Goal: Task Accomplishment & Management: Complete application form

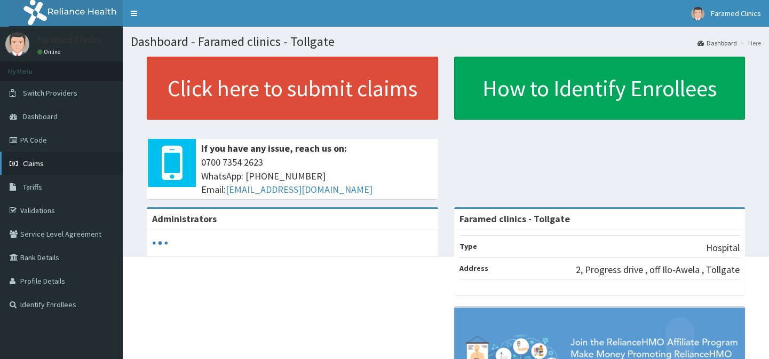
click at [34, 165] on span "Claims" at bounding box center [33, 163] width 21 height 10
click at [37, 161] on span "Claims" at bounding box center [33, 163] width 21 height 10
click at [34, 161] on span "Claims" at bounding box center [33, 163] width 21 height 10
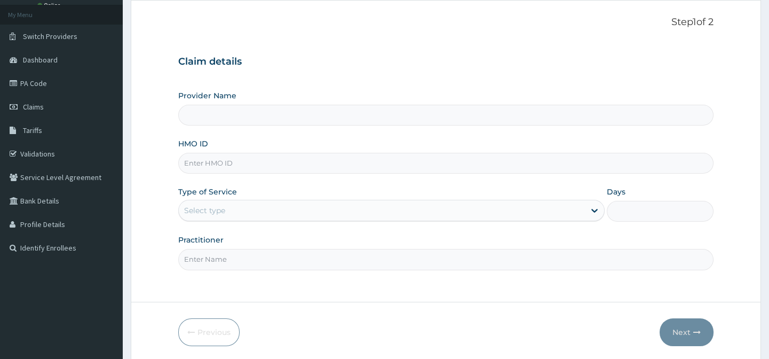
scroll to position [55, 0]
click at [261, 172] on input "HMO ID" at bounding box center [445, 164] width 535 height 21
paste input "SVD/10007/A"
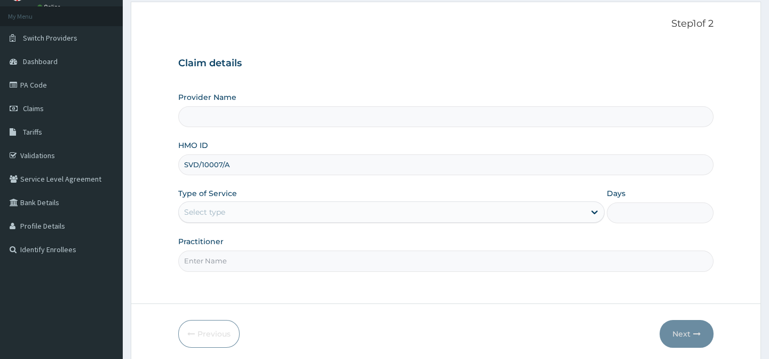
type input "SVD/10007/A"
drag, startPoint x: 261, startPoint y: 221, endPoint x: 258, endPoint y: 233, distance: 12.7
click at [258, 223] on div "Use Up and Down to choose options, press Enter to select the currently focused …" at bounding box center [391, 211] width 426 height 21
click at [289, 186] on div "Provider Name HMO ID SVD/10007/A Type of Service Select type Days Practitioner" at bounding box center [445, 181] width 535 height 179
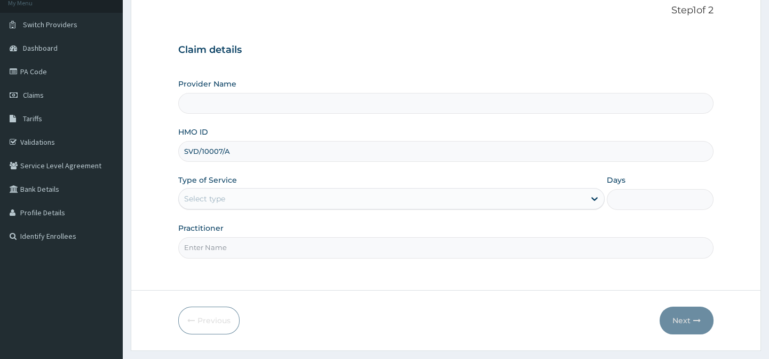
scroll to position [69, 0]
type input "Faramed clinics - Tollgate"
click at [272, 192] on div "Select type" at bounding box center [382, 197] width 406 height 17
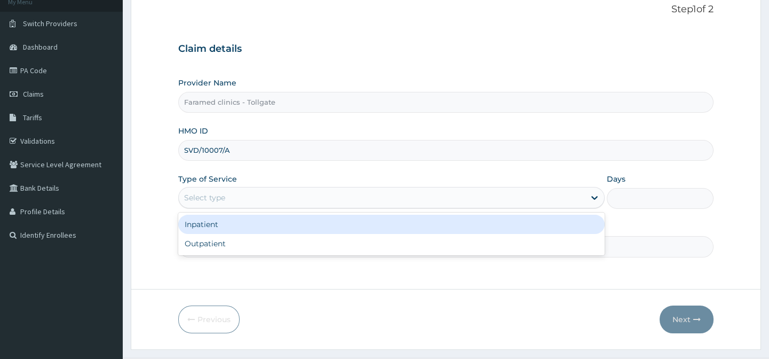
click at [272, 192] on div "Select type" at bounding box center [382, 197] width 406 height 17
click at [248, 201] on div "Select type" at bounding box center [382, 197] width 406 height 17
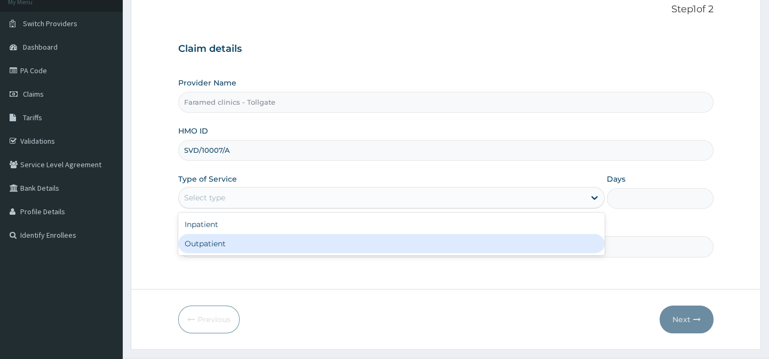
click at [245, 243] on div "Outpatient" at bounding box center [391, 243] width 426 height 19
type input "1"
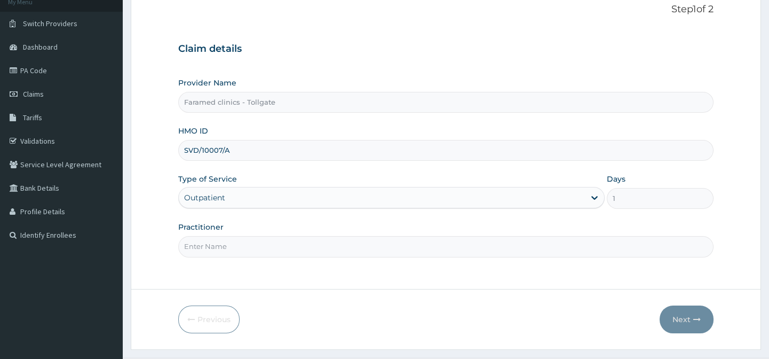
click at [245, 243] on input "Practitioner" at bounding box center [445, 246] width 535 height 21
type input "gp"
click at [692, 320] on button "Next" at bounding box center [687, 319] width 54 height 28
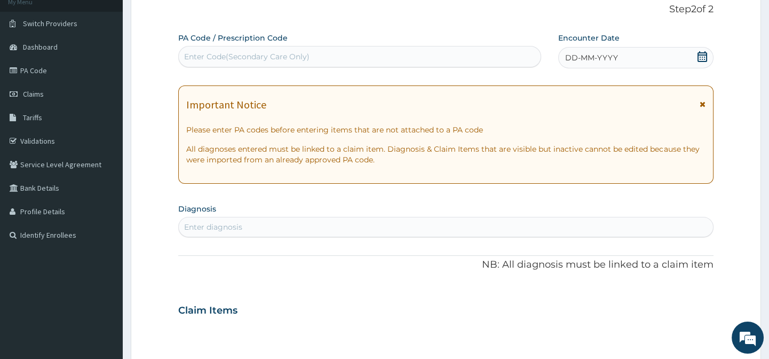
click at [226, 55] on div "Enter Code(Secondary Care Only)" at bounding box center [246, 56] width 125 height 11
paste input "PA/E66712"
type input "PA/E66712"
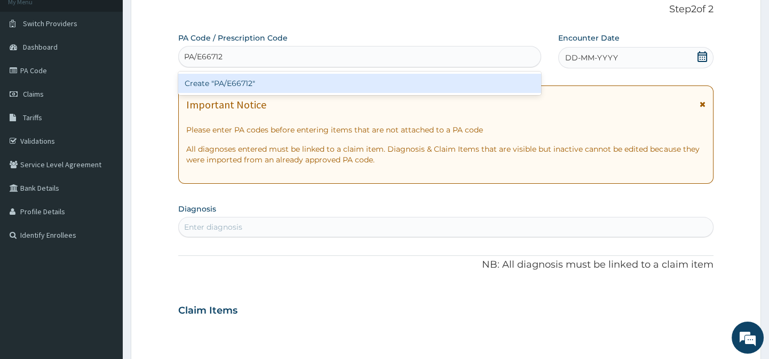
click at [240, 77] on div "Create "PA/E66712"" at bounding box center [359, 83] width 362 height 19
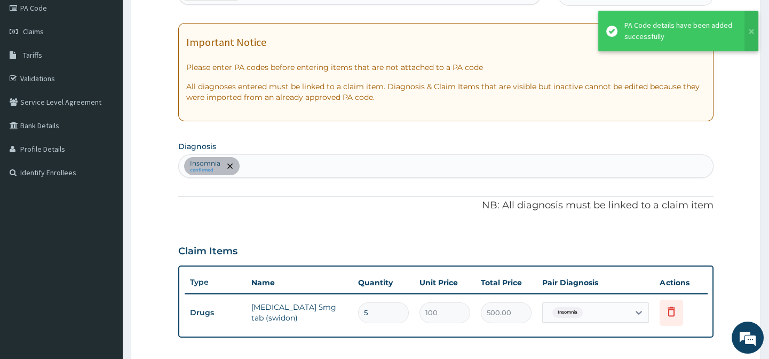
scroll to position [131, 0]
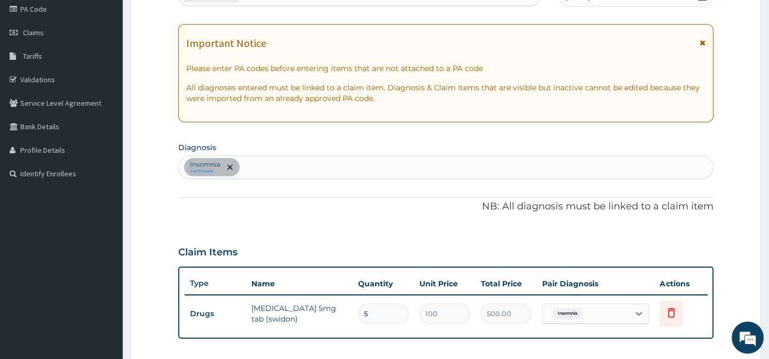
click at [315, 176] on div "Insomnia confirmed" at bounding box center [446, 167] width 534 height 22
type input "upper respira"
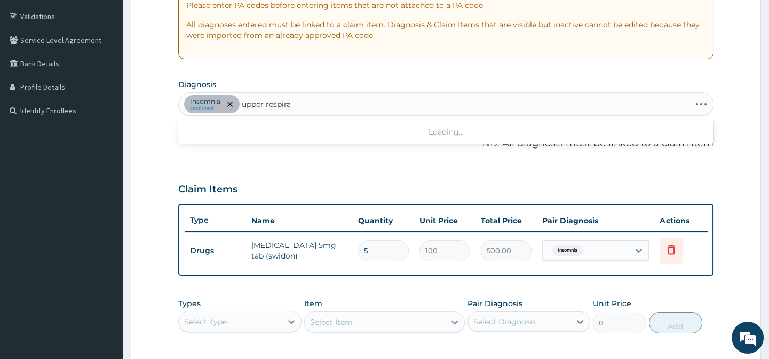
scroll to position [196, 0]
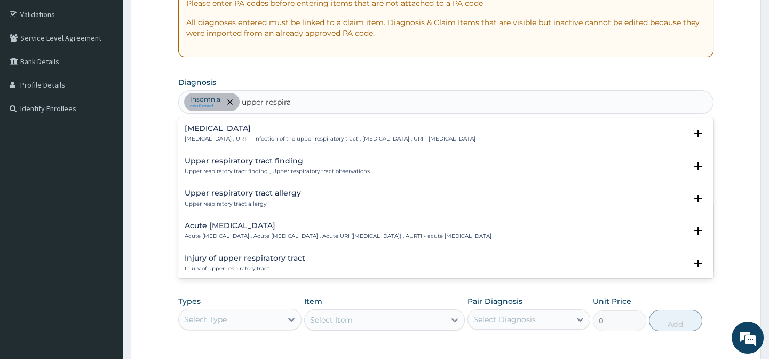
click at [298, 133] on div "Upper respiratory infection Upper respiratory infection , URTI - Infection of t…" at bounding box center [330, 133] width 291 height 19
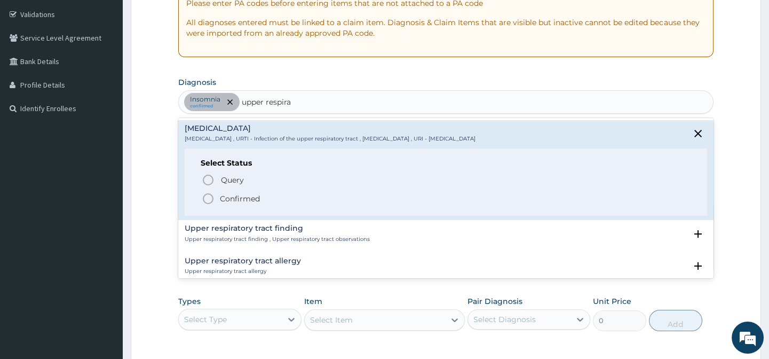
click at [210, 197] on icon "status option filled" at bounding box center [208, 198] width 13 height 13
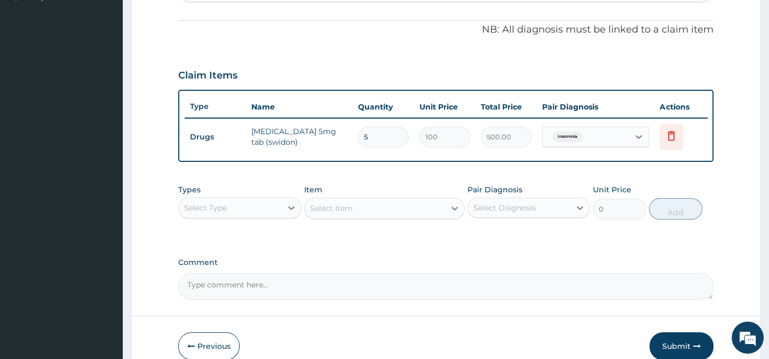
scroll to position [367, 0]
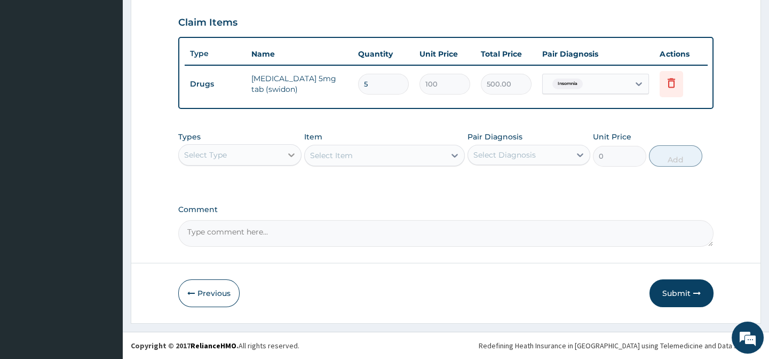
click at [287, 161] on div at bounding box center [291, 154] width 19 height 19
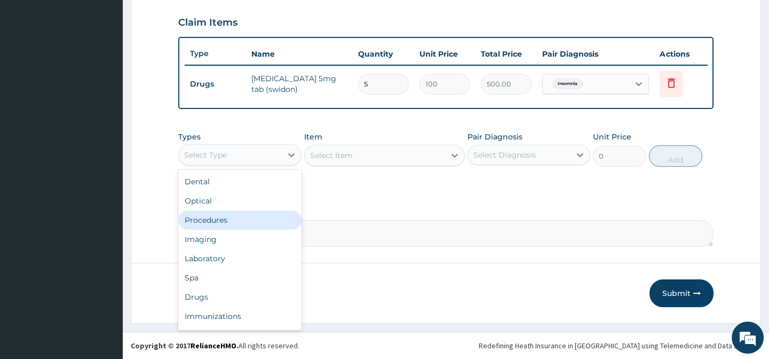
click at [239, 228] on div "Procedures" at bounding box center [239, 219] width 123 height 19
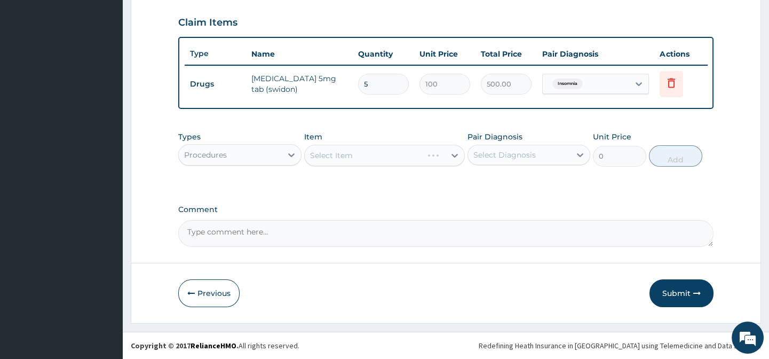
click at [533, 159] on div "Select Diagnosis" at bounding box center [504, 154] width 62 height 11
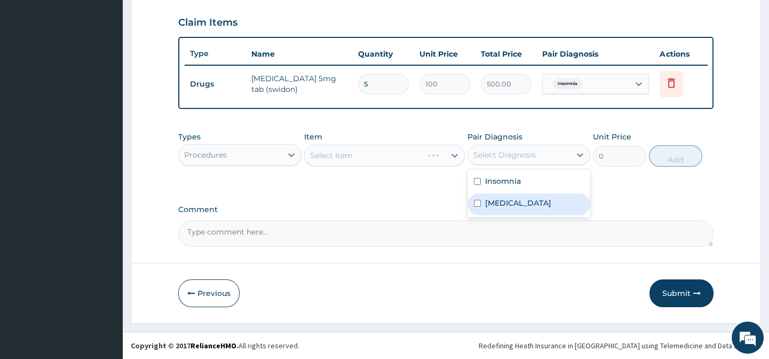
click at [533, 207] on label "[MEDICAL_DATA]" at bounding box center [518, 202] width 66 height 11
checkbox input "true"
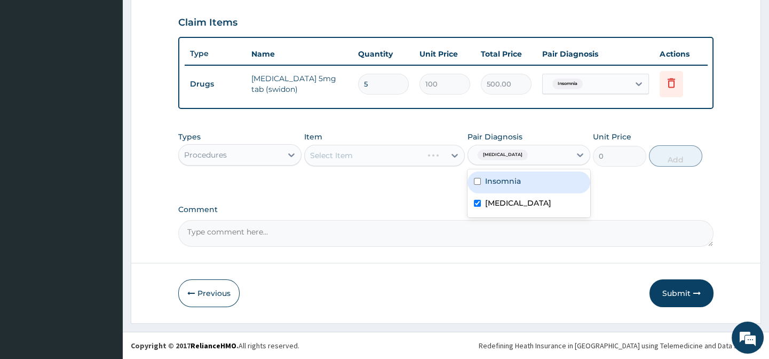
click at [514, 185] on label "Insomnia" at bounding box center [503, 181] width 36 height 11
checkbox input "true"
click at [424, 188] on div "Types Procedures Item Select Item Pair Diagnosis option Insomnia, selected. opt…" at bounding box center [445, 157] width 535 height 62
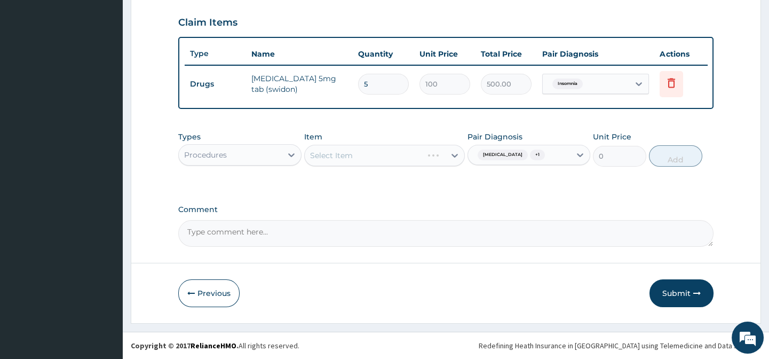
click at [451, 155] on div "Select Item" at bounding box center [384, 155] width 161 height 21
click at [450, 154] on div "Select Item" at bounding box center [384, 155] width 161 height 21
click at [450, 154] on icon at bounding box center [454, 155] width 11 height 11
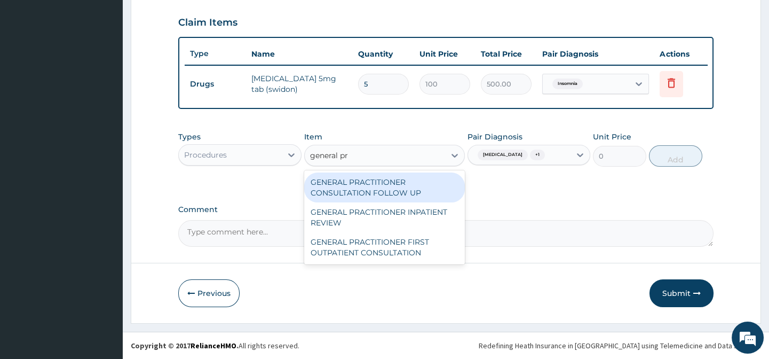
type input "general pra"
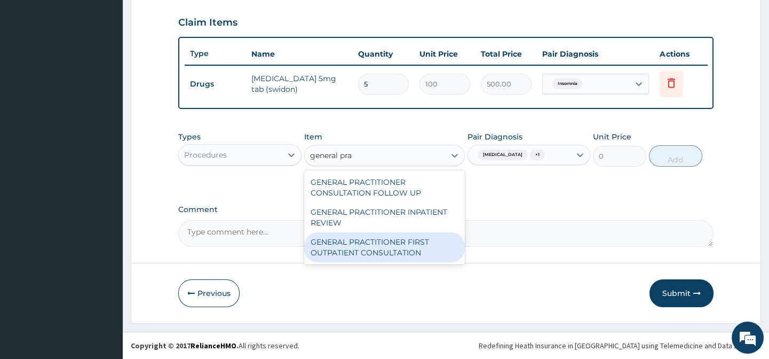
click at [411, 242] on div "GENERAL PRACTITIONER FIRST OUTPATIENT CONSULTATION" at bounding box center [384, 247] width 161 height 30
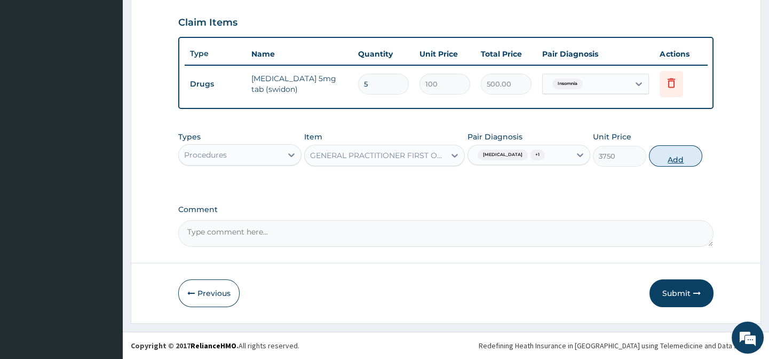
click at [676, 165] on button "Add" at bounding box center [675, 155] width 53 height 21
type input "0"
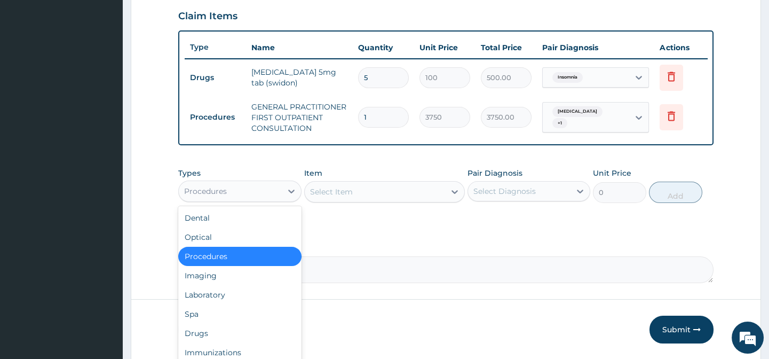
click at [260, 192] on div "Procedures" at bounding box center [230, 190] width 102 height 17
click at [227, 336] on div "Drugs" at bounding box center [239, 332] width 123 height 19
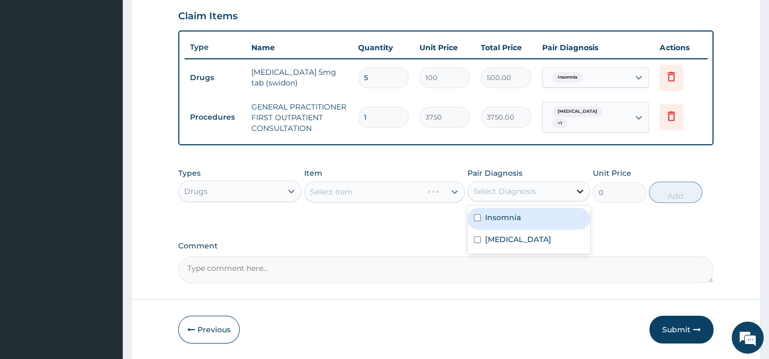
click at [581, 191] on div at bounding box center [579, 190] width 19 height 19
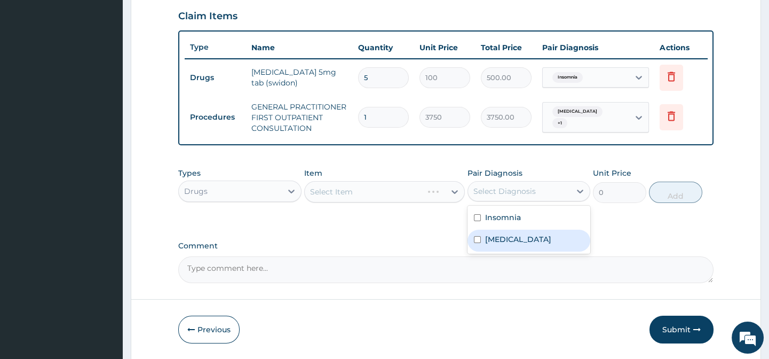
click at [501, 244] on label "[MEDICAL_DATA]" at bounding box center [518, 239] width 66 height 11
checkbox input "true"
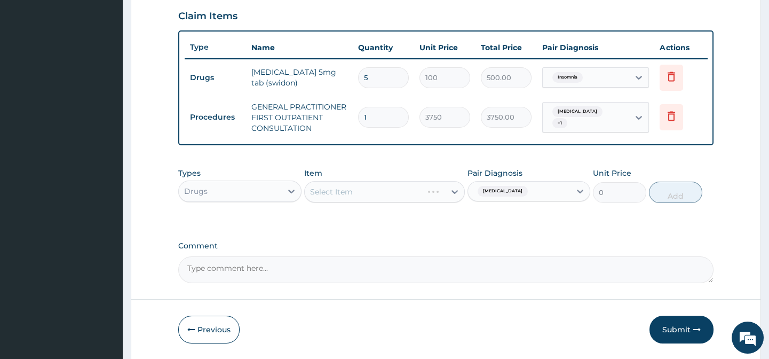
click at [456, 196] on div "Select Item" at bounding box center [384, 191] width 161 height 21
click at [451, 197] on div "Select Item" at bounding box center [384, 191] width 161 height 21
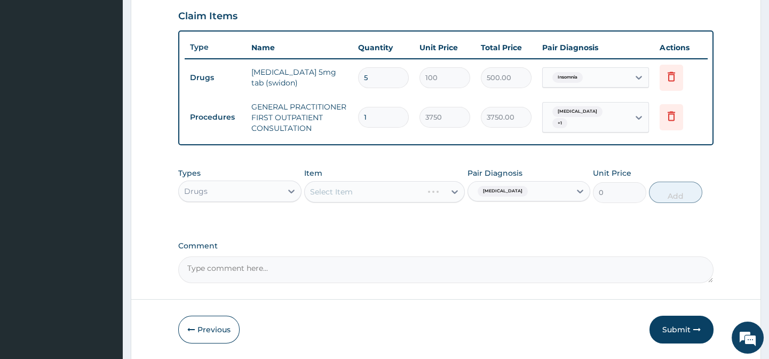
click at [451, 197] on div "Select Item" at bounding box center [384, 191] width 161 height 21
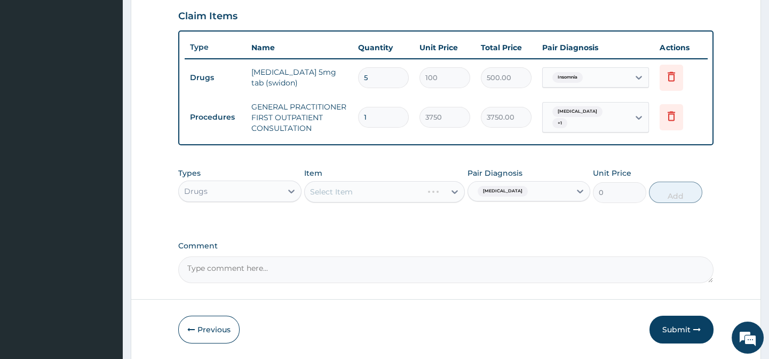
click at [447, 197] on div "Select Item" at bounding box center [384, 191] width 161 height 21
click at [452, 197] on div "Select Item" at bounding box center [384, 191] width 161 height 21
click at [449, 197] on div "Select Item" at bounding box center [384, 191] width 161 height 21
click at [454, 197] on div "Select Item" at bounding box center [384, 191] width 161 height 21
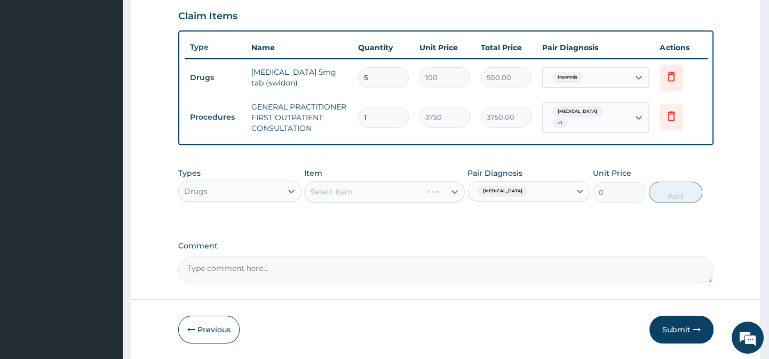
click at [450, 197] on div "Select Item" at bounding box center [384, 191] width 161 height 21
click at [450, 198] on div "Select Item" at bounding box center [384, 191] width 161 height 21
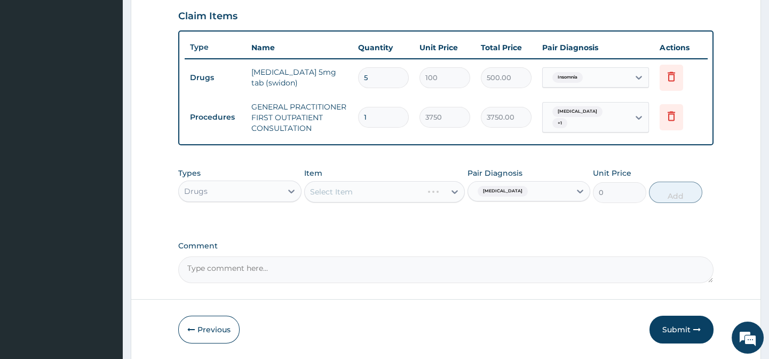
click at [450, 196] on div "Select Item" at bounding box center [384, 191] width 161 height 21
click at [451, 199] on div "Select Item" at bounding box center [384, 191] width 161 height 21
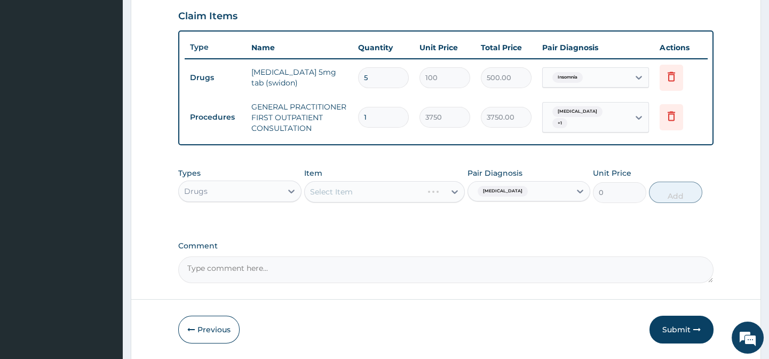
click at [454, 197] on div "Select Item" at bounding box center [384, 191] width 161 height 21
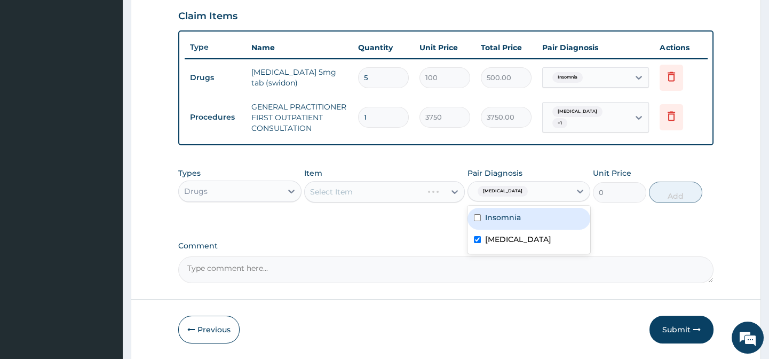
click at [528, 194] on span "Upper respiratory infection" at bounding box center [503, 191] width 50 height 11
click at [505, 244] on label "Upper respiratory infection" at bounding box center [518, 239] width 66 height 11
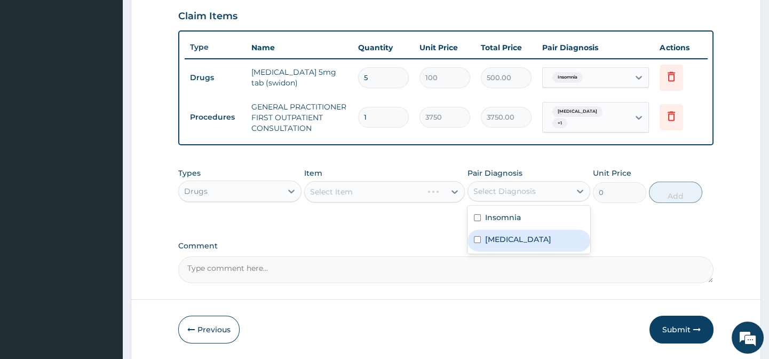
click at [501, 244] on label "Upper respiratory infection" at bounding box center [518, 239] width 66 height 11
checkbox input "true"
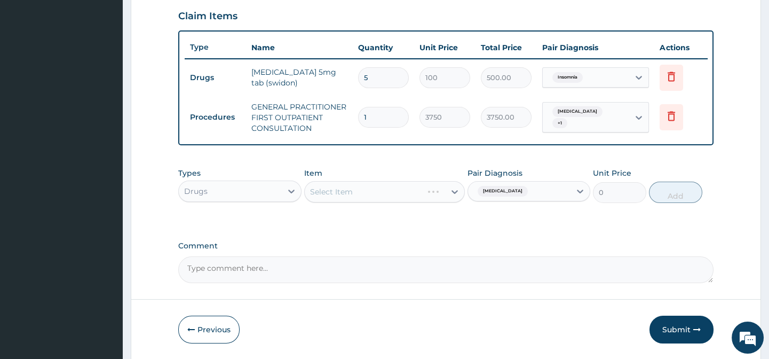
click at [456, 241] on div "PA Code / Prescription Code PA/E66712 Encounter Date 02-08-2025 Important Notic…" at bounding box center [445, 8] width 535 height 547
click at [453, 200] on div "Select Item" at bounding box center [384, 191] width 161 height 21
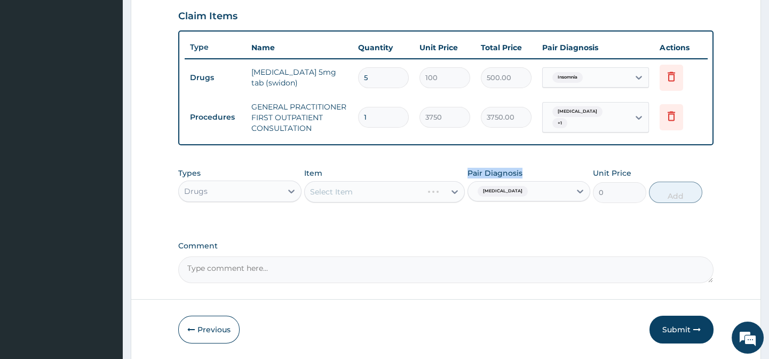
click at [453, 200] on div "Select Item" at bounding box center [384, 191] width 161 height 21
click at [453, 197] on icon at bounding box center [454, 191] width 11 height 11
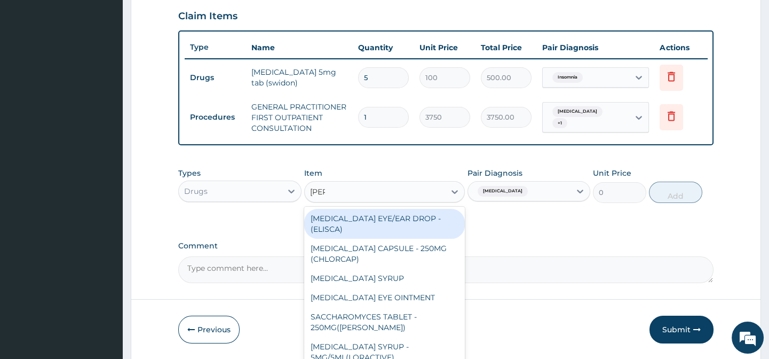
type input "lorat"
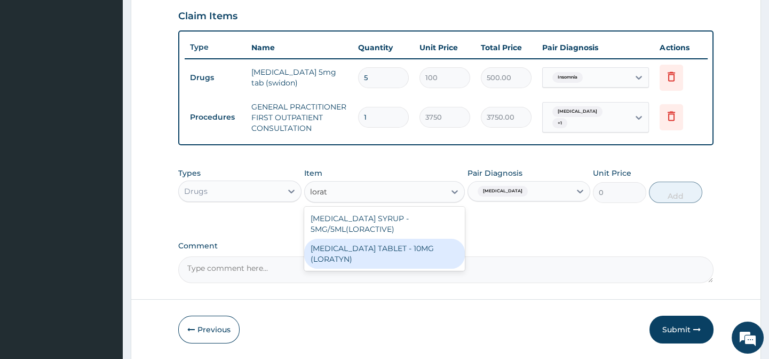
click at [401, 268] on div "LORATADINE TABLET - 10MG (LORATYN)" at bounding box center [384, 254] width 161 height 30
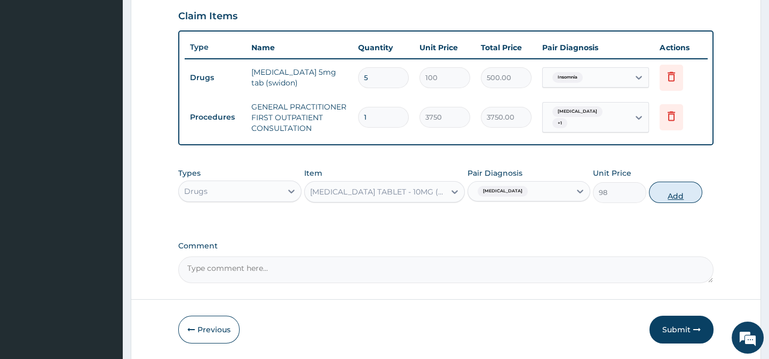
click at [672, 203] on button "Add" at bounding box center [675, 191] width 53 height 21
type input "0"
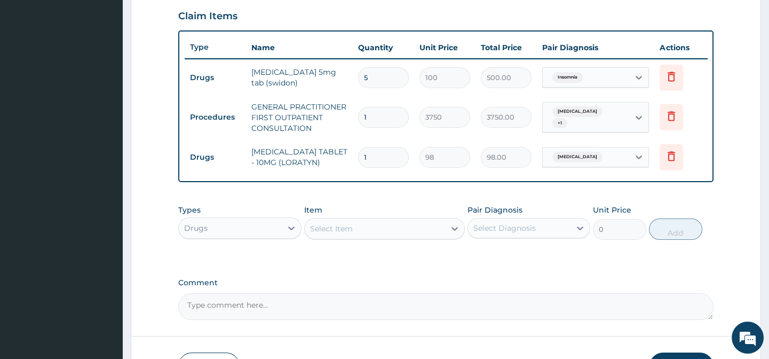
click at [395, 162] on input "1" at bounding box center [383, 157] width 51 height 21
type input "10"
type input "980.00"
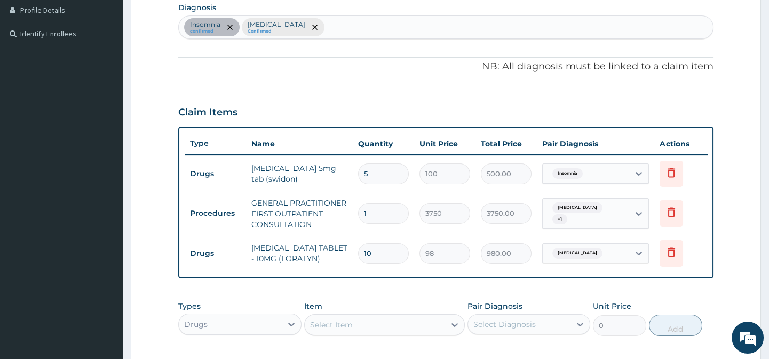
scroll to position [447, 0]
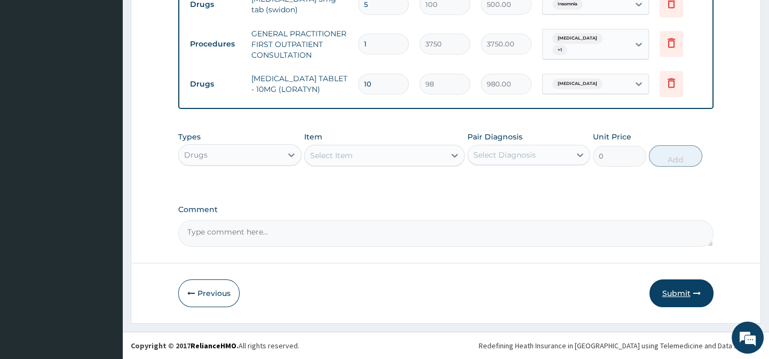
type input "10"
click at [677, 284] on button "Submit" at bounding box center [681, 293] width 64 height 28
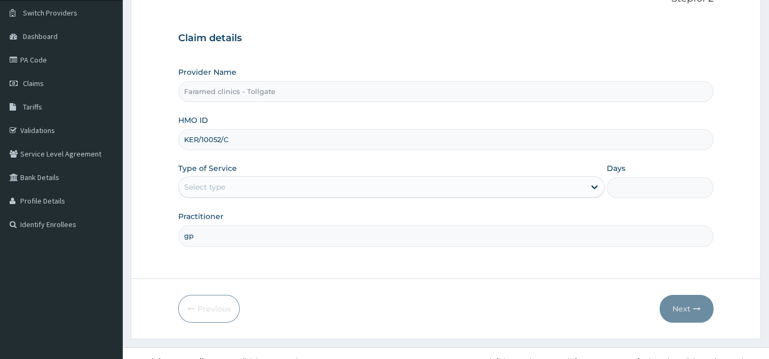
type input "gp"
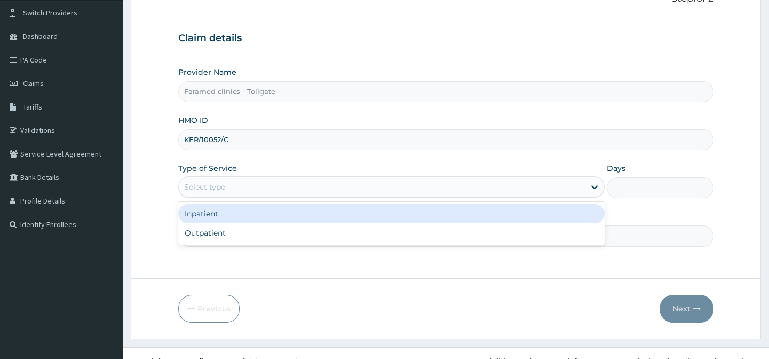
click at [270, 178] on div "Select type" at bounding box center [382, 186] width 406 height 17
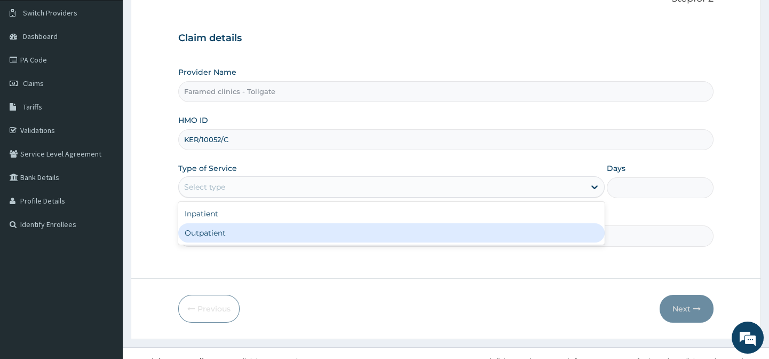
click at [266, 229] on div "Outpatient" at bounding box center [391, 232] width 426 height 19
type input "1"
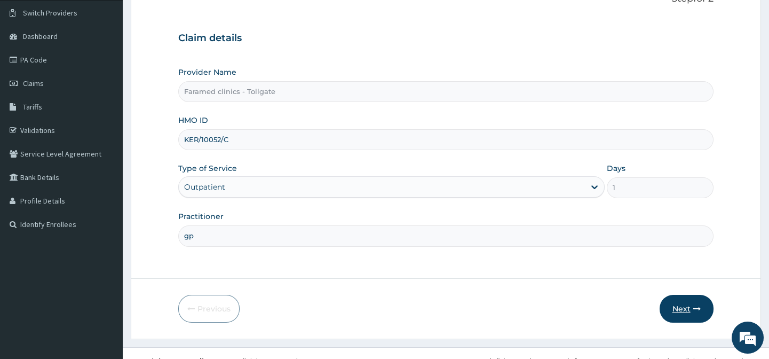
click at [678, 301] on button "Next" at bounding box center [687, 309] width 54 height 28
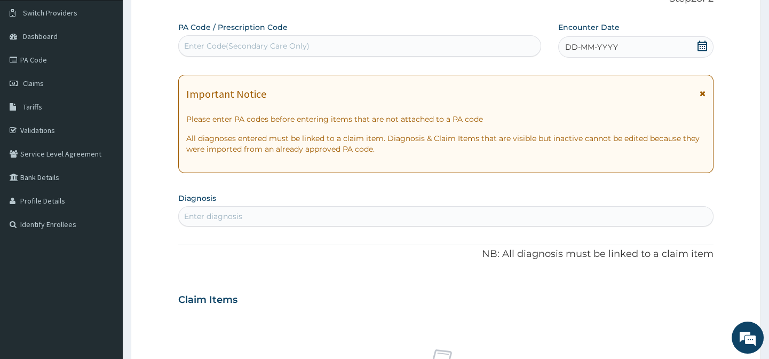
click at [702, 46] on icon at bounding box center [702, 46] width 10 height 11
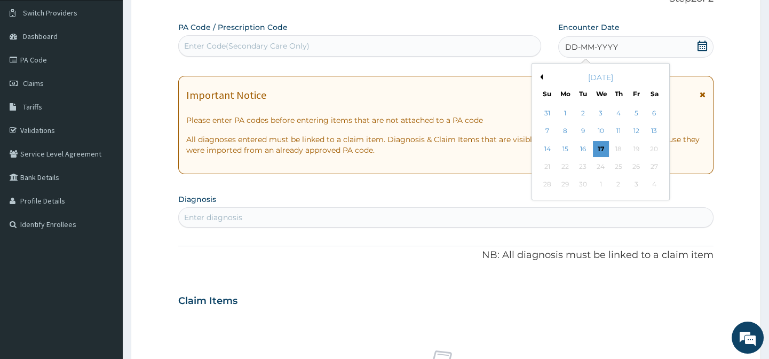
click at [540, 81] on div "September 2025" at bounding box center [600, 77] width 129 height 11
click at [539, 77] on button "Previous Month" at bounding box center [539, 76] width 5 height 5
click at [655, 112] on div "2" at bounding box center [654, 113] width 16 height 16
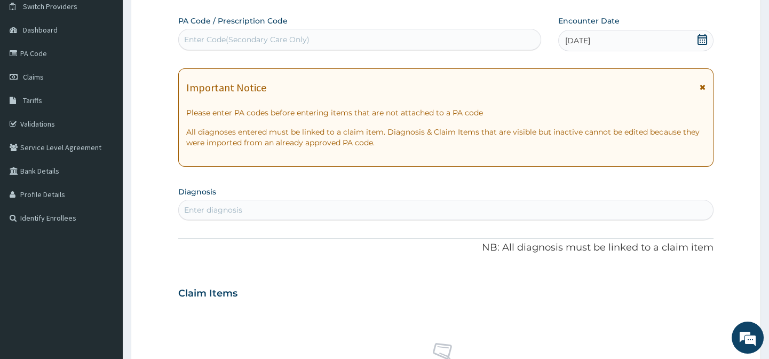
scroll to position [139, 0]
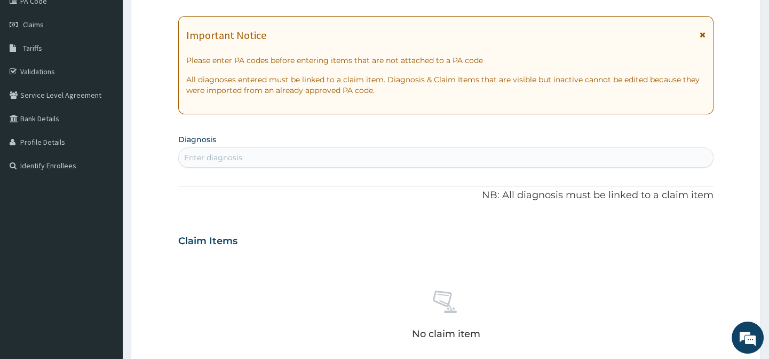
click at [296, 156] on div "Enter diagnosis" at bounding box center [446, 157] width 534 height 17
type input "e"
type input "fever"
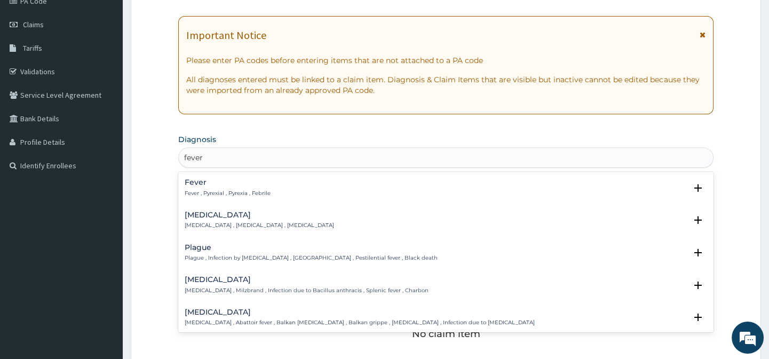
click at [259, 187] on div "Fever Fever , Pyrexial , Pyrexia , Febrile" at bounding box center [228, 187] width 86 height 19
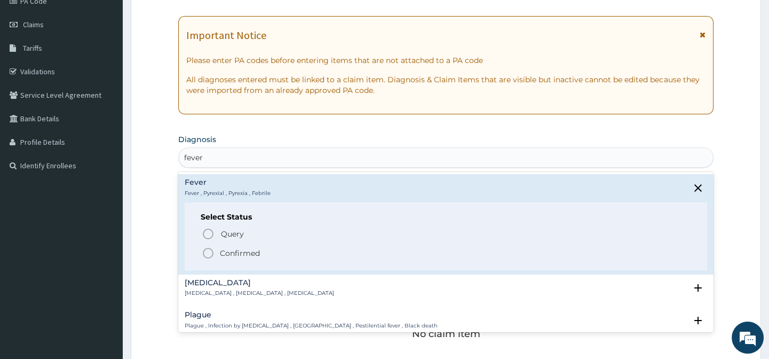
click at [205, 251] on icon "status option filled" at bounding box center [208, 253] width 13 height 13
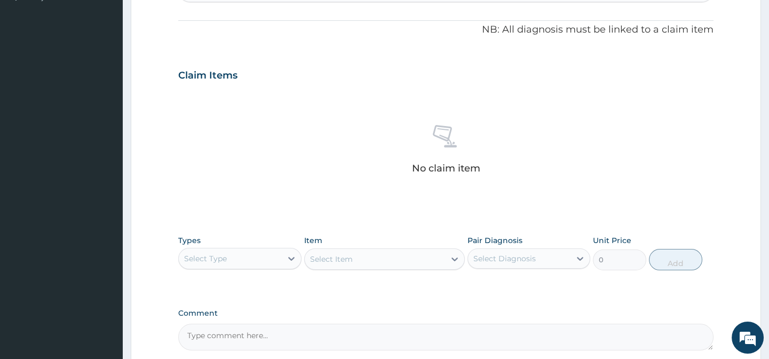
scroll to position [330, 0]
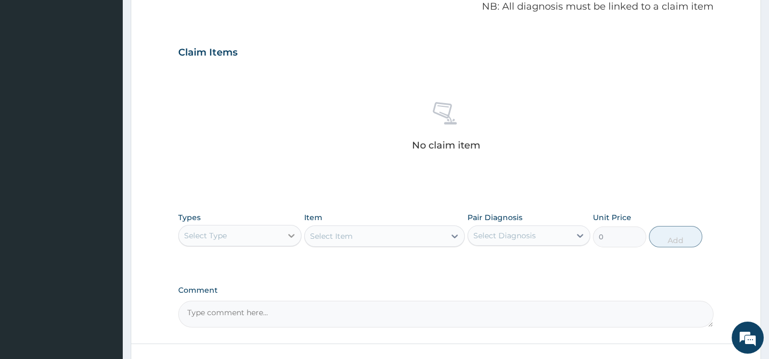
click at [291, 235] on icon at bounding box center [291, 236] width 6 height 4
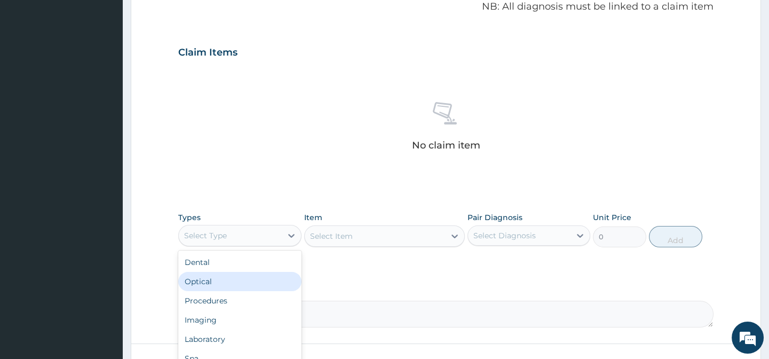
scroll to position [410, 0]
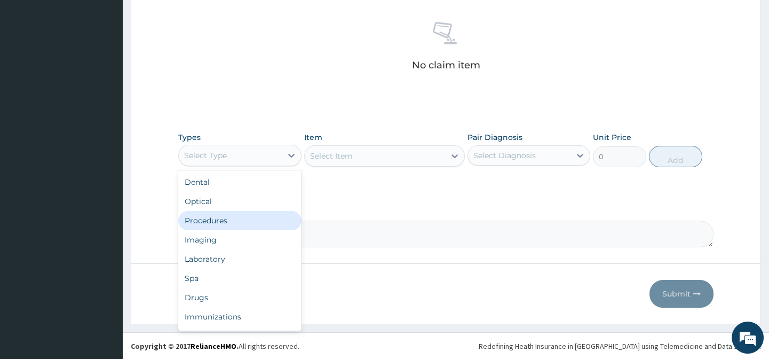
click at [221, 218] on div "Procedures" at bounding box center [239, 220] width 123 height 19
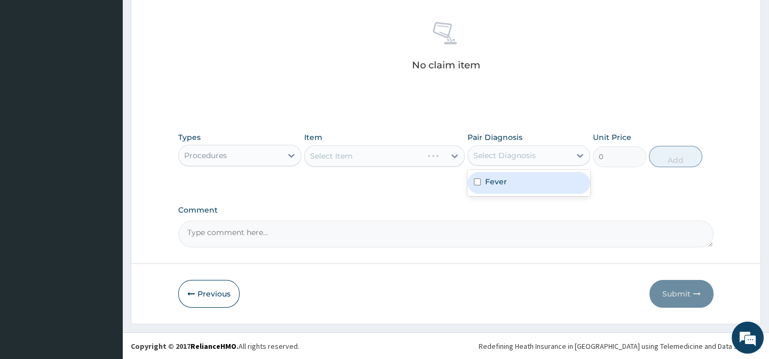
drag, startPoint x: 545, startPoint y: 150, endPoint x: 523, endPoint y: 181, distance: 37.6
click at [523, 165] on div "option Fever focused, 1 of 1. 1 result available. Use Up and Down to choose opt…" at bounding box center [528, 155] width 123 height 20
click at [523, 181] on div "Fever" at bounding box center [528, 183] width 123 height 22
checkbox input "true"
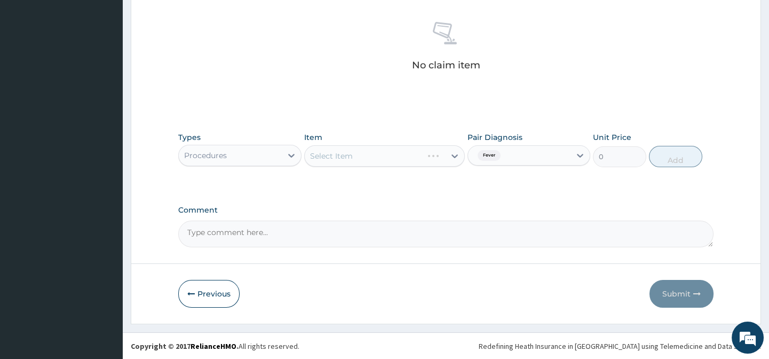
click at [445, 164] on div "Select Item" at bounding box center [384, 155] width 161 height 21
click at [449, 160] on div "Select Item" at bounding box center [384, 155] width 161 height 21
click at [449, 160] on icon at bounding box center [454, 155] width 11 height 11
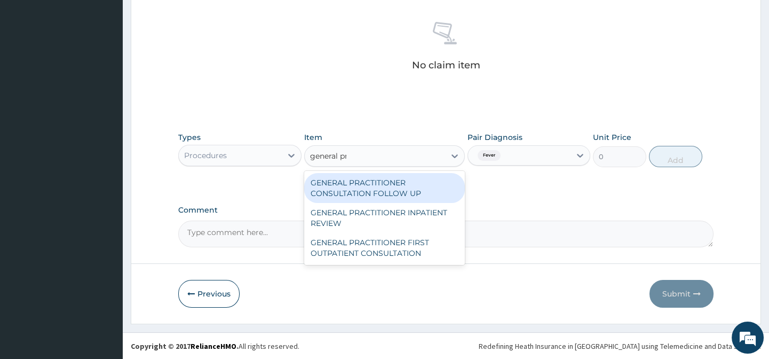
type input "general pra"
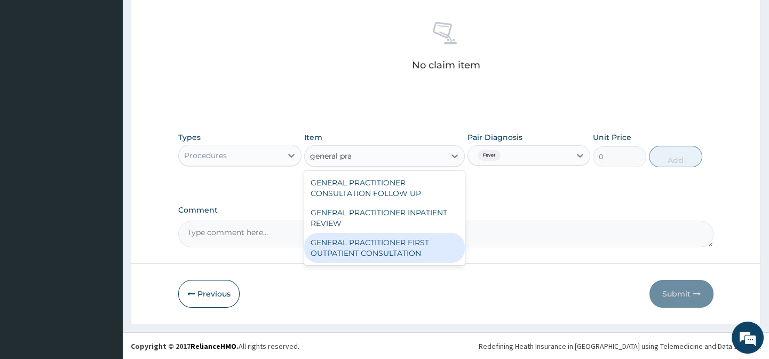
click at [392, 255] on div "GENERAL PRACTITIONER FIRST OUTPATIENT CONSULTATION" at bounding box center [384, 248] width 161 height 30
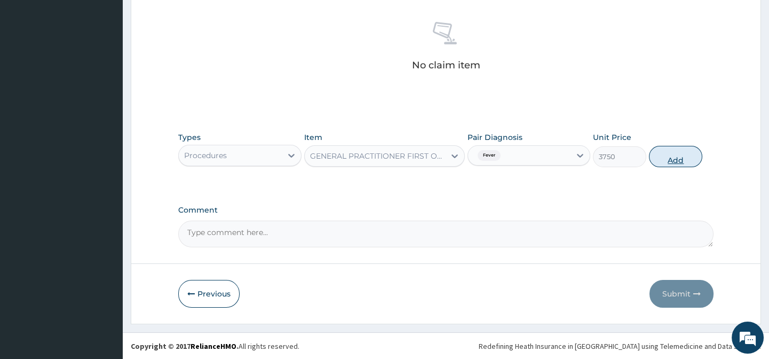
click at [679, 160] on button "Add" at bounding box center [675, 156] width 53 height 21
type input "0"
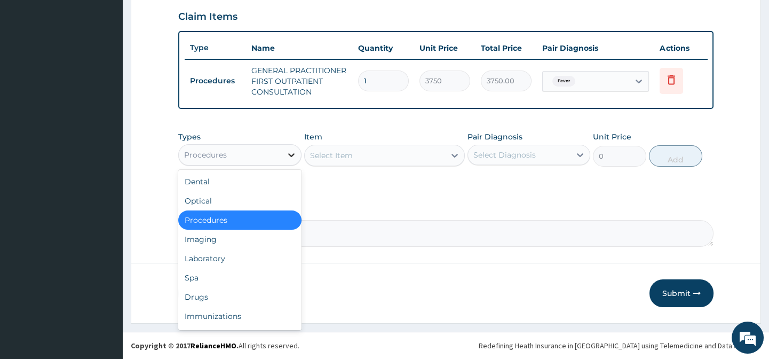
click at [282, 160] on div at bounding box center [291, 154] width 19 height 19
click at [224, 288] on div "Drugs" at bounding box center [239, 296] width 123 height 19
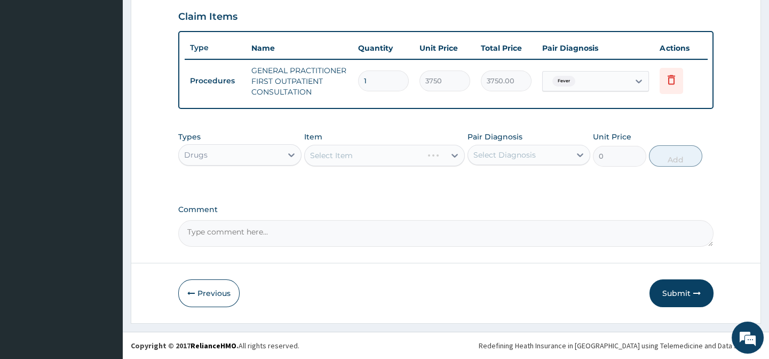
click at [543, 150] on div "Select Diagnosis" at bounding box center [519, 154] width 102 height 17
click at [536, 174] on div "Fever" at bounding box center [528, 182] width 123 height 22
checkbox input "true"
click at [441, 177] on div "Types Drugs Item Select Item Pair Diagnosis Fever Unit Price 0 Add" at bounding box center [445, 157] width 535 height 62
click at [453, 155] on icon at bounding box center [454, 156] width 6 height 4
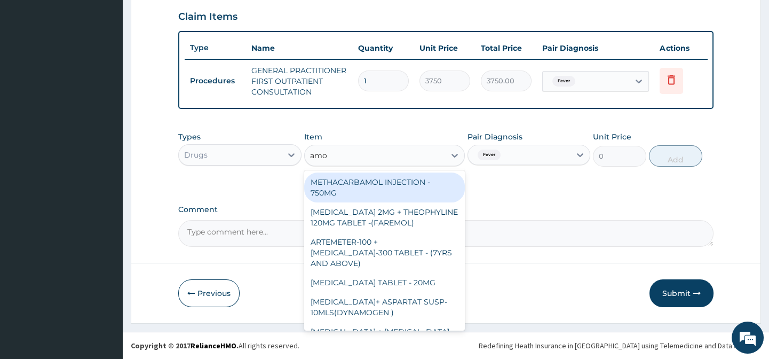
type input "amox"
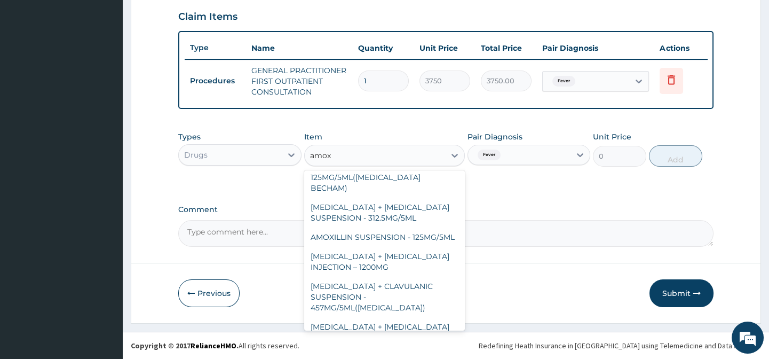
scroll to position [189, 0]
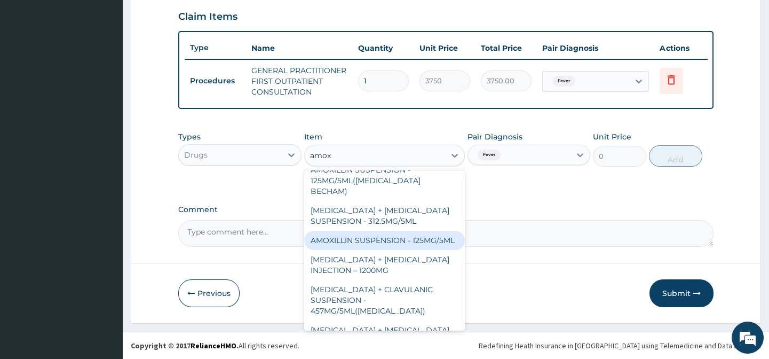
click at [370, 231] on div "AMOXILLIN SUSPENSION - 125MG/5ML" at bounding box center [384, 240] width 161 height 19
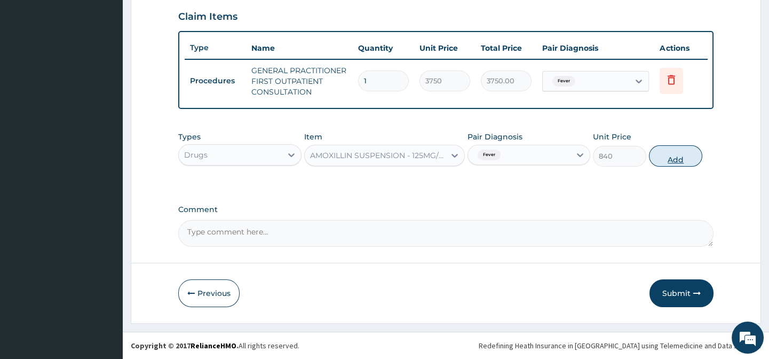
click at [683, 154] on button "Add" at bounding box center [675, 155] width 53 height 21
type input "0"
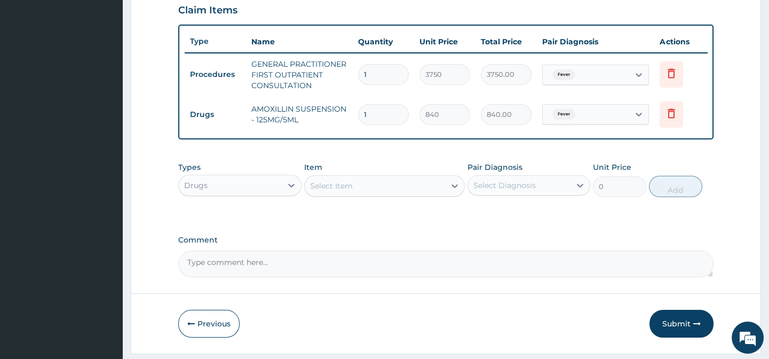
scroll to position [409, 0]
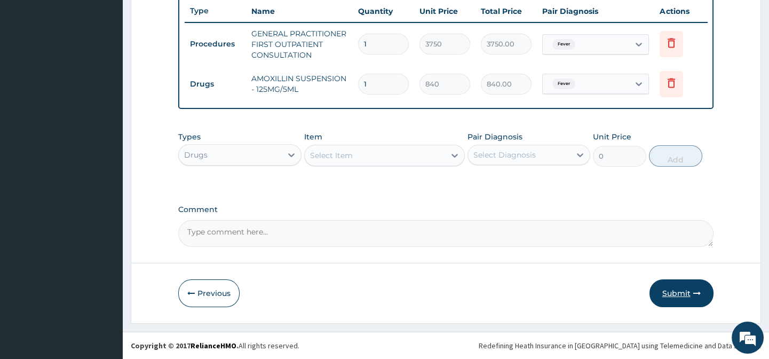
click at [673, 289] on button "Submit" at bounding box center [681, 293] width 64 height 28
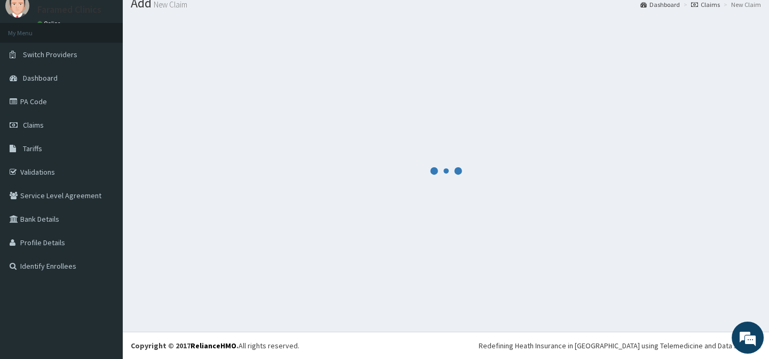
scroll to position [38, 0]
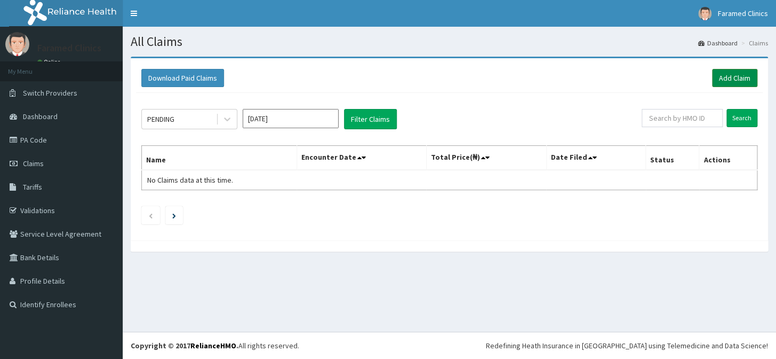
click at [749, 80] on link "Add Claim" at bounding box center [734, 78] width 45 height 18
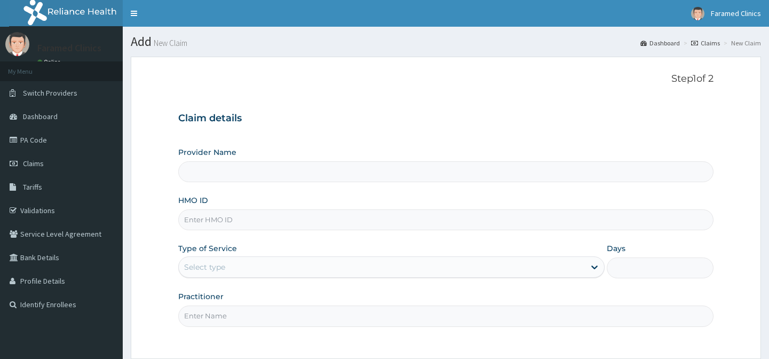
type input "Faramed clinics - Tollgate"
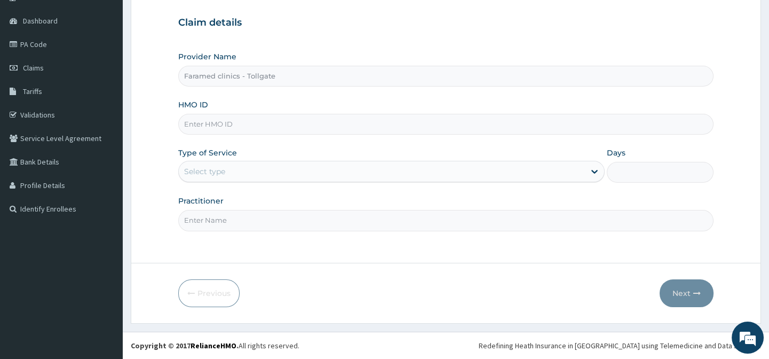
click at [245, 127] on input "HMO ID" at bounding box center [445, 124] width 535 height 21
paste input "SBG/10180/C"
type input "SBG/10180/C"
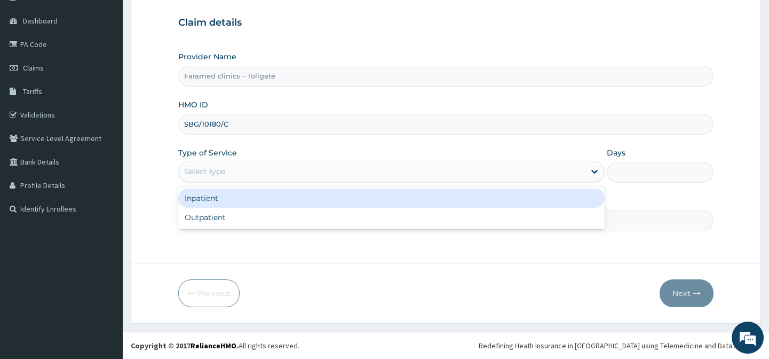
click at [282, 176] on div "Select type" at bounding box center [382, 171] width 406 height 17
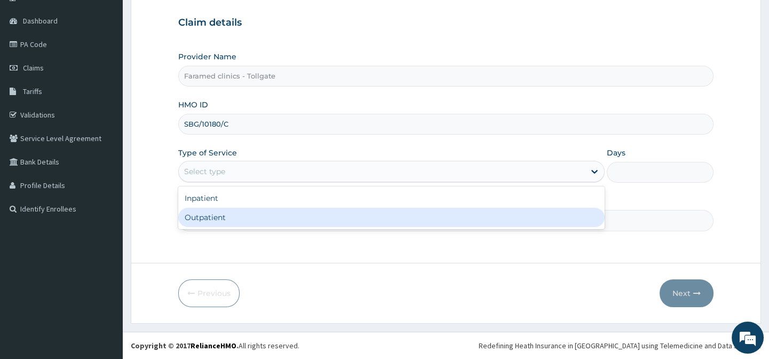
click at [279, 213] on div "Outpatient" at bounding box center [391, 217] width 426 height 19
type input "1"
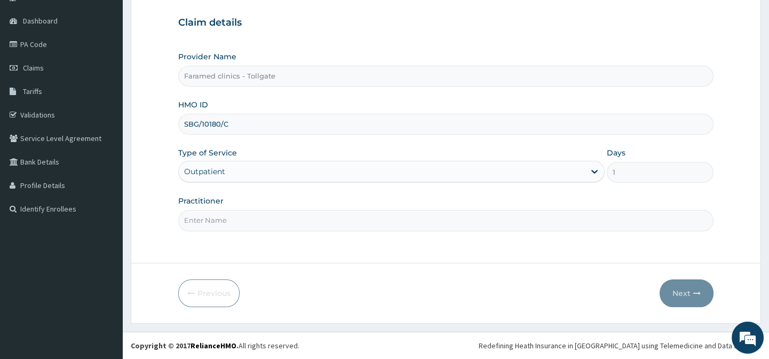
click at [279, 213] on input "Practitioner" at bounding box center [445, 220] width 535 height 21
type input "gp"
click at [699, 293] on icon "button" at bounding box center [696, 292] width 7 height 7
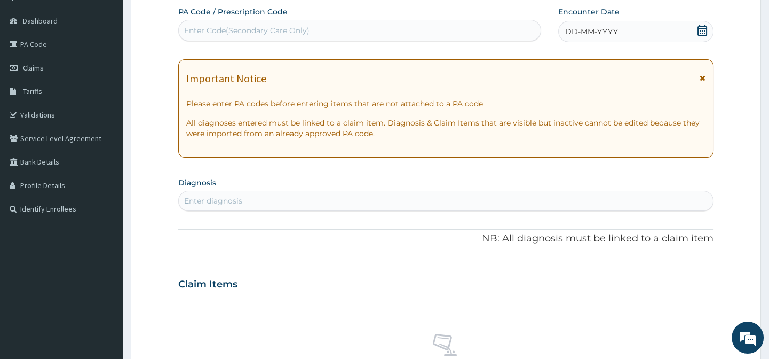
click at [276, 35] on div "Enter Code(Secondary Care Only)" at bounding box center [246, 30] width 125 height 11
click at [242, 34] on div "Enter Code(Secondary Care Only)" at bounding box center [246, 30] width 125 height 11
paste input "PA/B0A44E"
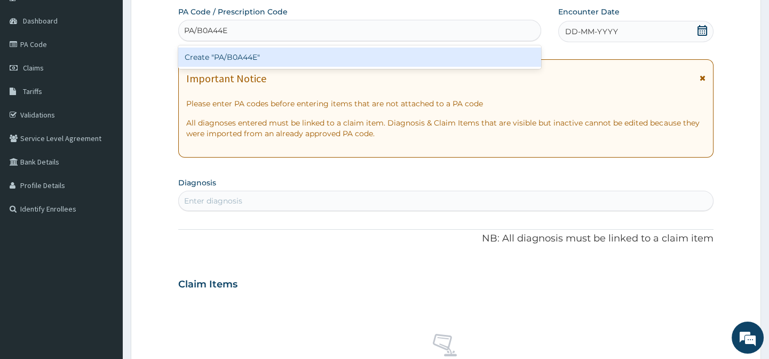
type input "PA/B0A44E"
click at [251, 54] on div "Create "PA/B0A44E"" at bounding box center [359, 56] width 362 height 19
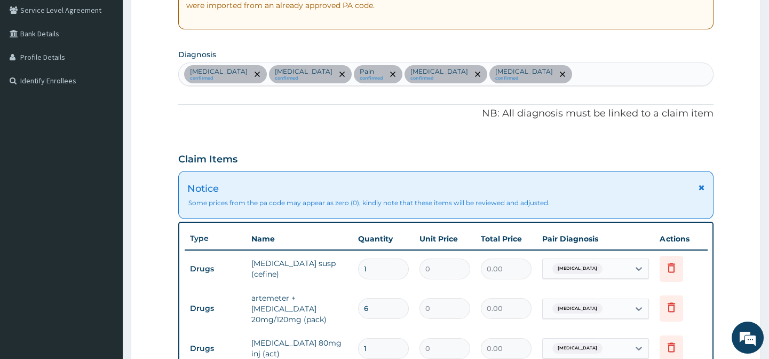
scroll to position [195, 0]
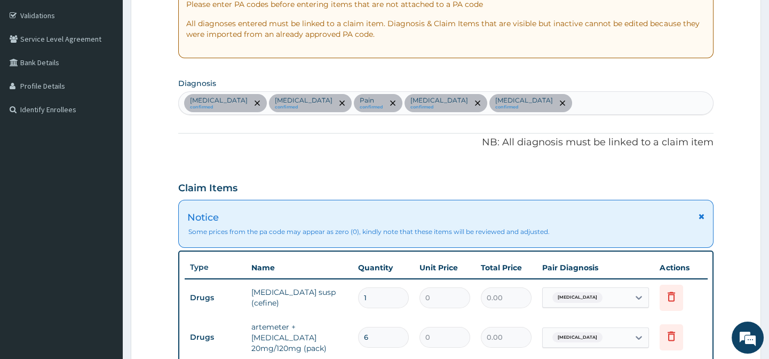
click at [521, 107] on div "Upper respiratory infection confirmed Malaria confirmed Pain confirmed Anemia c…" at bounding box center [446, 103] width 534 height 22
type input "nausea"
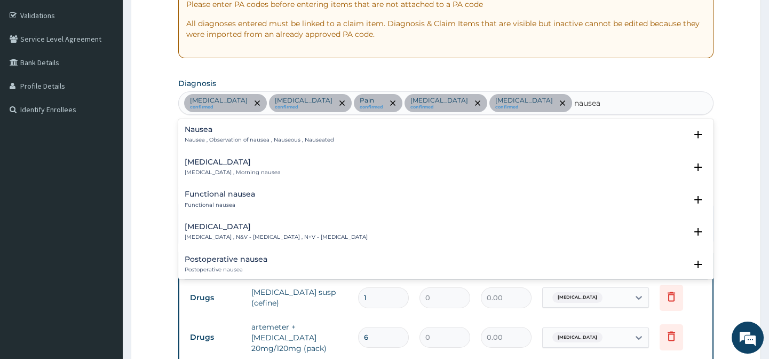
click at [299, 225] on h4 "Nausea and vomiting" at bounding box center [276, 227] width 183 height 8
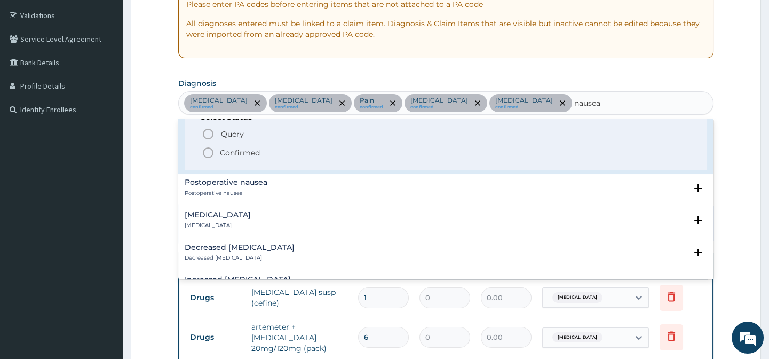
scroll to position [160, 0]
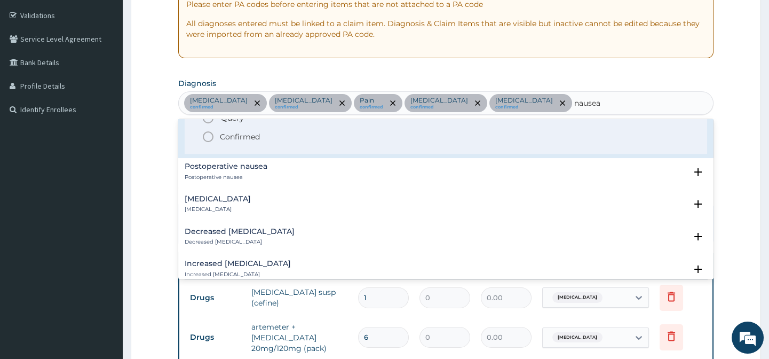
click at [209, 139] on icon "status option filled" at bounding box center [208, 136] width 13 height 13
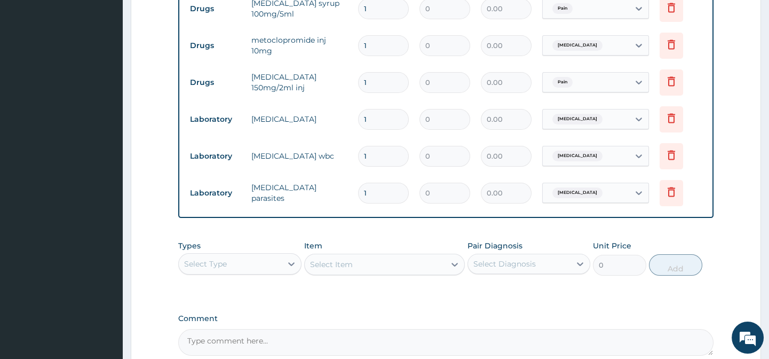
scroll to position [704, 0]
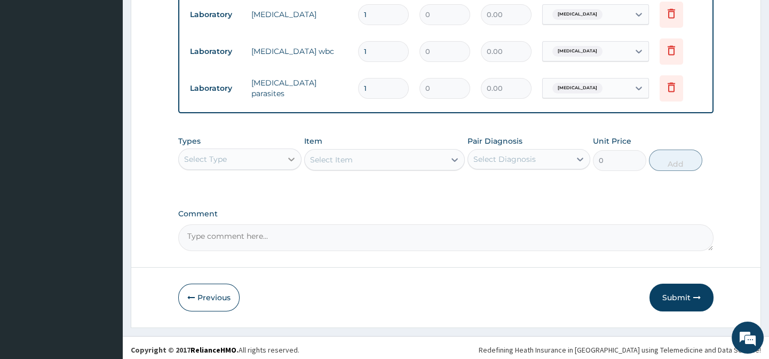
click at [288, 161] on icon at bounding box center [291, 159] width 11 height 11
click at [288, 163] on icon at bounding box center [291, 159] width 11 height 11
click at [395, 164] on div "Select Item" at bounding box center [384, 159] width 161 height 21
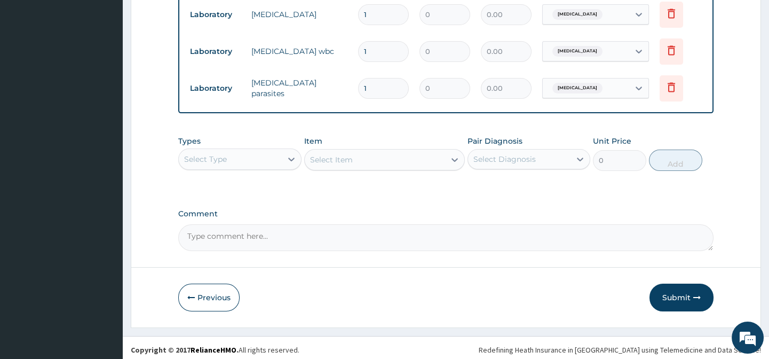
click at [395, 164] on div "Select Item" at bounding box center [384, 159] width 161 height 21
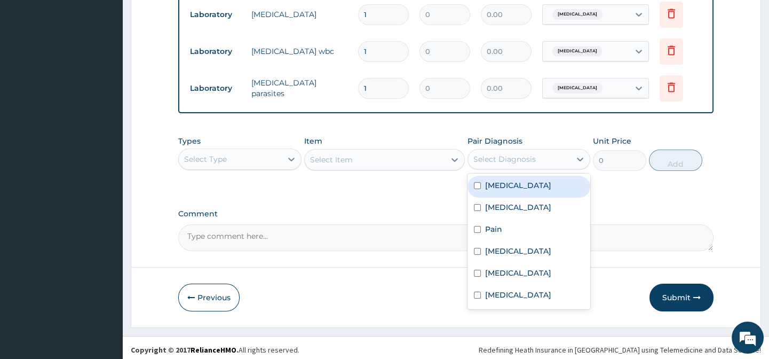
click at [539, 163] on div "Select Diagnosis" at bounding box center [519, 158] width 102 height 17
click at [516, 191] on label "Upper respiratory infection" at bounding box center [518, 185] width 66 height 11
checkbox input "true"
drag, startPoint x: 516, startPoint y: 193, endPoint x: 415, endPoint y: 200, distance: 101.6
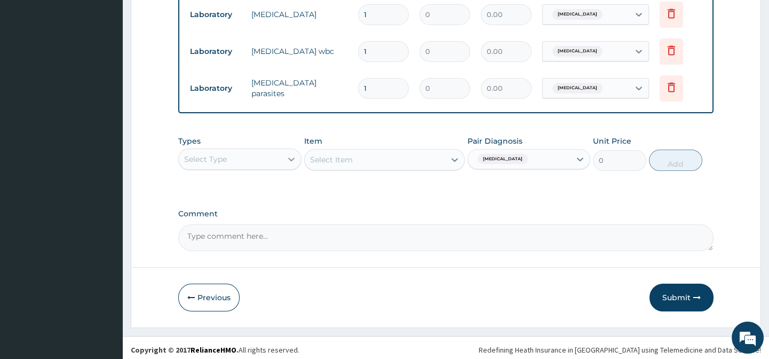
click at [294, 169] on div at bounding box center [291, 158] width 19 height 19
click at [390, 166] on div "Select Item" at bounding box center [384, 159] width 161 height 21
click at [290, 156] on icon at bounding box center [291, 159] width 11 height 11
click at [267, 168] on div "Select Type" at bounding box center [230, 158] width 102 height 17
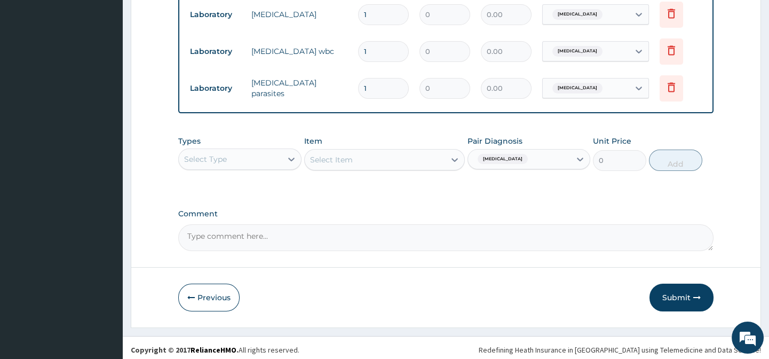
click at [267, 168] on div "Select Type" at bounding box center [230, 158] width 102 height 17
click at [284, 164] on div at bounding box center [291, 158] width 19 height 19
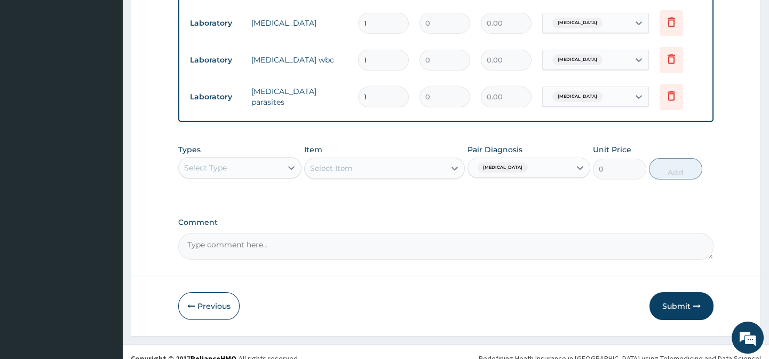
scroll to position [700, 0]
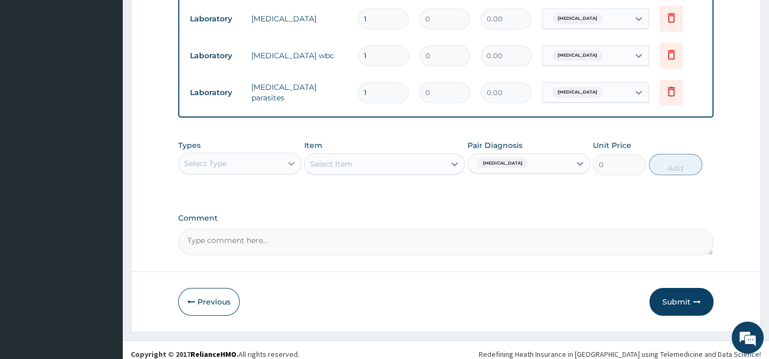
click at [296, 162] on icon at bounding box center [291, 163] width 11 height 11
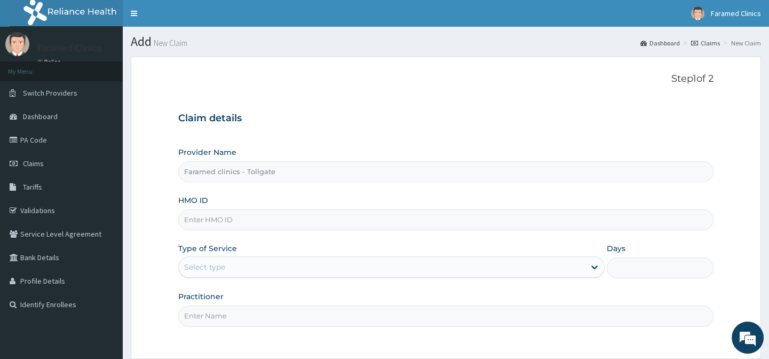
scroll to position [80, 0]
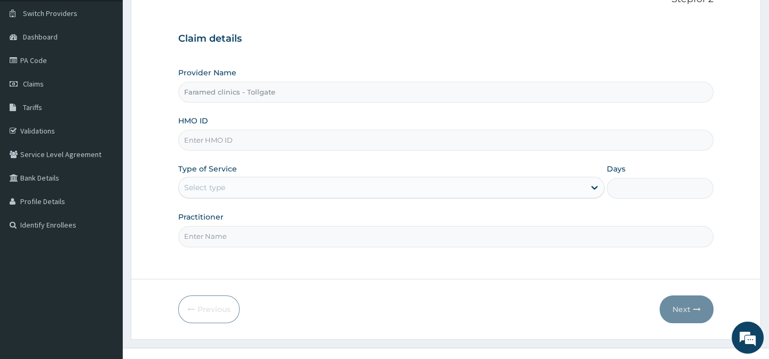
click at [288, 142] on input "HMO ID" at bounding box center [445, 140] width 535 height 21
paste input "SBG/10180/C"
type input "SBG/10180/C"
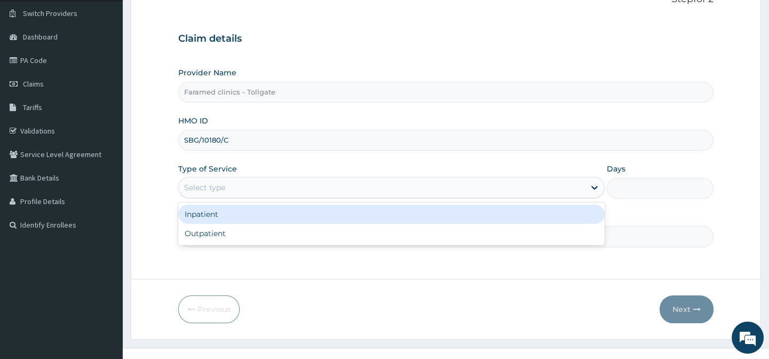
click at [272, 193] on div "Select type" at bounding box center [382, 187] width 406 height 17
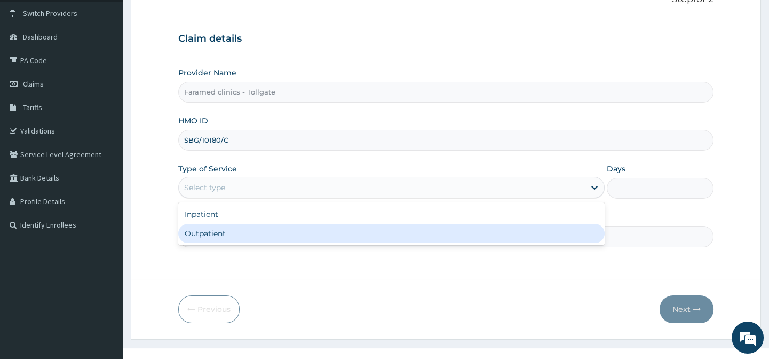
click at [270, 234] on div "Outpatient" at bounding box center [391, 233] width 426 height 19
type input "1"
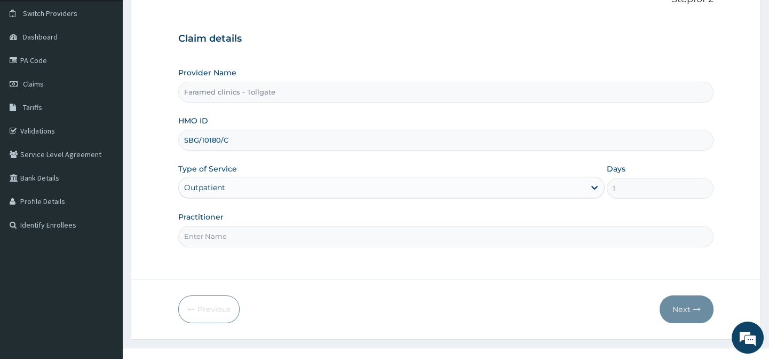
click at [256, 235] on input "Practitioner" at bounding box center [445, 236] width 535 height 21
type input "gp"
click at [681, 302] on button "Next" at bounding box center [687, 309] width 54 height 28
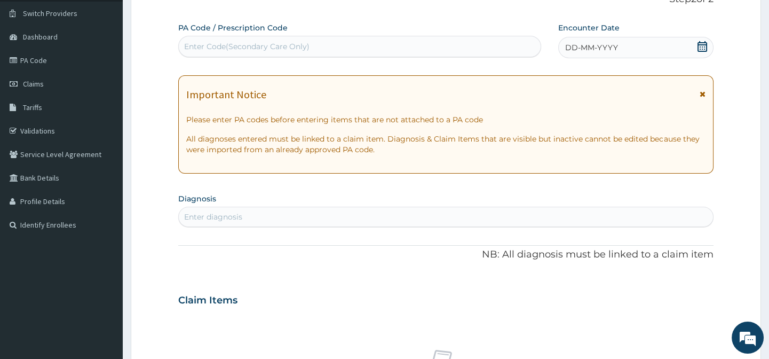
click at [278, 47] on div "Enter Code(Secondary Care Only)" at bounding box center [246, 46] width 125 height 11
paste input "PA/B0A44E"
type input "PA/B0A44E"
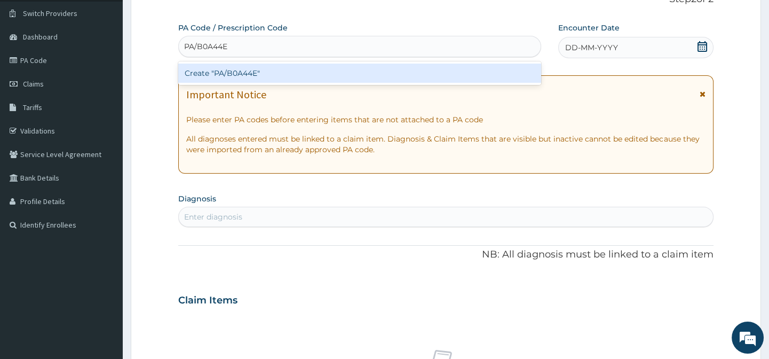
click at [236, 69] on div "Create "PA/B0A44E"" at bounding box center [359, 73] width 362 height 19
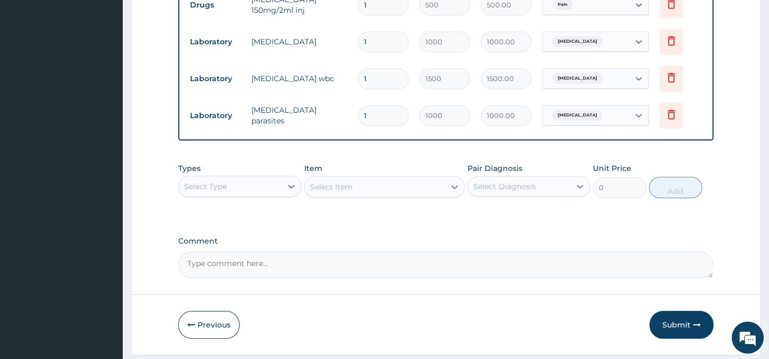
scroll to position [635, 0]
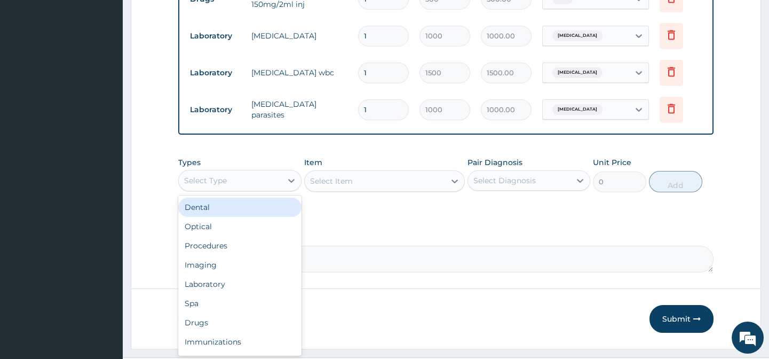
click at [266, 185] on div "Select Type" at bounding box center [230, 180] width 102 height 17
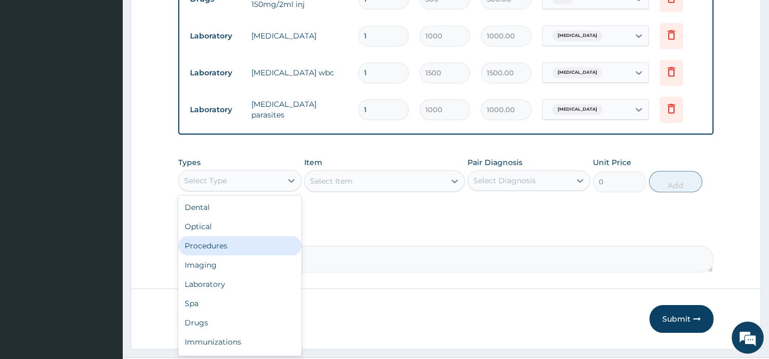
click at [252, 252] on div "Procedures" at bounding box center [239, 245] width 123 height 19
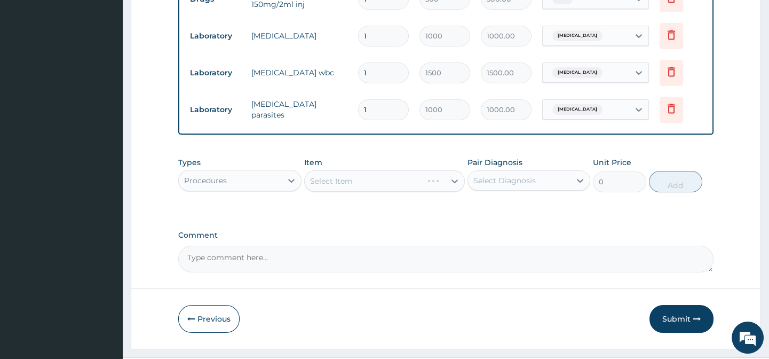
click at [546, 185] on div "Select Diagnosis" at bounding box center [519, 180] width 102 height 17
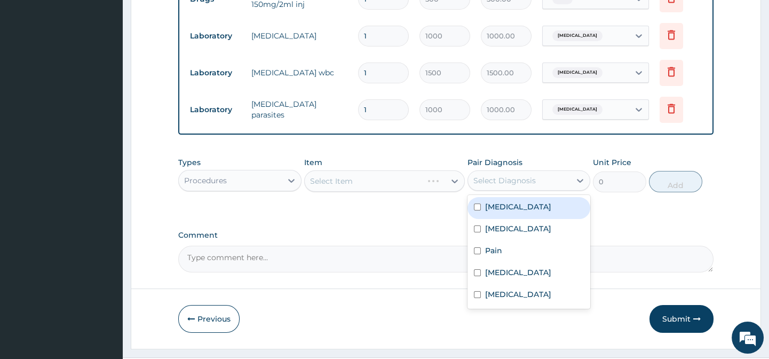
click at [533, 212] on label "Upper respiratory infection" at bounding box center [518, 206] width 66 height 11
checkbox input "true"
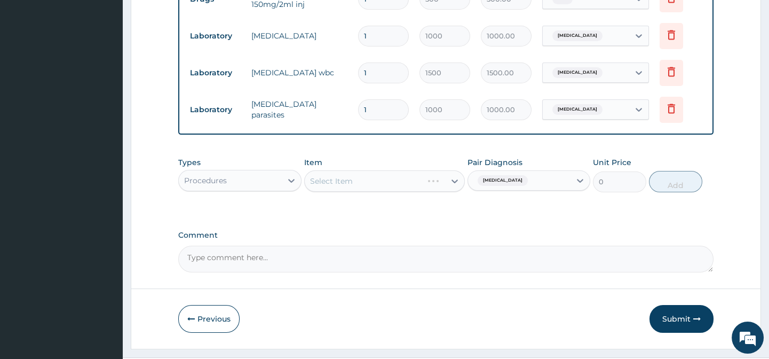
click at [464, 213] on div "Types Procedures Item Select Item Pair Diagnosis Upper respiratory infection Un…" at bounding box center [445, 183] width 535 height 62
click at [454, 188] on div "Select Item" at bounding box center [384, 180] width 161 height 21
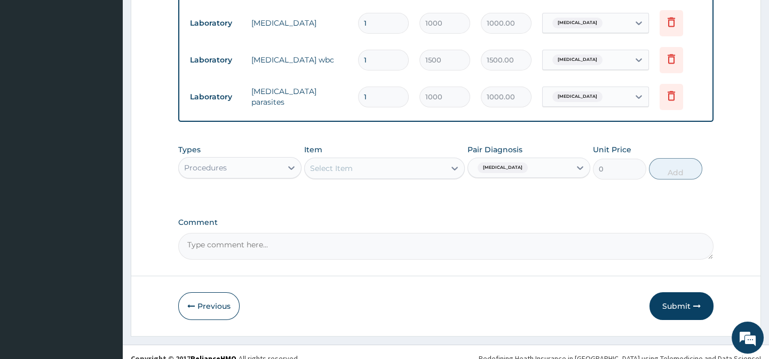
scroll to position [663, 0]
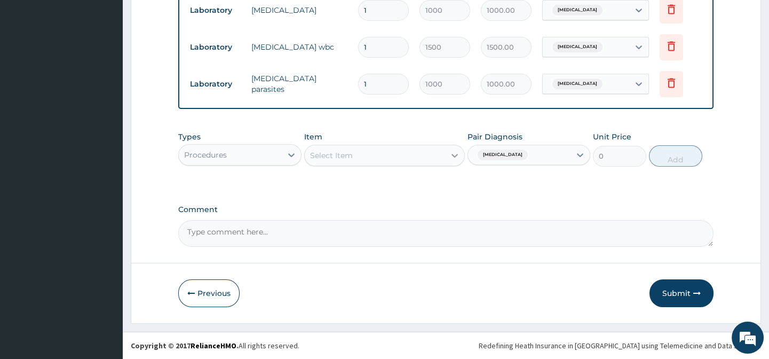
click at [445, 162] on div at bounding box center [454, 155] width 19 height 19
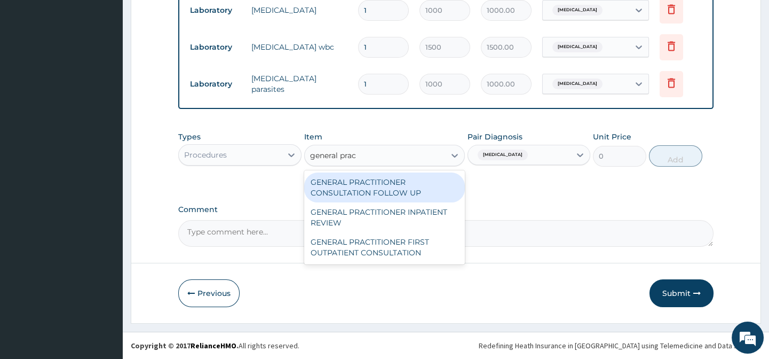
type input "general pract"
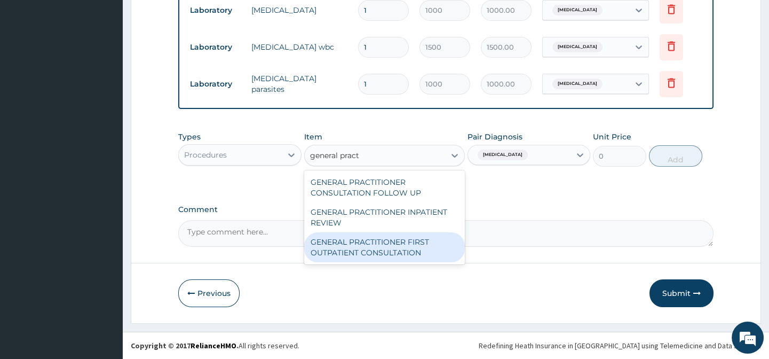
click at [380, 248] on div "GENERAL PRACTITIONER FIRST OUTPATIENT CONSULTATION" at bounding box center [384, 247] width 161 height 30
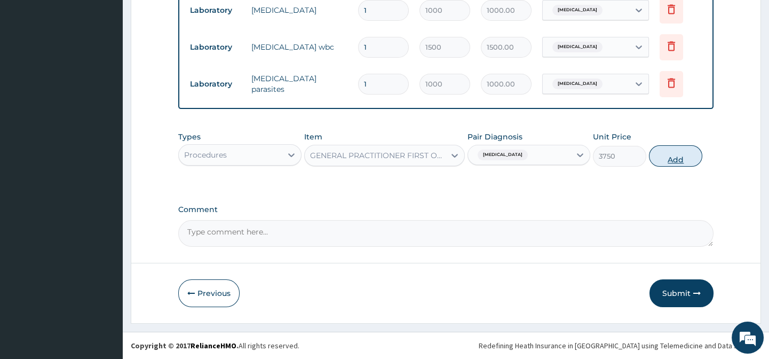
click at [680, 158] on button "Add" at bounding box center [675, 155] width 53 height 21
type input "0"
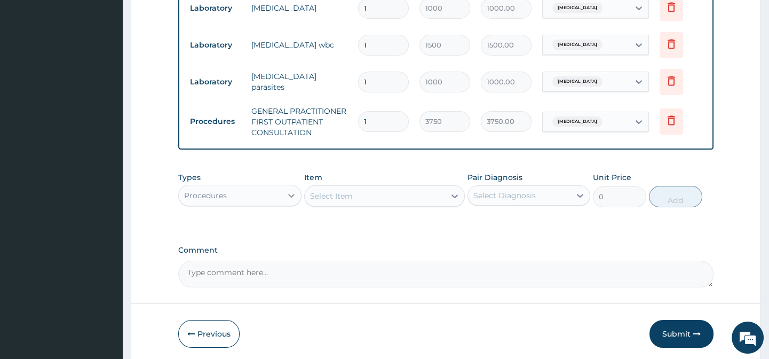
click at [284, 202] on div at bounding box center [291, 195] width 19 height 19
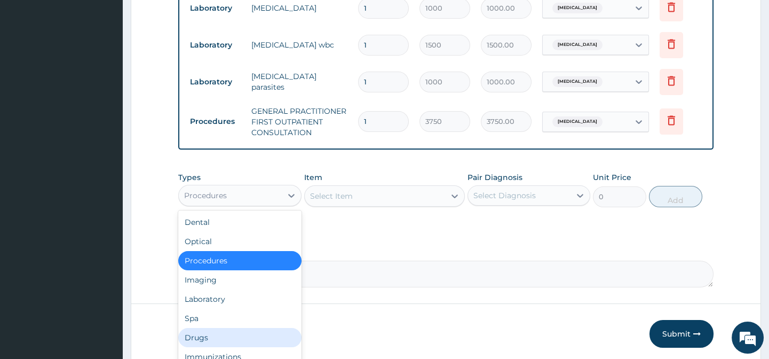
click at [232, 338] on div "Drugs" at bounding box center [239, 337] width 123 height 19
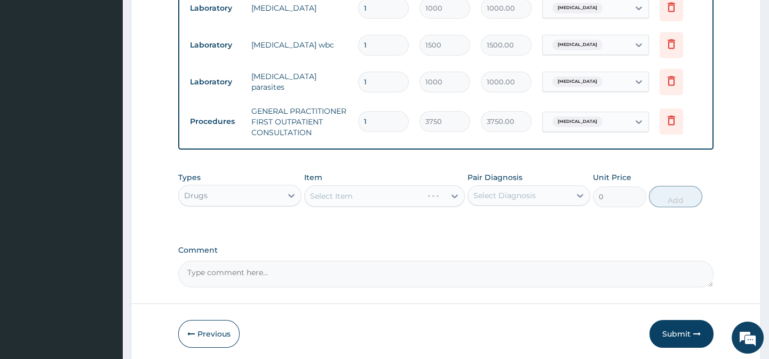
click at [548, 197] on div "Select Diagnosis" at bounding box center [519, 195] width 102 height 17
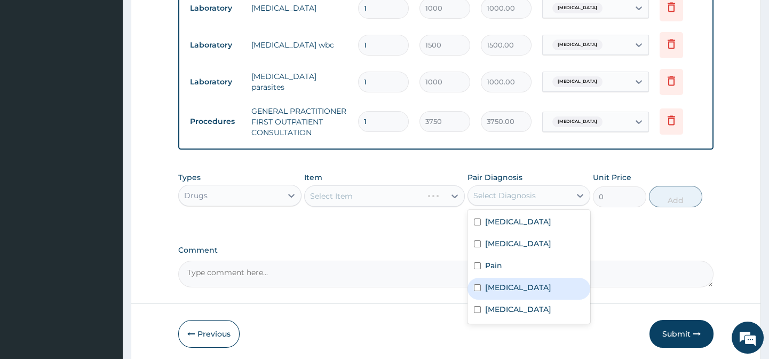
scroll to position [705, 0]
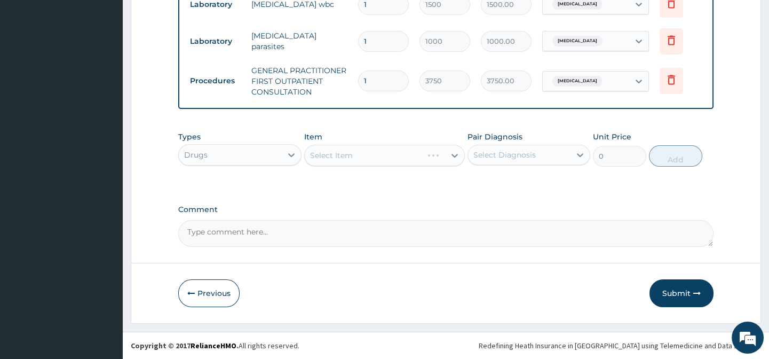
click at [653, 173] on div "Types Drugs Item Select Item Pair Diagnosis Select Diagnosis Unit Price 0 Add" at bounding box center [445, 157] width 535 height 62
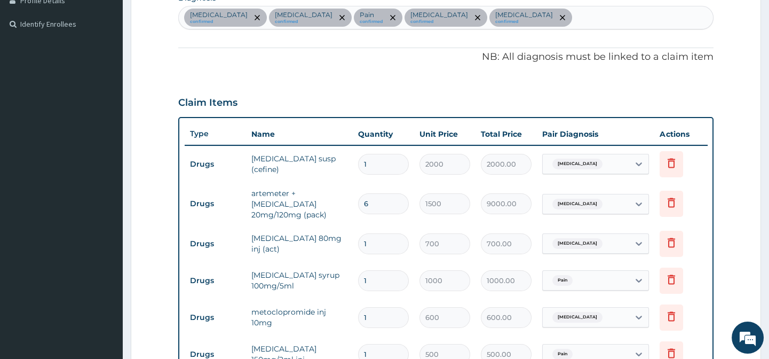
scroll to position [275, 0]
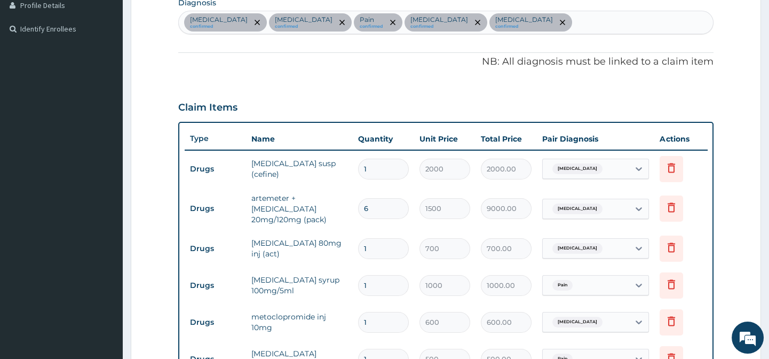
click at [540, 28] on div "Upper respiratory infection confirmed Malaria confirmed Pain confirmed Anemia c…" at bounding box center [446, 22] width 534 height 22
type input "nausea"
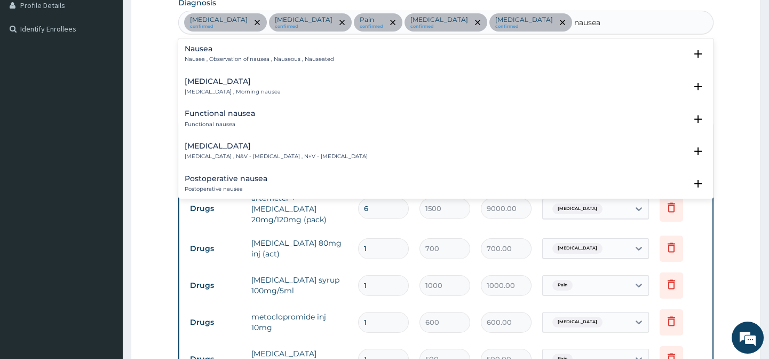
click at [268, 147] on h4 "Nausea and vomiting" at bounding box center [276, 146] width 183 height 8
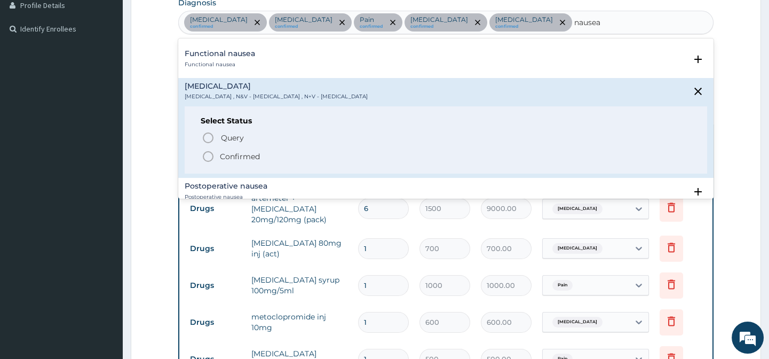
scroll to position [69, 0]
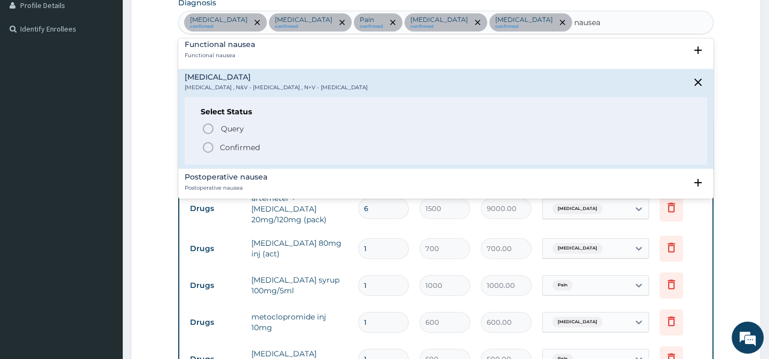
click at [206, 149] on icon "status option filled" at bounding box center [208, 147] width 13 height 13
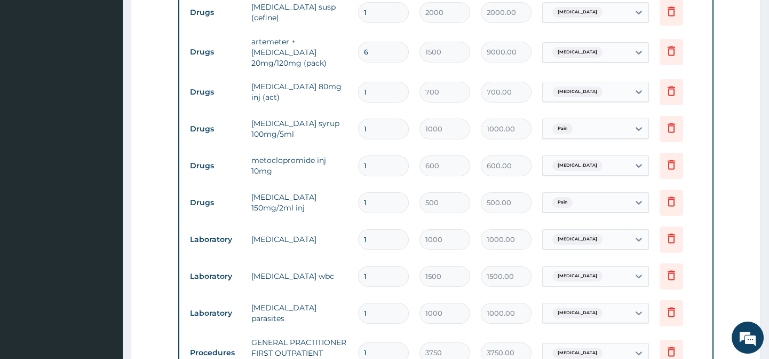
scroll to position [578, 0]
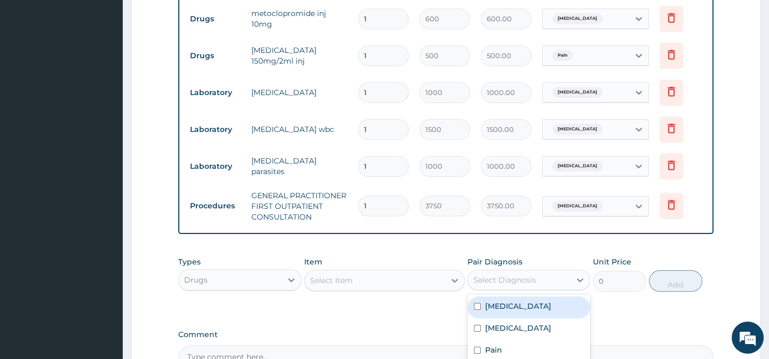
click at [543, 284] on div "Select Diagnosis" at bounding box center [519, 279] width 102 height 17
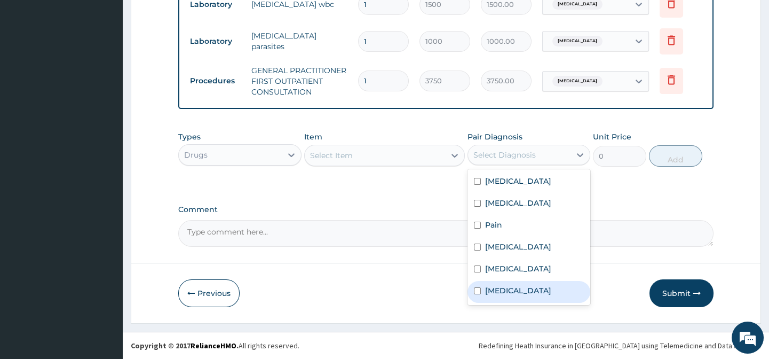
click at [534, 296] on label "Nausea and vomiting" at bounding box center [518, 290] width 66 height 11
checkbox input "true"
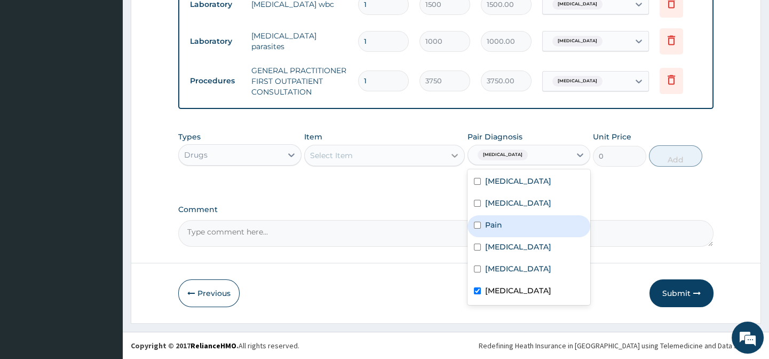
click at [453, 162] on div at bounding box center [454, 155] width 19 height 19
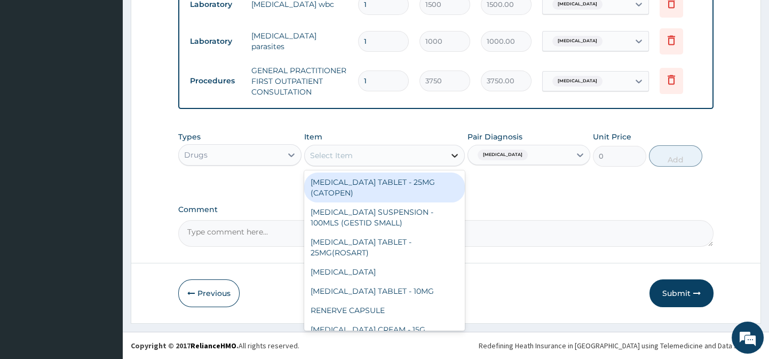
click at [453, 162] on div at bounding box center [454, 155] width 19 height 19
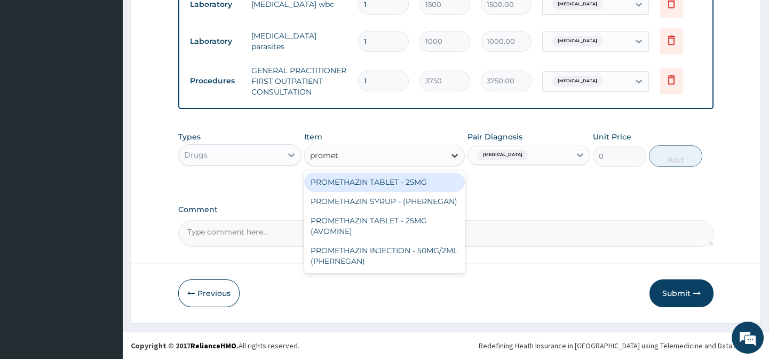
type input "prometh"
click at [389, 187] on div "PROMETHAZIN TABLET - 25MG" at bounding box center [384, 181] width 161 height 19
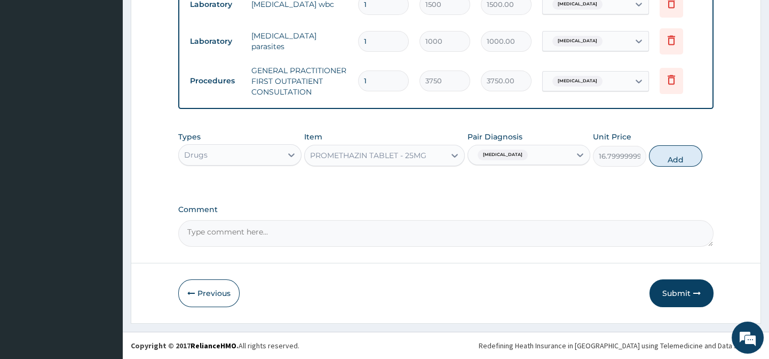
scroll to position [698, 0]
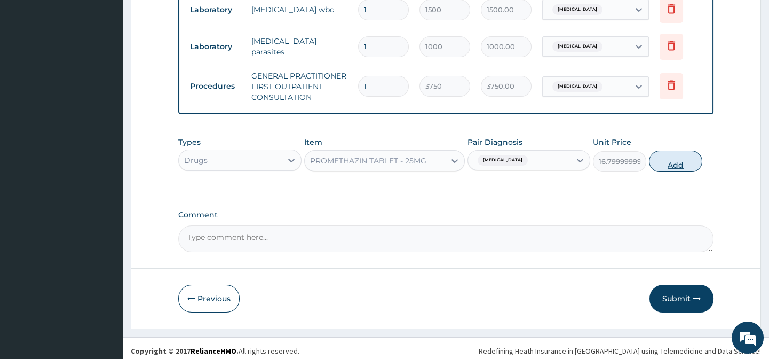
click at [683, 161] on button "Add" at bounding box center [675, 160] width 53 height 21
type input "0"
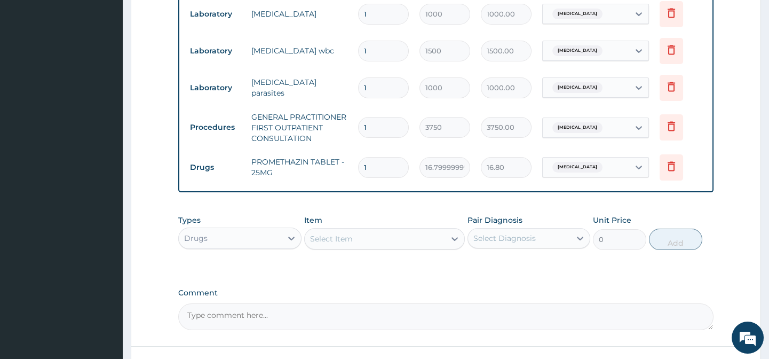
scroll to position [651, 0]
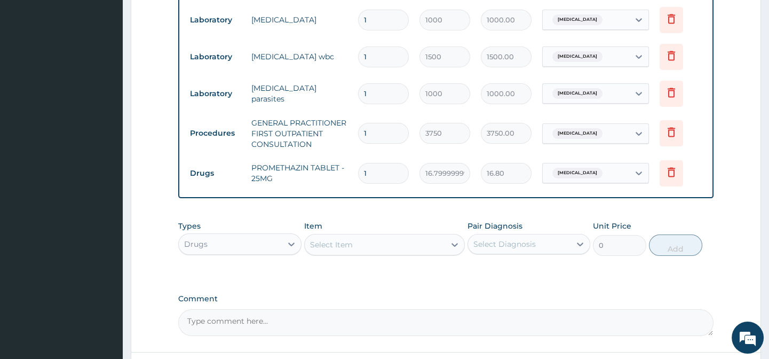
click at [392, 172] on input "1" at bounding box center [383, 173] width 51 height 21
type input "2"
type input "33.60"
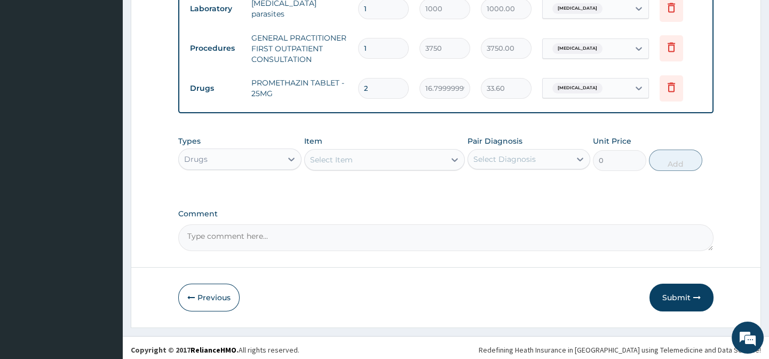
scroll to position [743, 0]
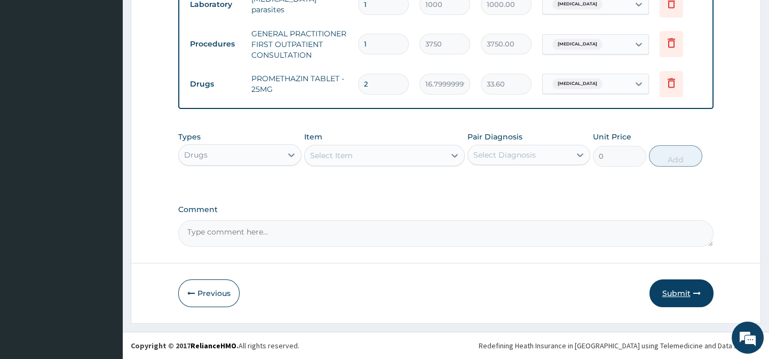
type input "2"
click at [665, 284] on button "Submit" at bounding box center [681, 293] width 64 height 28
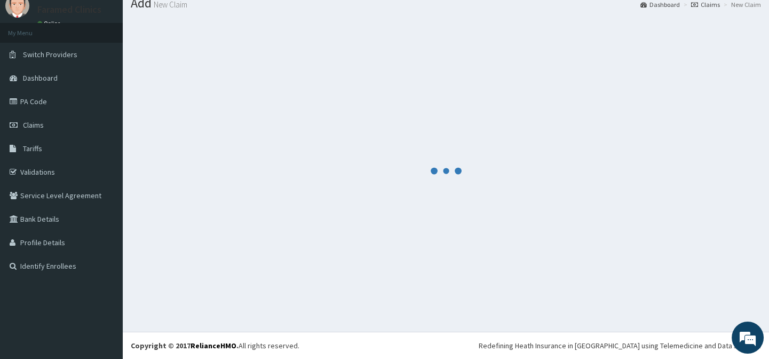
scroll to position [38, 0]
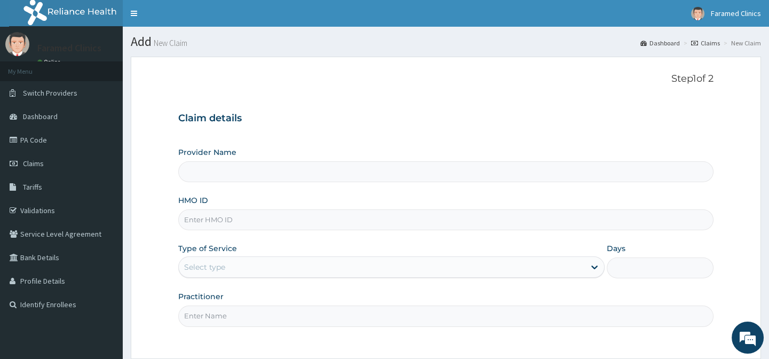
click at [481, 144] on div "Claim details Provider Name HMO ID Type of Service Select type Days Practitioner" at bounding box center [445, 214] width 535 height 224
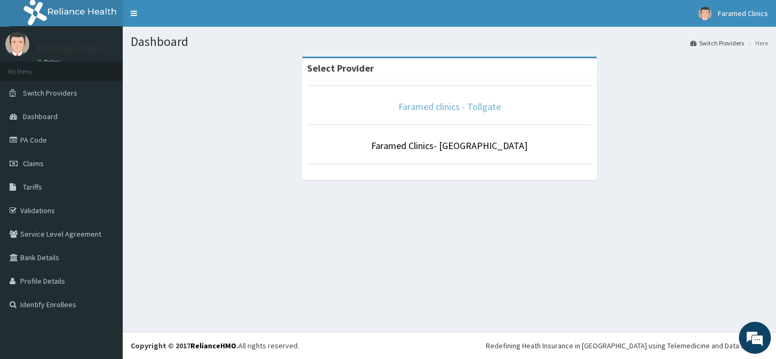
click at [449, 108] on link "Faramed clinics - Tollgate" at bounding box center [450, 106] width 102 height 12
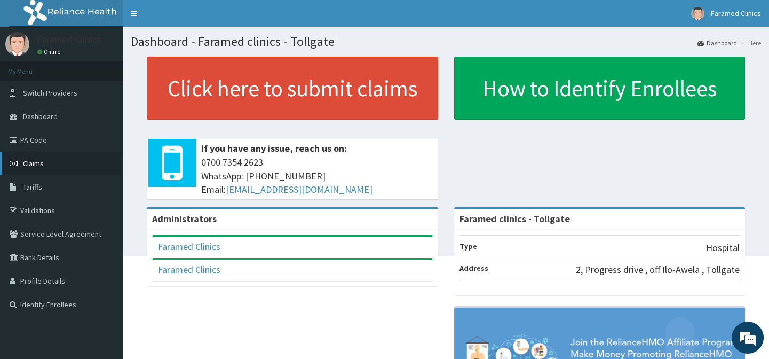
click at [58, 169] on link "Claims" at bounding box center [61, 163] width 123 height 23
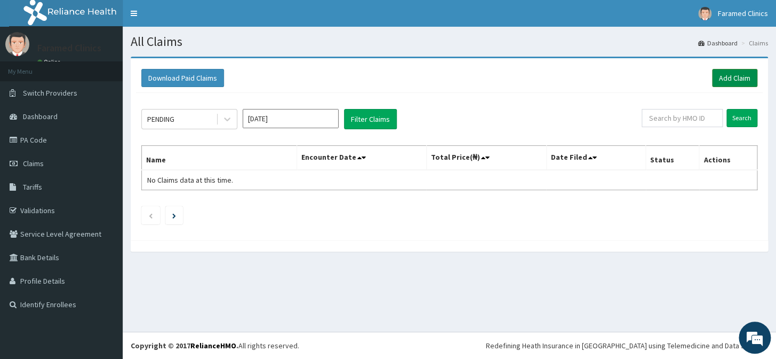
click at [735, 80] on link "Add Claim" at bounding box center [734, 78] width 45 height 18
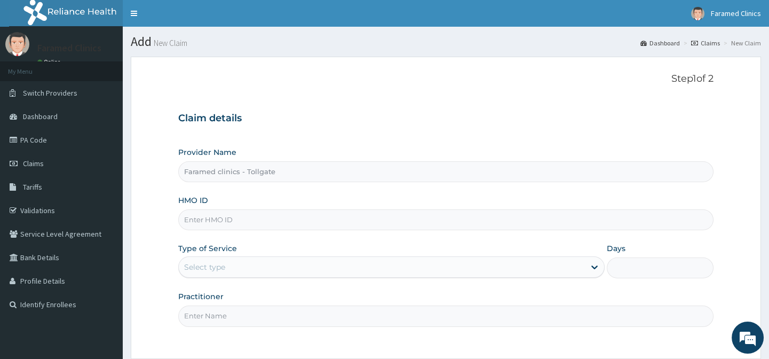
click at [289, 213] on input "HMO ID" at bounding box center [445, 219] width 535 height 21
paste input "SBG/10180/A"
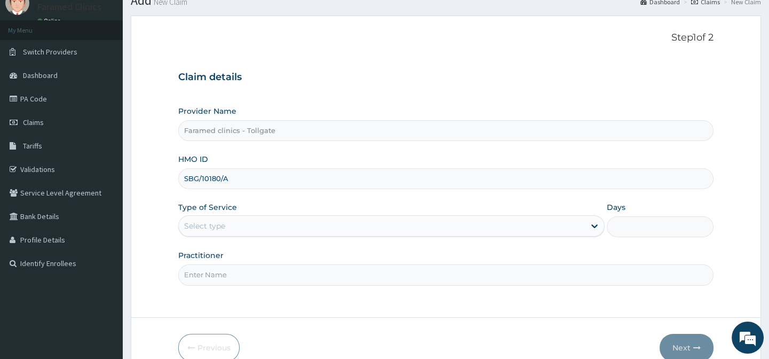
scroll to position [65, 0]
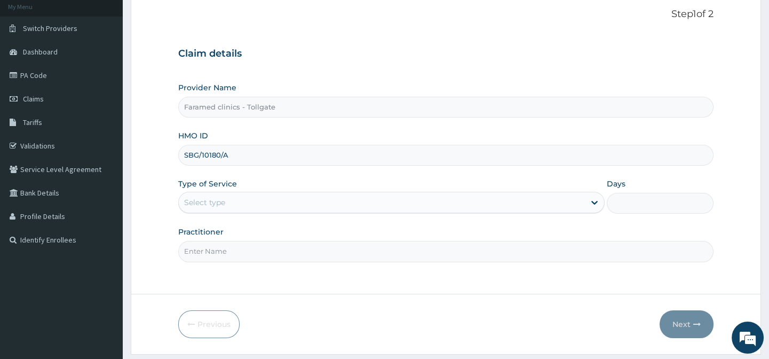
type input "SBG/10180/A"
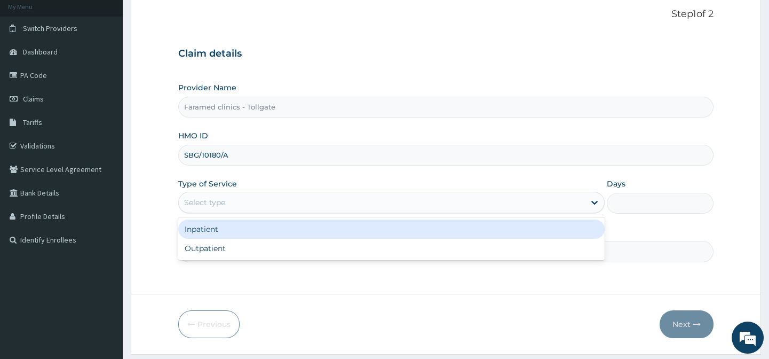
click at [363, 195] on div "Select type" at bounding box center [382, 202] width 406 height 17
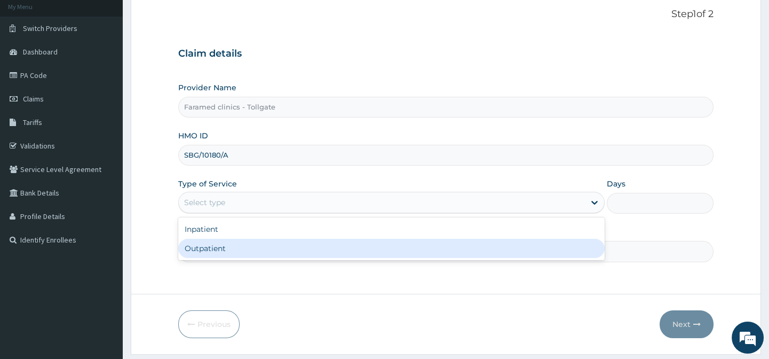
click at [336, 250] on div "Outpatient" at bounding box center [391, 248] width 426 height 19
type input "1"
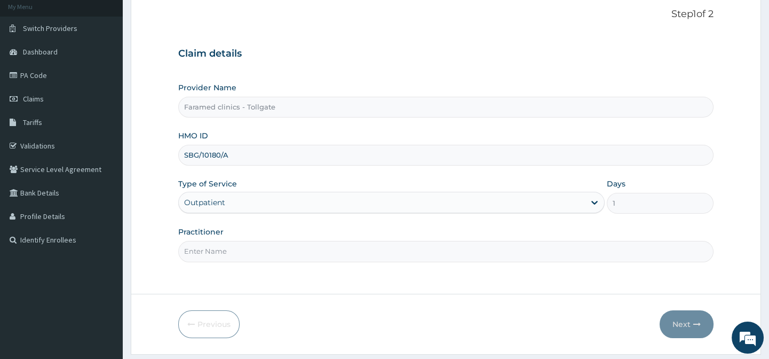
click at [336, 250] on input "Practitioner" at bounding box center [445, 251] width 535 height 21
type input "gp"
click at [678, 326] on button "Next" at bounding box center [687, 324] width 54 height 28
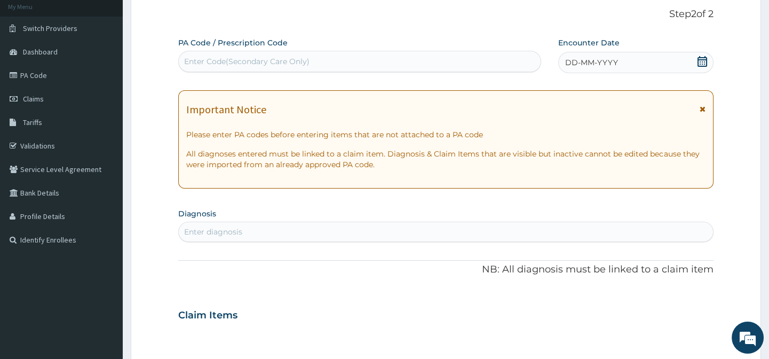
click at [326, 59] on div "Enter Code(Secondary Care Only)" at bounding box center [359, 61] width 361 height 17
click at [231, 59] on div "Enter Code(Secondary Care Only)" at bounding box center [246, 61] width 125 height 11
paste input "PA/F3DB84"
type input "PA/F3DB84"
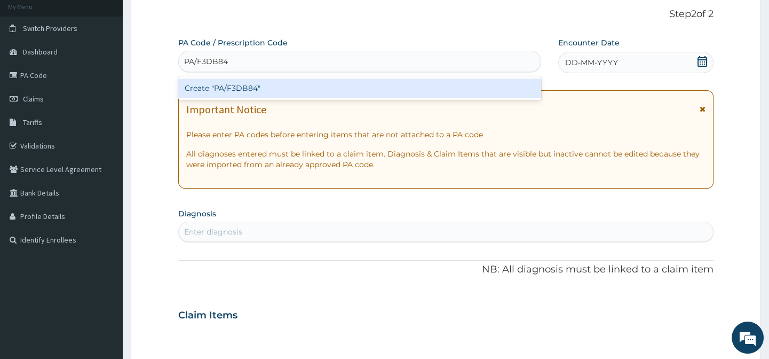
click at [246, 90] on div "Create "PA/F3DB84"" at bounding box center [359, 87] width 362 height 19
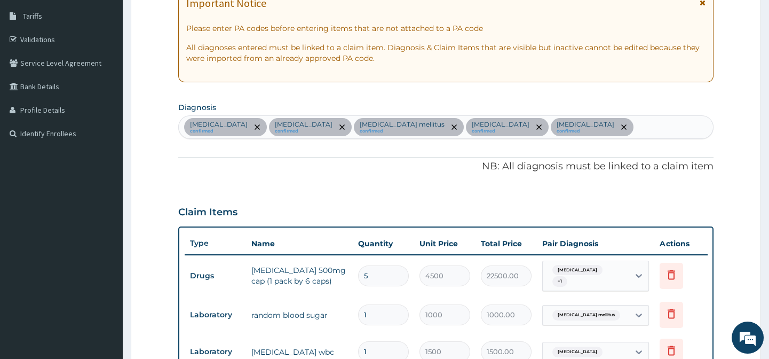
scroll to position [161, 0]
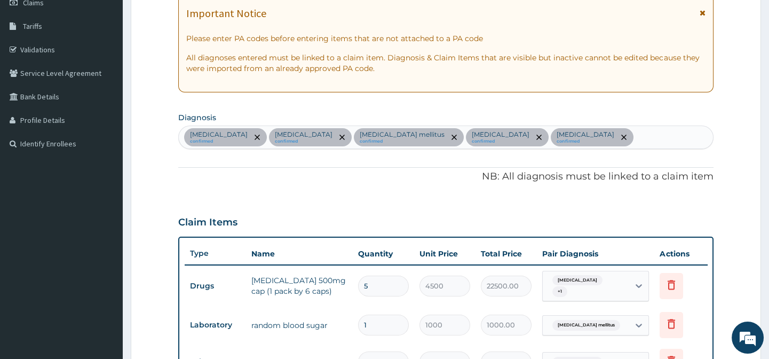
click at [607, 133] on div "Upper respiratory infection confirmed Dyslipidemia confirmed Diabetes mellitus …" at bounding box center [446, 137] width 534 height 22
type input "helminth"
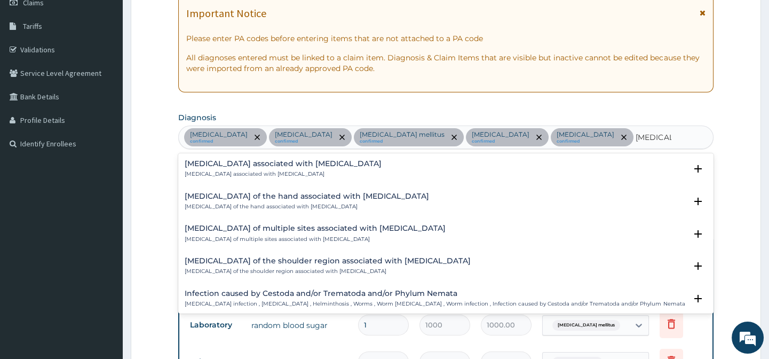
click at [339, 161] on h4 "Arthropathy associated with helminthiasis" at bounding box center [283, 164] width 197 height 8
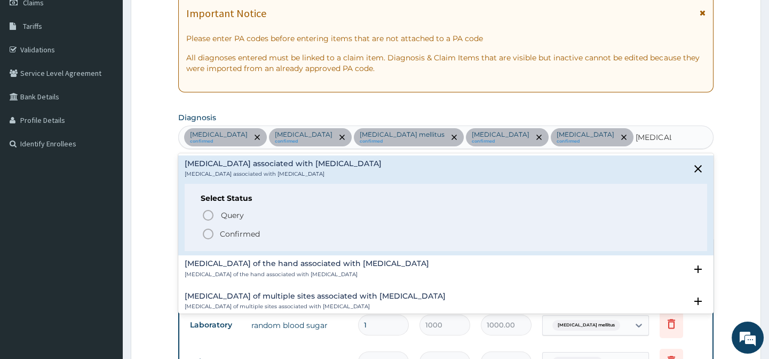
click at [209, 230] on icon "status option filled" at bounding box center [208, 233] width 13 height 13
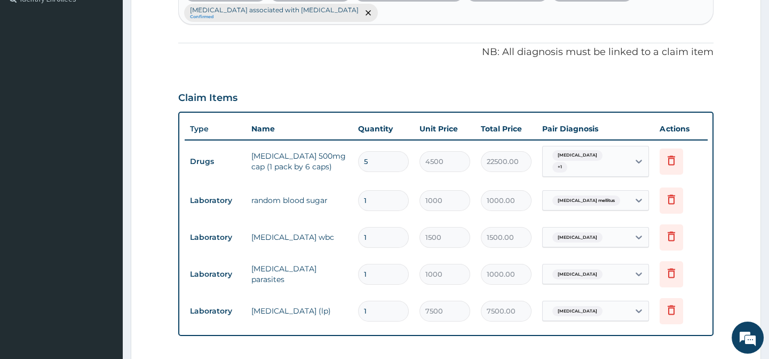
scroll to position [539, 0]
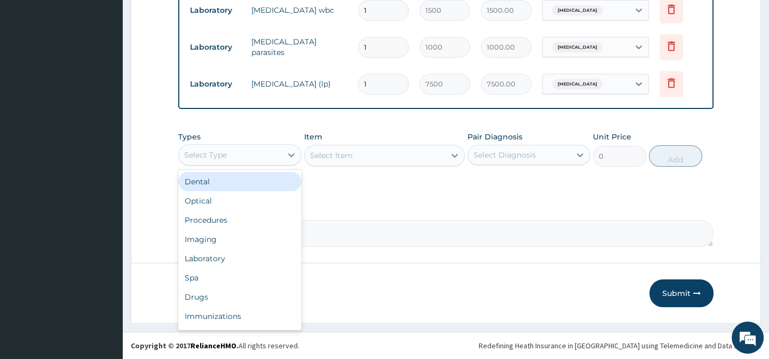
click at [269, 154] on div "Select Type" at bounding box center [230, 154] width 102 height 17
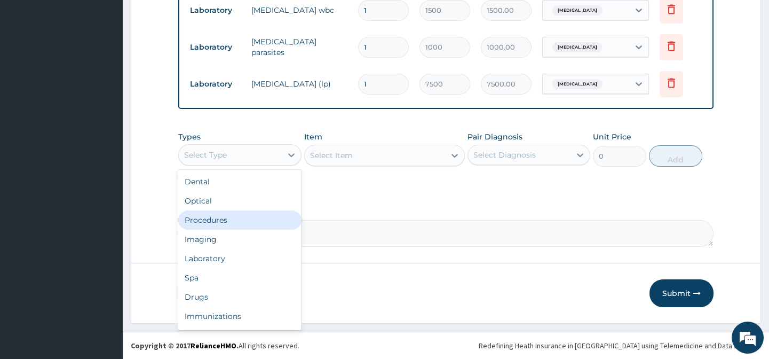
click at [240, 219] on div "Procedures" at bounding box center [239, 219] width 123 height 19
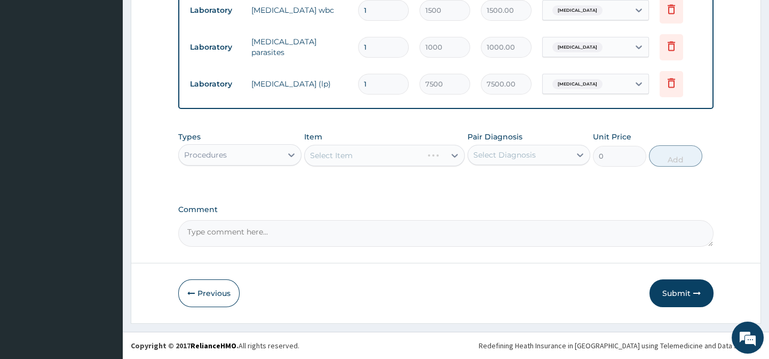
click at [554, 147] on div "Select Diagnosis" at bounding box center [519, 154] width 102 height 17
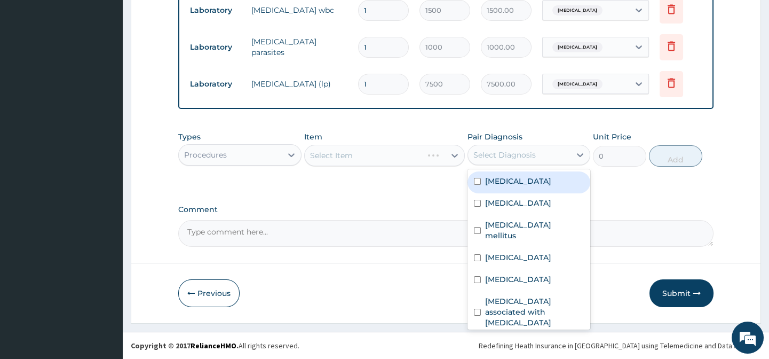
click at [496, 186] on label "Upper respiratory infection" at bounding box center [518, 181] width 66 height 11
checkbox input "true"
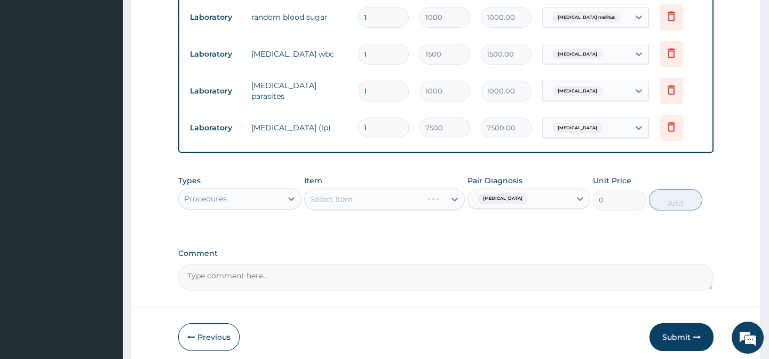
scroll to position [495, 0]
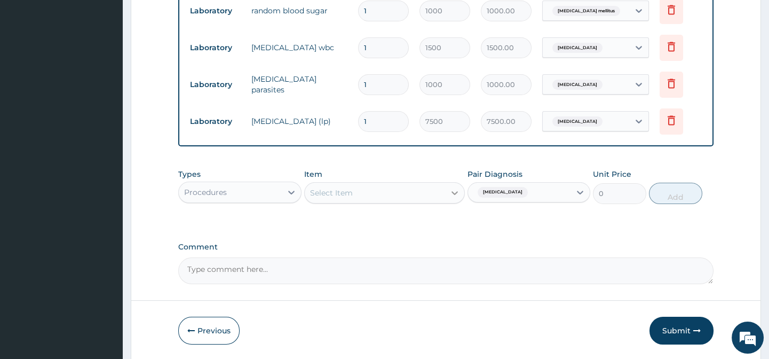
click at [455, 198] on icon at bounding box center [454, 192] width 11 height 11
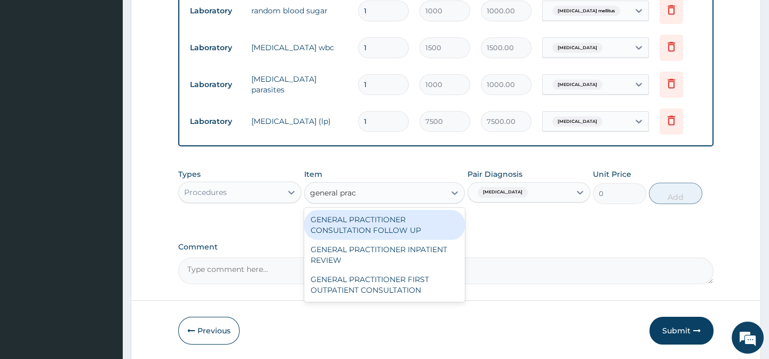
type input "general pract"
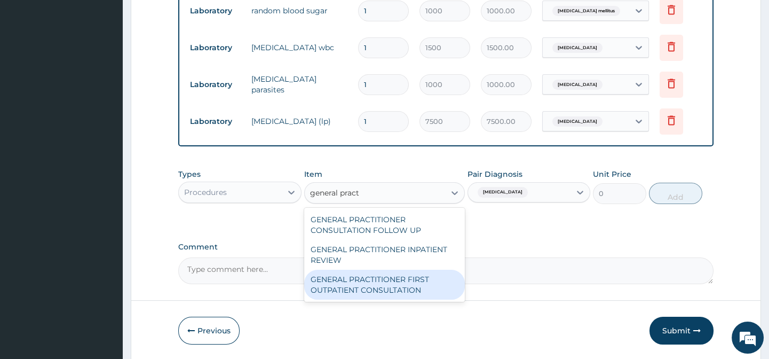
click at [390, 291] on div "GENERAL PRACTITIONER FIRST OUTPATIENT CONSULTATION" at bounding box center [384, 284] width 161 height 30
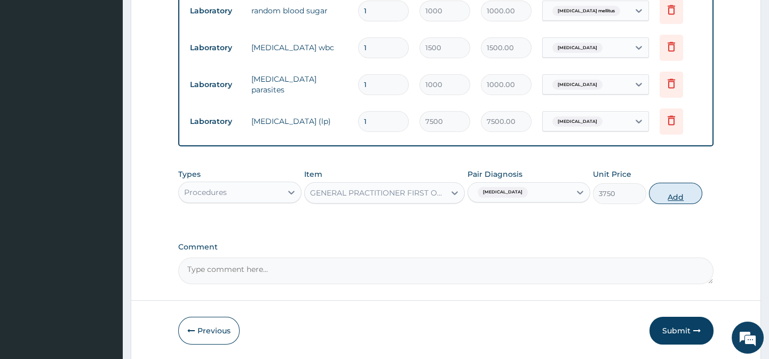
click at [675, 202] on button "Add" at bounding box center [675, 192] width 53 height 21
type input "0"
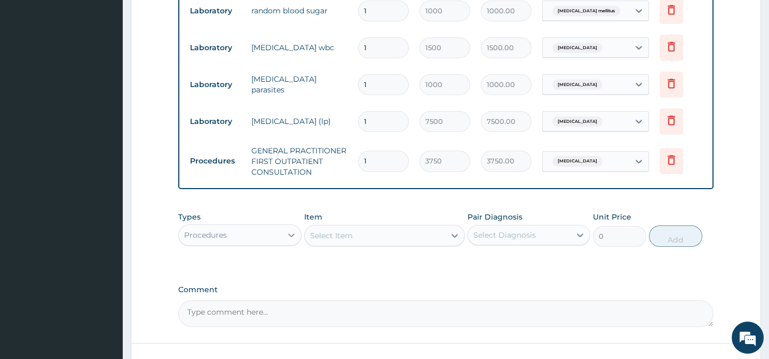
click at [297, 237] on div at bounding box center [291, 234] width 19 height 19
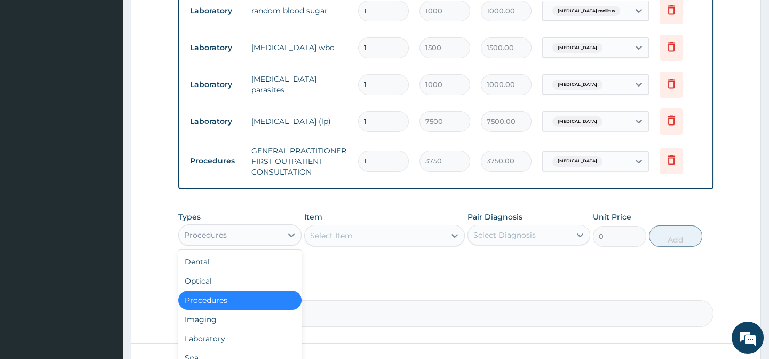
scroll to position [582, 0]
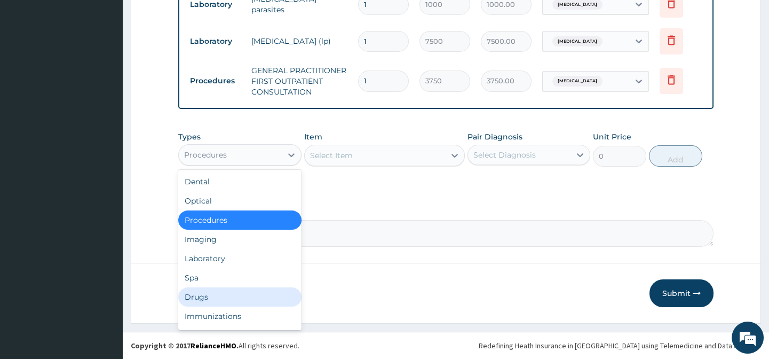
click at [225, 294] on div "Drugs" at bounding box center [239, 296] width 123 height 19
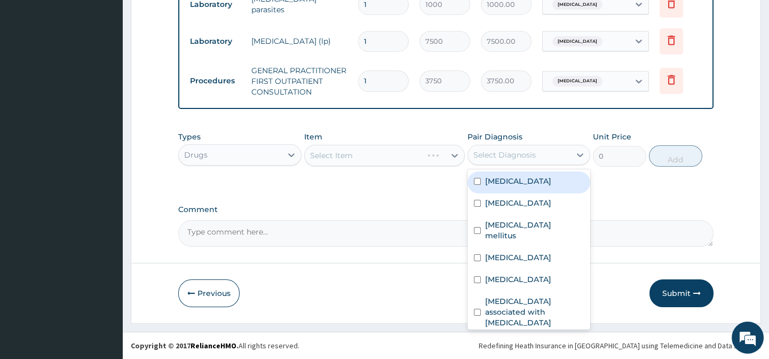
click at [566, 153] on div "Select Diagnosis" at bounding box center [519, 154] width 102 height 17
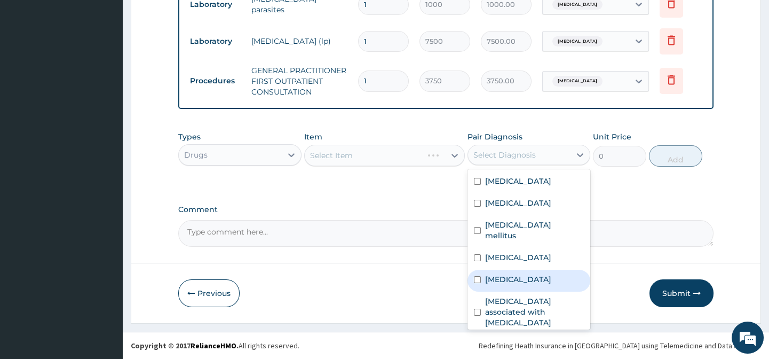
click at [503, 280] on label "Malaria" at bounding box center [518, 279] width 66 height 11
checkbox input "true"
click at [393, 229] on textarea "Comment" at bounding box center [445, 233] width 535 height 27
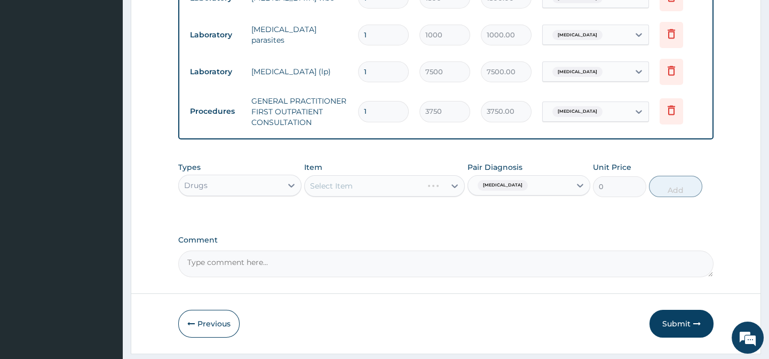
scroll to position [565, 0]
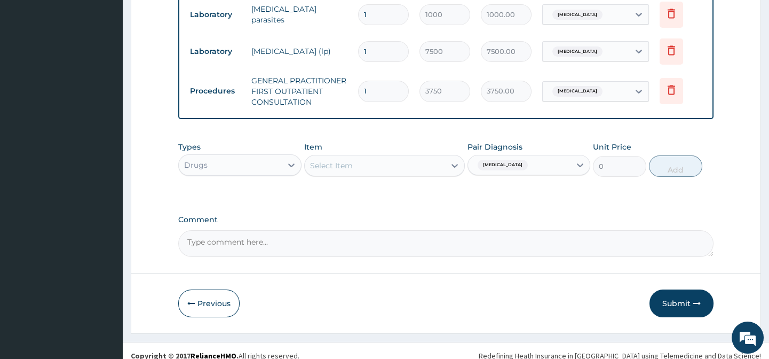
click at [450, 171] on icon at bounding box center [454, 165] width 11 height 11
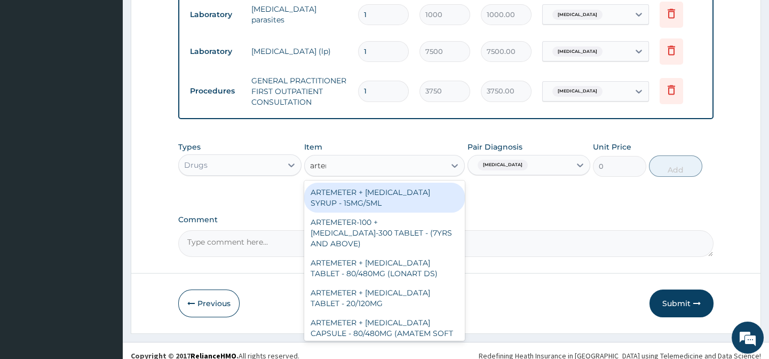
type input "arteme"
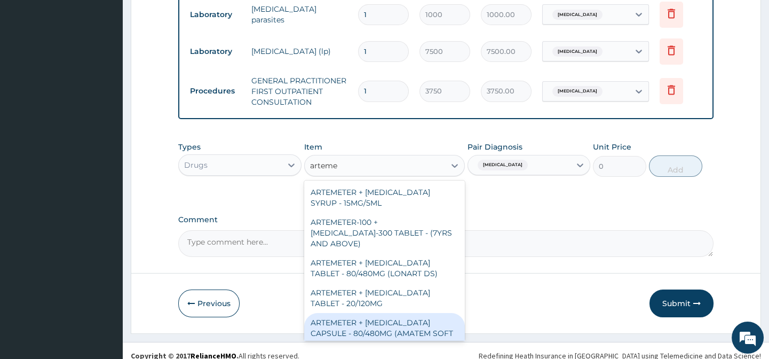
click at [417, 324] on div "ARTEMETER + LUMEFANTRINE CAPSULE - 80/480MG (AMATEM SOFT GEL)" at bounding box center [384, 333] width 161 height 41
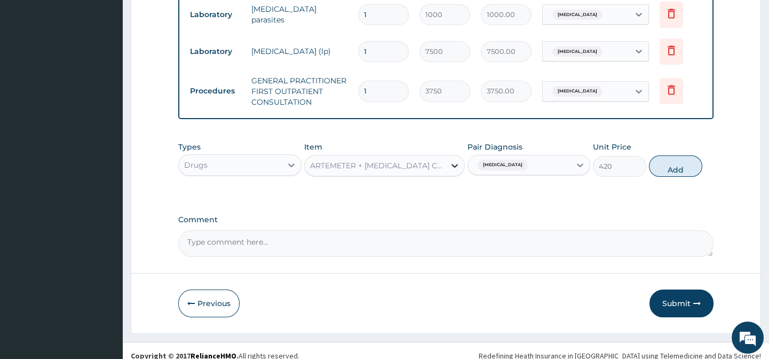
click at [453, 171] on icon at bounding box center [454, 165] width 11 height 11
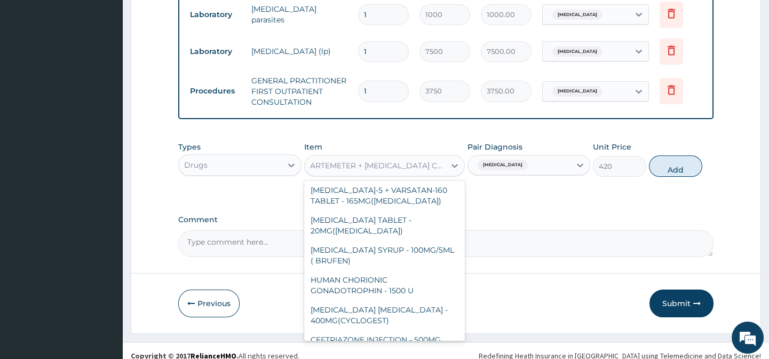
scroll to position [641, 0]
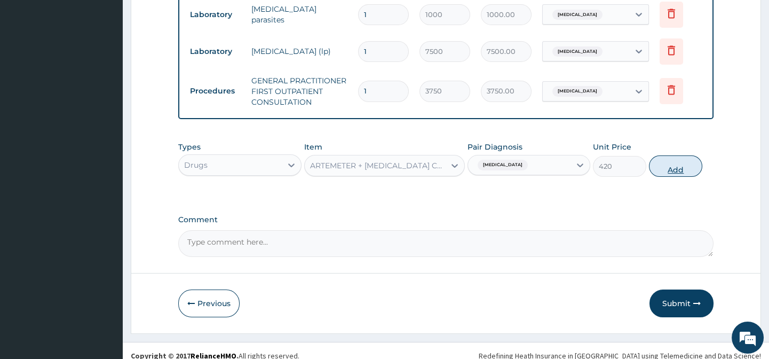
click at [665, 174] on button "Add" at bounding box center [675, 165] width 53 height 21
type input "0"
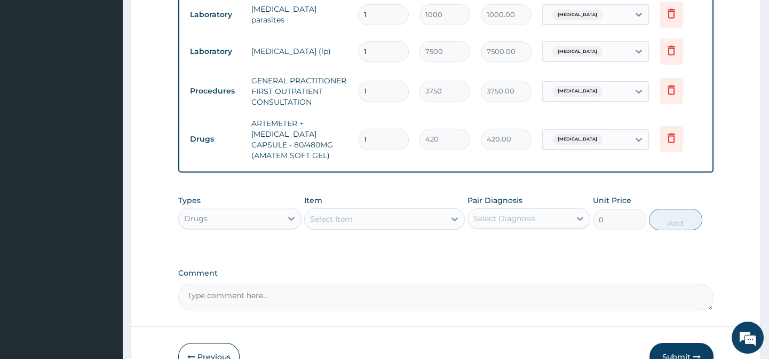
click at [376, 141] on input "1" at bounding box center [383, 139] width 51 height 21
type input "0.00"
type input "6"
type input "2520.00"
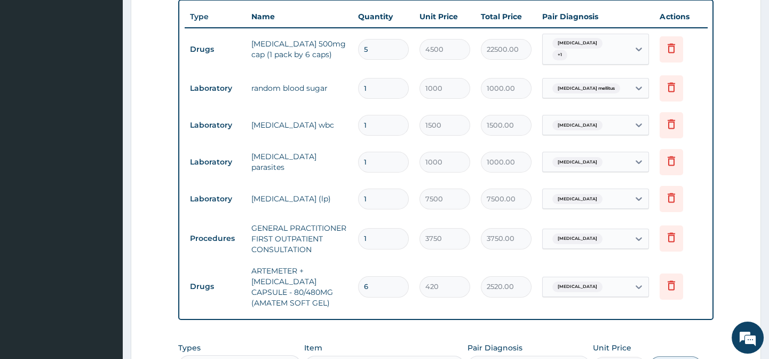
scroll to position [416, 0]
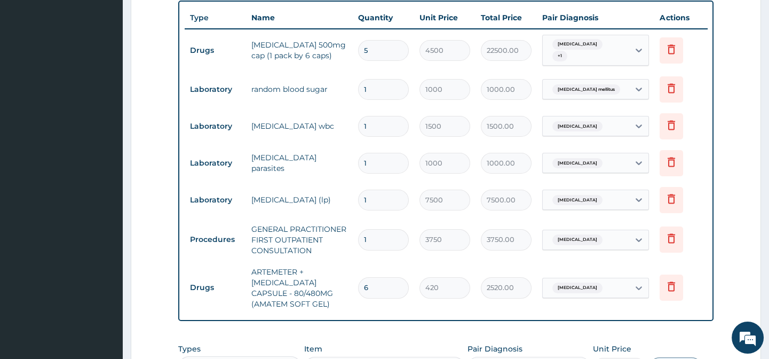
type input "6"
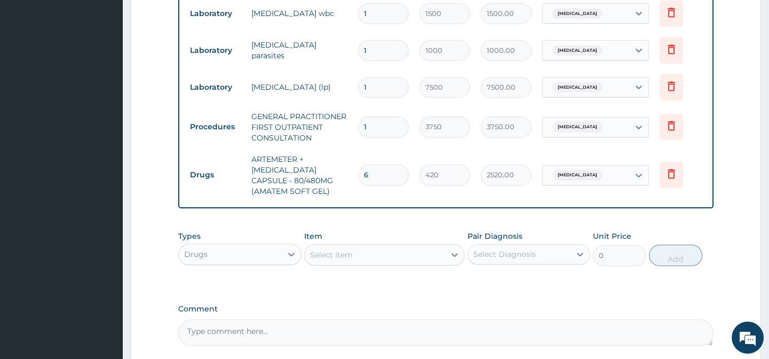
scroll to position [611, 0]
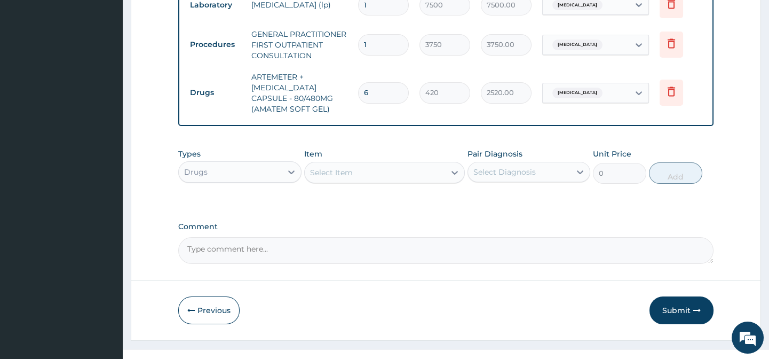
click at [275, 180] on div "Drugs" at bounding box center [230, 171] width 102 height 17
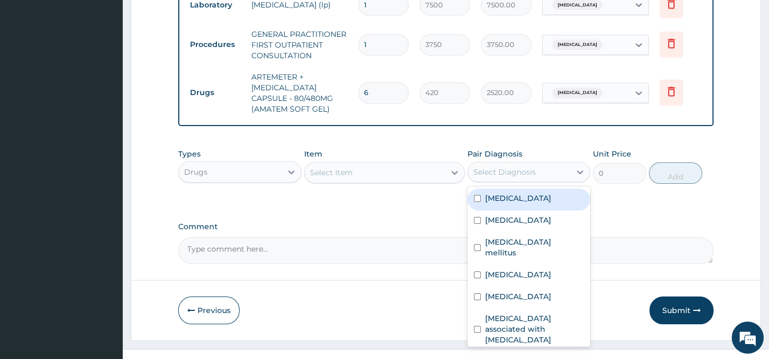
click at [526, 176] on div "Select Diagnosis" at bounding box center [504, 171] width 62 height 11
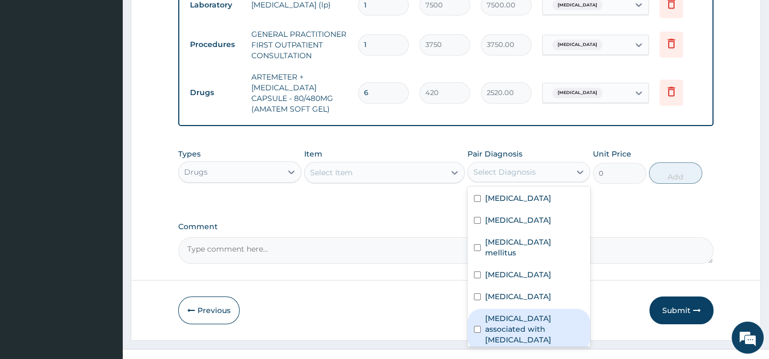
click at [538, 343] on div "Arthropathy associated with helminthiasis" at bounding box center [528, 329] width 123 height 43
checkbox input "true"
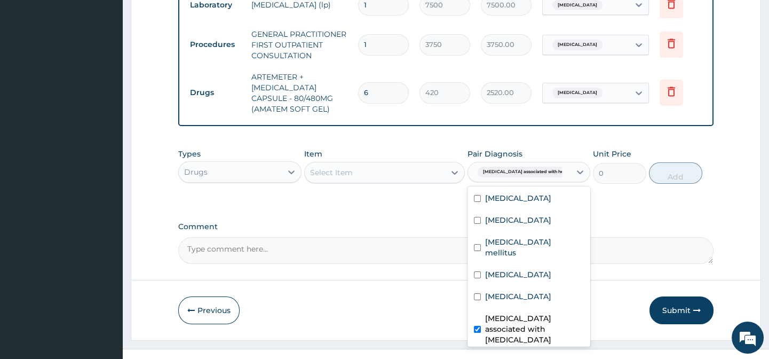
click at [380, 250] on textarea "Comment" at bounding box center [445, 250] width 535 height 27
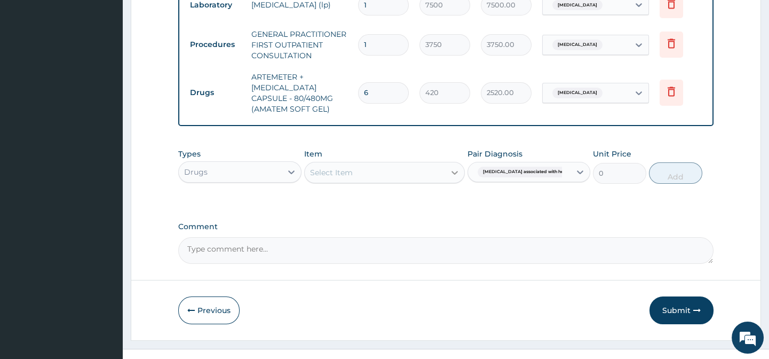
click at [445, 178] on div at bounding box center [454, 172] width 19 height 19
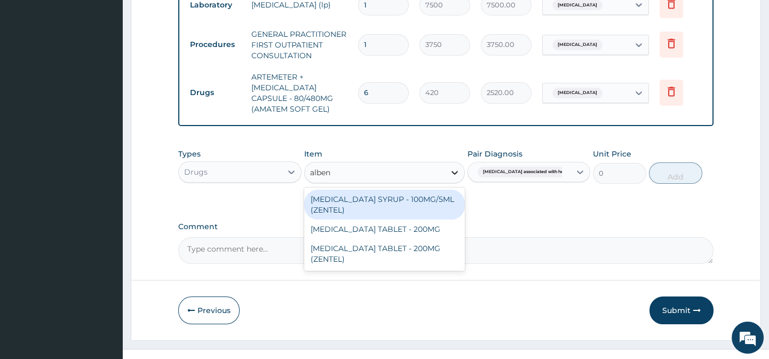
type input "albend"
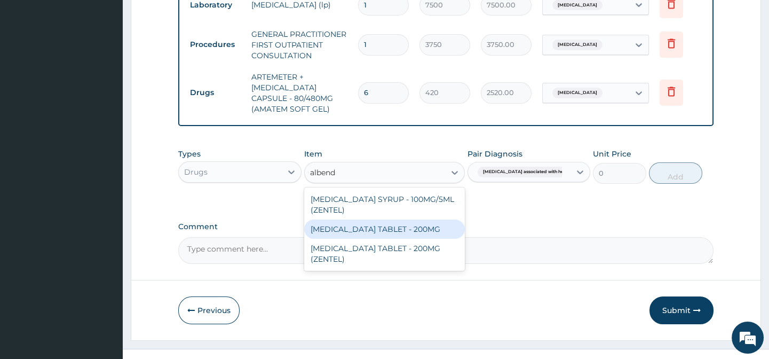
click at [411, 234] on div "ALBENDAZOLE TABLET - 200MG" at bounding box center [384, 228] width 161 height 19
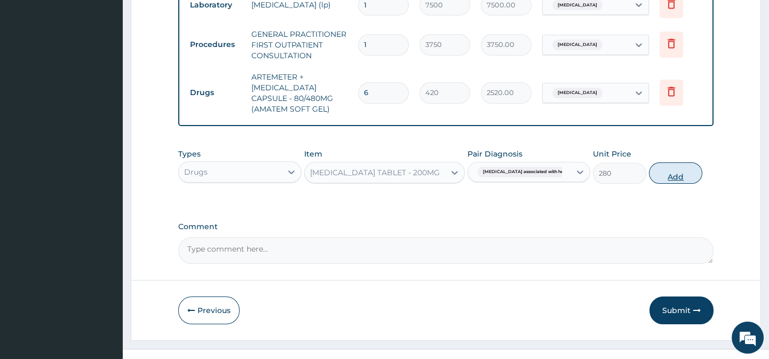
click at [689, 176] on button "Add" at bounding box center [675, 172] width 53 height 21
type input "0"
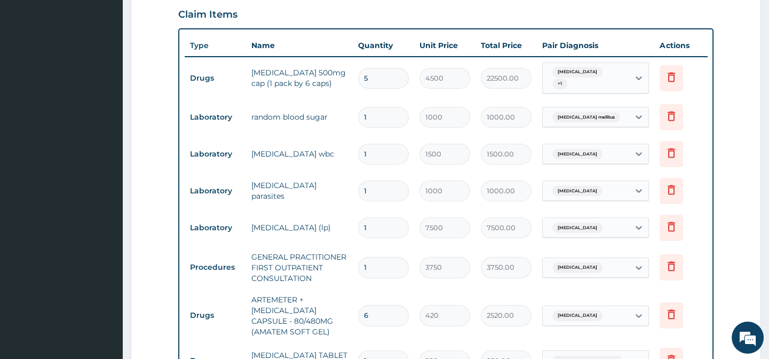
scroll to position [672, 0]
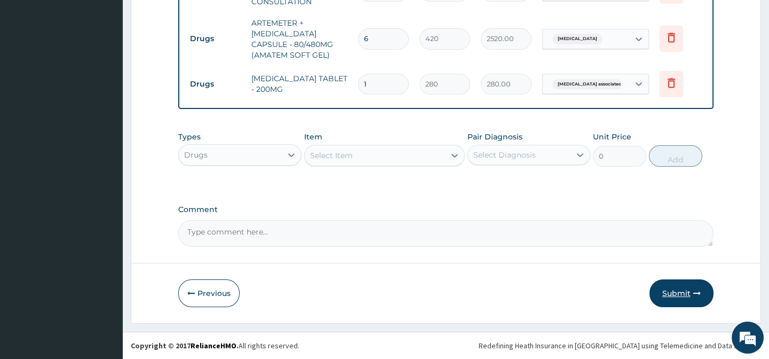
click at [689, 284] on button "Submit" at bounding box center [681, 293] width 64 height 28
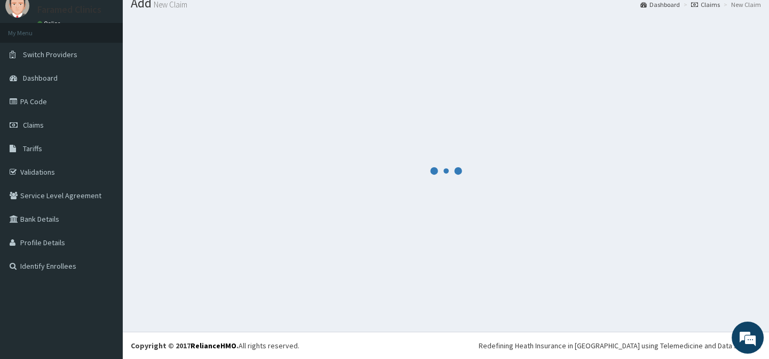
scroll to position [38, 0]
drag, startPoint x: 689, startPoint y: 284, endPoint x: 413, endPoint y: 157, distance: 303.9
click at [413, 157] on div at bounding box center [446, 171] width 630 height 305
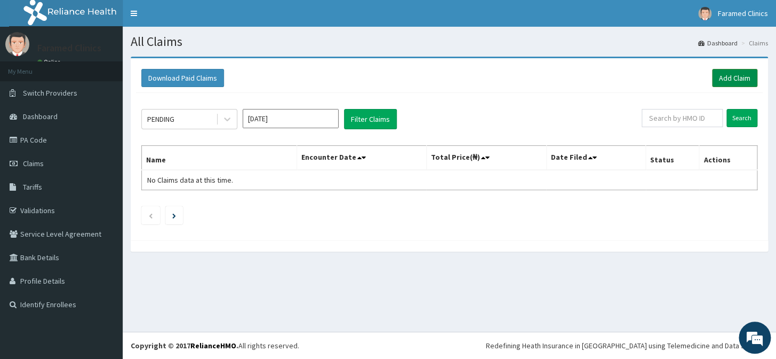
click at [729, 78] on link "Add Claim" at bounding box center [734, 78] width 45 height 18
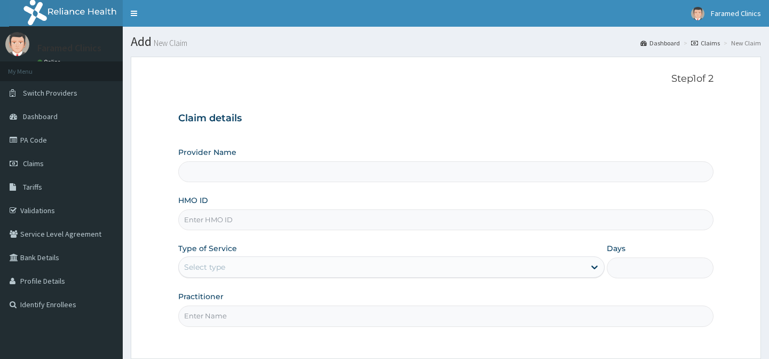
type input "Faramed clinics - Tollgate"
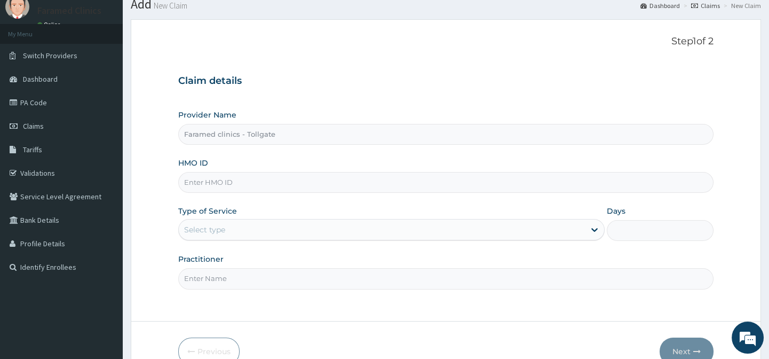
scroll to position [46, 0]
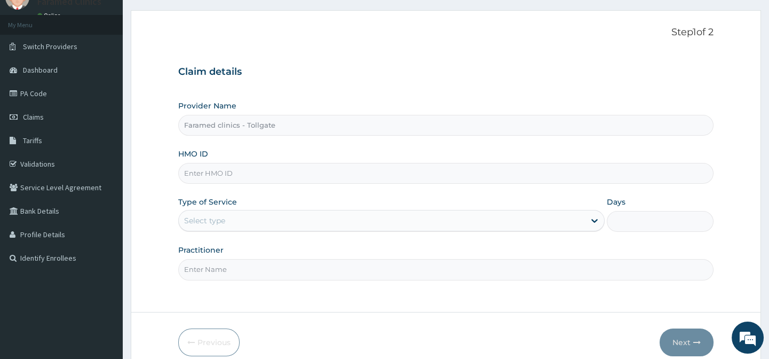
click at [269, 177] on input "HMO ID" at bounding box center [445, 173] width 535 height 21
paste input "SBG/10180/B"
type input "SBG/10180/B"
click at [277, 219] on div "Select type" at bounding box center [382, 220] width 406 height 17
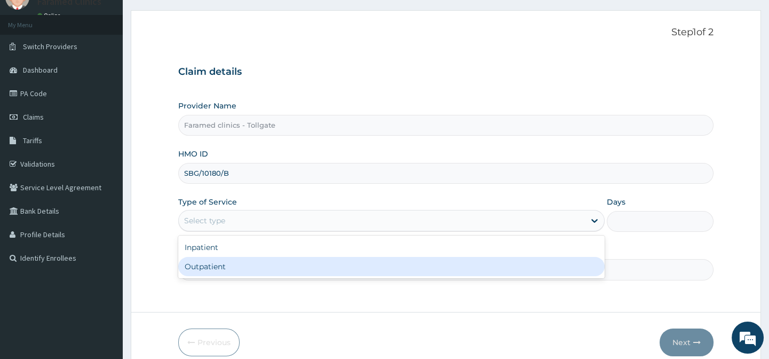
click at [254, 267] on div "Outpatient" at bounding box center [391, 266] width 426 height 19
type input "1"
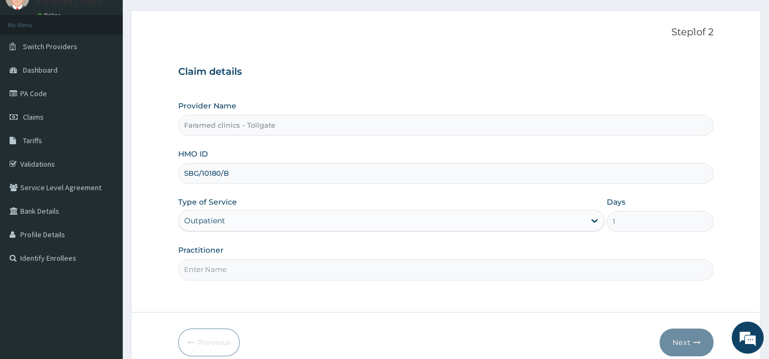
click at [254, 267] on input "Practitioner" at bounding box center [445, 269] width 535 height 21
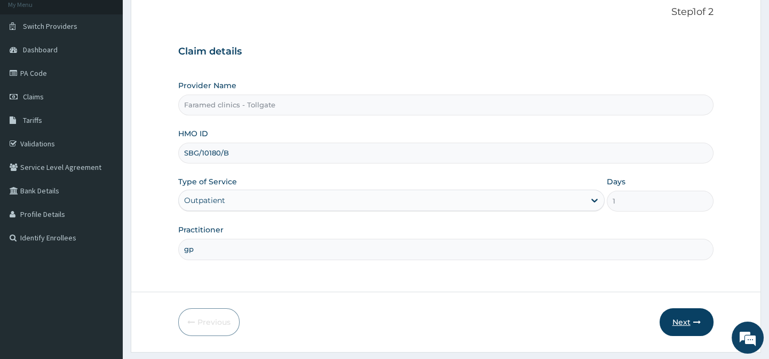
type input "gp"
click at [680, 320] on button "Next" at bounding box center [687, 322] width 54 height 28
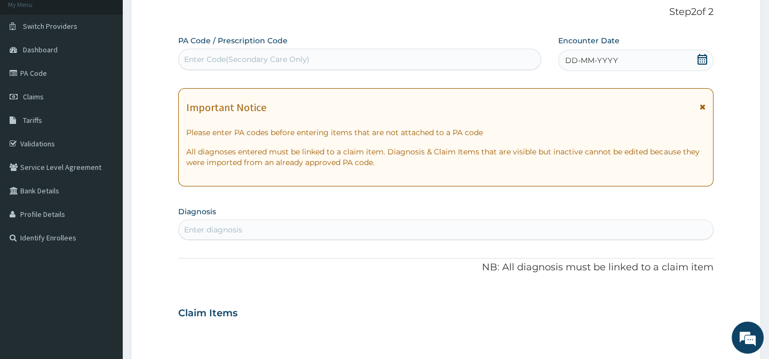
click at [282, 59] on div "Enter Code(Secondary Care Only)" at bounding box center [246, 59] width 125 height 11
paste input "PA/4D7746"
type input "PA/4D7746"
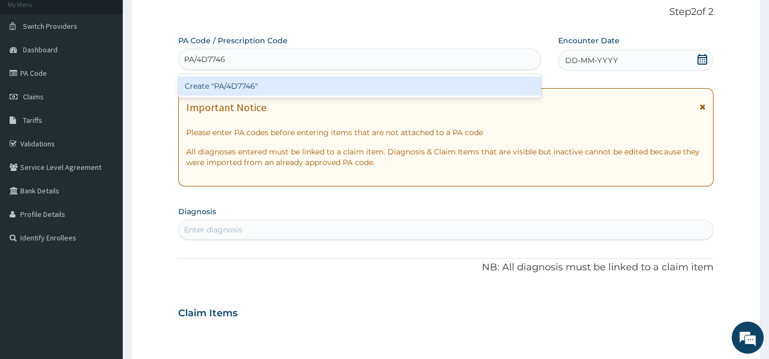
click at [258, 82] on div "Create "PA/4D7746"" at bounding box center [359, 85] width 362 height 19
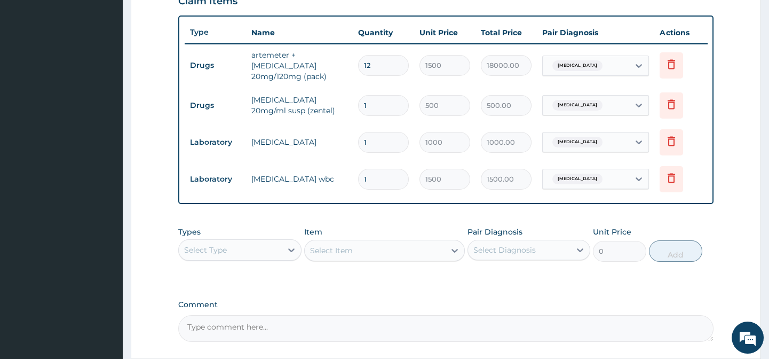
scroll to position [400, 0]
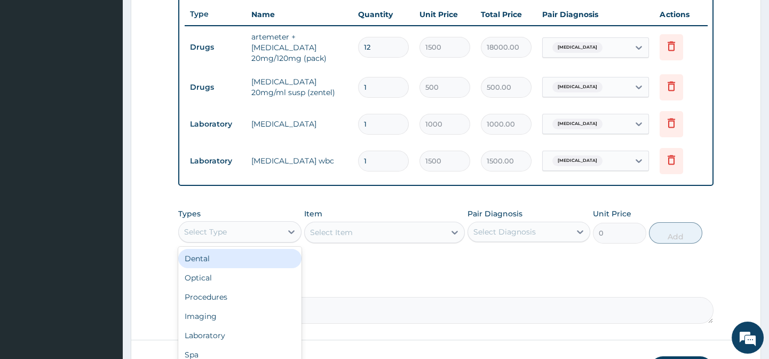
click at [250, 237] on div "Select Type" at bounding box center [230, 231] width 102 height 17
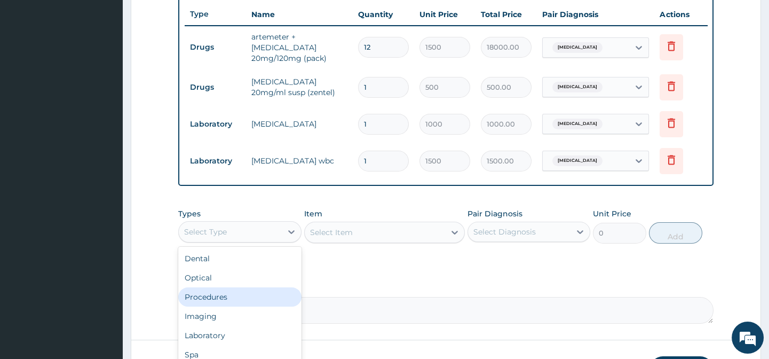
click at [246, 299] on div "Procedures" at bounding box center [239, 296] width 123 height 19
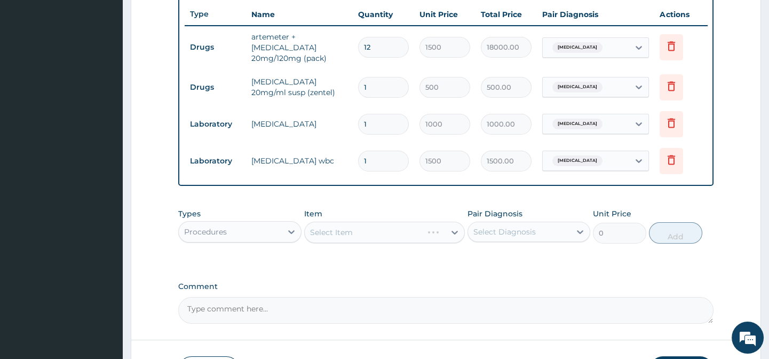
click at [552, 232] on div "Select Diagnosis" at bounding box center [519, 231] width 102 height 17
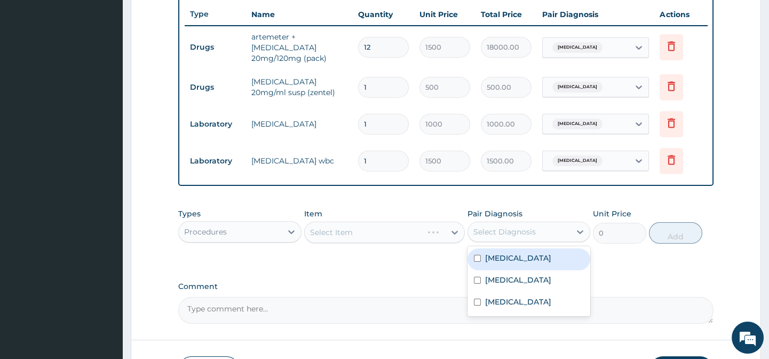
click at [522, 265] on div "Malaria" at bounding box center [528, 259] width 123 height 22
checkbox input "true"
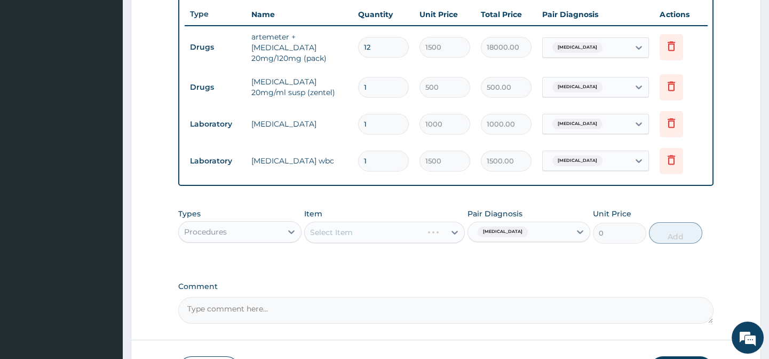
click at [422, 281] on div "PA Code / Prescription Code PA/4D7746 Encounter Date 03-08-2025 Important Notic…" at bounding box center [445, 12] width 535 height 621
click at [454, 237] on div "Select Item" at bounding box center [384, 231] width 161 height 21
click at [454, 231] on div "Select Item" at bounding box center [384, 231] width 161 height 21
click at [450, 234] on div "Select Item" at bounding box center [384, 231] width 161 height 21
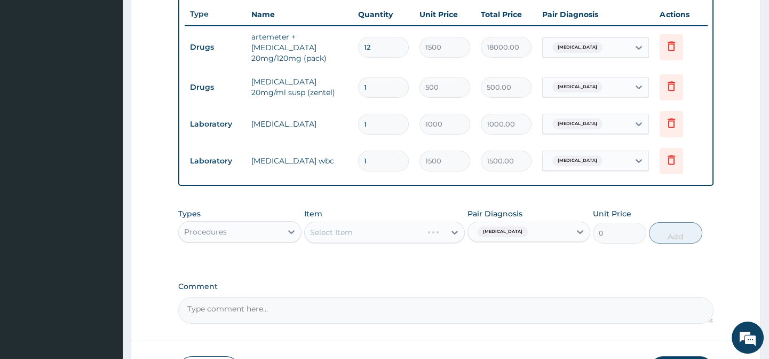
click at [450, 234] on div "Select Item" at bounding box center [384, 231] width 161 height 21
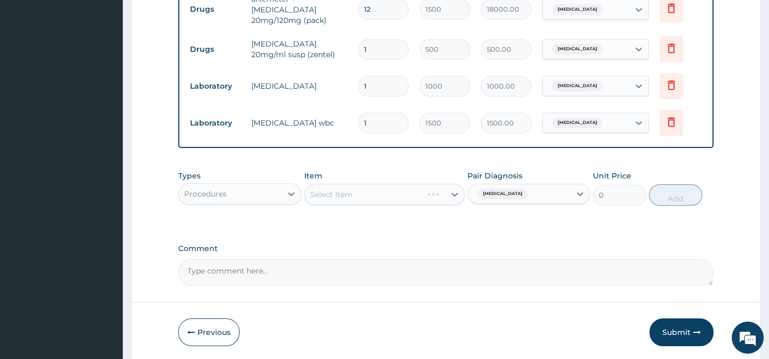
scroll to position [473, 0]
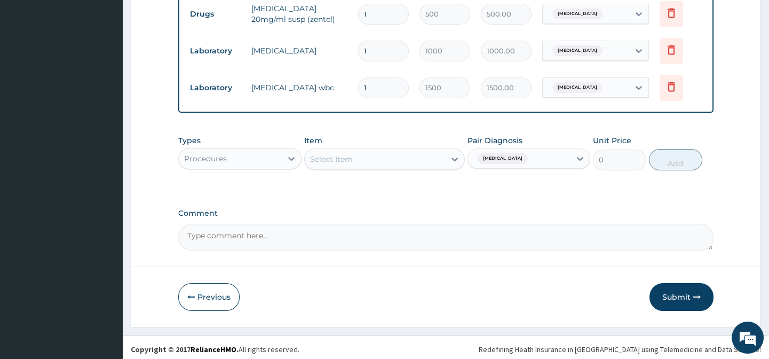
click at [432, 148] on div "Item Select Item" at bounding box center [384, 152] width 161 height 35
click at [430, 160] on div "Select Item" at bounding box center [375, 158] width 140 height 17
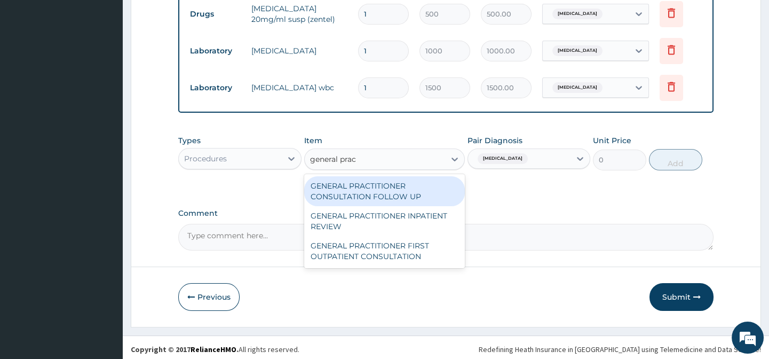
type input "general pract"
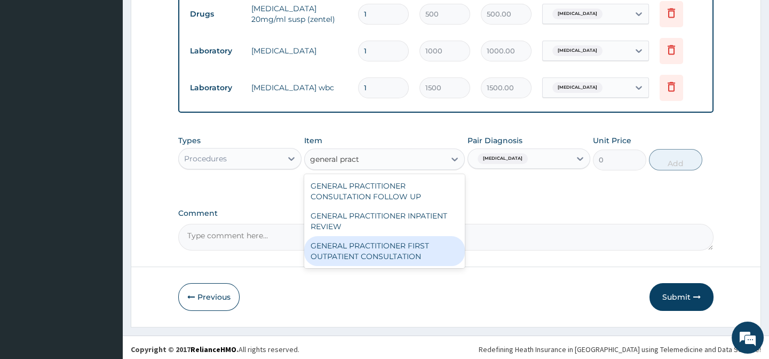
click at [372, 256] on div "GENERAL PRACTITIONER FIRST OUTPATIENT CONSULTATION" at bounding box center [384, 251] width 161 height 30
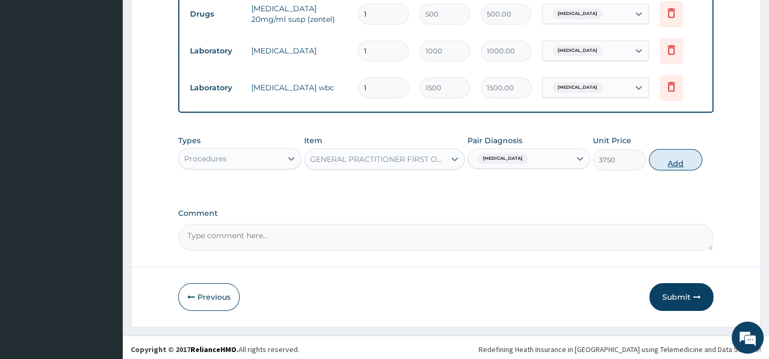
click at [672, 167] on button "Add" at bounding box center [675, 159] width 53 height 21
type input "0"
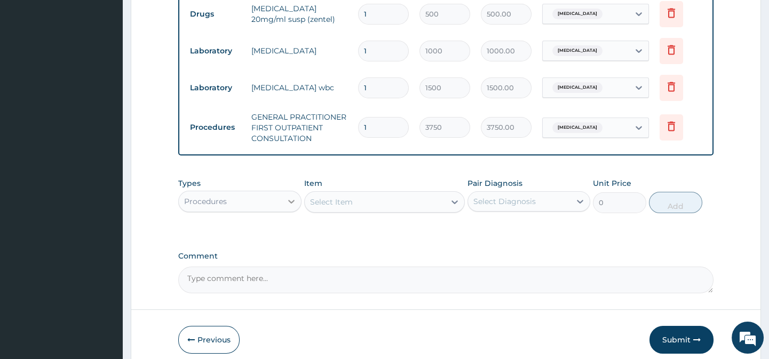
click at [289, 209] on div at bounding box center [291, 201] width 19 height 19
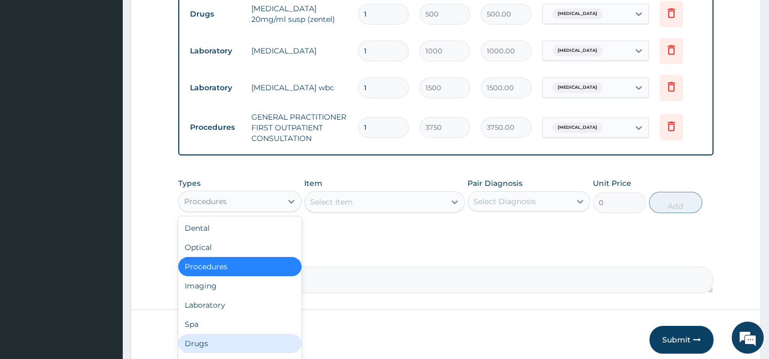
click at [234, 341] on div "Drugs" at bounding box center [239, 343] width 123 height 19
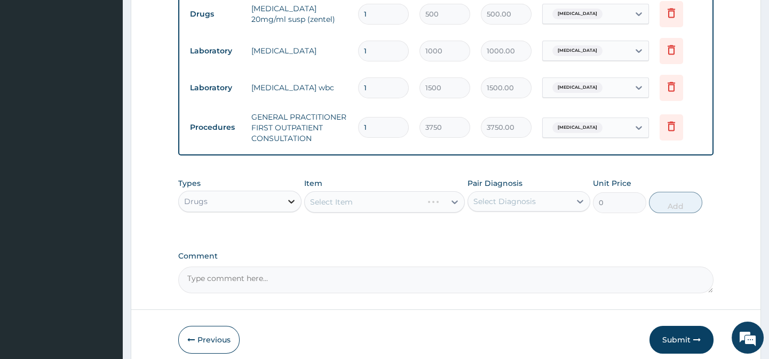
click at [288, 202] on icon at bounding box center [291, 201] width 11 height 11
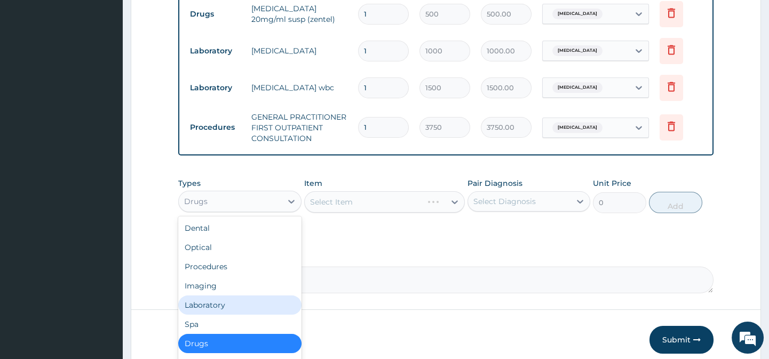
click at [225, 299] on div "Laboratory" at bounding box center [239, 304] width 123 height 19
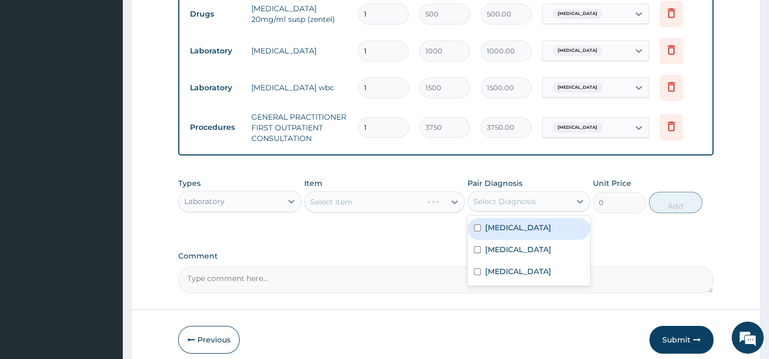
click at [546, 203] on div "Select Diagnosis" at bounding box center [519, 201] width 102 height 17
click at [531, 228] on div "Malaria" at bounding box center [528, 229] width 123 height 22
checkbox input "true"
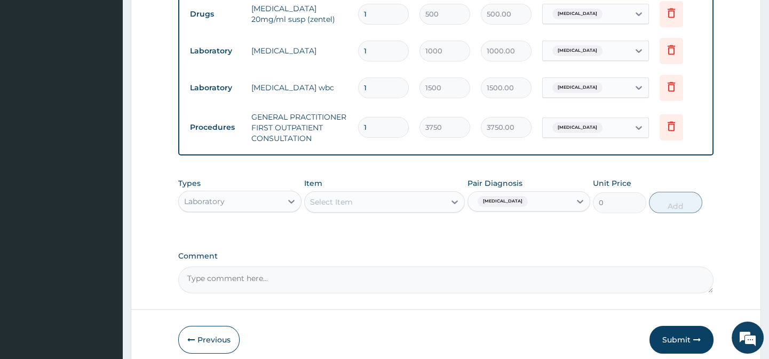
click at [444, 197] on div "Select Item" at bounding box center [375, 201] width 140 height 17
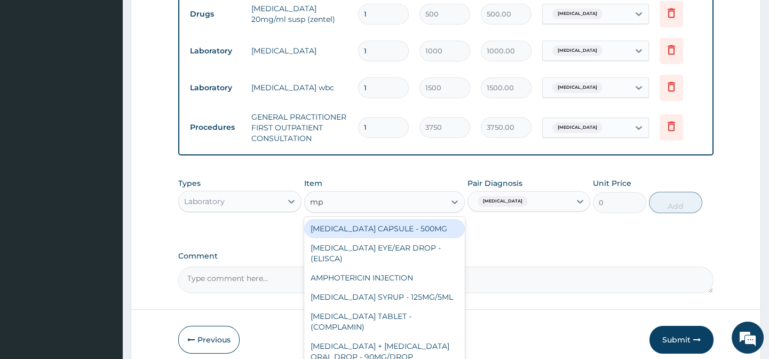
type input "m"
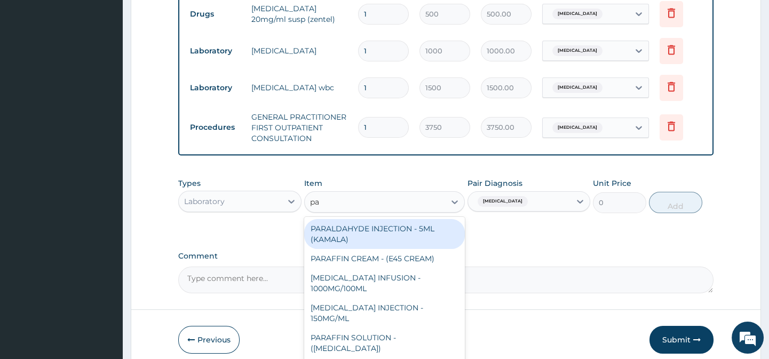
type input "p"
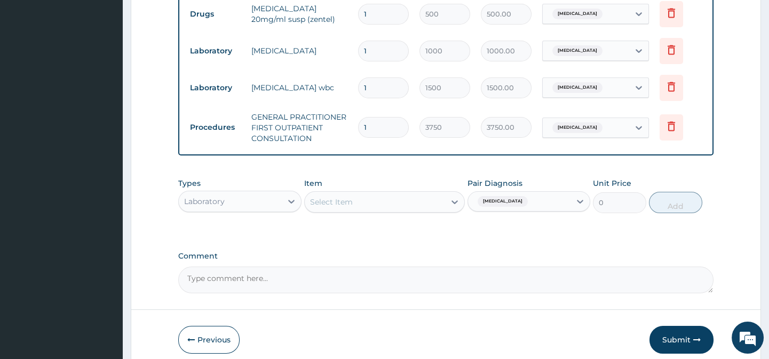
click at [273, 201] on div "Laboratory" at bounding box center [230, 201] width 102 height 17
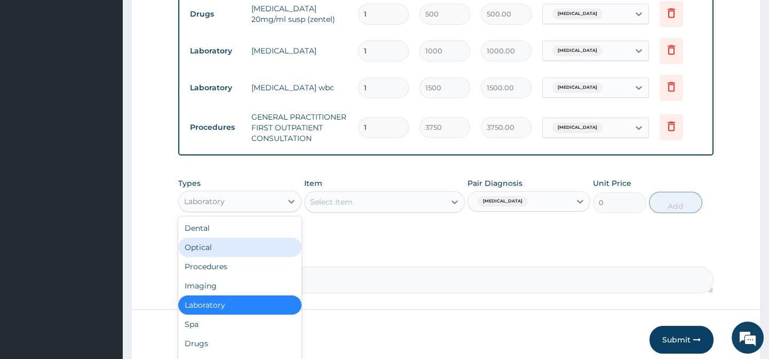
scroll to position [520, 0]
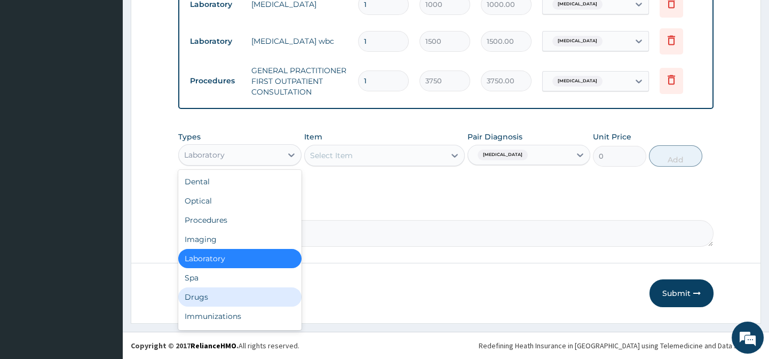
click at [236, 298] on div "Drugs" at bounding box center [239, 296] width 123 height 19
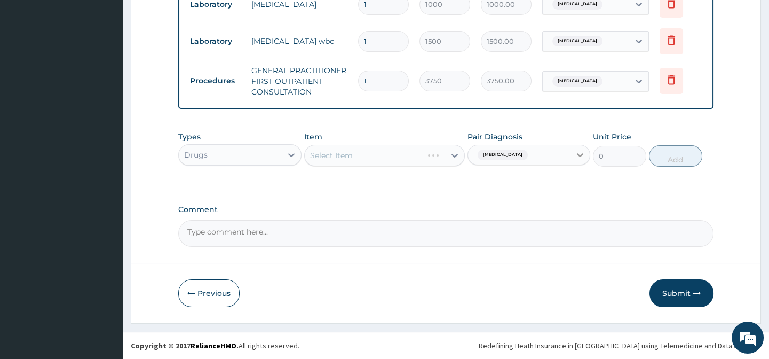
click at [577, 155] on icon at bounding box center [580, 154] width 11 height 11
click at [515, 190] on div "Malaria" at bounding box center [528, 182] width 123 height 22
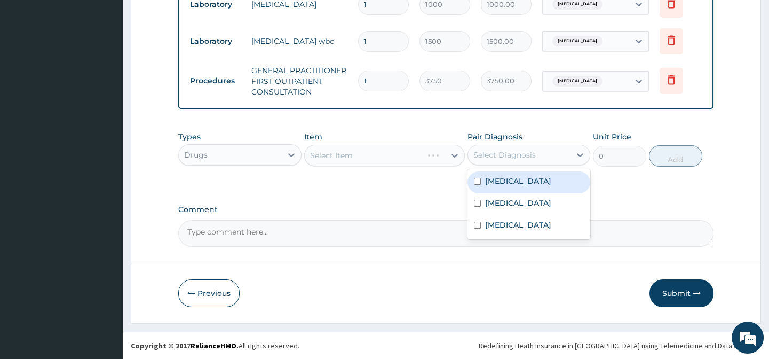
click at [500, 189] on div "Malaria" at bounding box center [528, 182] width 123 height 22
checkbox input "true"
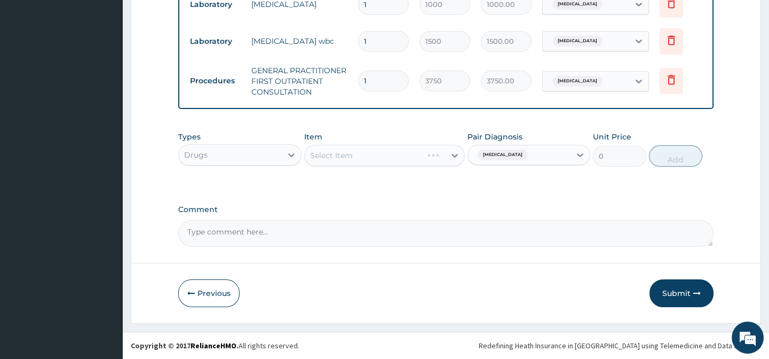
click at [280, 148] on div "Drugs" at bounding box center [230, 154] width 102 height 17
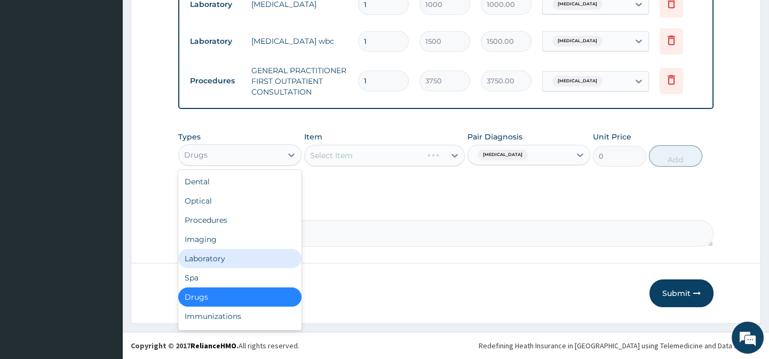
click at [229, 259] on div "Laboratory" at bounding box center [239, 258] width 123 height 19
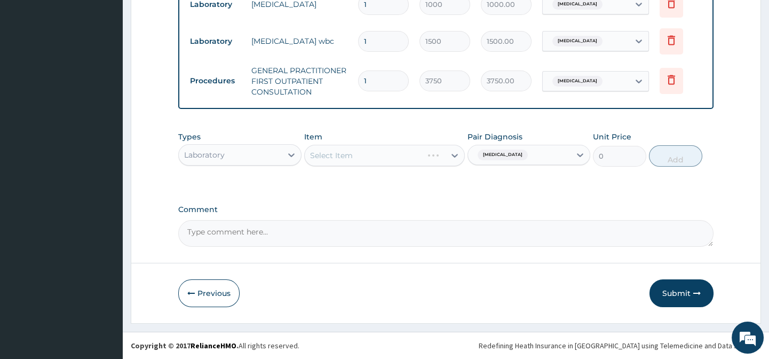
click at [395, 228] on textarea "Comment" at bounding box center [445, 233] width 535 height 27
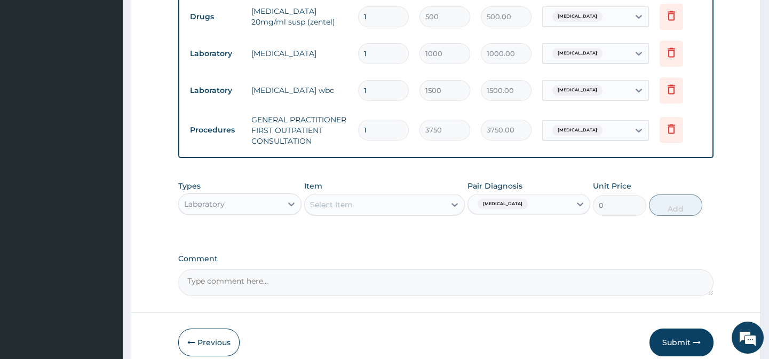
scroll to position [499, 0]
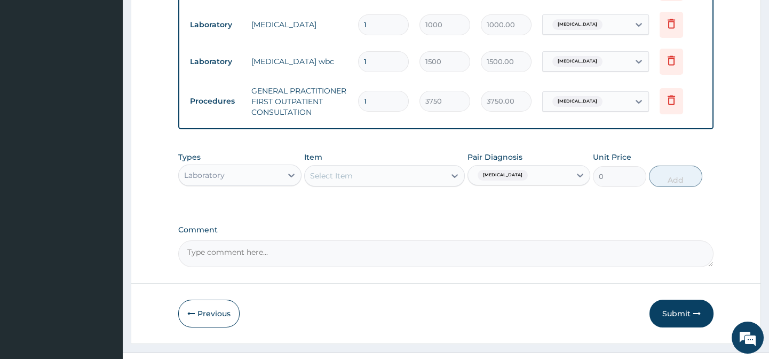
click at [439, 184] on div "Select Item" at bounding box center [375, 175] width 140 height 17
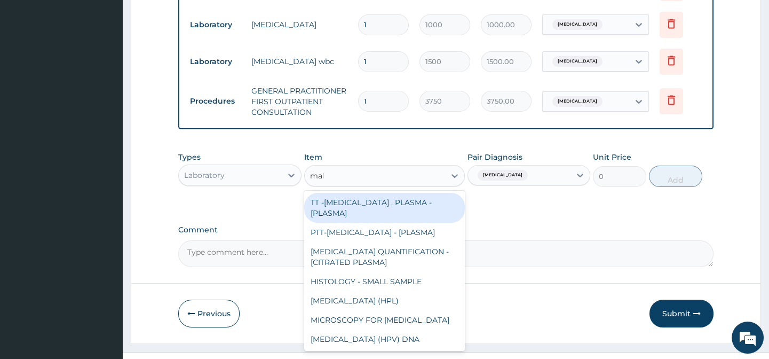
type input "mala"
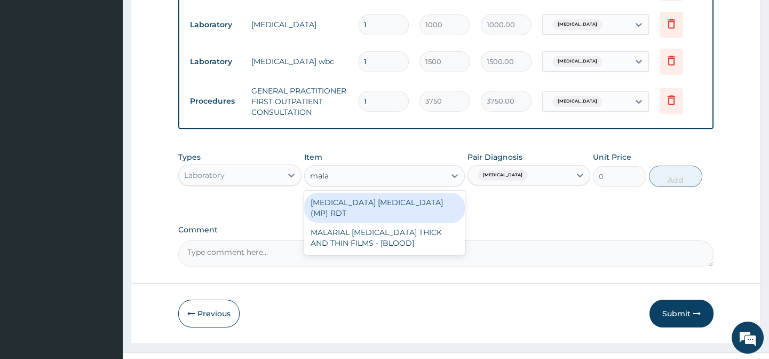
click at [419, 201] on div "MALARIA PARASITE (MP) RDT" at bounding box center [384, 208] width 161 height 30
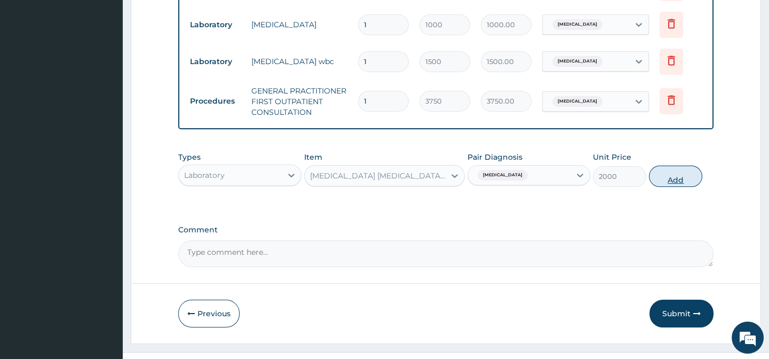
click at [674, 171] on button "Add" at bounding box center [675, 175] width 53 height 21
type input "0"
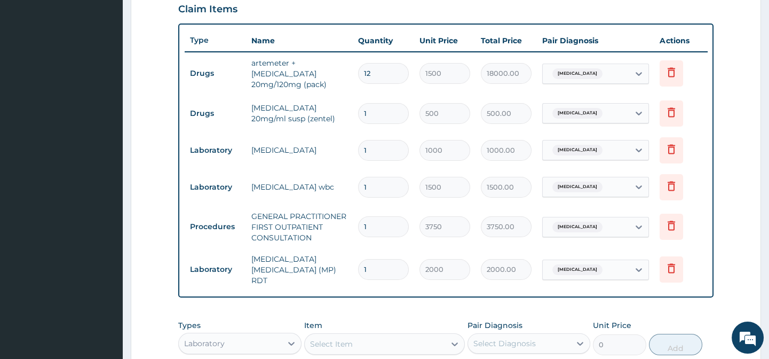
scroll to position [558, 0]
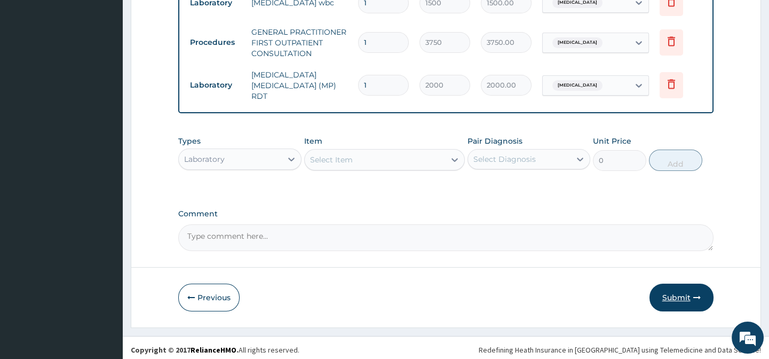
click at [681, 294] on button "Submit" at bounding box center [681, 297] width 64 height 28
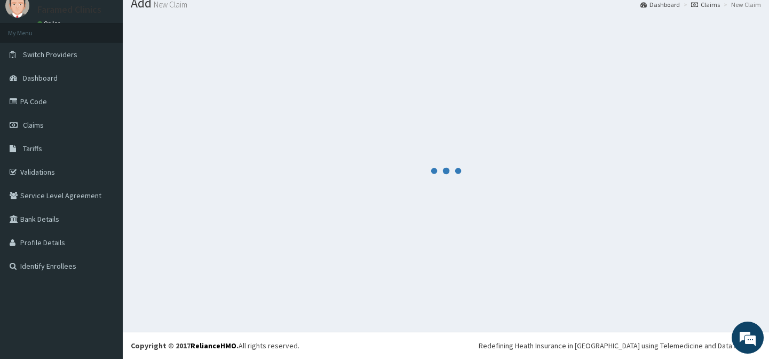
scroll to position [38, 0]
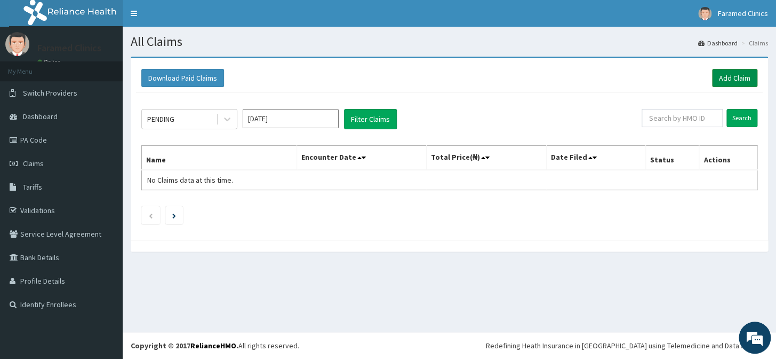
click at [735, 71] on link "Add Claim" at bounding box center [734, 78] width 45 height 18
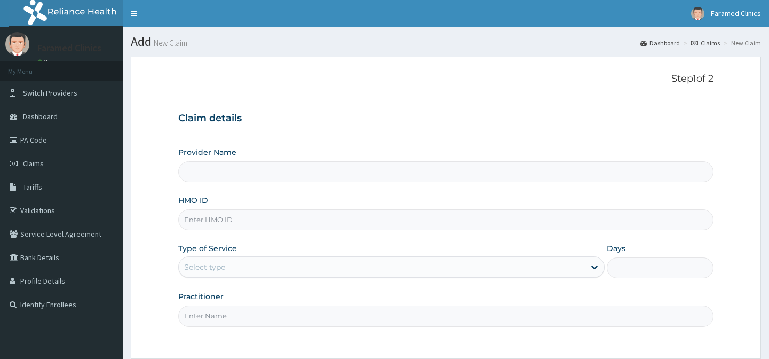
type input "Faramed clinics - Tollgate"
click at [421, 223] on input "HMO ID" at bounding box center [445, 219] width 535 height 21
paste input "SBG/10180/D"
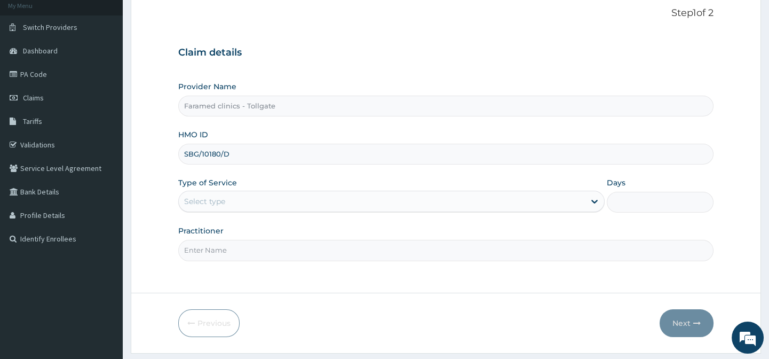
type input "SBG/10180/D"
click at [393, 201] on div "Select type" at bounding box center [382, 201] width 406 height 17
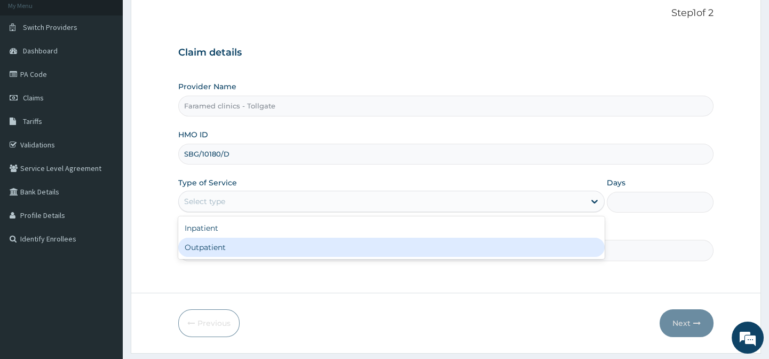
click at [338, 251] on div "Outpatient" at bounding box center [391, 246] width 426 height 19
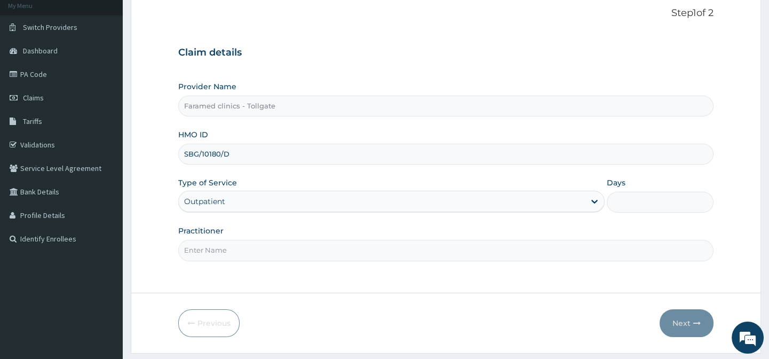
type input "1"
click at [301, 258] on input "Practitioner" at bounding box center [445, 250] width 535 height 21
type input "gp"
click at [683, 315] on button "Next" at bounding box center [687, 323] width 54 height 28
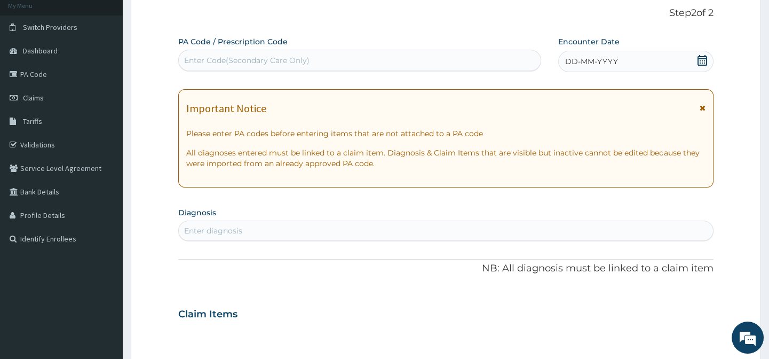
click at [292, 59] on div "Enter Code(Secondary Care Only)" at bounding box center [246, 60] width 125 height 11
click at [230, 55] on div "Enter Code(Secondary Care Only)" at bounding box center [246, 60] width 125 height 11
paste input "PA/AEB987"
type input "PA/AEB987"
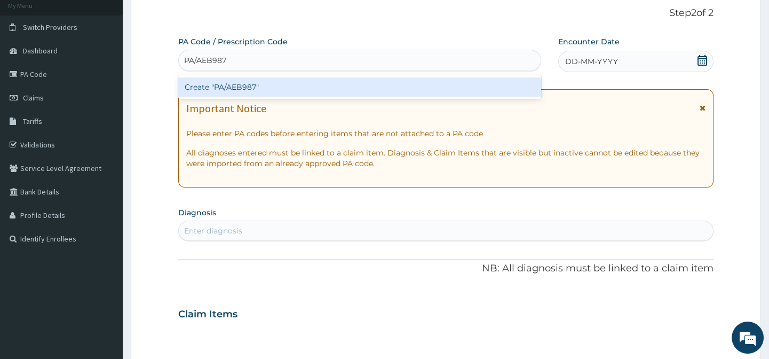
click at [269, 77] on div "Create "PA/AEB987"" at bounding box center [359, 86] width 362 height 19
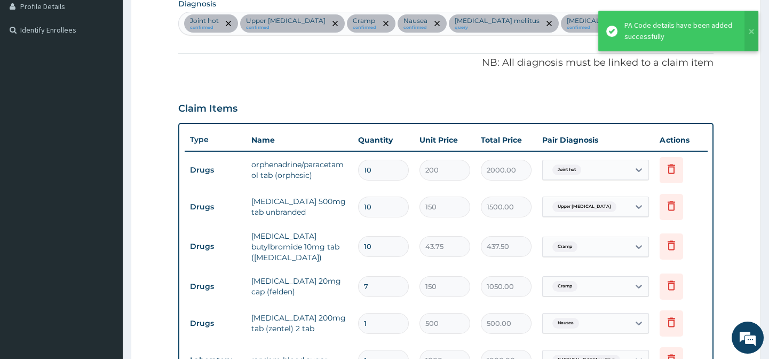
scroll to position [227, 0]
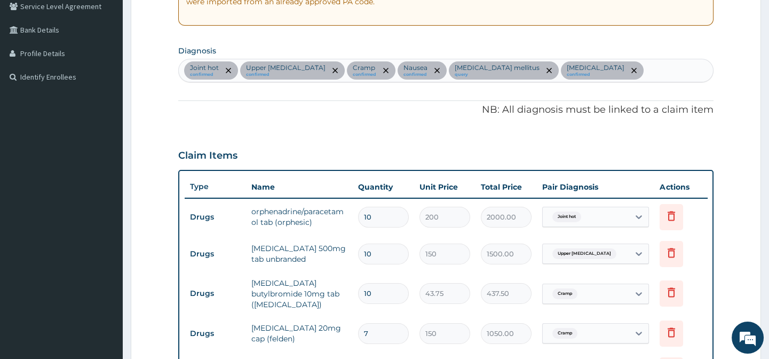
click at [626, 62] on div "Joint hot confirmed Upper [MEDICAL_DATA] confirmed Cramp confirmed Nausea confi…" at bounding box center [446, 70] width 534 height 22
type input "n"
type input "[MEDICAL_DATA]"
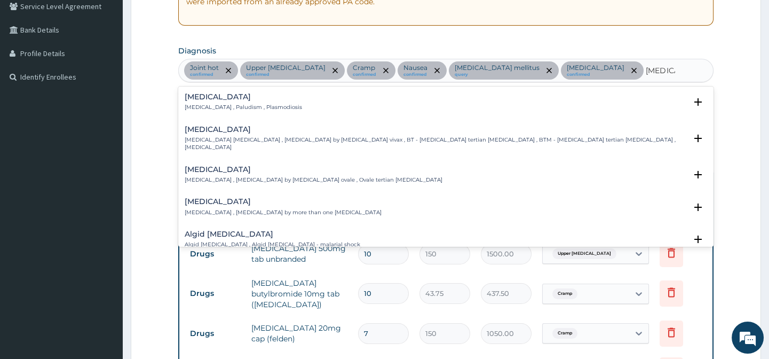
click at [315, 93] on div "[MEDICAL_DATA] [MEDICAL_DATA] , Paludism , Plasmodiosis" at bounding box center [446, 102] width 522 height 19
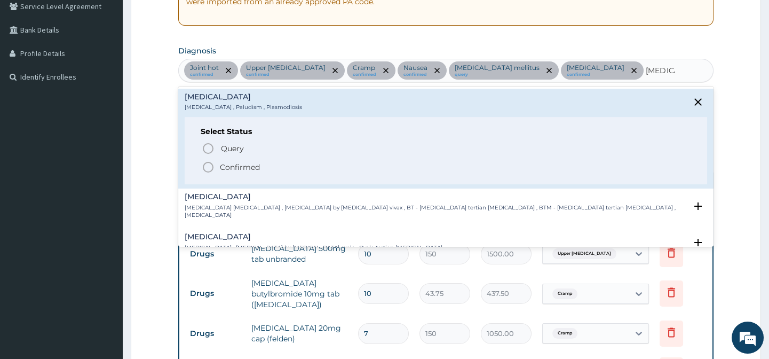
click at [207, 164] on icon "status option filled" at bounding box center [208, 167] width 13 height 13
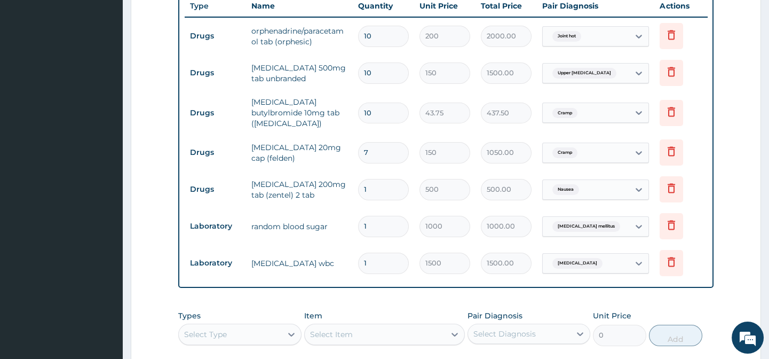
scroll to position [589, 0]
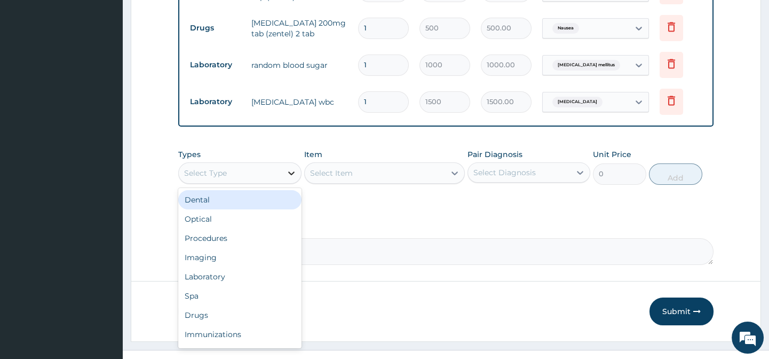
click at [283, 163] on div at bounding box center [291, 172] width 19 height 19
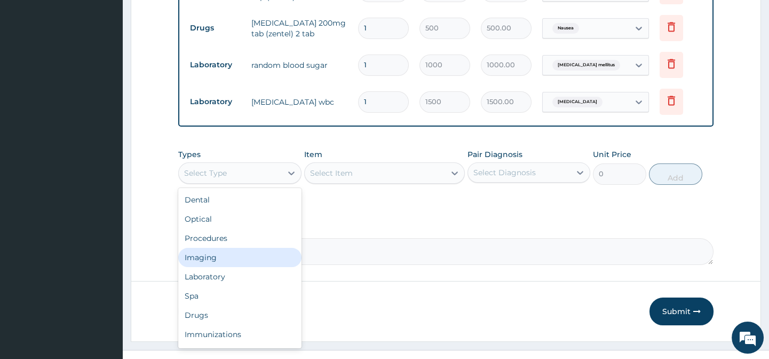
click at [240, 248] on div "Imaging" at bounding box center [239, 257] width 123 height 19
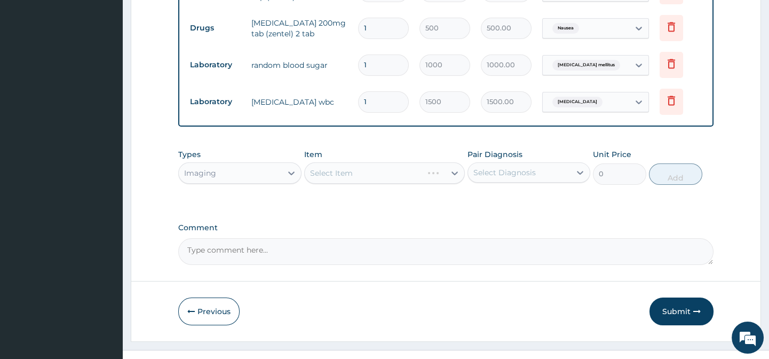
click at [265, 164] on div "Imaging" at bounding box center [230, 172] width 102 height 17
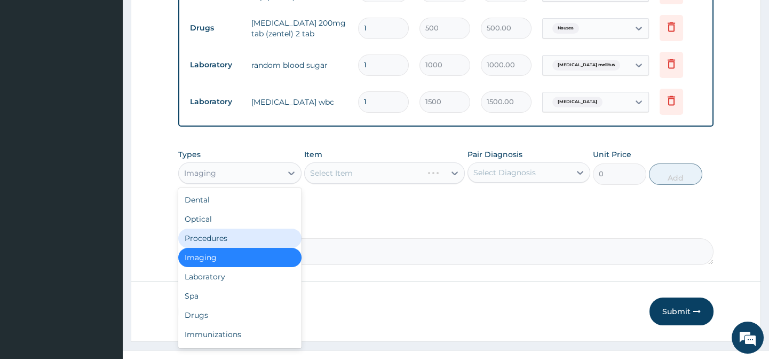
click at [228, 228] on div "Procedures" at bounding box center [239, 237] width 123 height 19
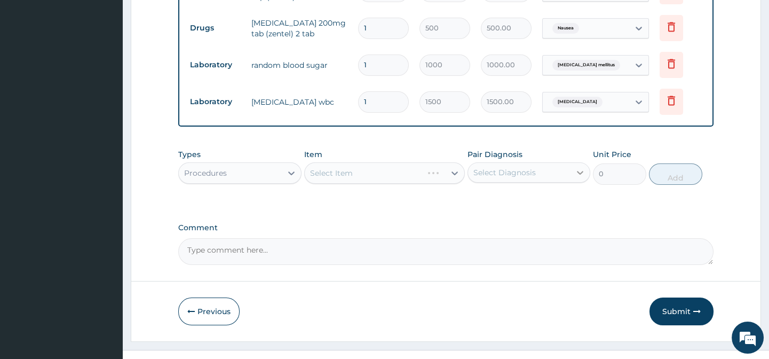
click at [574, 163] on div at bounding box center [579, 172] width 19 height 19
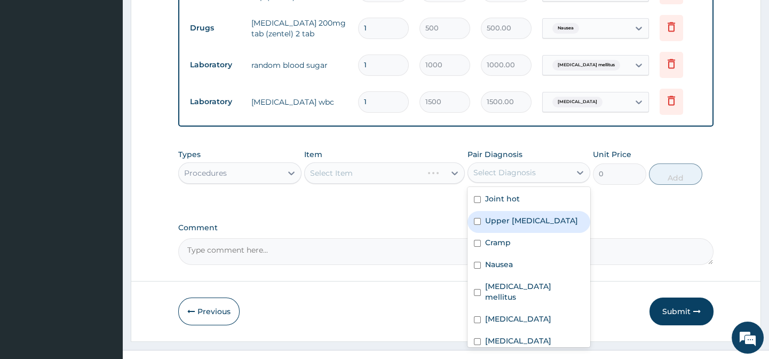
click at [517, 215] on label "Upper [MEDICAL_DATA]" at bounding box center [531, 220] width 93 height 11
checkbox input "true"
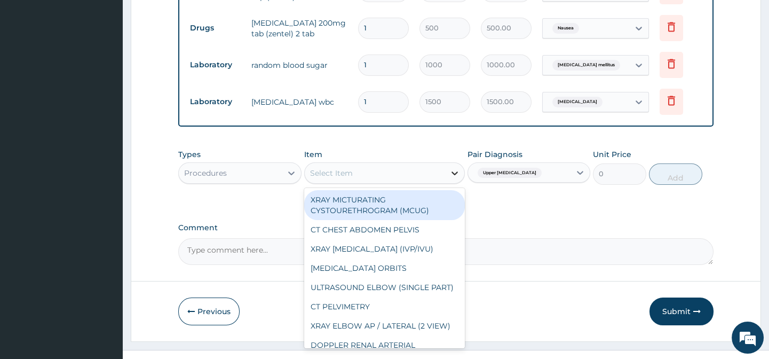
click at [456, 168] on icon at bounding box center [454, 173] width 11 height 11
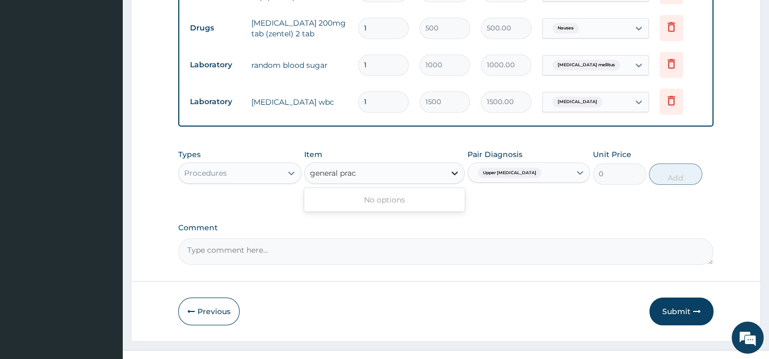
type input "general pract"
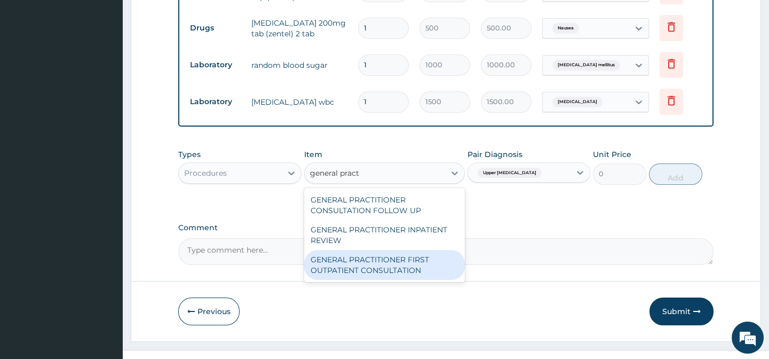
click at [411, 250] on div "GENERAL PRACTITIONER FIRST OUTPATIENT CONSULTATION" at bounding box center [384, 265] width 161 height 30
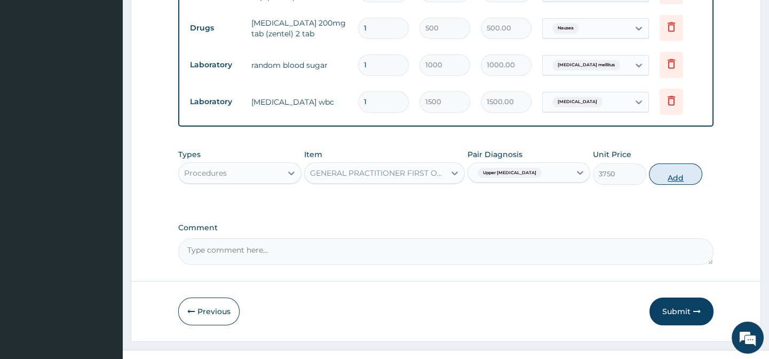
click at [678, 163] on button "Add" at bounding box center [675, 173] width 53 height 21
type input "0"
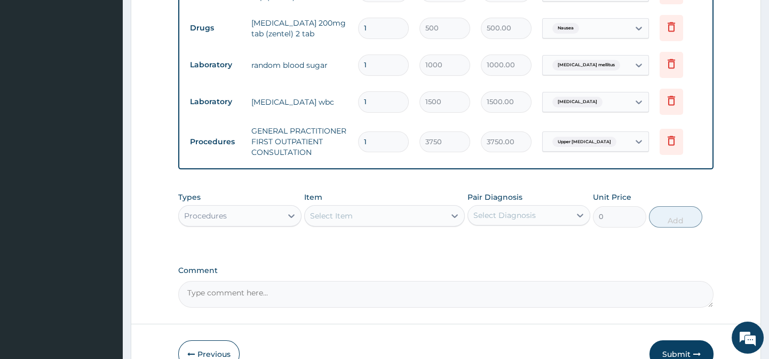
click at [273, 207] on div "Procedures" at bounding box center [239, 215] width 123 height 21
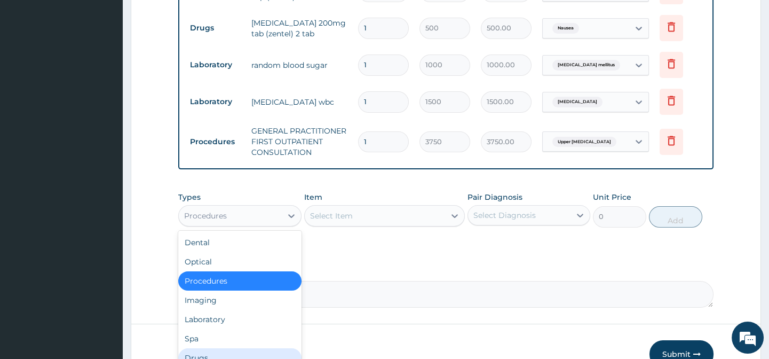
click at [210, 348] on div "Drugs" at bounding box center [239, 357] width 123 height 19
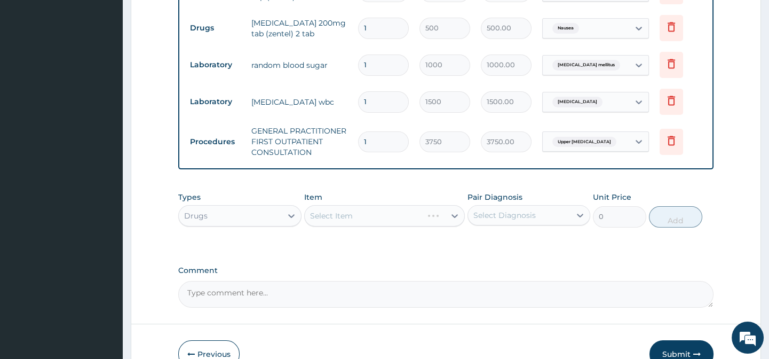
click at [544, 209] on div "Types Drugs Item Select Item Pair Diagnosis Select Diagnosis Unit Price 0 Add" at bounding box center [445, 209] width 535 height 46
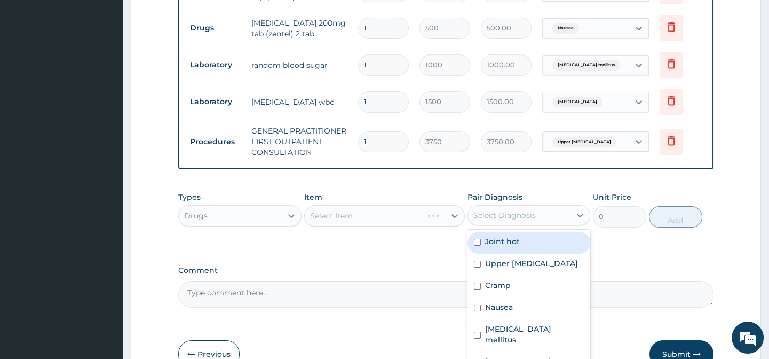
click at [560, 207] on div "Select Diagnosis" at bounding box center [519, 215] width 102 height 17
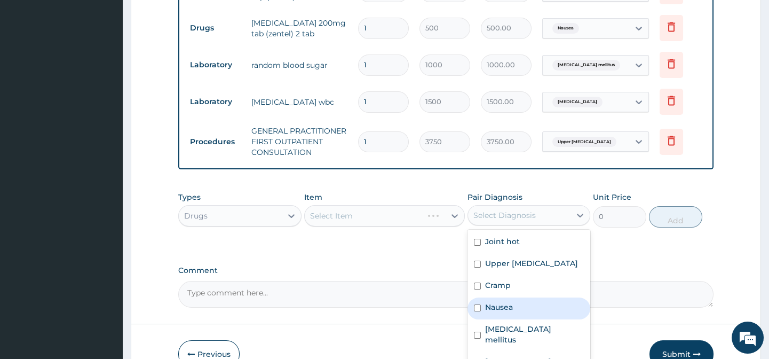
scroll to position [632, 0]
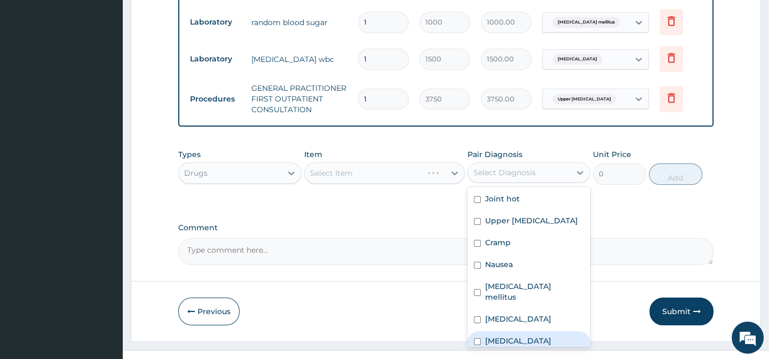
click at [525, 331] on div "[MEDICAL_DATA]" at bounding box center [528, 342] width 123 height 22
checkbox input "true"
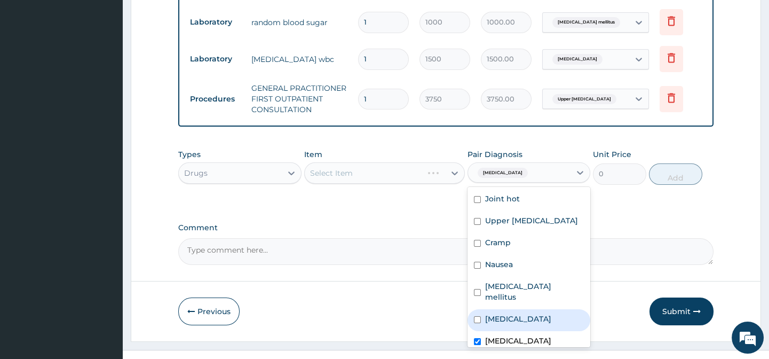
click at [424, 171] on div "Types Drugs Item Select Item Pair Diagnosis option [MEDICAL_DATA], selected. op…" at bounding box center [445, 175] width 535 height 62
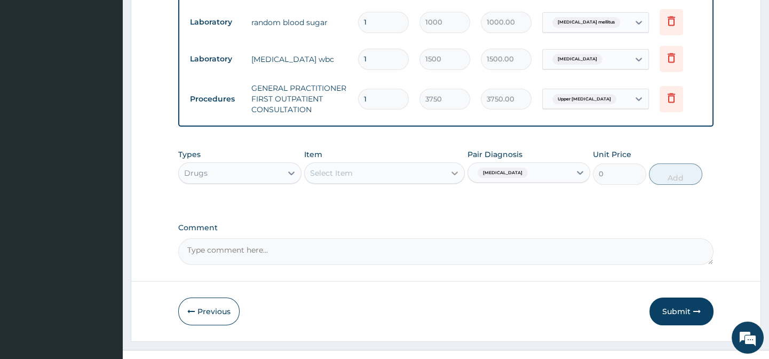
click at [452, 168] on icon at bounding box center [454, 173] width 11 height 11
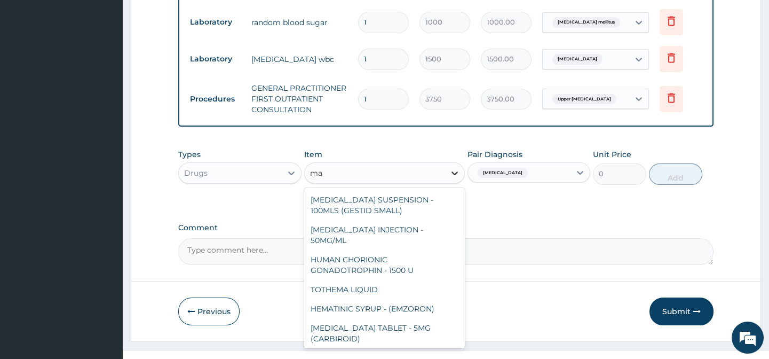
type input "m"
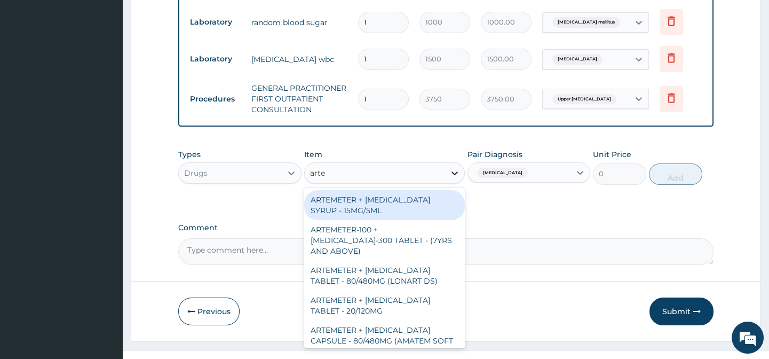
type input "artem"
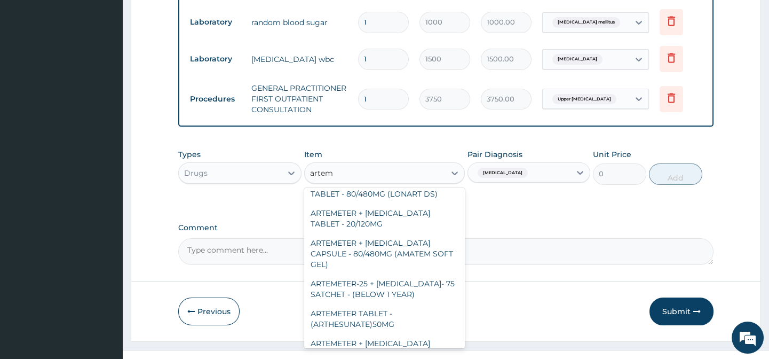
scroll to position [93, 0]
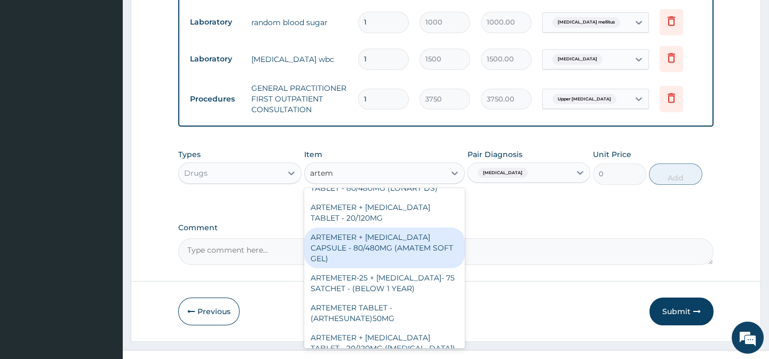
click at [416, 227] on div "ARTEMETER + [MEDICAL_DATA] CAPSULE - 80/480MG (AMATEM SOFT GEL)" at bounding box center [384, 247] width 161 height 41
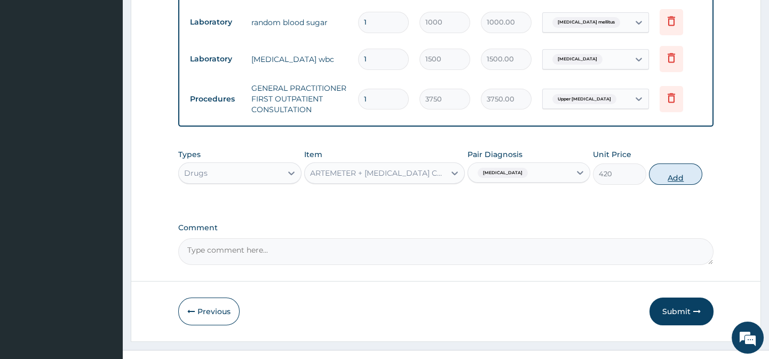
click at [683, 163] on button "Add" at bounding box center [675, 173] width 53 height 21
type input "0"
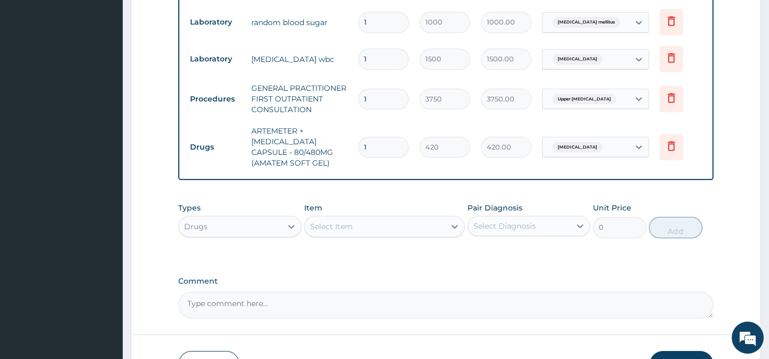
click at [438, 218] on div "Select Item" at bounding box center [375, 226] width 140 height 17
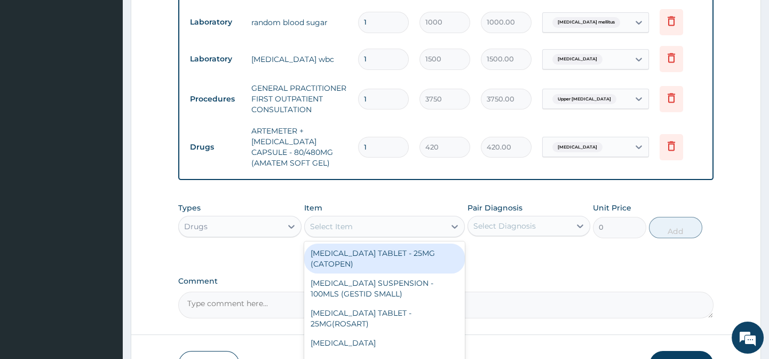
click at [279, 218] on div "Drugs" at bounding box center [230, 226] width 102 height 17
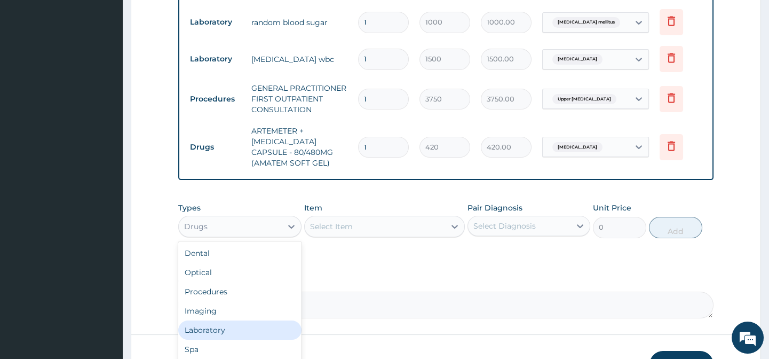
click at [245, 320] on div "Laboratory" at bounding box center [239, 329] width 123 height 19
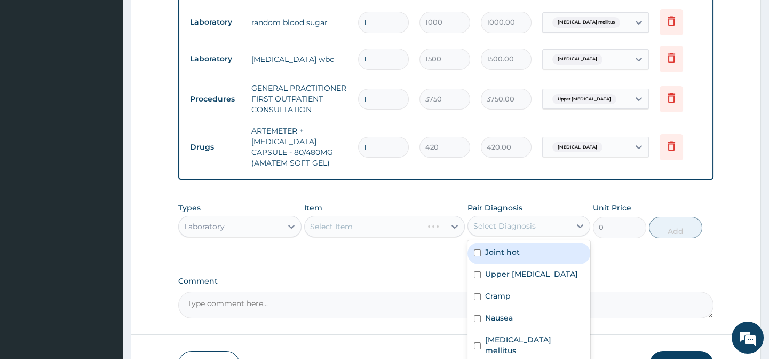
click at [568, 217] on div "Select Diagnosis" at bounding box center [519, 225] width 102 height 17
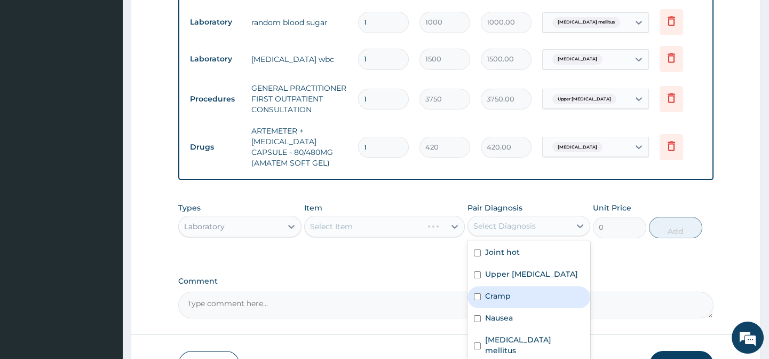
scroll to position [685, 0]
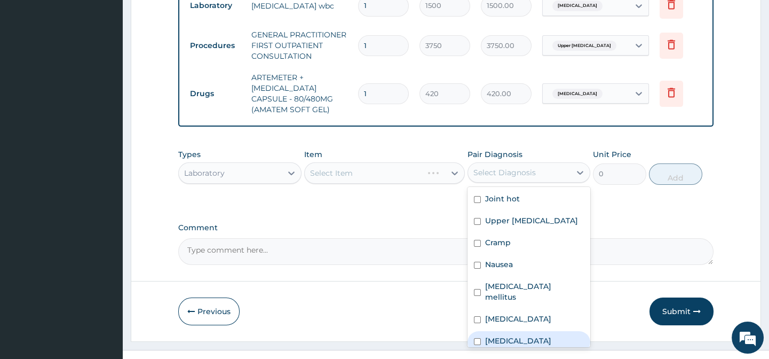
click at [520, 331] on div "[MEDICAL_DATA]" at bounding box center [528, 342] width 123 height 22
checkbox input "true"
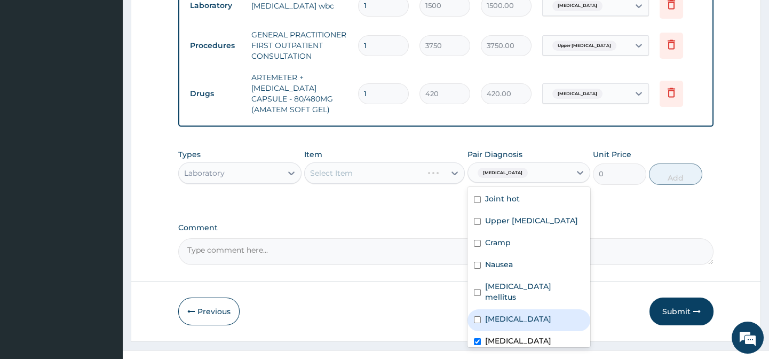
click at [406, 223] on label "Comment" at bounding box center [445, 227] width 535 height 9
click at [406, 238] on textarea "Comment" at bounding box center [445, 251] width 535 height 27
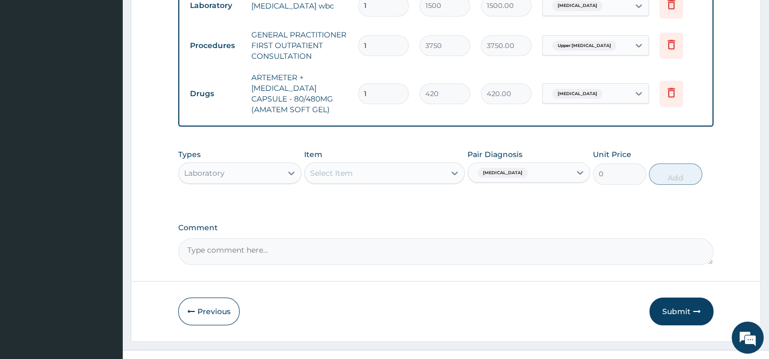
click at [377, 83] on input "1" at bounding box center [383, 93] width 51 height 21
type input "0.00"
type input "6"
type input "2520.00"
type input "6"
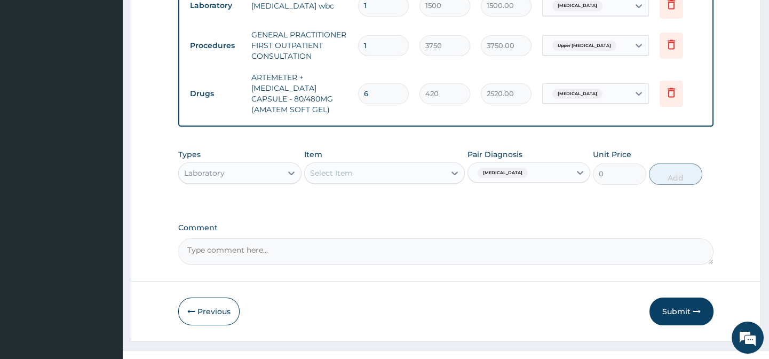
click at [433, 164] on div "Select Item" at bounding box center [375, 172] width 140 height 17
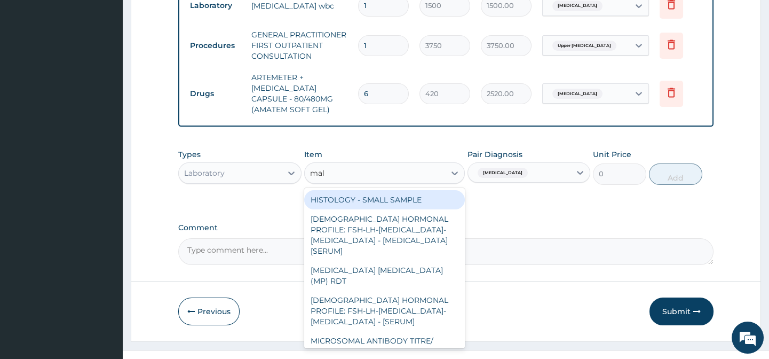
type input "mala"
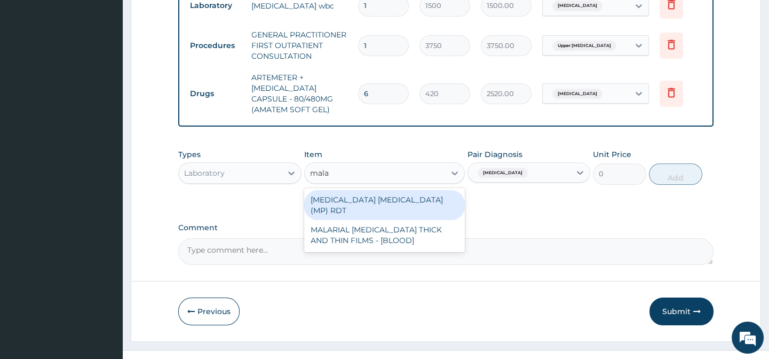
click at [396, 190] on div "[MEDICAL_DATA] [MEDICAL_DATA] (MP) RDT" at bounding box center [384, 205] width 161 height 30
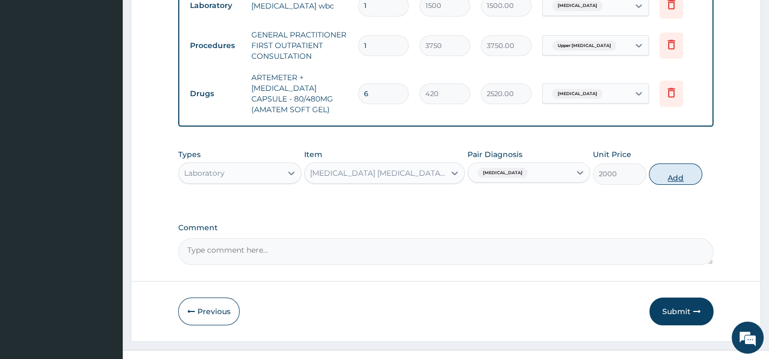
click at [673, 163] on button "Add" at bounding box center [675, 173] width 53 height 21
type input "0"
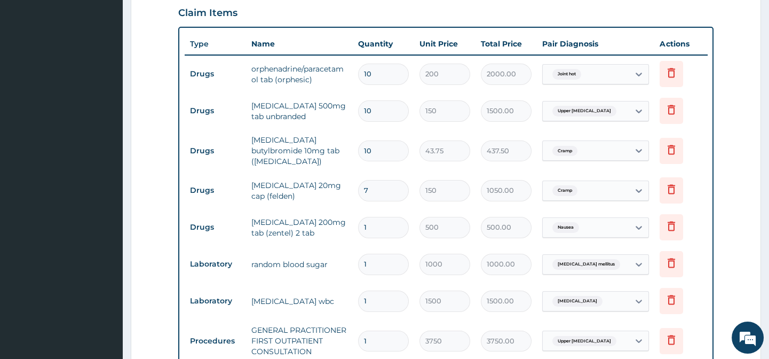
scroll to position [722, 0]
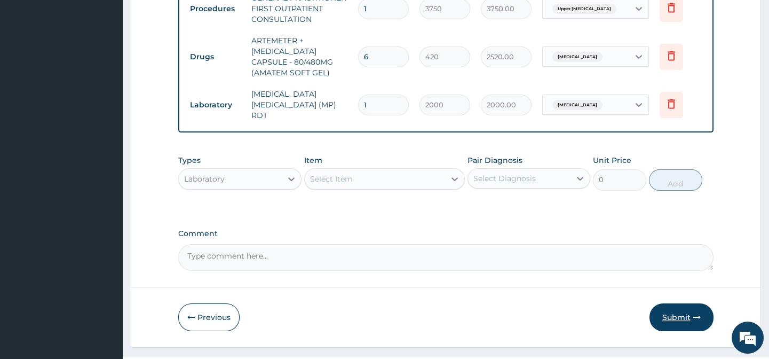
click at [678, 303] on button "Submit" at bounding box center [681, 317] width 64 height 28
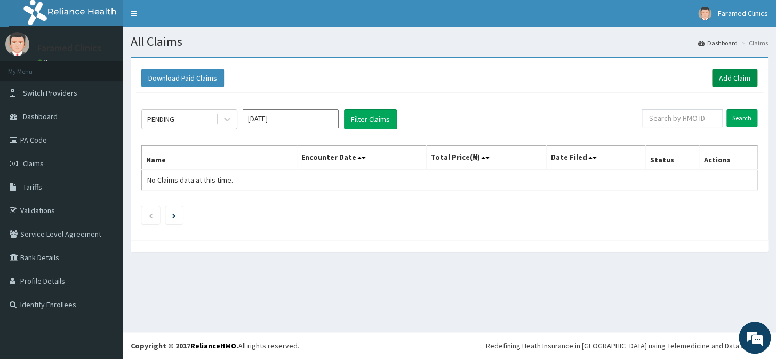
click at [734, 73] on link "Add Claim" at bounding box center [734, 78] width 45 height 18
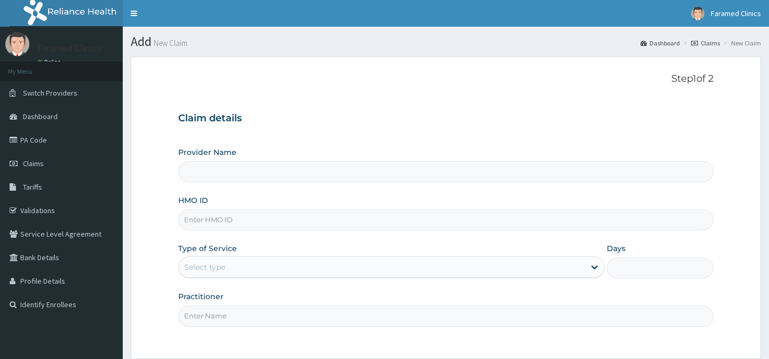
click at [289, 220] on input "HMO ID" at bounding box center [445, 219] width 535 height 21
paste input "DGC/10135/A"
type input "DGC/10135/A"
type input "Faramed clinics - Tollgate"
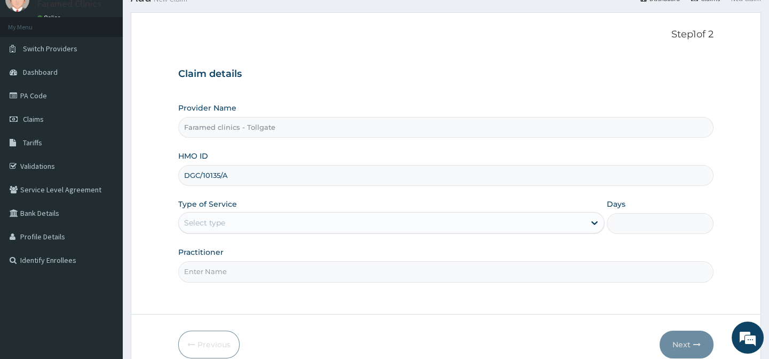
scroll to position [53, 0]
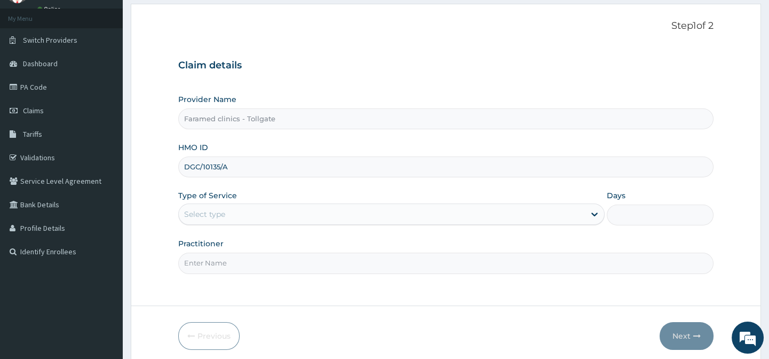
type input "DGC/10135/A"
click at [394, 212] on div "Select type" at bounding box center [382, 213] width 406 height 17
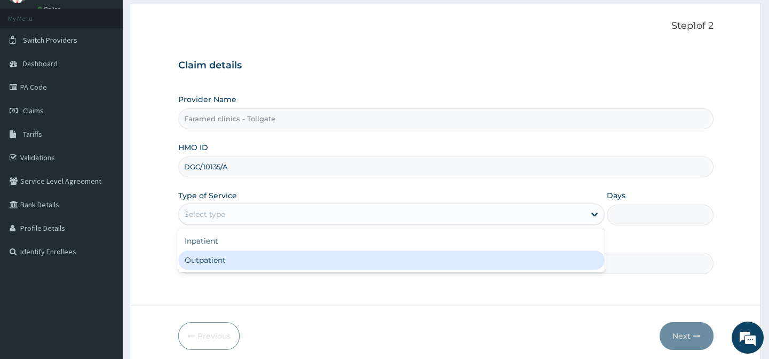
click at [353, 257] on div "Outpatient" at bounding box center [391, 259] width 426 height 19
type input "1"
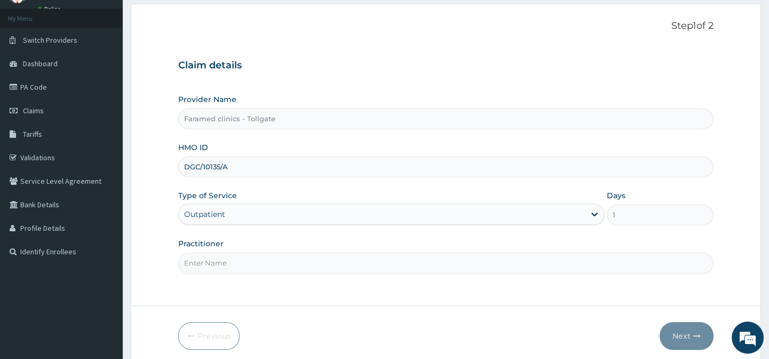
click at [324, 265] on input "Practitioner" at bounding box center [445, 262] width 535 height 21
type input "gp"
click at [682, 330] on button "Next" at bounding box center [687, 336] width 54 height 28
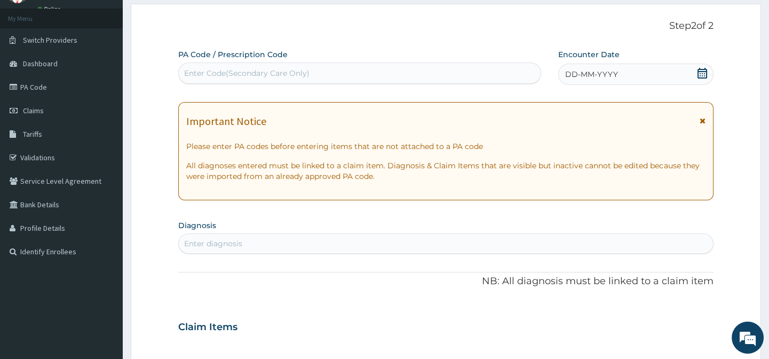
click at [357, 68] on div "Enter Code(Secondary Care Only)" at bounding box center [359, 73] width 361 height 17
click at [280, 70] on div "Enter Code(Secondary Care Only)" at bounding box center [246, 73] width 125 height 11
paste input "PA/67A413"
type input "PA/67A413"
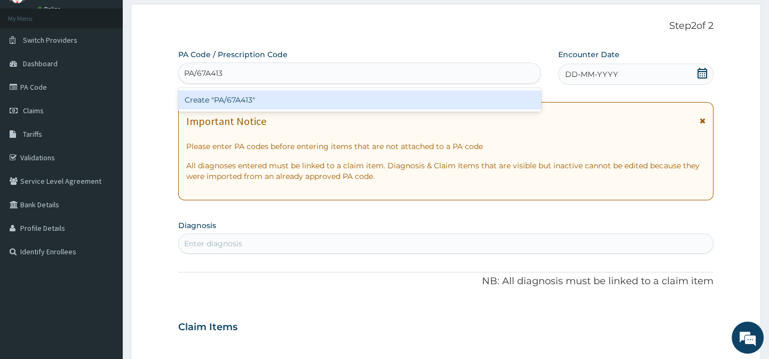
click at [277, 96] on div "Create "PA/67A413"" at bounding box center [359, 99] width 362 height 19
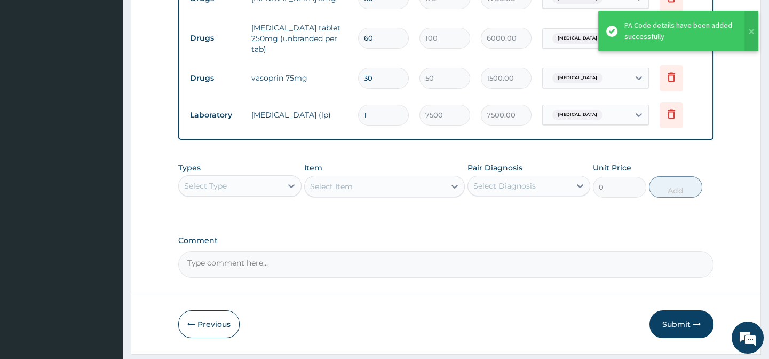
scroll to position [483, 0]
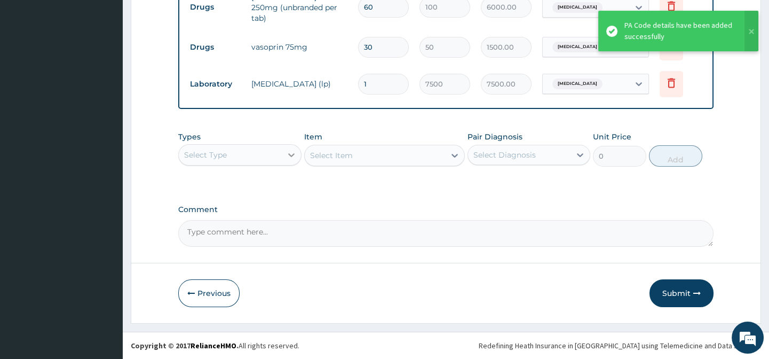
click at [291, 146] on div at bounding box center [291, 154] width 19 height 19
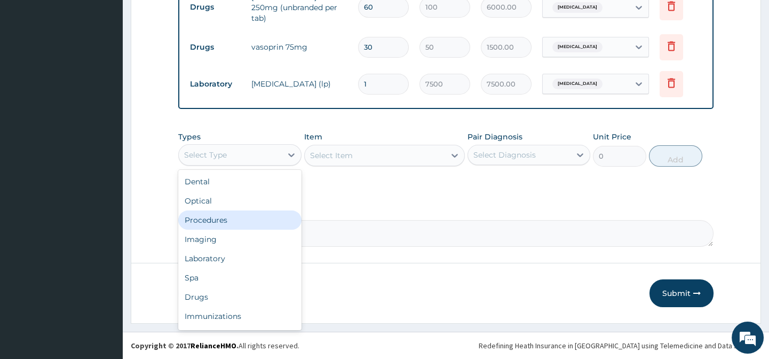
click at [235, 224] on div "Procedures" at bounding box center [239, 219] width 123 height 19
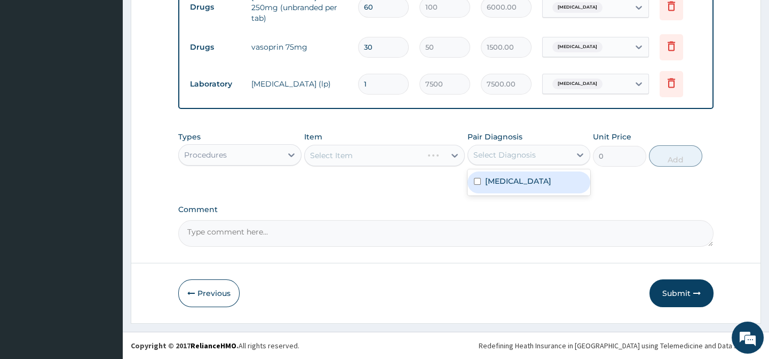
click at [510, 157] on div "Select Diagnosis" at bounding box center [504, 154] width 62 height 11
click at [500, 186] on label "[MEDICAL_DATA]" at bounding box center [518, 181] width 66 height 11
checkbox input "true"
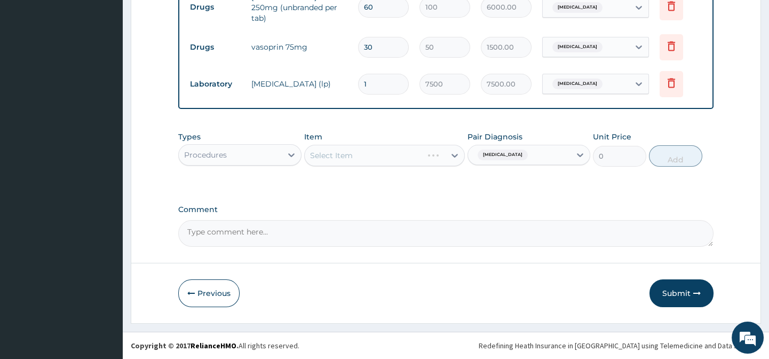
drag, startPoint x: 416, startPoint y: 194, endPoint x: 453, endPoint y: 177, distance: 40.4
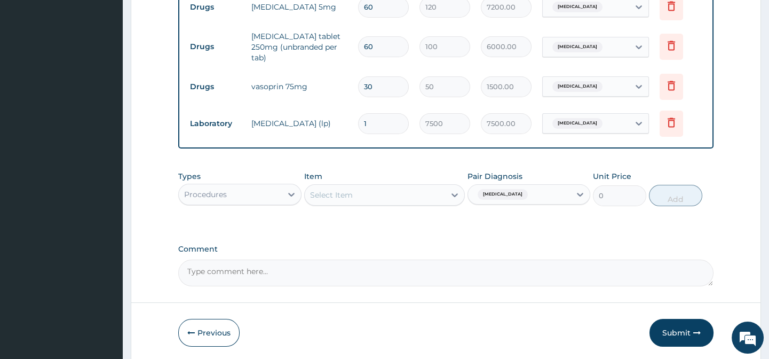
scroll to position [440, 0]
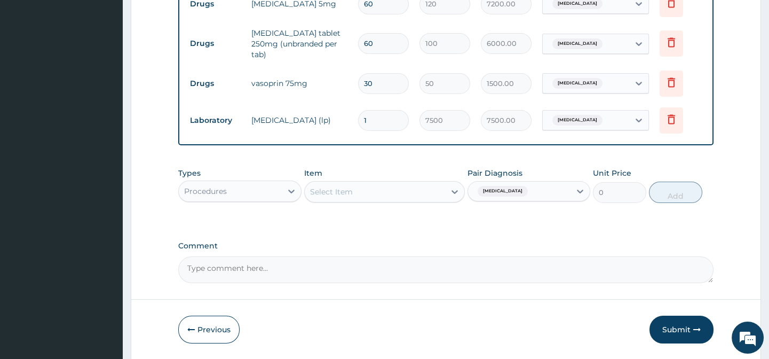
click at [432, 203] on div "Item Select Item" at bounding box center [384, 185] width 161 height 35
click at [429, 200] on div "Select Item" at bounding box center [375, 191] width 140 height 17
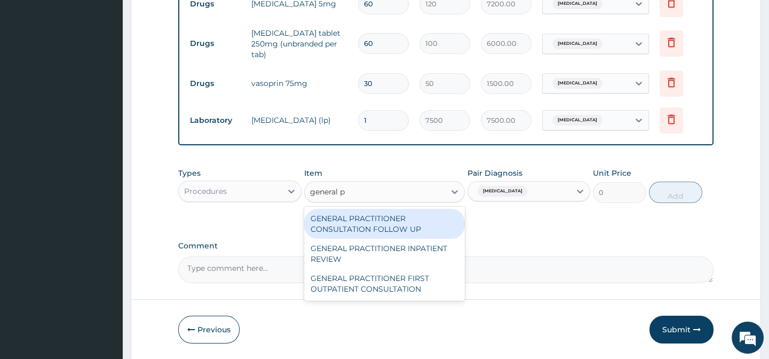
type input "general pr"
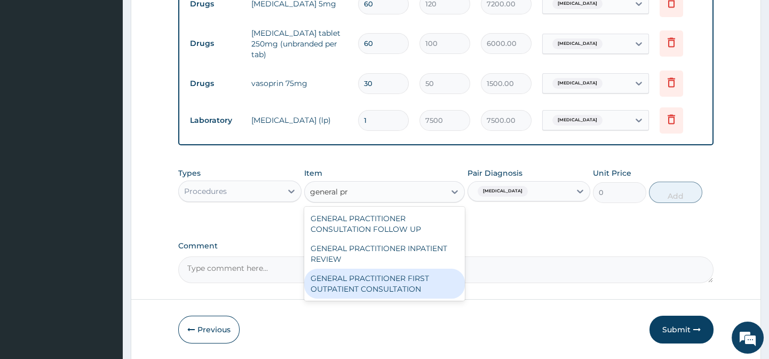
click at [392, 285] on div "GENERAL PRACTITIONER FIRST OUTPATIENT CONSULTATION" at bounding box center [384, 283] width 161 height 30
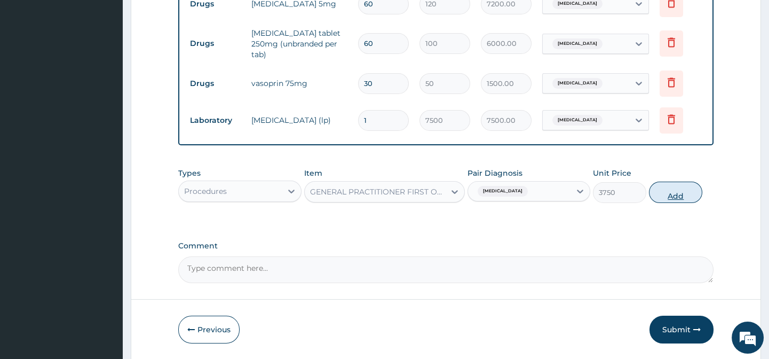
click at [679, 203] on button "Add" at bounding box center [675, 191] width 53 height 21
type input "0"
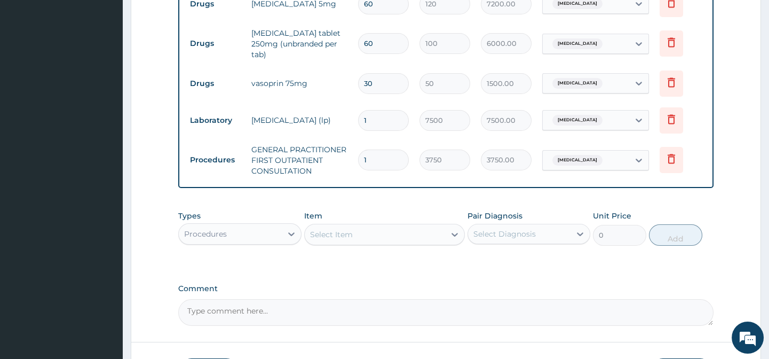
scroll to position [526, 0]
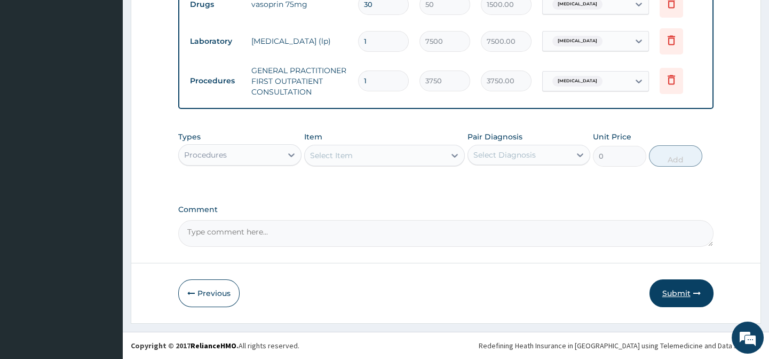
click at [684, 295] on button "Submit" at bounding box center [681, 293] width 64 height 28
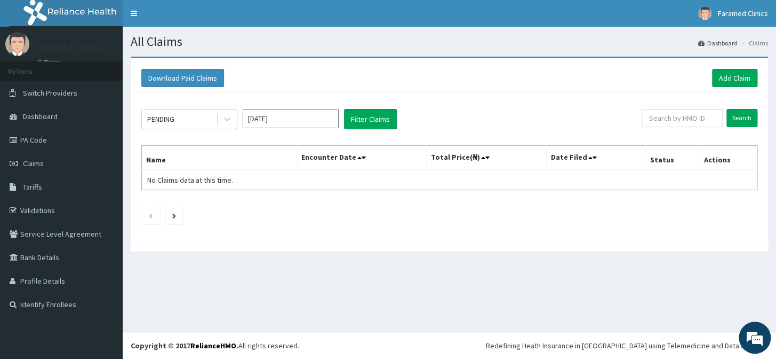
click at [501, 266] on section "Download Paid Claims Add Claim × Note you can only download claims within a max…" at bounding box center [450, 159] width 654 height 221
click at [729, 78] on link "Add Claim" at bounding box center [734, 78] width 45 height 18
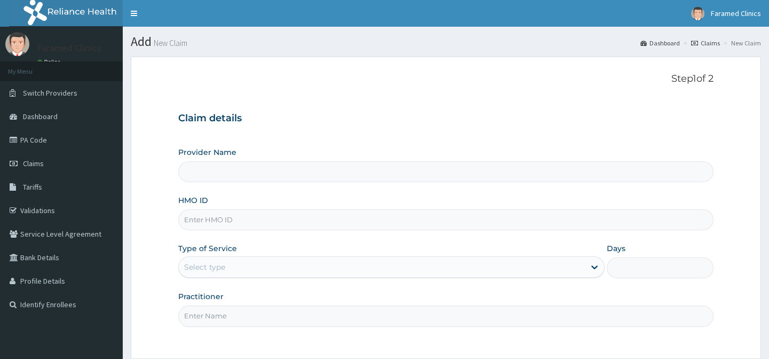
type input "Faramed clinics - Tollgate"
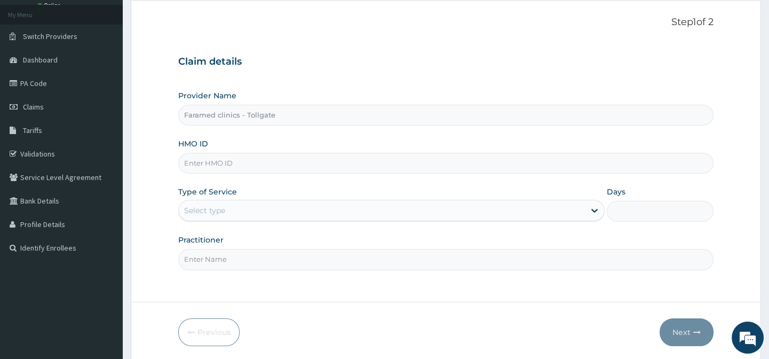
scroll to position [76, 0]
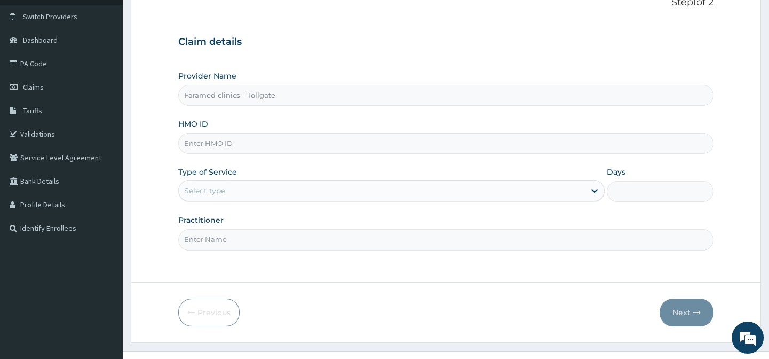
click at [369, 140] on input "HMO ID" at bounding box center [445, 143] width 535 height 21
paste input "CWP/10082/C"
type input "CWP/10082/C"
click at [359, 181] on div "Select type" at bounding box center [391, 190] width 426 height 21
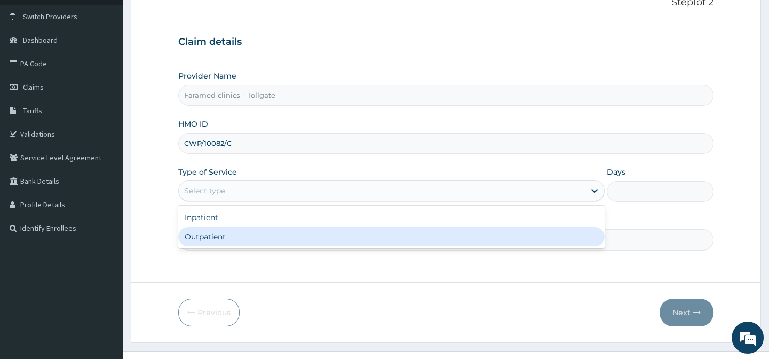
click at [334, 234] on div "Outpatient" at bounding box center [391, 236] width 426 height 19
type input "1"
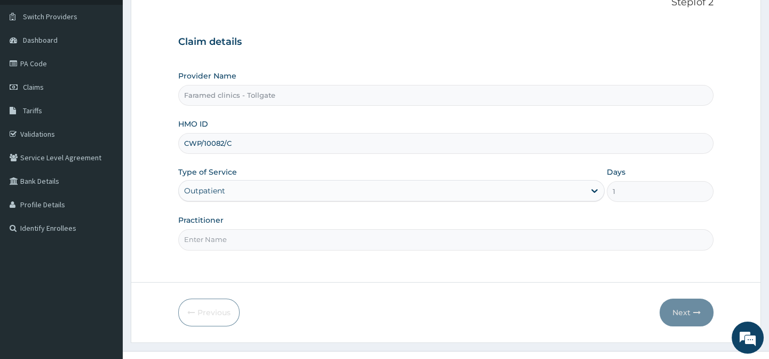
click at [334, 234] on input "Practitioner" at bounding box center [445, 239] width 535 height 21
type input "gp"
click at [681, 303] on button "Next" at bounding box center [687, 312] width 54 height 28
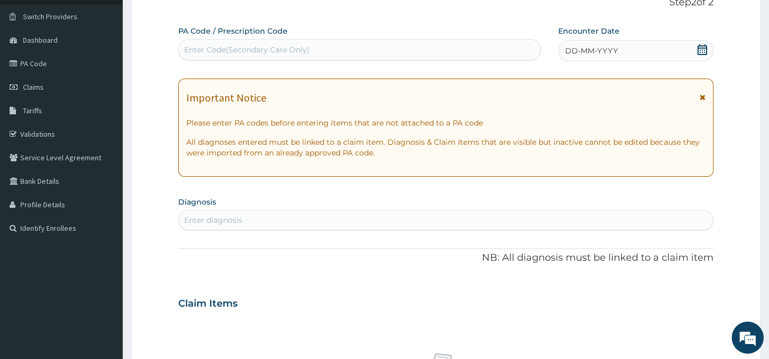
click at [346, 43] on div "Enter Code(Secondary Care Only)" at bounding box center [359, 49] width 361 height 17
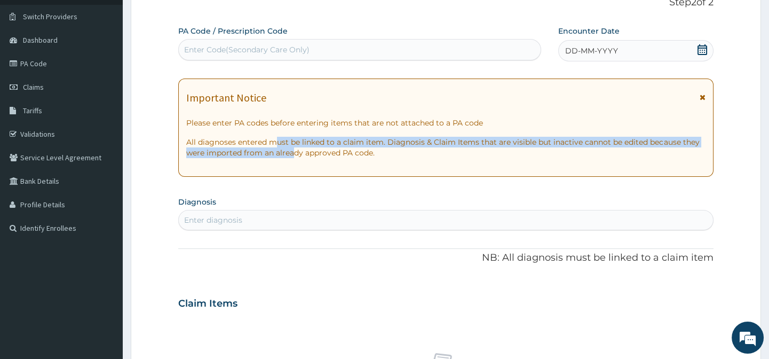
drag, startPoint x: 291, startPoint y: 158, endPoint x: 275, endPoint y: 139, distance: 25.4
click at [275, 139] on div "Important Notice Please enter PA codes before entering items that are not attac…" at bounding box center [445, 127] width 535 height 98
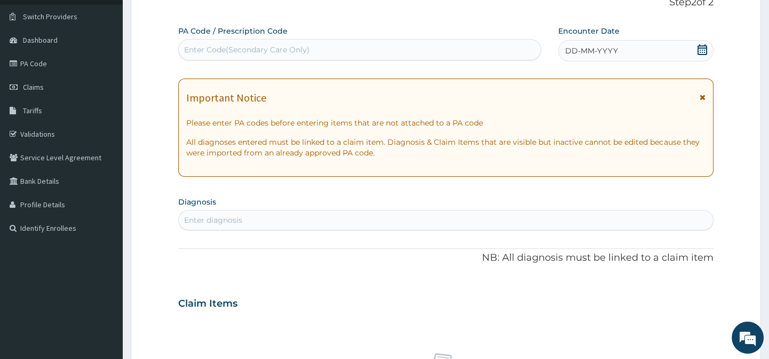
click at [244, 71] on div "PA Code / Prescription Code Enter Code(Secondary Care Only) Encounter Date DD-M…" at bounding box center [445, 302] width 535 height 552
click at [247, 50] on div "Enter Code(Secondary Care Only)" at bounding box center [246, 49] width 125 height 11
paste input "PA/69D875"
type input "PA/69D875"
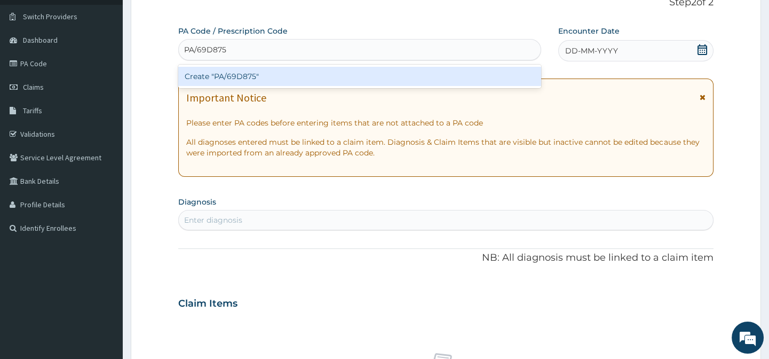
click at [250, 69] on div "Create "PA/69D875"" at bounding box center [359, 76] width 362 height 19
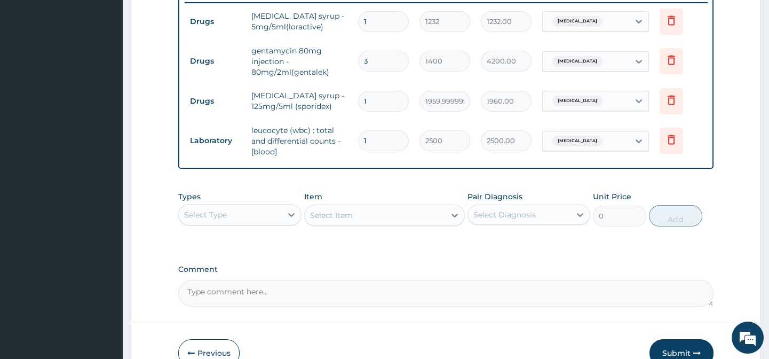
scroll to position [489, 0]
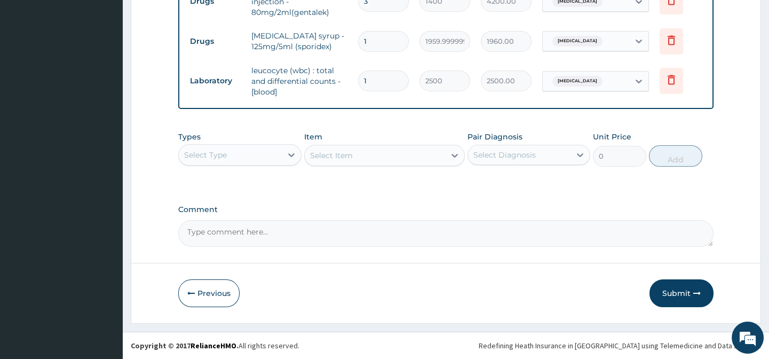
click at [301, 155] on div "Types Select Type Item Select Item Pair Diagnosis Select Diagnosis Unit Price 0…" at bounding box center [445, 149] width 535 height 46
click at [293, 155] on icon at bounding box center [291, 154] width 11 height 11
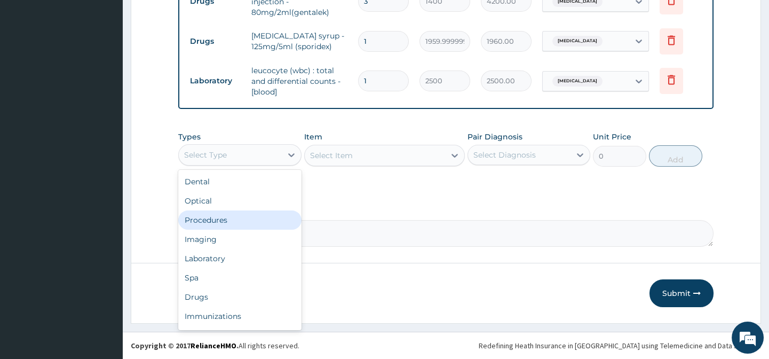
click at [266, 216] on div "Procedures" at bounding box center [239, 219] width 123 height 19
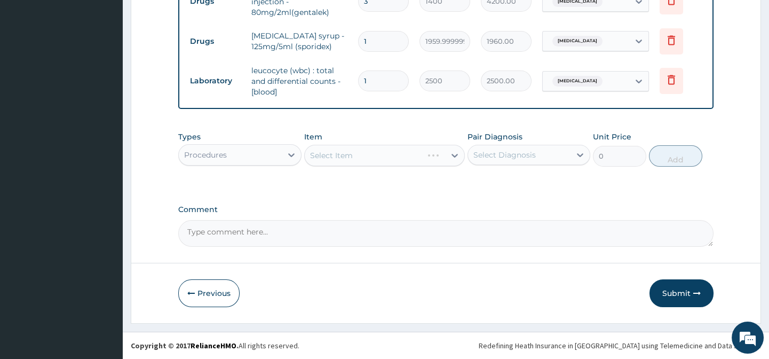
click at [544, 161] on div "Select Diagnosis" at bounding box center [519, 154] width 102 height 17
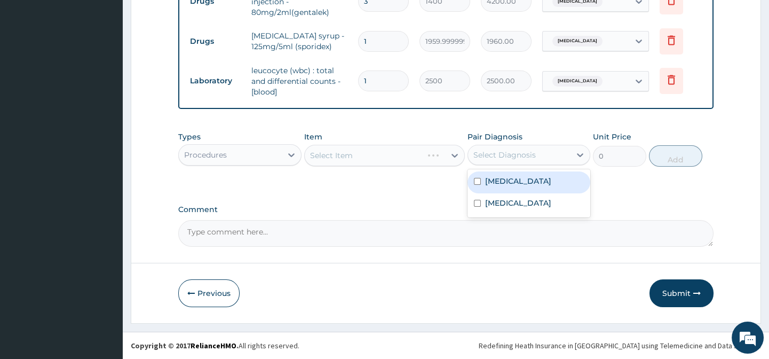
click at [525, 185] on label "Bronchopneumonia" at bounding box center [518, 181] width 66 height 11
checkbox input "true"
click at [440, 177] on div "Types Procedures Item Select Item Pair Diagnosis option Bronchopneumonia, selec…" at bounding box center [445, 157] width 535 height 62
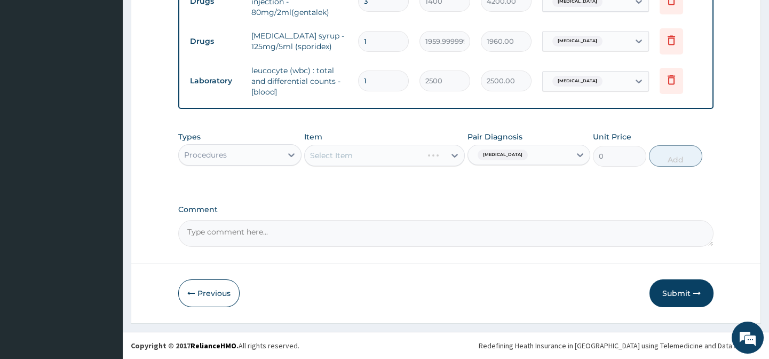
click at [458, 158] on div "Select Item" at bounding box center [384, 155] width 161 height 21
click at [455, 156] on icon at bounding box center [454, 155] width 11 height 11
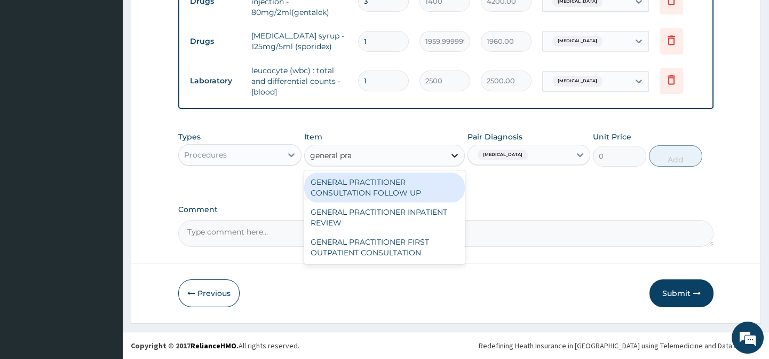
type input "general prac"
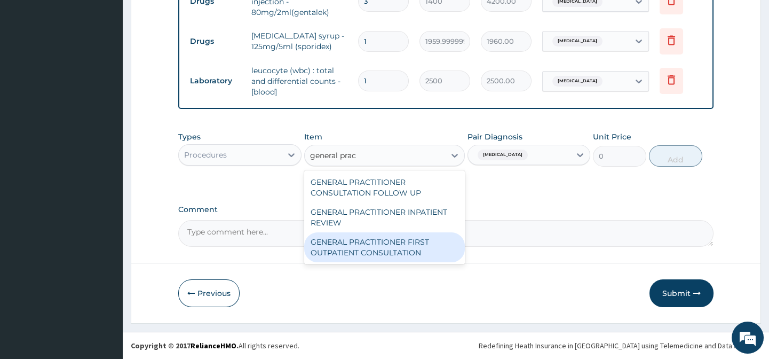
click at [415, 254] on div "GENERAL PRACTITIONER FIRST OUTPATIENT CONSULTATION" at bounding box center [384, 247] width 161 height 30
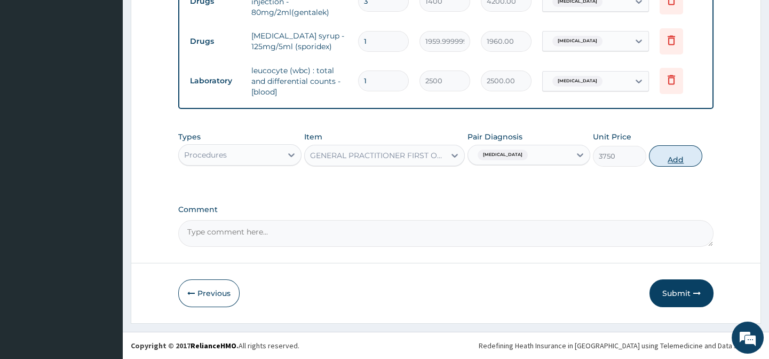
click at [678, 154] on button "Add" at bounding box center [675, 155] width 53 height 21
type input "0"
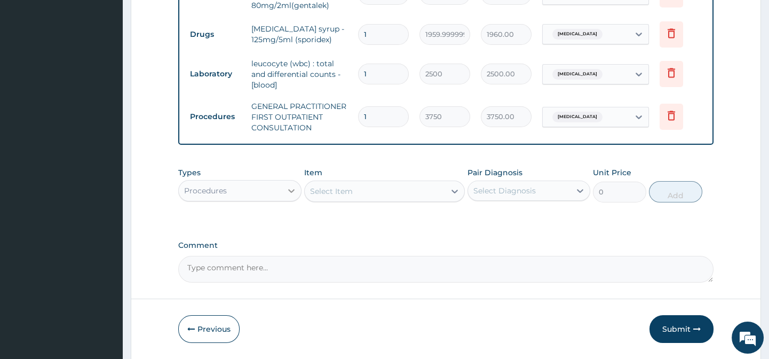
click at [288, 196] on icon at bounding box center [291, 190] width 11 height 11
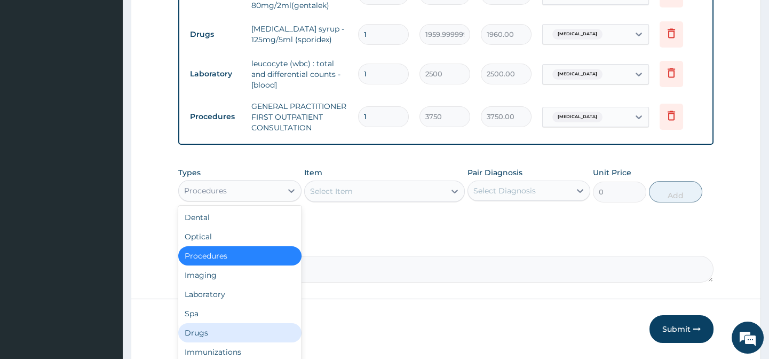
click at [210, 336] on div "Drugs" at bounding box center [239, 332] width 123 height 19
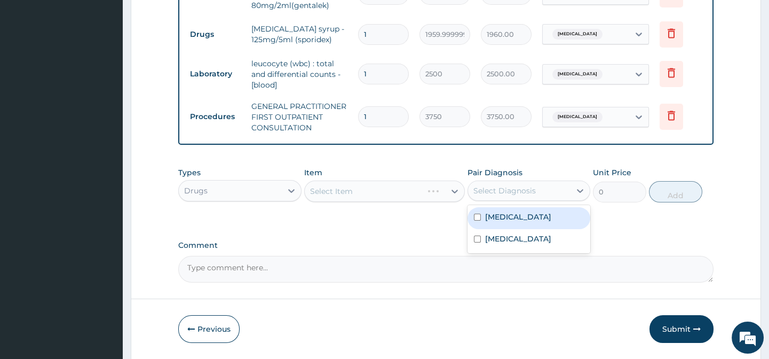
click at [545, 199] on div "Select Diagnosis" at bounding box center [519, 190] width 102 height 17
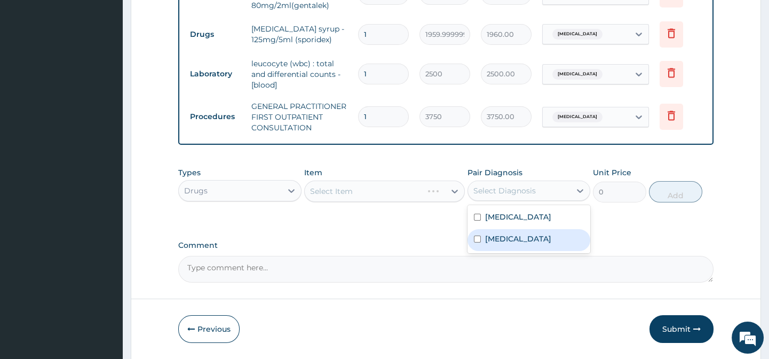
click at [511, 251] on div "[MEDICAL_DATA]" at bounding box center [528, 240] width 123 height 22
checkbox input "true"
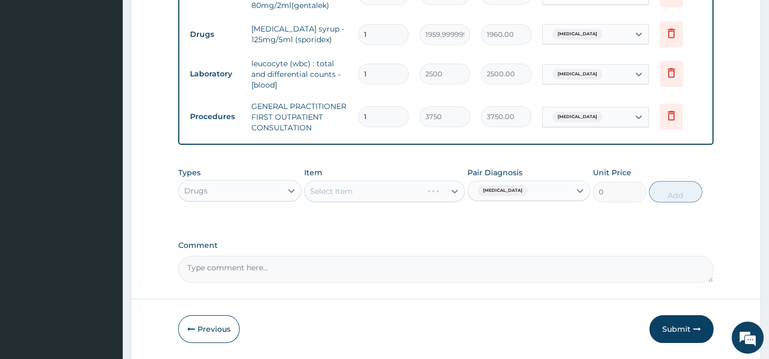
click at [458, 194] on div "Select Item" at bounding box center [384, 190] width 161 height 21
click at [444, 196] on div "Select Item" at bounding box center [384, 190] width 161 height 21
click at [454, 199] on div "Select Item" at bounding box center [384, 190] width 161 height 21
click at [454, 193] on icon at bounding box center [454, 191] width 6 height 4
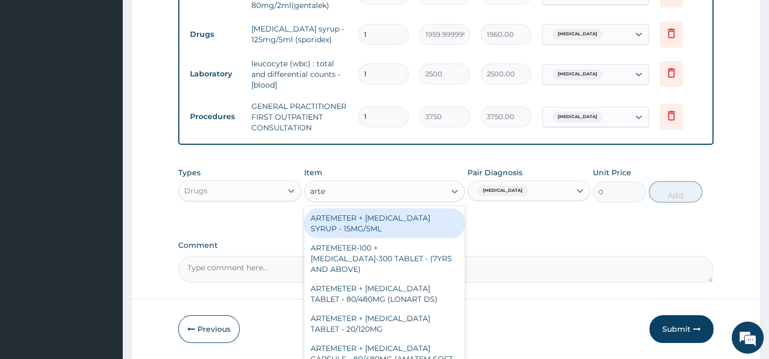
type input "artem"
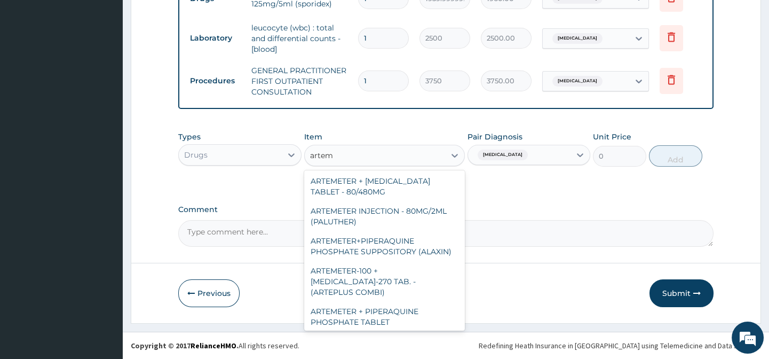
scroll to position [411, 0]
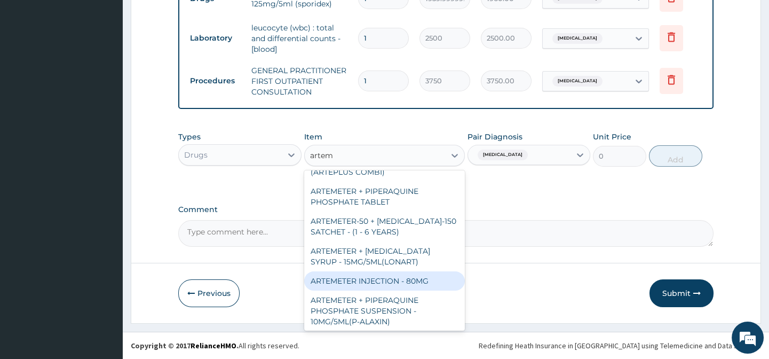
click at [422, 271] on div "ARTEMETER INJECTION - 80MG" at bounding box center [384, 280] width 161 height 19
type input "475.99999999999994"
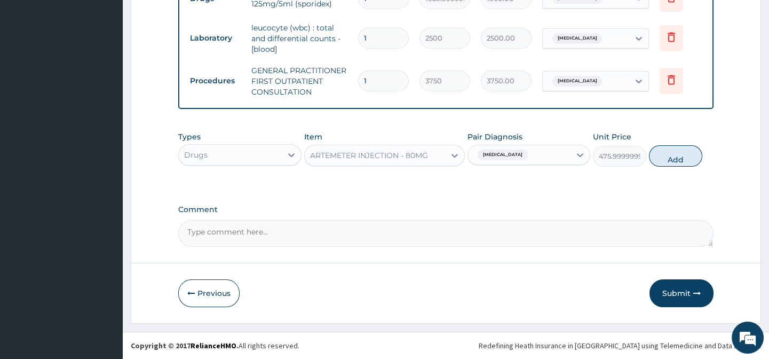
click at [436, 162] on div "ARTEMETER INJECTION - 80MG" at bounding box center [375, 155] width 140 height 17
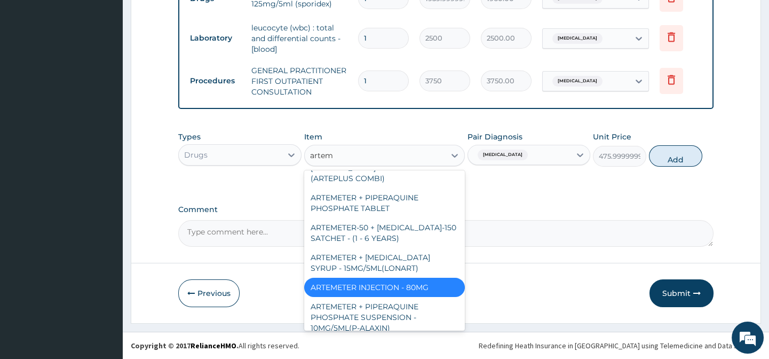
scroll to position [345, 0]
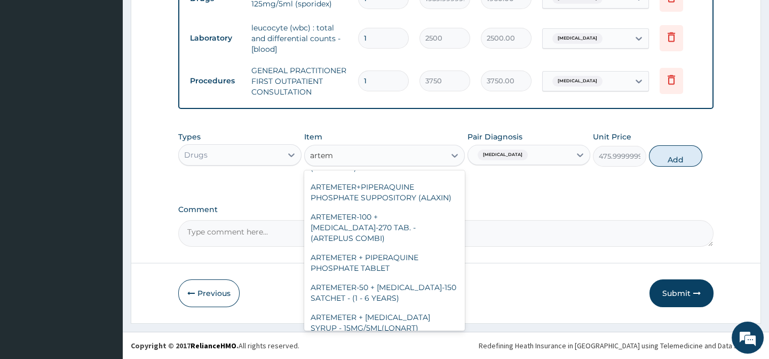
type input "arteme"
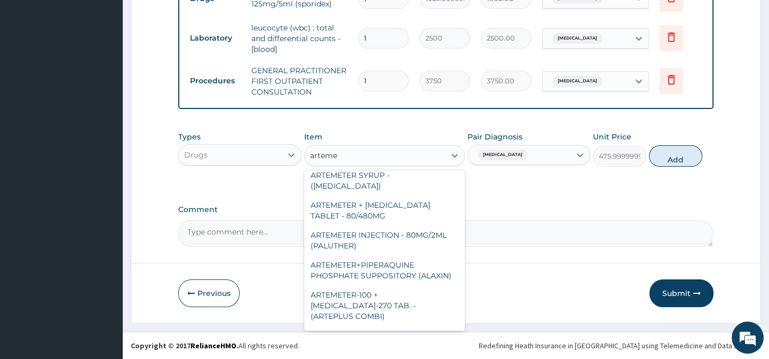
scroll to position [264, 0]
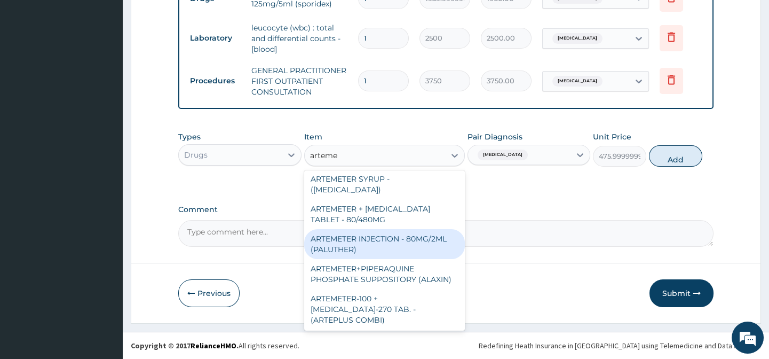
click at [401, 229] on div "ARTEMETER INJECTION - 80MG/2ML (PALUTHER)" at bounding box center [384, 244] width 161 height 30
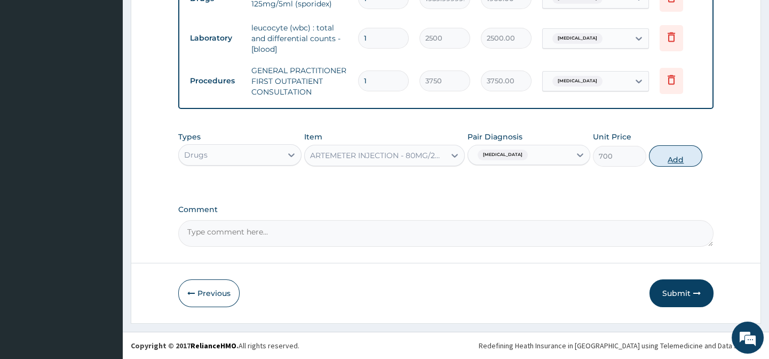
click at [677, 157] on button "Add" at bounding box center [675, 155] width 53 height 21
type input "0"
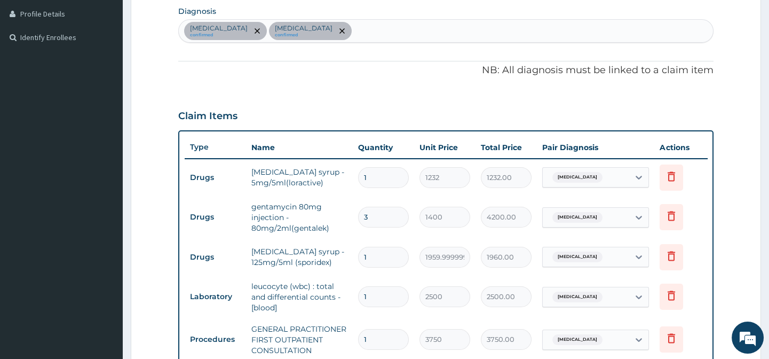
scroll to position [252, 0]
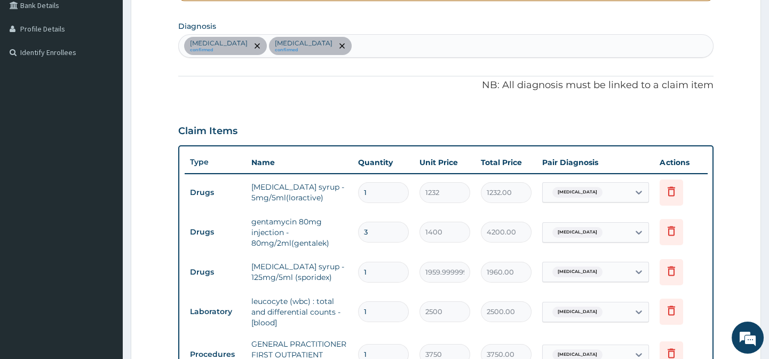
click at [431, 53] on div "Bronchopneumonia confirmed Malaria confirmed" at bounding box center [446, 46] width 534 height 22
type input "u"
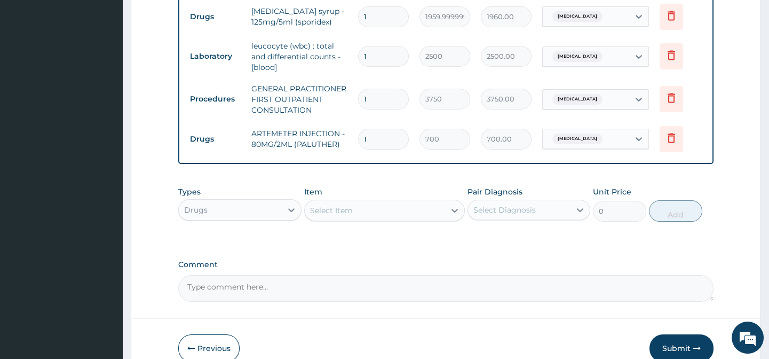
scroll to position [520, 0]
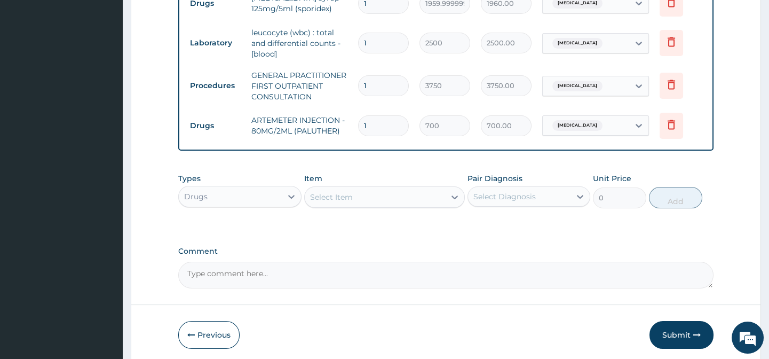
click at [532, 207] on div "Select Diagnosis" at bounding box center [528, 196] width 123 height 20
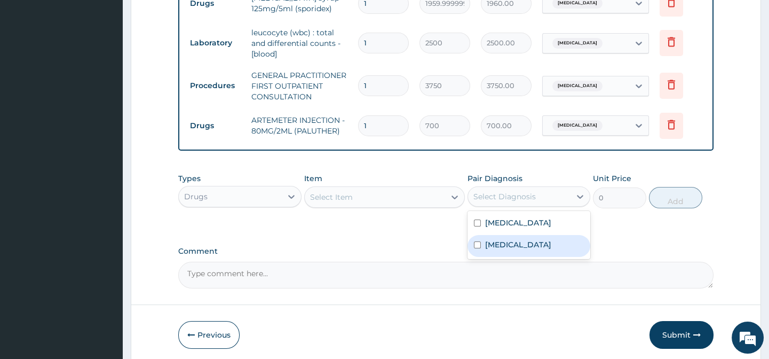
click at [518, 245] on div "Malaria" at bounding box center [528, 246] width 123 height 22
checkbox input "true"
click at [452, 196] on div at bounding box center [454, 196] width 19 height 19
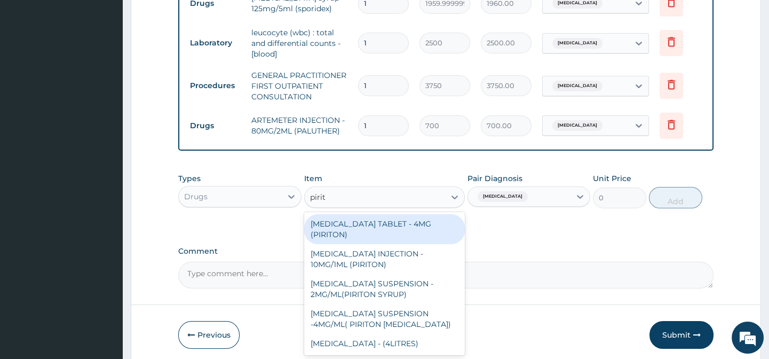
scroll to position [569, 0]
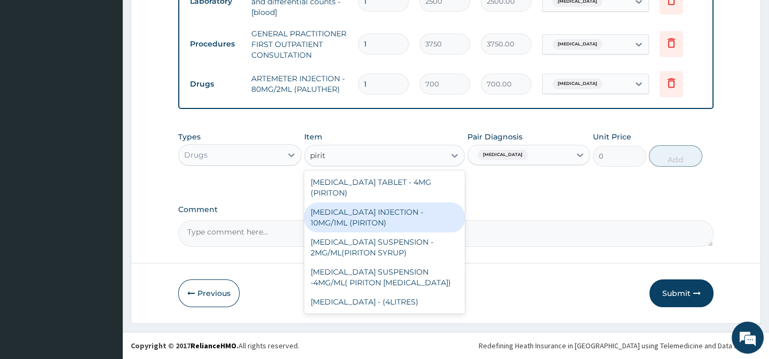
type input "pirito"
click at [388, 217] on div "[MEDICAL_DATA] INJECTION - 10MG/1ML (PIRITON)" at bounding box center [384, 217] width 161 height 30
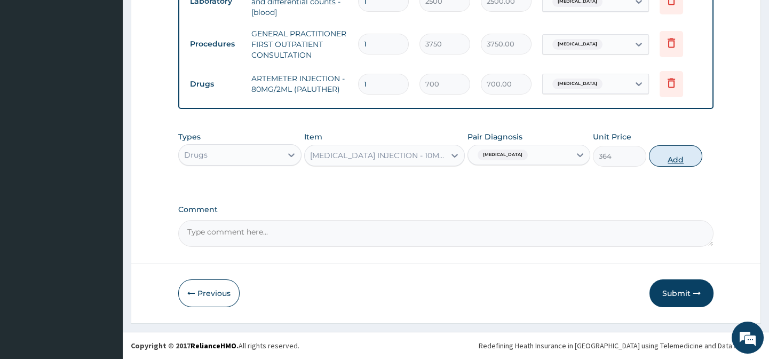
click at [668, 157] on button "Add" at bounding box center [675, 155] width 53 height 21
type input "0"
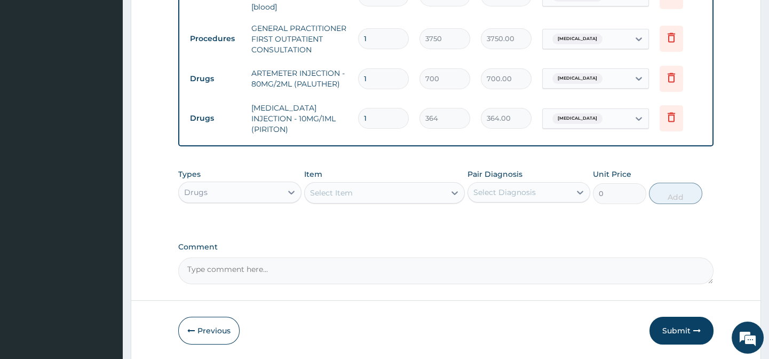
scroll to position [612, 0]
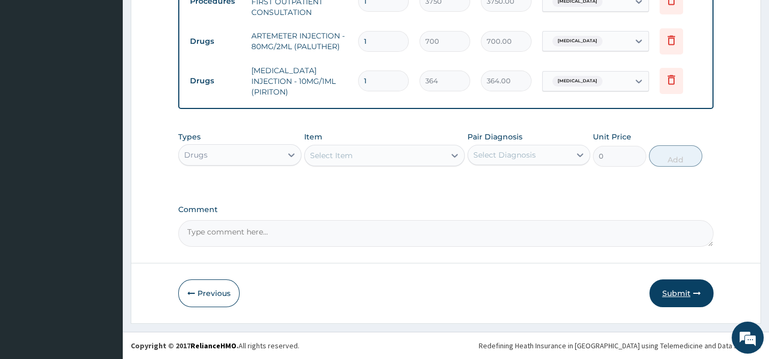
click at [684, 288] on button "Submit" at bounding box center [681, 293] width 64 height 28
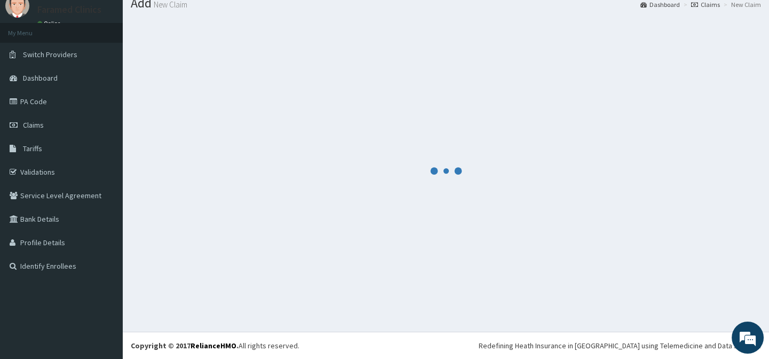
scroll to position [38, 0]
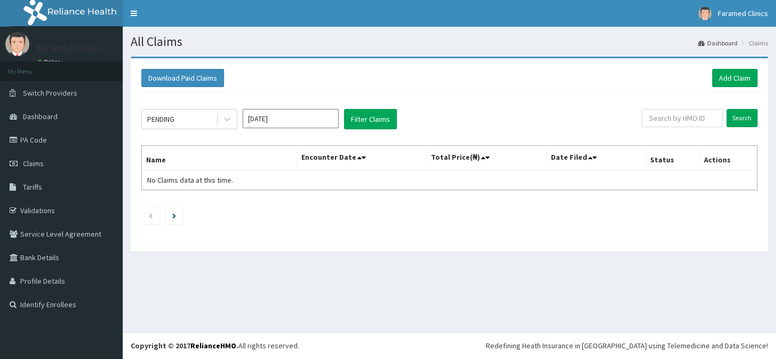
click at [495, 277] on div "All Claims Dashboard Claims Download Paid Claims Add Claim × Note you can only …" at bounding box center [450, 179] width 654 height 305
click at [731, 71] on link "Add Claim" at bounding box center [734, 78] width 45 height 18
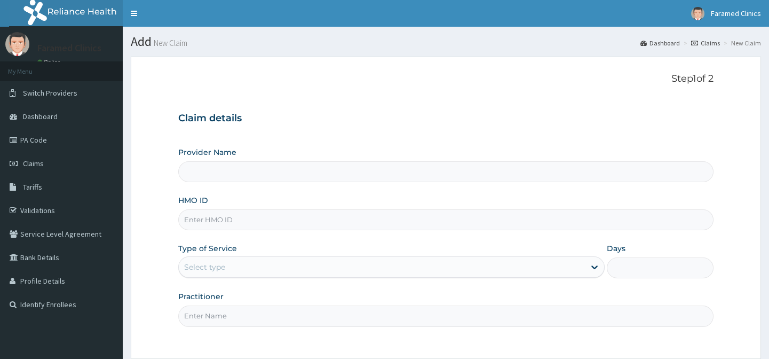
type input "Faramed clinics - Tollgate"
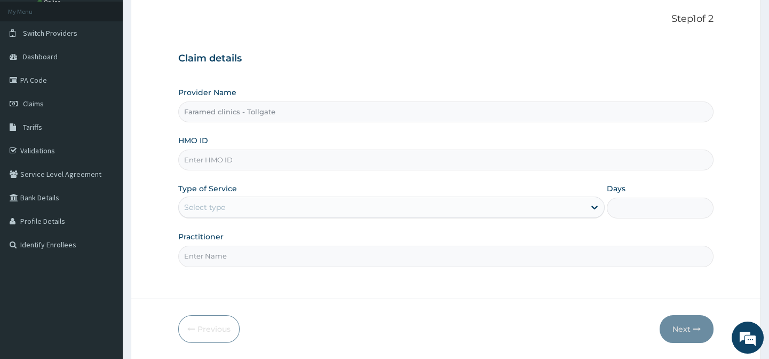
click at [402, 149] on input "HMO ID" at bounding box center [445, 159] width 535 height 21
paste input "CWP/10082/B"
type input "CWP/10082/B"
click at [318, 221] on div "Provider Name Faramed clinics - Tollgate HMO ID CWP/10082/B Type of Service Sel…" at bounding box center [445, 176] width 535 height 179
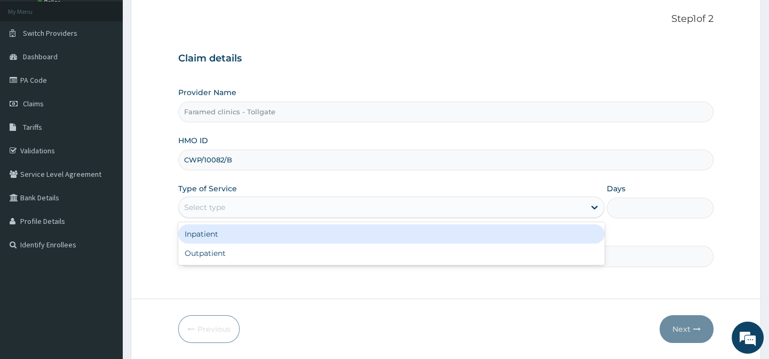
click at [295, 213] on div "Select type" at bounding box center [382, 207] width 406 height 17
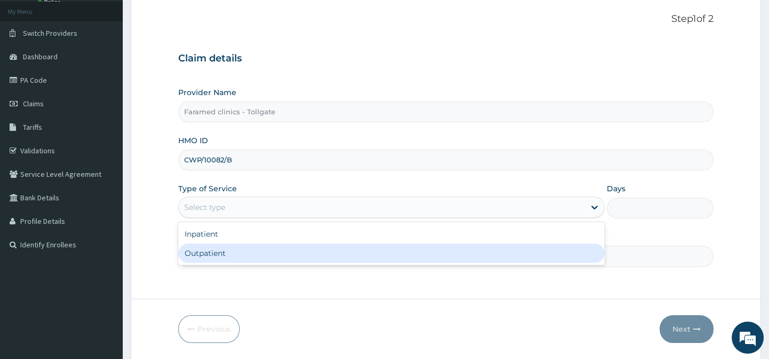
click at [260, 256] on div "Outpatient" at bounding box center [391, 252] width 426 height 19
type input "1"
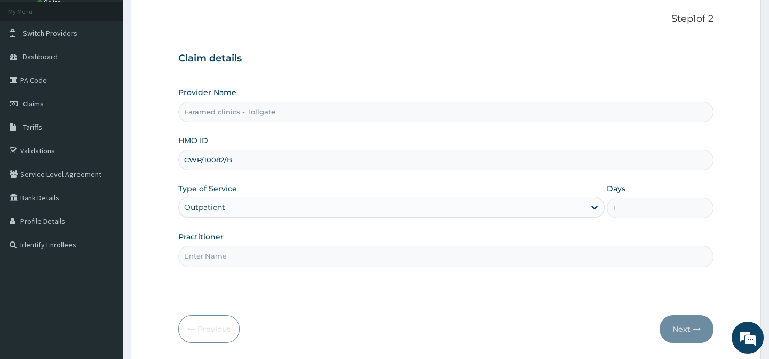
click at [260, 256] on input "Practitioner" at bounding box center [445, 255] width 535 height 21
type input "gp"
click at [680, 328] on button "Next" at bounding box center [687, 329] width 54 height 28
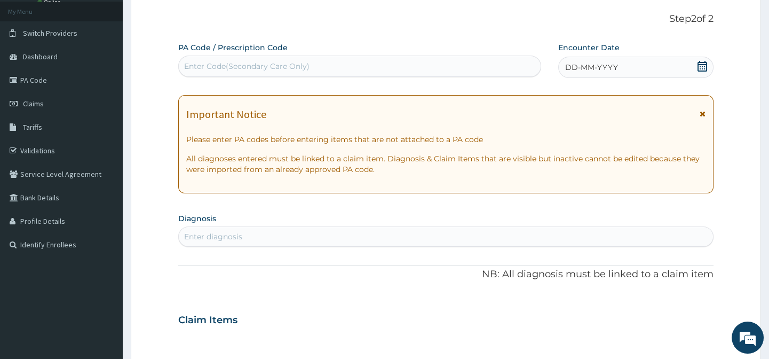
click at [704, 63] on icon at bounding box center [702, 66] width 11 height 11
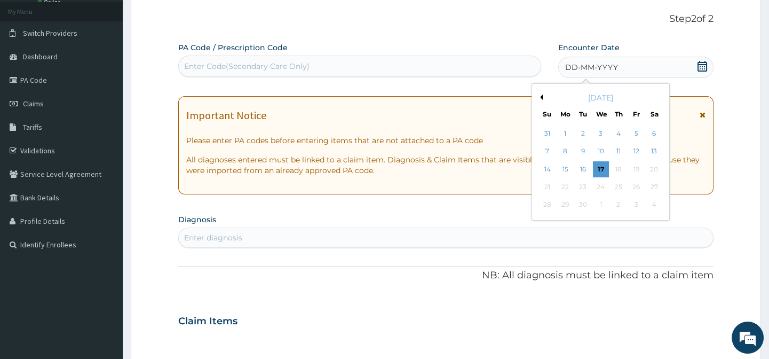
click at [543, 93] on div "[DATE]" at bounding box center [600, 97] width 129 height 11
click at [541, 98] on button "Previous Month" at bounding box center [539, 96] width 5 height 5
click at [569, 149] on div "4" at bounding box center [565, 152] width 16 height 16
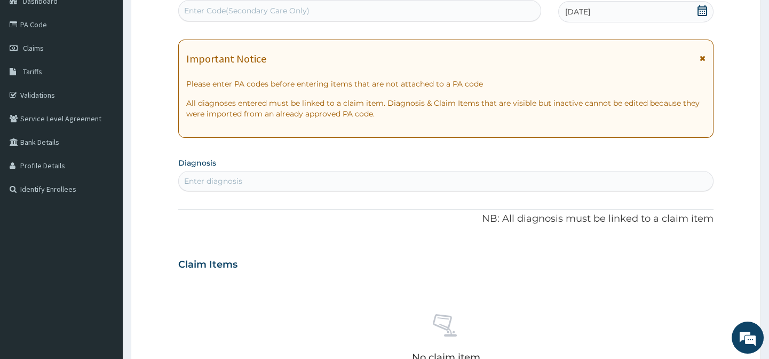
scroll to position [147, 0]
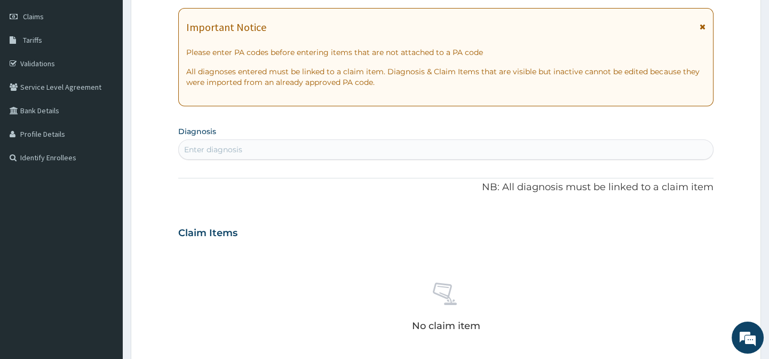
click at [241, 148] on div "Enter diagnosis" at bounding box center [213, 149] width 58 height 11
type input "lower respirat"
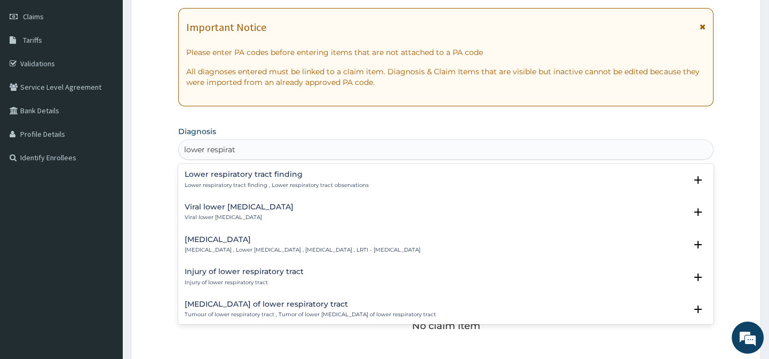
click at [251, 243] on div "Lower respiratory tract infection Lower respiratory tract infection , Lower res…" at bounding box center [303, 244] width 236 height 19
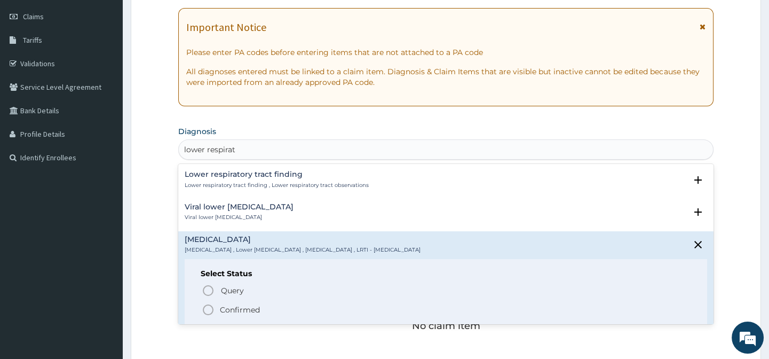
click at [209, 310] on icon "status option filled" at bounding box center [208, 309] width 13 height 13
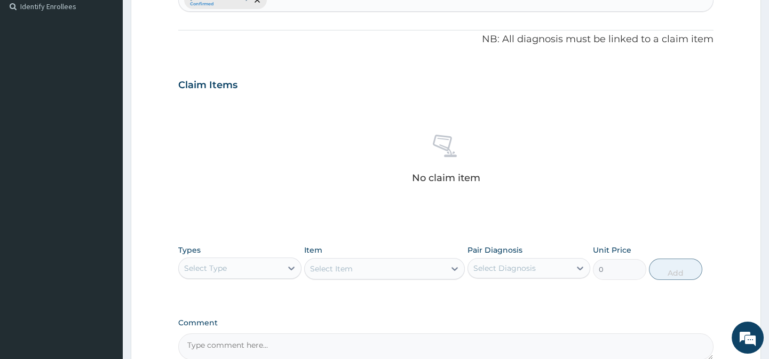
scroll to position [366, 0]
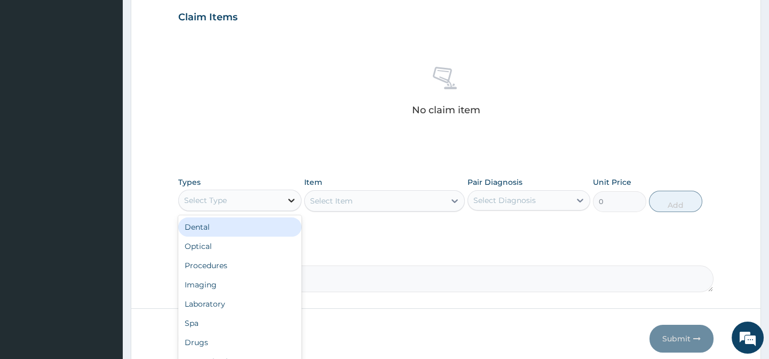
click at [293, 196] on icon at bounding box center [291, 200] width 11 height 11
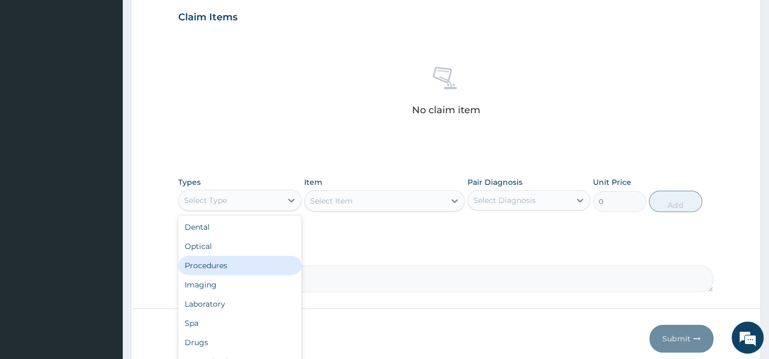
click at [236, 265] on div "Procedures" at bounding box center [239, 265] width 123 height 19
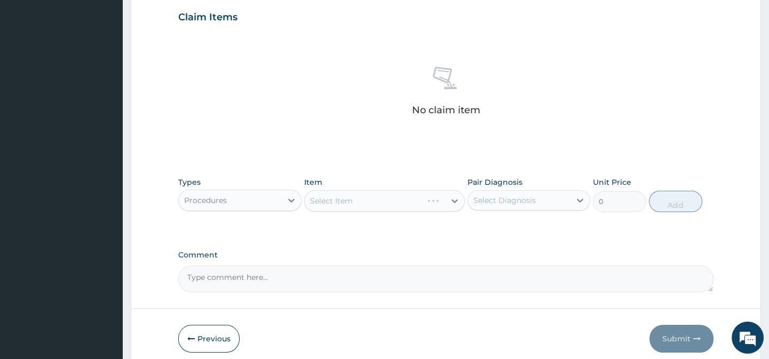
click at [544, 190] on div "Select Diagnosis" at bounding box center [528, 200] width 123 height 20
click at [528, 224] on label "Lower respiratory tract infection" at bounding box center [518, 226] width 66 height 11
checkbox input "true"
click at [450, 233] on div "PA Code / Prescription Code Enter Code(Secondary Care Only) Encounter Date 04-0…" at bounding box center [445, 14] width 535 height 556
click at [454, 203] on div "Select Item" at bounding box center [384, 200] width 161 height 21
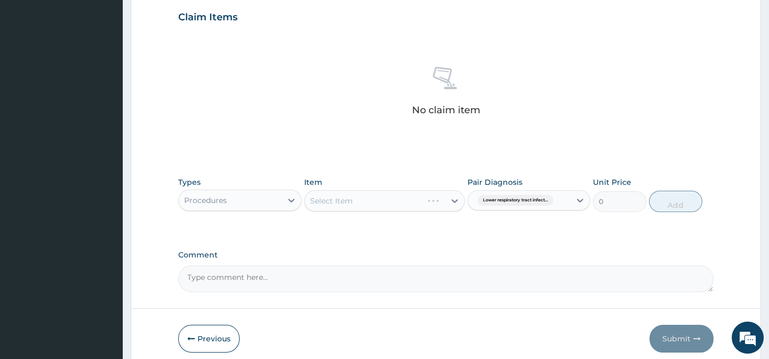
click at [454, 203] on div "Select Item" at bounding box center [384, 200] width 161 height 21
click at [455, 199] on icon at bounding box center [454, 200] width 11 height 11
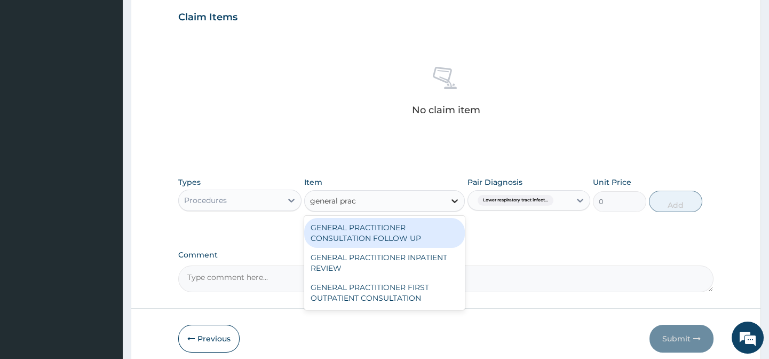
type input "general pract"
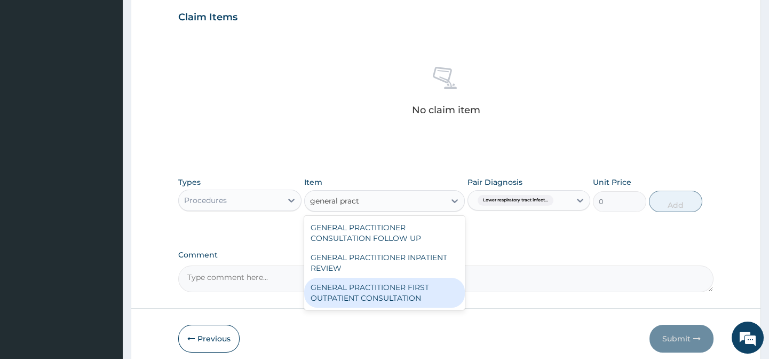
click at [401, 295] on div "GENERAL PRACTITIONER FIRST OUTPATIENT CONSULTATION" at bounding box center [384, 292] width 161 height 30
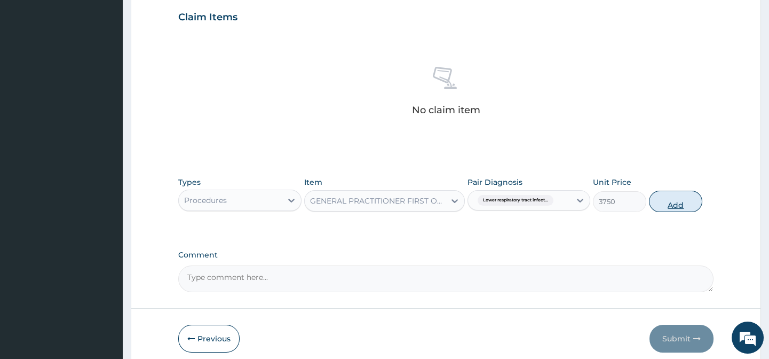
click at [672, 200] on button "Add" at bounding box center [675, 201] width 53 height 21
type input "0"
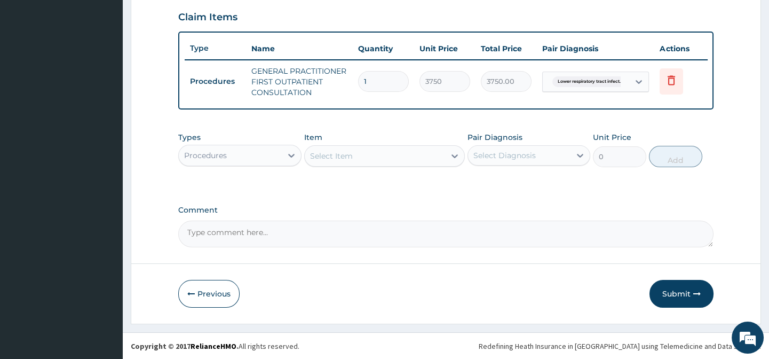
click at [279, 164] on div "Procedures" at bounding box center [230, 155] width 102 height 17
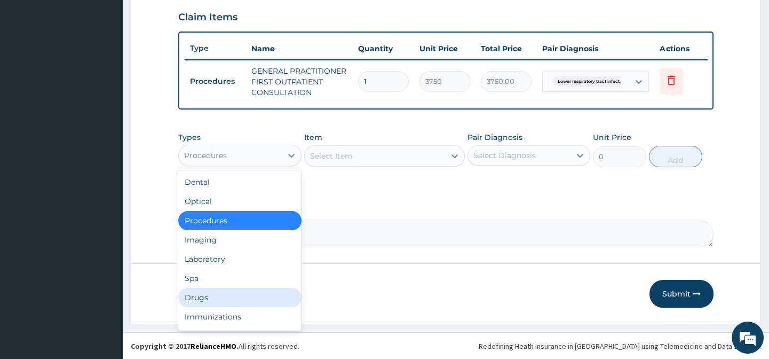
click at [214, 298] on div "Drugs" at bounding box center [239, 297] width 123 height 19
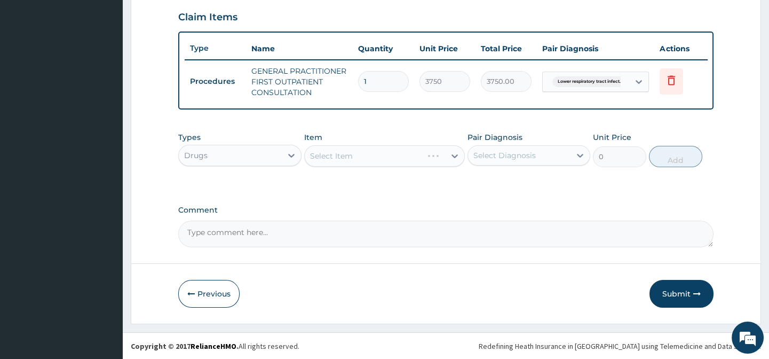
click at [543, 155] on div "Select Diagnosis" at bounding box center [519, 155] width 102 height 17
click at [530, 194] on div "Lower respiratory tract infection" at bounding box center [528, 183] width 123 height 22
checkbox input "true"
click at [454, 162] on div "Select Item" at bounding box center [384, 155] width 161 height 21
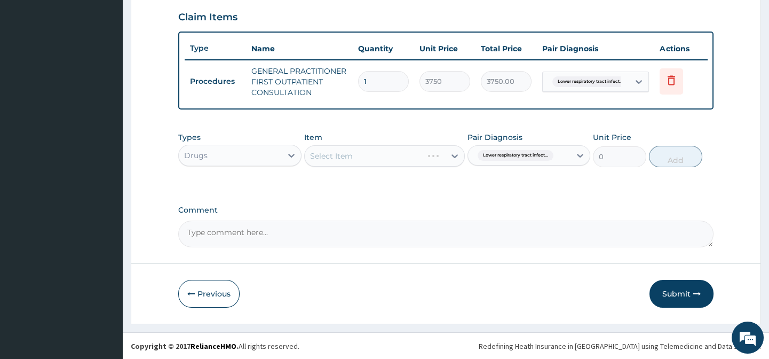
click at [454, 162] on div "Select Item" at bounding box center [384, 155] width 161 height 21
click at [449, 164] on div "Select Item" at bounding box center [384, 155] width 161 height 21
click at [449, 161] on icon at bounding box center [454, 155] width 11 height 11
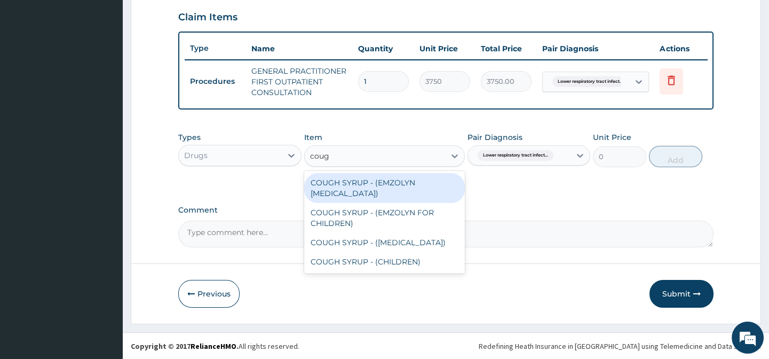
type input "cough"
click at [387, 199] on div "COUGH SYRUP - (EMZOLYN EXPECTORANT)" at bounding box center [384, 188] width 161 height 30
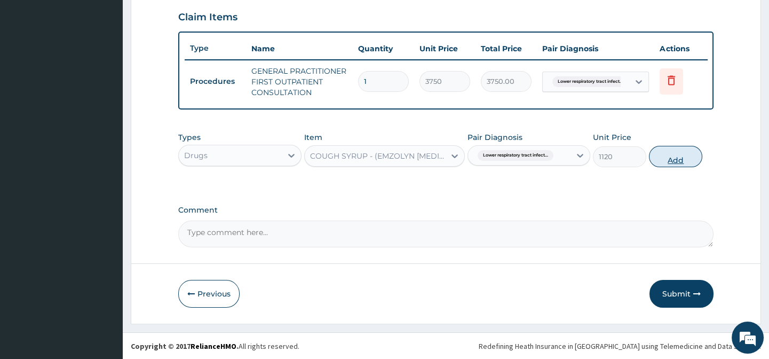
click at [672, 163] on button "Add" at bounding box center [675, 156] width 53 height 21
type input "0"
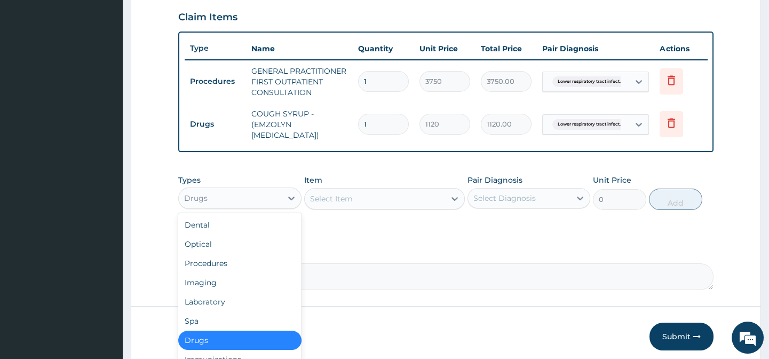
click at [273, 209] on div "Drugs" at bounding box center [239, 197] width 123 height 21
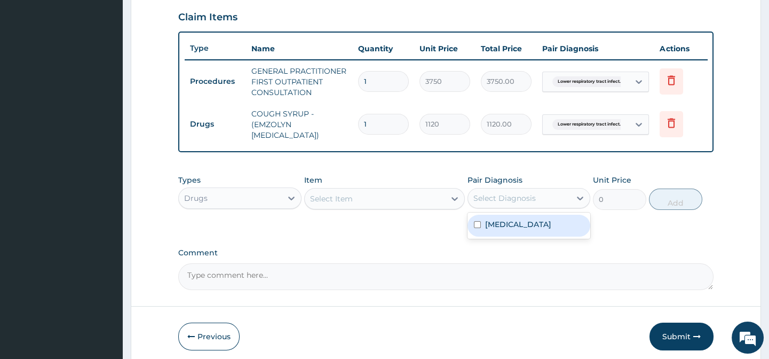
click at [552, 205] on div "Select Diagnosis" at bounding box center [519, 197] width 102 height 17
click at [522, 229] on label "Lower respiratory tract infection" at bounding box center [518, 224] width 66 height 11
checkbox input "true"
click at [448, 203] on div at bounding box center [454, 198] width 19 height 19
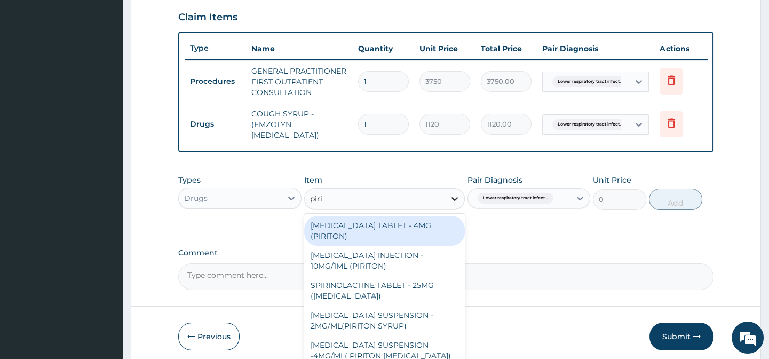
type input "pirit"
click at [416, 243] on div "CHLORPHENIRAMINE TABLET - 4MG (PIRITON)" at bounding box center [384, 231] width 161 height 30
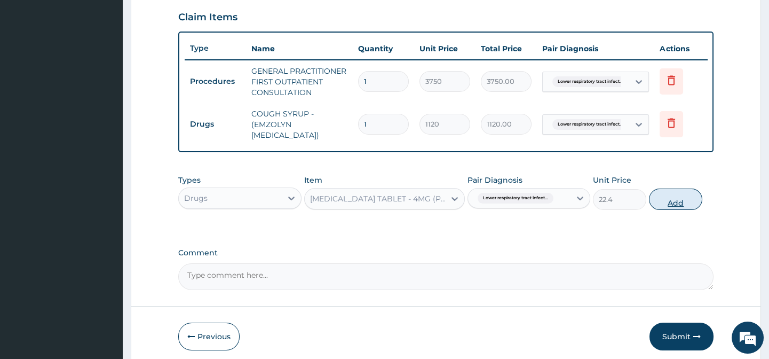
click at [669, 210] on button "Add" at bounding box center [675, 198] width 53 height 21
type input "0"
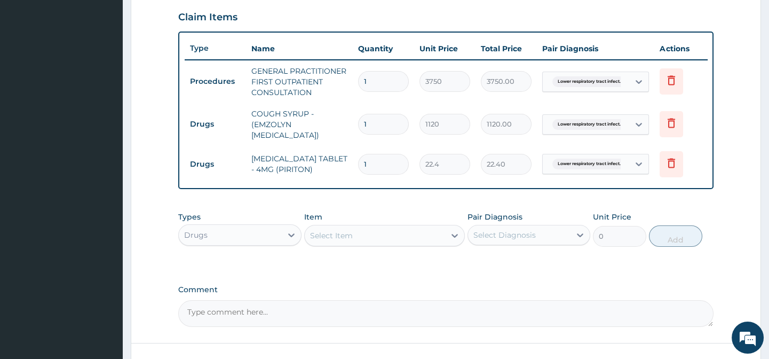
click at [387, 160] on input "1" at bounding box center [383, 164] width 51 height 21
type input "0.00"
type input "5"
type input "112.00"
type input "5"
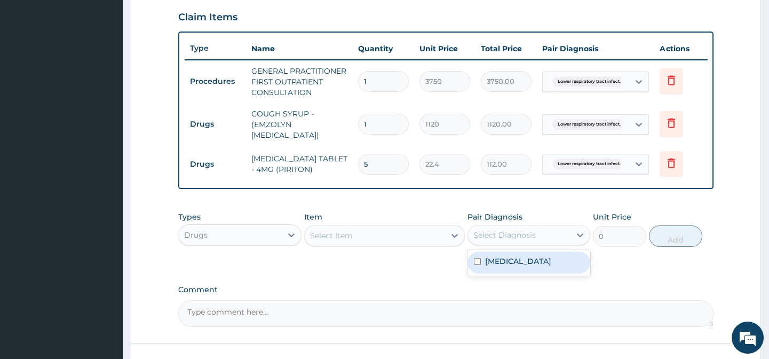
click at [486, 239] on div "Select Diagnosis" at bounding box center [504, 234] width 62 height 11
click at [498, 266] on label "Lower respiratory tract infection" at bounding box center [518, 261] width 66 height 11
checkbox input "true"
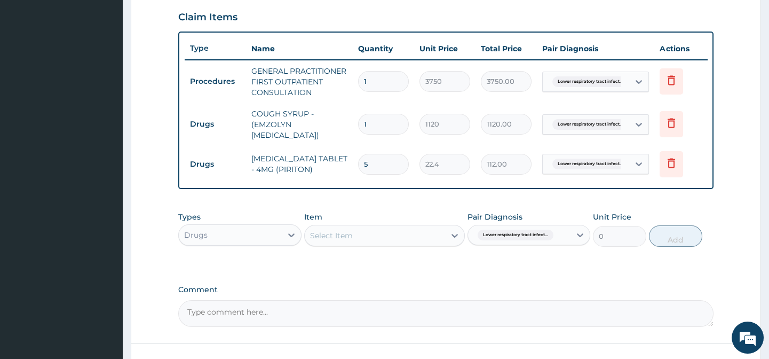
drag, startPoint x: 428, startPoint y: 268, endPoint x: 444, endPoint y: 247, distance: 26.7
click at [444, 247] on div "Types Drugs Item Select Item Pair Diagnosis Lower respiratory tract infect... U…" at bounding box center [445, 237] width 535 height 62
click at [444, 244] on div "Select Item" at bounding box center [375, 235] width 140 height 17
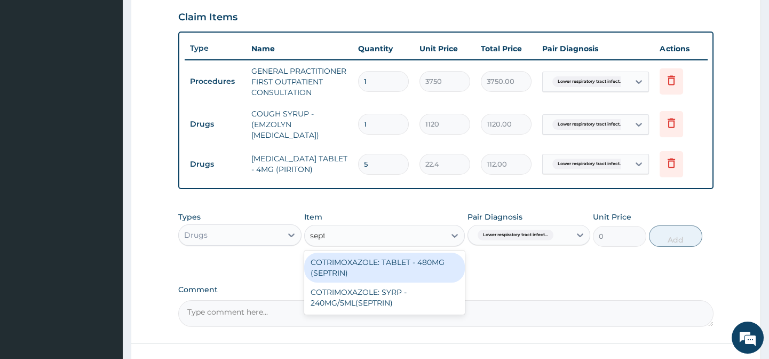
type input "septr"
click at [399, 270] on div "COTRIMOXAZOLE: TABLET - 480MG (SEPTRIN)" at bounding box center [384, 267] width 161 height 30
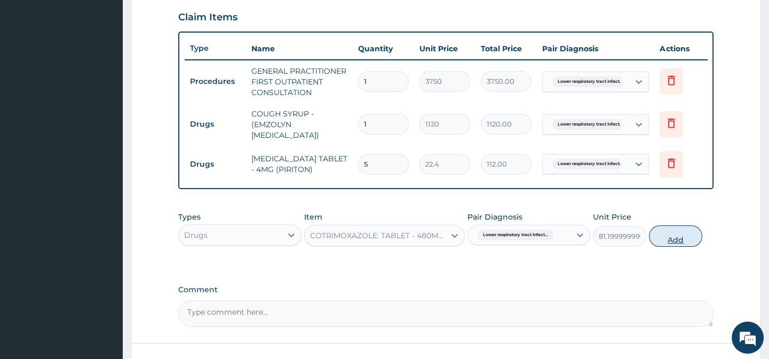
click at [679, 240] on button "Add" at bounding box center [675, 235] width 53 height 21
type input "0"
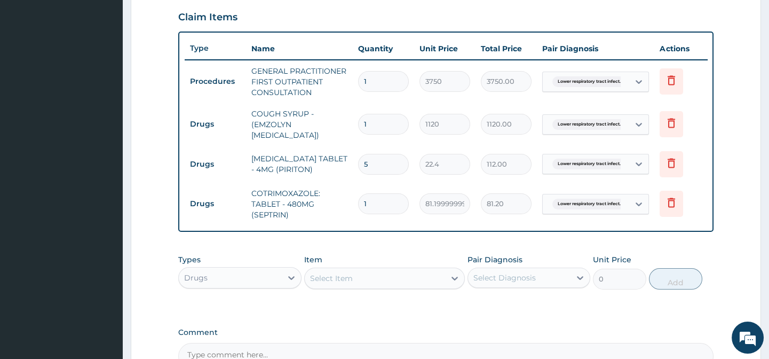
click at [406, 203] on input "1" at bounding box center [383, 203] width 51 height 21
type input "0.00"
type input "2"
type input "162.40"
type input "20"
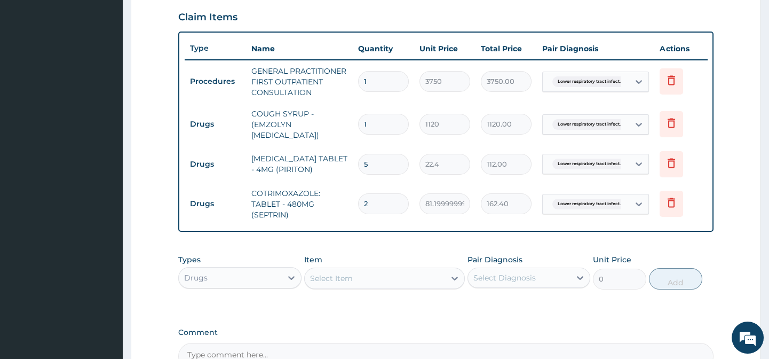
type input "1624.00"
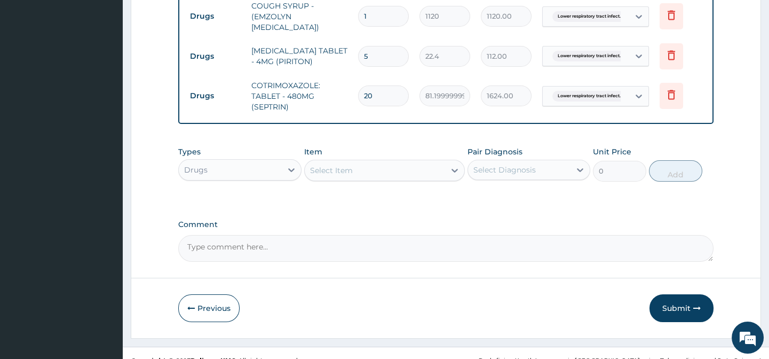
scroll to position [495, 0]
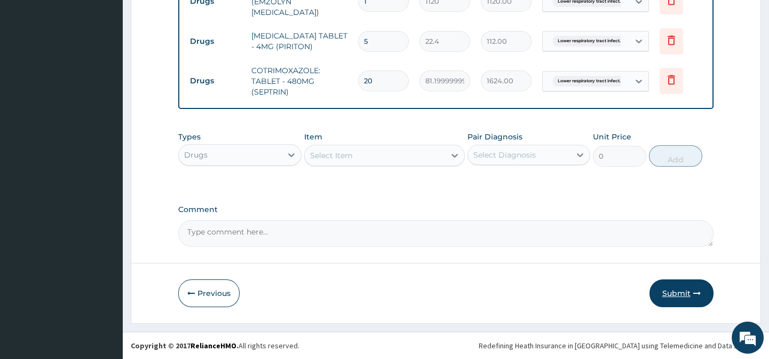
type input "20"
click at [669, 288] on button "Submit" at bounding box center [681, 293] width 64 height 28
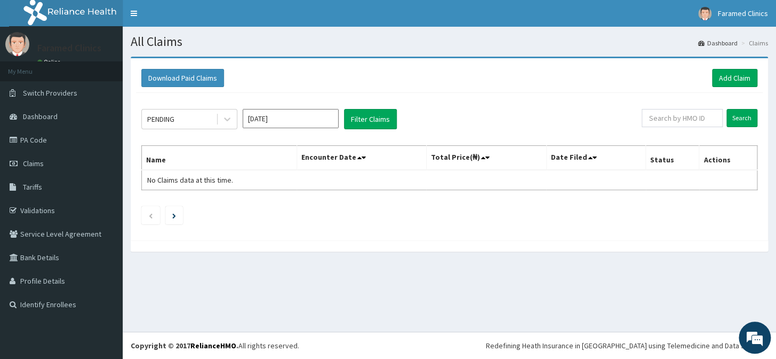
click at [507, 279] on div "All Claims Dashboard Claims Download Paid Claims Add Claim × Note you can only …" at bounding box center [450, 179] width 654 height 305
click at [723, 78] on link "Add Claim" at bounding box center [734, 78] width 45 height 18
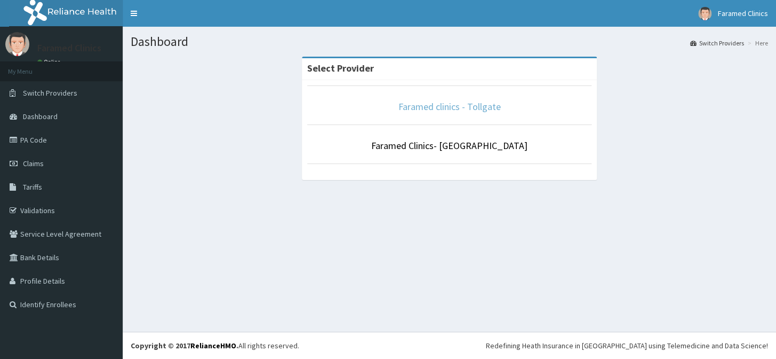
click at [461, 110] on link "Faramed clinics - Tollgate" at bounding box center [450, 106] width 102 height 12
click at [469, 107] on link "Faramed clinics - Tollgate" at bounding box center [450, 106] width 102 height 12
click at [454, 117] on li "Faramed clinics - Tollgate" at bounding box center [449, 104] width 284 height 39
click at [443, 110] on link "Faramed clinics - Tollgate" at bounding box center [450, 106] width 102 height 12
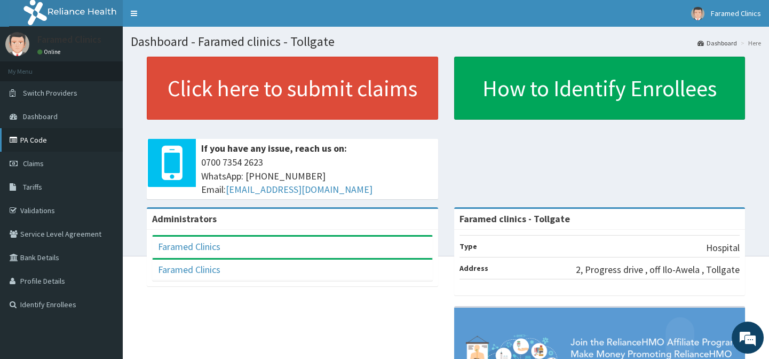
click at [70, 136] on link "PA Code" at bounding box center [61, 139] width 123 height 23
click at [57, 160] on link "Claims" at bounding box center [61, 163] width 123 height 23
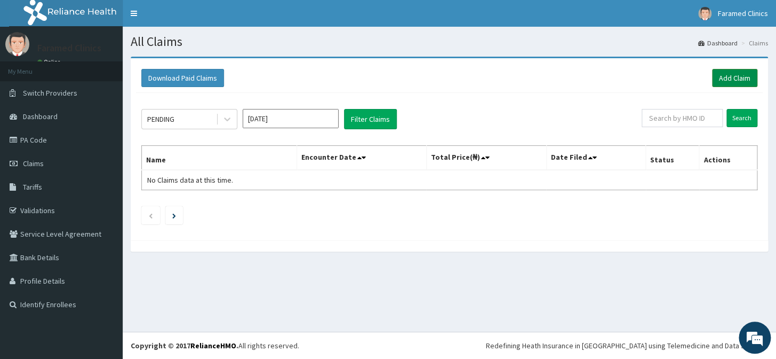
click at [734, 69] on link "Add Claim" at bounding box center [734, 78] width 45 height 18
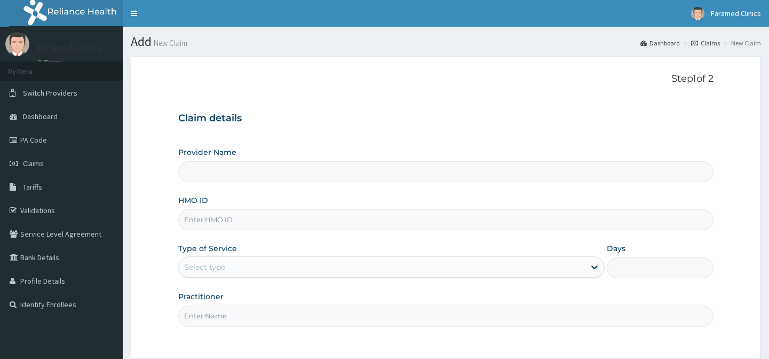
type input "Faramed clinics - Tollgate"
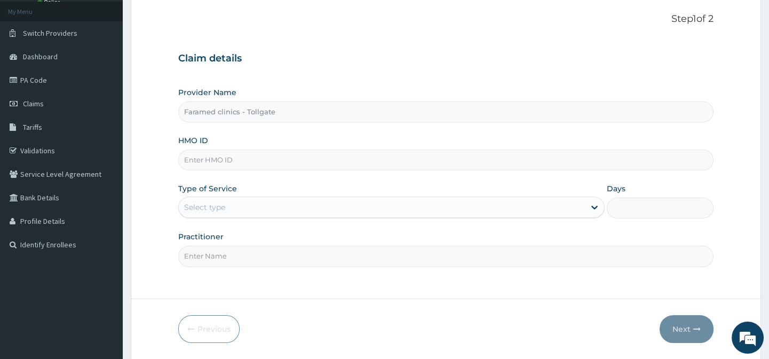
scroll to position [82, 0]
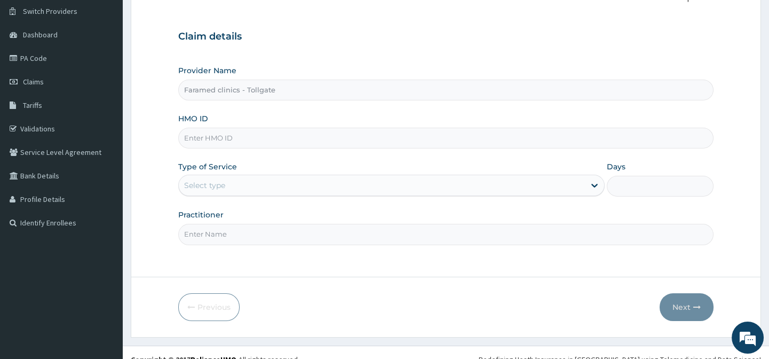
click at [328, 142] on input "HMO ID" at bounding box center [445, 138] width 535 height 21
paste input "GSV/11392/A"
type input "GSV/11392/A"
click at [298, 184] on div "Select type" at bounding box center [382, 185] width 406 height 17
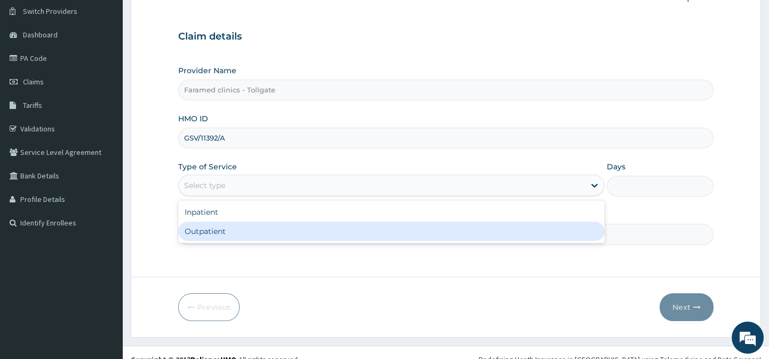
click at [296, 227] on div "Outpatient" at bounding box center [391, 230] width 426 height 19
type input "1"
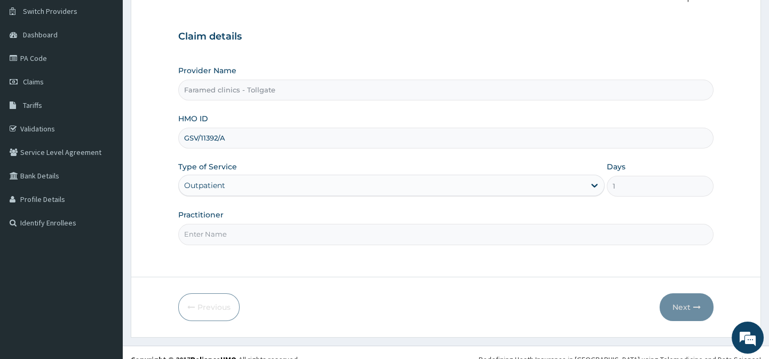
click at [300, 235] on input "Practitioner" at bounding box center [445, 234] width 535 height 21
type input "gp"
click at [668, 310] on button "Next" at bounding box center [687, 307] width 54 height 28
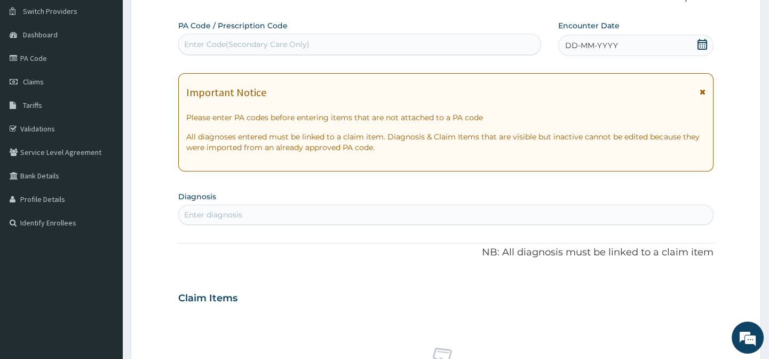
click at [704, 45] on icon at bounding box center [702, 44] width 11 height 11
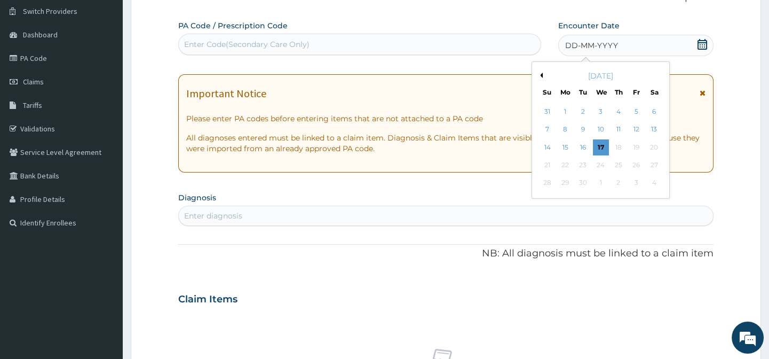
click at [540, 75] on button "Previous Month" at bounding box center [539, 75] width 5 height 5
click at [584, 129] on div "5" at bounding box center [583, 130] width 16 height 16
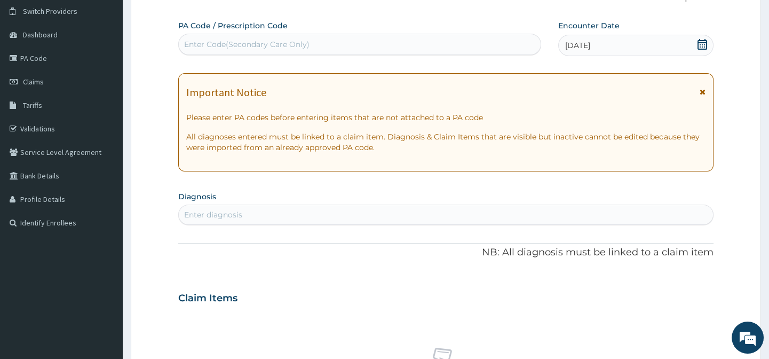
click at [310, 217] on div "Enter diagnosis" at bounding box center [446, 214] width 534 height 17
click at [238, 216] on div "Enter diagnosis" at bounding box center [213, 214] width 58 height 11
type input "trimester pregn"
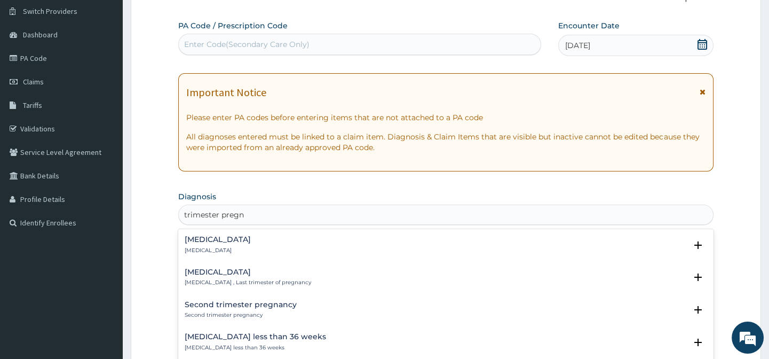
click at [265, 298] on div "Second trimester pregnancy Second trimester pregnancy Select Status Query Query…" at bounding box center [445, 312] width 535 height 33
click at [265, 303] on h4 "Second trimester pregnancy" at bounding box center [241, 304] width 112 height 8
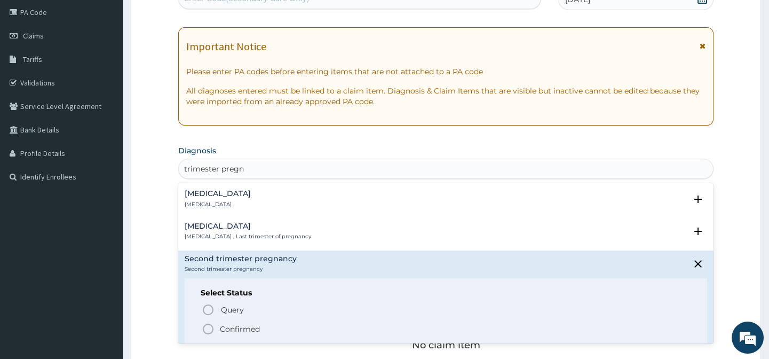
scroll to position [146, 0]
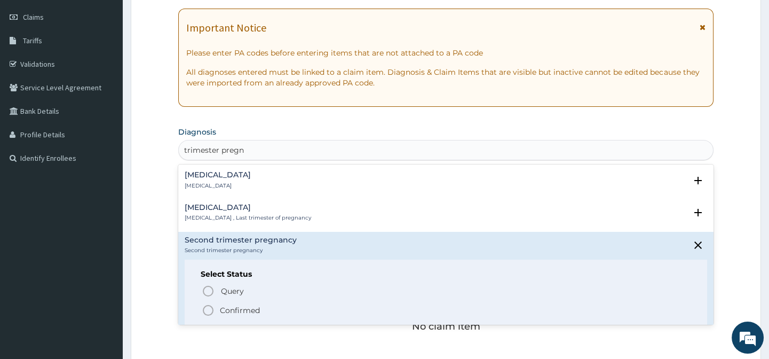
click at [208, 308] on icon "status option filled" at bounding box center [208, 310] width 13 height 13
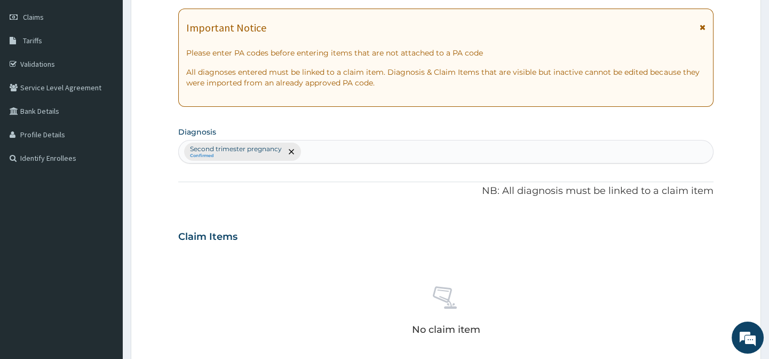
click at [337, 158] on div "Second trimester pregnancy Confirmed" at bounding box center [446, 151] width 534 height 22
type input "muscloskele"
type input "m"
type input "osteoarthr"
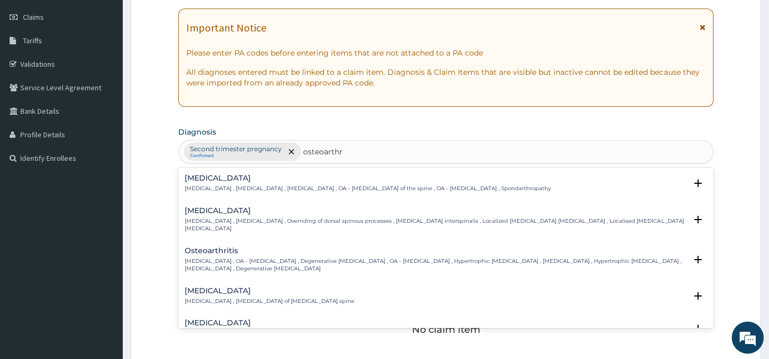
click at [250, 251] on h4 "Osteoarthritis" at bounding box center [435, 251] width 501 height 8
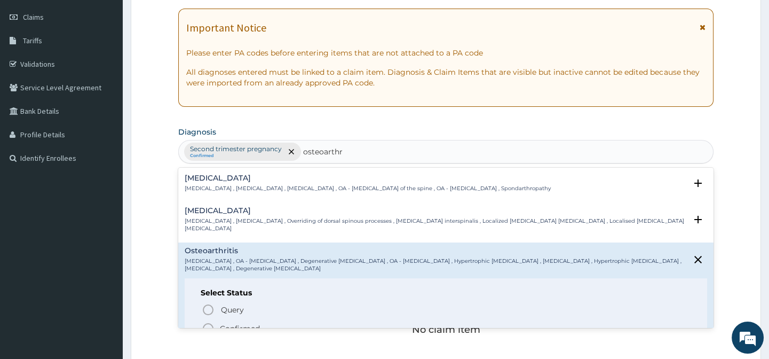
click at [205, 323] on circle "status option filled" at bounding box center [208, 328] width 10 height 10
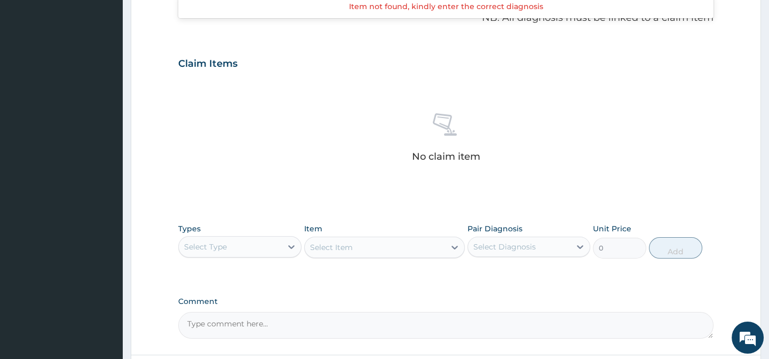
scroll to position [336, 0]
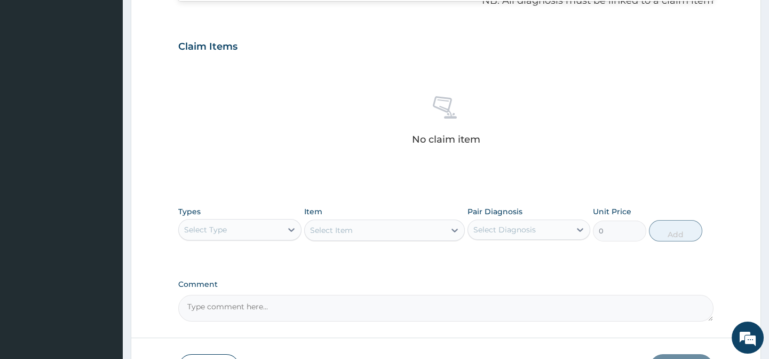
click at [265, 226] on div "Select Type" at bounding box center [230, 229] width 102 height 17
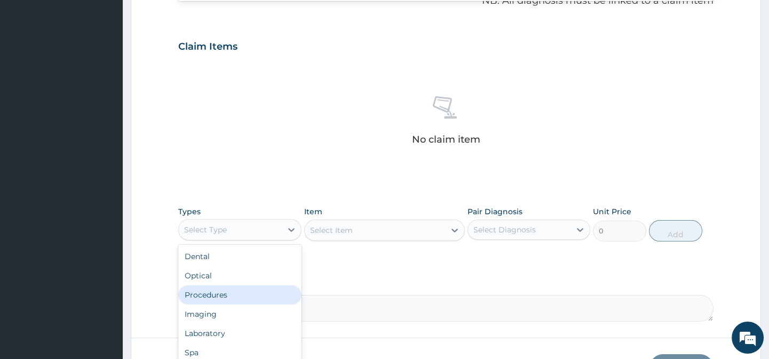
click at [223, 301] on div "Procedures" at bounding box center [239, 294] width 123 height 19
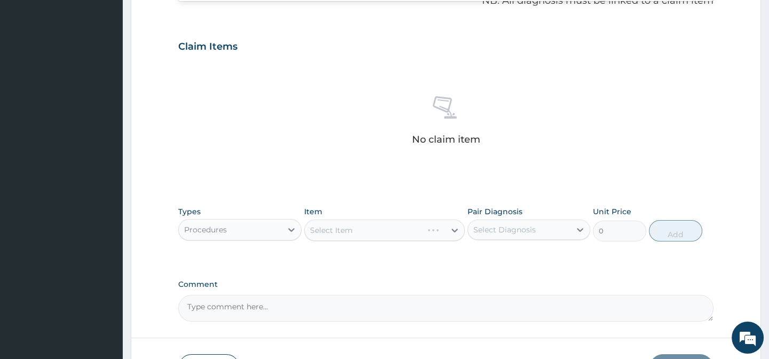
click at [523, 227] on div "Select Diagnosis" at bounding box center [504, 229] width 62 height 11
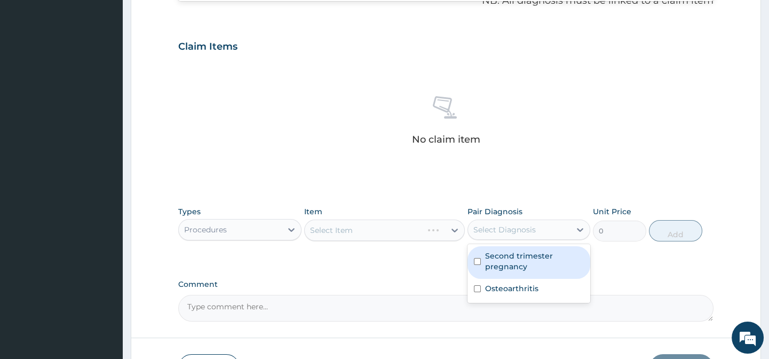
click at [519, 260] on label "Second trimester pregnancy" at bounding box center [534, 260] width 99 height 21
checkbox input "true"
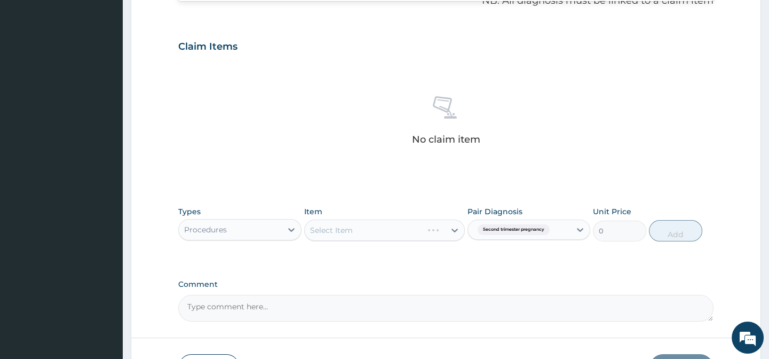
click at [421, 259] on div "Types Procedures Item Select Item Pair Diagnosis Second trimester pregnancy Uni…" at bounding box center [445, 232] width 535 height 62
click at [452, 231] on div "Select Item" at bounding box center [384, 229] width 161 height 21
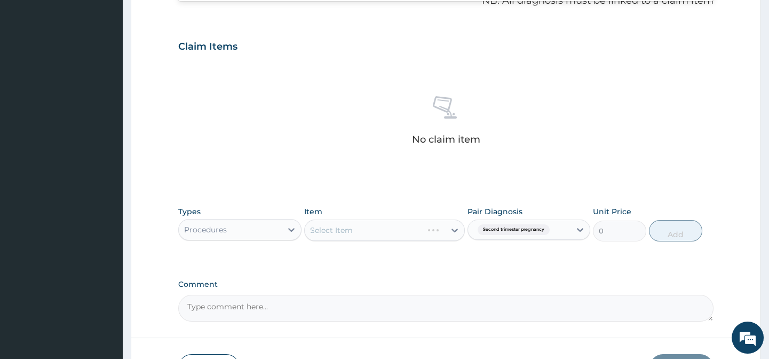
click at [452, 231] on div "Select Item" at bounding box center [384, 229] width 161 height 21
click at [452, 230] on div "Select Item" at bounding box center [384, 229] width 161 height 21
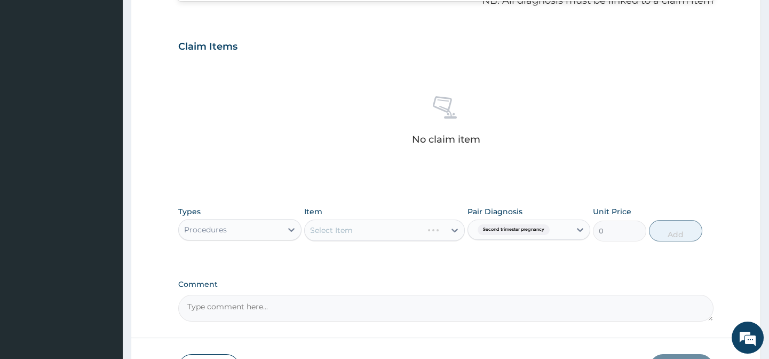
click at [560, 297] on textarea "Comment" at bounding box center [445, 308] width 535 height 27
click at [456, 230] on div "Select Item" at bounding box center [384, 229] width 161 height 21
click at [453, 229] on div "Select Item" at bounding box center [384, 229] width 161 height 21
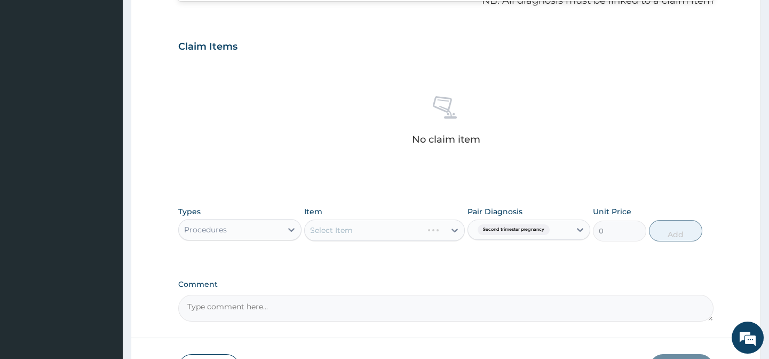
click at [550, 273] on div "PA Code / Prescription Code Enter Code(Secondary Care Only) Encounter Date 05-0…" at bounding box center [445, 44] width 535 height 556
click at [456, 227] on div "Select Item" at bounding box center [384, 229] width 161 height 21
click at [456, 227] on icon at bounding box center [454, 230] width 11 height 11
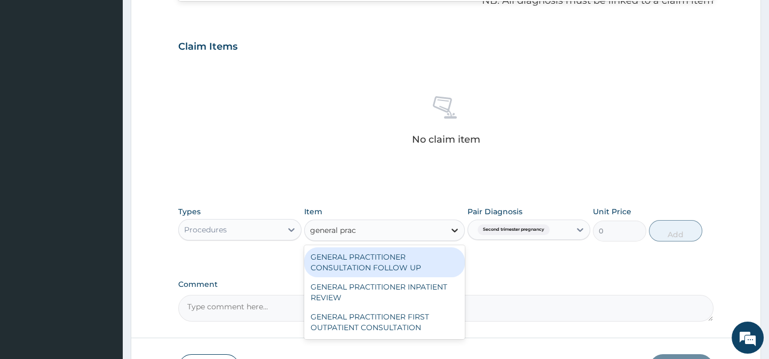
type input "general pract"
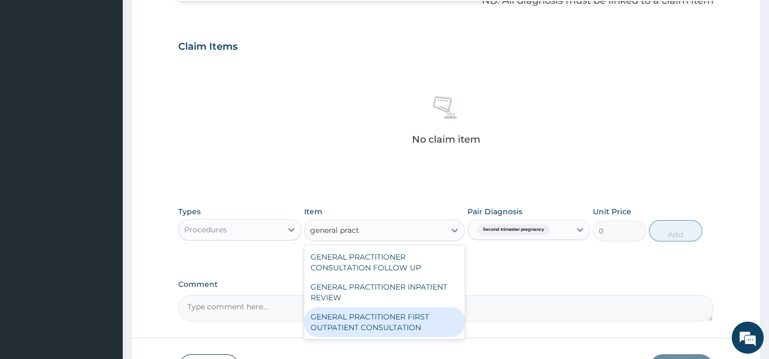
click at [414, 330] on div "GENERAL PRACTITIONER FIRST OUTPATIENT CONSULTATION" at bounding box center [384, 322] width 161 height 30
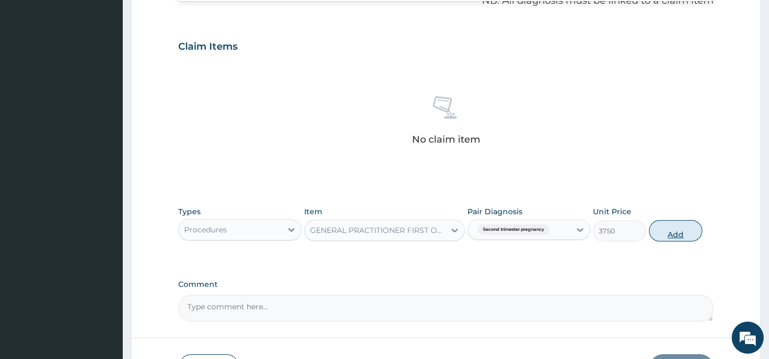
click at [679, 233] on button "Add" at bounding box center [675, 230] width 53 height 21
type input "0"
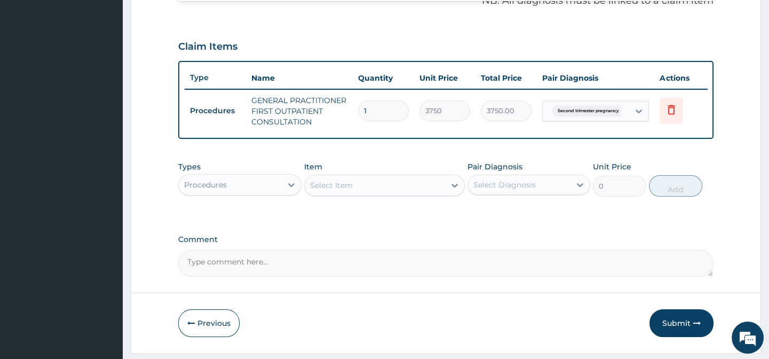
click at [279, 185] on div "Procedures" at bounding box center [230, 184] width 102 height 17
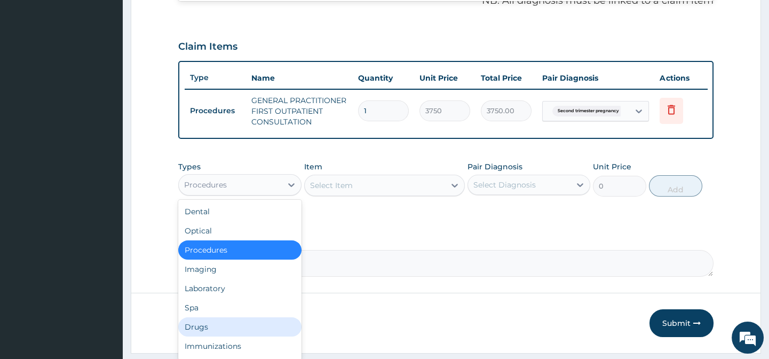
click at [224, 330] on div "Drugs" at bounding box center [239, 326] width 123 height 19
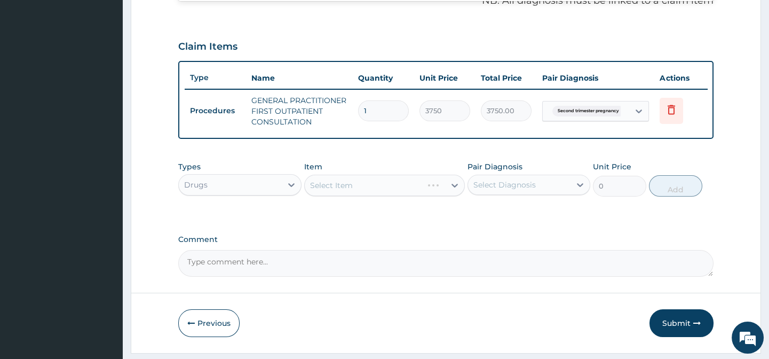
click at [553, 187] on div "Select Diagnosis" at bounding box center [519, 184] width 102 height 17
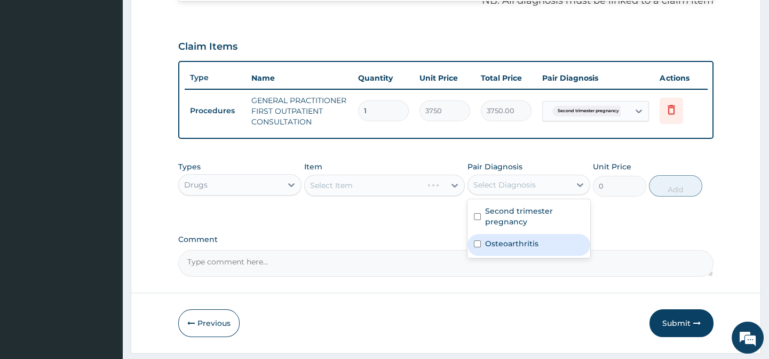
click at [510, 244] on label "Osteoarthritis" at bounding box center [511, 243] width 53 height 11
checkbox input "true"
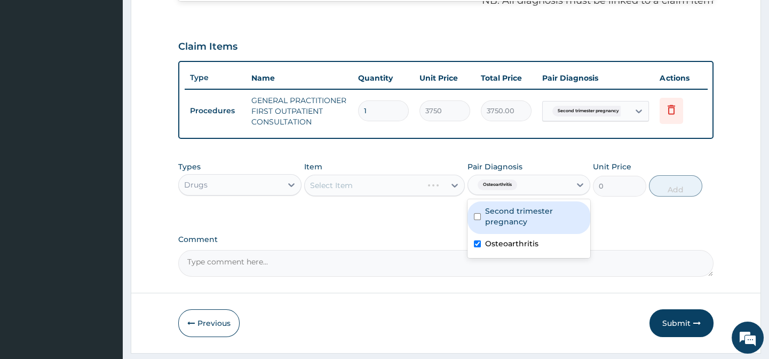
click at [487, 226] on label "Second trimester pregnancy" at bounding box center [534, 215] width 99 height 21
checkbox input "true"
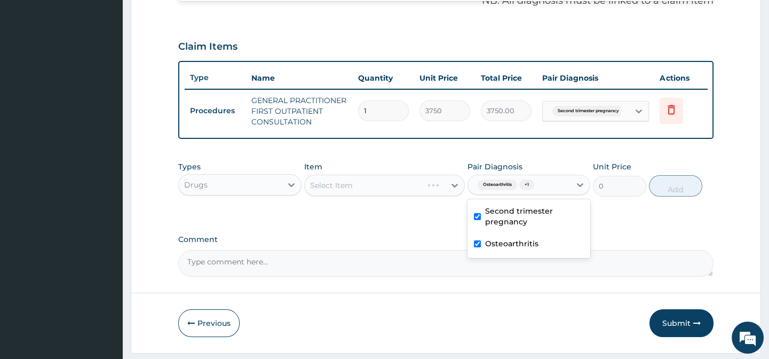
click at [490, 245] on label "Osteoarthritis" at bounding box center [511, 243] width 53 height 11
checkbox input "false"
click at [442, 212] on div "Types Drugs Item Select Item Pair Diagnosis Second trimester pregnancy Unit Pri…" at bounding box center [445, 187] width 535 height 62
click at [453, 191] on div "Select Item" at bounding box center [384, 184] width 161 height 21
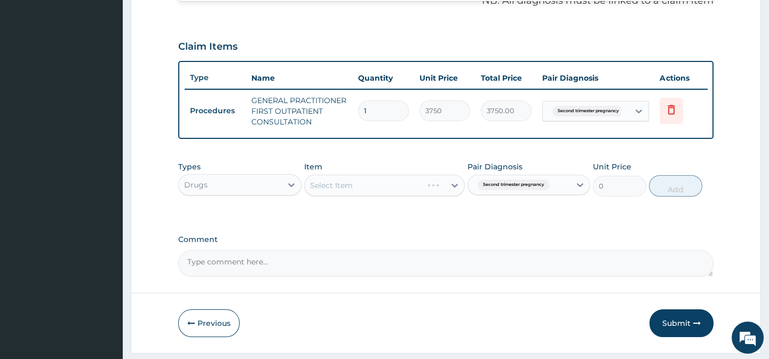
click at [453, 191] on div "Select Item" at bounding box center [384, 184] width 161 height 21
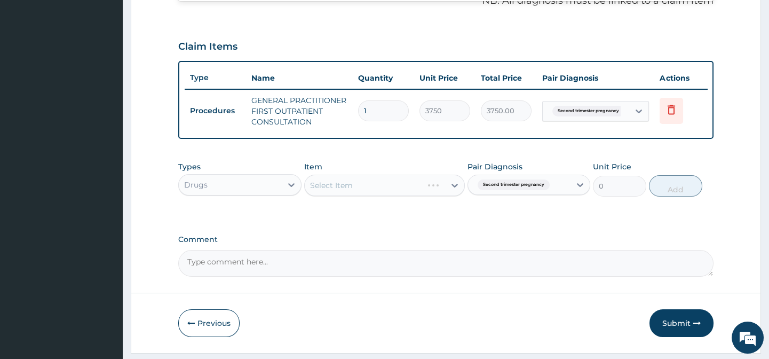
click at [453, 191] on div "Select Item" at bounding box center [384, 184] width 161 height 21
click at [453, 187] on icon at bounding box center [454, 186] width 6 height 4
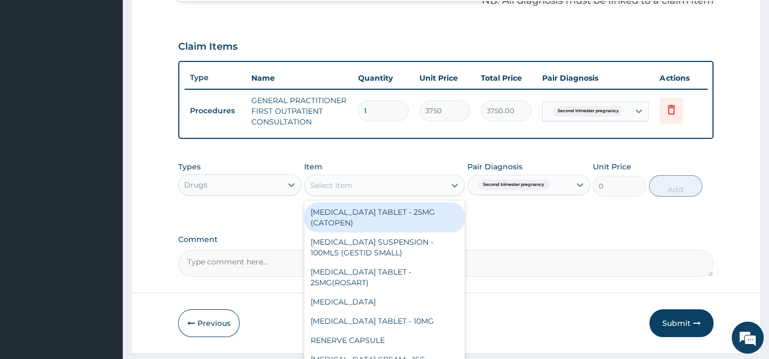
click at [400, 185] on div "Select Item" at bounding box center [375, 185] width 140 height 17
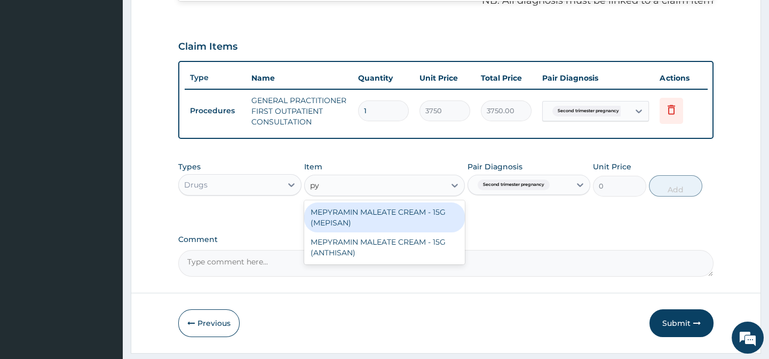
type input "p"
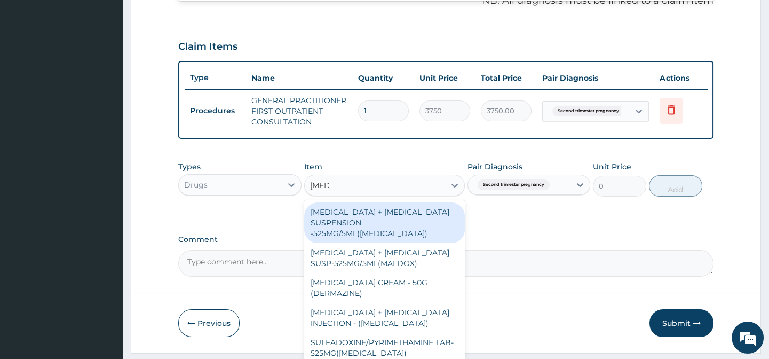
type input "sulfa"
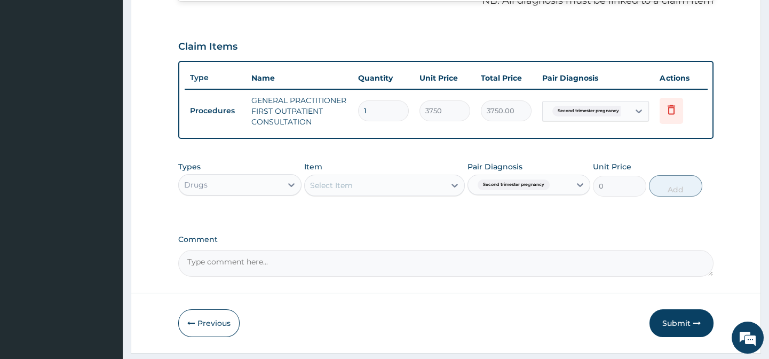
click at [399, 186] on div "Select Item" at bounding box center [375, 185] width 140 height 17
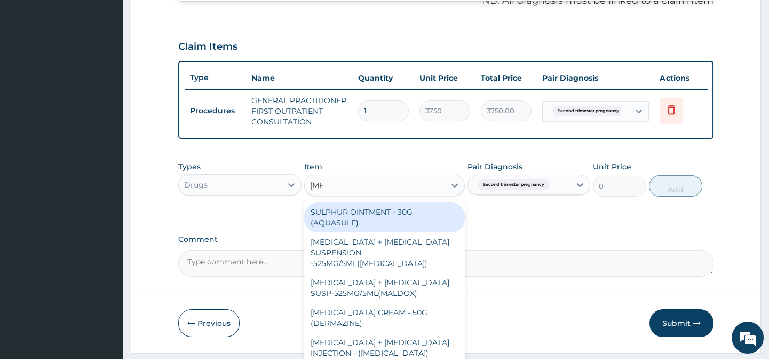
type input "sulfad"
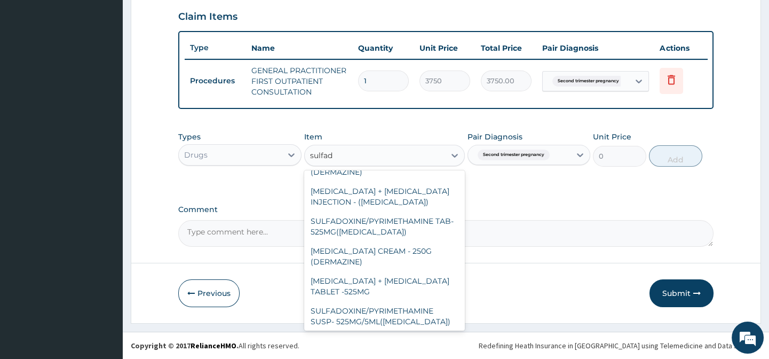
scroll to position [93, 0]
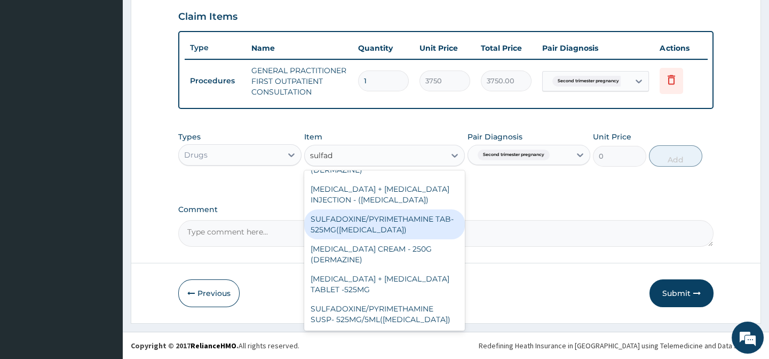
click at [391, 231] on div "SULFADOXINE/PYRIMETHAMINE TAB- 525MG(FANSIDAR)" at bounding box center [384, 224] width 161 height 30
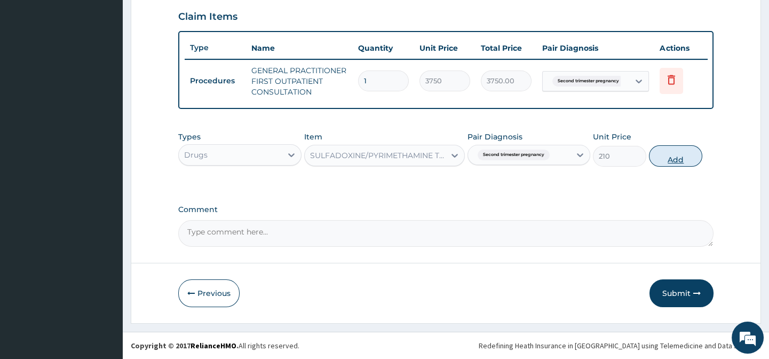
click at [664, 154] on button "Add" at bounding box center [675, 155] width 53 height 21
type input "0"
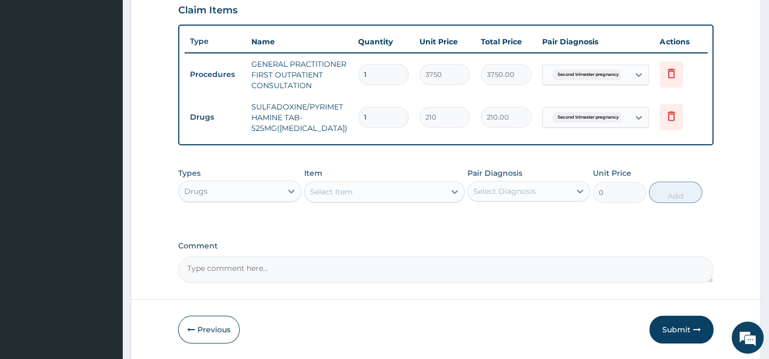
click at [382, 125] on input "1" at bounding box center [383, 117] width 51 height 21
type input "0.00"
type input "3"
type input "630.00"
type input "3"
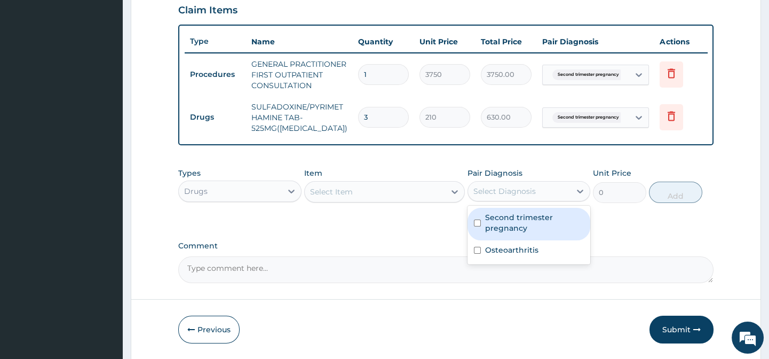
click at [515, 196] on div "Select Diagnosis" at bounding box center [504, 191] width 62 height 11
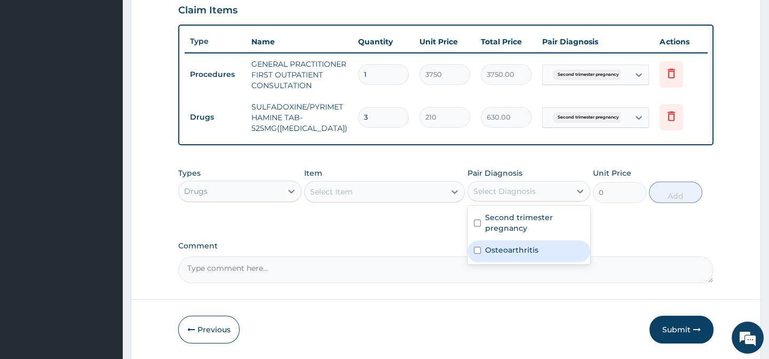
click at [515, 255] on label "Osteoarthritis" at bounding box center [511, 249] width 53 height 11
checkbox input "true"
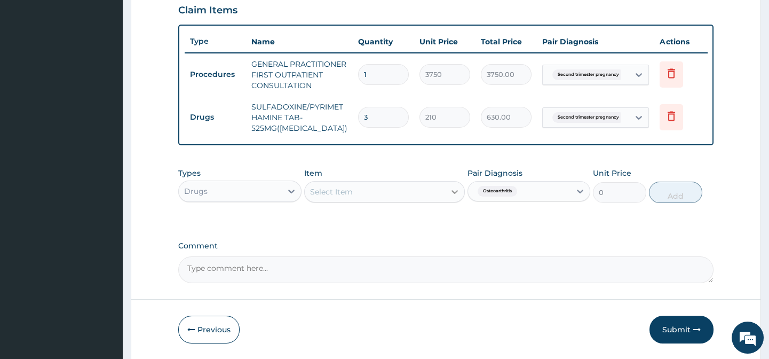
drag, startPoint x: 431, startPoint y: 237, endPoint x: 454, endPoint y: 190, distance: 52.7
click at [454, 190] on div "PA Code / Prescription Code Enter Code(Secondary Care Only) Encounter Date 05-0…" at bounding box center [445, 5] width 535 height 553
click at [454, 190] on div at bounding box center [454, 191] width 19 height 19
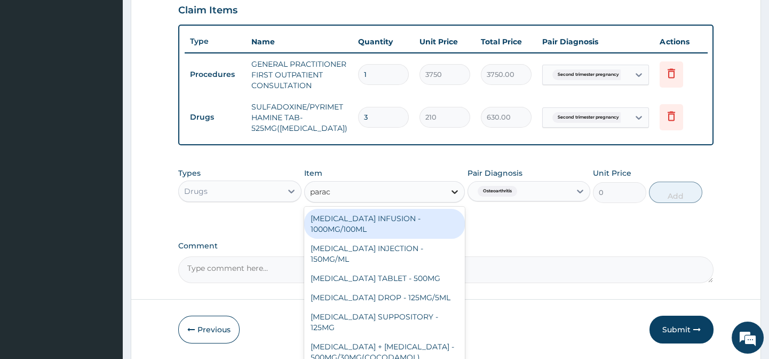
type input "parace"
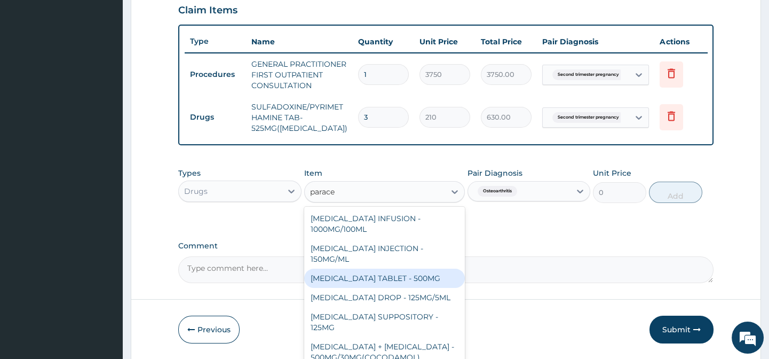
click at [401, 287] on div "PARACETAMOL TABLET - 500MG" at bounding box center [384, 277] width 161 height 19
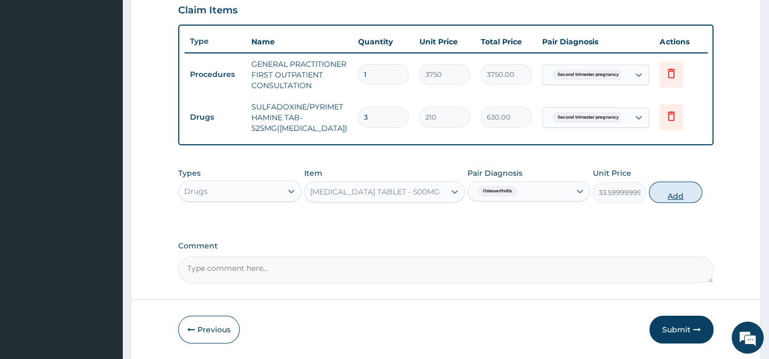
click at [668, 197] on button "Add" at bounding box center [675, 191] width 53 height 21
type input "0"
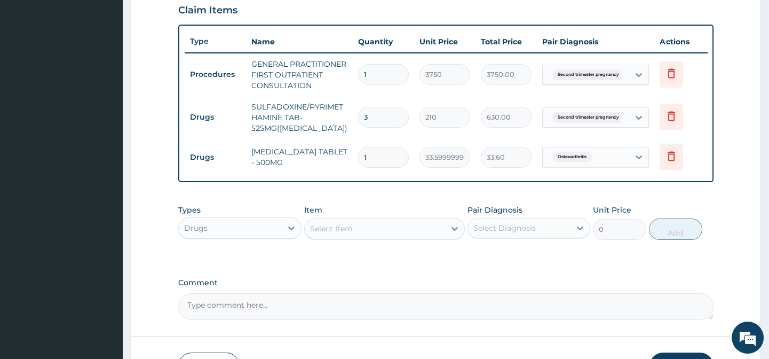
type input "16"
type input "537.60"
type input "16"
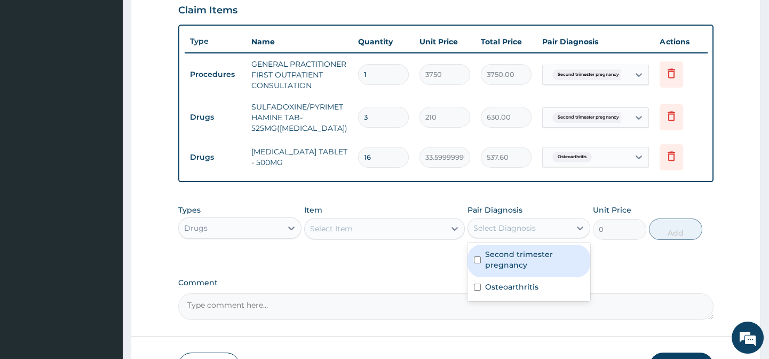
click at [537, 228] on div "Select Diagnosis" at bounding box center [519, 227] width 102 height 17
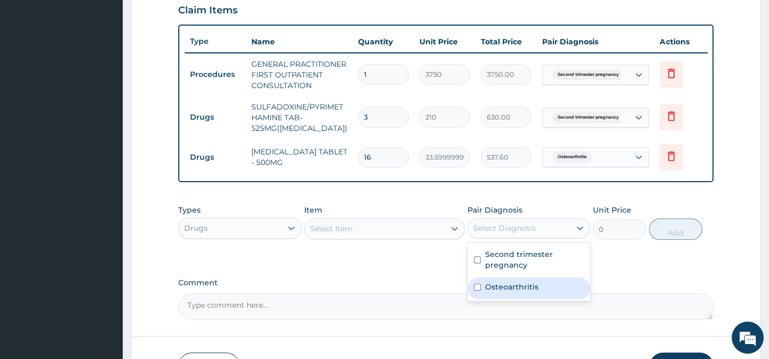
click at [518, 291] on label "Osteoarthritis" at bounding box center [511, 286] width 53 height 11
checkbox input "true"
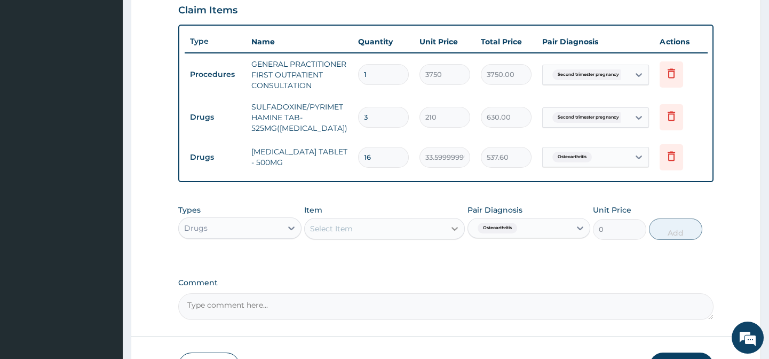
drag, startPoint x: 417, startPoint y: 274, endPoint x: 445, endPoint y: 239, distance: 44.5
click at [445, 239] on div "PA Code / Prescription Code Enter Code(Secondary Care Only) Encounter Date 05-0…" at bounding box center [445, 24] width 535 height 590
click at [442, 229] on div "Select Item" at bounding box center [375, 228] width 140 height 17
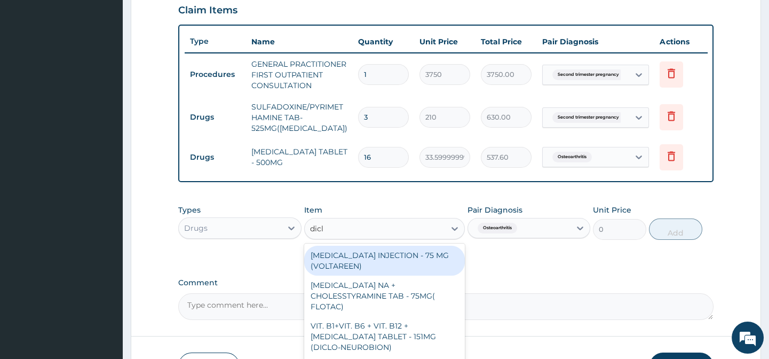
type input "diclo"
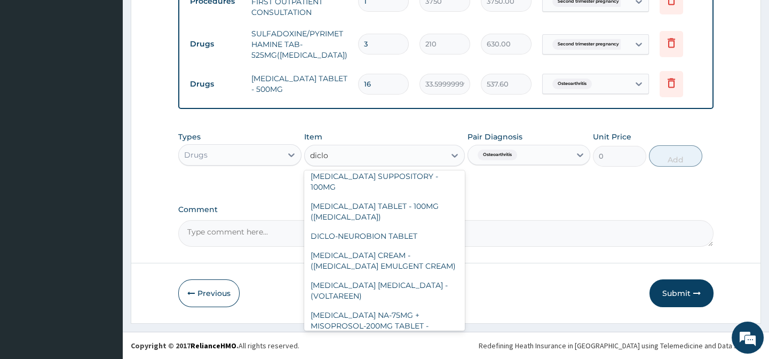
scroll to position [240, 0]
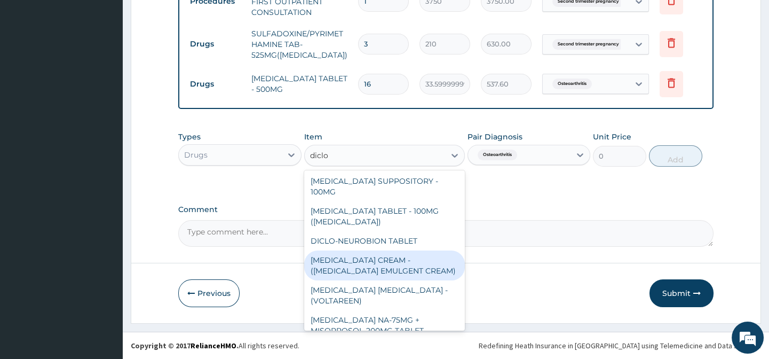
click at [408, 250] on div "DICLOFENAC CREAM - (VOLTAREN EMULGENT CREAM)" at bounding box center [384, 265] width 161 height 30
type input "1400"
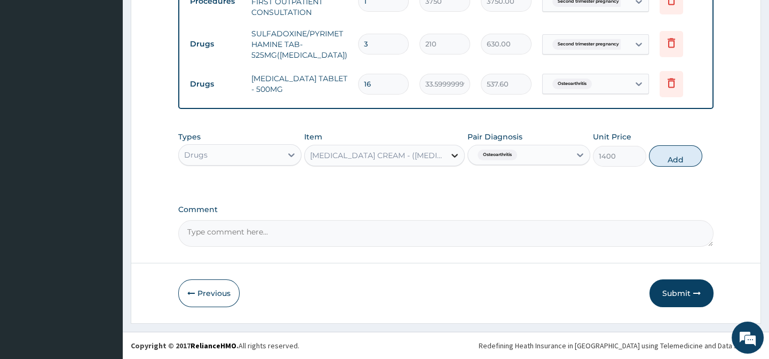
click at [447, 160] on div at bounding box center [454, 155] width 19 height 19
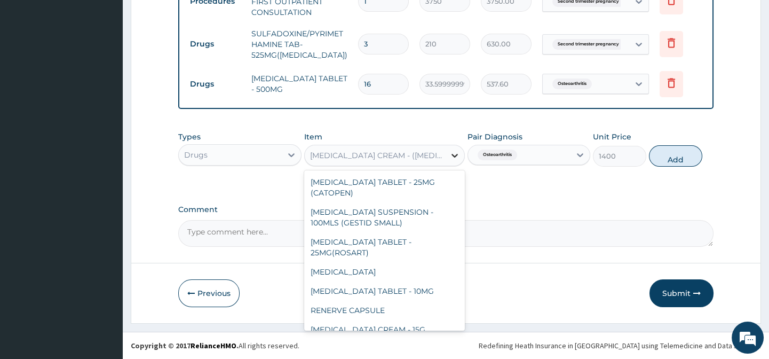
scroll to position [19519, 0]
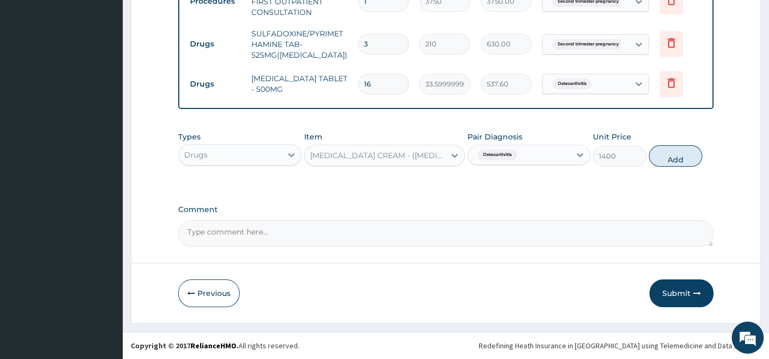
click at [443, 160] on div "DICLOFENAC CREAM - (VOLTAREN EMULGENT CREAM)" at bounding box center [384, 155] width 161 height 21
click at [443, 160] on div "DICLOFENAC CREAM - (VOLTAREN EMULGENT CREAM)" at bounding box center [378, 155] width 136 height 11
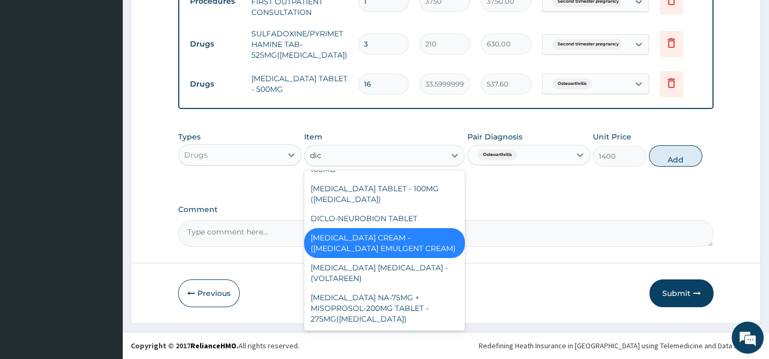
scroll to position [251, 0]
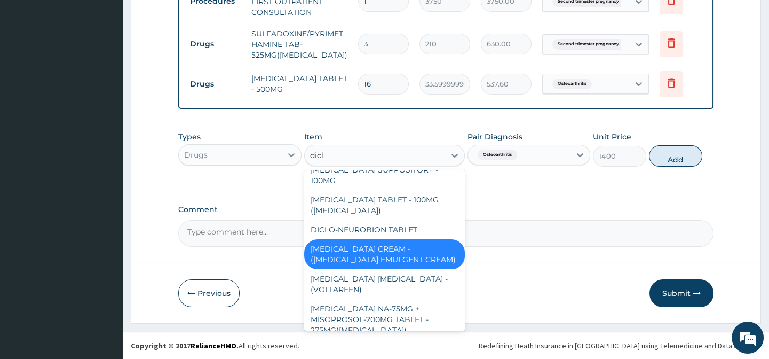
type input "diclo"
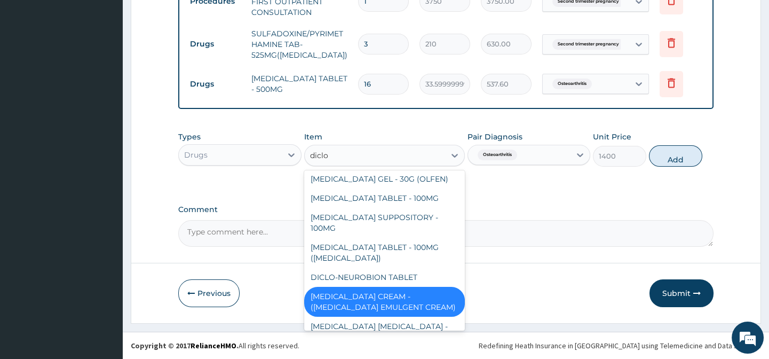
scroll to position [187, 0]
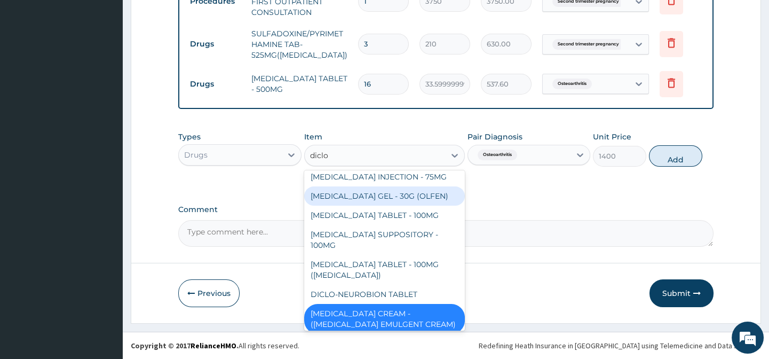
click at [409, 197] on div "DICLOFENAC GEL - 30G (OLFEN)" at bounding box center [384, 195] width 161 height 19
type input "1120"
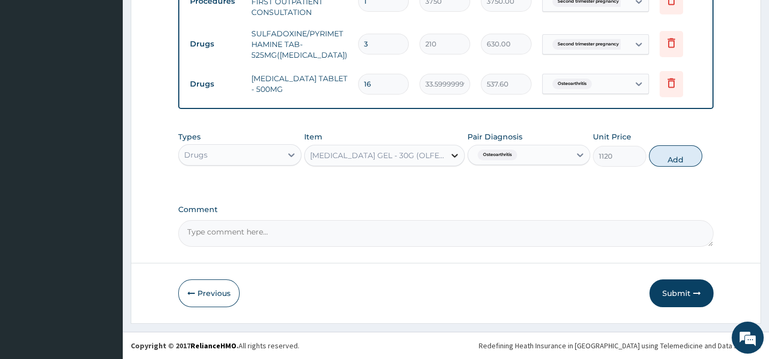
click at [446, 164] on div at bounding box center [454, 155] width 19 height 19
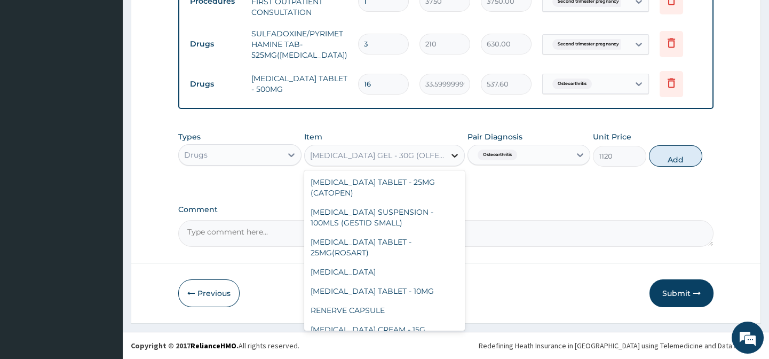
scroll to position [14408, 0]
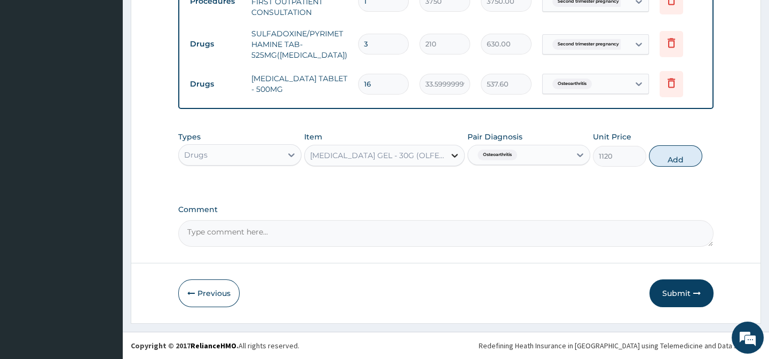
click at [446, 164] on div at bounding box center [454, 155] width 19 height 19
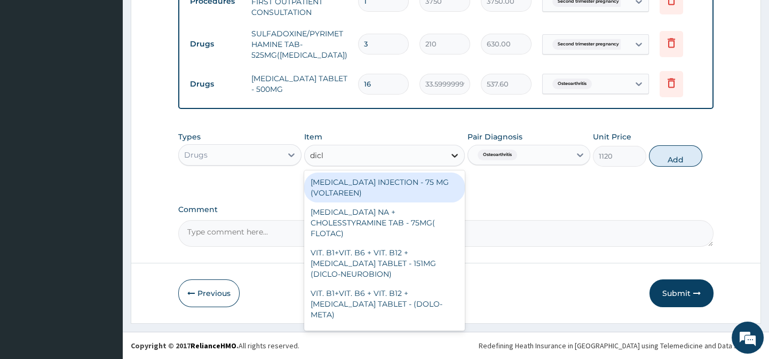
type input "diclo"
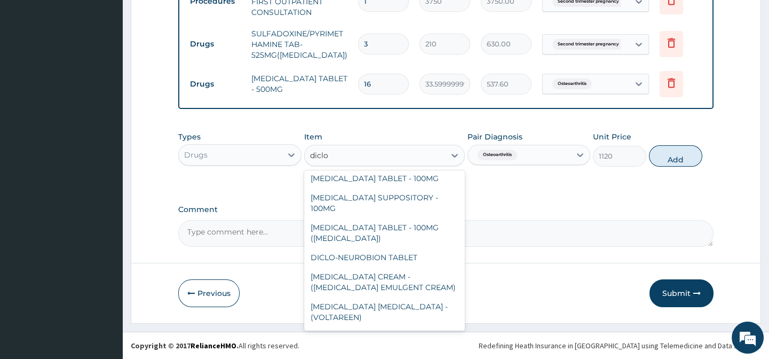
scroll to position [245, 0]
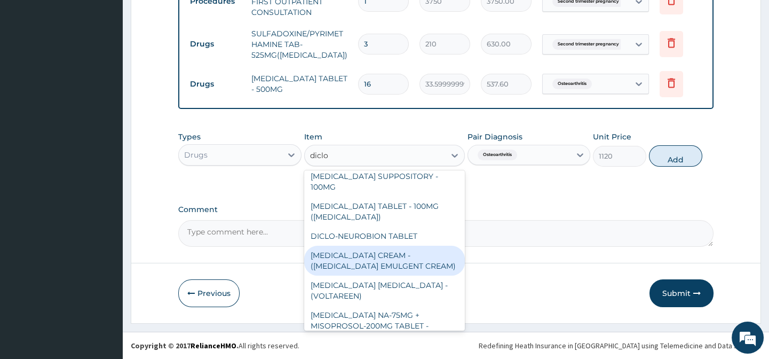
click at [409, 245] on div "DICLOFENAC CREAM - (VOLTAREN EMULGENT CREAM)" at bounding box center [384, 260] width 161 height 30
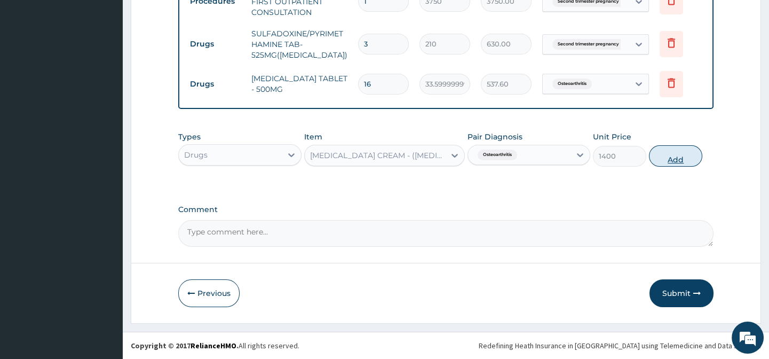
click at [660, 156] on button "Add" at bounding box center [675, 155] width 53 height 21
type input "0"
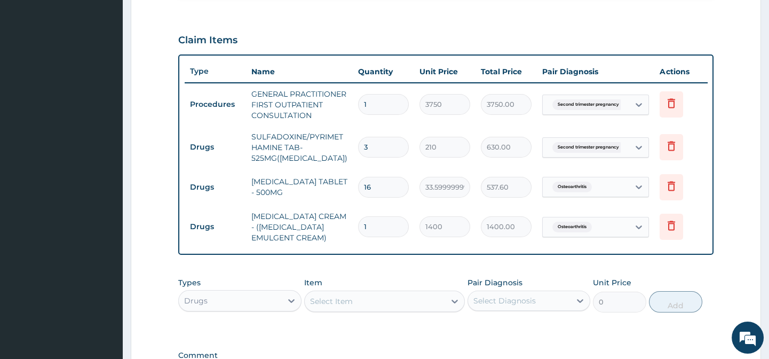
scroll to position [495, 0]
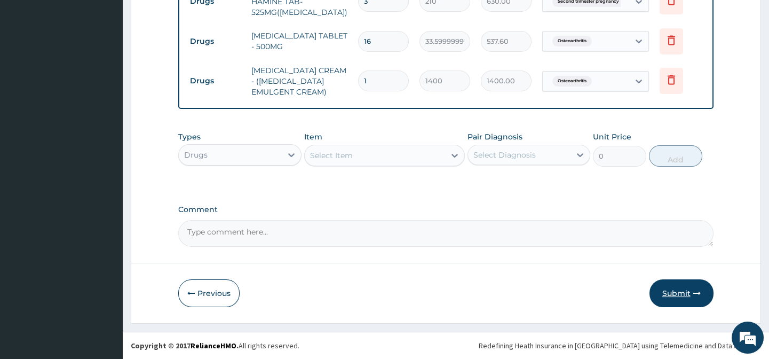
click at [673, 286] on button "Submit" at bounding box center [681, 293] width 64 height 28
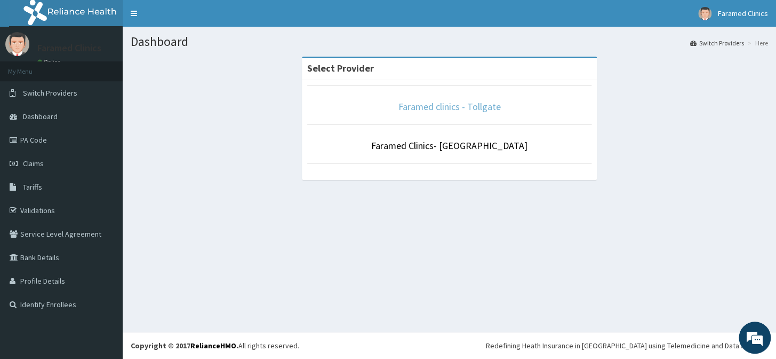
click at [462, 111] on link "Faramed clinics - Tollgate" at bounding box center [450, 106] width 102 height 12
click at [446, 107] on link "Faramed clinics - Tollgate" at bounding box center [450, 106] width 102 height 12
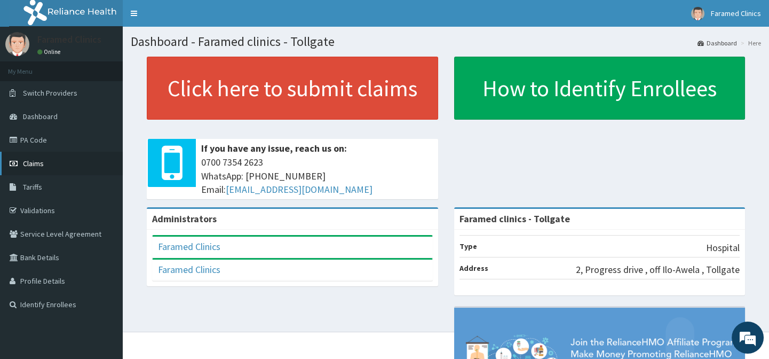
click at [47, 161] on link "Claims" at bounding box center [61, 163] width 123 height 23
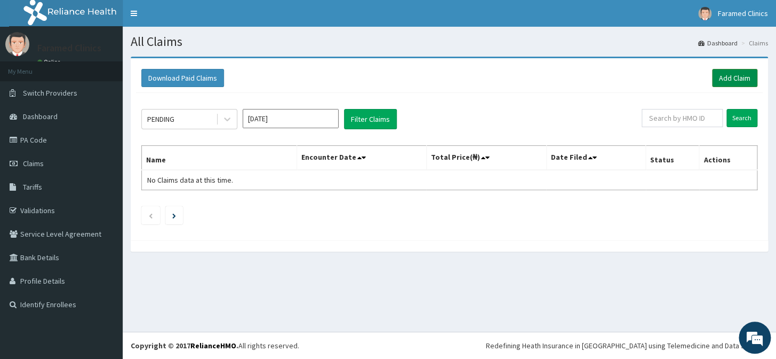
click at [732, 80] on link "Add Claim" at bounding box center [734, 78] width 45 height 18
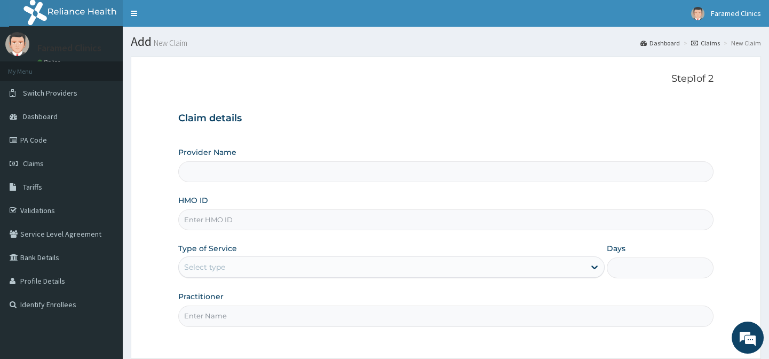
type input "Faramed clinics - Tollgate"
click at [242, 224] on input "HMO ID" at bounding box center [445, 219] width 535 height 21
paste input "GFC/10037/A"
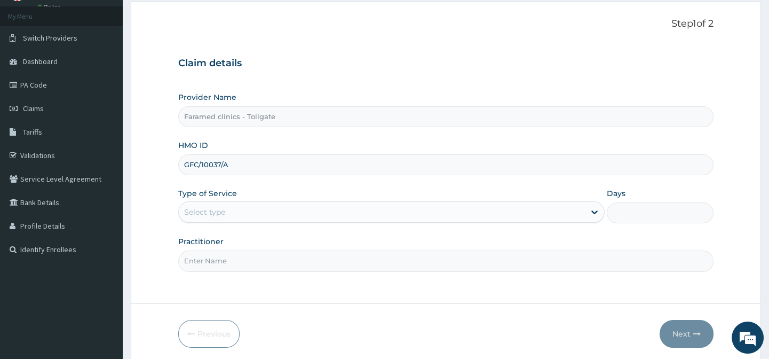
type input "GFC/10037/A"
click at [555, 216] on div "Select type" at bounding box center [382, 211] width 406 height 17
click at [438, 271] on div "Step 1 of 2 Claim details Provider Name Faramed clinics - Tollgate HMO ID GFC/1…" at bounding box center [445, 152] width 535 height 269
click at [374, 217] on div "Select type" at bounding box center [382, 211] width 406 height 17
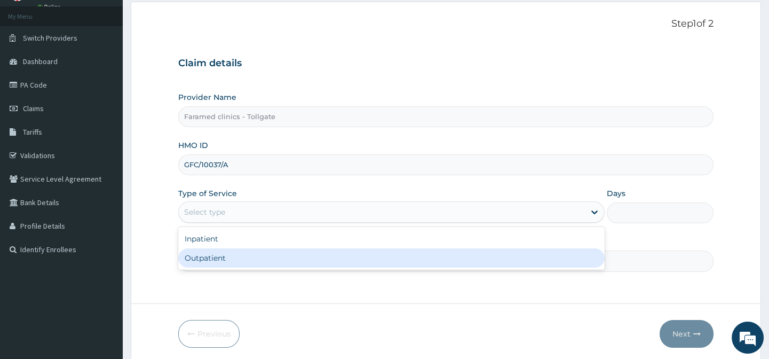
click at [348, 264] on div "Outpatient" at bounding box center [391, 257] width 426 height 19
type input "1"
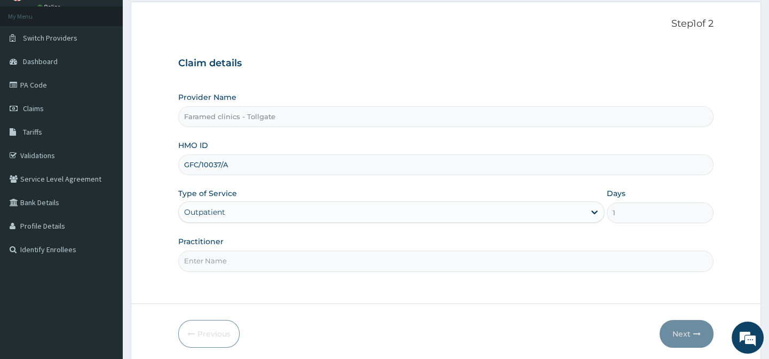
click at [348, 264] on input "Practitioner" at bounding box center [445, 260] width 535 height 21
type input "gp"
click at [689, 332] on button "Next" at bounding box center [687, 334] width 54 height 28
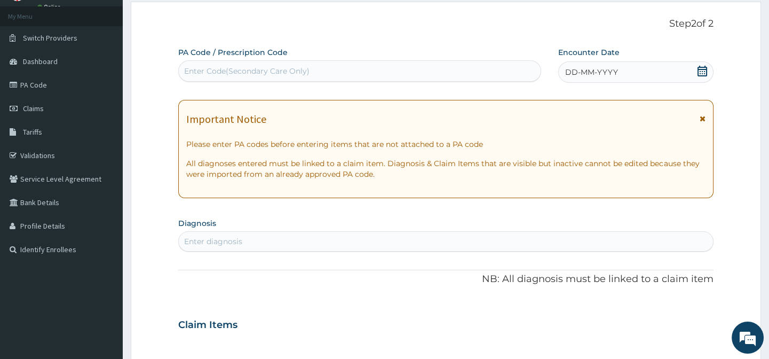
click at [327, 78] on div "Enter Code(Secondary Care Only)" at bounding box center [359, 70] width 361 height 17
click at [456, 70] on div "Enter Code(Secondary Care Only)" at bounding box center [359, 70] width 361 height 17
type input "V"
paste input "PA/06A0CF"
type input "PA/06A0CF"
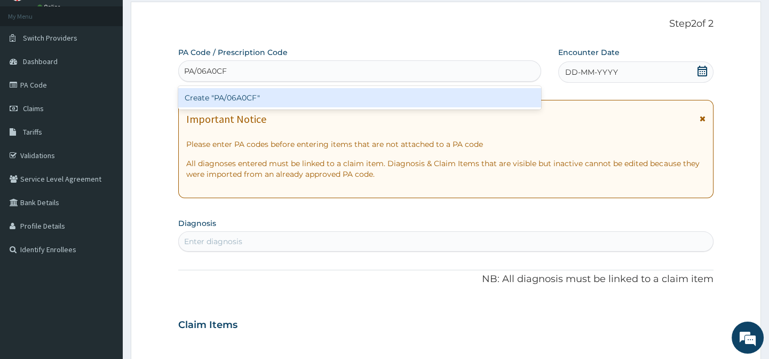
click at [409, 91] on div "Create "PA/06A0CF"" at bounding box center [359, 97] width 362 height 19
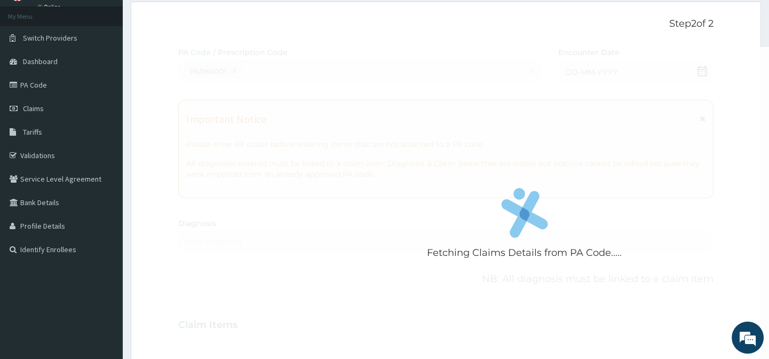
click at [538, 293] on div "Fetching Claims Details from PA Code....." at bounding box center [524, 226] width 692 height 359
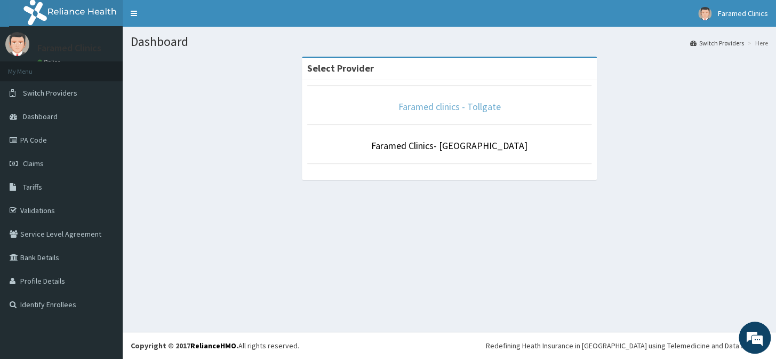
click at [439, 107] on link "Faramed clinics - Tollgate" at bounding box center [450, 106] width 102 height 12
click at [434, 107] on link "Faramed clinics - Tollgate" at bounding box center [450, 106] width 102 height 12
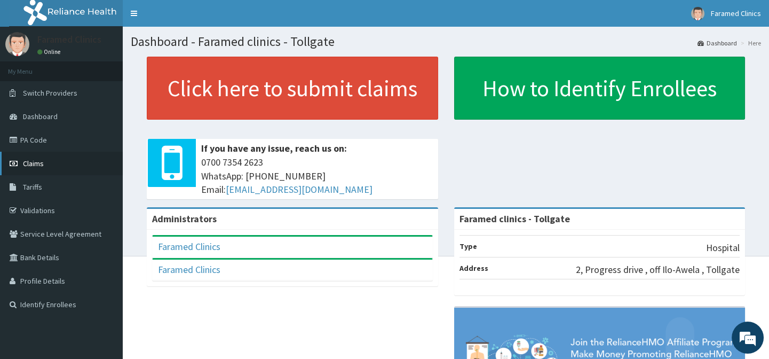
click at [64, 163] on link "Claims" at bounding box center [61, 163] width 123 height 23
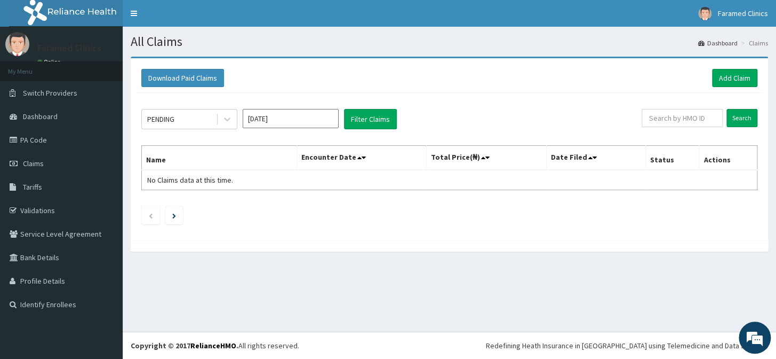
click at [289, 114] on input "[DATE]" at bounding box center [291, 118] width 96 height 19
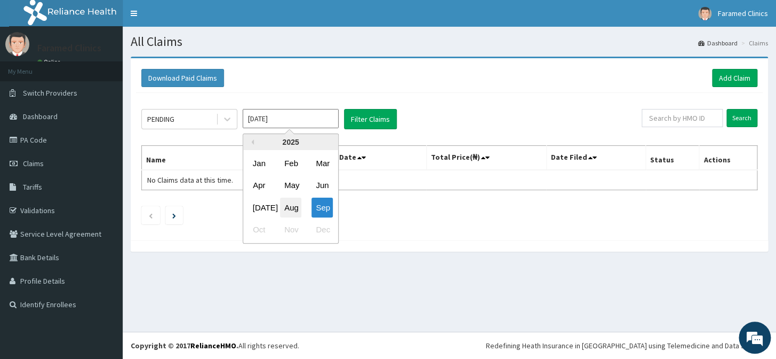
click at [287, 197] on div "Aug" at bounding box center [290, 207] width 21 height 20
type input "[DATE]"
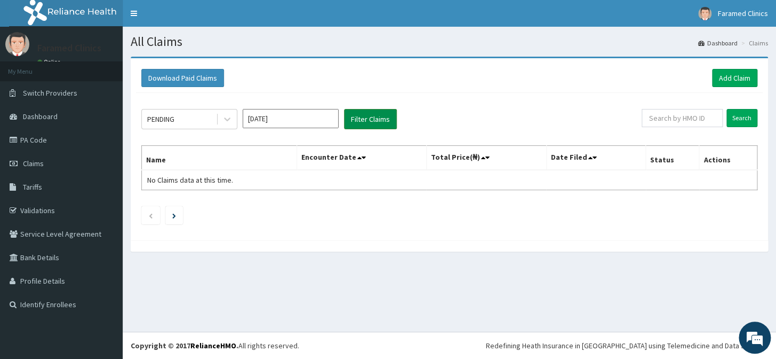
click at [368, 122] on button "Filter Claims" at bounding box center [370, 119] width 53 height 20
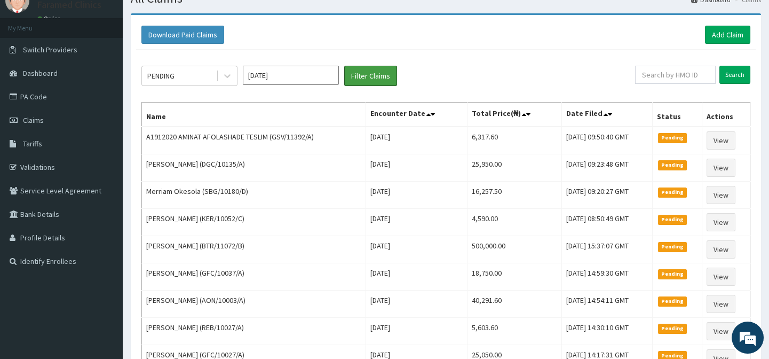
scroll to position [43, 0]
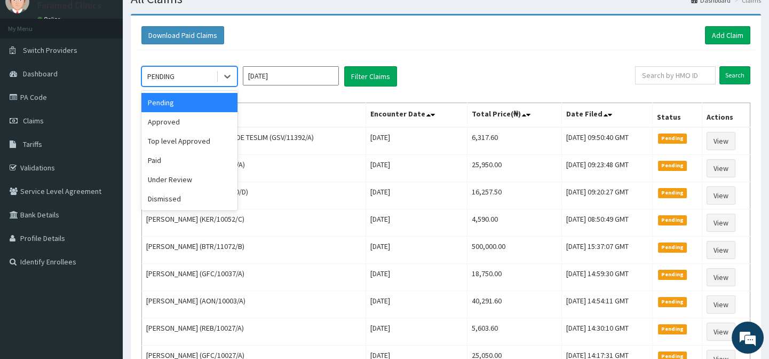
click at [213, 73] on div "PENDING" at bounding box center [179, 76] width 74 height 17
click at [206, 126] on div "Approved" at bounding box center [189, 121] width 96 height 19
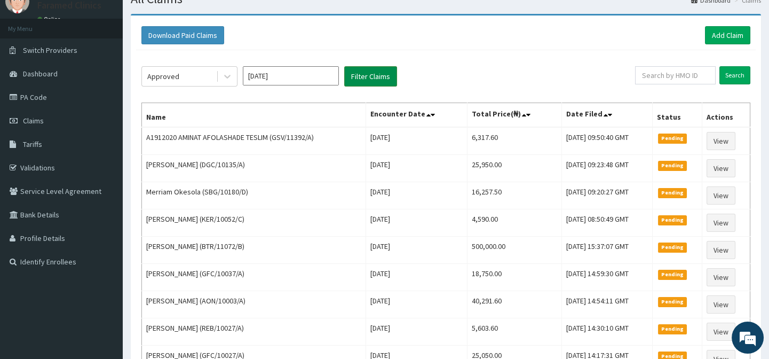
click at [372, 75] on button "Filter Claims" at bounding box center [370, 76] width 53 height 20
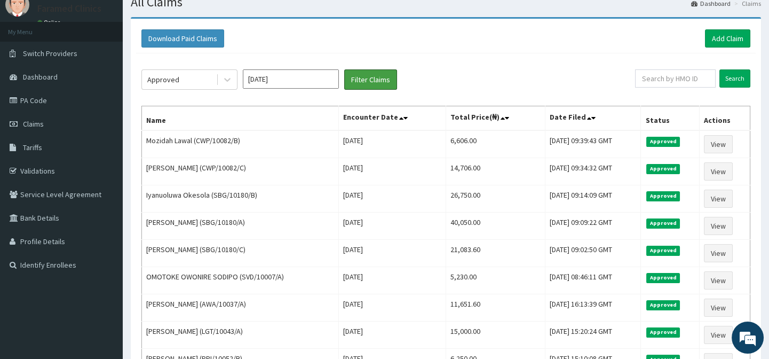
scroll to position [31, 0]
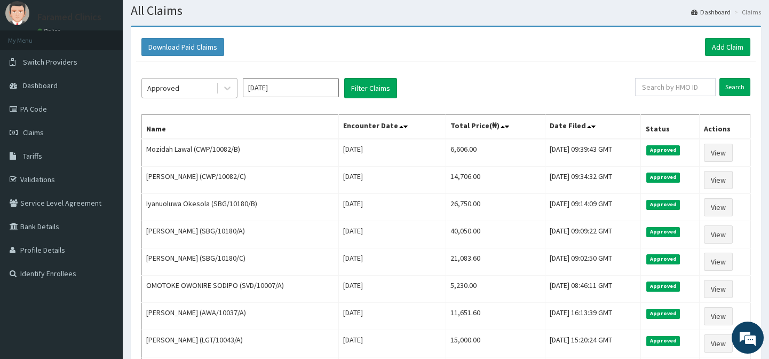
click at [206, 98] on div "Approved" at bounding box center [189, 88] width 96 height 20
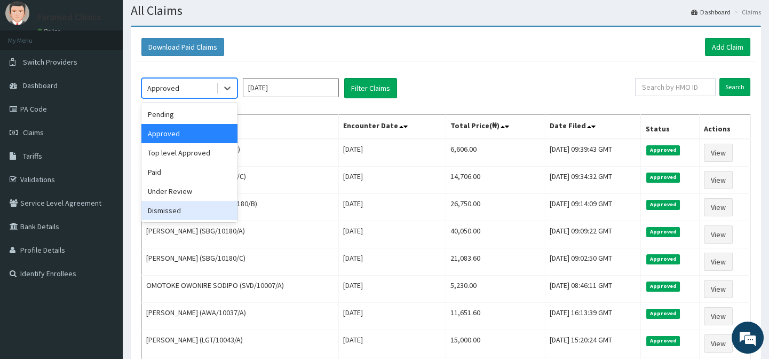
click at [198, 211] on div "Dismissed" at bounding box center [189, 210] width 96 height 19
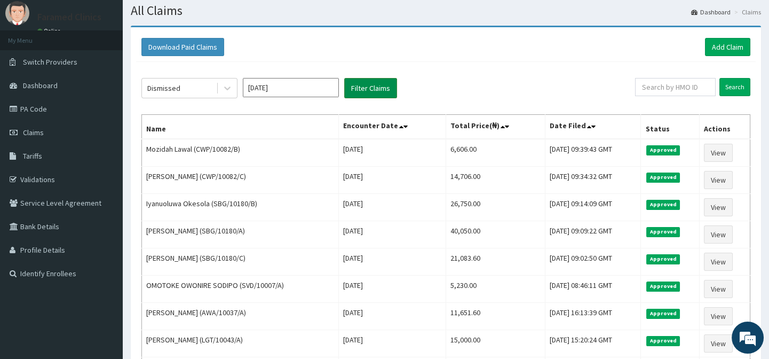
click at [374, 81] on button "Filter Claims" at bounding box center [370, 88] width 53 height 20
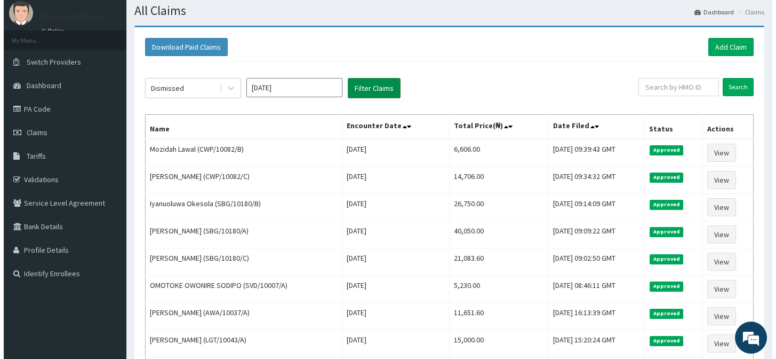
scroll to position [0, 0]
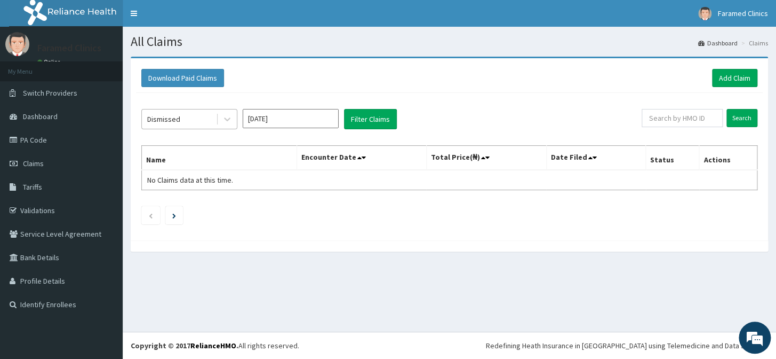
click at [212, 121] on div "Dismissed" at bounding box center [179, 118] width 74 height 17
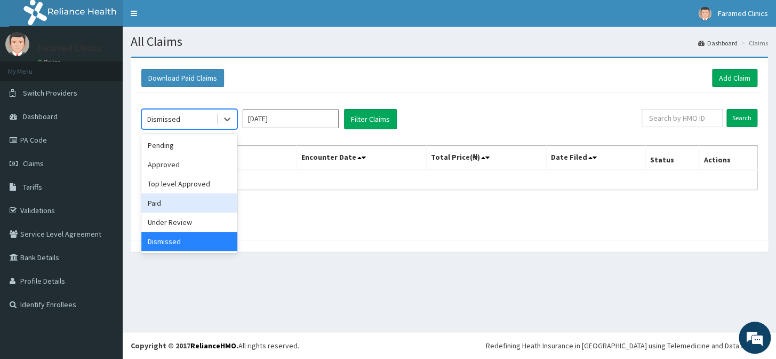
click at [199, 204] on div "Paid" at bounding box center [189, 202] width 96 height 19
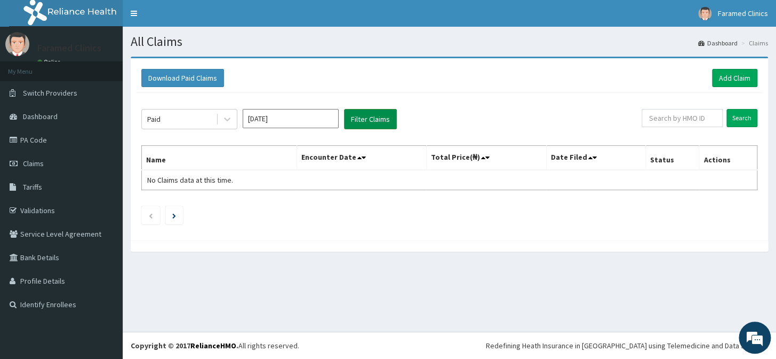
click at [370, 116] on button "Filter Claims" at bounding box center [370, 119] width 53 height 20
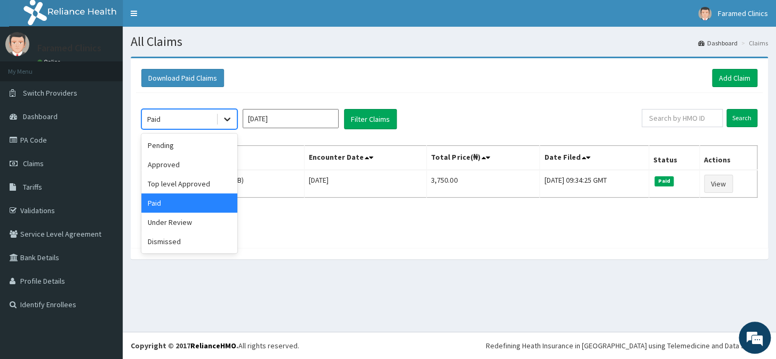
click at [229, 121] on icon at bounding box center [227, 119] width 11 height 11
click at [201, 191] on div "Top level Approved" at bounding box center [189, 183] width 96 height 19
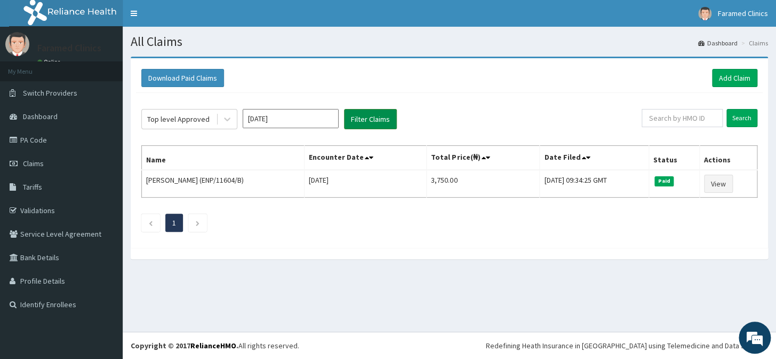
click at [369, 124] on button "Filter Claims" at bounding box center [370, 119] width 53 height 20
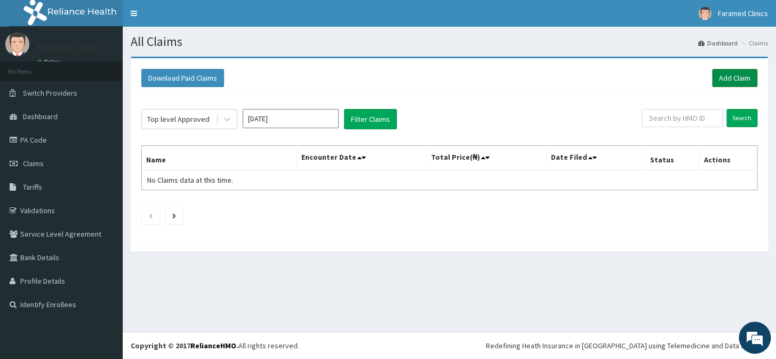
click at [743, 76] on link "Add Claim" at bounding box center [734, 78] width 45 height 18
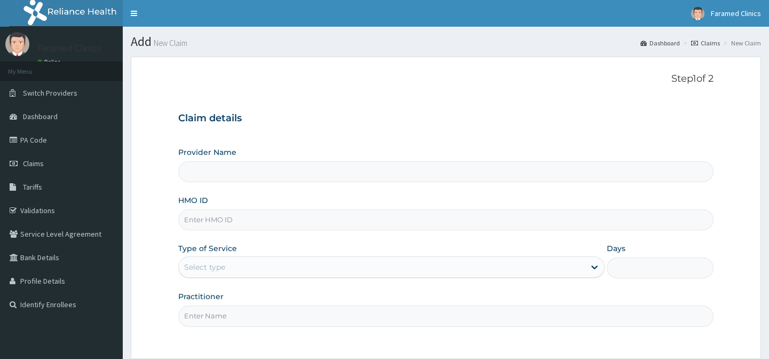
type input "Faramed clinics - Tollgate"
click at [263, 213] on input "HMO ID" at bounding box center [445, 219] width 535 height 21
paste input "GFC/10037/A"
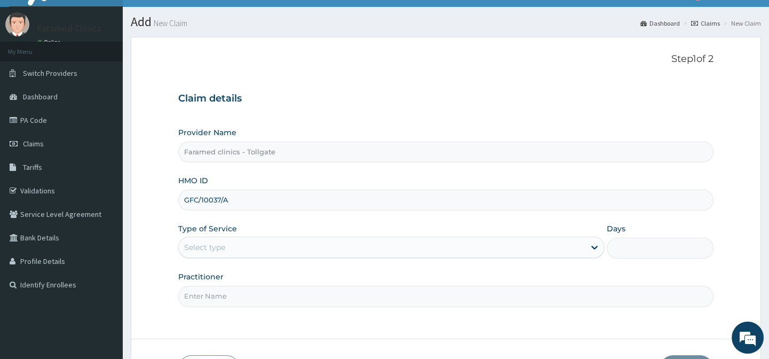
scroll to position [96, 0]
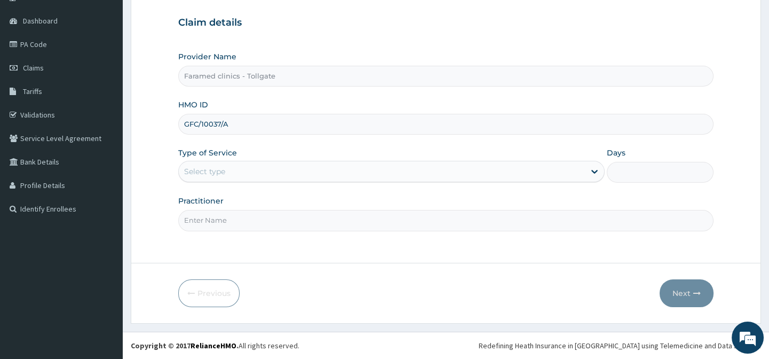
type input "GFC/10037/A"
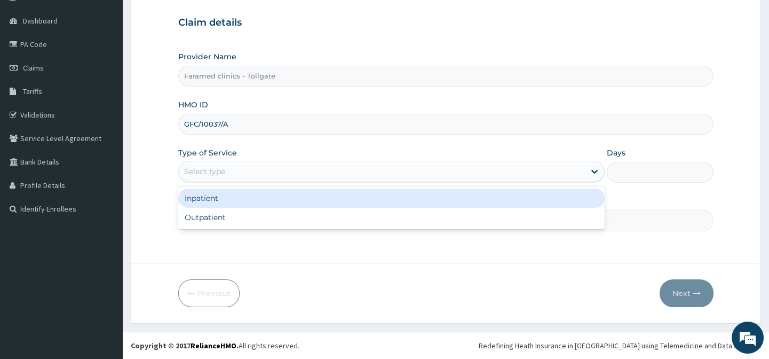
click at [392, 173] on div "Select type" at bounding box center [382, 171] width 406 height 17
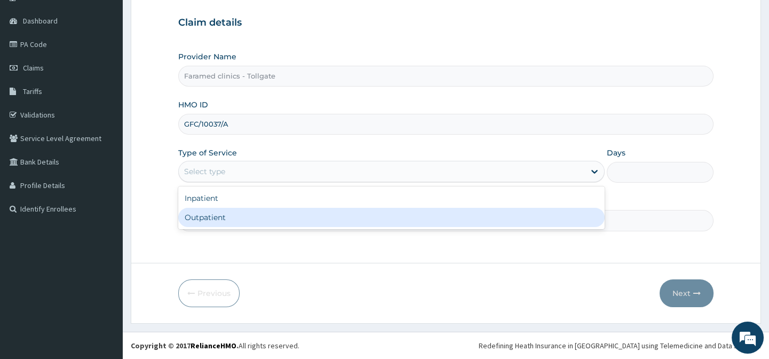
click at [361, 215] on div "Outpatient" at bounding box center [391, 217] width 426 height 19
type input "1"
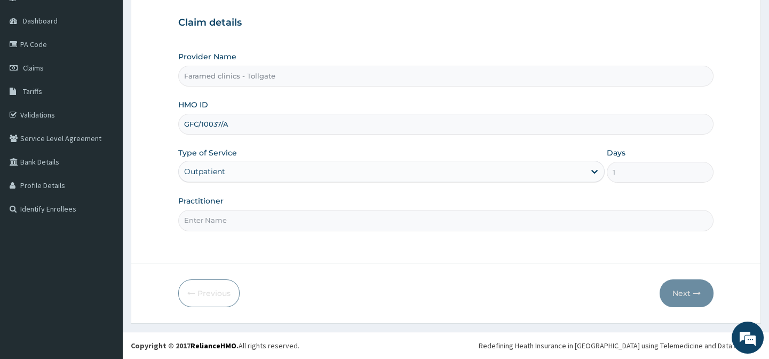
click at [298, 226] on input "Practitioner" at bounding box center [445, 220] width 535 height 21
type input "gp"
click at [684, 292] on button "Next" at bounding box center [687, 293] width 54 height 28
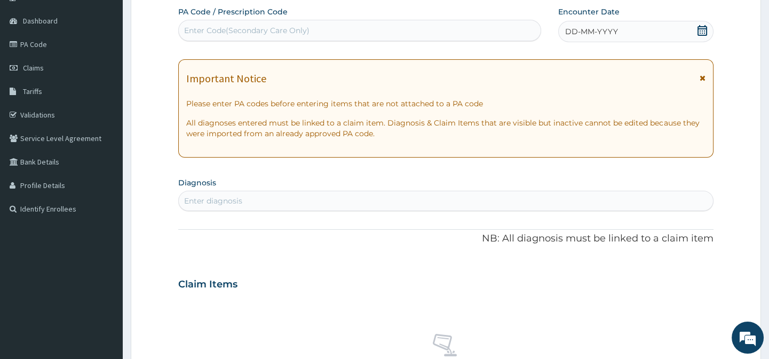
click at [384, 30] on div "Enter Code(Secondary Care Only)" at bounding box center [359, 30] width 361 height 17
click at [253, 30] on div "Enter Code(Secondary Care Only)" at bounding box center [246, 30] width 125 height 11
paste input "PA/06A0CF"
type input "PA/06A0CF"
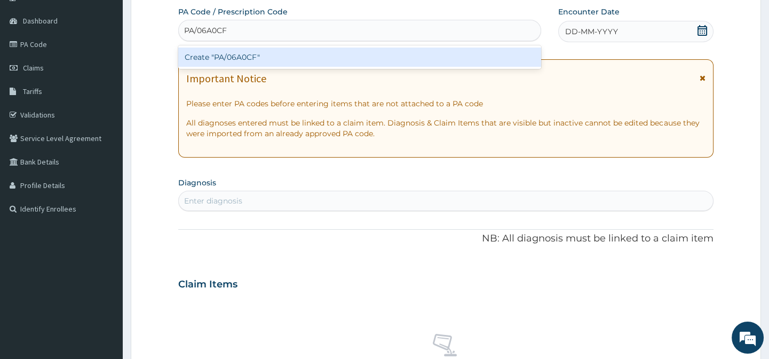
click at [260, 64] on div "Create "PA/06A0CF"" at bounding box center [359, 56] width 362 height 19
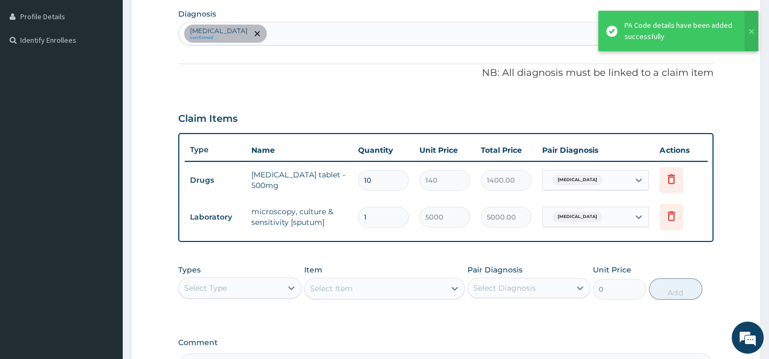
scroll to position [199, 0]
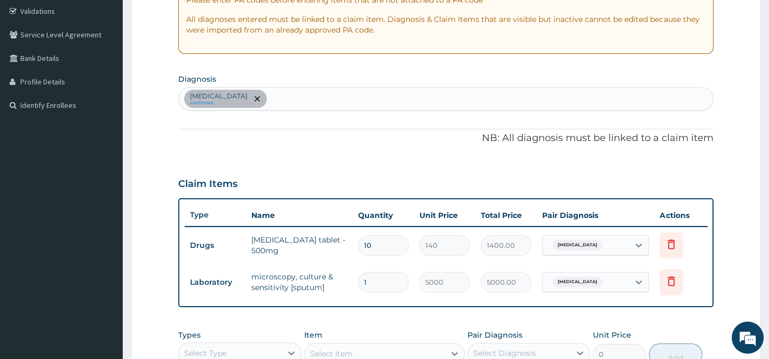
click at [342, 98] on div "Bronchopneumonia confirmed" at bounding box center [446, 99] width 534 height 22
type input "upper respi"
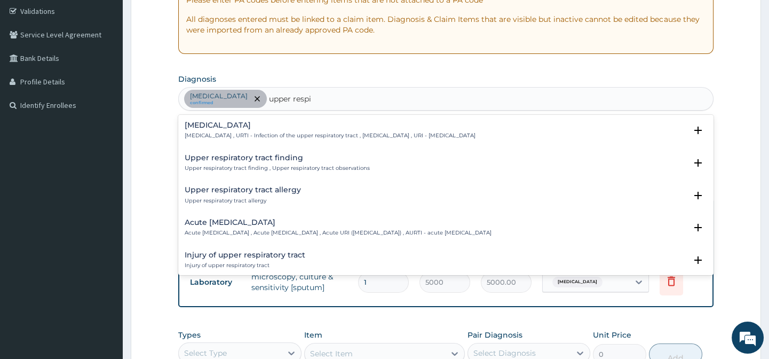
click at [311, 219] on h4 "Acute upper respiratory infection" at bounding box center [338, 222] width 307 height 8
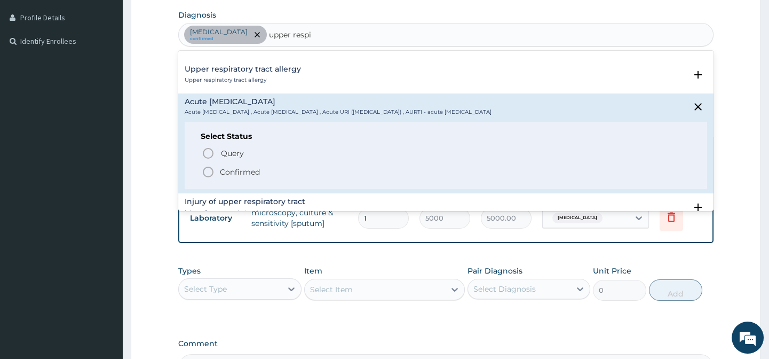
scroll to position [105, 0]
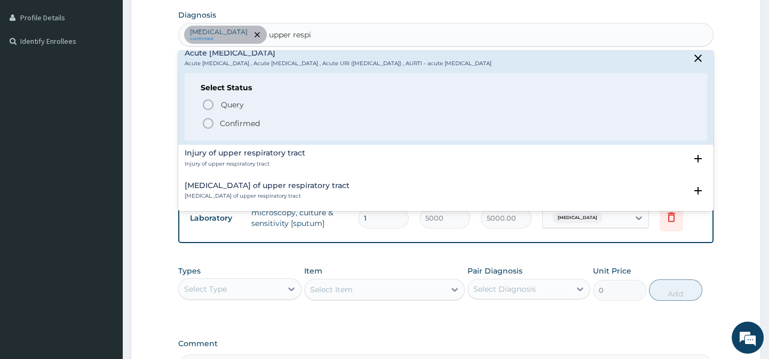
click at [209, 122] on icon "status option filled" at bounding box center [208, 123] width 13 height 13
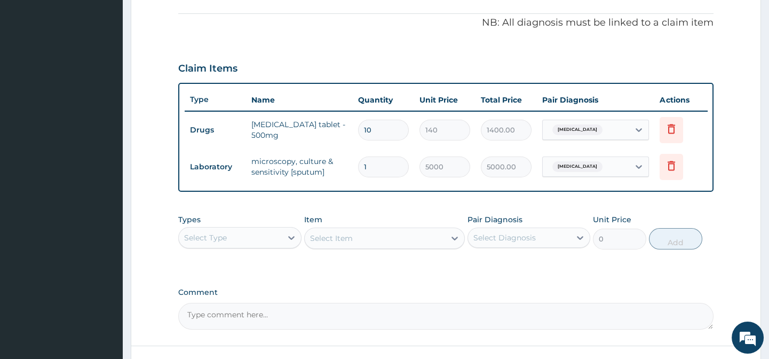
scroll to position [385, 0]
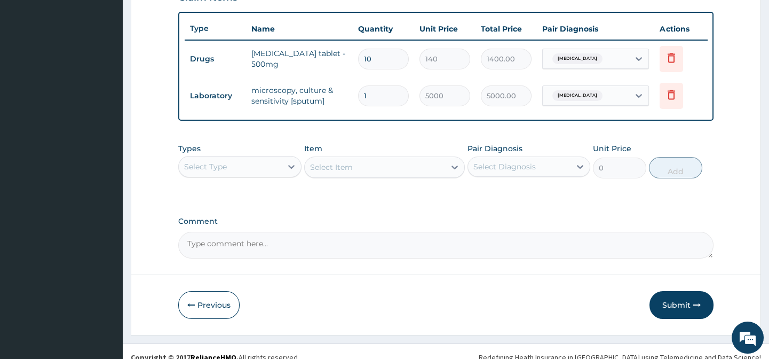
click at [276, 175] on div "Select Type" at bounding box center [230, 166] width 102 height 17
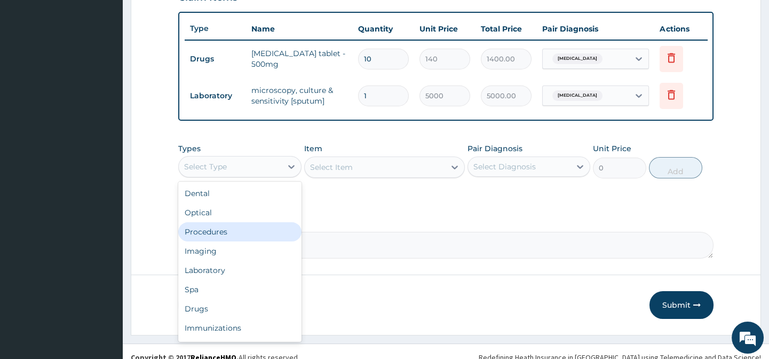
click at [248, 241] on div "Procedures" at bounding box center [239, 231] width 123 height 19
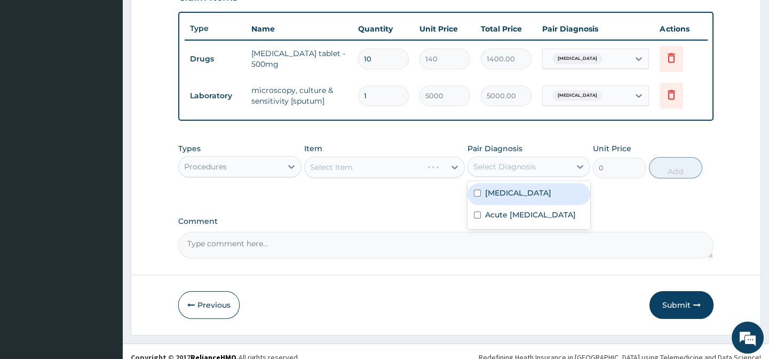
click at [522, 171] on div "Select Diagnosis" at bounding box center [504, 166] width 62 height 11
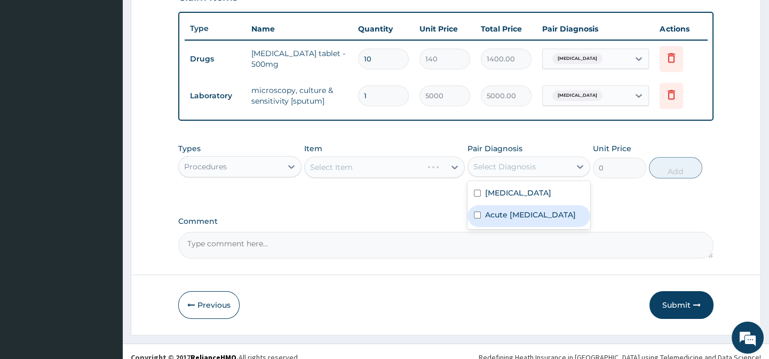
click at [520, 216] on label "Acute upper respiratory infection" at bounding box center [530, 214] width 91 height 11
checkbox input "true"
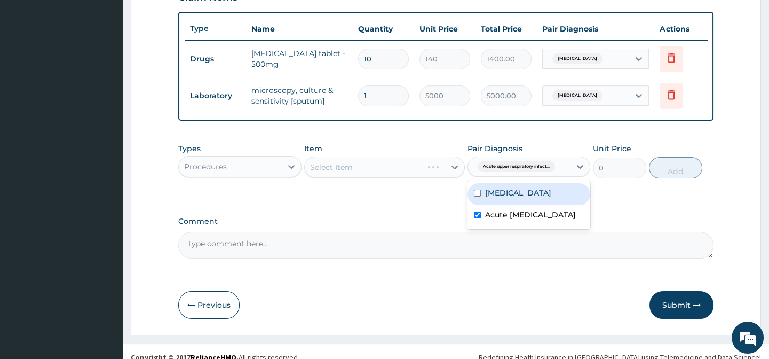
click at [511, 191] on div "Bronchopneumonia" at bounding box center [528, 194] width 123 height 22
checkbox input "true"
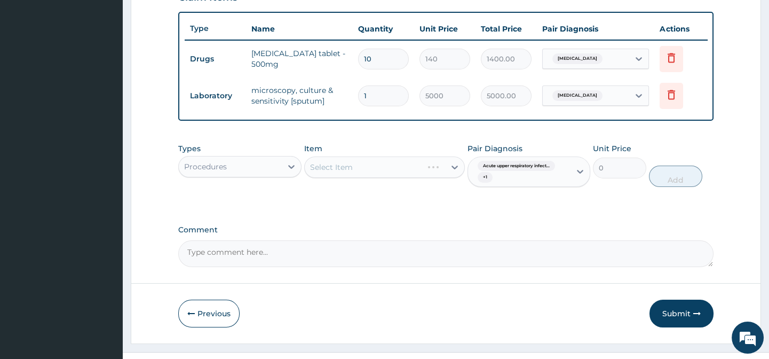
click at [395, 208] on div "Types Procedures Item Select Item Pair Diagnosis Acute upper respiratory infect…" at bounding box center [445, 173] width 535 height 71
click at [446, 177] on div "Select Item" at bounding box center [384, 166] width 161 height 21
click at [446, 177] on div at bounding box center [454, 166] width 19 height 19
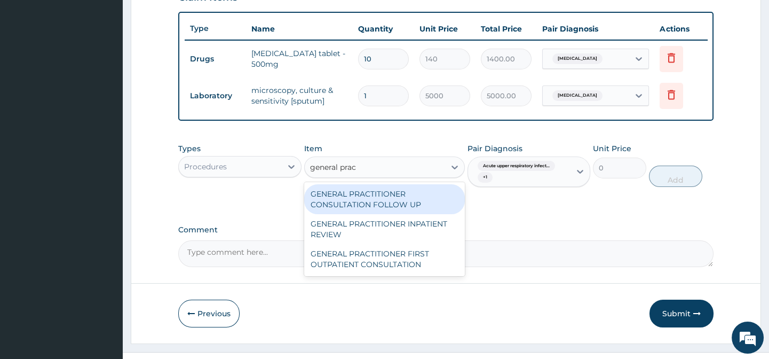
type input "general pract"
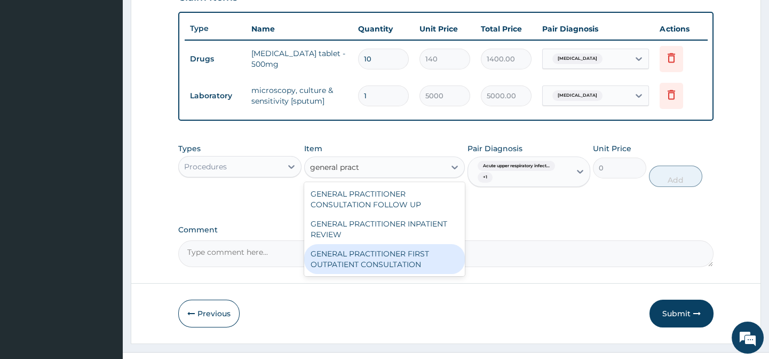
click at [414, 264] on div "GENERAL PRACTITIONER FIRST OUTPATIENT CONSULTATION" at bounding box center [384, 259] width 161 height 30
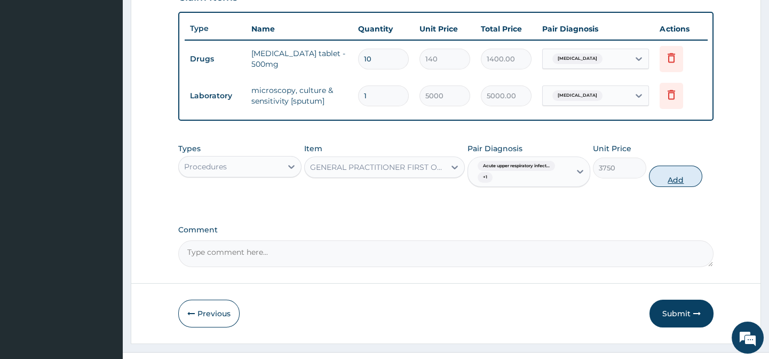
click at [684, 186] on button "Add" at bounding box center [675, 175] width 53 height 21
type input "0"
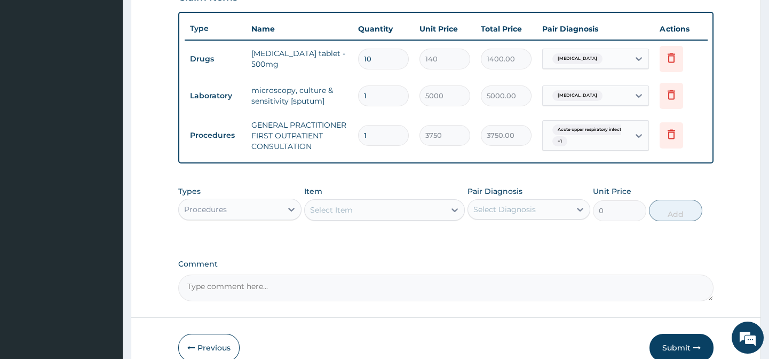
click at [281, 213] on div "Procedures" at bounding box center [230, 209] width 102 height 17
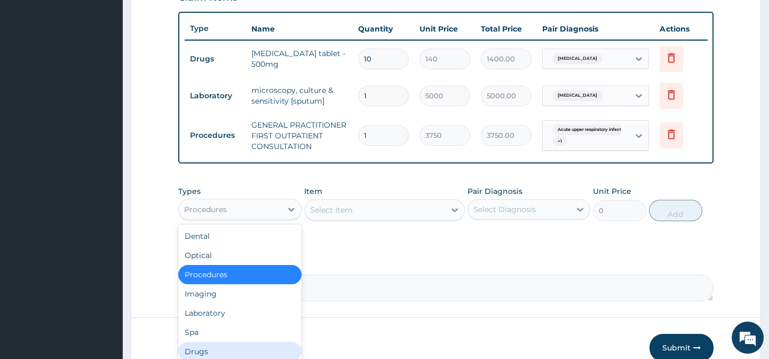
click at [239, 351] on div "Drugs" at bounding box center [239, 351] width 123 height 19
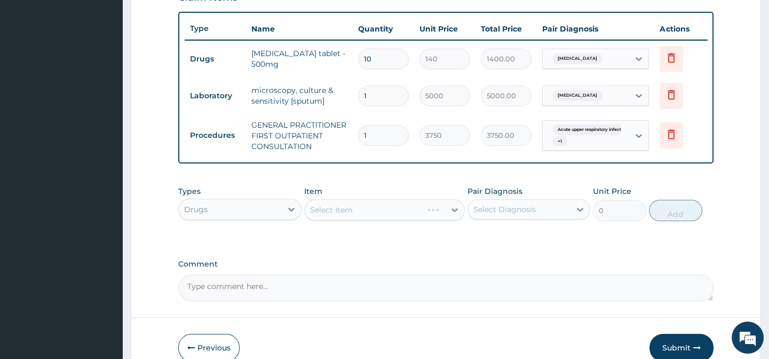
click at [528, 215] on div "Select Diagnosis" at bounding box center [504, 209] width 62 height 11
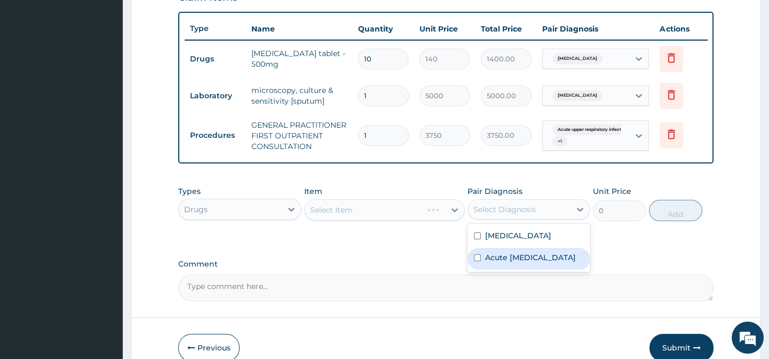
click at [517, 263] on label "Acute [MEDICAL_DATA]" at bounding box center [530, 257] width 91 height 11
checkbox input "true"
click at [406, 268] on label "Comment" at bounding box center [445, 263] width 535 height 9
click at [406, 274] on textarea "Comment" at bounding box center [445, 287] width 535 height 27
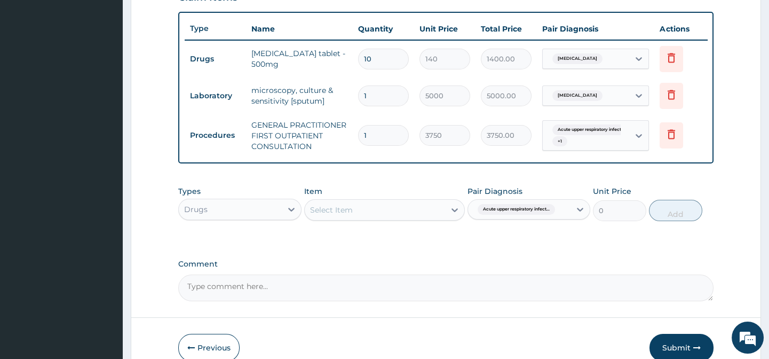
click at [449, 212] on icon at bounding box center [454, 209] width 11 height 11
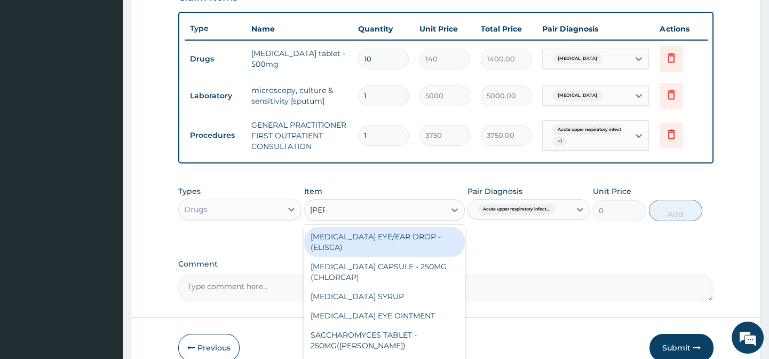
type input "lorat"
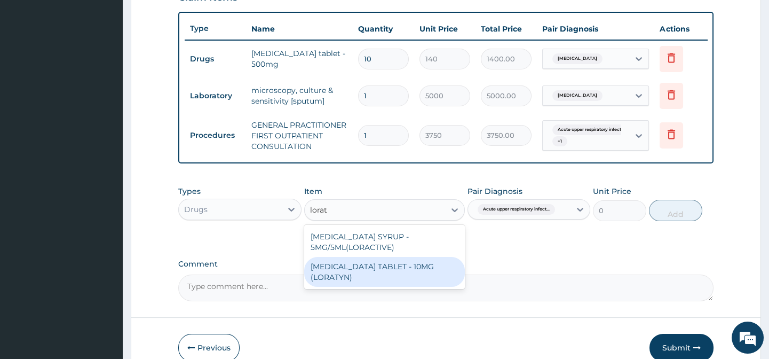
click at [394, 287] on div "LORATADINE TABLET - 10MG (LORATYN)" at bounding box center [384, 272] width 161 height 30
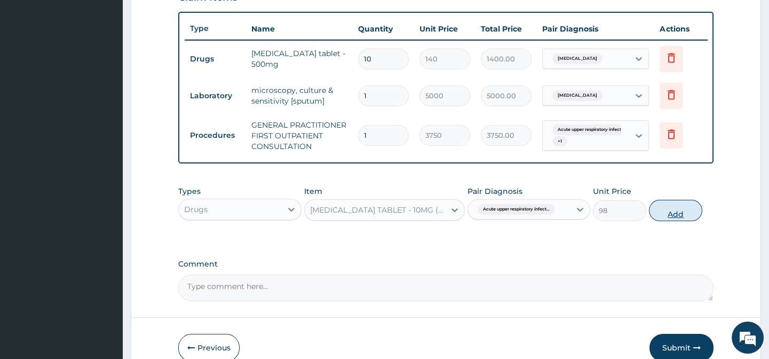
click at [678, 217] on button "Add" at bounding box center [675, 210] width 53 height 21
type input "0"
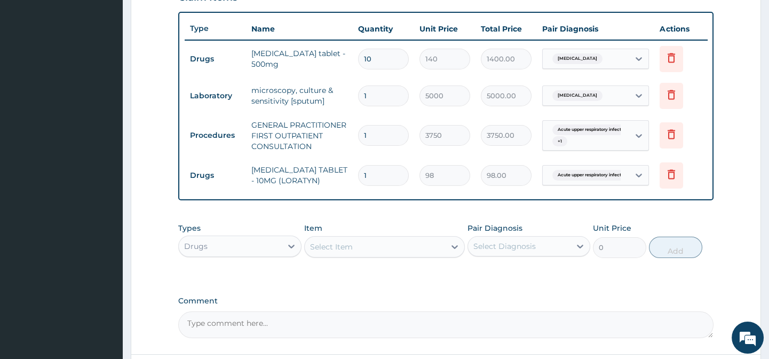
type input "10"
type input "980.00"
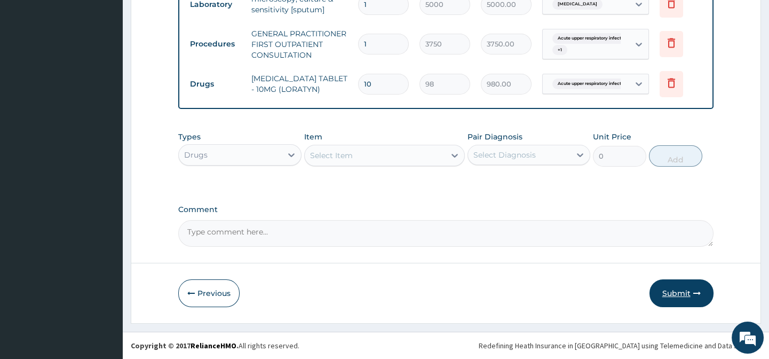
type input "10"
click at [672, 293] on button "Submit" at bounding box center [681, 293] width 64 height 28
click at [676, 292] on button "Submit" at bounding box center [681, 293] width 64 height 28
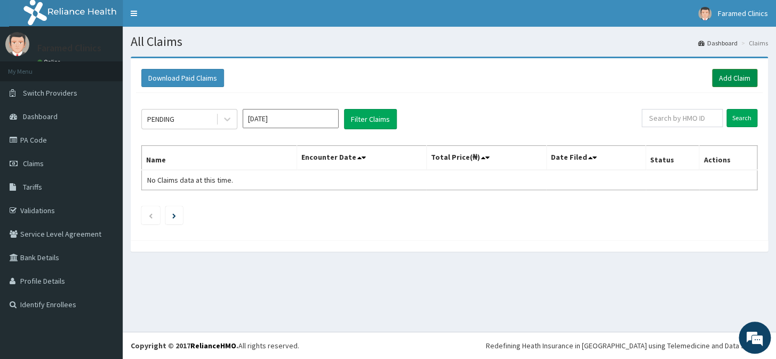
click at [718, 76] on link "Add Claim" at bounding box center [734, 78] width 45 height 18
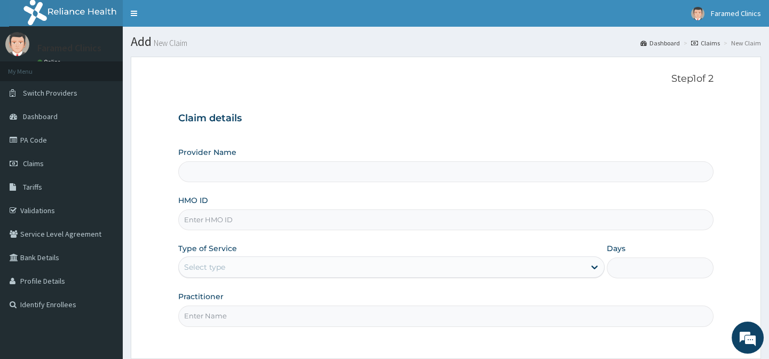
type input "Faramed clinics - Tollgate"
click at [259, 219] on input "HMO ID" at bounding box center [445, 219] width 535 height 21
paste input "ITX/10402/E"
type input "ITX/10402/E"
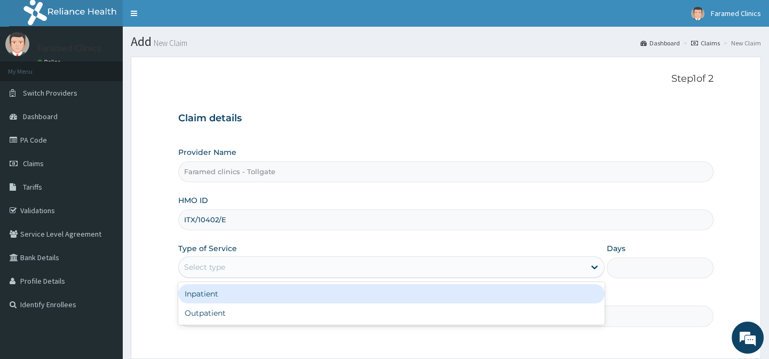
click at [303, 271] on div "Select type" at bounding box center [382, 266] width 406 height 17
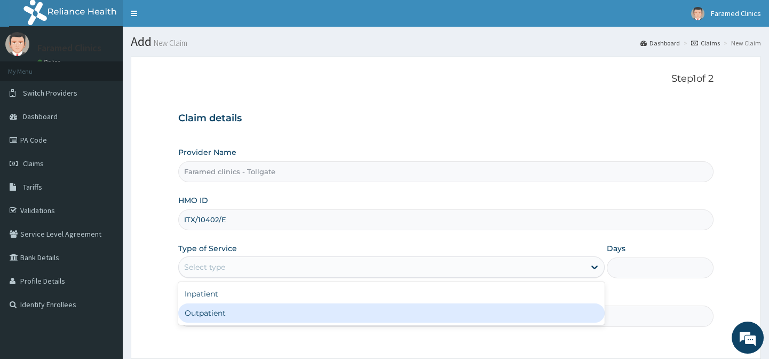
click at [304, 310] on div "Outpatient" at bounding box center [391, 312] width 426 height 19
type input "1"
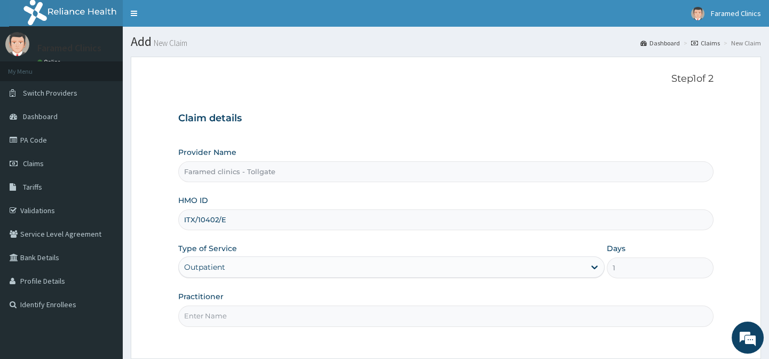
scroll to position [41, 0]
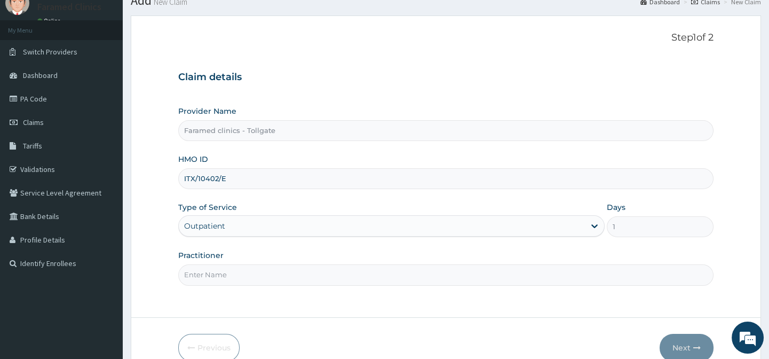
click at [398, 273] on input "Practitioner" at bounding box center [445, 274] width 535 height 21
type input "gp"
click at [668, 335] on button "Next" at bounding box center [687, 348] width 54 height 28
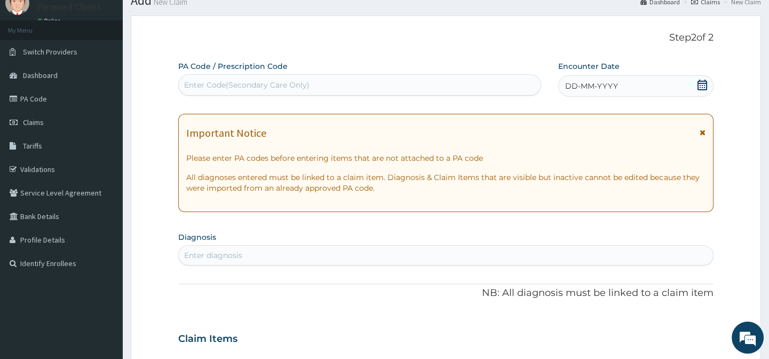
click at [695, 83] on div "DD-MM-YYYY" at bounding box center [635, 85] width 155 height 21
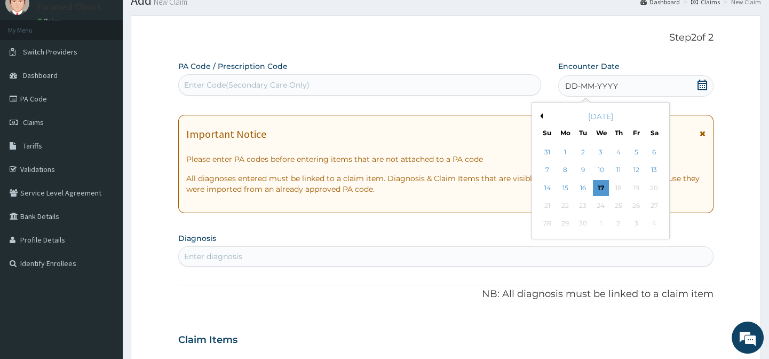
click at [539, 113] on button "Previous Month" at bounding box center [539, 115] width 5 height 5
click at [584, 169] on div "5" at bounding box center [583, 170] width 16 height 16
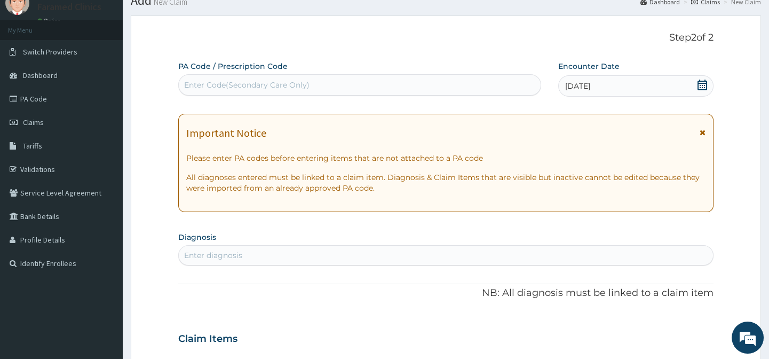
scroll to position [103, 0]
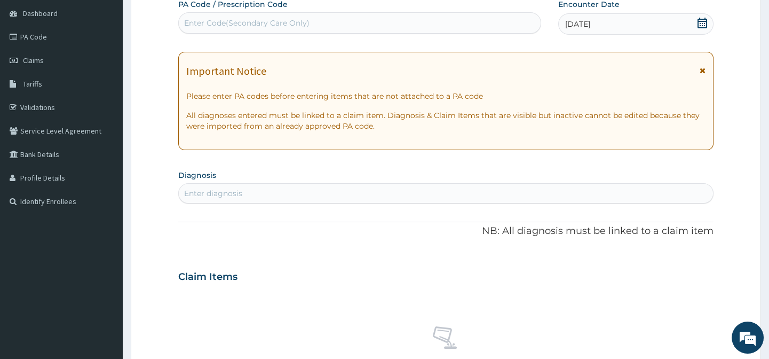
click at [245, 192] on div "Enter diagnosis" at bounding box center [446, 193] width 534 height 17
type input "[MEDICAL_DATA]"
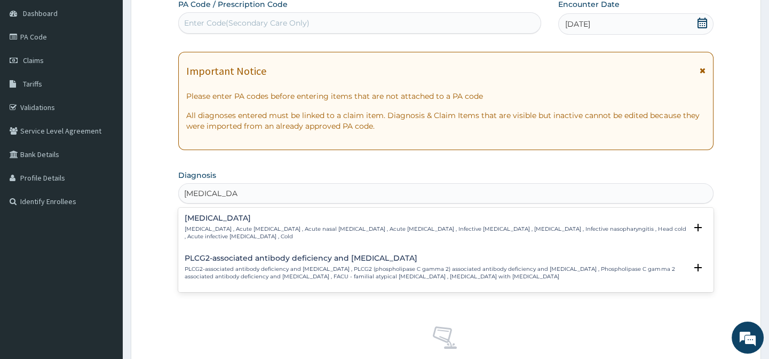
click at [242, 225] on p "[MEDICAL_DATA] , Acute [MEDICAL_DATA] , Acute nasal [MEDICAL_DATA] , Acute [MED…" at bounding box center [435, 232] width 501 height 15
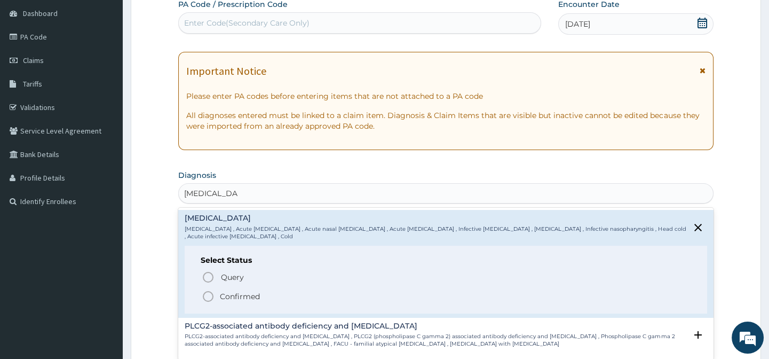
click at [211, 290] on icon "status option filled" at bounding box center [208, 296] width 13 height 13
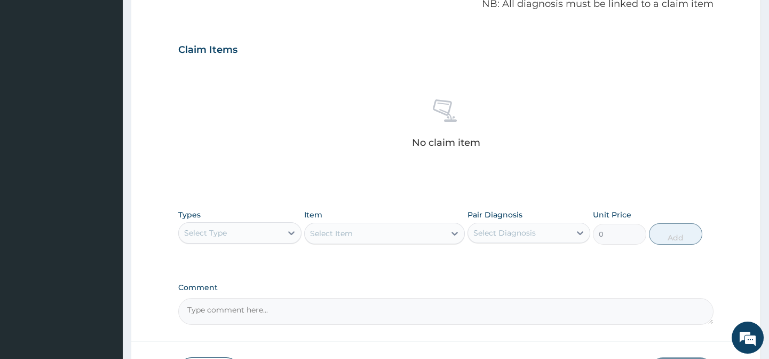
scroll to position [371, 0]
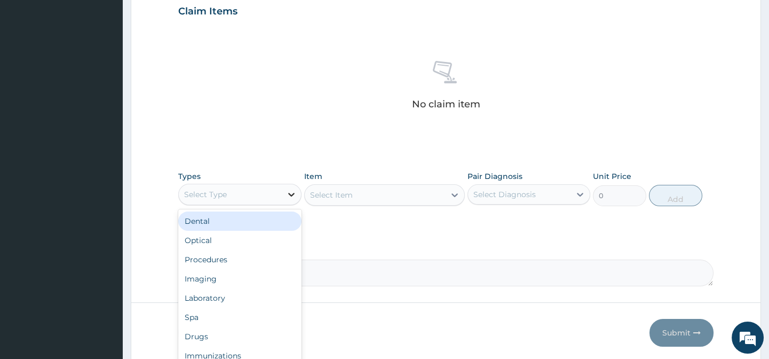
click at [297, 193] on div at bounding box center [291, 194] width 19 height 19
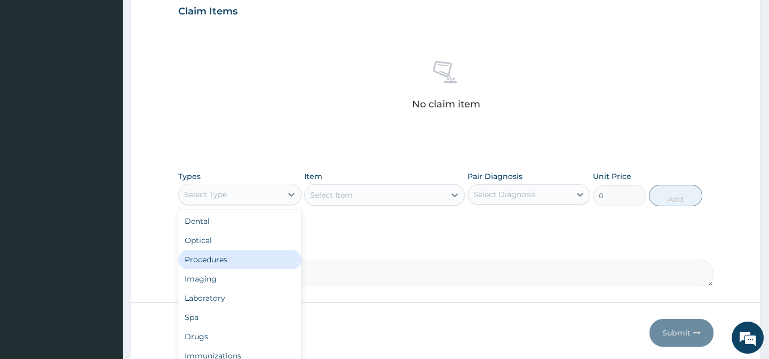
click at [255, 256] on div "Procedures" at bounding box center [239, 259] width 123 height 19
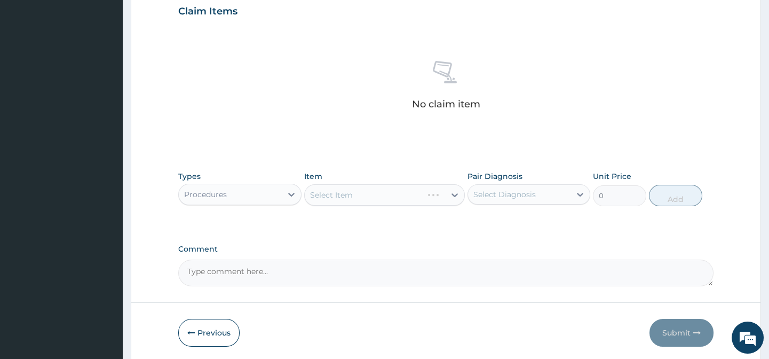
click at [547, 180] on div "Pair Diagnosis Select Diagnosis" at bounding box center [528, 188] width 123 height 35
click at [547, 188] on div "Select Diagnosis" at bounding box center [519, 194] width 102 height 17
click at [529, 224] on label "[MEDICAL_DATA]" at bounding box center [518, 220] width 66 height 11
checkbox input "true"
click at [448, 236] on div "PA Code / Prescription Code Enter Code(Secondary Care Only) Encounter Date [DAT…" at bounding box center [445, 9] width 535 height 556
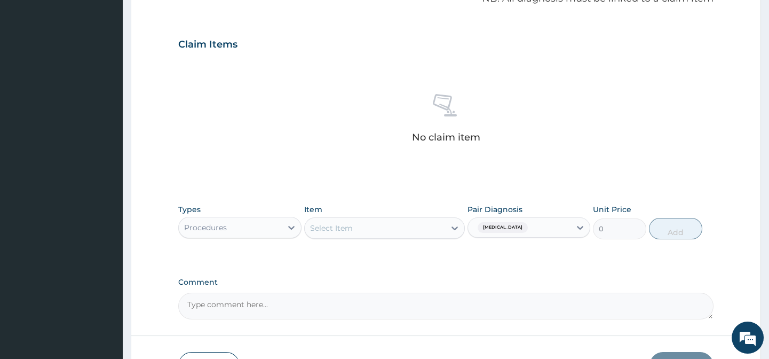
scroll to position [343, 0]
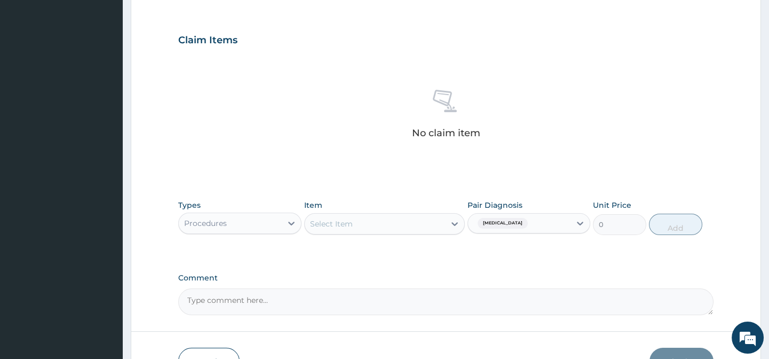
click at [464, 213] on div "Types Procedures Item Select Item Pair Diagnosis [MEDICAL_DATA] Unit Price 0 Add" at bounding box center [445, 217] width 535 height 46
click at [446, 225] on div at bounding box center [454, 223] width 19 height 19
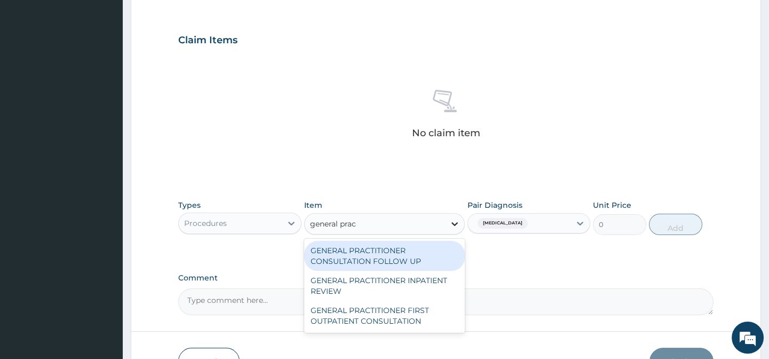
type input "general pract"
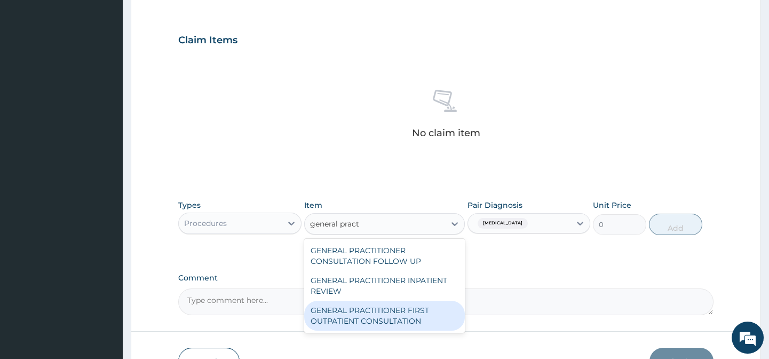
click at [408, 316] on div "GENERAL PRACTITIONER FIRST OUTPATIENT CONSULTATION" at bounding box center [384, 315] width 161 height 30
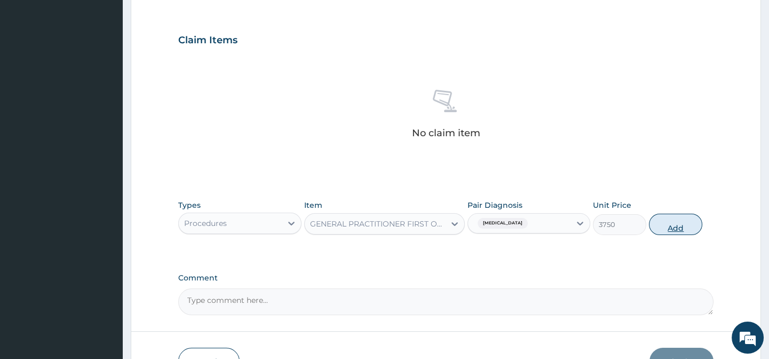
click at [677, 216] on button "Add" at bounding box center [675, 223] width 53 height 21
type input "0"
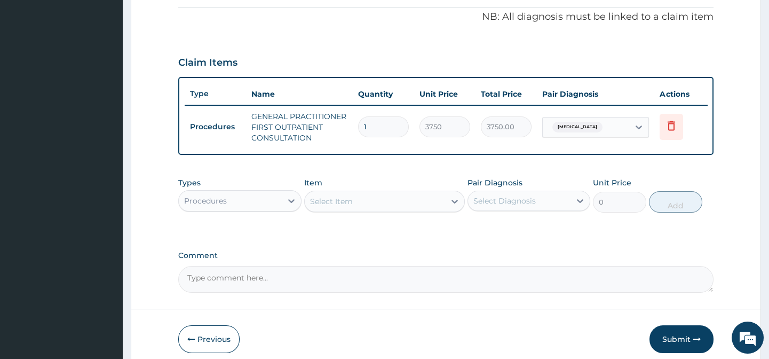
scroll to position [326, 0]
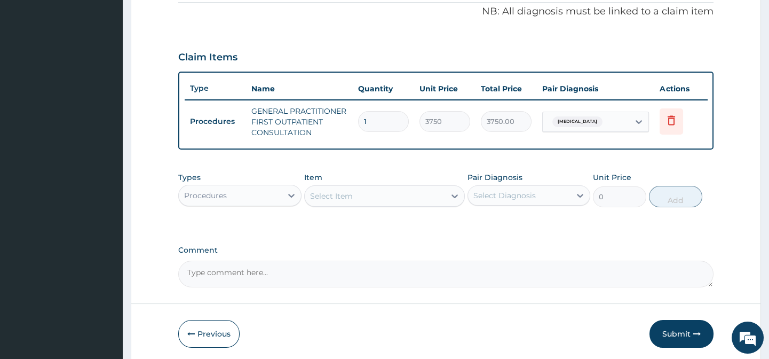
click at [267, 212] on div "Types Procedures Item Select Item Pair Diagnosis Select Diagnosis Unit Price 0 …" at bounding box center [445, 189] width 535 height 46
click at [281, 203] on div "Procedures" at bounding box center [230, 195] width 102 height 17
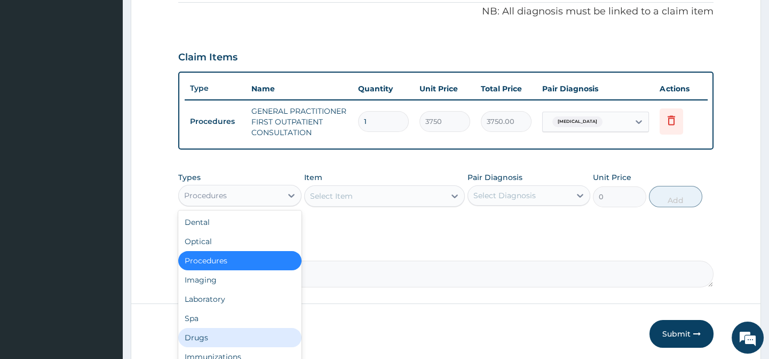
click at [233, 343] on div "Drugs" at bounding box center [239, 337] width 123 height 19
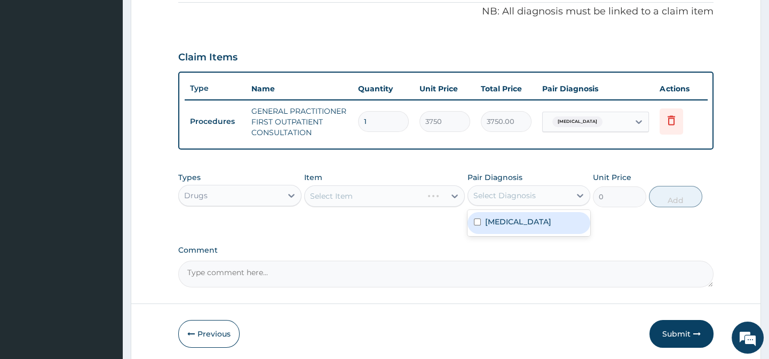
click at [538, 196] on div "Select Diagnosis" at bounding box center [519, 195] width 102 height 17
click at [529, 227] on label "[MEDICAL_DATA]" at bounding box center [518, 221] width 66 height 11
checkbox input "true"
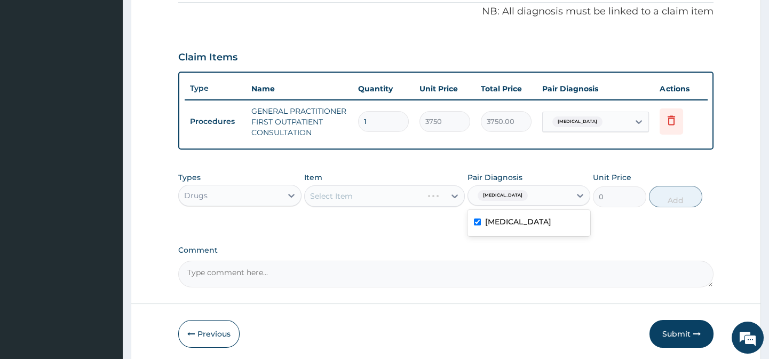
click at [436, 247] on div "PA Code / Prescription Code Enter Code(Secondary Care Only) Encounter Date [DAT…" at bounding box center [445, 31] width 535 height 511
click at [447, 207] on div "Select Item" at bounding box center [384, 195] width 161 height 21
click at [443, 204] on div "Select Item" at bounding box center [375, 195] width 140 height 17
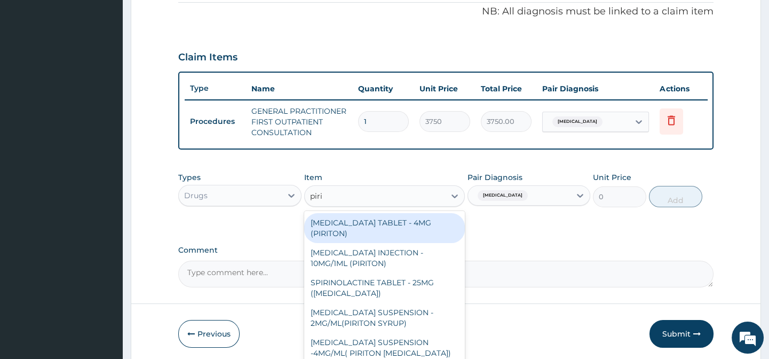
type input "pirit"
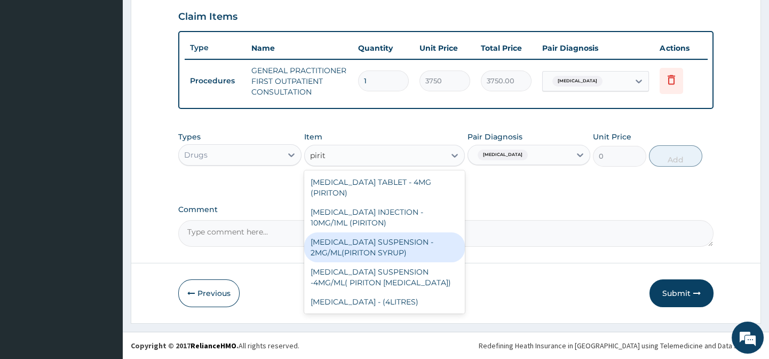
scroll to position [372, 0]
click at [418, 245] on div "[MEDICAL_DATA] SUSPENSION - 2MG/ML(PIRITON SYRUP)" at bounding box center [384, 247] width 161 height 30
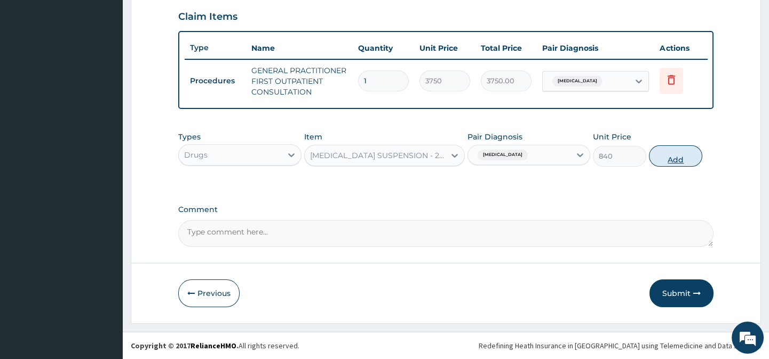
click at [682, 149] on button "Add" at bounding box center [675, 155] width 53 height 21
type input "0"
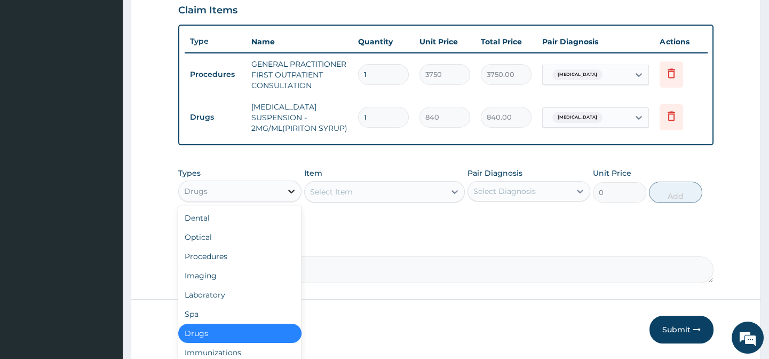
click at [285, 199] on div at bounding box center [291, 190] width 19 height 19
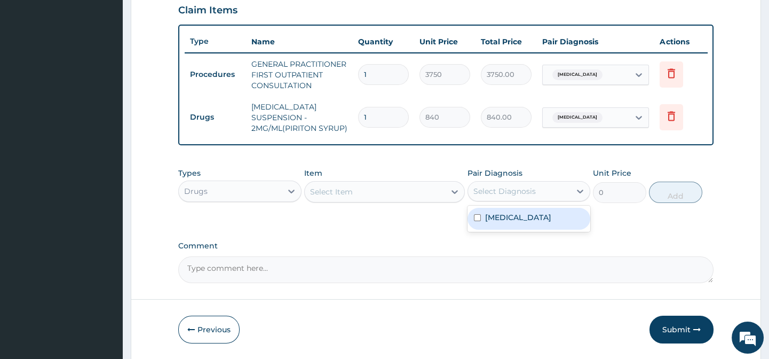
click at [490, 189] on div "Select Diagnosis" at bounding box center [519, 190] width 102 height 17
click at [501, 223] on label "[MEDICAL_DATA]" at bounding box center [518, 217] width 66 height 11
checkbox input "true"
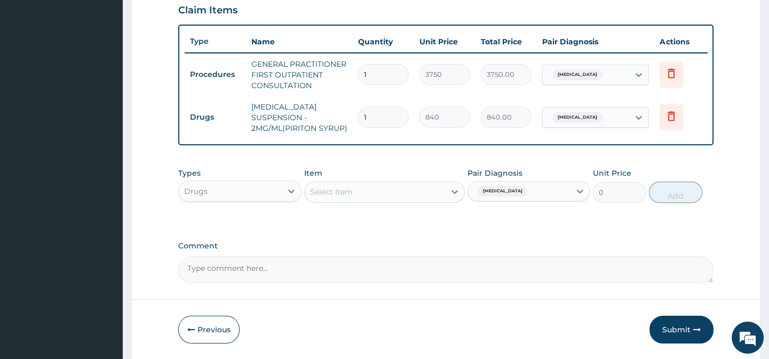
click at [423, 231] on div "PA Code / Prescription Code Enter Code(Secondary Care Only) Encounter Date [DAT…" at bounding box center [445, 5] width 535 height 553
click at [454, 196] on icon at bounding box center [454, 191] width 11 height 11
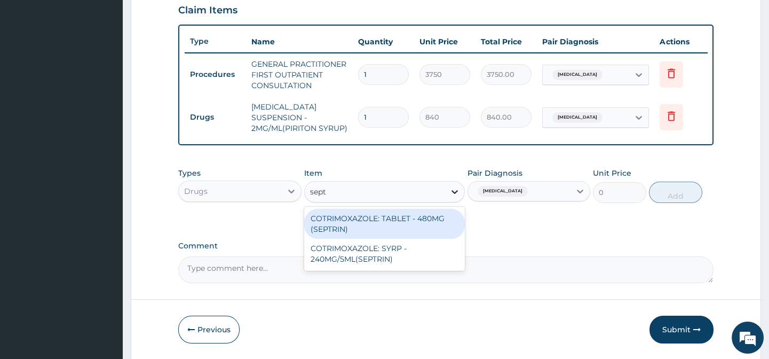
type input "septr"
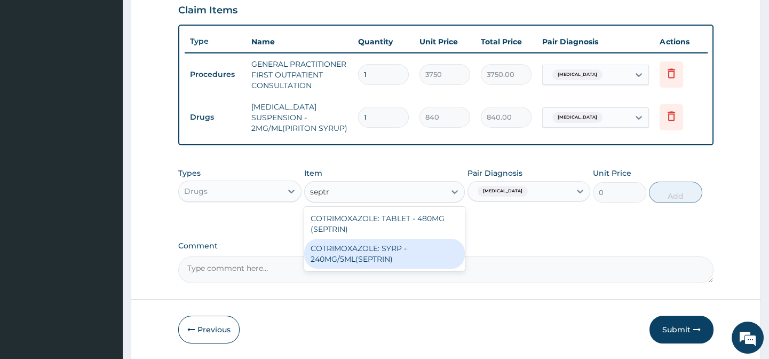
click at [387, 257] on div "COTRIMOXAZOLE: SYRP - 240MG/5ML(SEPTRIN)" at bounding box center [384, 254] width 161 height 30
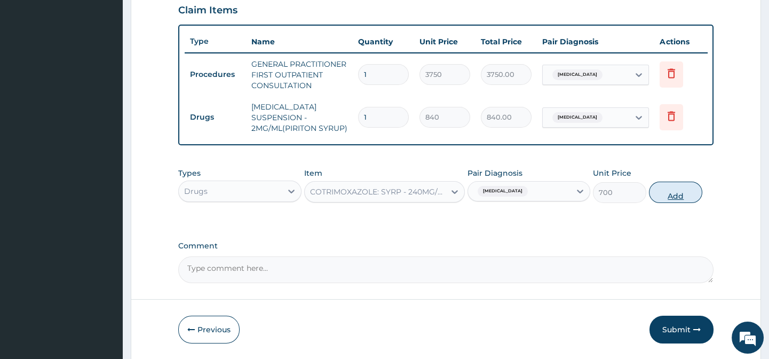
click at [674, 201] on button "Add" at bounding box center [675, 191] width 53 height 21
type input "0"
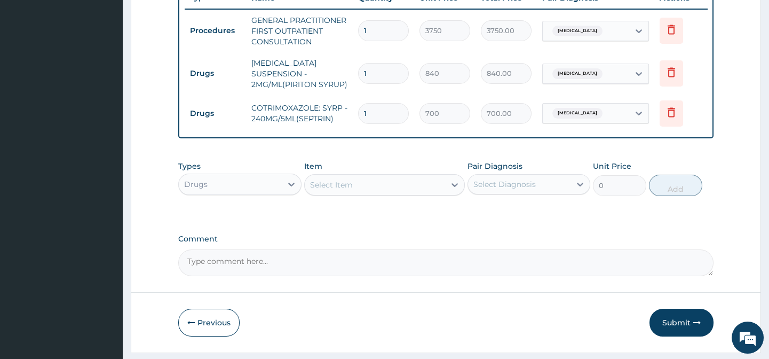
scroll to position [452, 0]
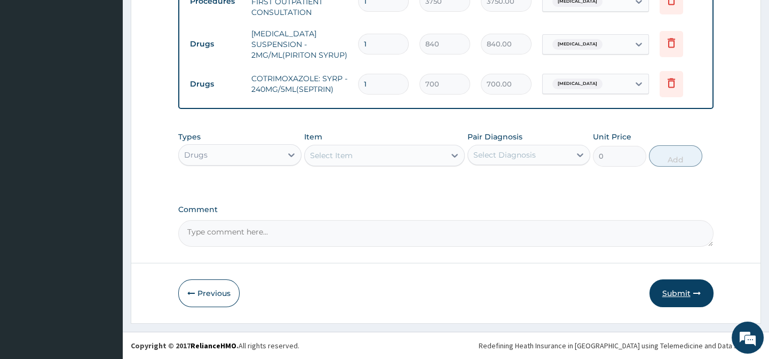
click at [665, 293] on button "Submit" at bounding box center [681, 293] width 64 height 28
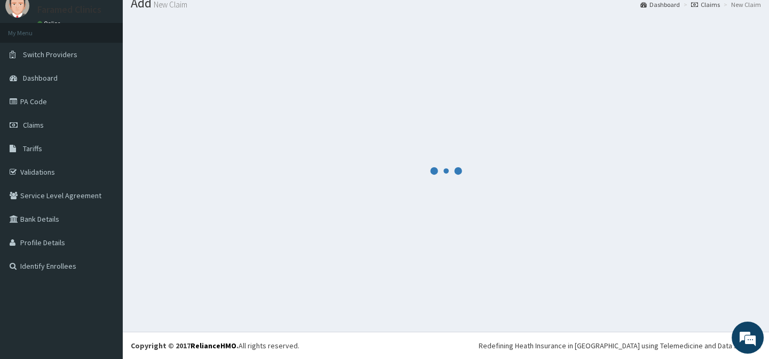
scroll to position [38, 0]
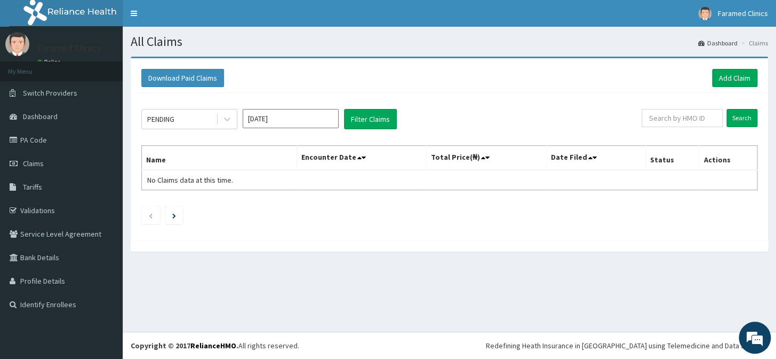
click at [501, 267] on section "Download Paid Claims Add Claim × Note you can only download claims within a max…" at bounding box center [450, 159] width 654 height 221
click at [740, 72] on link "Add Claim" at bounding box center [734, 78] width 45 height 18
click at [731, 74] on link "Add Claim" at bounding box center [734, 78] width 45 height 18
click at [723, 76] on link "Add Claim" at bounding box center [734, 78] width 45 height 18
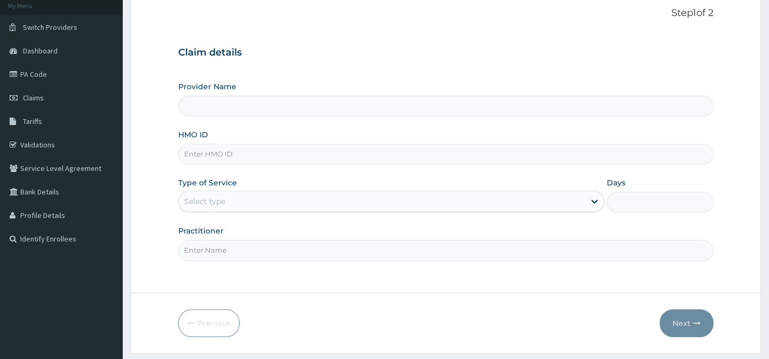
type input "Faramed clinics - Tollgate"
click at [311, 150] on input "HMO ID" at bounding box center [445, 154] width 535 height 21
paste input "PPY/10099/A"
type input "PPY/10099/A"
click at [304, 205] on div "Select type" at bounding box center [382, 201] width 406 height 17
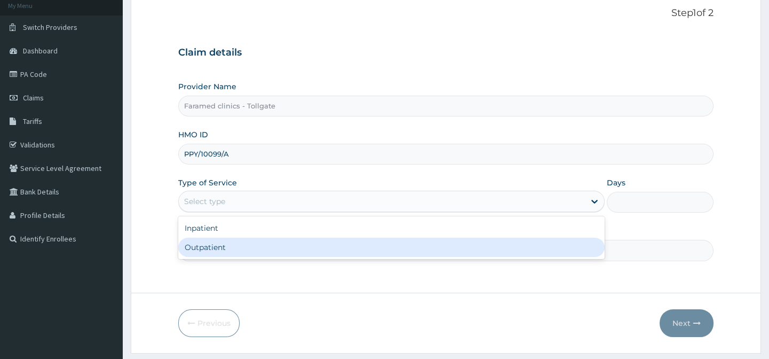
click at [292, 245] on div "Outpatient" at bounding box center [391, 246] width 426 height 19
type input "1"
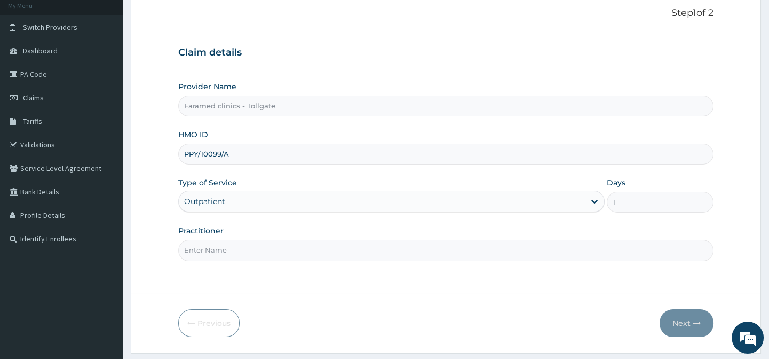
click at [292, 245] on input "Practitioner" at bounding box center [445, 250] width 535 height 21
type input "gp"
click at [671, 322] on button "Next" at bounding box center [687, 323] width 54 height 28
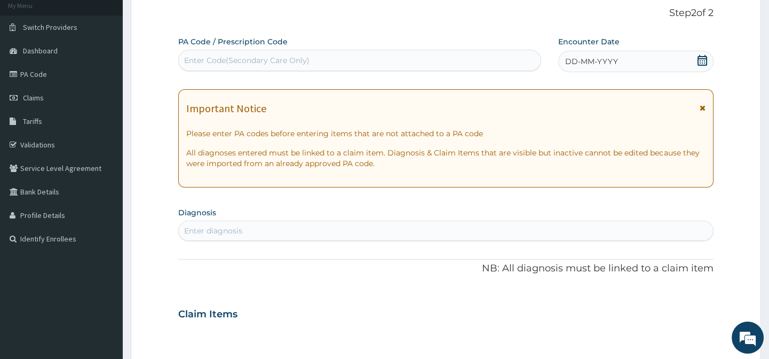
click at [309, 57] on div "Enter Code(Secondary Care Only)" at bounding box center [359, 60] width 361 height 17
click at [312, 54] on div "Enter Code(Secondary Care Only)" at bounding box center [359, 60] width 361 height 17
paste input "PA/FCC9E5"
type input "PA/FCC9E5"
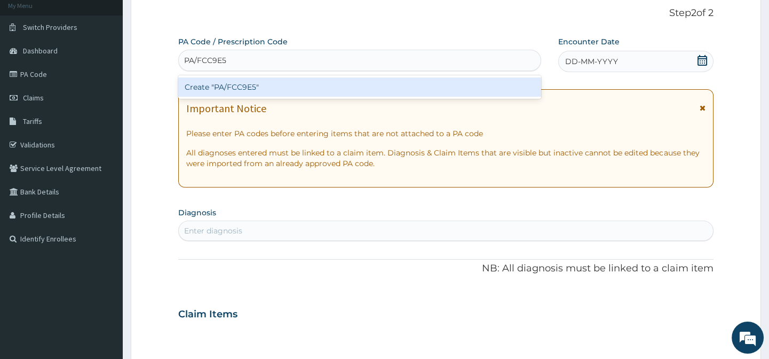
click at [299, 91] on div "Create "PA/FCC9E5"" at bounding box center [359, 86] width 362 height 19
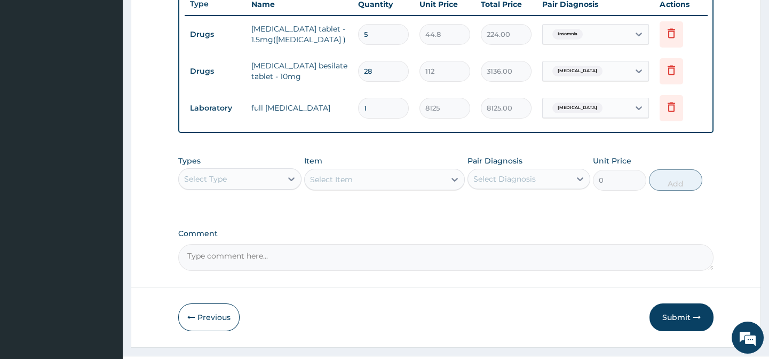
scroll to position [420, 0]
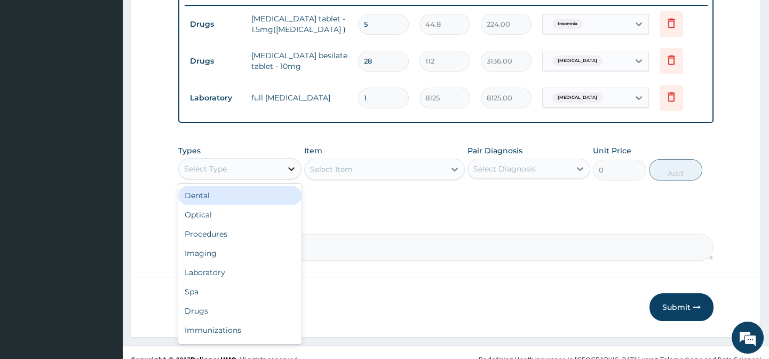
click at [289, 171] on icon at bounding box center [291, 168] width 11 height 11
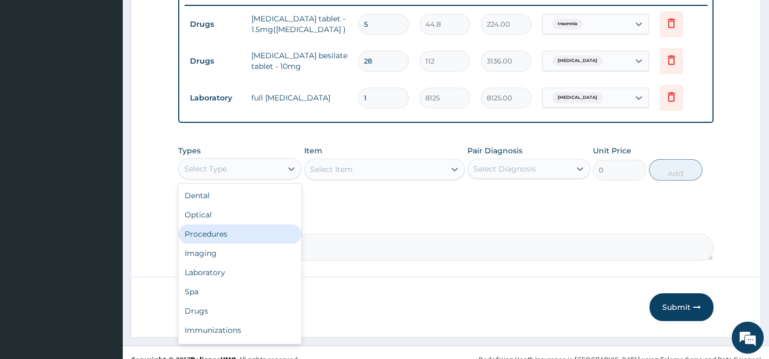
click at [249, 243] on div "Procedures" at bounding box center [239, 233] width 123 height 19
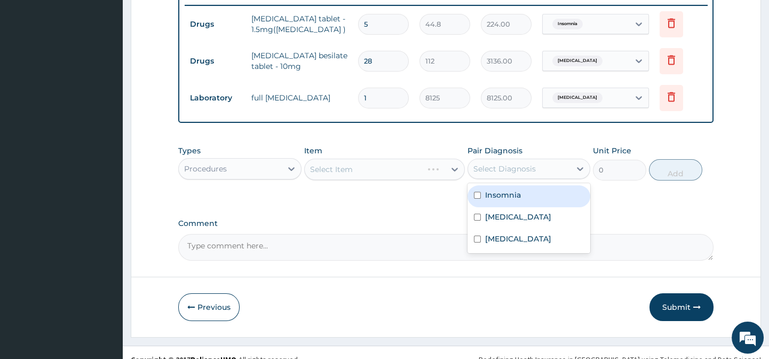
click at [549, 177] on div "Select Diagnosis" at bounding box center [519, 168] width 102 height 17
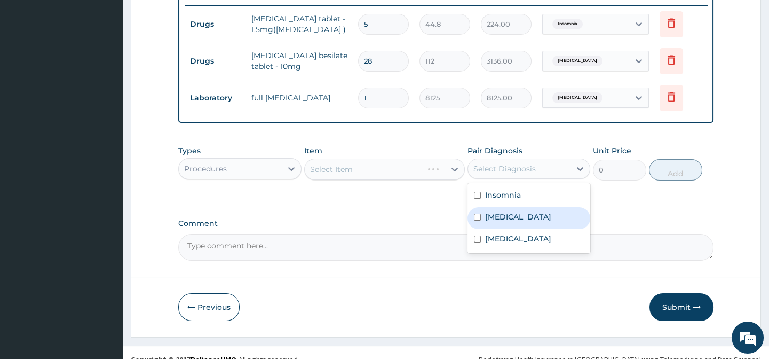
click at [521, 222] on label "Hypertensive heart disease" at bounding box center [518, 216] width 66 height 11
checkbox input "true"
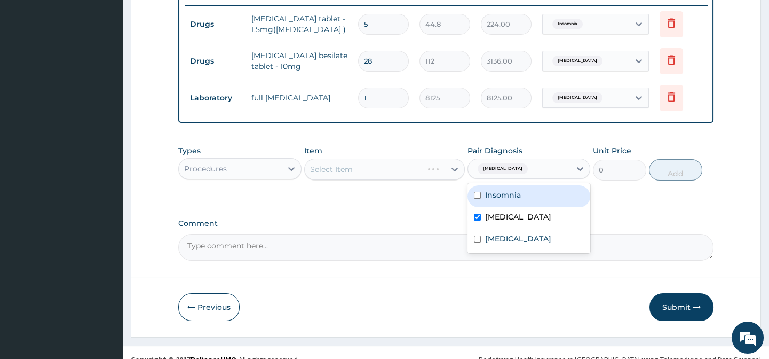
click at [495, 200] on label "Insomnia" at bounding box center [503, 194] width 36 height 11
checkbox input "true"
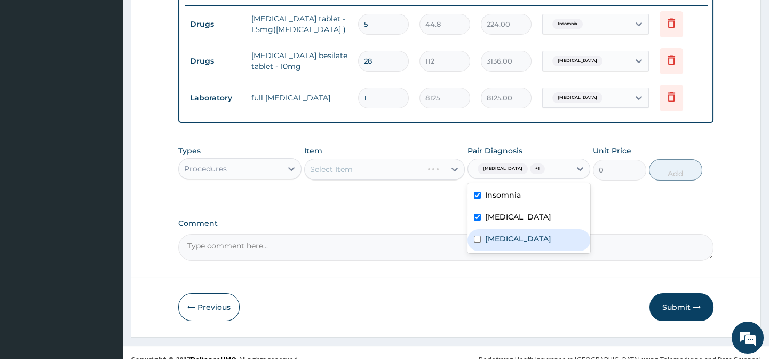
click at [500, 244] on label "Dyslipidemia" at bounding box center [518, 238] width 66 height 11
checkbox input "true"
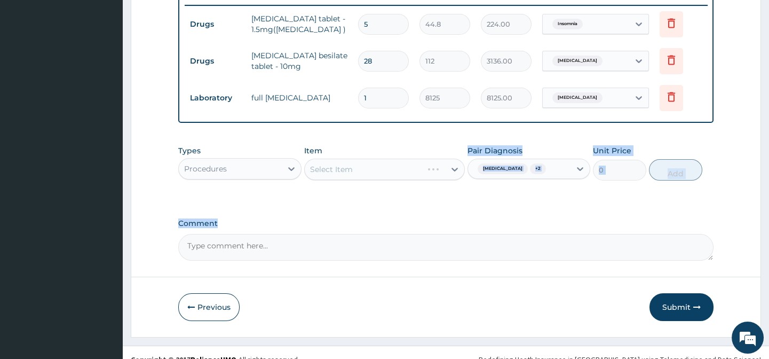
drag, startPoint x: 410, startPoint y: 243, endPoint x: 442, endPoint y: 180, distance: 70.2
click at [442, 180] on div "Select Item" at bounding box center [384, 168] width 161 height 21
click at [451, 176] on div "Select Item" at bounding box center [384, 168] width 161 height 21
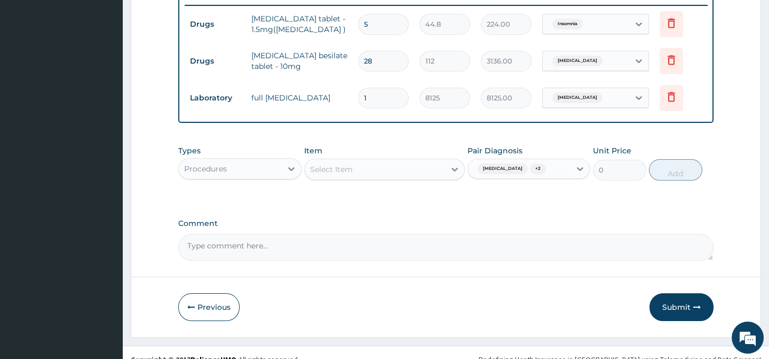
click at [451, 174] on icon at bounding box center [454, 169] width 11 height 11
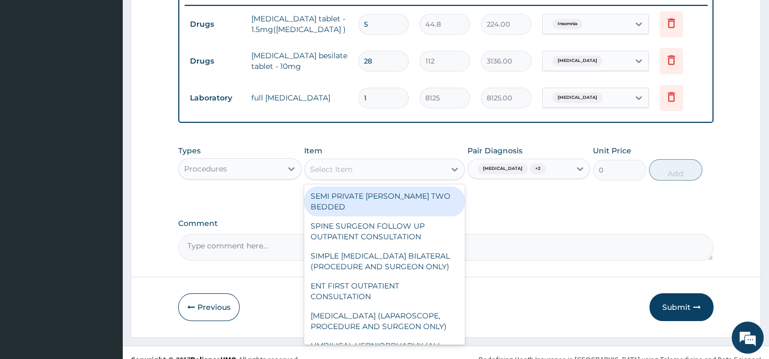
click at [451, 174] on icon at bounding box center [454, 169] width 11 height 11
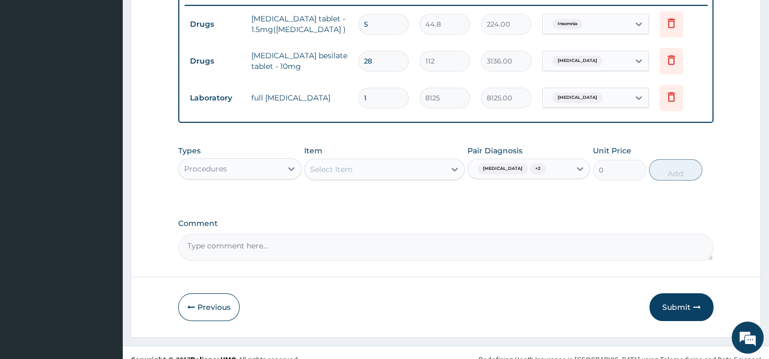
click at [451, 174] on icon at bounding box center [454, 169] width 11 height 11
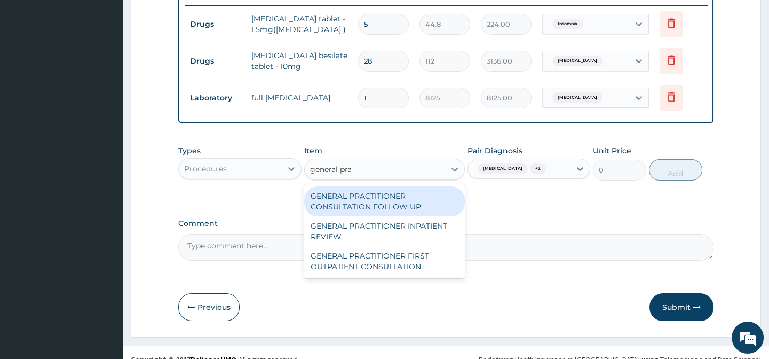
type input "general prac"
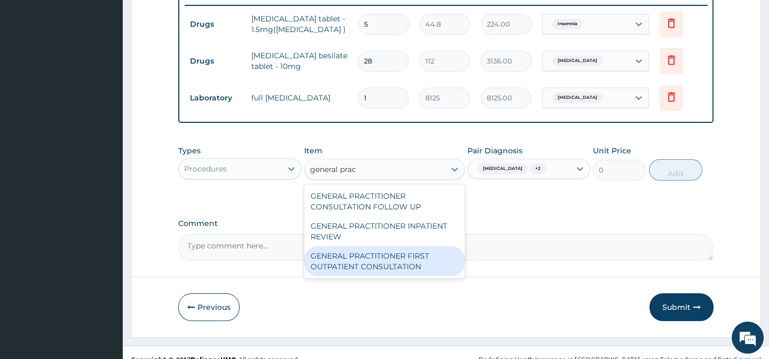
click at [405, 263] on div "GENERAL PRACTITIONER FIRST OUTPATIENT CONSULTATION" at bounding box center [384, 261] width 161 height 30
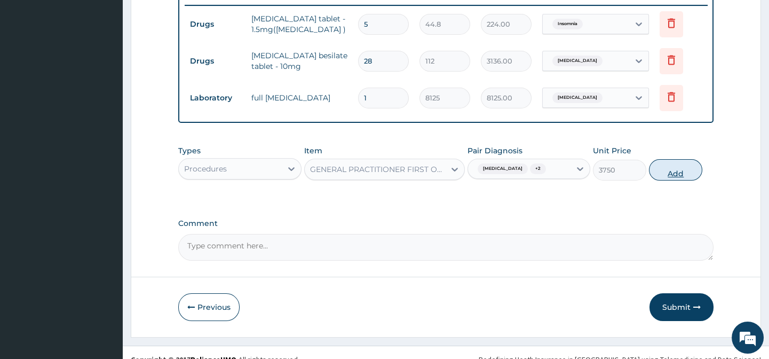
click at [670, 180] on button "Add" at bounding box center [675, 169] width 53 height 21
type input "0"
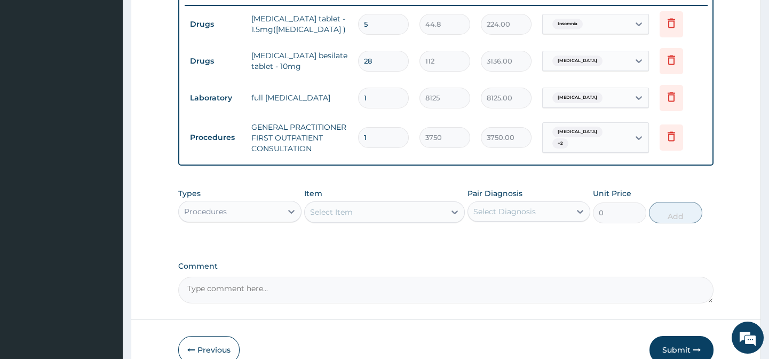
scroll to position [483, 0]
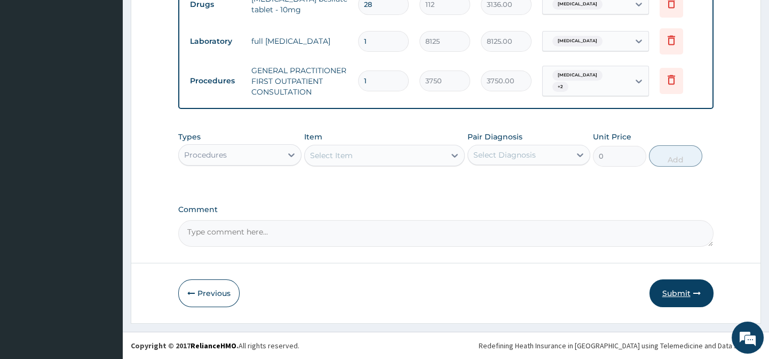
click at [676, 291] on button "Submit" at bounding box center [681, 293] width 64 height 28
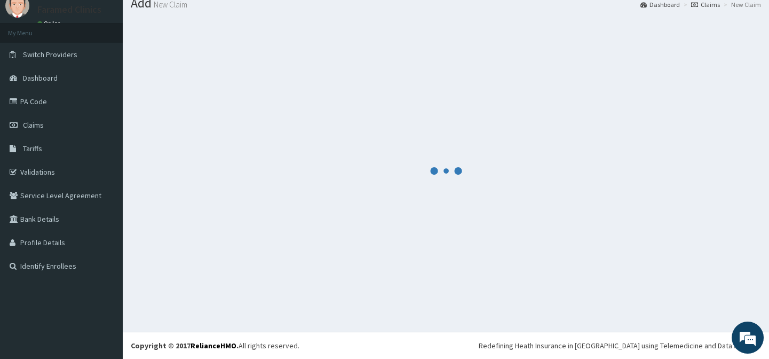
scroll to position [38, 0]
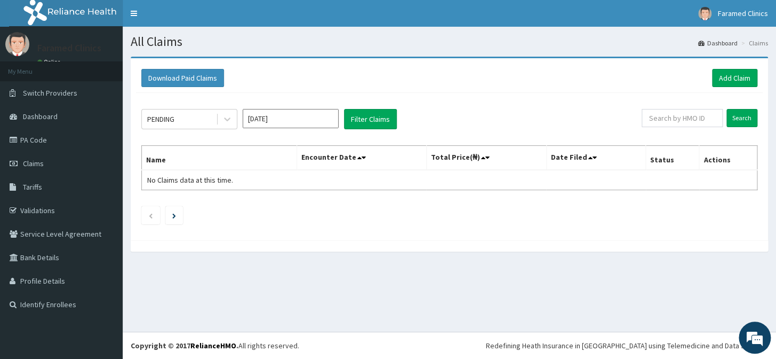
click at [542, 233] on div "PENDING [DATE] Filter Claims Search Name Encounter Date Total Price(₦) Date Fil…" at bounding box center [449, 164] width 627 height 142
click at [565, 267] on section "Download Paid Claims Add Claim × Note you can only download claims within a max…" at bounding box center [450, 159] width 654 height 221
click at [725, 73] on link "Add Claim" at bounding box center [734, 78] width 45 height 18
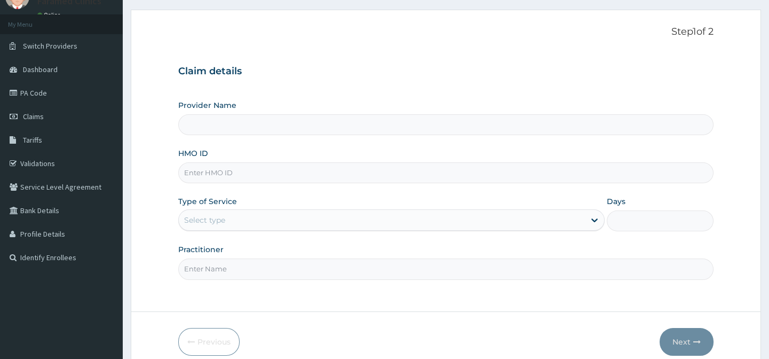
scroll to position [75, 0]
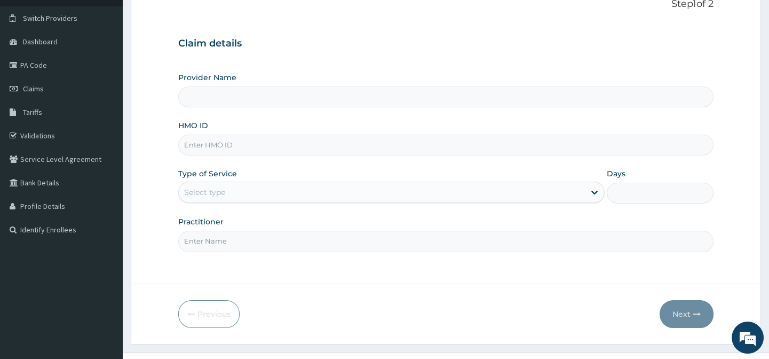
type input "Faramed clinics - Tollgate"
click at [326, 150] on input "HMO ID" at bounding box center [445, 144] width 535 height 21
paste input "FMC/10607/A"
type input "FMC/10607/A"
click at [283, 189] on div "Select type" at bounding box center [382, 192] width 406 height 17
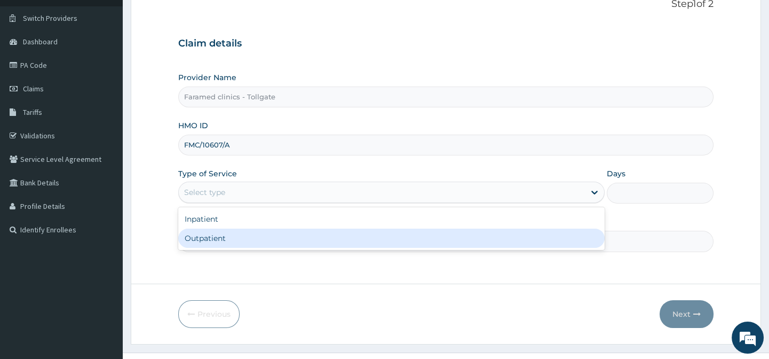
click at [283, 237] on div "Outpatient" at bounding box center [391, 237] width 426 height 19
type input "1"
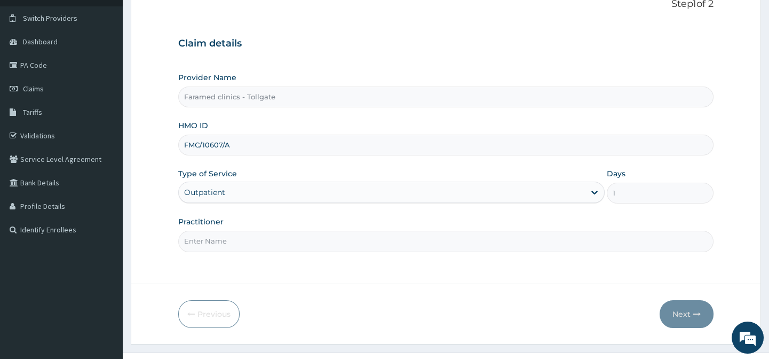
click at [283, 237] on input "Practitioner" at bounding box center [445, 241] width 535 height 21
type input "gp"
click at [692, 311] on button "Next" at bounding box center [687, 314] width 54 height 28
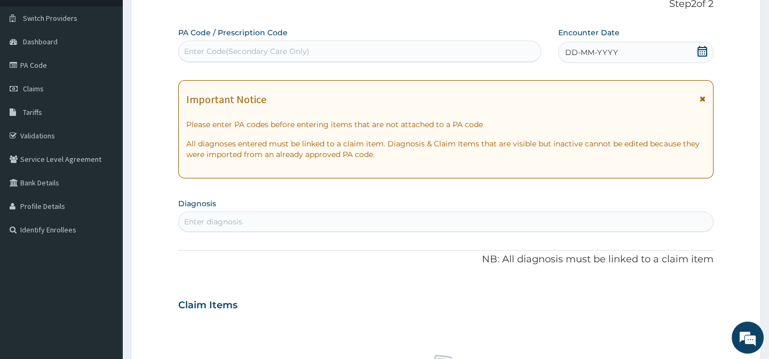
scroll to position [0, 0]
click at [313, 54] on div "Enter Code(Secondary Care Only)" at bounding box center [359, 51] width 361 height 17
click at [323, 46] on div "Enter Code(Secondary Care Only)" at bounding box center [359, 51] width 361 height 17
paste input "PA/543E5E"
type input "PA/543E5E"
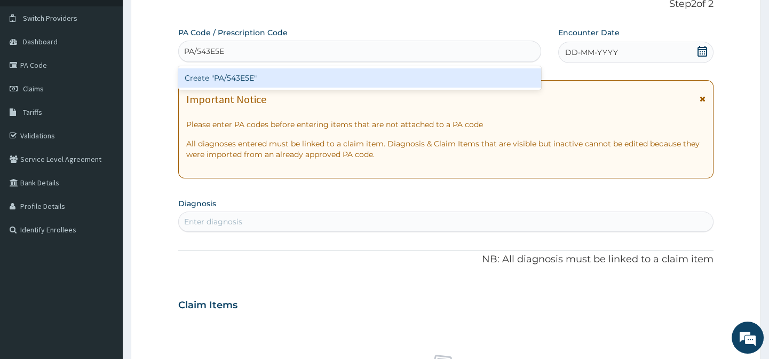
click at [315, 73] on div "Create "PA/543E5E"" at bounding box center [359, 77] width 362 height 19
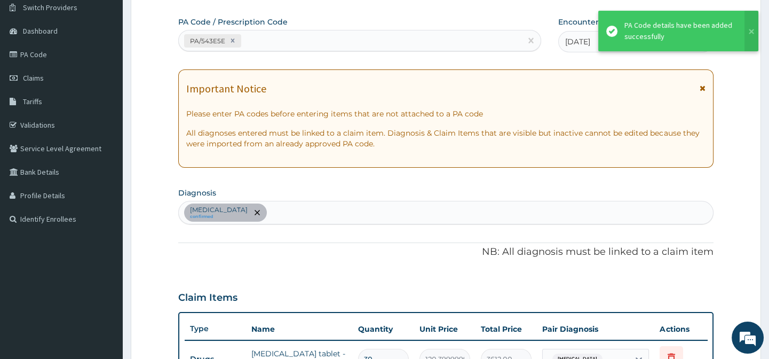
scroll to position [75, 0]
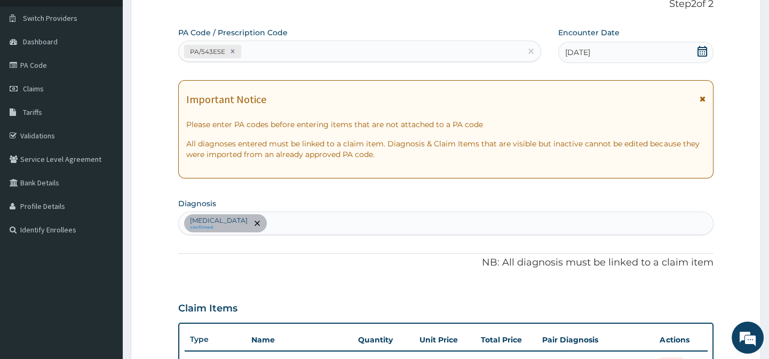
click at [323, 60] on div "PA/543E5E" at bounding box center [359, 51] width 362 height 21
paste input "PA/943EB1"
type input "PA/943EB1"
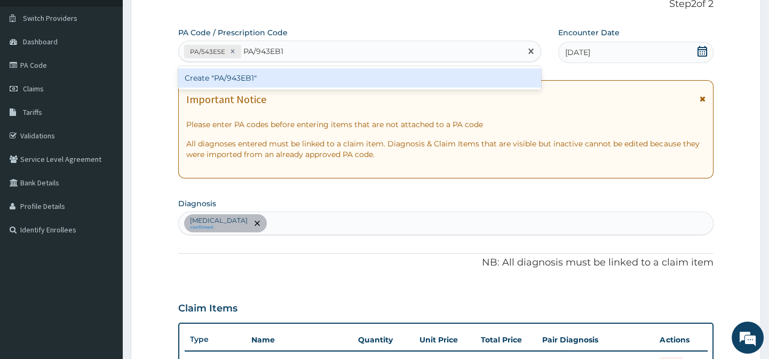
click at [315, 76] on div "Create "PA/943EB1"" at bounding box center [359, 77] width 362 height 19
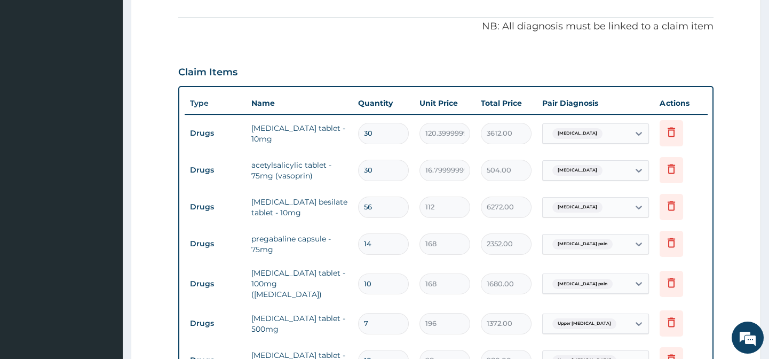
scroll to position [328, 0]
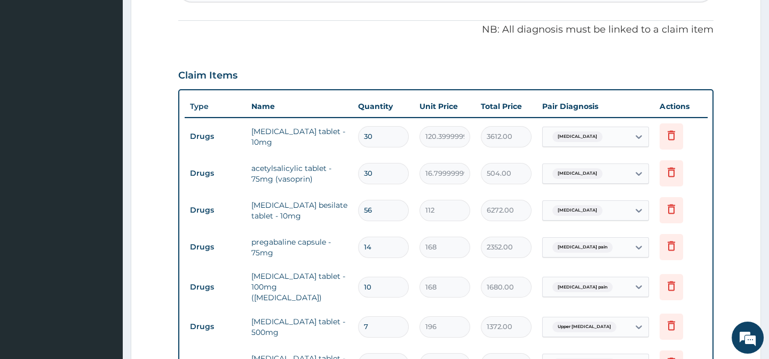
type input "0"
type input "0.00"
type input "1"
type input "2500.00"
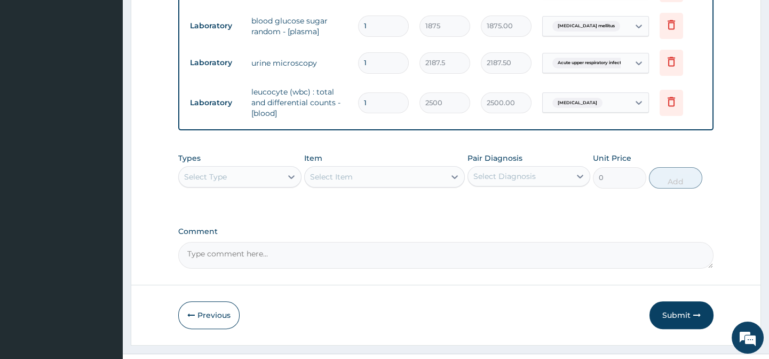
scroll to position [795, 0]
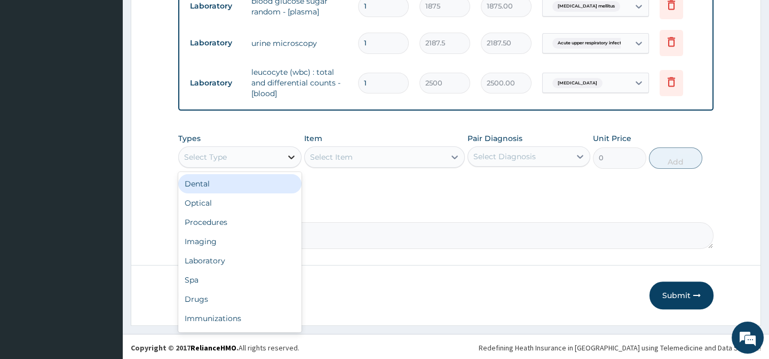
click at [289, 162] on icon at bounding box center [291, 157] width 11 height 11
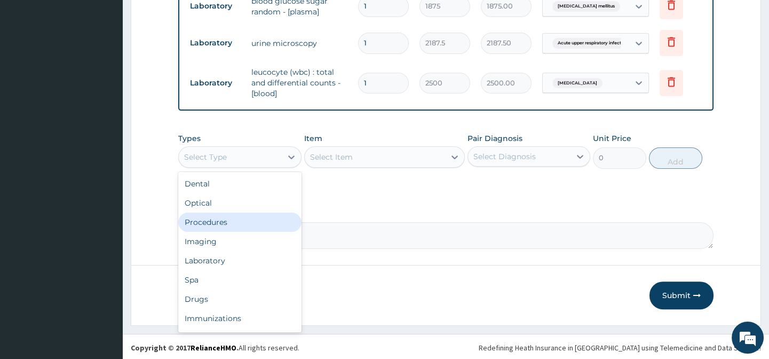
click at [238, 232] on div "Procedures" at bounding box center [239, 221] width 123 height 19
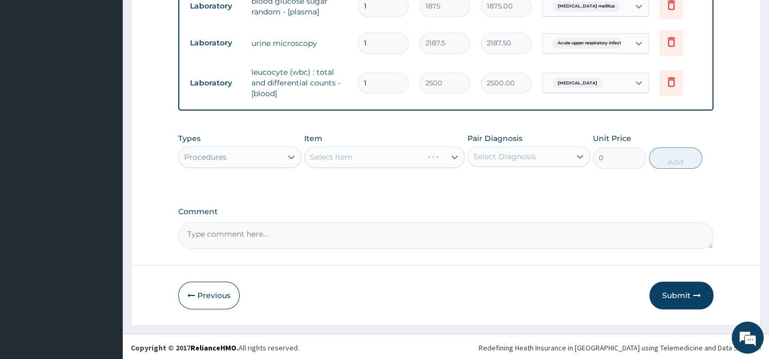
click at [553, 165] on div "Select Diagnosis" at bounding box center [519, 156] width 102 height 17
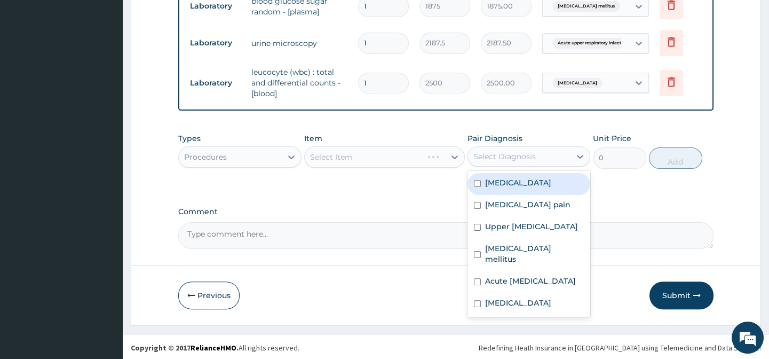
click at [541, 187] on label "[MEDICAL_DATA]" at bounding box center [518, 182] width 66 height 11
checkbox input "true"
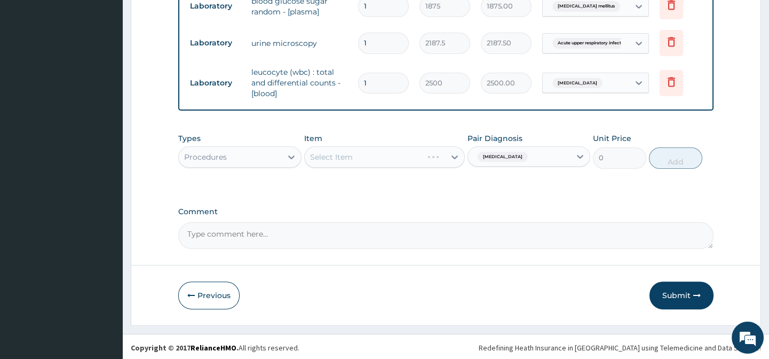
click at [446, 164] on div "Select Item" at bounding box center [384, 156] width 161 height 21
click at [453, 161] on div "Select Item" at bounding box center [384, 156] width 161 height 21
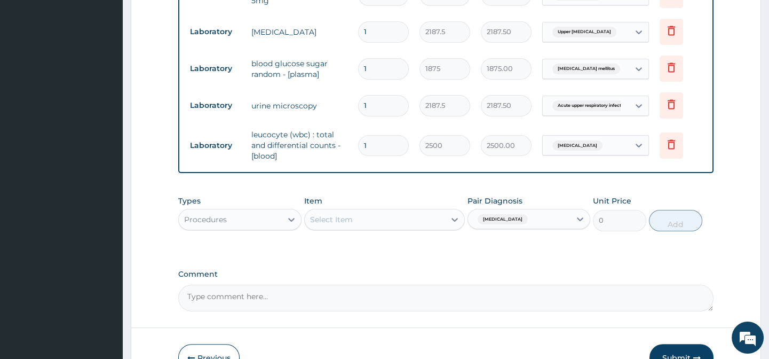
scroll to position [800, 0]
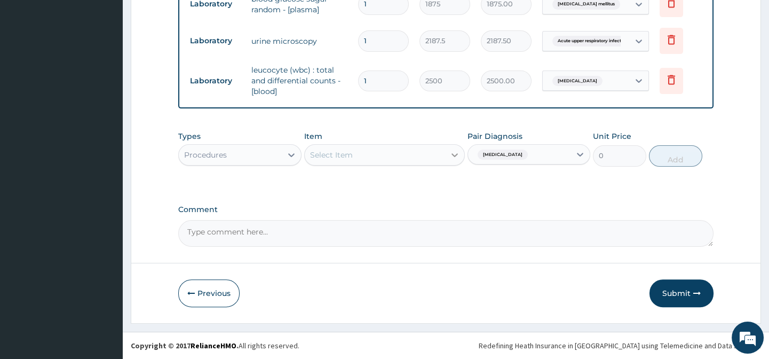
click at [451, 156] on icon at bounding box center [454, 154] width 11 height 11
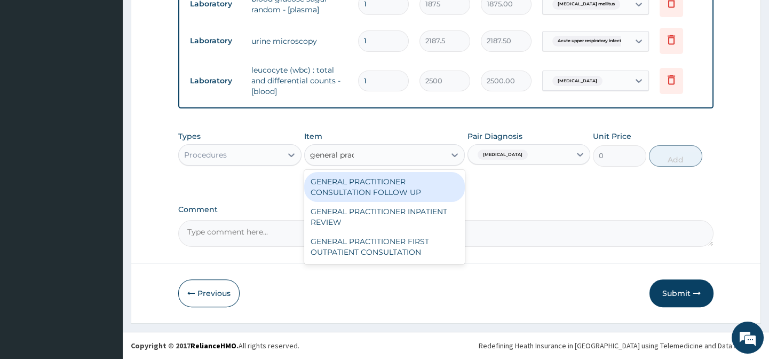
type input "general pract"
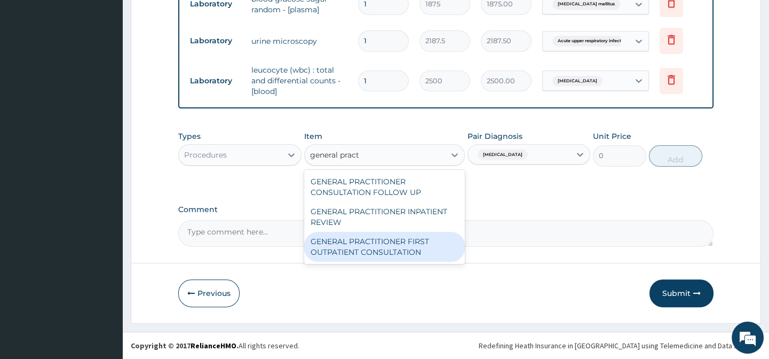
click at [379, 241] on div "GENERAL PRACTITIONER FIRST OUTPATIENT CONSULTATION" at bounding box center [384, 247] width 161 height 30
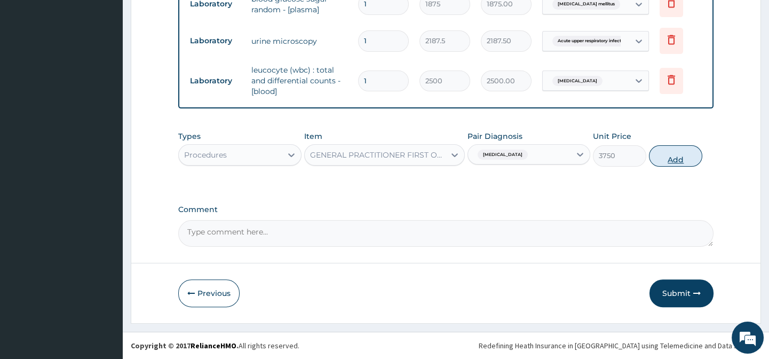
click at [691, 164] on button "Add" at bounding box center [675, 155] width 53 height 21
type input "0"
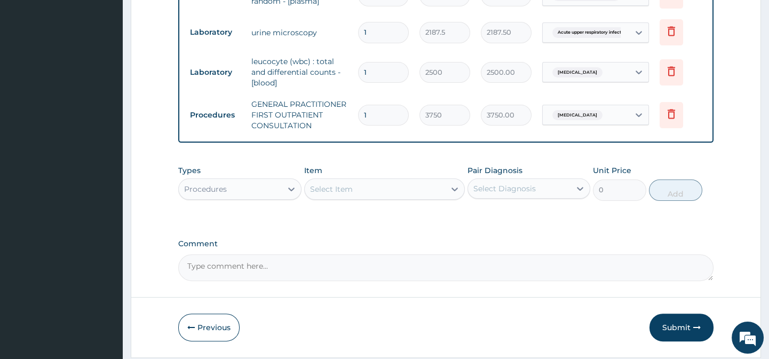
scroll to position [843, 0]
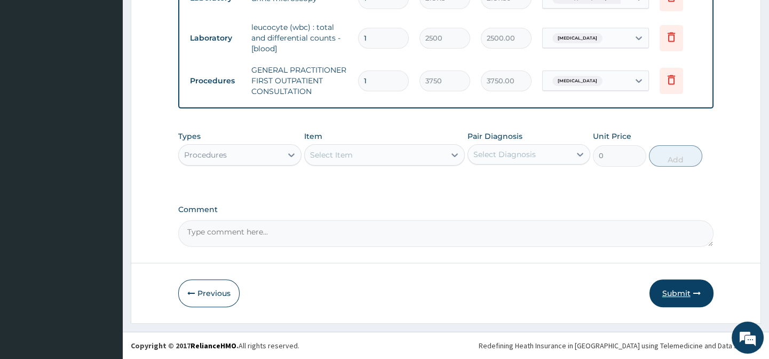
click at [691, 296] on button "Submit" at bounding box center [681, 293] width 64 height 28
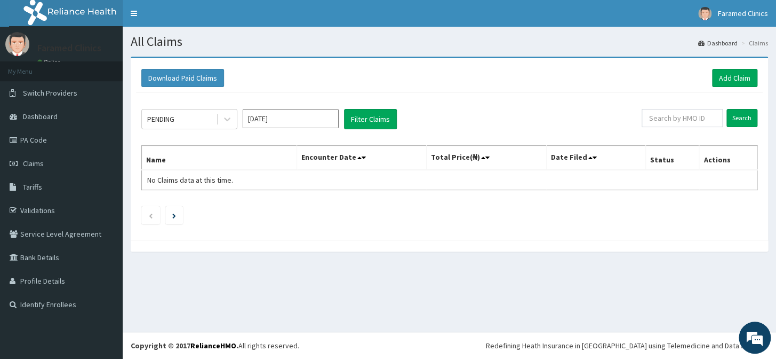
click at [505, 268] on section "Download Paid Claims Add Claim × Note you can only download claims within a max…" at bounding box center [450, 159] width 654 height 221
click at [714, 76] on link "Add Claim" at bounding box center [734, 78] width 45 height 18
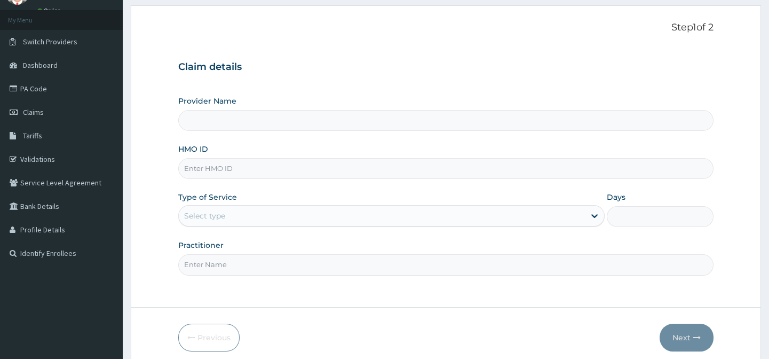
scroll to position [62, 0]
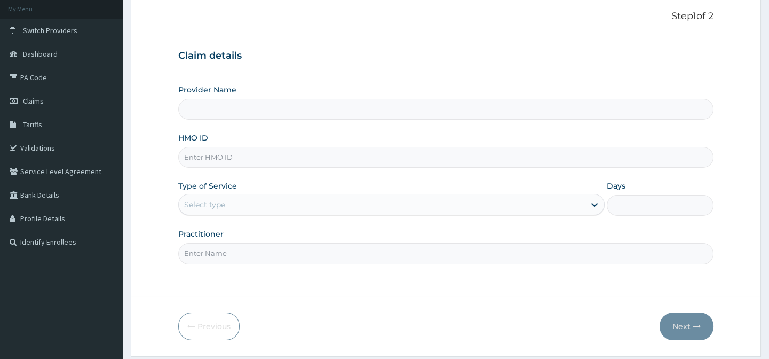
type input "Faramed clinics - Tollgate"
click at [236, 162] on input "HMO ID" at bounding box center [445, 157] width 535 height 21
paste input "EAG/10018/B"
type input "EAG/10018/B"
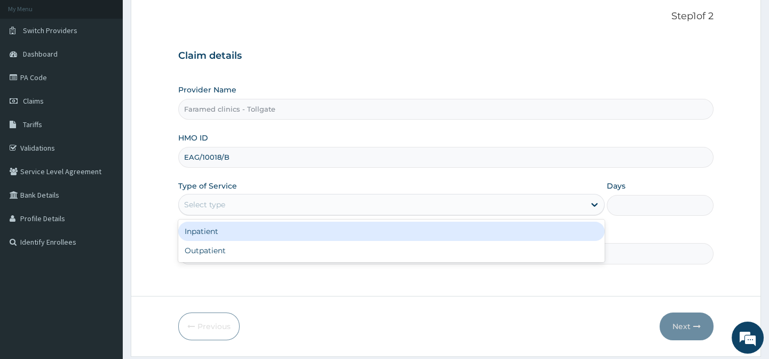
click at [269, 203] on div "Select type" at bounding box center [382, 204] width 406 height 17
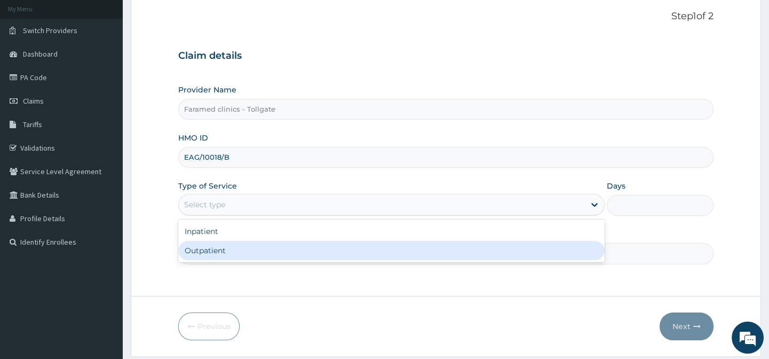
click at [269, 244] on div "Outpatient" at bounding box center [391, 250] width 426 height 19
type input "1"
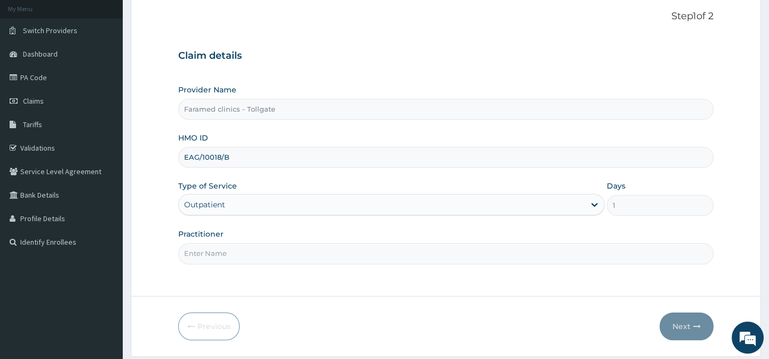
click at [269, 244] on input "Practitioner" at bounding box center [445, 253] width 535 height 21
type input "gp"
click at [679, 326] on button "Next" at bounding box center [687, 326] width 54 height 28
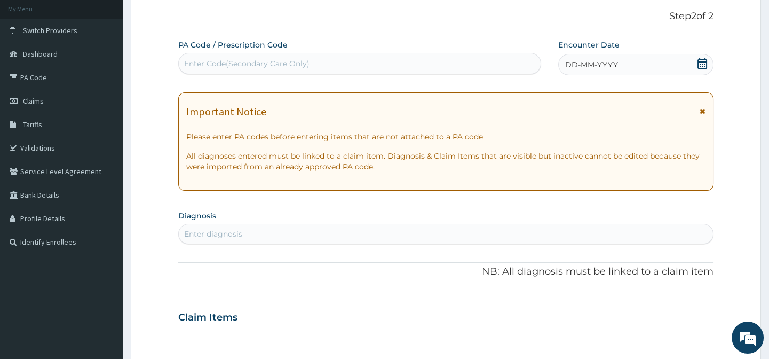
scroll to position [0, 0]
click at [300, 66] on div "Enter Code(Secondary Care Only)" at bounding box center [246, 63] width 125 height 11
click at [698, 67] on icon at bounding box center [702, 63] width 10 height 11
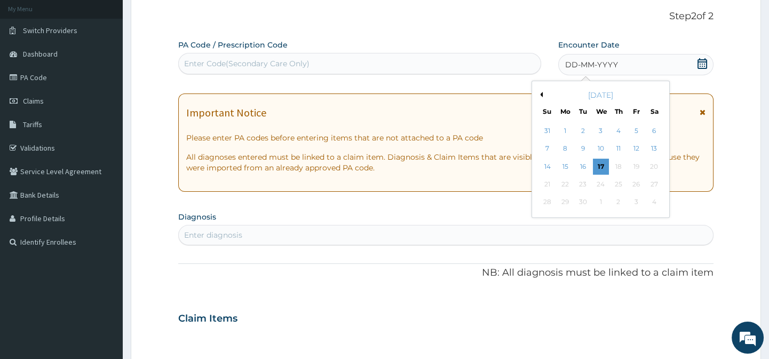
click at [541, 97] on div "[DATE]" at bounding box center [600, 95] width 129 height 11
click at [541, 94] on button "Previous Month" at bounding box center [539, 94] width 5 height 5
click at [598, 151] on div "6" at bounding box center [600, 149] width 16 height 16
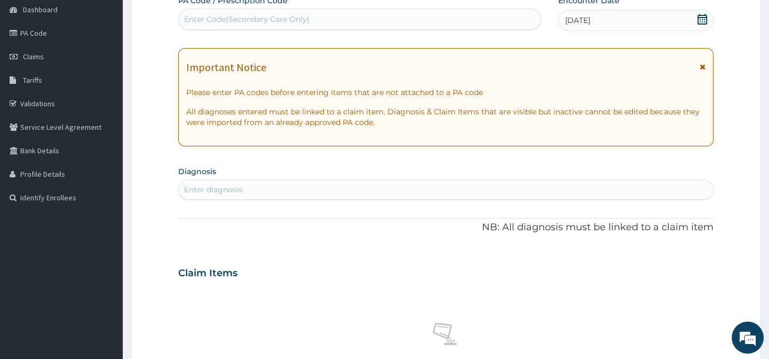
scroll to position [108, 0]
click at [328, 187] on div "Enter diagnosis" at bounding box center [446, 188] width 534 height 17
type input "[MEDICAL_DATA]"
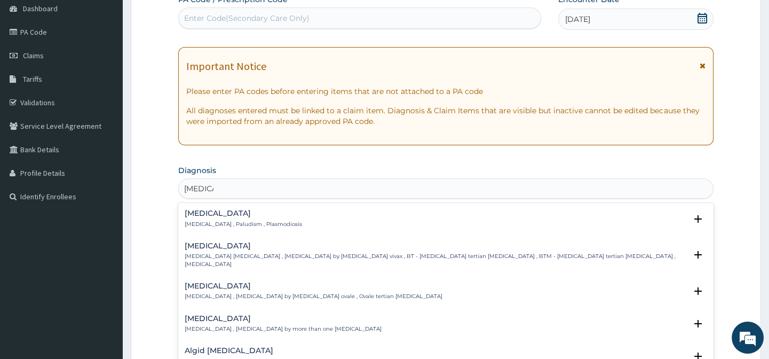
click at [295, 214] on div "[MEDICAL_DATA] [MEDICAL_DATA] , Paludism , Plasmodiosis" at bounding box center [446, 218] width 522 height 19
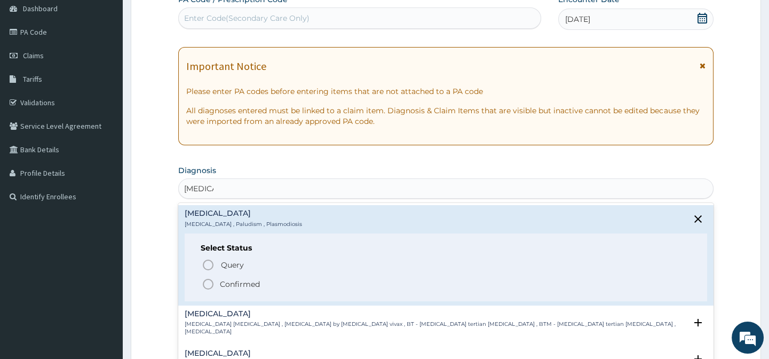
click at [204, 285] on icon "status option filled" at bounding box center [208, 283] width 13 height 13
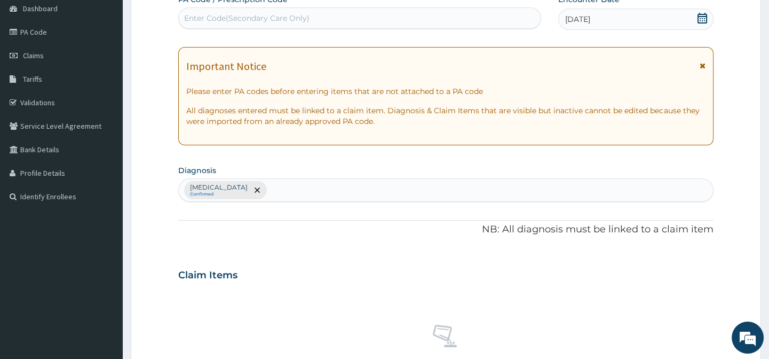
click at [285, 193] on div "[MEDICAL_DATA] Confirmed" at bounding box center [446, 190] width 534 height 22
type input "upper respi"
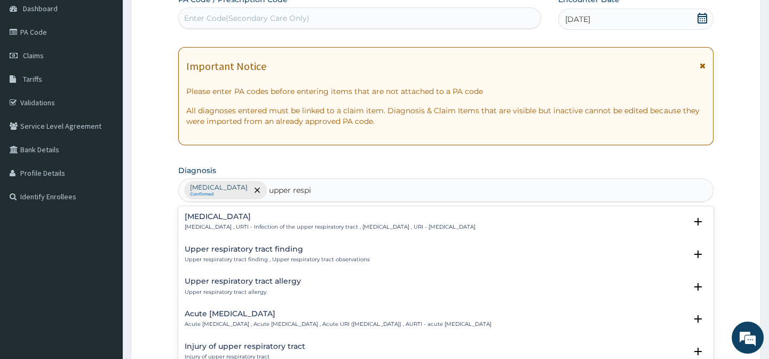
click at [327, 216] on h4 "[MEDICAL_DATA]" at bounding box center [330, 216] width 291 height 8
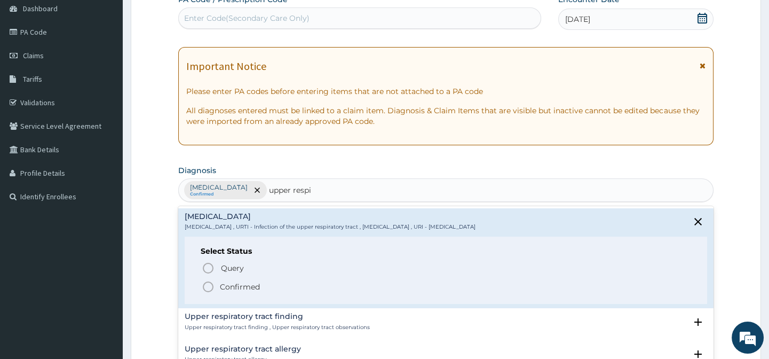
click at [211, 287] on icon "status option filled" at bounding box center [208, 286] width 13 height 13
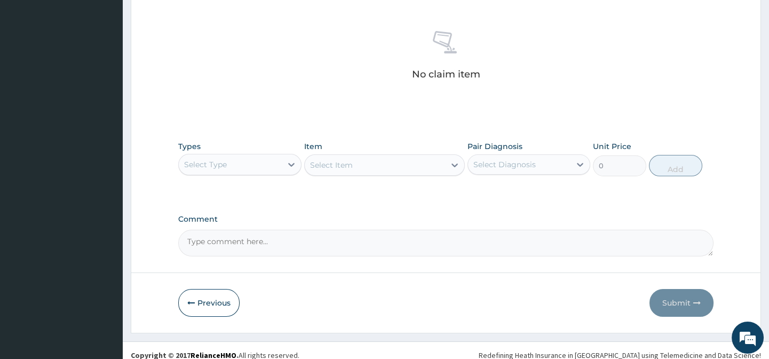
scroll to position [410, 0]
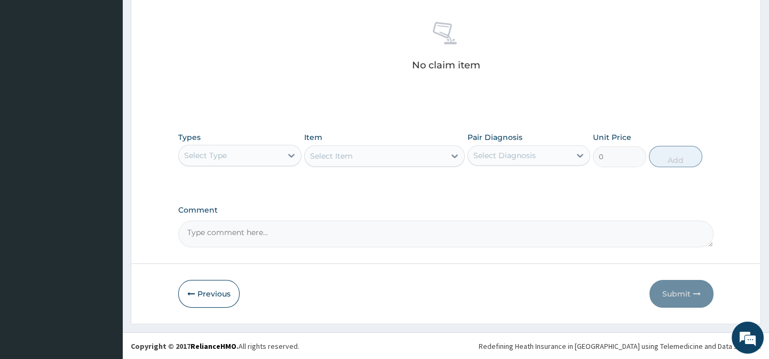
click at [280, 148] on div "Select Type" at bounding box center [230, 155] width 102 height 17
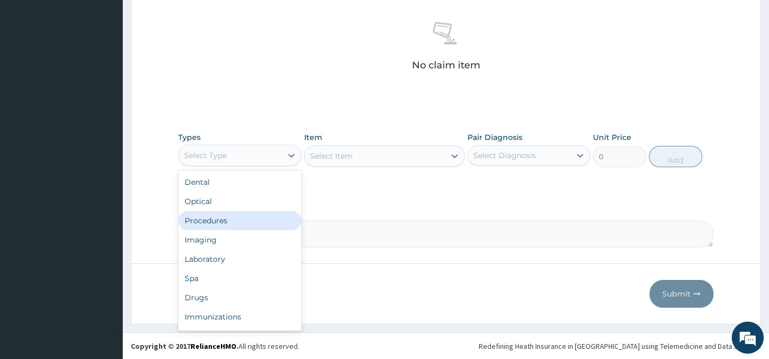
click at [238, 221] on div "Procedures" at bounding box center [239, 220] width 123 height 19
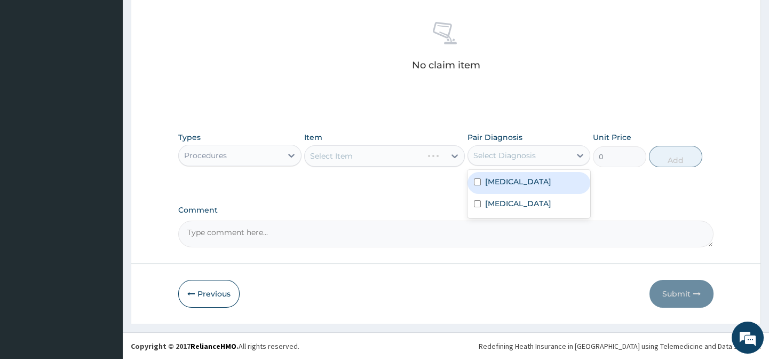
click at [551, 155] on div "Select Diagnosis" at bounding box center [519, 155] width 102 height 17
click at [526, 180] on div "[MEDICAL_DATA]" at bounding box center [528, 183] width 123 height 22
checkbox input "true"
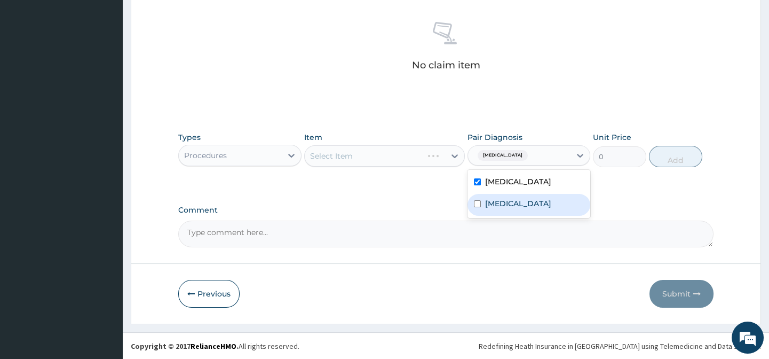
click at [522, 209] on label "[MEDICAL_DATA]" at bounding box center [518, 203] width 66 height 11
checkbox input "true"
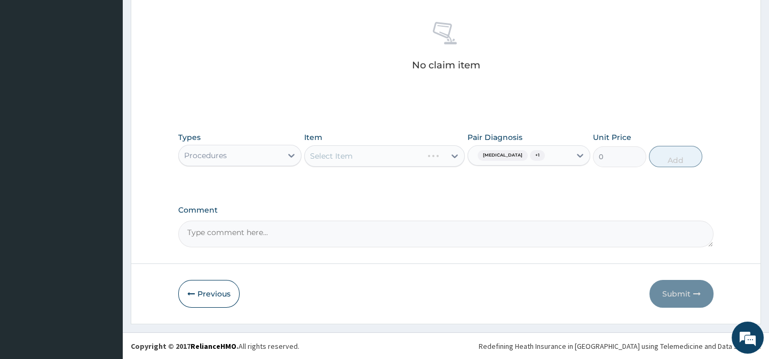
click at [438, 207] on label "Comment" at bounding box center [445, 209] width 535 height 9
click at [438, 220] on textarea "Comment" at bounding box center [445, 233] width 535 height 27
click at [439, 172] on div "Types Procedures Item Select Item Pair Diagnosis [MEDICAL_DATA] + 1 Unit Price …" at bounding box center [445, 157] width 535 height 62
click at [431, 152] on div "Select Item" at bounding box center [375, 155] width 140 height 17
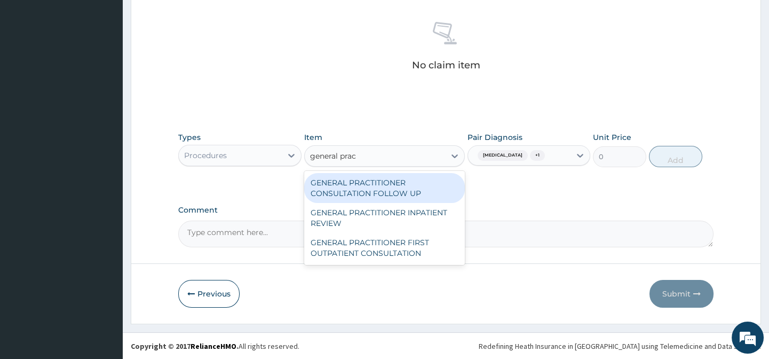
type input "general pract"
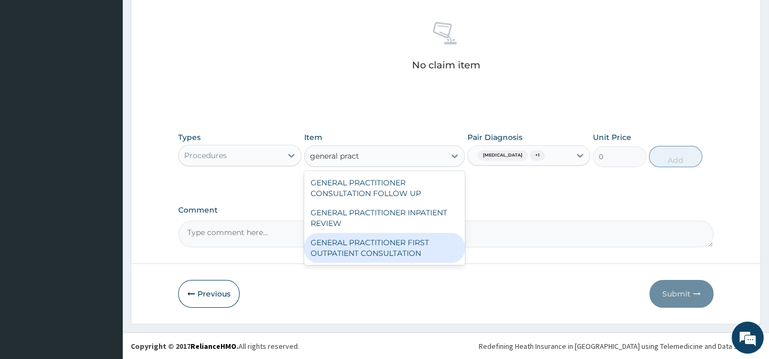
click at [409, 245] on div "GENERAL PRACTITIONER FIRST OUTPATIENT CONSULTATION" at bounding box center [384, 248] width 161 height 30
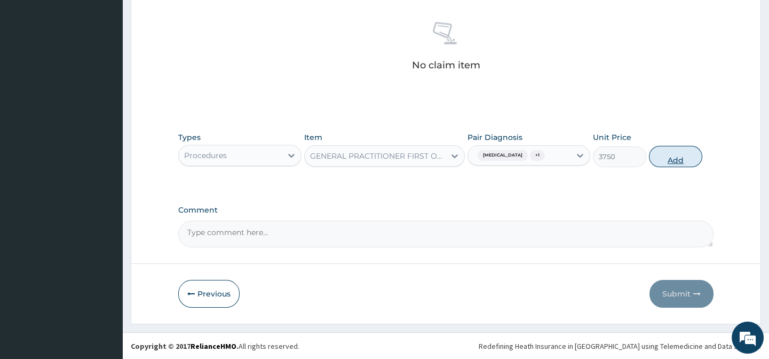
click at [677, 156] on button "Add" at bounding box center [675, 156] width 53 height 21
type input "0"
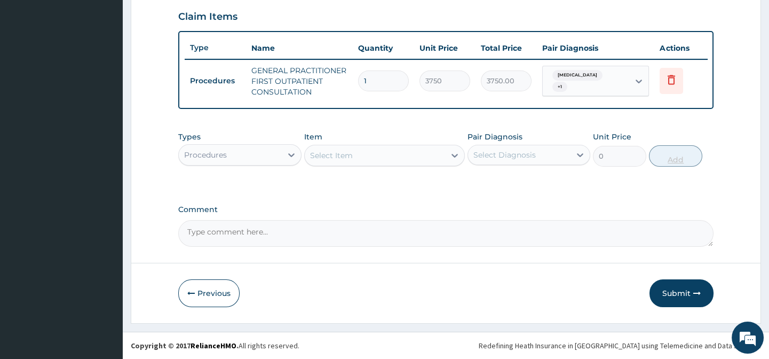
scroll to position [372, 0]
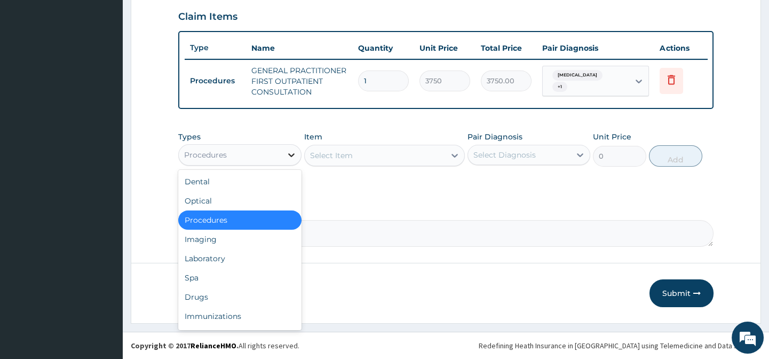
click at [291, 158] on icon at bounding box center [291, 154] width 11 height 11
click at [245, 256] on div "Laboratory" at bounding box center [239, 258] width 123 height 19
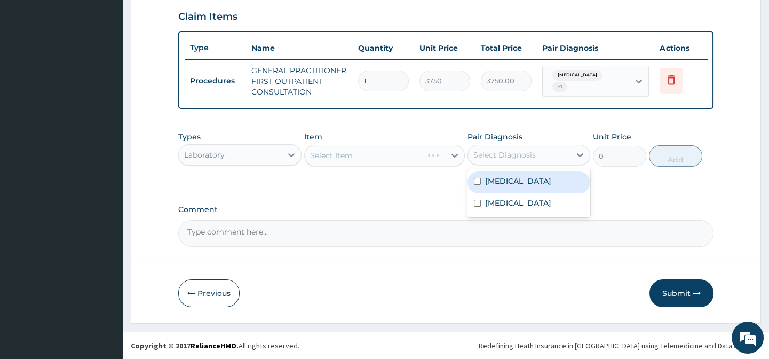
click at [526, 156] on div "Select Diagnosis" at bounding box center [504, 154] width 62 height 11
click at [514, 181] on div "[MEDICAL_DATA]" at bounding box center [528, 182] width 123 height 22
checkbox input "true"
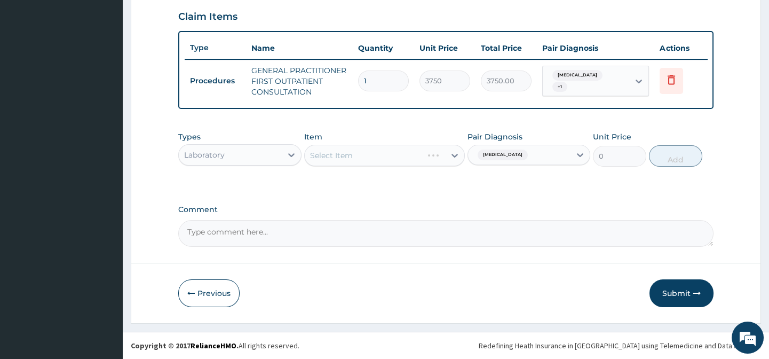
click at [453, 155] on div "Select Item" at bounding box center [384, 155] width 161 height 21
click at [451, 158] on div "Select Item" at bounding box center [384, 155] width 161 height 21
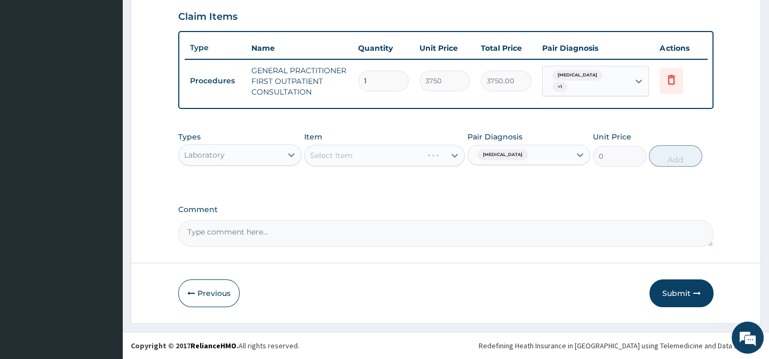
click at [451, 158] on div "Select Item" at bounding box center [384, 155] width 161 height 21
click at [455, 158] on div "Select Item" at bounding box center [384, 155] width 161 height 21
click at [453, 155] on div "Select Item" at bounding box center [384, 155] width 161 height 21
click at [453, 155] on icon at bounding box center [454, 156] width 6 height 4
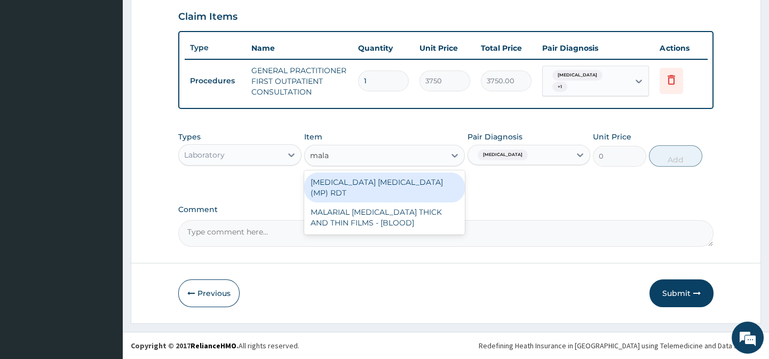
type input "malar"
click at [418, 187] on div "[MEDICAL_DATA] [MEDICAL_DATA] (MP) RDT" at bounding box center [384, 187] width 161 height 30
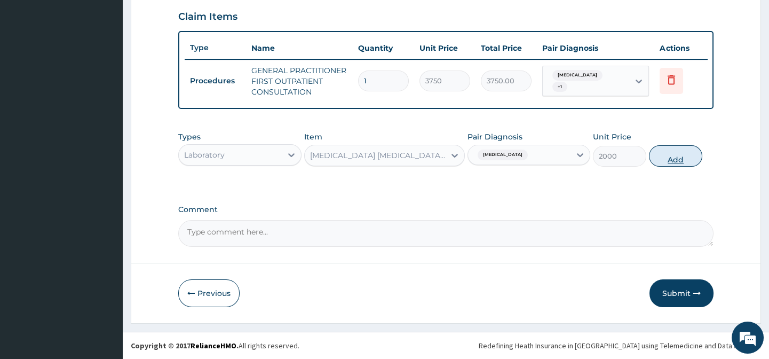
click at [683, 160] on button "Add" at bounding box center [675, 155] width 53 height 21
type input "0"
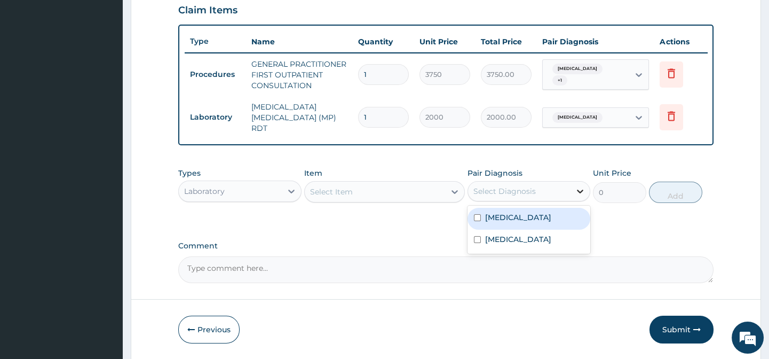
click at [574, 200] on div at bounding box center [579, 190] width 19 height 19
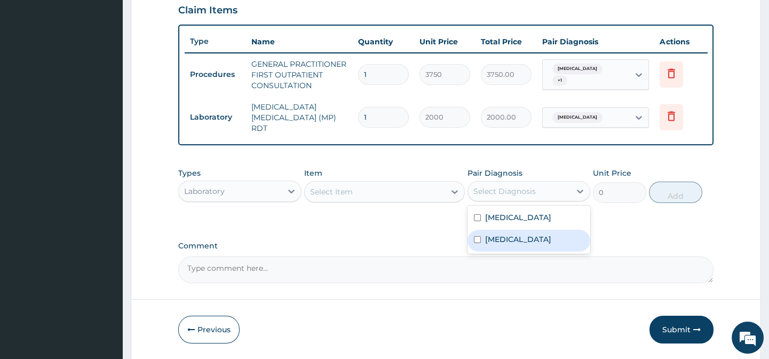
click at [529, 244] on label "[MEDICAL_DATA]" at bounding box center [518, 239] width 66 height 11
checkbox input "true"
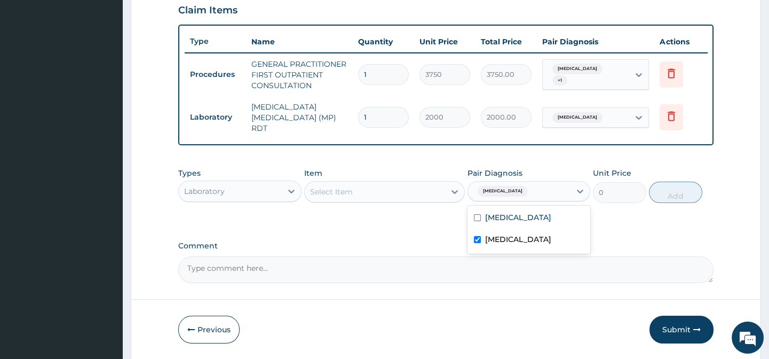
click at [431, 234] on div "PA Code / Prescription Code Enter Code(Secondary Care Only) Encounter Date [DAT…" at bounding box center [445, 5] width 535 height 553
click at [449, 192] on icon at bounding box center [454, 191] width 11 height 11
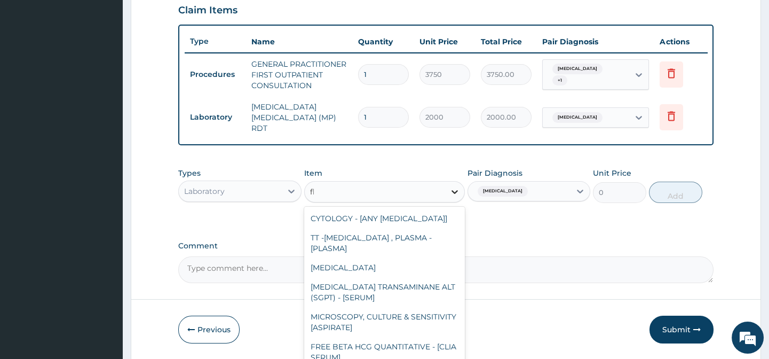
type input "fbc"
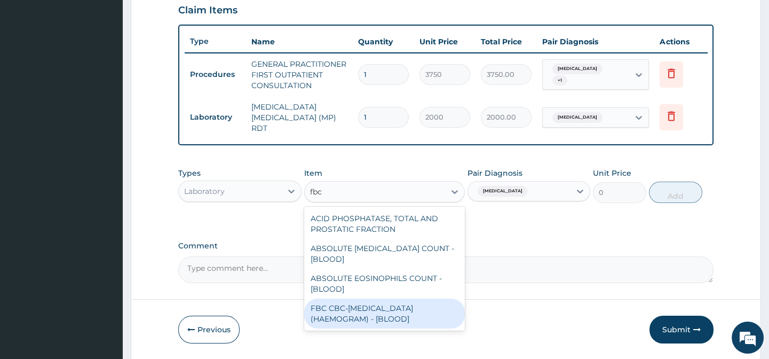
click at [378, 306] on div "FBC CBC-[MEDICAL_DATA] (HAEMOGRAM) - [BLOOD]" at bounding box center [384, 313] width 161 height 30
type input "5000"
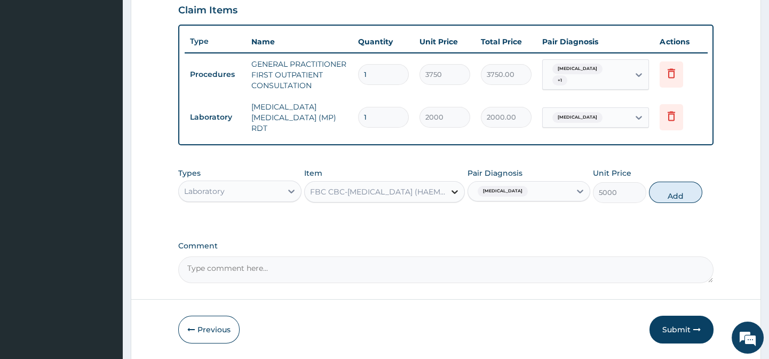
click at [451, 196] on icon at bounding box center [454, 191] width 11 height 11
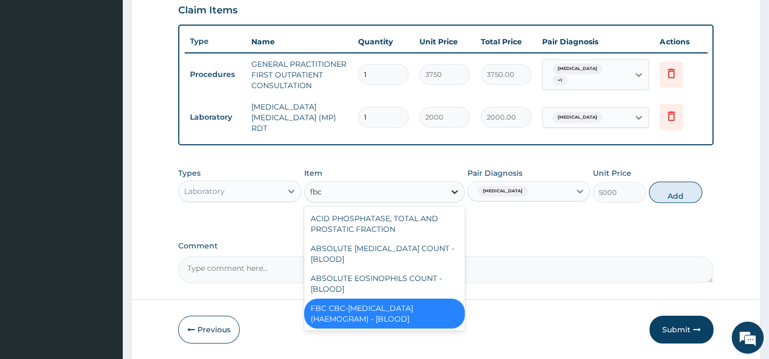
scroll to position [0, 0]
type input "fbc"
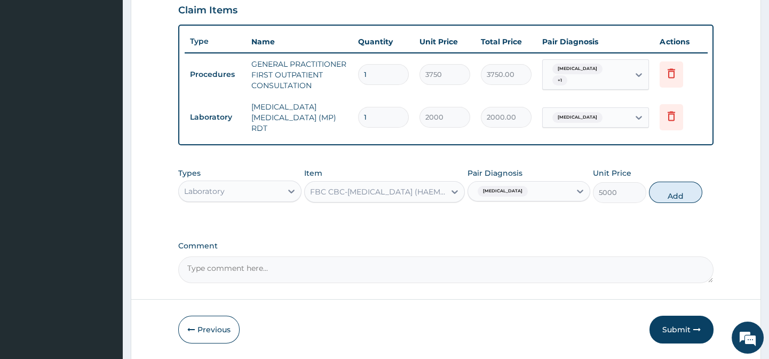
click at [537, 240] on div "PA Code / Prescription Code Enter Code(Secondary Care Only) Encounter Date [DAT…" at bounding box center [445, 5] width 535 height 553
click at [694, 196] on button "Add" at bounding box center [675, 191] width 53 height 21
type input "0"
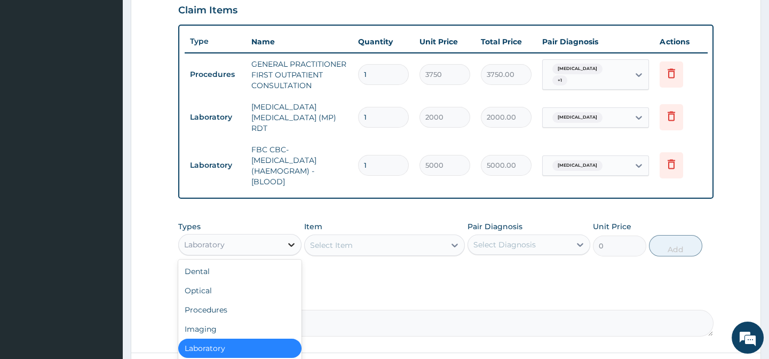
click at [289, 240] on icon at bounding box center [291, 244] width 11 height 11
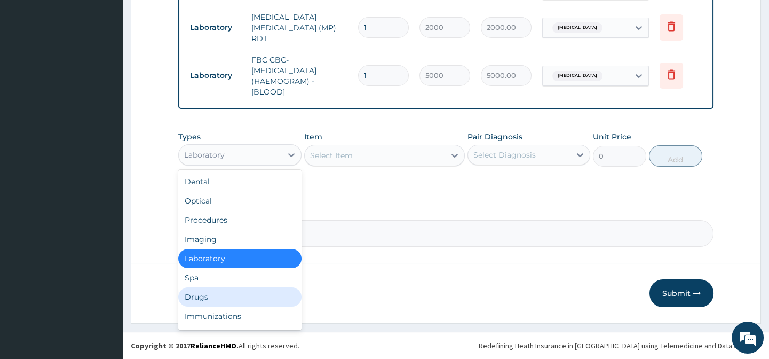
click at [232, 293] on div "Drugs" at bounding box center [239, 296] width 123 height 19
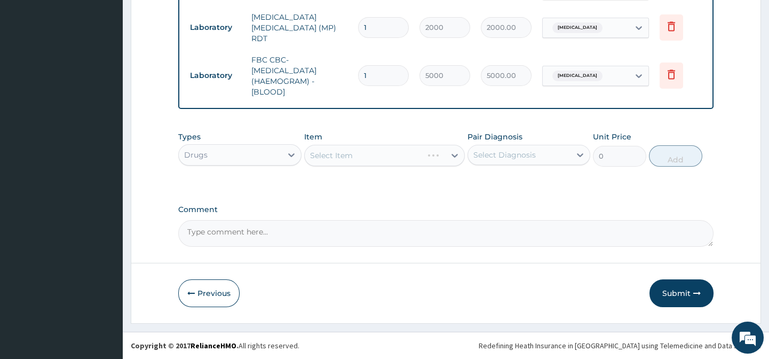
click at [544, 149] on div "Select Diagnosis" at bounding box center [519, 154] width 102 height 17
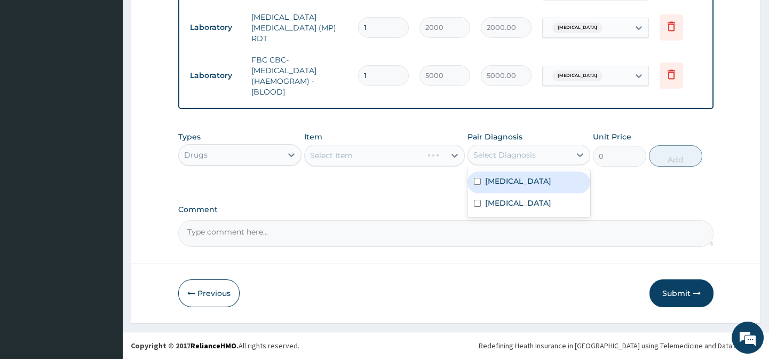
click at [513, 186] on div "Malaria" at bounding box center [528, 182] width 123 height 22
checkbox input "true"
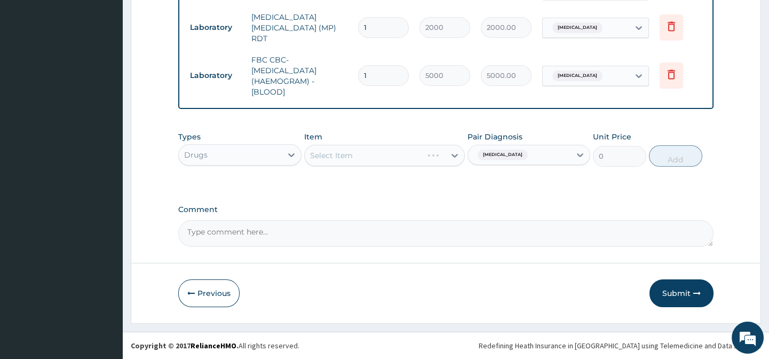
click at [448, 171] on div "Types Drugs Item Select Item Pair Diagnosis Malaria Unit Price 0 Add" at bounding box center [445, 149] width 535 height 46
click at [455, 156] on div "Select Item" at bounding box center [384, 155] width 161 height 21
click at [446, 158] on div "Select Item" at bounding box center [384, 155] width 161 height 21
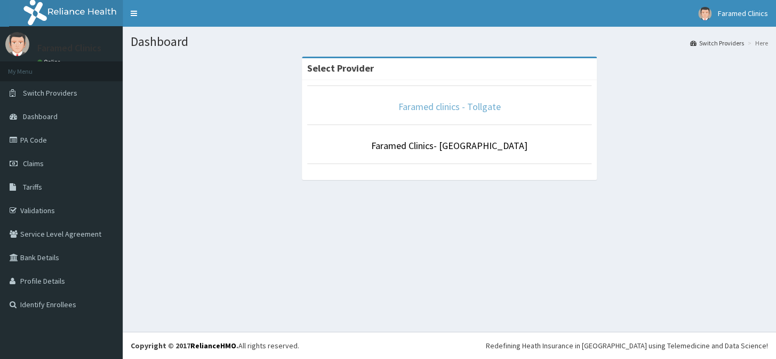
click at [444, 101] on link "Faramed clinics - Tollgate" at bounding box center [450, 106] width 102 height 12
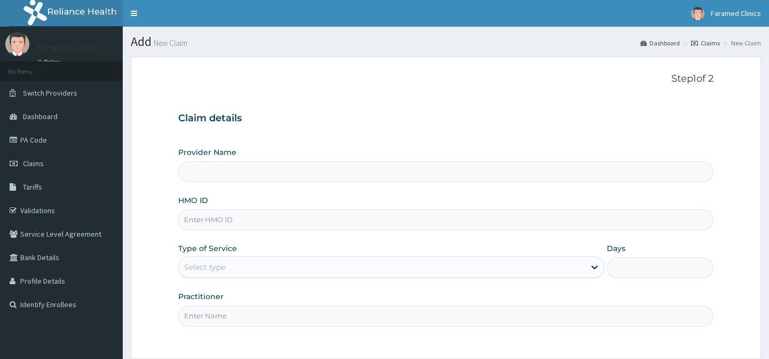
type input "Faramed clinics - Tollgate"
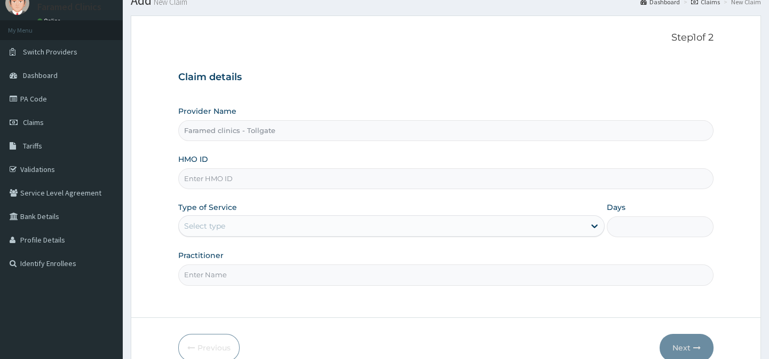
scroll to position [44, 0]
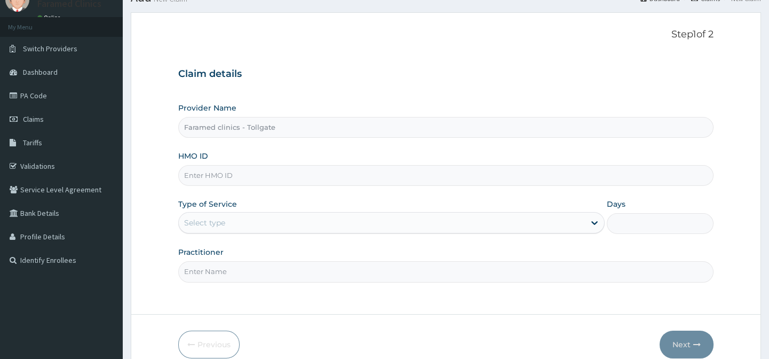
click at [427, 185] on div "Provider Name Faramed clinics - Tollgate HMO ID Type of Service Select type Day…" at bounding box center [445, 191] width 535 height 179
click at [409, 179] on input "HMO ID" at bounding box center [445, 175] width 535 height 21
paste input "EAG/10018/B"
type input "EAG/10018/B"
click at [367, 219] on div "Select type" at bounding box center [382, 222] width 406 height 17
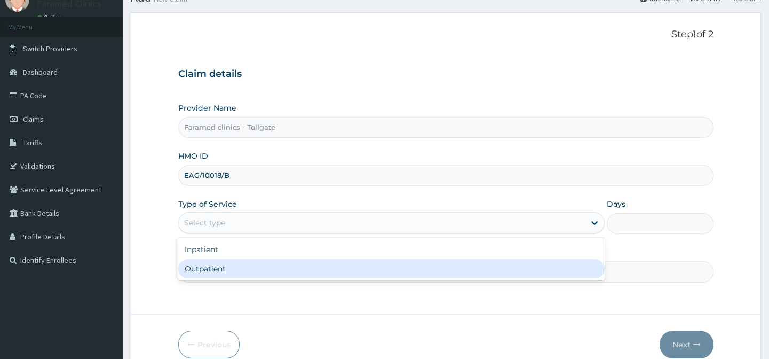
click at [347, 263] on div "Outpatient" at bounding box center [391, 268] width 426 height 19
type input "1"
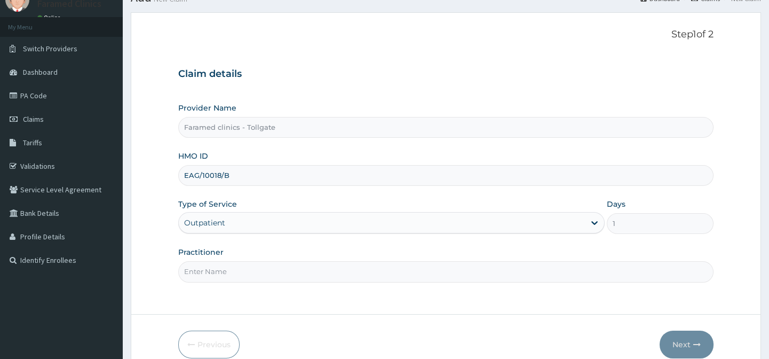
click at [347, 263] on input "Practitioner" at bounding box center [445, 271] width 535 height 21
type input "gp"
click at [683, 336] on button "Next" at bounding box center [687, 344] width 54 height 28
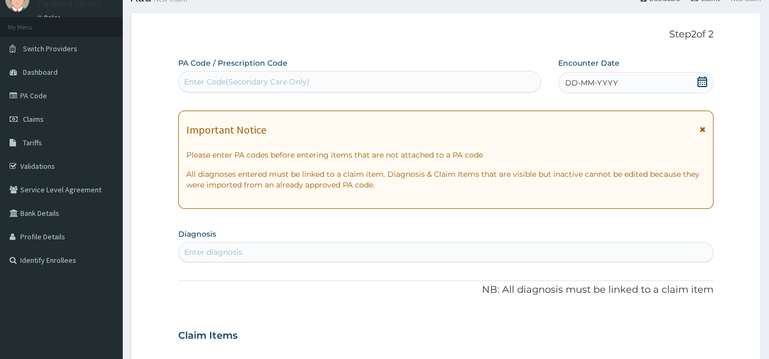
click at [700, 82] on icon at bounding box center [702, 81] width 10 height 11
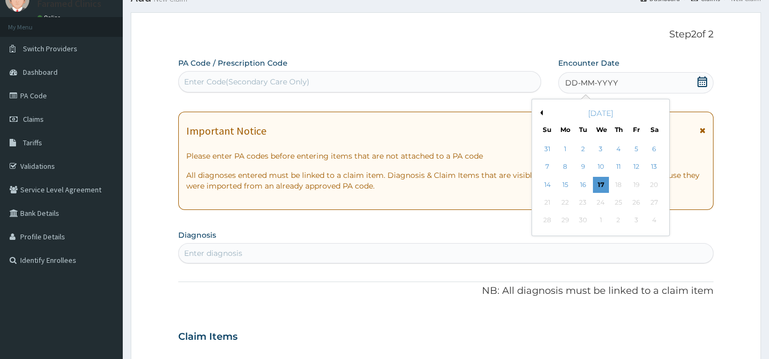
click at [539, 112] on button "Previous Month" at bounding box center [539, 112] width 5 height 5
click at [603, 163] on div "6" at bounding box center [600, 167] width 16 height 16
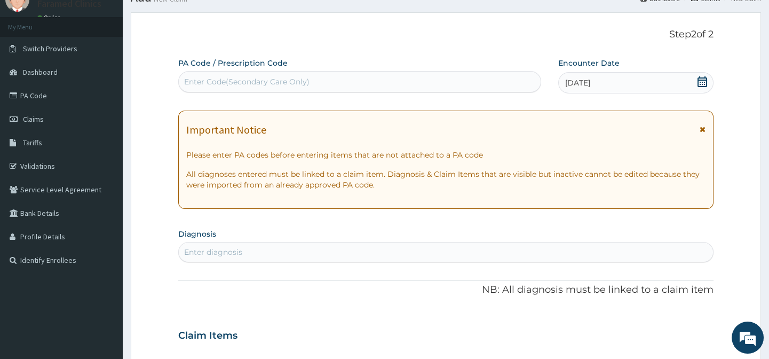
scroll to position [170, 0]
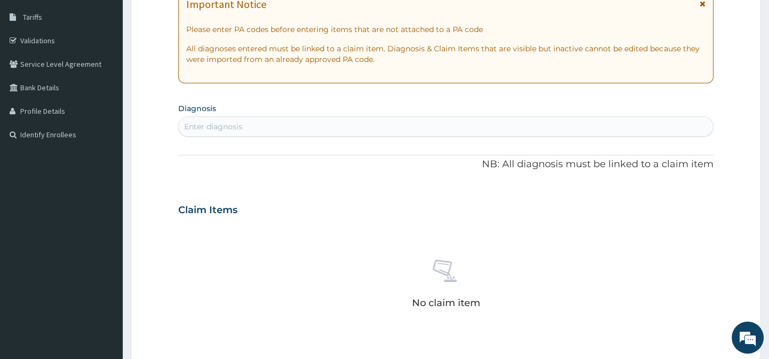
click at [426, 123] on div "Enter diagnosis" at bounding box center [446, 126] width 534 height 17
type input "malaria"
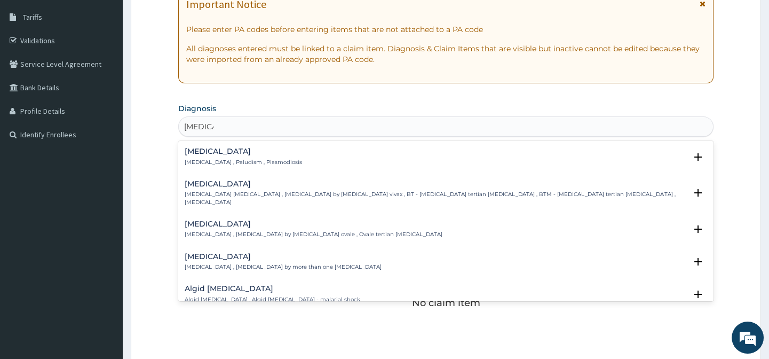
click at [322, 157] on div "Malaria Malaria , Paludism , Plasmodiosis" at bounding box center [446, 156] width 522 height 19
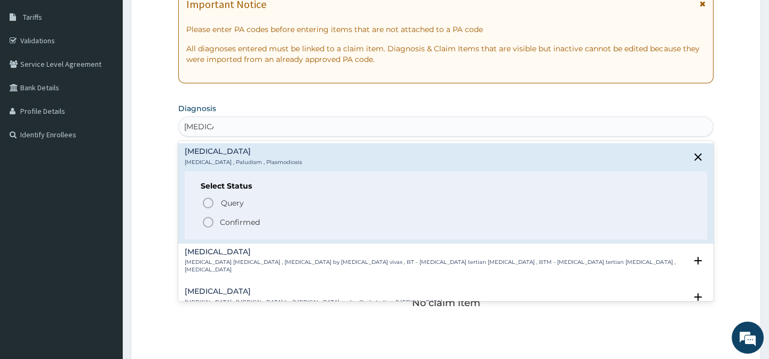
click at [209, 222] on icon "status option filled" at bounding box center [208, 222] width 13 height 13
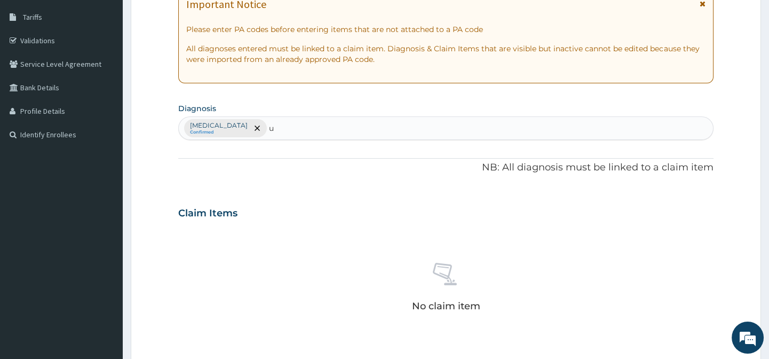
scroll to position [0, 0]
type input "upper respi"
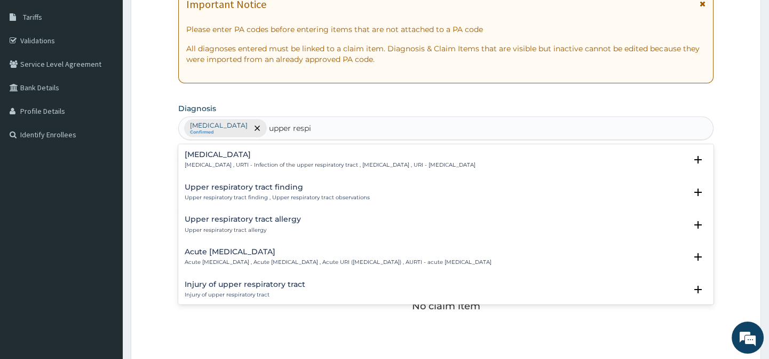
click at [310, 157] on h4 "Upper respiratory infection" at bounding box center [330, 154] width 291 height 8
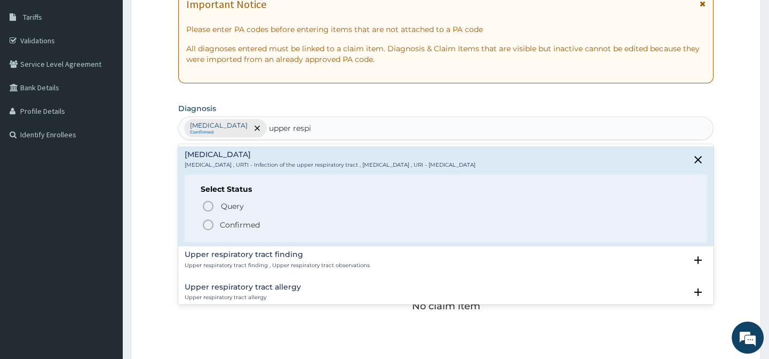
click at [208, 223] on icon "status option filled" at bounding box center [208, 224] width 13 height 13
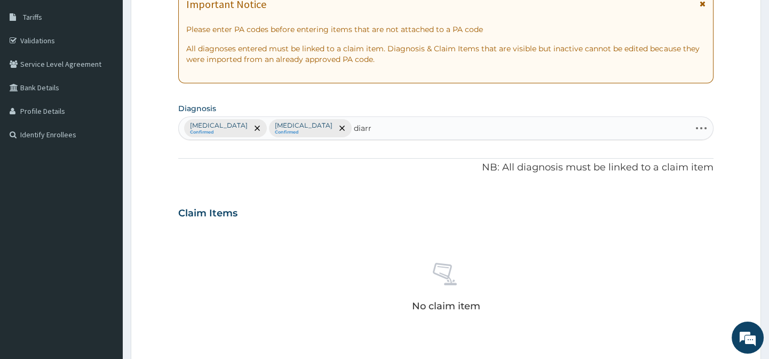
type input "diarr"
type input "diarrhea"
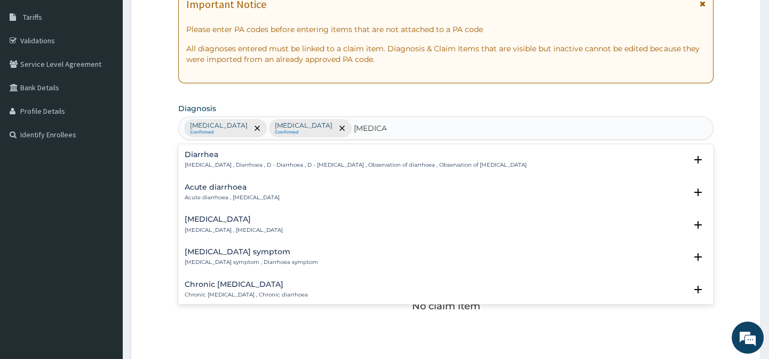
click at [261, 156] on h4 "Diarrhea" at bounding box center [356, 154] width 342 height 8
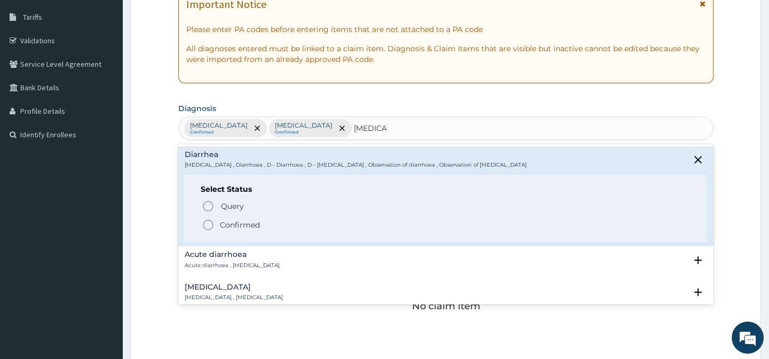
click at [207, 225] on icon "status option filled" at bounding box center [208, 224] width 13 height 13
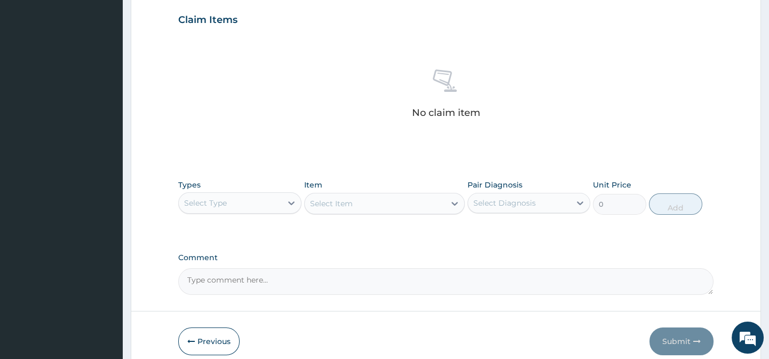
scroll to position [410, 0]
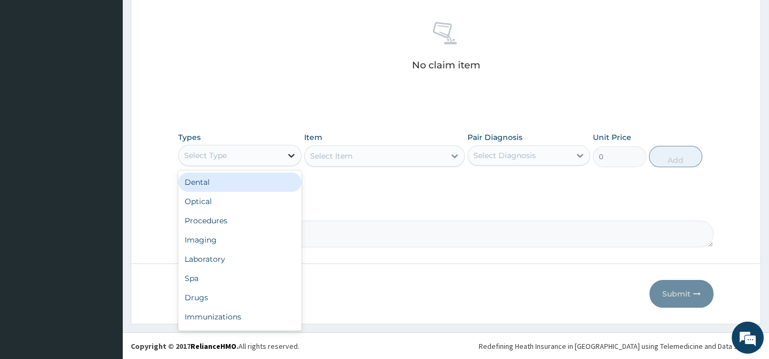
click at [291, 148] on div at bounding box center [291, 155] width 19 height 19
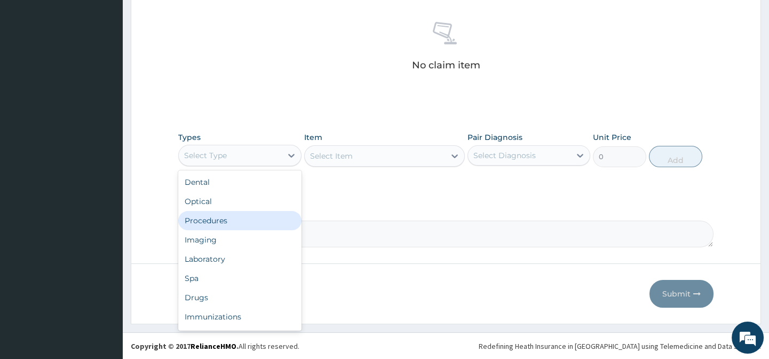
click at [248, 214] on div "Procedures" at bounding box center [239, 220] width 123 height 19
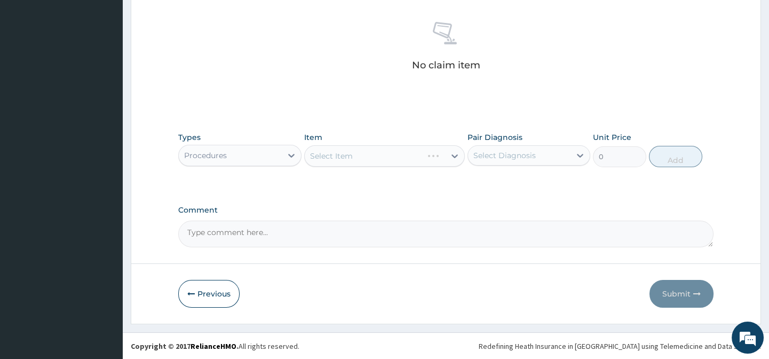
click at [530, 161] on div "Select Diagnosis" at bounding box center [519, 155] width 102 height 17
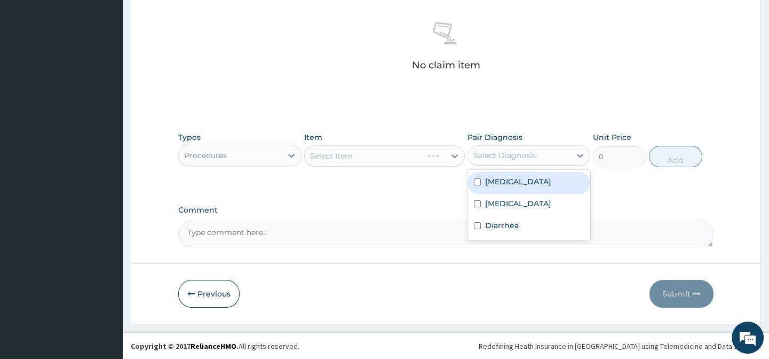
click at [519, 180] on div "[MEDICAL_DATA]" at bounding box center [528, 183] width 123 height 22
checkbox input "true"
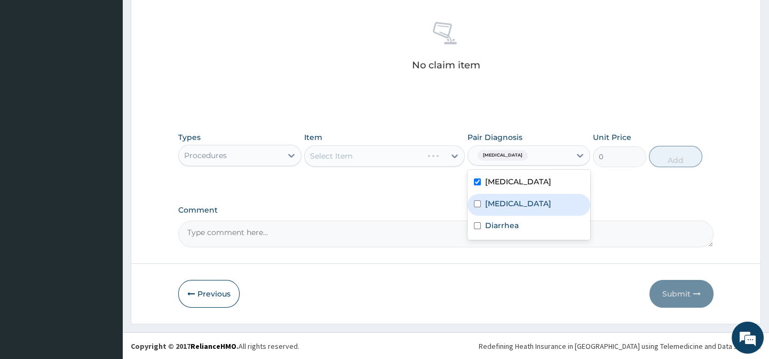
click at [517, 196] on div "Upper respiratory infection" at bounding box center [528, 205] width 123 height 22
checkbox input "true"
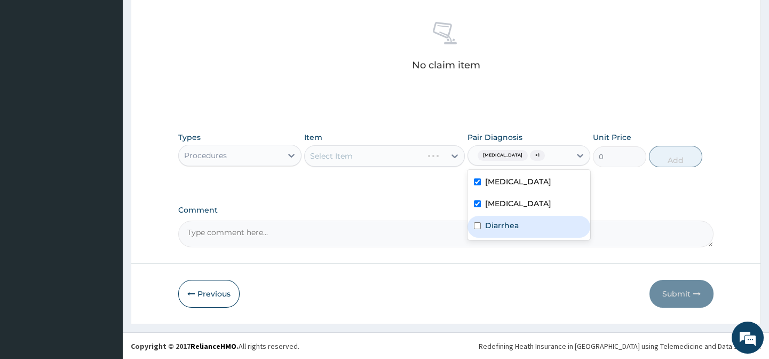
click at [505, 231] on label "Diarrhea" at bounding box center [502, 225] width 34 height 11
checkbox input "true"
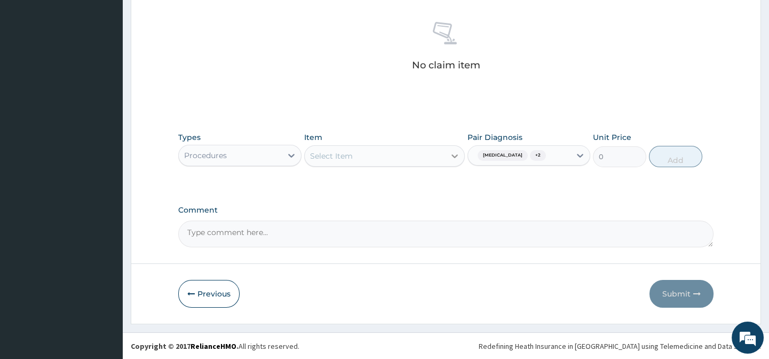
click at [451, 153] on icon at bounding box center [454, 155] width 11 height 11
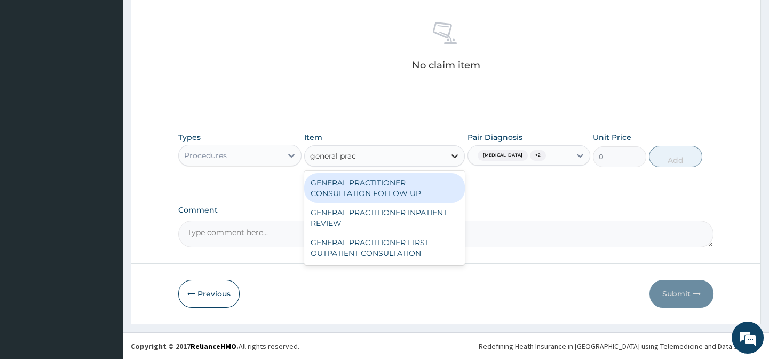
type input "general pract"
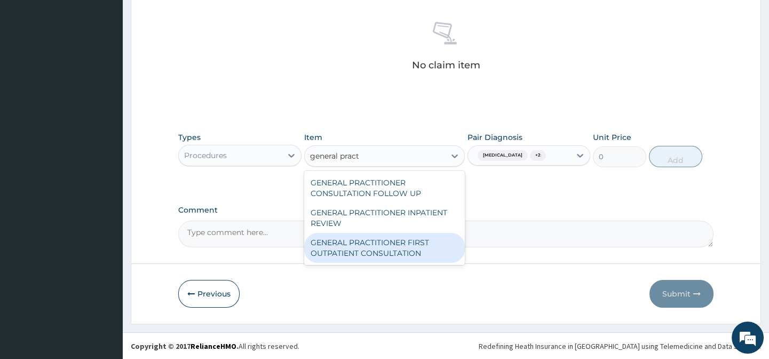
click at [407, 252] on div "GENERAL PRACTITIONER FIRST OUTPATIENT CONSULTATION" at bounding box center [384, 248] width 161 height 30
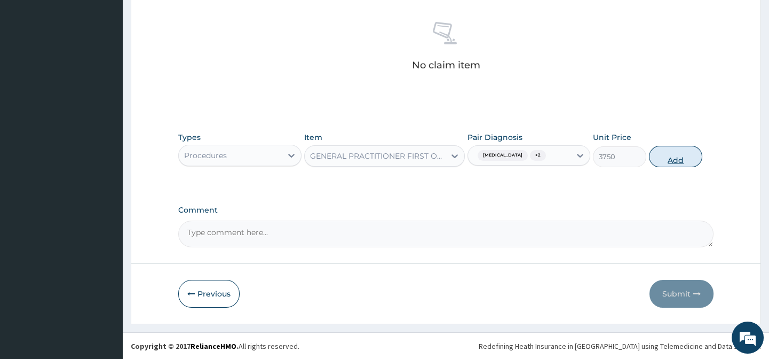
click at [679, 153] on button "Add" at bounding box center [675, 156] width 53 height 21
type input "0"
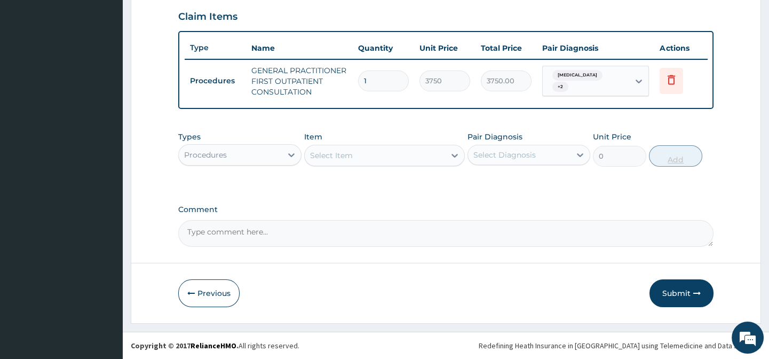
scroll to position [372, 0]
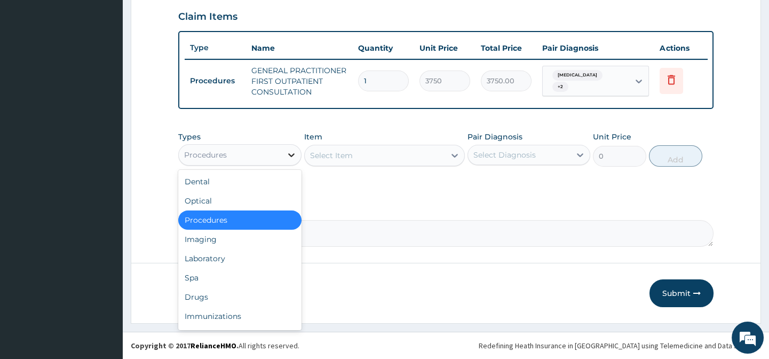
click at [294, 157] on icon at bounding box center [291, 154] width 11 height 11
click at [233, 252] on div "Laboratory" at bounding box center [239, 258] width 123 height 19
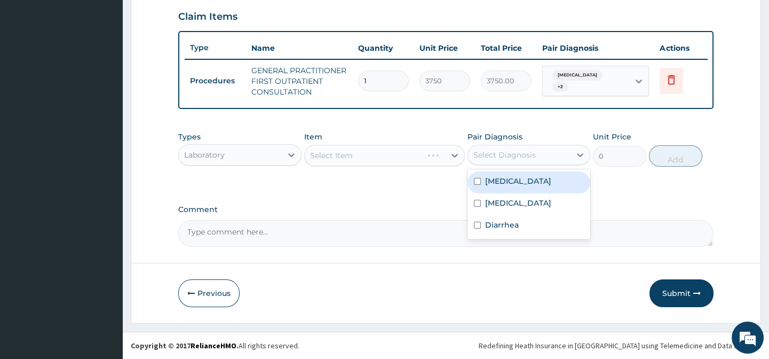
click at [515, 155] on div "Select Diagnosis" at bounding box center [504, 154] width 62 height 11
click at [511, 179] on label "[MEDICAL_DATA]" at bounding box center [518, 181] width 66 height 11
checkbox input "true"
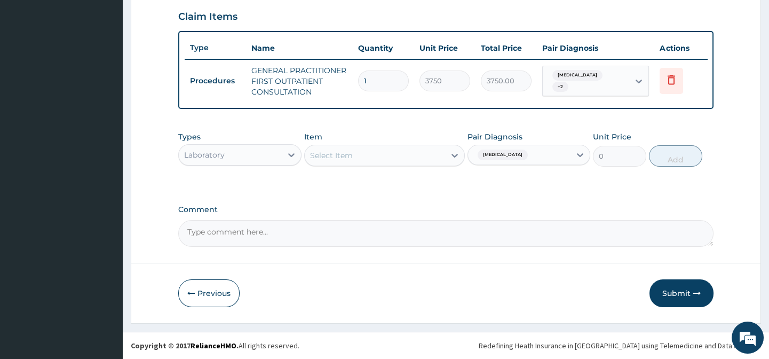
click at [422, 162] on div "Select Item" at bounding box center [375, 155] width 140 height 17
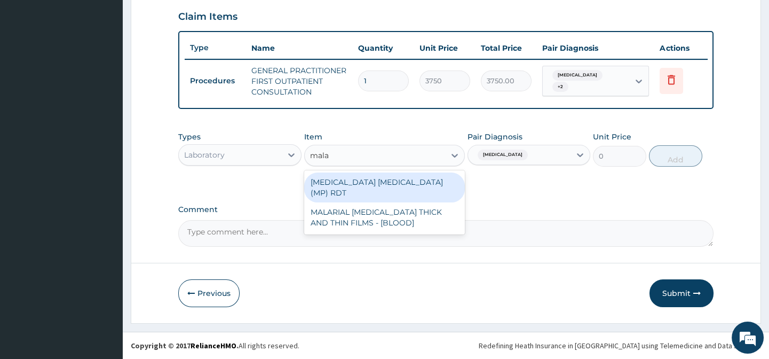
type input "malar"
click at [419, 176] on div "[MEDICAL_DATA] [MEDICAL_DATA] (MP) RDT" at bounding box center [384, 187] width 161 height 30
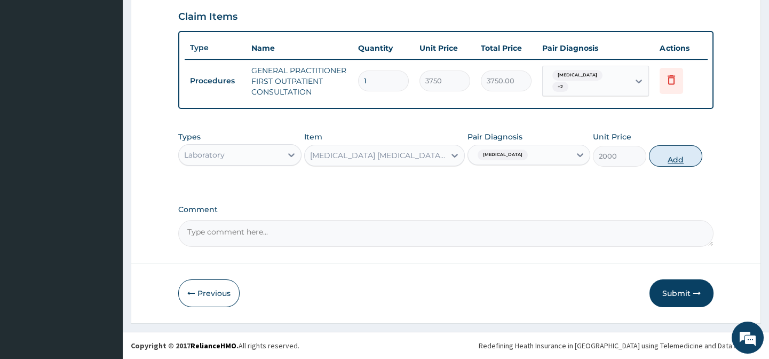
click at [665, 162] on button "Add" at bounding box center [675, 155] width 53 height 21
type input "0"
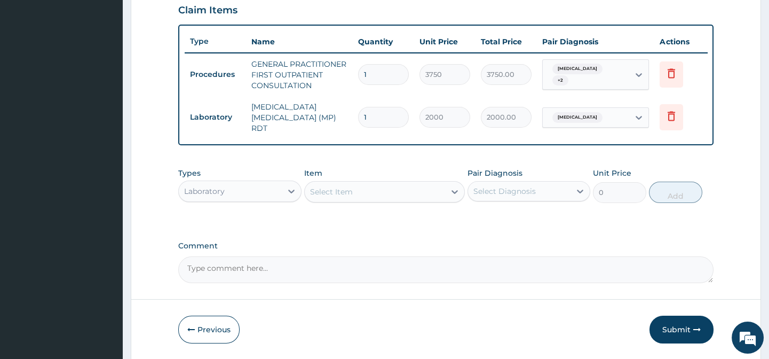
click at [522, 179] on div "Pair Diagnosis Select Diagnosis" at bounding box center [528, 185] width 123 height 35
click at [520, 188] on div "Select Diagnosis" at bounding box center [504, 191] width 62 height 11
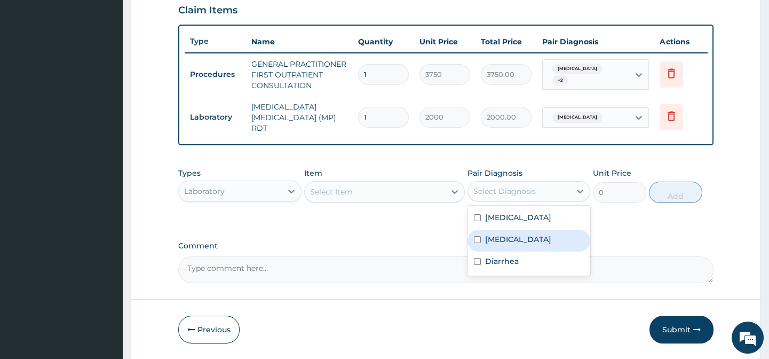
click at [507, 244] on label "Upper respiratory infection" at bounding box center [518, 239] width 66 height 11
checkbox input "true"
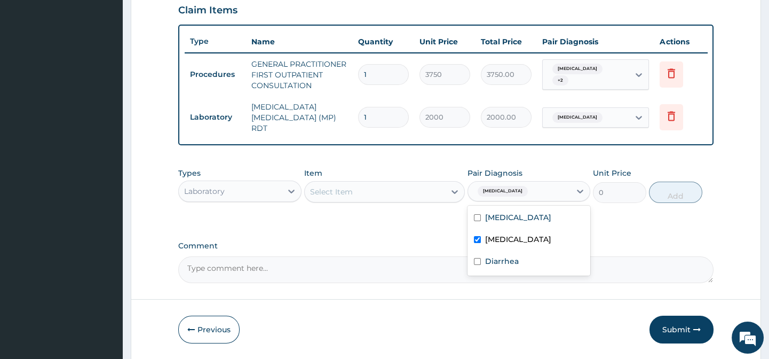
click at [419, 233] on div "PA Code / Prescription Code Enter Code(Secondary Care Only) Encounter Date 06-0…" at bounding box center [445, 5] width 535 height 553
click at [448, 195] on div at bounding box center [454, 191] width 19 height 19
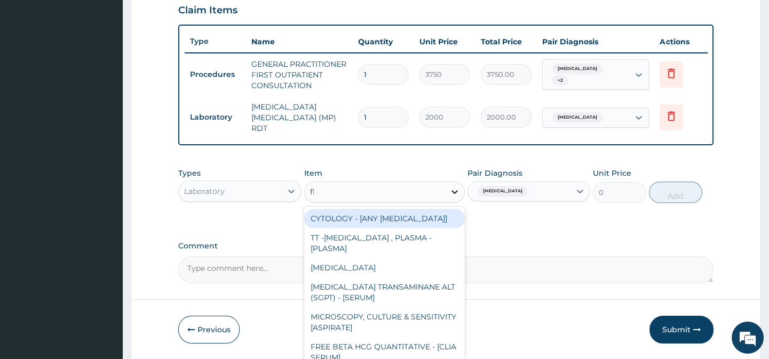
type input "fbc"
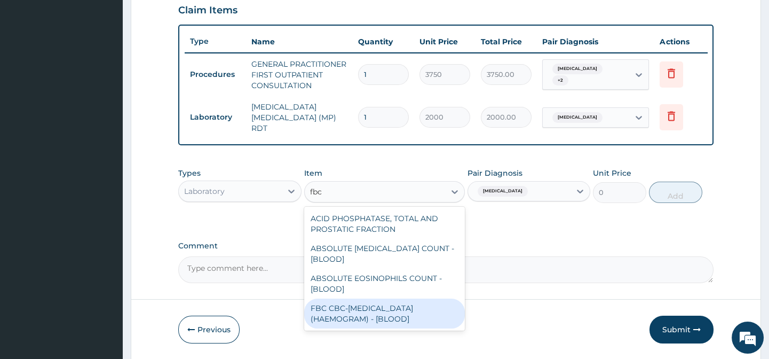
click at [410, 313] on div "FBC CBC-[MEDICAL_DATA] (HAEMOGRAM) - [BLOOD]" at bounding box center [384, 313] width 161 height 30
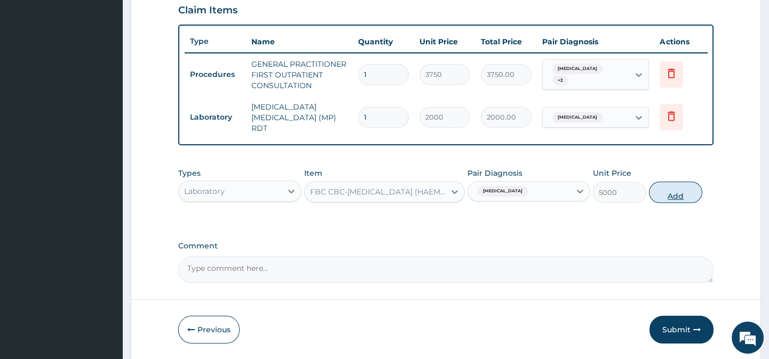
click at [700, 192] on button "Add" at bounding box center [675, 191] width 53 height 21
type input "0"
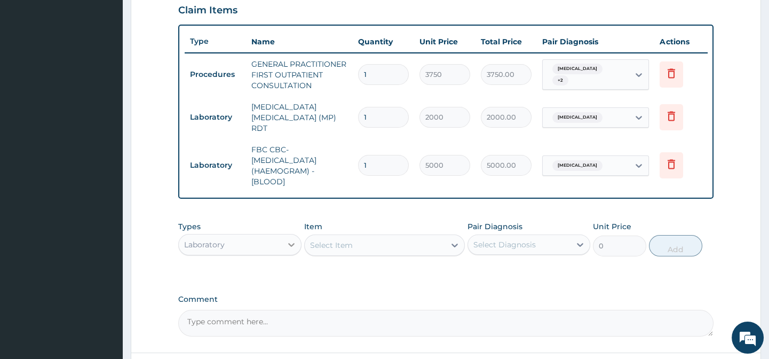
click at [289, 240] on icon at bounding box center [291, 244] width 11 height 11
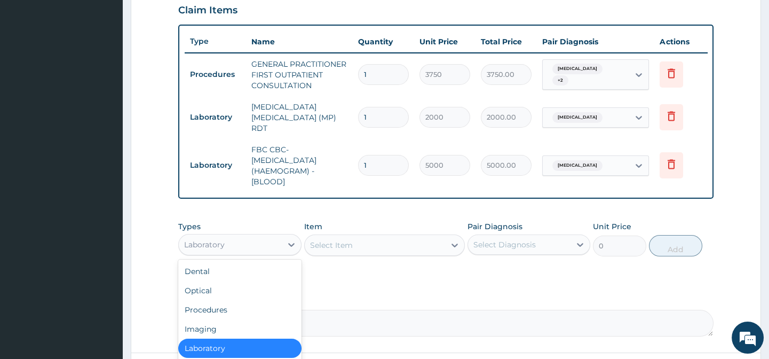
scroll to position [463, 0]
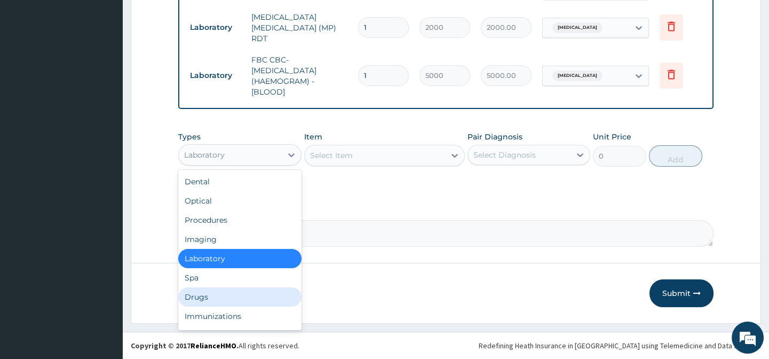
click at [232, 298] on div "Drugs" at bounding box center [239, 296] width 123 height 19
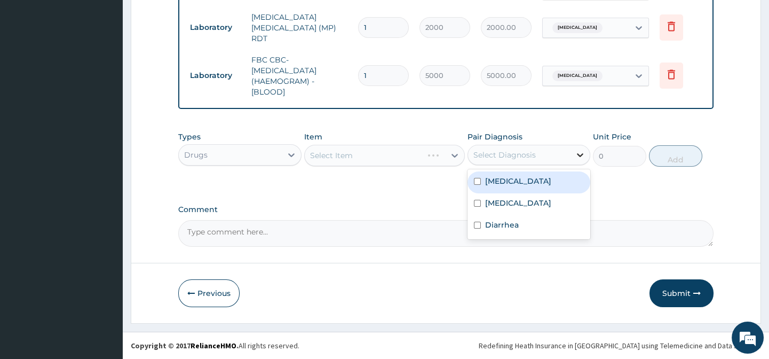
click at [573, 160] on div at bounding box center [579, 154] width 19 height 19
click at [549, 181] on div "[MEDICAL_DATA]" at bounding box center [528, 182] width 123 height 22
checkbox input "true"
click at [425, 205] on label "Comment" at bounding box center [445, 209] width 535 height 9
click at [425, 220] on textarea "Comment" at bounding box center [445, 233] width 535 height 27
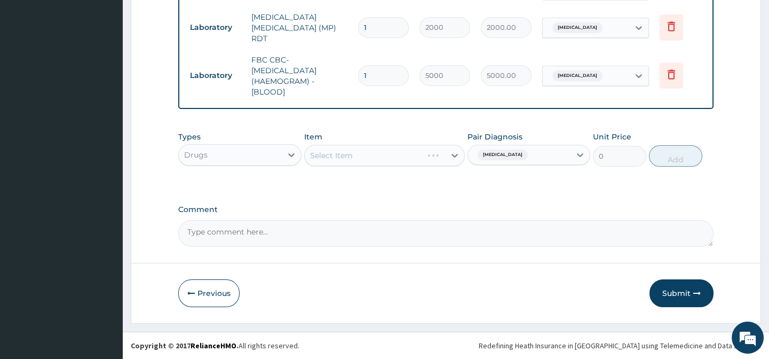
click at [450, 159] on div "Select Item" at bounding box center [384, 155] width 161 height 21
click at [459, 148] on div at bounding box center [454, 155] width 19 height 19
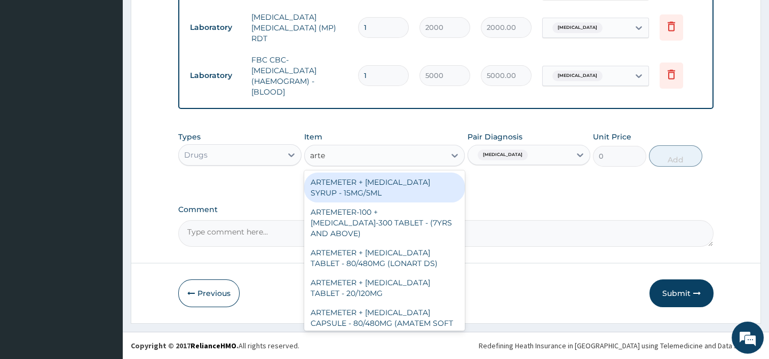
type input "artem"
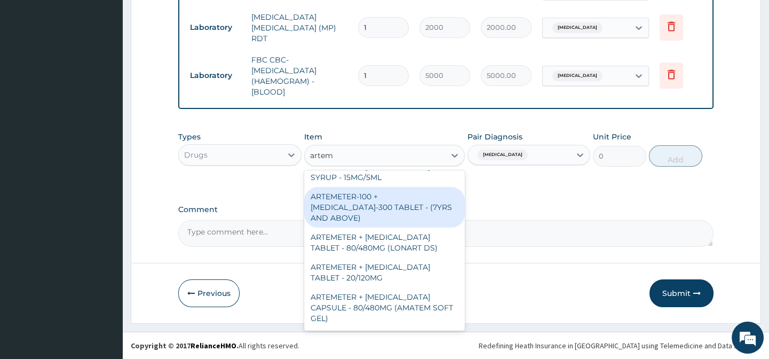
scroll to position [17, 0]
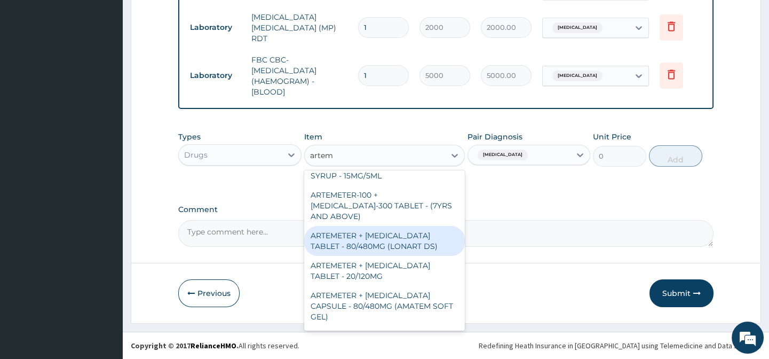
click at [411, 240] on div "ARTEMETER + [MEDICAL_DATA] TABLET - 80/480MG (LONART DS)" at bounding box center [384, 241] width 161 height 30
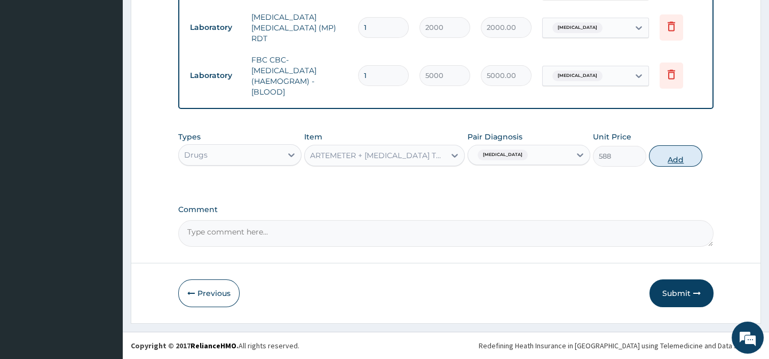
click at [666, 160] on button "Add" at bounding box center [675, 155] width 53 height 21
type input "0"
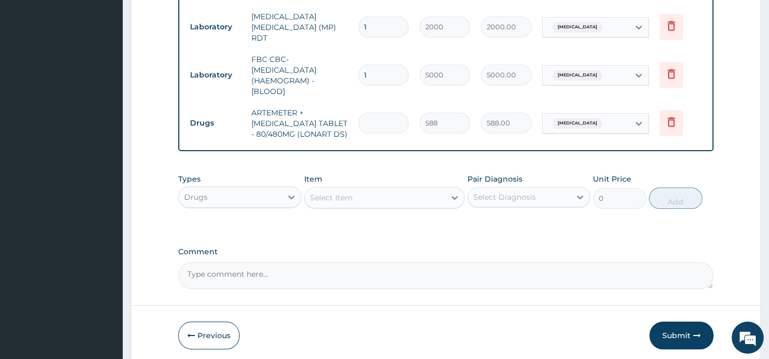
type input "0.00"
type input "6"
type input "3528.00"
type input "6"
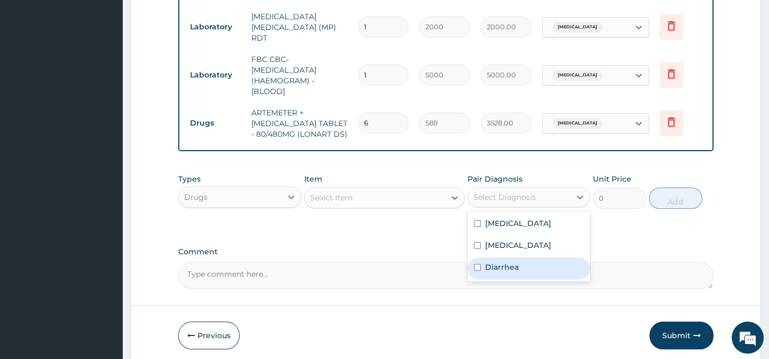
drag, startPoint x: 482, startPoint y: 201, endPoint x: 492, endPoint y: 279, distance: 78.0
click at [492, 207] on div "option Malaria, selected. option Diarrhea focused, 3 of 3. 3 results available.…" at bounding box center [528, 197] width 123 height 20
click at [492, 272] on label "Diarrhea" at bounding box center [502, 266] width 34 height 11
checkbox input "true"
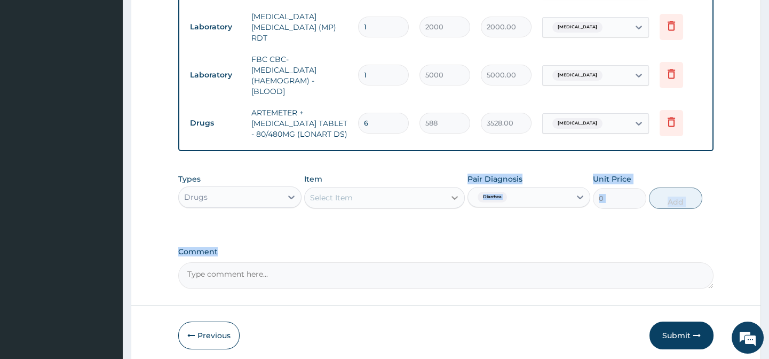
drag, startPoint x: 425, startPoint y: 253, endPoint x: 449, endPoint y: 199, distance: 59.0
click at [449, 199] on icon at bounding box center [454, 197] width 11 height 11
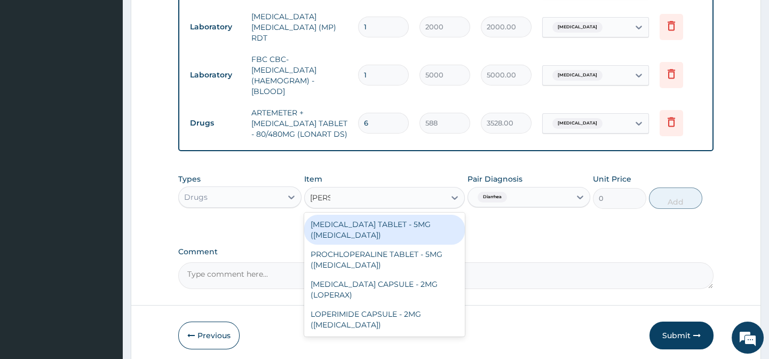
type input "lopera"
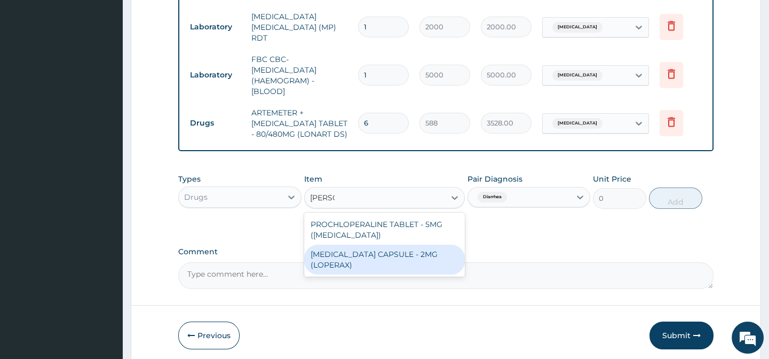
click at [416, 262] on div "[MEDICAL_DATA] CAPSULE - 2MG (LOPERAX)" at bounding box center [384, 259] width 161 height 30
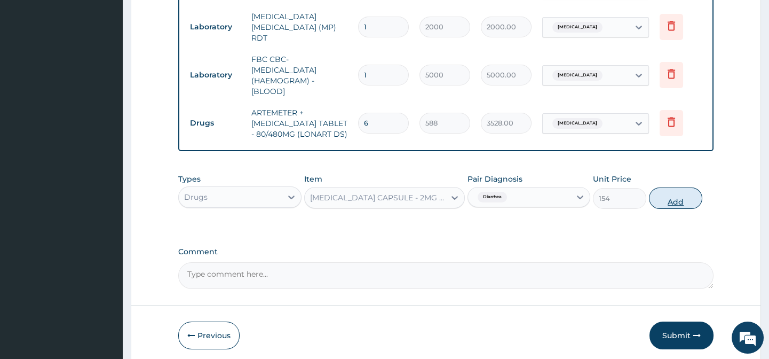
click at [675, 201] on button "Add" at bounding box center [675, 197] width 53 height 21
type input "0"
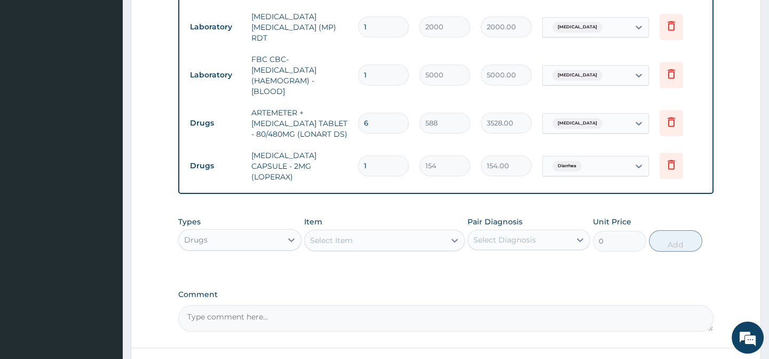
click at [404, 158] on input "1" at bounding box center [383, 165] width 51 height 21
type input "0.00"
type input "5"
type input "770.00"
type input "5"
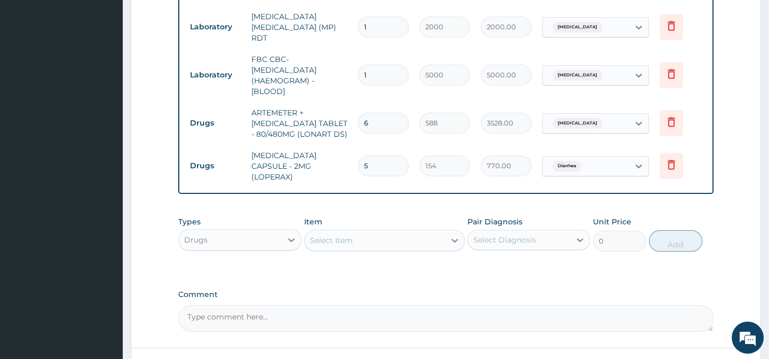
click at [509, 237] on div "Select Diagnosis" at bounding box center [504, 239] width 62 height 11
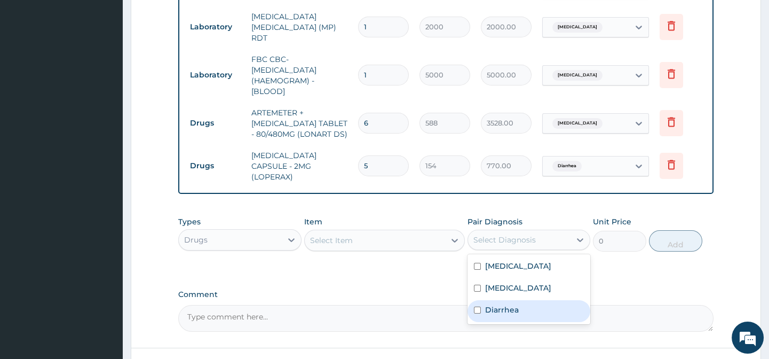
click at [512, 309] on div "Diarrhea" at bounding box center [528, 311] width 123 height 22
checkbox input "true"
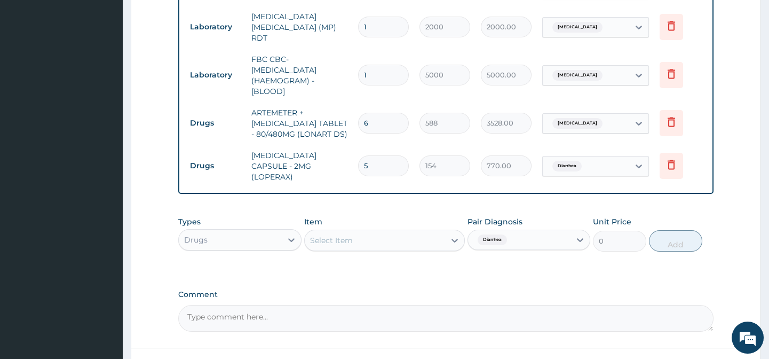
click at [450, 238] on icon at bounding box center [454, 240] width 11 height 11
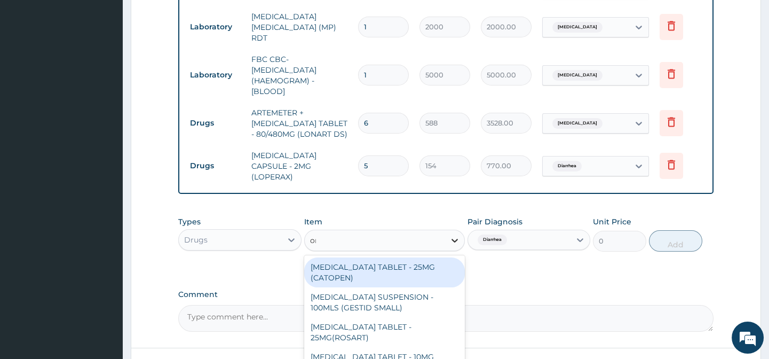
type input "ors"
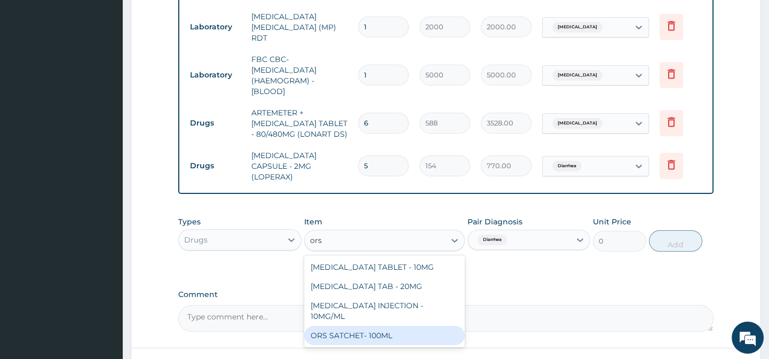
click at [406, 326] on div "ORS SATCHET- 100ML" at bounding box center [384, 335] width 161 height 19
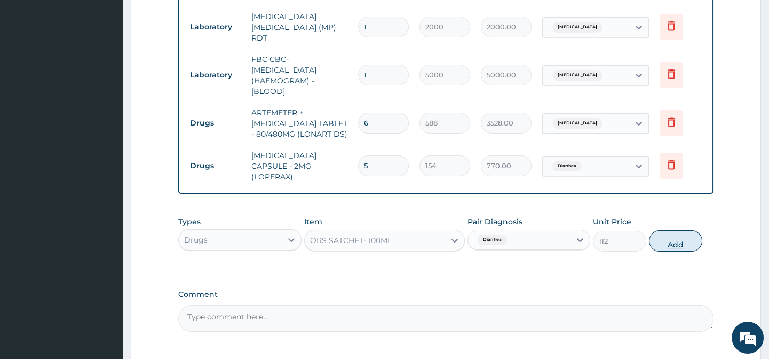
click at [675, 245] on button "Add" at bounding box center [675, 240] width 53 height 21
type input "0"
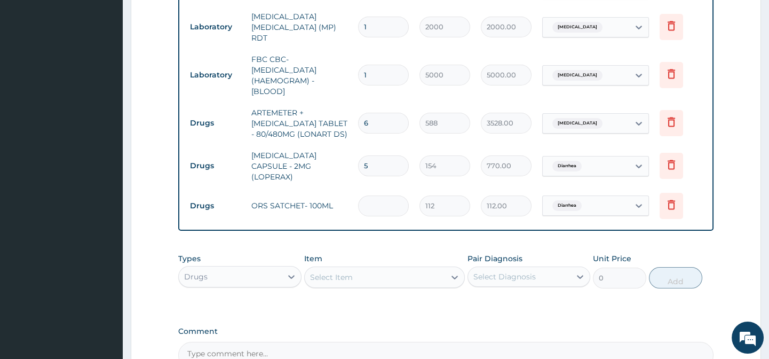
type input "0.00"
type input "2"
type input "224.00"
type input "2"
drag, startPoint x: 748, startPoint y: 224, endPoint x: 775, endPoint y: 228, distance: 28.1
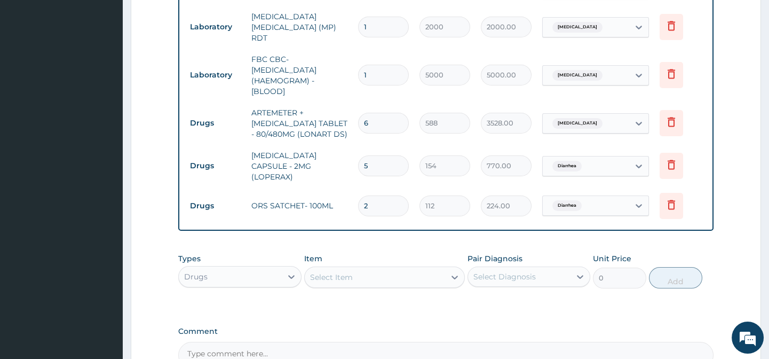
click at [768, 228] on html "R EL Toggle navigation Faramed Clinics Faramed Clinics - faramedclinics@yahoo.c…" at bounding box center [384, 8] width 769 height 943
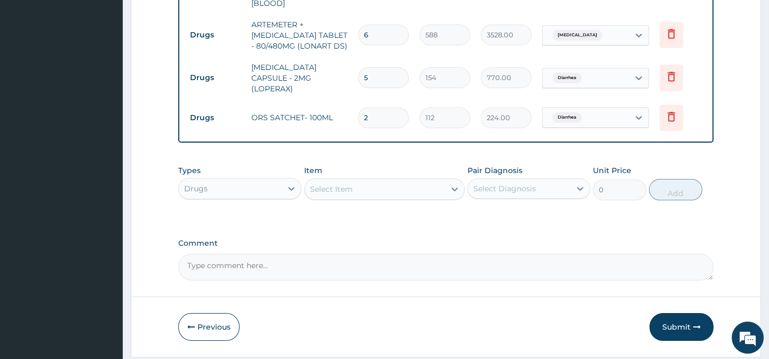
scroll to position [580, 0]
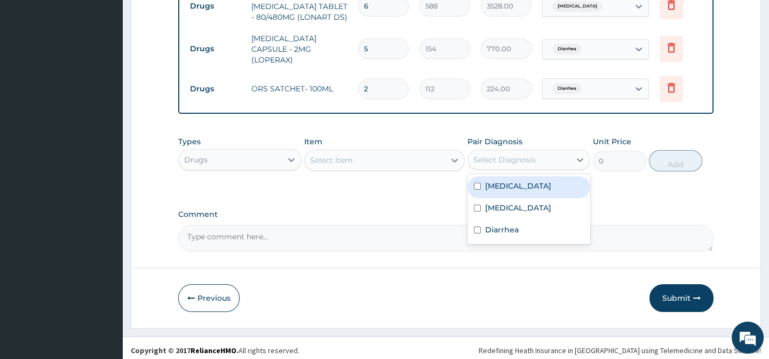
click at [538, 162] on div "Select Diagnosis" at bounding box center [519, 159] width 102 height 17
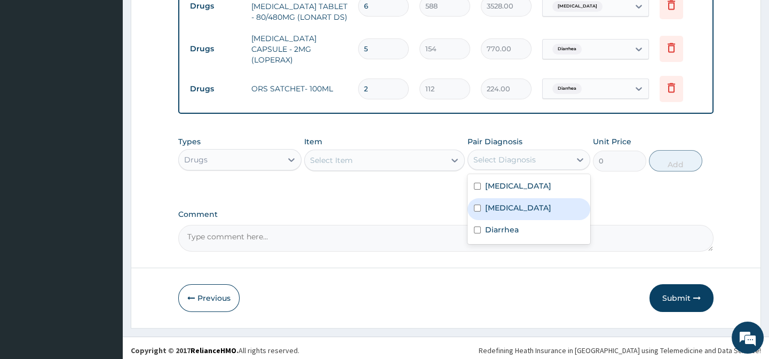
click at [526, 204] on label "Upper respiratory infection" at bounding box center [518, 207] width 66 height 11
checkbox input "true"
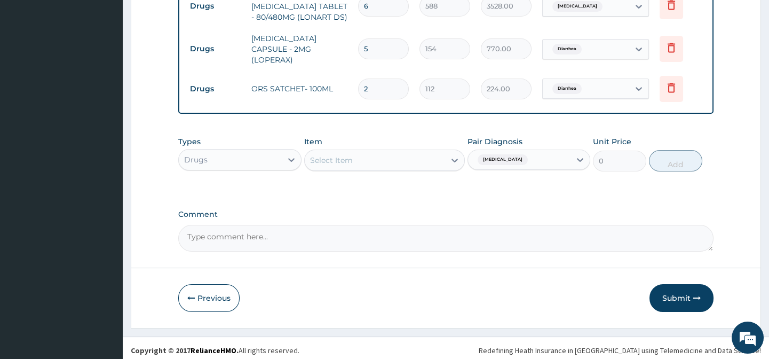
click at [432, 152] on div "Select Item" at bounding box center [375, 160] width 140 height 17
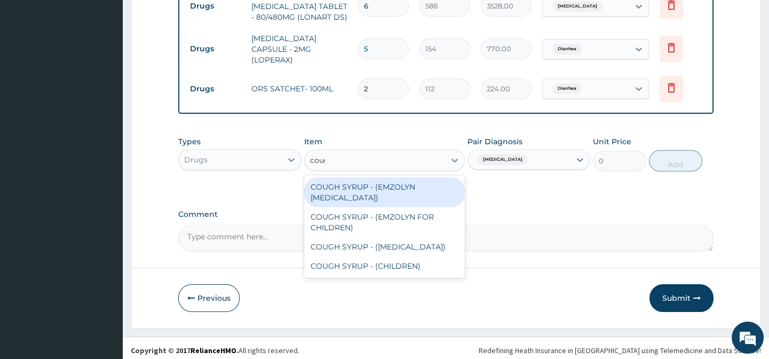
type input "cough"
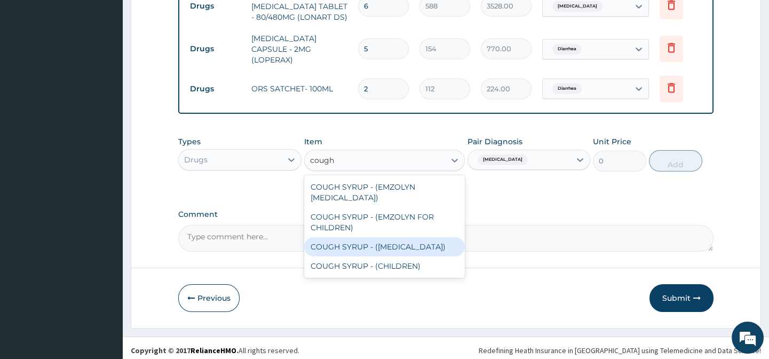
click at [395, 243] on div "COUGH SYRUP - (EXPECTORANT)" at bounding box center [384, 246] width 161 height 19
type input "1120"
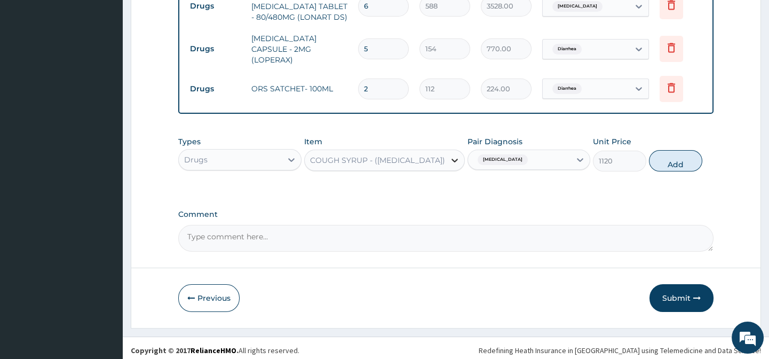
click at [447, 161] on div at bounding box center [454, 159] width 19 height 19
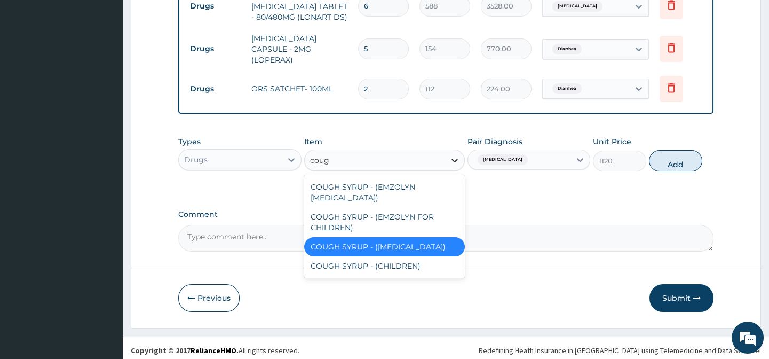
type input "cough"
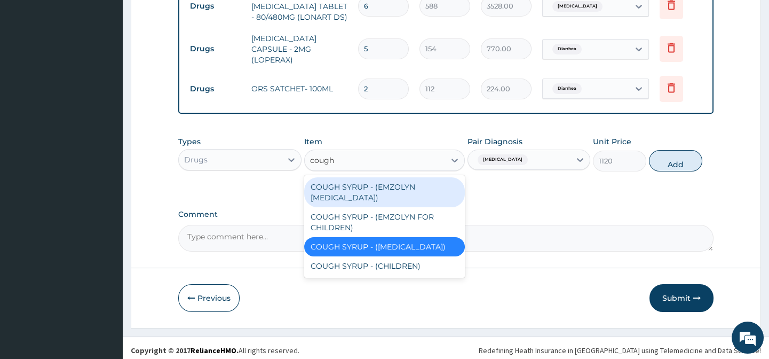
click at [398, 189] on div "COUGH SYRUP - (EMZOLYN EXPECTORANT)" at bounding box center [384, 192] width 161 height 30
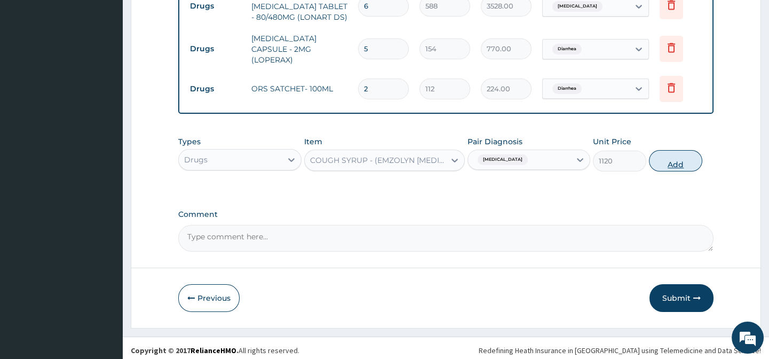
click at [688, 155] on button "Add" at bounding box center [675, 160] width 53 height 21
type input "0"
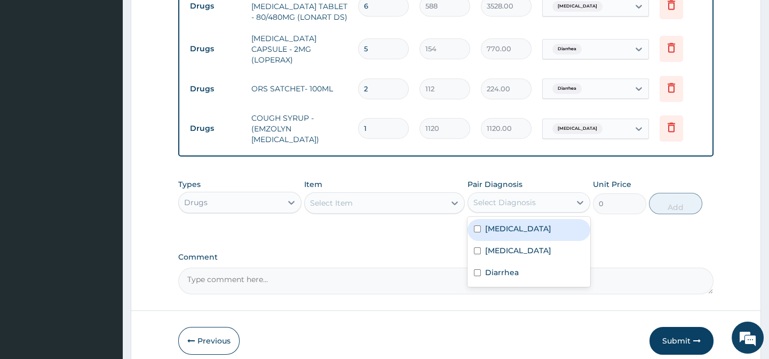
click at [513, 198] on div "Select Diagnosis" at bounding box center [504, 202] width 62 height 11
click at [523, 194] on div "Select Diagnosis" at bounding box center [519, 202] width 102 height 17
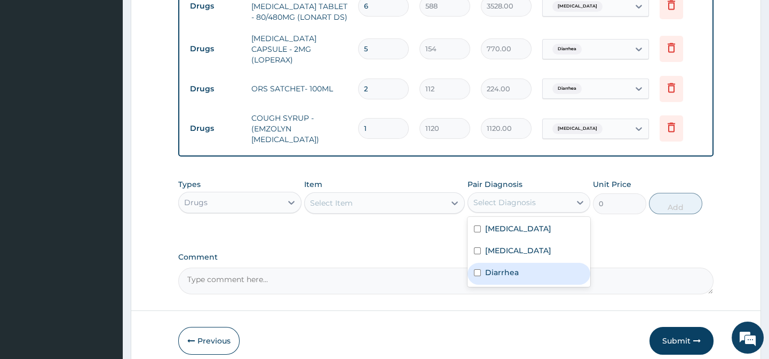
click at [515, 284] on div "Diarrhea" at bounding box center [528, 274] width 123 height 22
checkbox input "true"
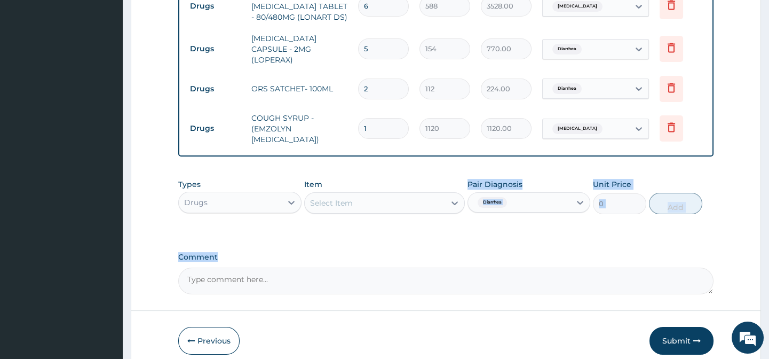
drag, startPoint x: 412, startPoint y: 249, endPoint x: 443, endPoint y: 194, distance: 63.1
click at [443, 194] on div "Select Item" at bounding box center [375, 202] width 140 height 17
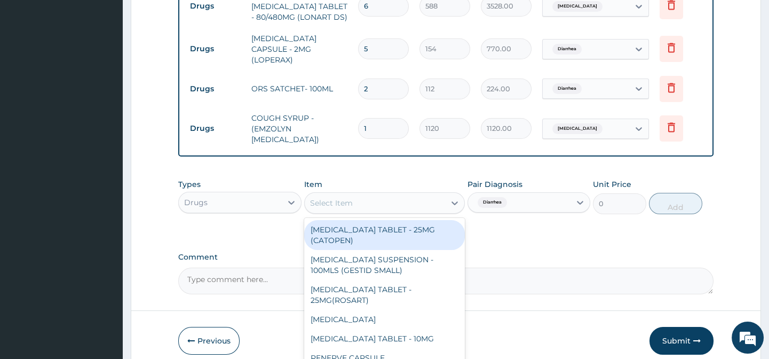
type input "y"
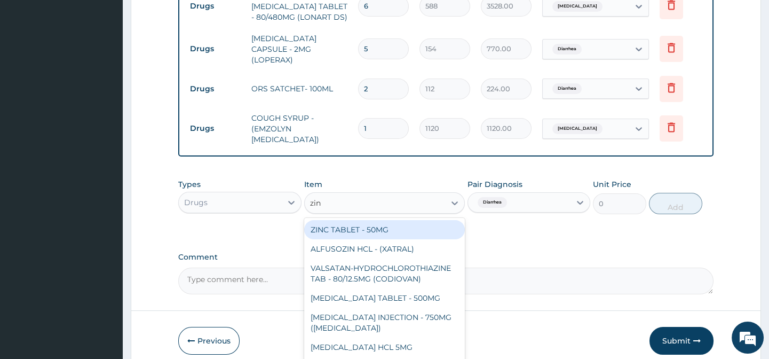
type input "zinc"
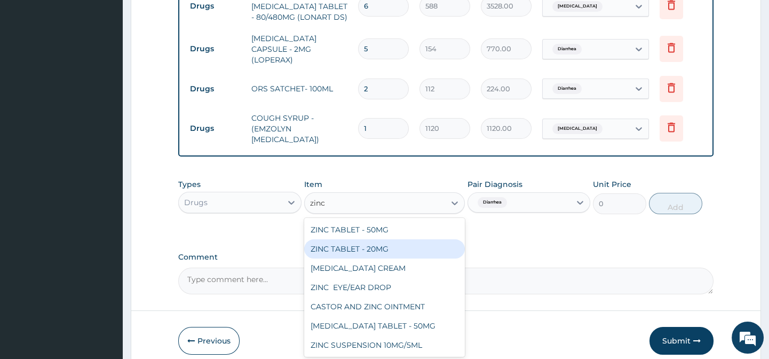
click at [396, 239] on div "ZINC TABLET - 20MG" at bounding box center [384, 248] width 161 height 19
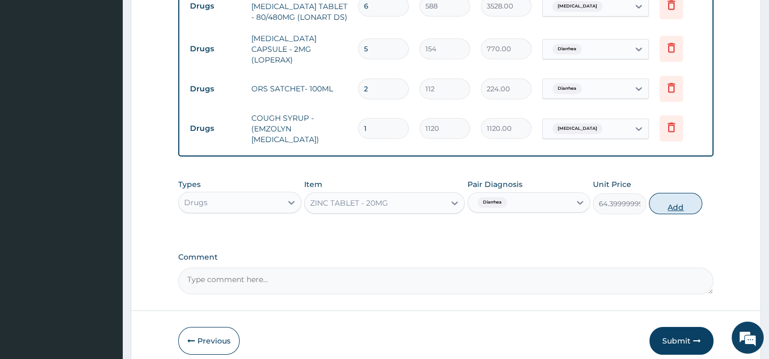
click at [666, 201] on button "Add" at bounding box center [675, 203] width 53 height 21
type input "0"
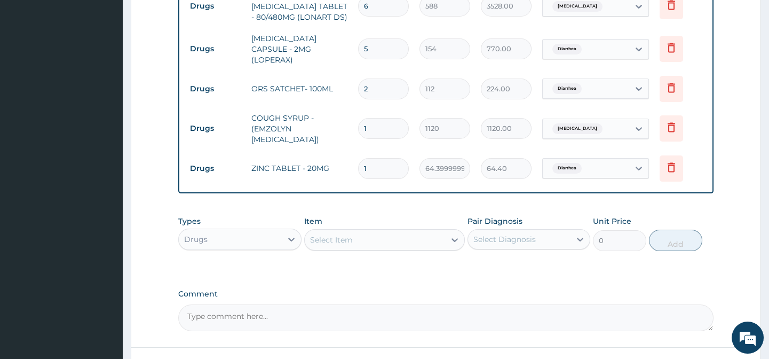
type input "10"
type input "644.00"
type input "10"
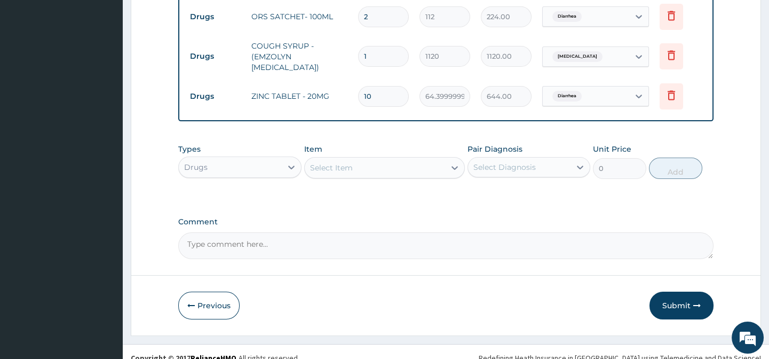
scroll to position [659, 0]
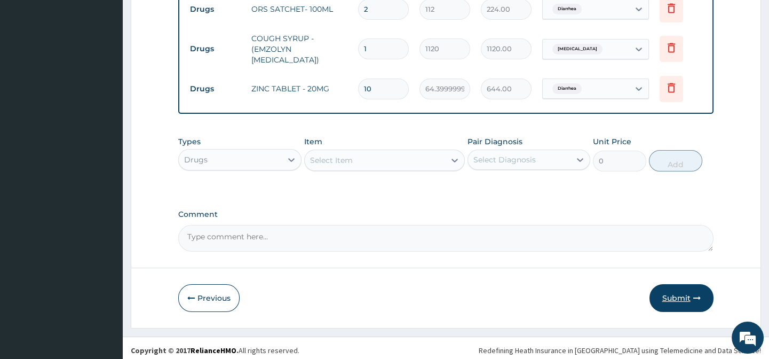
click at [676, 296] on button "Submit" at bounding box center [681, 298] width 64 height 28
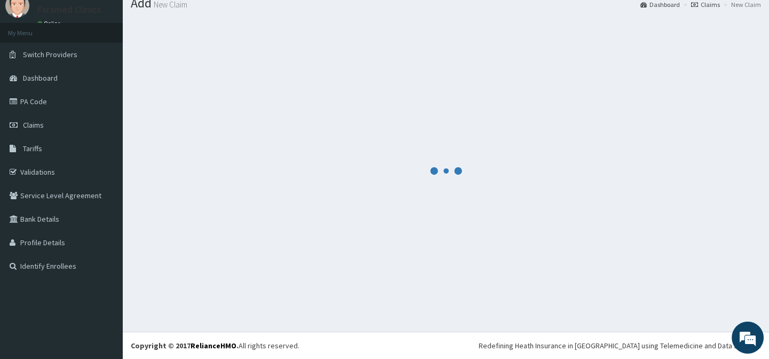
scroll to position [38, 0]
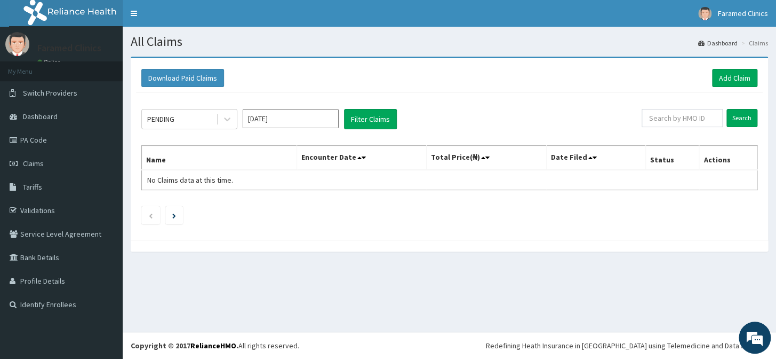
click at [535, 282] on div "All Claims Dashboard Claims Download Paid Claims Add Claim × Note you can only …" at bounding box center [450, 179] width 654 height 305
click at [731, 76] on link "Add Claim" at bounding box center [734, 78] width 45 height 18
click at [736, 76] on link "Add Claim" at bounding box center [734, 78] width 45 height 18
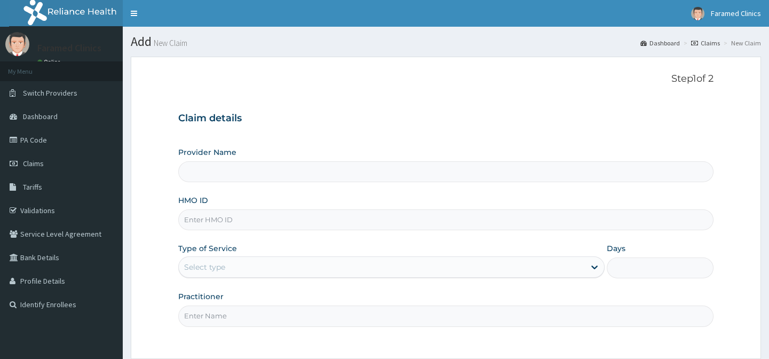
type input "Faramed clinics - Tollgate"
click at [252, 220] on input "HMO ID" at bounding box center [445, 219] width 535 height 21
paste input "PPI/10052/B"
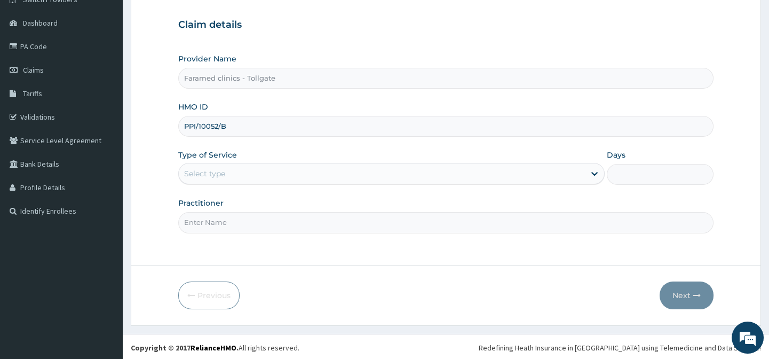
scroll to position [96, 0]
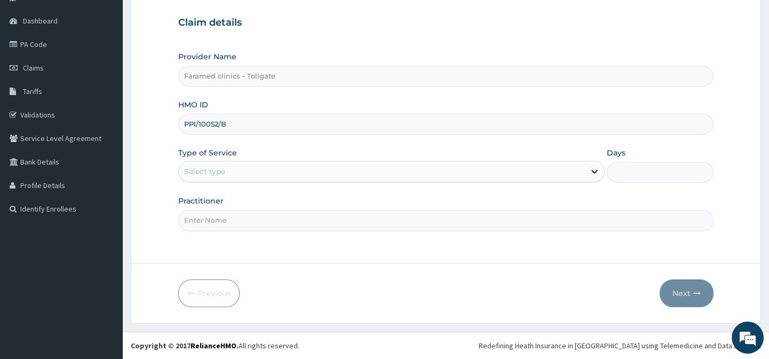
type input "PPI/10052/B"
click at [272, 171] on div "Select type" at bounding box center [382, 171] width 406 height 17
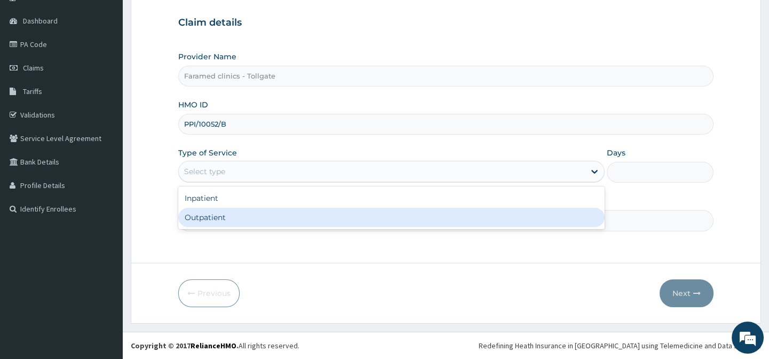
click at [261, 211] on div "Outpatient" at bounding box center [391, 217] width 426 height 19
type input "1"
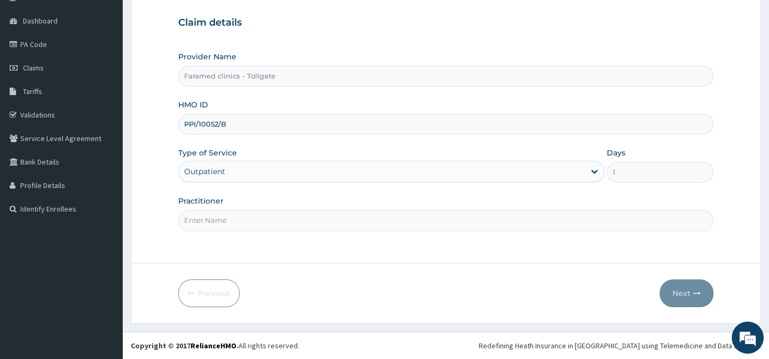
click at [261, 211] on input "Practitioner" at bounding box center [445, 220] width 535 height 21
type input "gp"
click at [564, 263] on button "Next" at bounding box center [687, 293] width 54 height 28
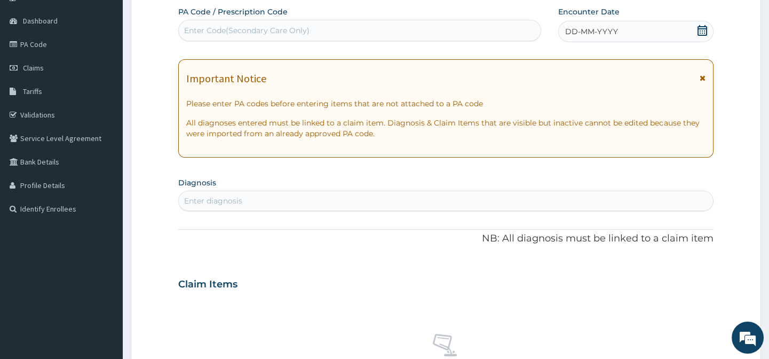
click at [413, 28] on div "Enter Code(Secondary Care Only)" at bounding box center [359, 30] width 361 height 17
click at [272, 29] on div "Enter Code(Secondary Care Only)" at bounding box center [246, 30] width 125 height 11
paste input "PA/B104B6"
type input "PA/B104B6"
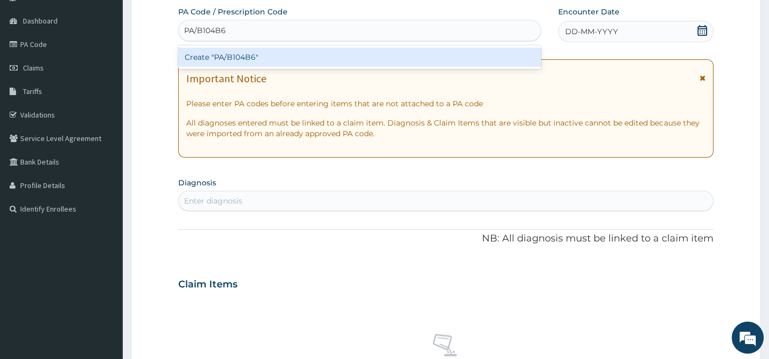
click at [265, 64] on div "Create "PA/B104B6"" at bounding box center [359, 56] width 362 height 19
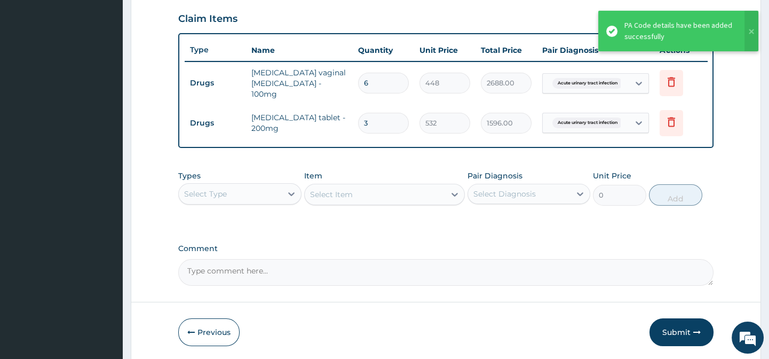
scroll to position [384, 0]
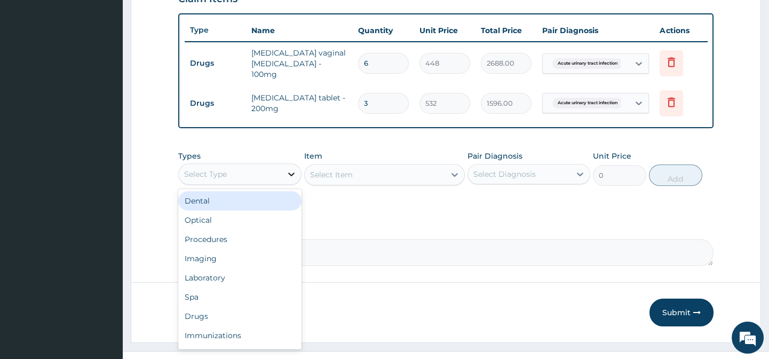
click at [288, 176] on icon at bounding box center [291, 174] width 11 height 11
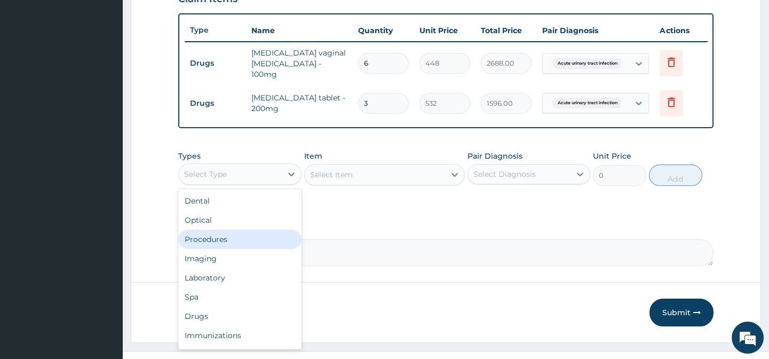
click at [260, 240] on div "Procedures" at bounding box center [239, 238] width 123 height 19
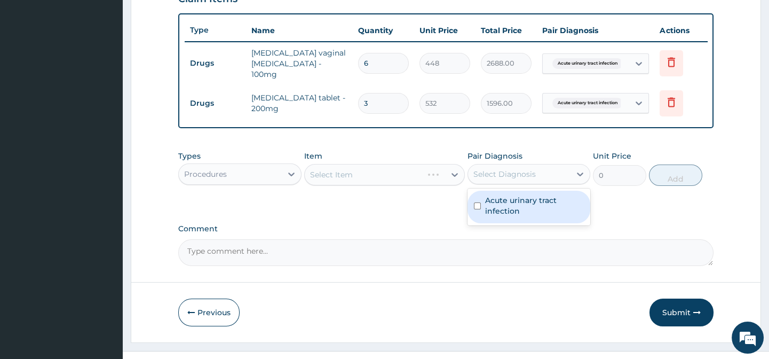
click at [507, 176] on div "Select Diagnosis" at bounding box center [504, 174] width 62 height 11
click at [514, 208] on label "Acute urinary tract infection" at bounding box center [534, 205] width 99 height 21
checkbox input "true"
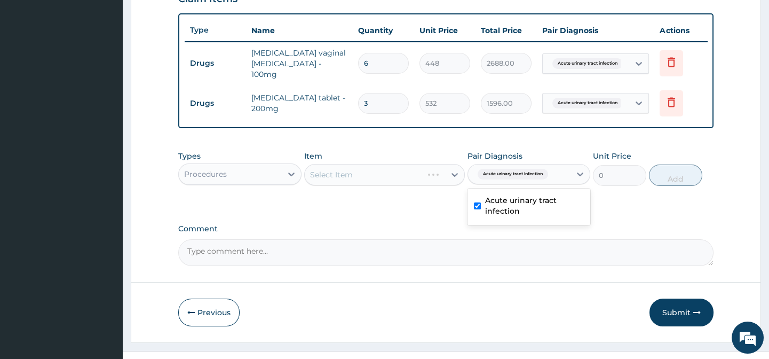
click at [450, 179] on icon at bounding box center [454, 174] width 11 height 11
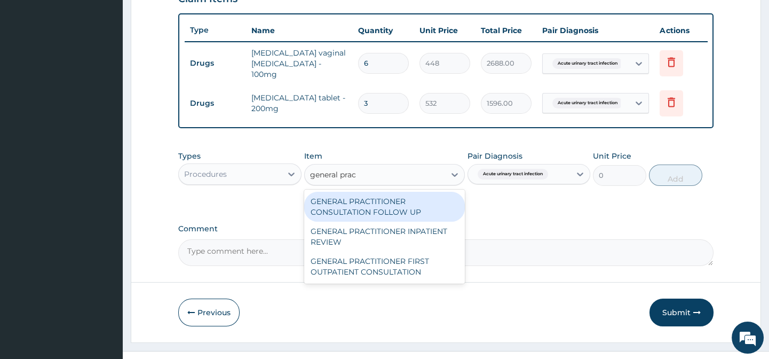
type input "general pract"
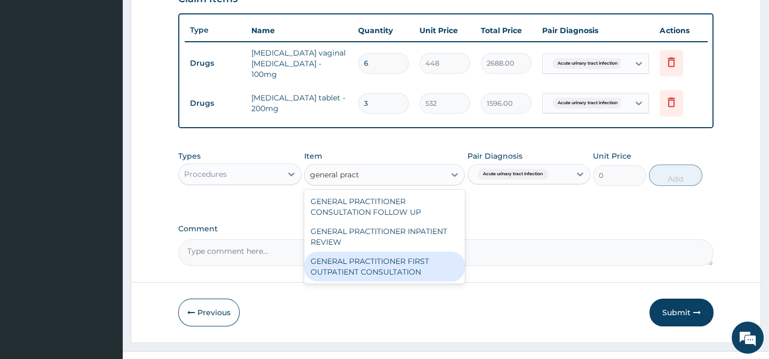
click at [400, 263] on div "GENERAL PRACTITIONER FIRST OUTPATIENT CONSULTATION" at bounding box center [384, 266] width 161 height 30
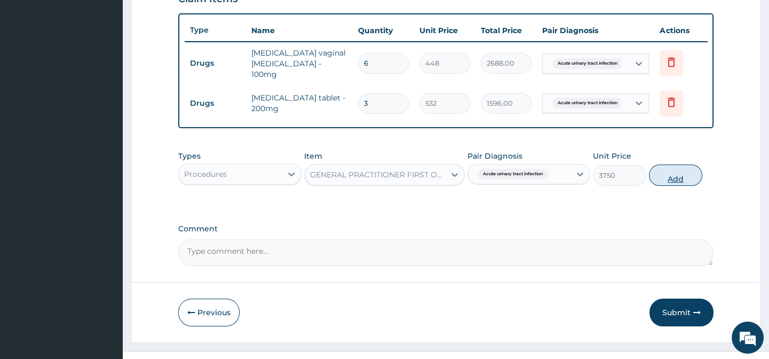
click at [564, 178] on button "Add" at bounding box center [675, 174] width 53 height 21
type input "0"
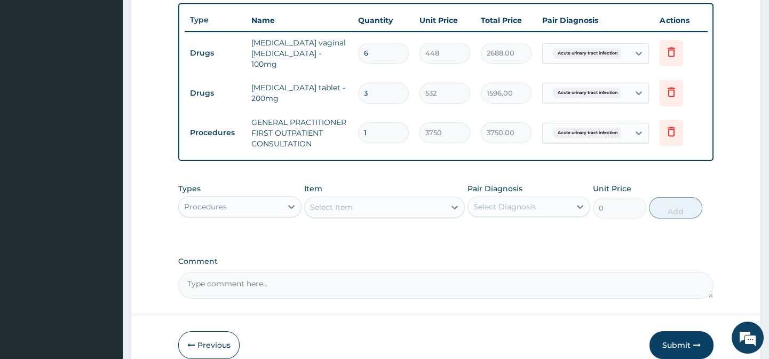
scroll to position [447, 0]
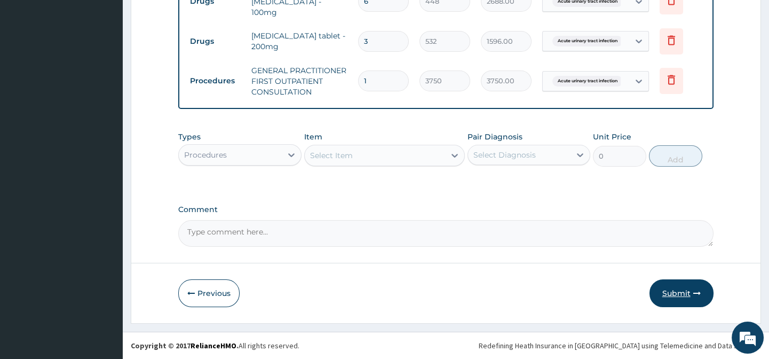
click at [564, 263] on button "Submit" at bounding box center [681, 293] width 64 height 28
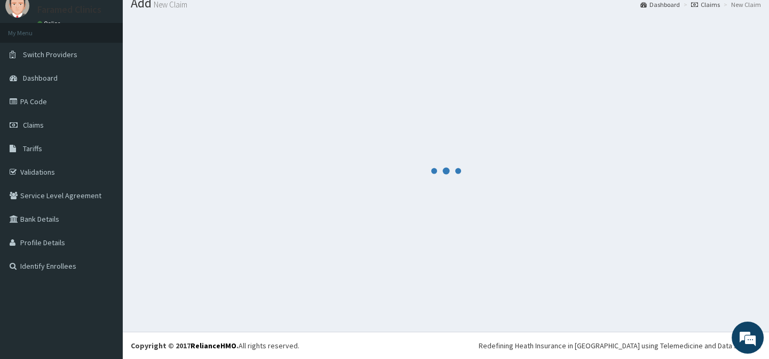
scroll to position [38, 0]
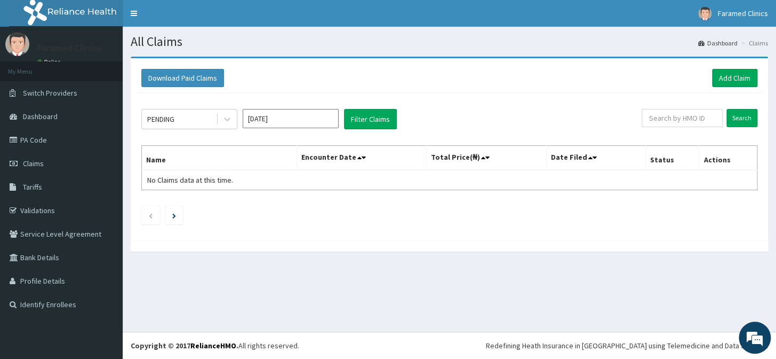
click at [483, 312] on div "All Claims Dashboard Claims Download Paid Claims Add Claim × Note you can only …" at bounding box center [450, 179] width 654 height 305
click at [720, 81] on link "Add Claim" at bounding box center [734, 78] width 45 height 18
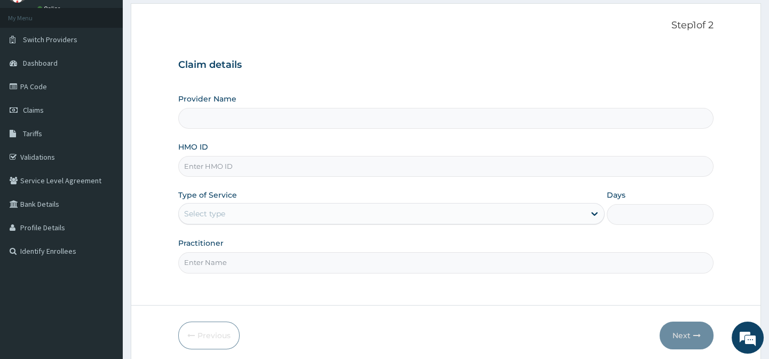
scroll to position [56, 0]
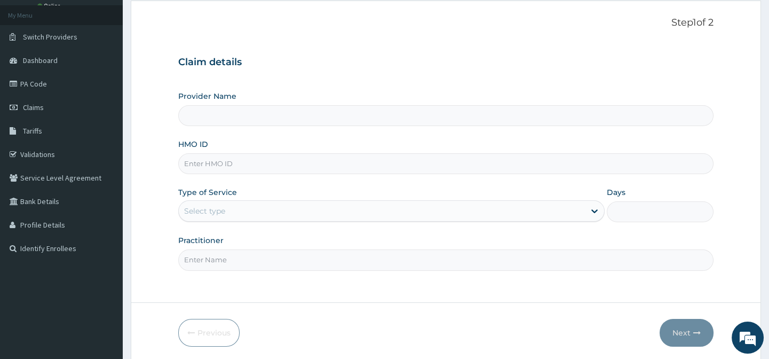
type input "Faramed clinics - Tollgate"
click at [372, 169] on input "HMO ID" at bounding box center [445, 163] width 535 height 21
paste input "TFE/11497/A"
type input "TFE/11497/A"
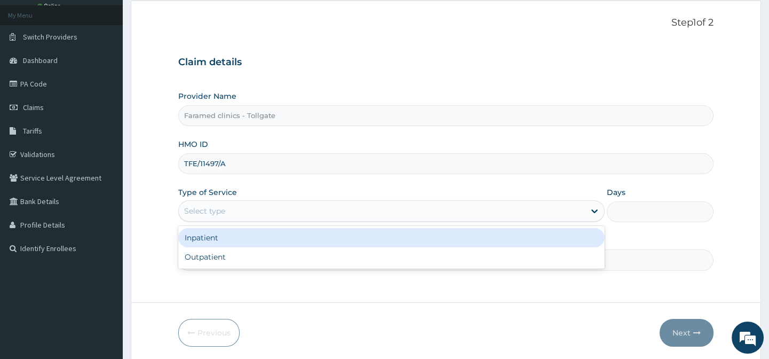
click at [353, 205] on div "Select type" at bounding box center [382, 210] width 406 height 17
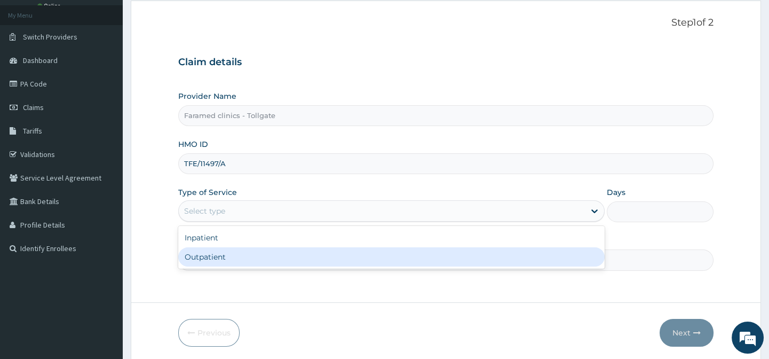
click at [330, 256] on div "Outpatient" at bounding box center [391, 256] width 426 height 19
type input "1"
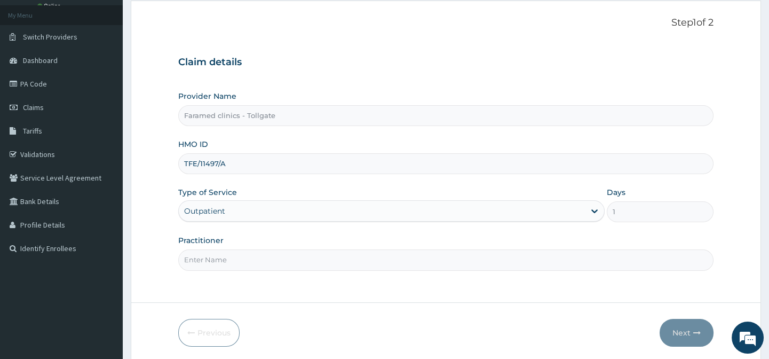
click at [330, 256] on input "Practitioner" at bounding box center [445, 259] width 535 height 21
type input "gp"
click at [689, 334] on button "Next" at bounding box center [687, 333] width 54 height 28
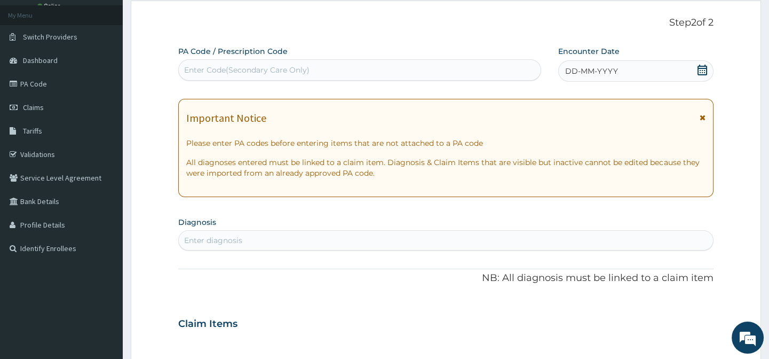
click at [701, 71] on icon at bounding box center [702, 70] width 11 height 11
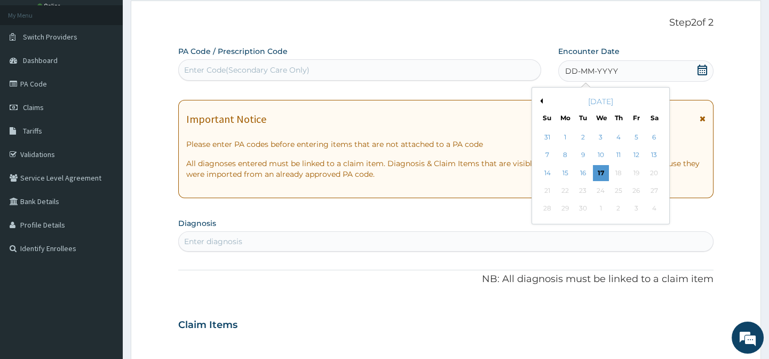
click at [542, 104] on div "[DATE]" at bounding box center [600, 101] width 129 height 11
click at [541, 99] on button "Previous Month" at bounding box center [539, 100] width 5 height 5
click at [605, 155] on div "6" at bounding box center [600, 155] width 16 height 16
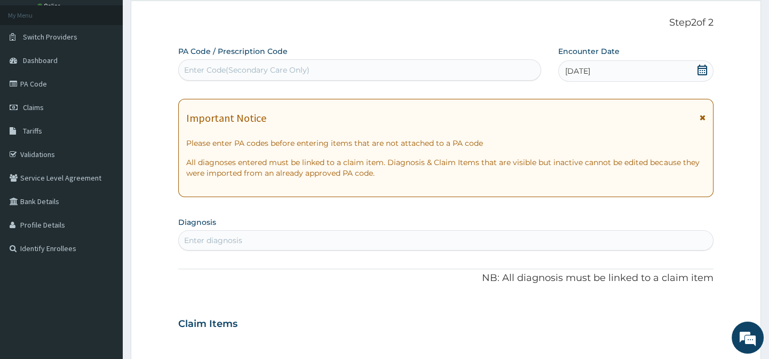
scroll to position [129, 0]
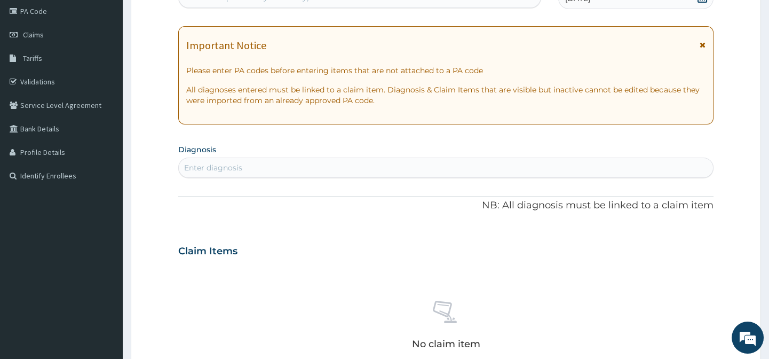
click at [316, 173] on div "Enter diagnosis" at bounding box center [446, 167] width 534 height 17
type input "[MEDICAL_DATA]"
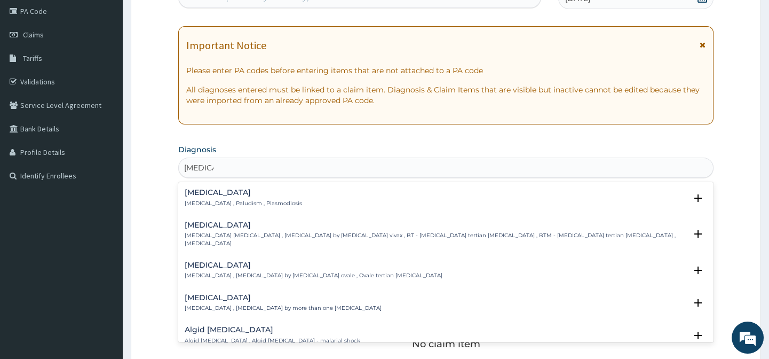
click at [299, 192] on div "[MEDICAL_DATA] [MEDICAL_DATA] , Paludism , Plasmodiosis" at bounding box center [446, 197] width 522 height 19
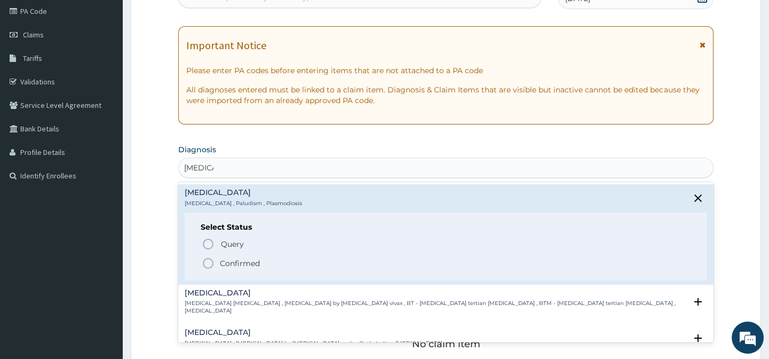
click at [208, 258] on icon "status option filled" at bounding box center [208, 263] width 13 height 13
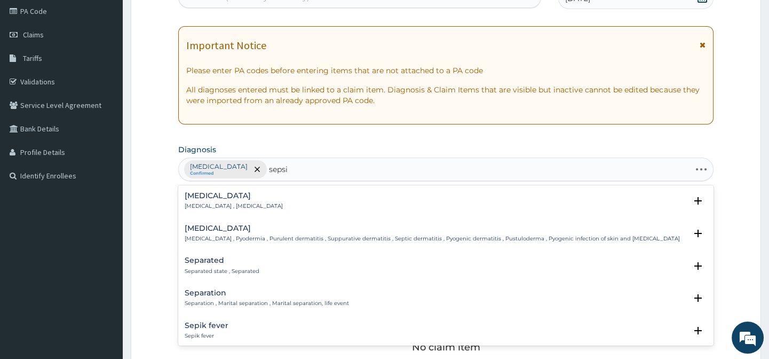
type input "[MEDICAL_DATA]"
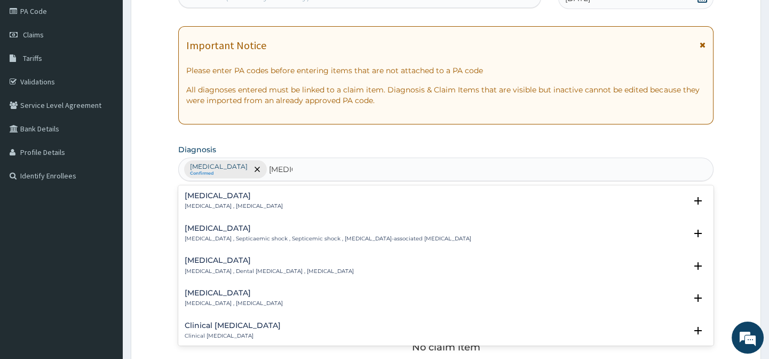
click at [263, 197] on div "[MEDICAL_DATA] [MEDICAL_DATA] , [MEDICAL_DATA]" at bounding box center [446, 201] width 522 height 19
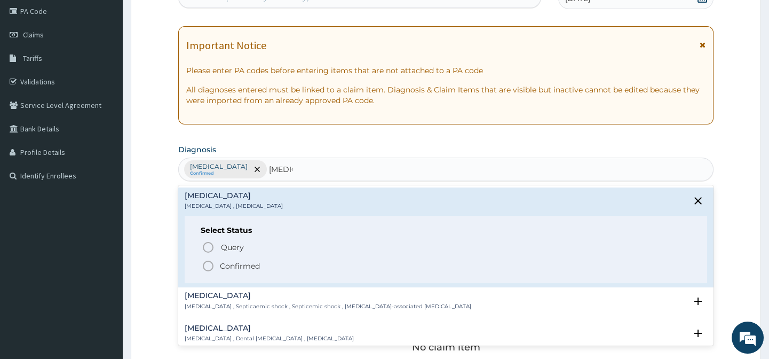
click at [207, 266] on icon "status option filled" at bounding box center [208, 265] width 13 height 13
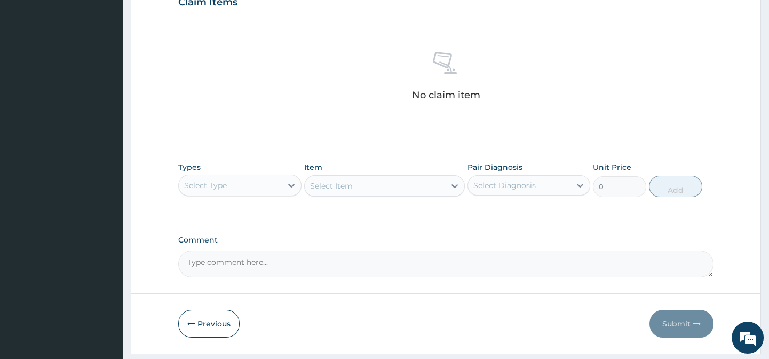
scroll to position [390, 0]
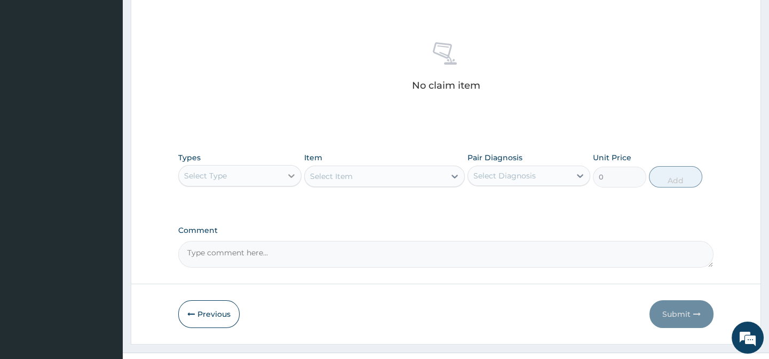
click at [283, 180] on div at bounding box center [291, 175] width 19 height 19
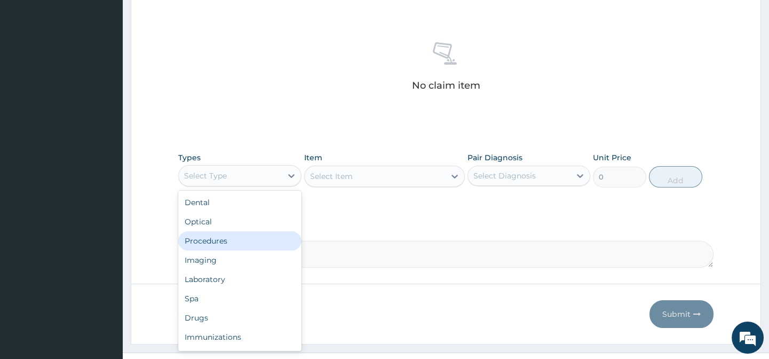
click at [234, 246] on div "Procedures" at bounding box center [239, 240] width 123 height 19
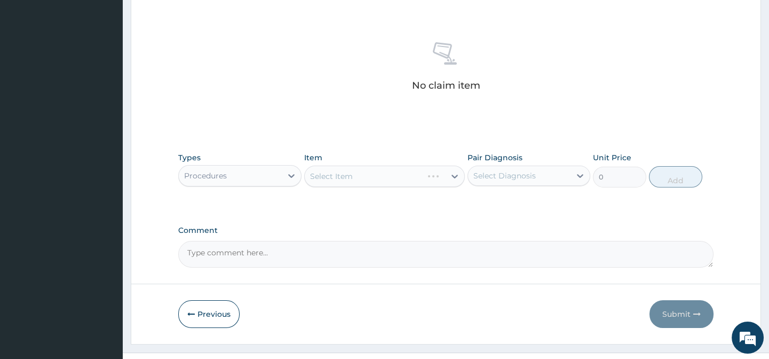
click at [531, 180] on div "Select Diagnosis" at bounding box center [519, 175] width 102 height 17
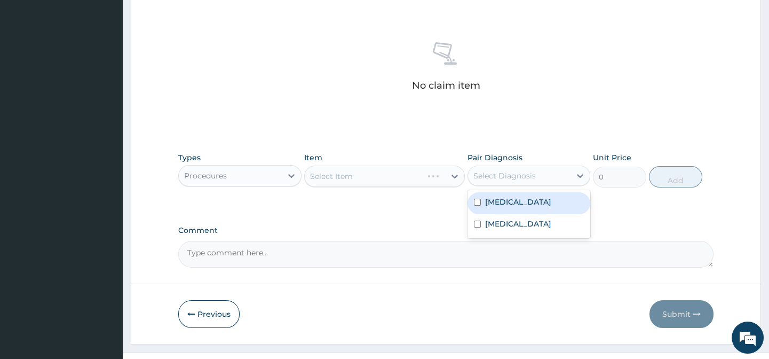
click at [517, 204] on div "[MEDICAL_DATA]" at bounding box center [528, 203] width 123 height 22
checkbox input "true"
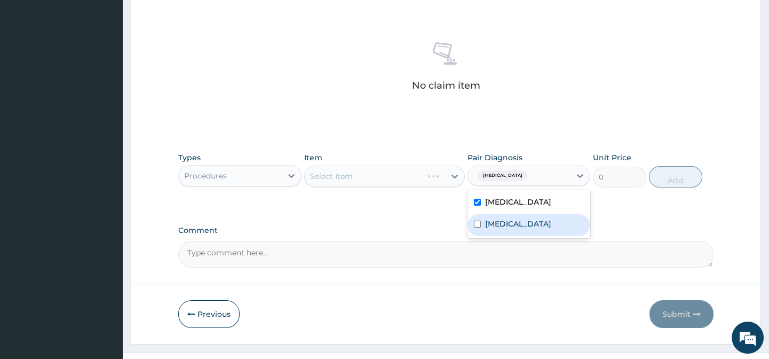
click at [512, 223] on div "[MEDICAL_DATA]" at bounding box center [528, 225] width 123 height 22
checkbox input "true"
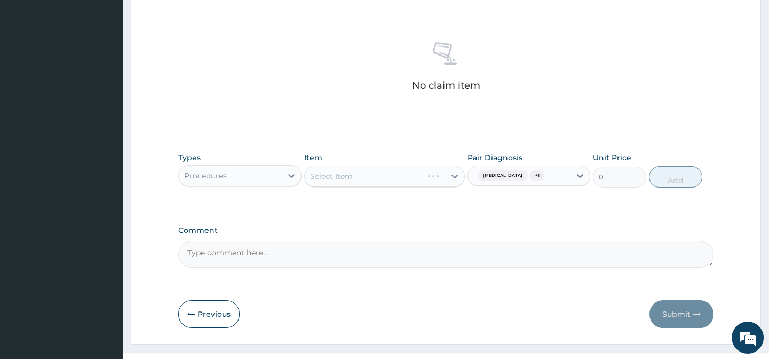
click at [394, 231] on label "Comment" at bounding box center [445, 230] width 535 height 9
click at [394, 241] on textarea "Comment" at bounding box center [445, 254] width 535 height 27
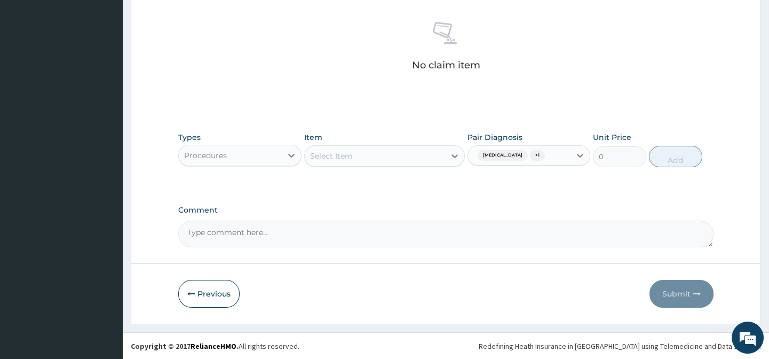
click at [441, 147] on div "Select Item" at bounding box center [375, 155] width 140 height 17
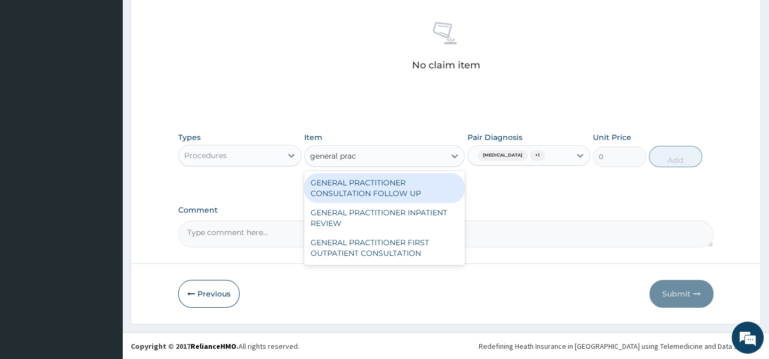
type input "general pract"
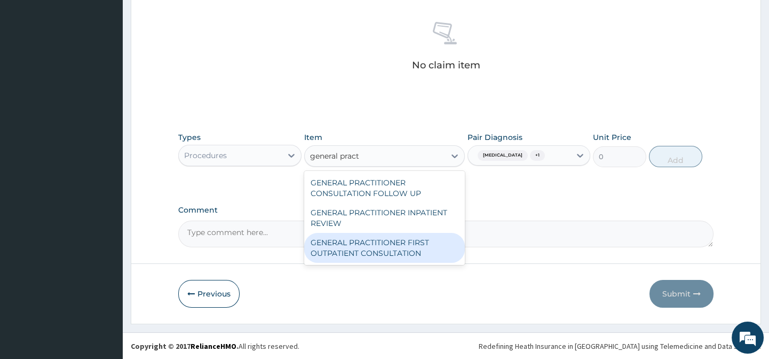
click at [411, 254] on div "GENERAL PRACTITIONER FIRST OUTPATIENT CONSULTATION" at bounding box center [384, 248] width 161 height 30
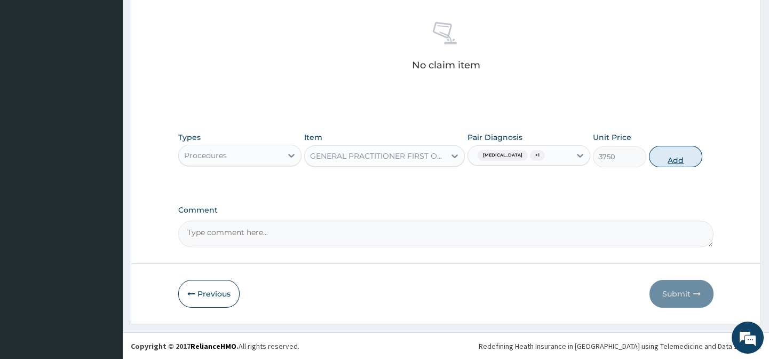
click at [684, 150] on button "Add" at bounding box center [675, 156] width 53 height 21
type input "0"
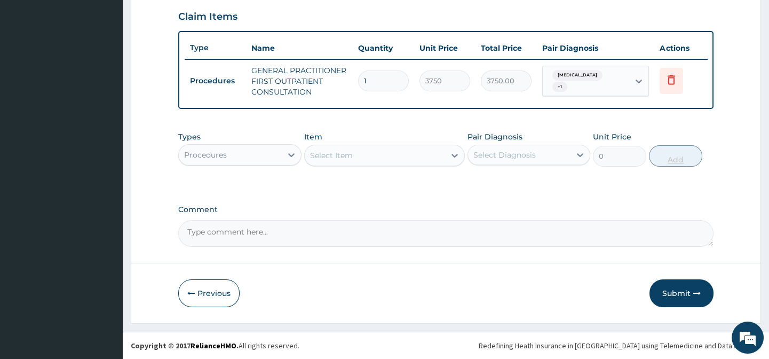
scroll to position [372, 0]
click at [290, 155] on icon at bounding box center [291, 155] width 6 height 4
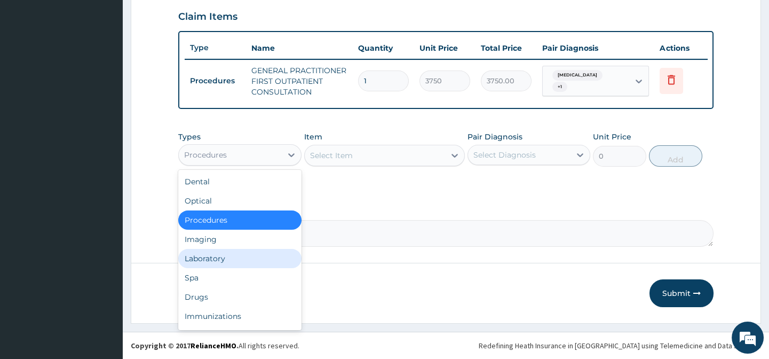
click at [230, 253] on div "Laboratory" at bounding box center [239, 258] width 123 height 19
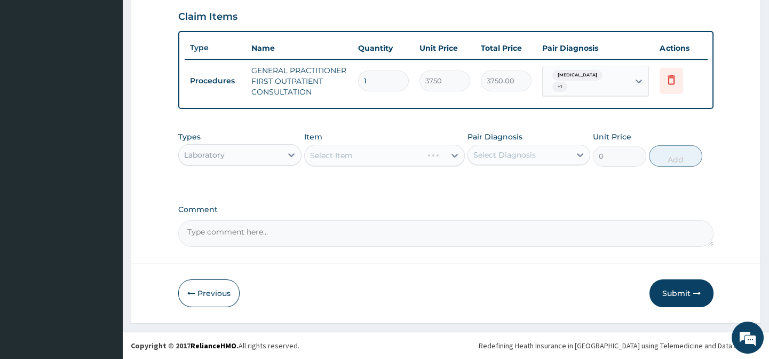
click at [541, 140] on div "Pair Diagnosis Select Diagnosis" at bounding box center [528, 148] width 123 height 35
click at [542, 153] on div "Select Diagnosis" at bounding box center [519, 154] width 102 height 17
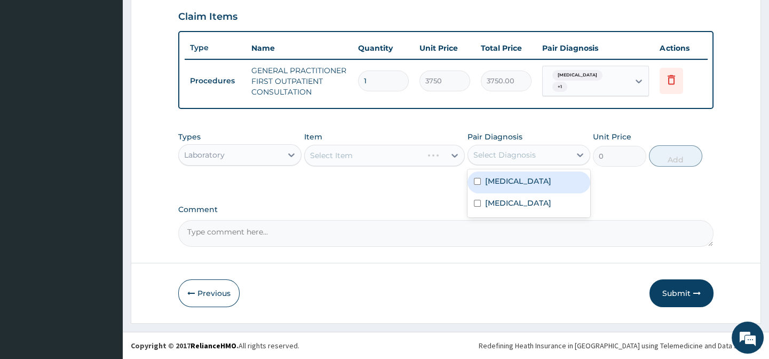
click at [531, 176] on div "[MEDICAL_DATA]" at bounding box center [528, 182] width 123 height 22
checkbox input "true"
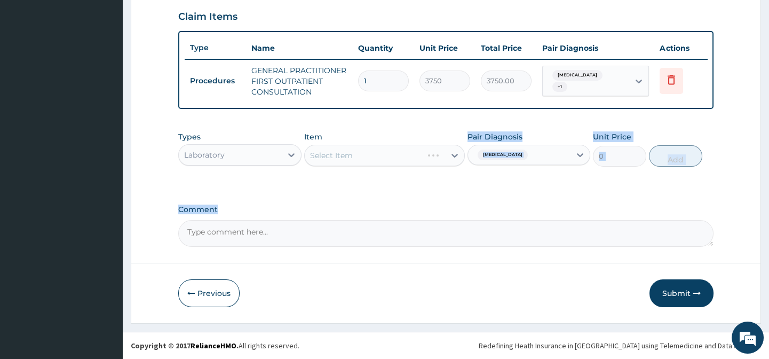
drag, startPoint x: 418, startPoint y: 203, endPoint x: 450, endPoint y: 162, distance: 52.5
click at [462, 181] on div "Types Laboratory Item Select Item Pair Diagnosis [MEDICAL_DATA] Unit Price 0 Add" at bounding box center [445, 157] width 535 height 62
click at [448, 157] on div "Select Item" at bounding box center [384, 155] width 161 height 21
click at [447, 160] on div at bounding box center [454, 155] width 19 height 19
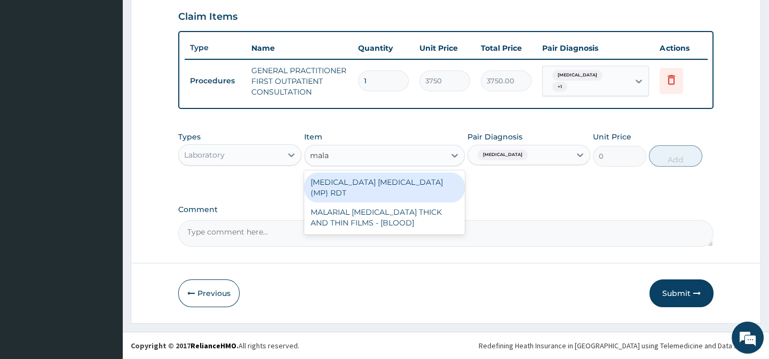
type input "malar"
click at [396, 178] on div "[MEDICAL_DATA] [MEDICAL_DATA] (MP) RDT" at bounding box center [384, 187] width 161 height 30
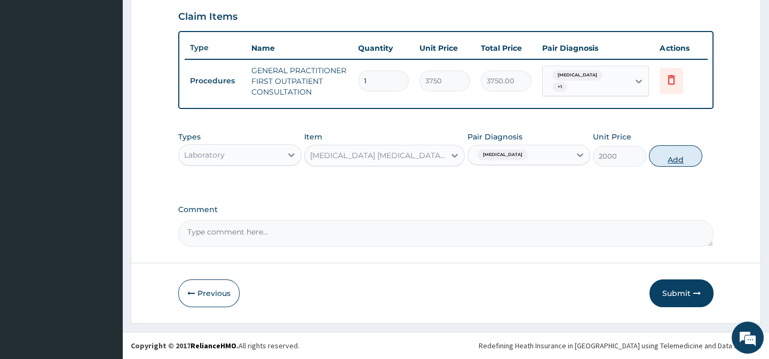
click at [674, 155] on button "Add" at bounding box center [675, 155] width 53 height 21
type input "0"
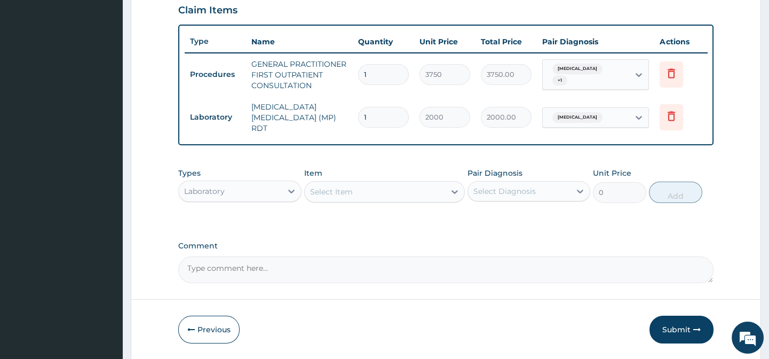
click at [518, 186] on div "Select Diagnosis" at bounding box center [519, 190] width 102 height 17
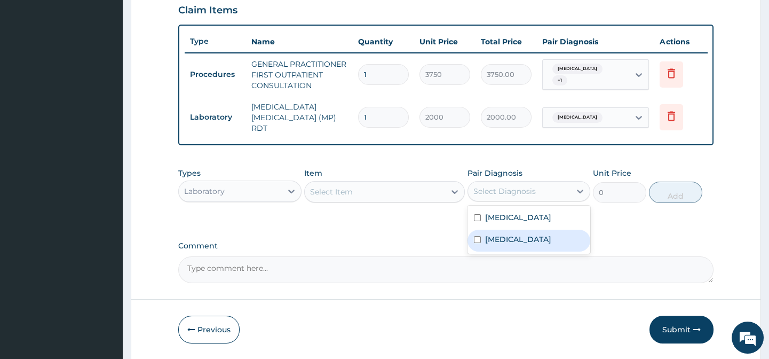
click at [515, 239] on div "[MEDICAL_DATA]" at bounding box center [528, 240] width 123 height 22
checkbox input "true"
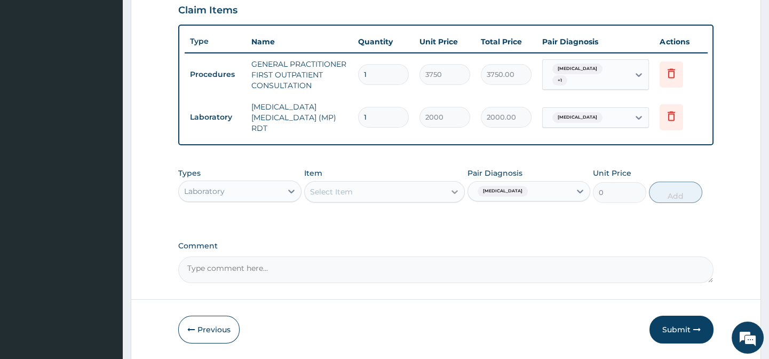
drag, startPoint x: 420, startPoint y: 224, endPoint x: 449, endPoint y: 194, distance: 41.1
click at [449, 194] on div "Types Laboratory Item Select Item Pair Diagnosis [MEDICAL_DATA] Unit Price 0 Add" at bounding box center [445, 193] width 535 height 62
click at [449, 194] on icon at bounding box center [454, 191] width 11 height 11
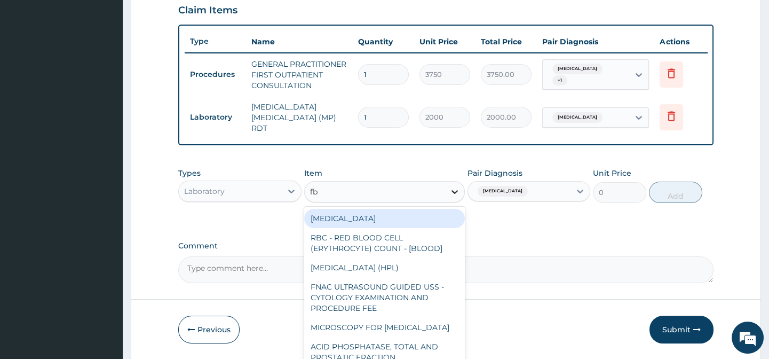
type input "fbc"
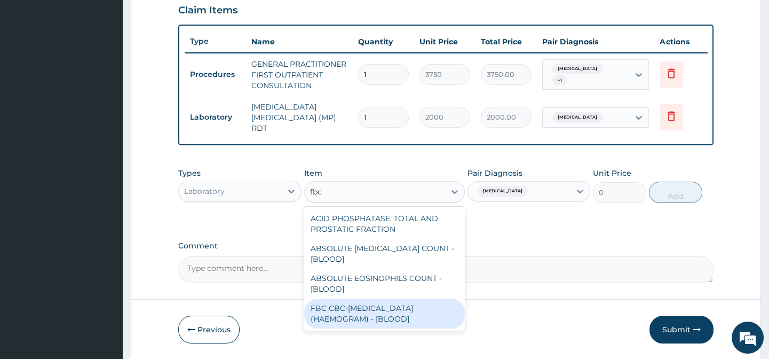
click at [406, 320] on div "FBC CBC-[MEDICAL_DATA] (HAEMOGRAM) - [BLOOD]" at bounding box center [384, 313] width 161 height 30
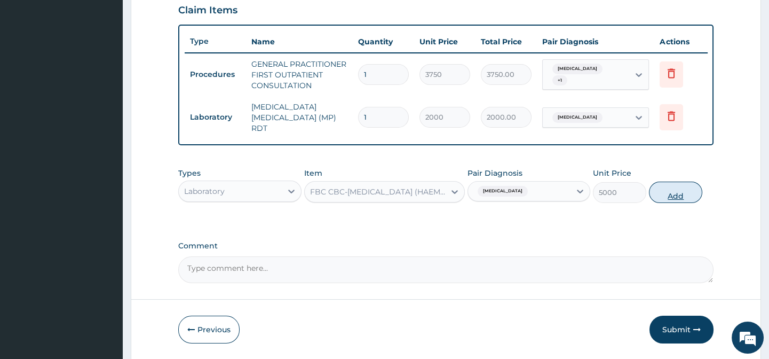
click at [676, 197] on button "Add" at bounding box center [675, 191] width 53 height 21
type input "0"
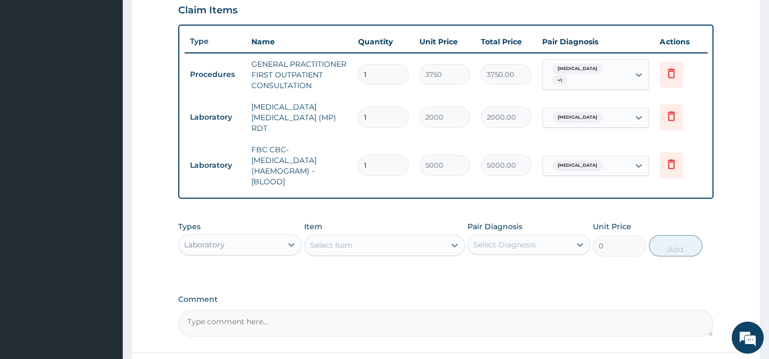
click at [278, 255] on div "Laboratory" at bounding box center [239, 244] width 123 height 21
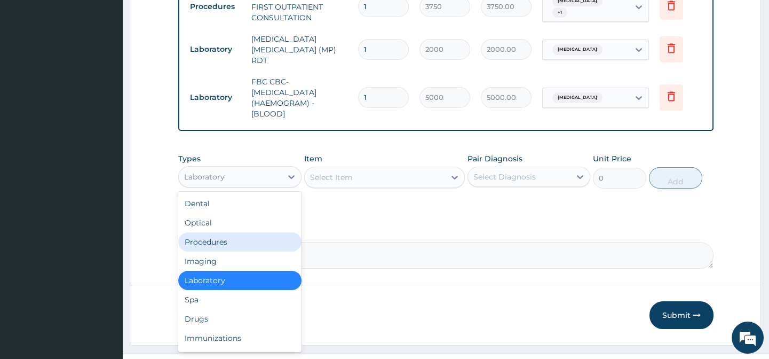
scroll to position [463, 0]
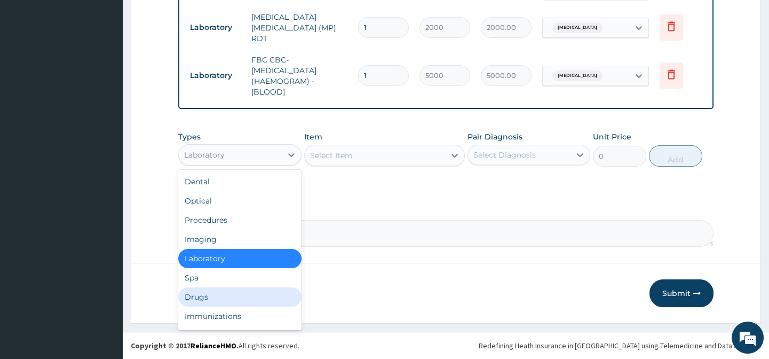
click at [219, 299] on div "Drugs" at bounding box center [239, 296] width 123 height 19
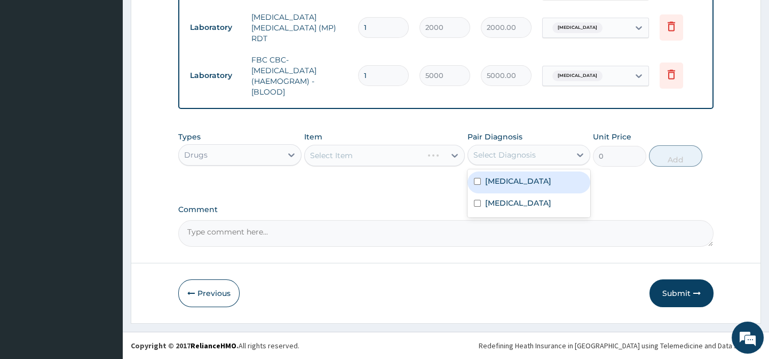
click at [531, 152] on div "Select Diagnosis" at bounding box center [504, 154] width 62 height 11
click at [515, 177] on div "[MEDICAL_DATA]" at bounding box center [528, 182] width 123 height 22
checkbox input "true"
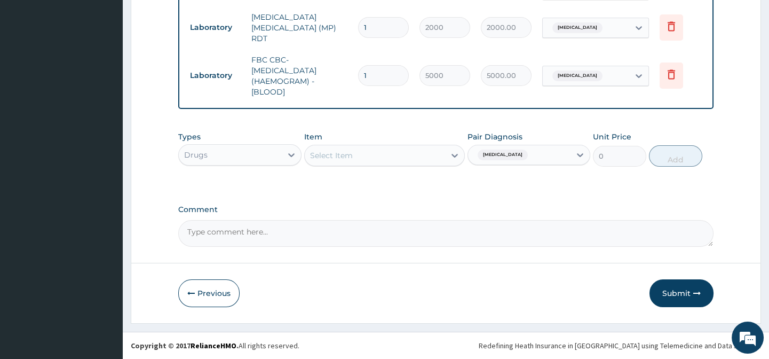
click at [442, 148] on div "Select Item" at bounding box center [375, 155] width 140 height 17
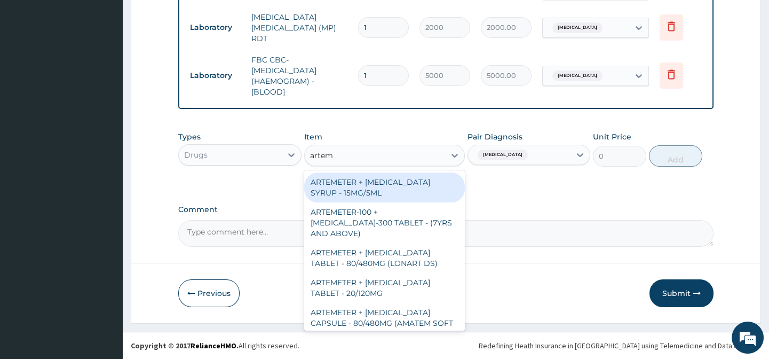
type input "arteme"
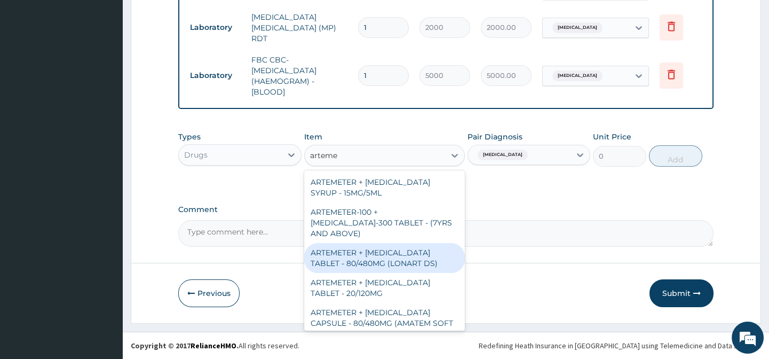
click at [407, 256] on div "ARTEMETER + [MEDICAL_DATA] TABLET - 80/480MG (LONART DS)" at bounding box center [384, 258] width 161 height 30
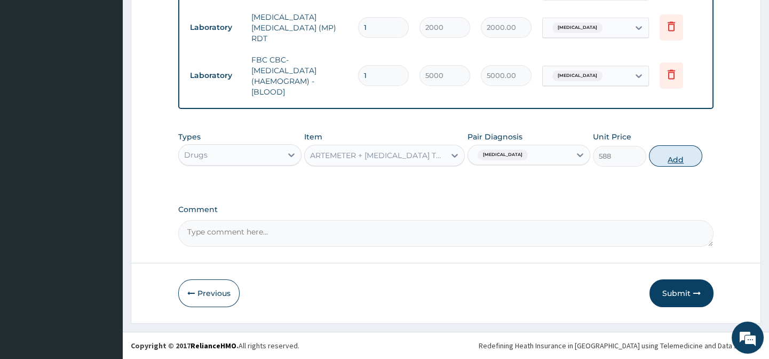
click at [661, 155] on button "Add" at bounding box center [675, 155] width 53 height 21
type input "0"
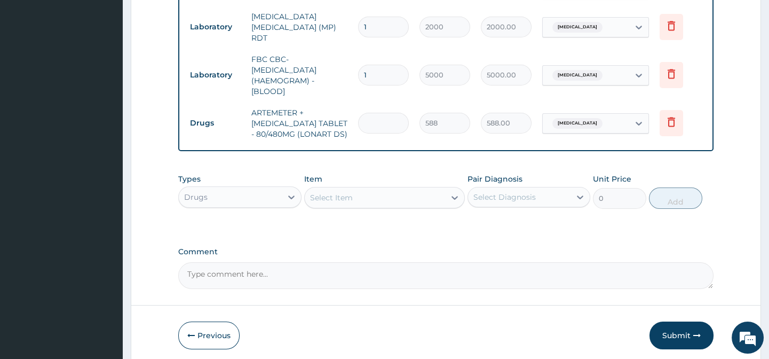
type input "0.00"
type input "6"
type input "3528.00"
type input "6"
click at [522, 208] on div "Pair Diagnosis Select Diagnosis" at bounding box center [528, 190] width 123 height 35
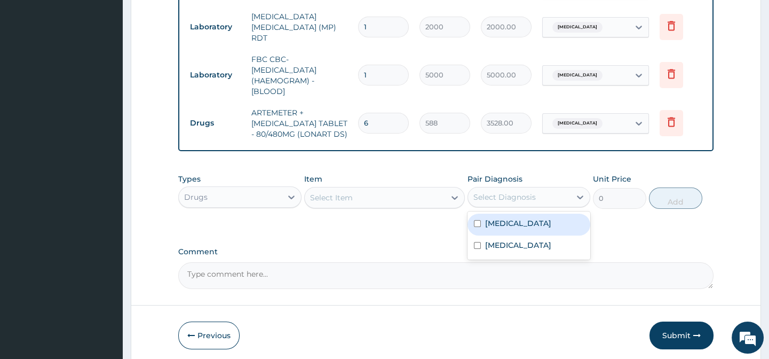
click at [531, 203] on div "Select Diagnosis" at bounding box center [519, 196] width 102 height 17
click at [525, 227] on div "[MEDICAL_DATA]" at bounding box center [528, 224] width 123 height 22
checkbox input "true"
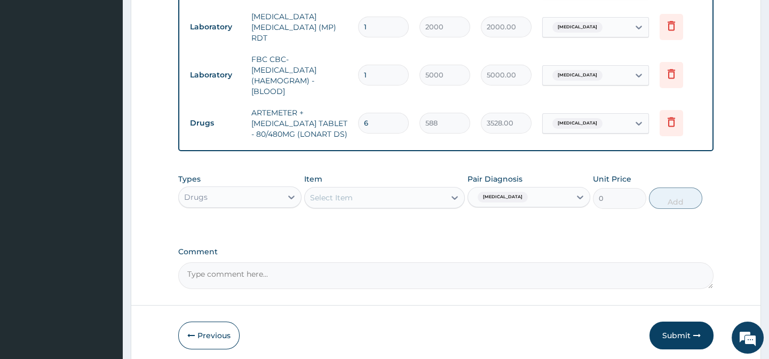
click at [446, 192] on div at bounding box center [454, 197] width 19 height 19
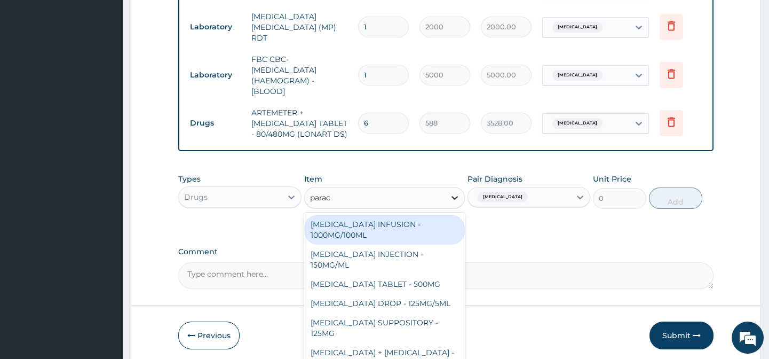
type input "parace"
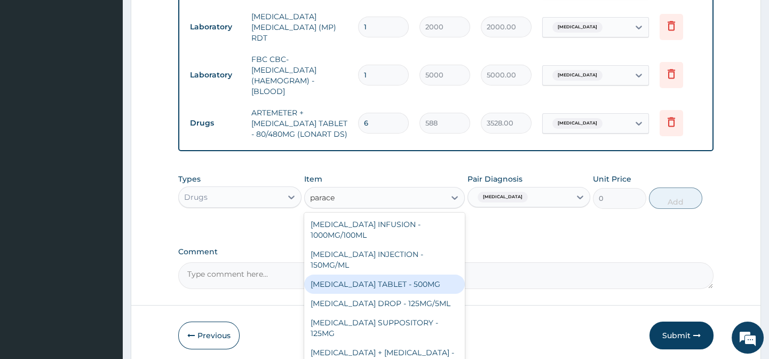
click at [407, 285] on div "[MEDICAL_DATA] TABLET - 500MG" at bounding box center [384, 283] width 161 height 19
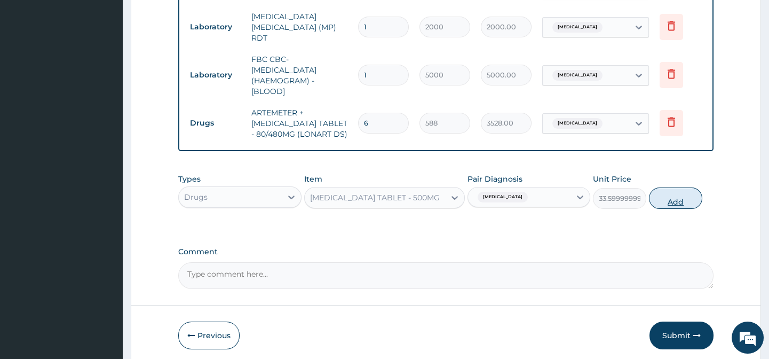
click at [661, 200] on button "Add" at bounding box center [675, 197] width 53 height 21
type input "0"
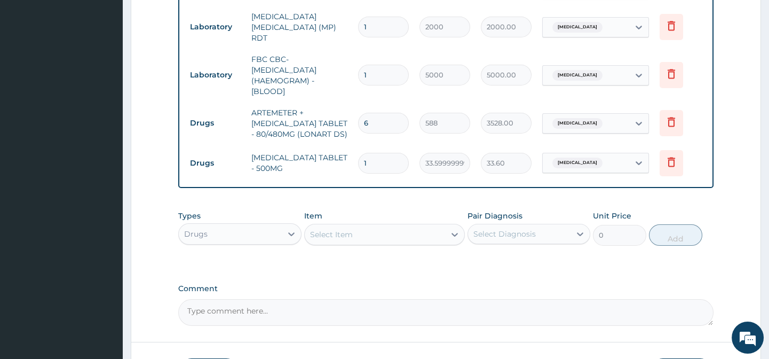
type input "16"
type input "537.60"
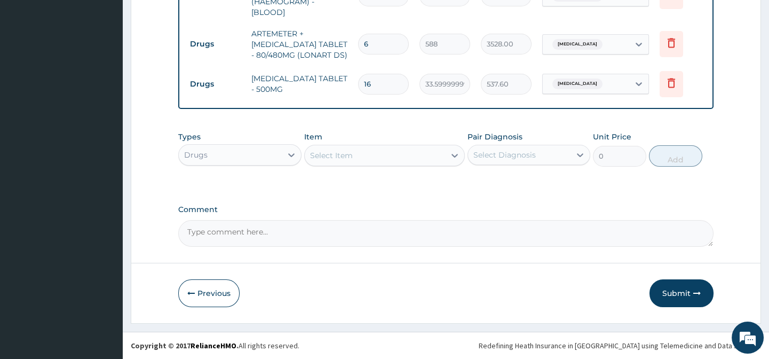
type input "16"
click at [679, 293] on button "Submit" at bounding box center [681, 293] width 64 height 28
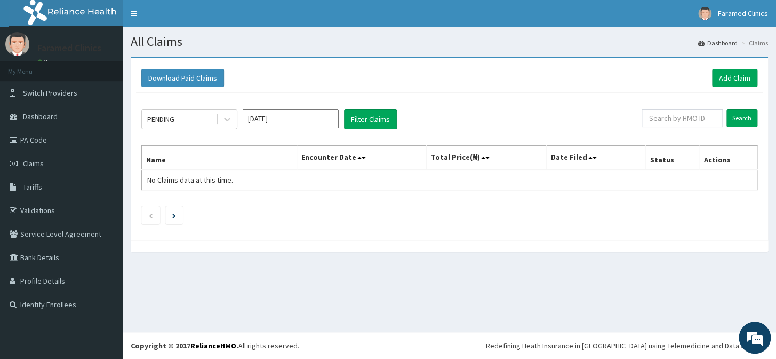
click at [479, 315] on div "All Claims Dashboard Claims Download Paid Claims Add Claim × Note you can only …" at bounding box center [450, 179] width 654 height 305
click at [724, 70] on link "Add Claim" at bounding box center [734, 78] width 45 height 18
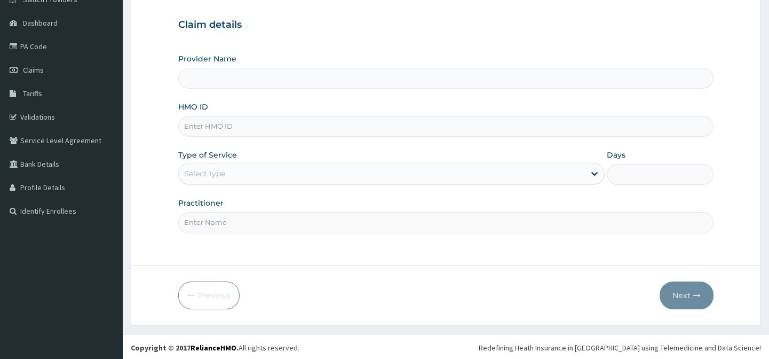
scroll to position [96, 0]
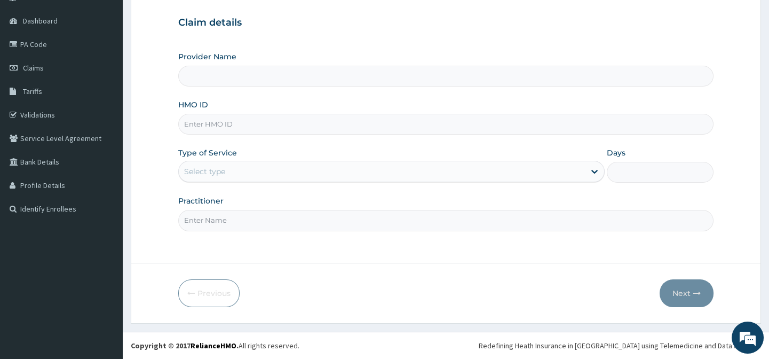
type input "Faramed clinics - Tollgate"
click at [253, 118] on input "HMO ID" at bounding box center [445, 124] width 535 height 21
paste input "olb/10102/a"
type input "olb/10102/a"
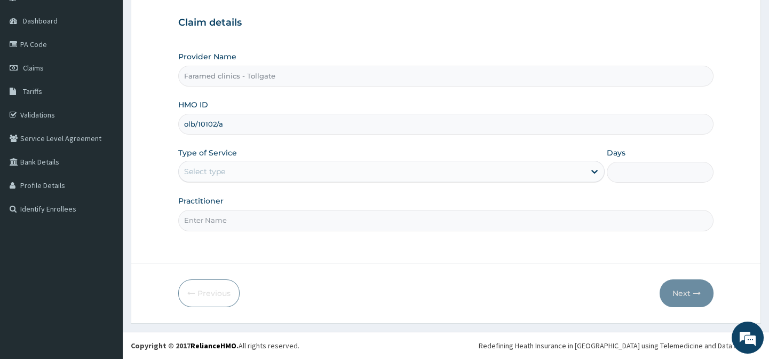
click at [263, 177] on div "Select type" at bounding box center [382, 171] width 406 height 17
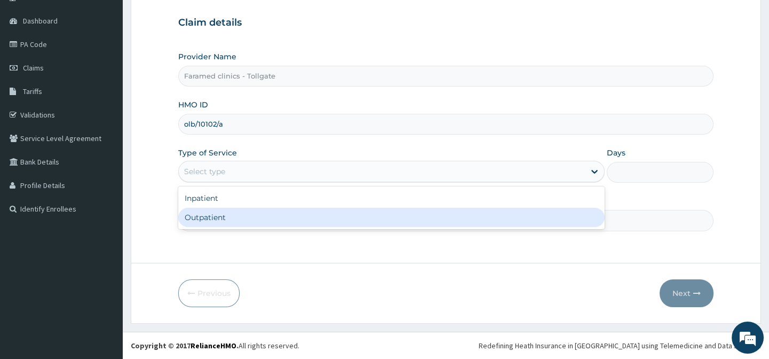
click at [263, 218] on div "Outpatient" at bounding box center [391, 217] width 426 height 19
type input "1"
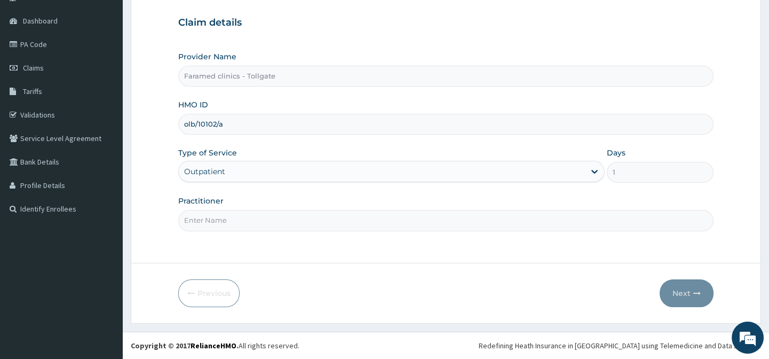
click at [263, 223] on input "Practitioner" at bounding box center [445, 220] width 535 height 21
type input "gp"
click at [684, 286] on button "Next" at bounding box center [687, 293] width 54 height 28
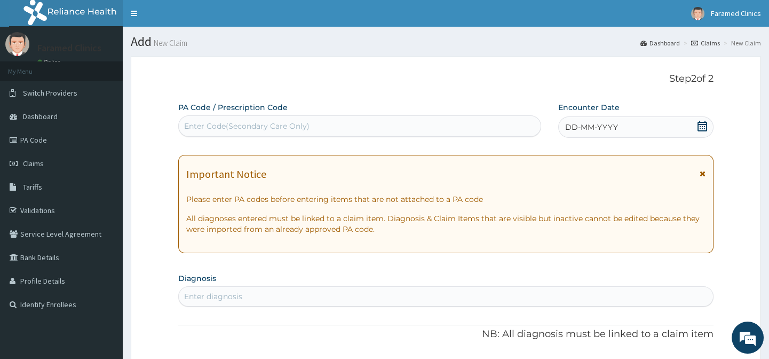
click at [247, 125] on div "Enter Code(Secondary Care Only)" at bounding box center [246, 126] width 125 height 11
paste input "PA/45D27B"
type input "PA/45D27B"
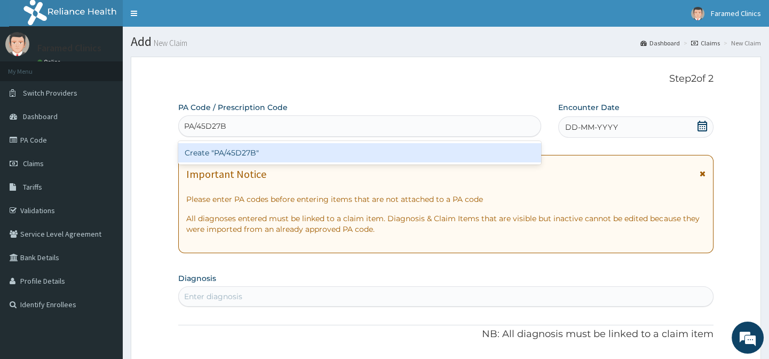
click at [253, 148] on div "Create "PA/45D27B"" at bounding box center [359, 152] width 362 height 19
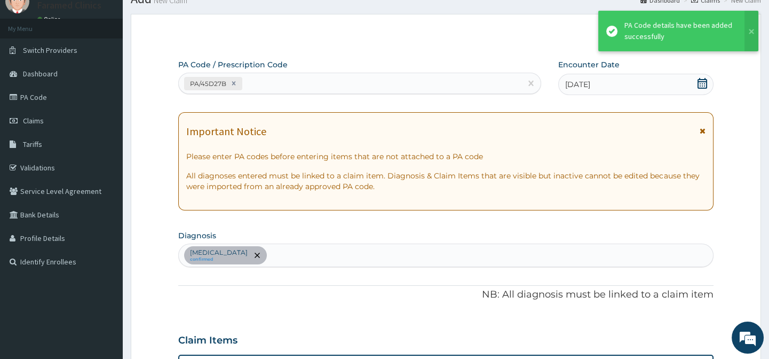
scroll to position [42, 0]
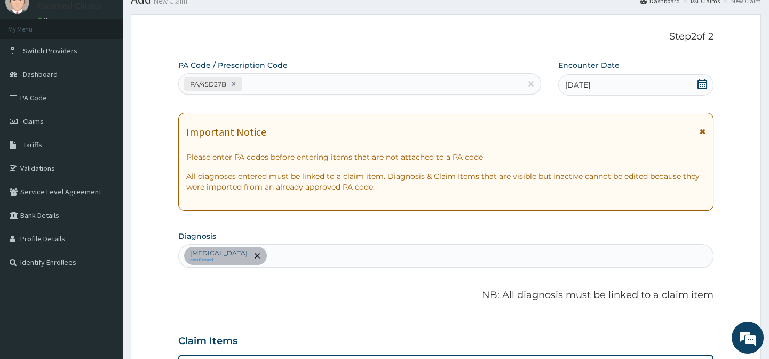
click at [326, 248] on div "Essential hypertension confirmed" at bounding box center [446, 255] width 534 height 22
type input "malaria"
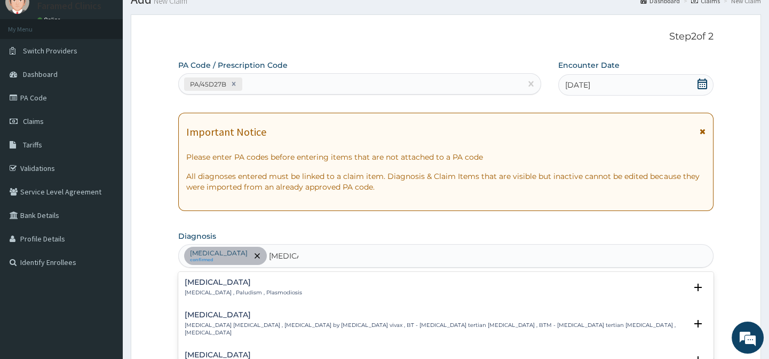
scroll to position [160, 0]
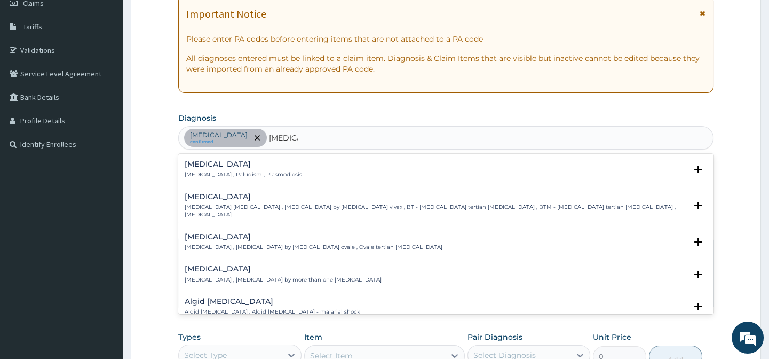
click at [376, 159] on div "Malaria Malaria , Paludism , Plasmodiosis Select Status Query Query covers susp…" at bounding box center [445, 172] width 535 height 33
click at [306, 164] on div "Malaria Malaria , Paludism , Plasmodiosis" at bounding box center [446, 169] width 522 height 19
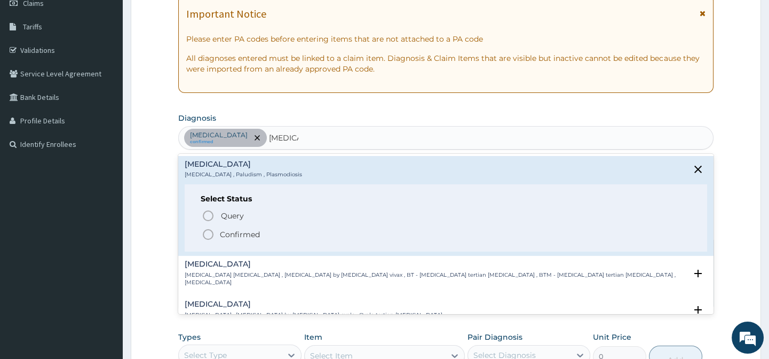
click at [211, 235] on icon "status option filled" at bounding box center [208, 234] width 13 height 13
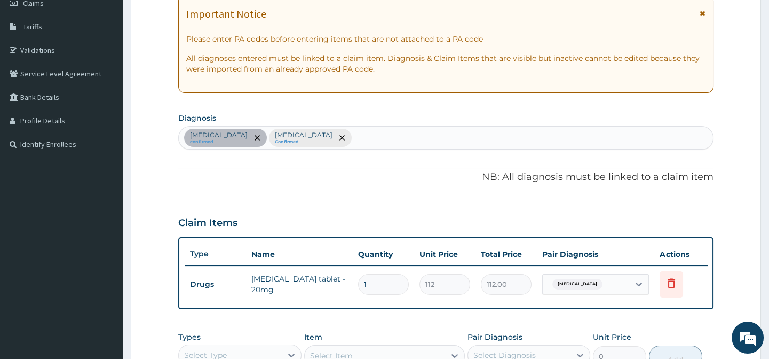
click at [375, 140] on div "Essential hypertension confirmed Malaria Confirmed" at bounding box center [446, 137] width 534 height 22
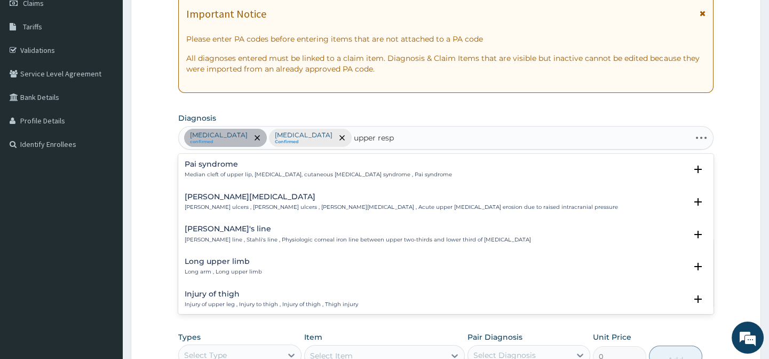
type input "upper respi"
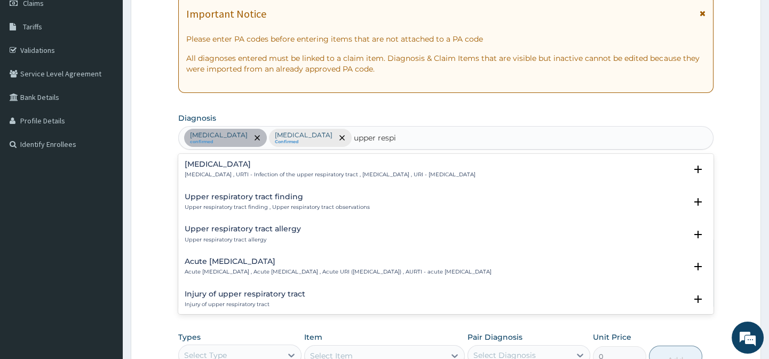
click at [348, 160] on h4 "Upper respiratory infection" at bounding box center [330, 164] width 291 height 8
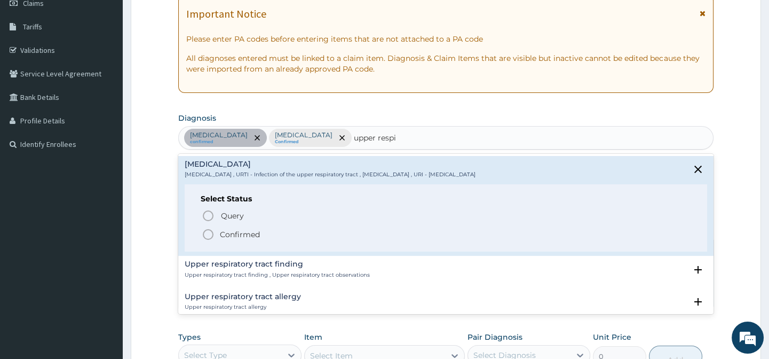
click at [212, 234] on icon "status option filled" at bounding box center [208, 234] width 13 height 13
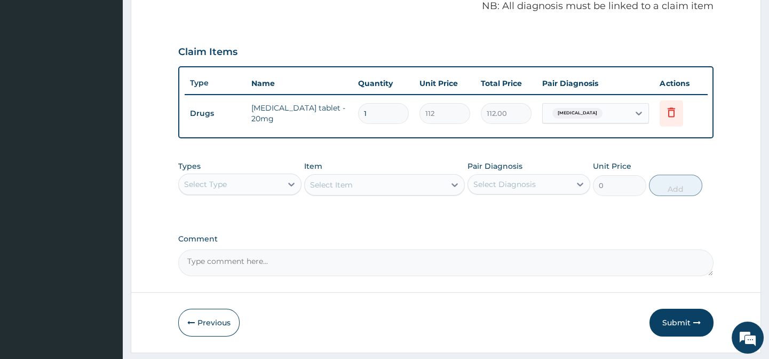
scroll to position [367, 0]
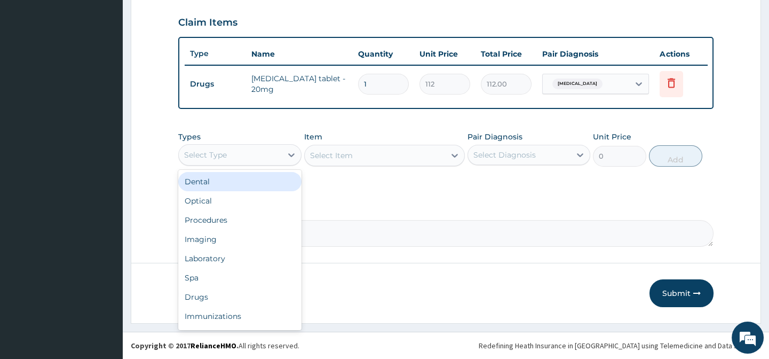
click at [261, 151] on div "Select Type" at bounding box center [230, 154] width 102 height 17
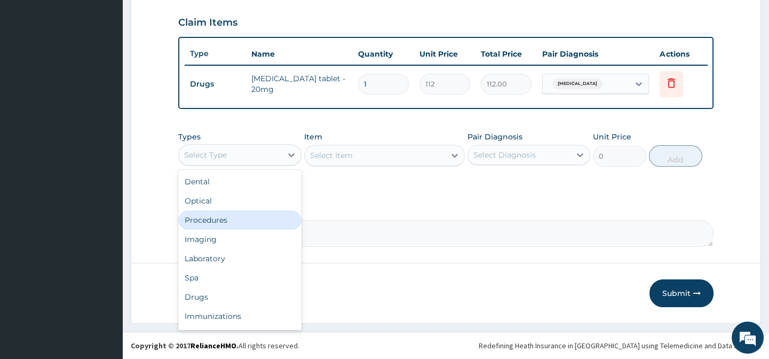
click at [247, 217] on div "Procedures" at bounding box center [239, 219] width 123 height 19
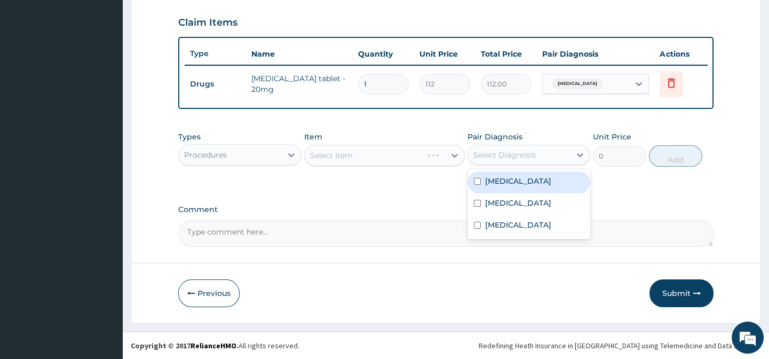
click at [495, 154] on div "Select Diagnosis" at bounding box center [504, 154] width 62 height 11
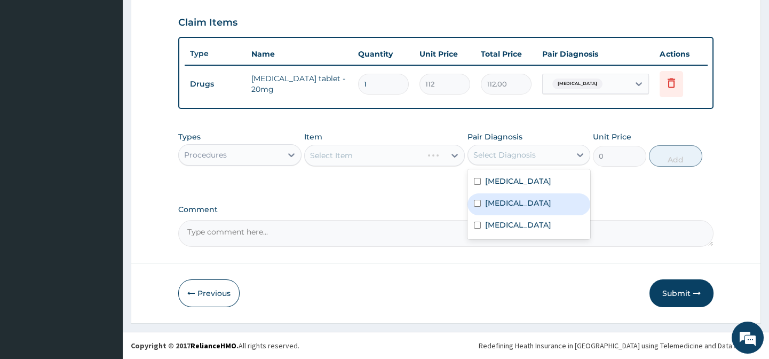
click at [516, 193] on div "Malaria" at bounding box center [528, 204] width 123 height 22
checkbox input "true"
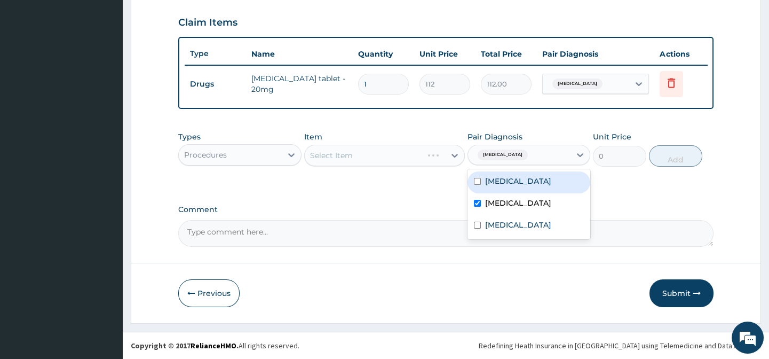
click at [522, 184] on label "Essential hypertension" at bounding box center [518, 181] width 66 height 11
checkbox input "true"
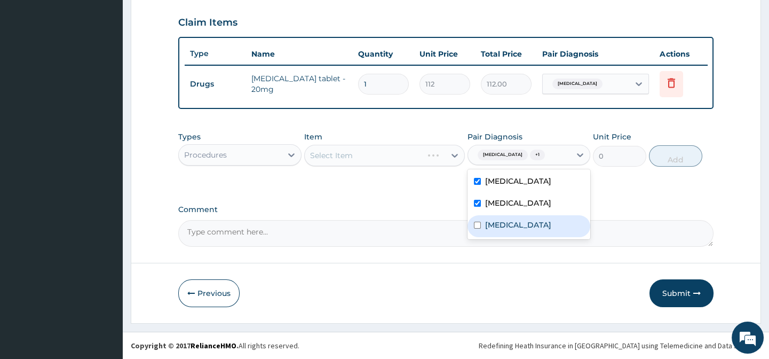
click at [522, 230] on label "Upper respiratory infection" at bounding box center [518, 224] width 66 height 11
checkbox input "true"
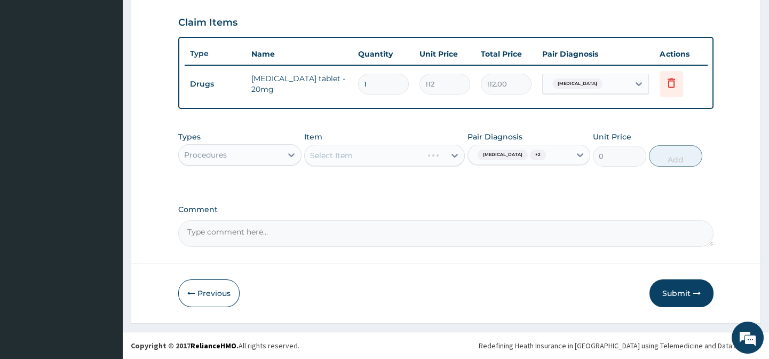
click at [449, 153] on icon at bounding box center [454, 155] width 11 height 11
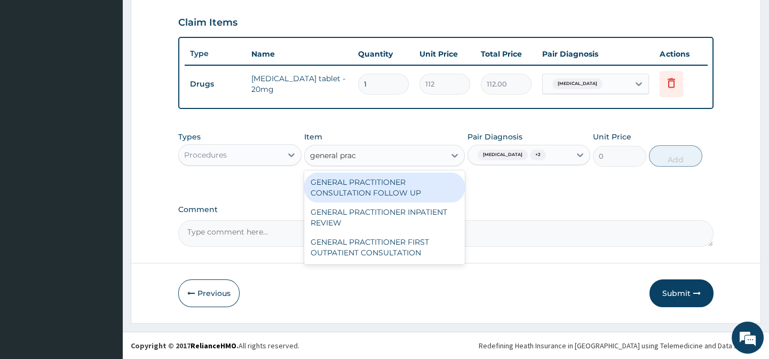
type input "general pract"
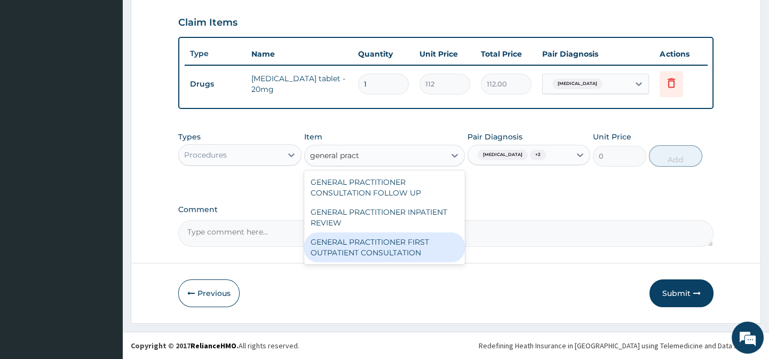
click at [405, 246] on div "GENERAL PRACTITIONER FIRST OUTPATIENT CONSULTATION" at bounding box center [384, 247] width 161 height 30
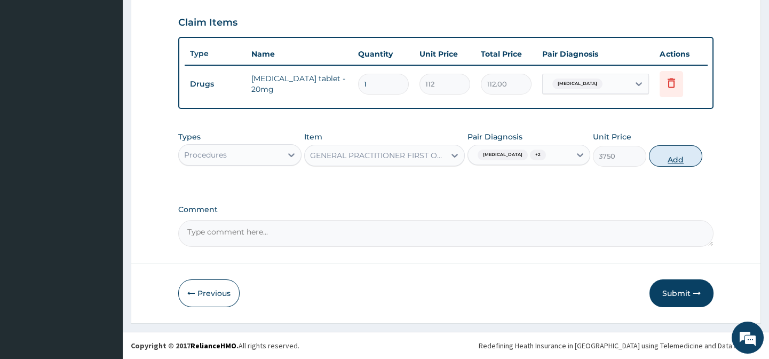
click at [664, 156] on button "Add" at bounding box center [675, 155] width 53 height 21
type input "0"
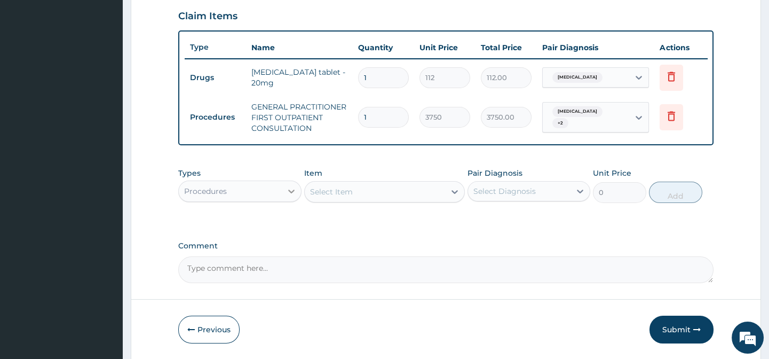
click at [287, 196] on icon at bounding box center [291, 191] width 11 height 11
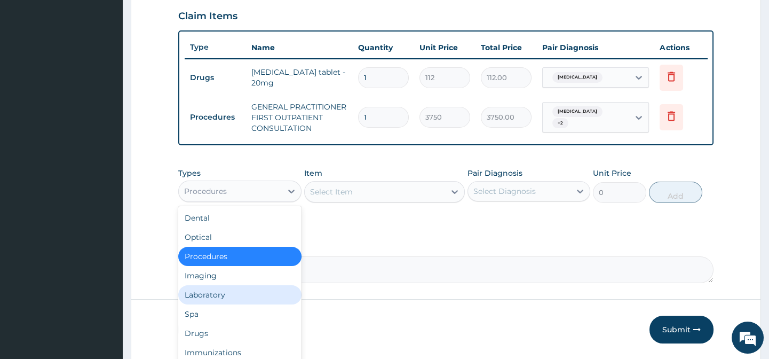
click at [228, 295] on div "Laboratory" at bounding box center [239, 294] width 123 height 19
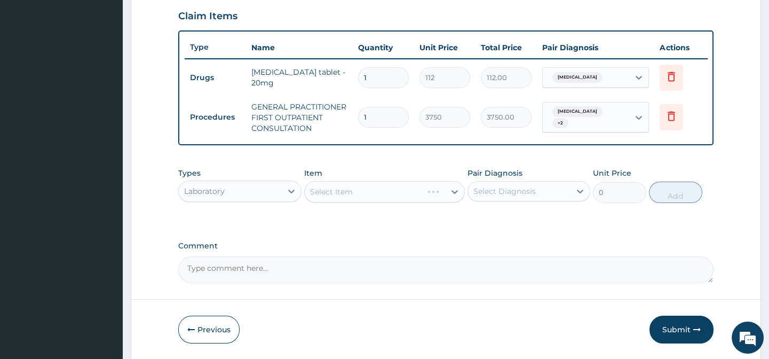
click at [488, 196] on div "Select Diagnosis" at bounding box center [504, 191] width 62 height 11
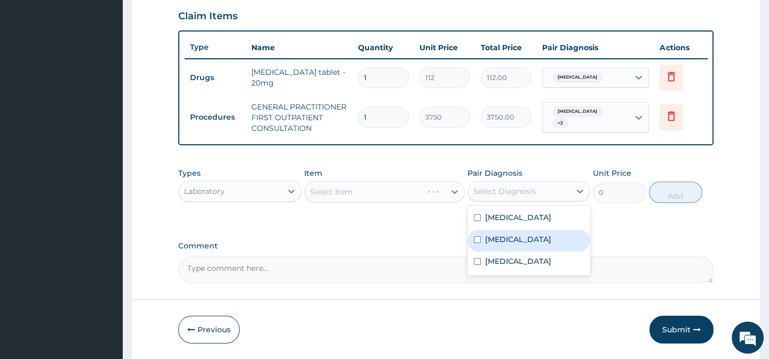
click at [506, 237] on div "Malaria" at bounding box center [528, 240] width 123 height 22
checkbox input "true"
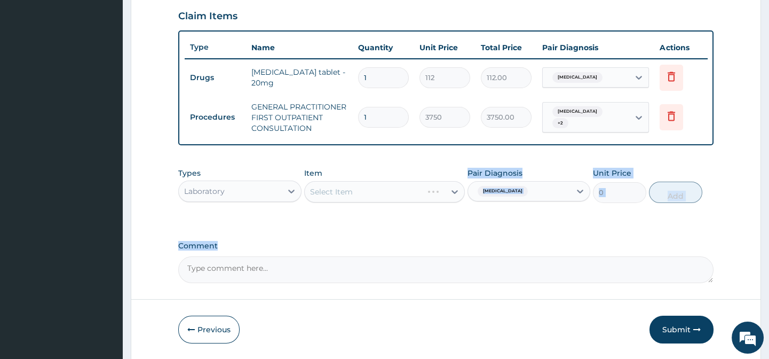
drag, startPoint x: 438, startPoint y: 241, endPoint x: 450, endPoint y: 206, distance: 37.5
click at [450, 206] on div "PA Code / Prescription Code PA/45D27B Encounter Date 06-08-2025 Important Notic…" at bounding box center [445, 8] width 535 height 547
click at [460, 224] on div "Types Laboratory Item Select Item Pair Diagnosis Malaria Unit Price 0 Add" at bounding box center [445, 193] width 535 height 62
click at [451, 197] on icon at bounding box center [454, 191] width 11 height 11
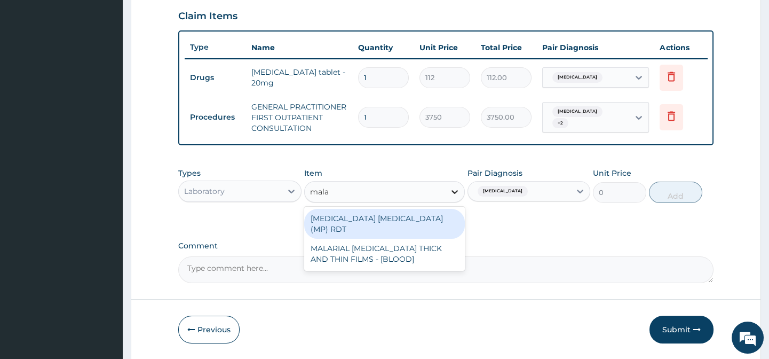
type input "malar"
click at [416, 225] on div "MALARIA PARASITE (MP) RDT" at bounding box center [384, 224] width 161 height 30
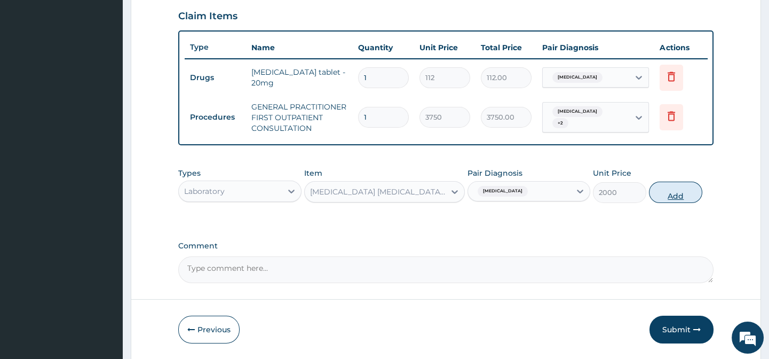
click at [694, 197] on button "Add" at bounding box center [675, 191] width 53 height 21
type input "0"
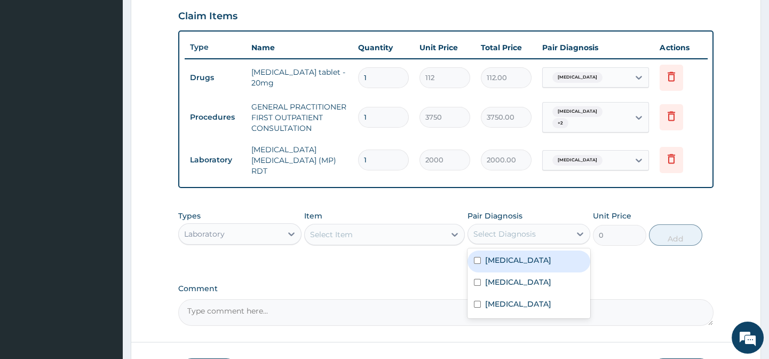
click at [499, 229] on div "Select Diagnosis" at bounding box center [504, 233] width 62 height 11
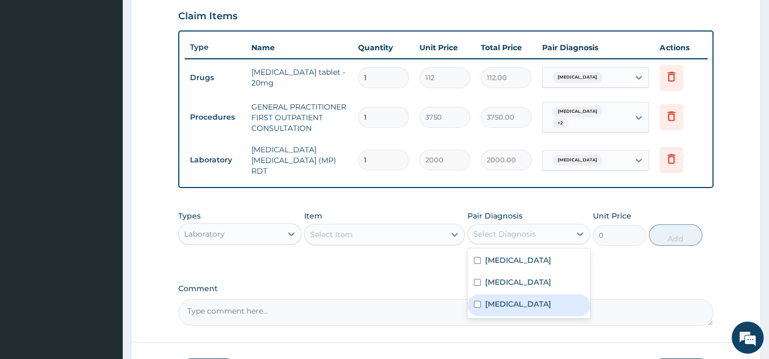
click at [518, 309] on label "Upper respiratory infection" at bounding box center [518, 303] width 66 height 11
checkbox input "true"
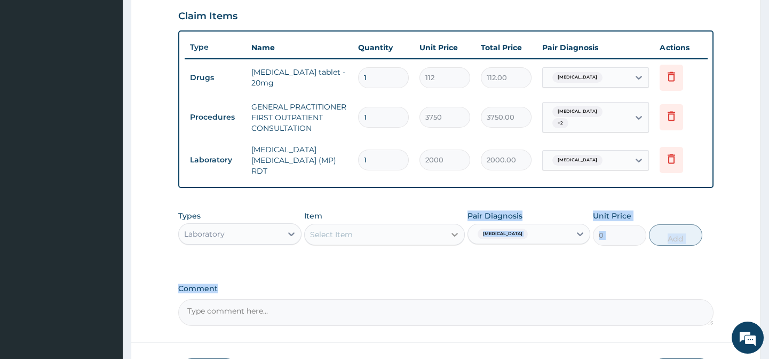
drag, startPoint x: 411, startPoint y: 295, endPoint x: 450, endPoint y: 237, distance: 70.3
click at [450, 237] on div "PA Code / Prescription Code PA/45D27B Encounter Date 06-08-2025 Important Notic…" at bounding box center [445, 30] width 535 height 590
click at [450, 237] on icon at bounding box center [454, 234] width 11 height 11
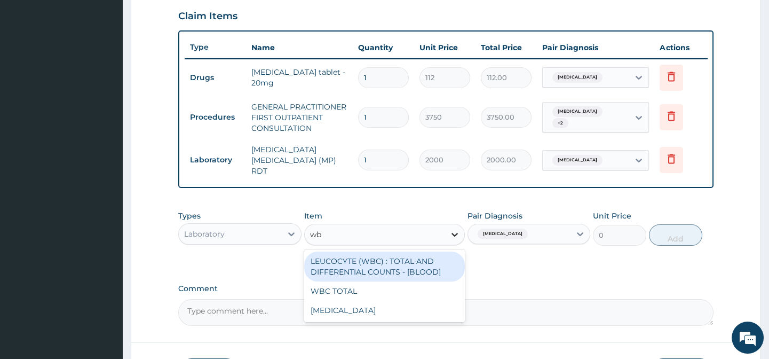
type input "wbc"
click at [412, 261] on div "LEUCOCYTE (WBC) : TOTAL AND DIFFERENTIAL COUNTS - [BLOOD]" at bounding box center [384, 266] width 161 height 30
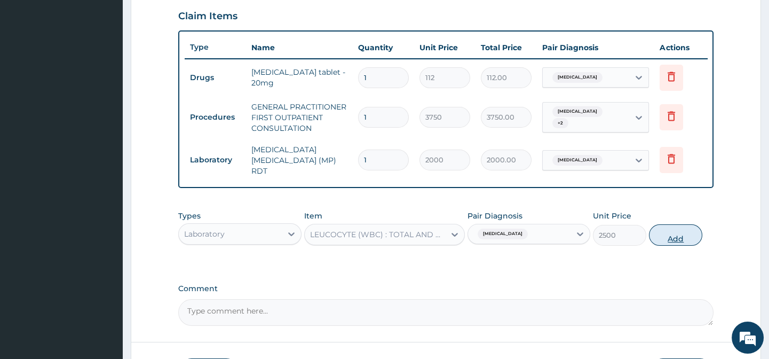
click at [662, 242] on button "Add" at bounding box center [675, 234] width 53 height 21
type input "0"
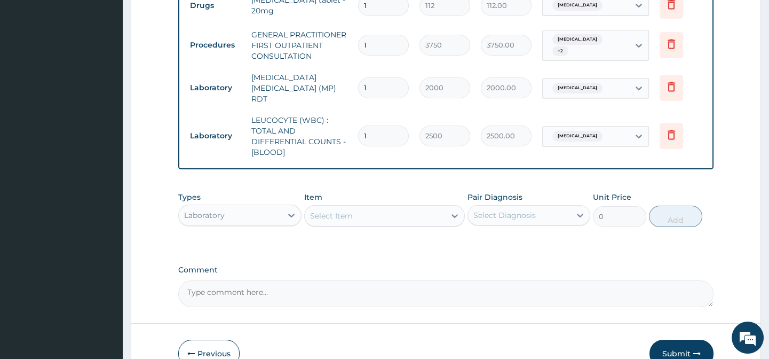
scroll to position [449, 0]
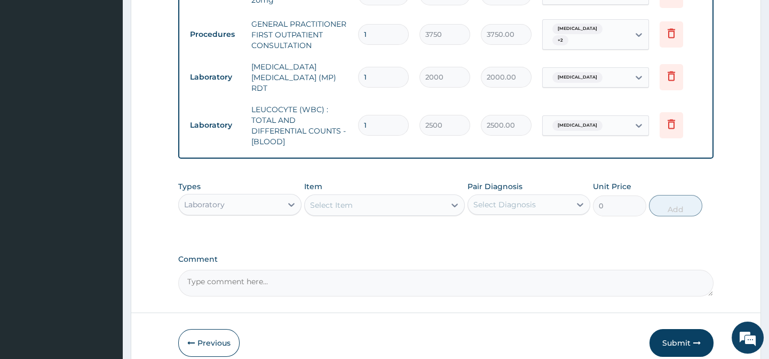
click at [240, 192] on div "Types Laboratory" at bounding box center [239, 198] width 123 height 35
click at [242, 203] on div "Laboratory" at bounding box center [230, 204] width 102 height 17
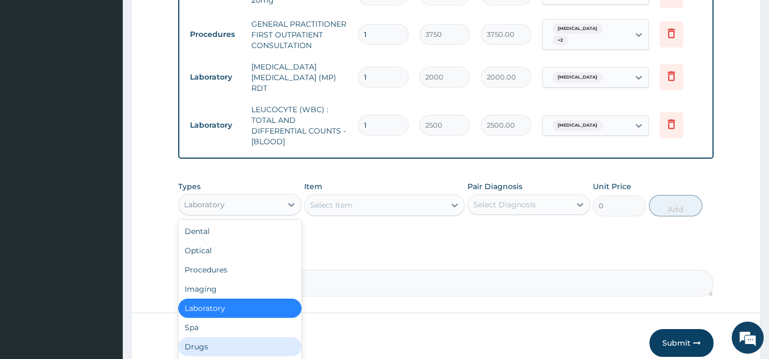
click at [232, 343] on div "Drugs" at bounding box center [239, 346] width 123 height 19
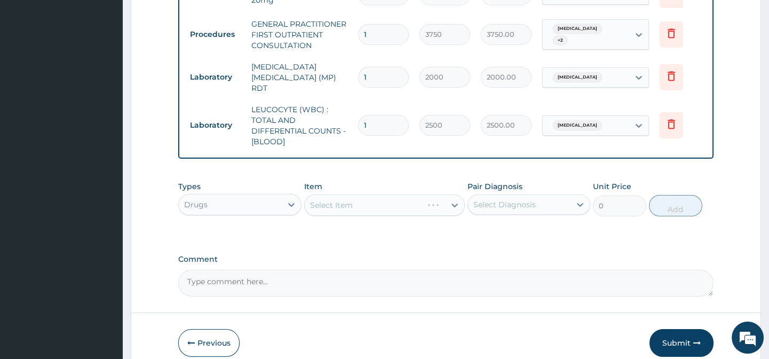
click at [510, 210] on div "Select Diagnosis" at bounding box center [519, 204] width 102 height 17
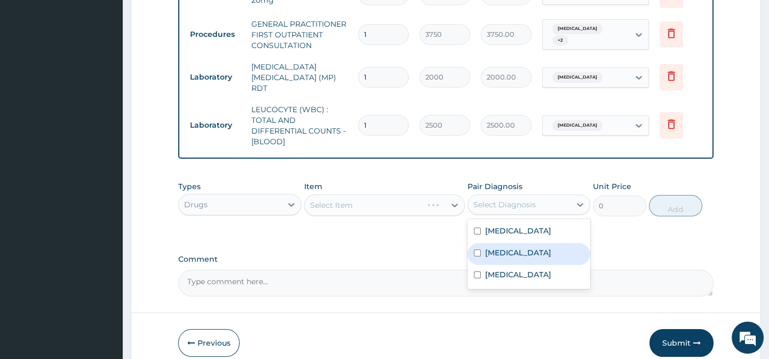
click at [511, 259] on div "Malaria" at bounding box center [528, 254] width 123 height 22
checkbox input "true"
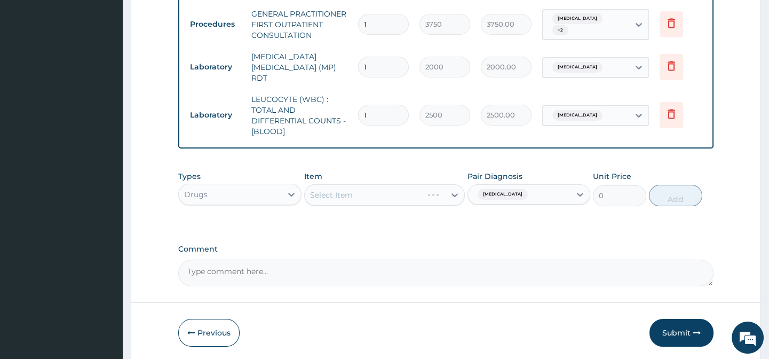
scroll to position [500, 0]
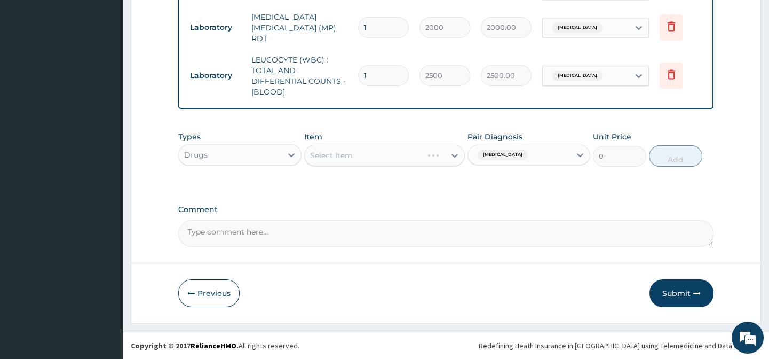
click at [446, 161] on div "Select Item" at bounding box center [384, 155] width 161 height 21
click at [446, 161] on div at bounding box center [454, 155] width 19 height 19
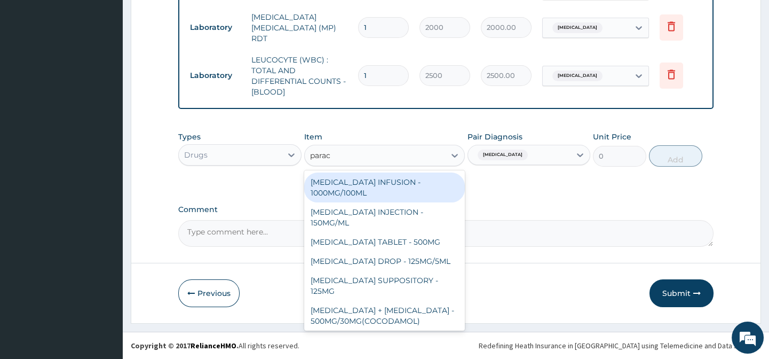
type input "parace"
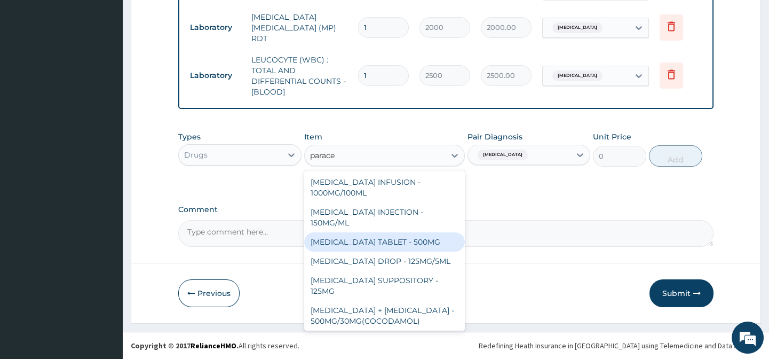
click at [411, 236] on div "[MEDICAL_DATA] TABLET - 500MG" at bounding box center [384, 241] width 161 height 19
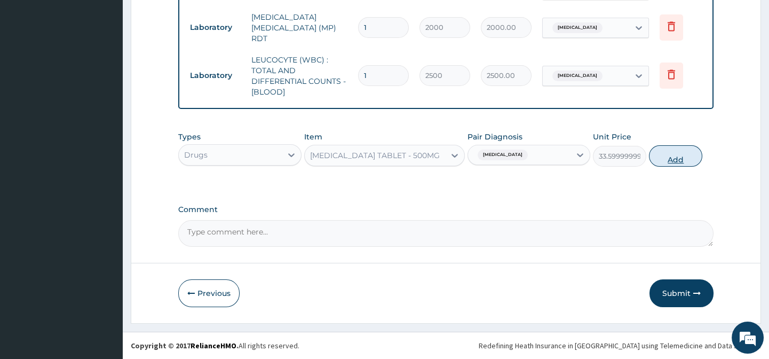
click at [678, 157] on button "Add" at bounding box center [675, 155] width 53 height 21
type input "0"
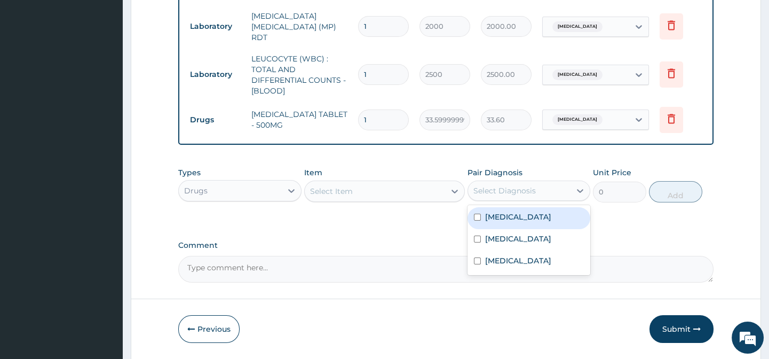
click at [512, 192] on div "Select Diagnosis" at bounding box center [504, 190] width 62 height 11
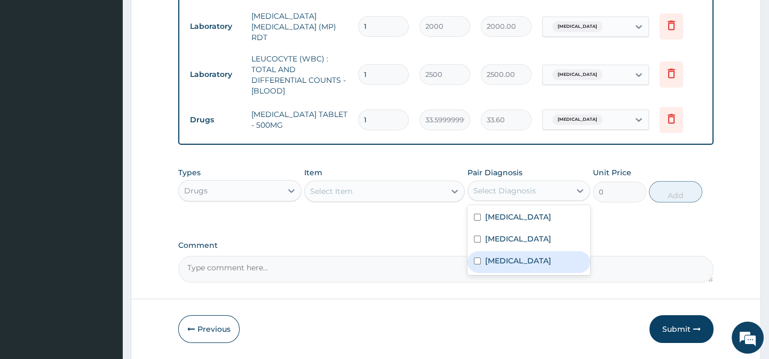
click at [507, 266] on label "Upper respiratory infection" at bounding box center [518, 260] width 66 height 11
checkbox input "true"
click at [423, 248] on label "Comment" at bounding box center [445, 245] width 535 height 9
click at [423, 256] on textarea "Comment" at bounding box center [445, 269] width 535 height 27
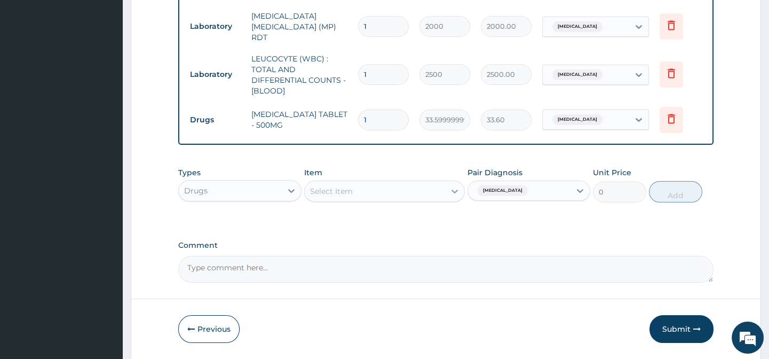
click at [446, 188] on div at bounding box center [454, 190] width 19 height 19
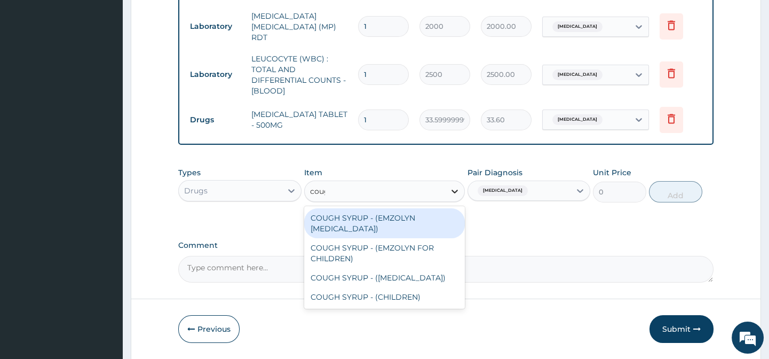
type input "cough"
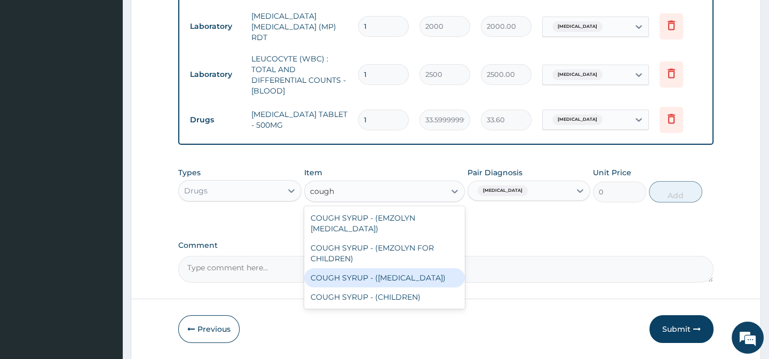
click at [396, 272] on div "COUGH SYRUP - ([MEDICAL_DATA])" at bounding box center [384, 277] width 161 height 19
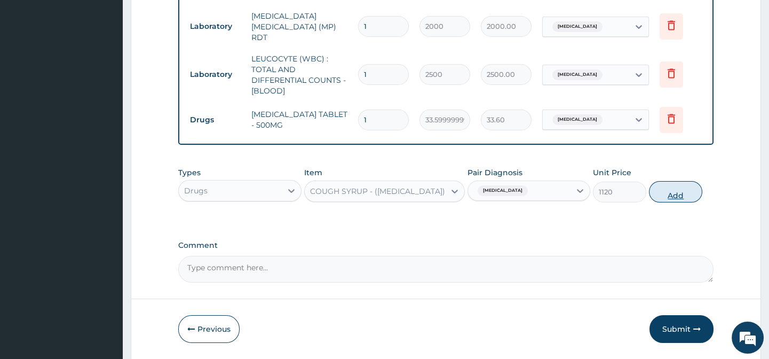
click at [673, 192] on button "Add" at bounding box center [675, 191] width 53 height 21
type input "0"
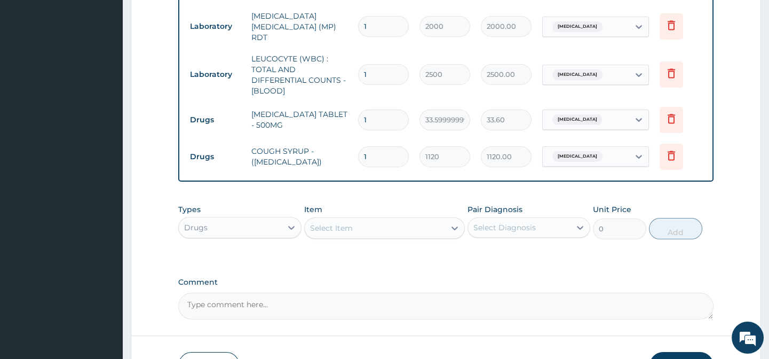
click at [504, 224] on div "Select Diagnosis" at bounding box center [504, 227] width 62 height 11
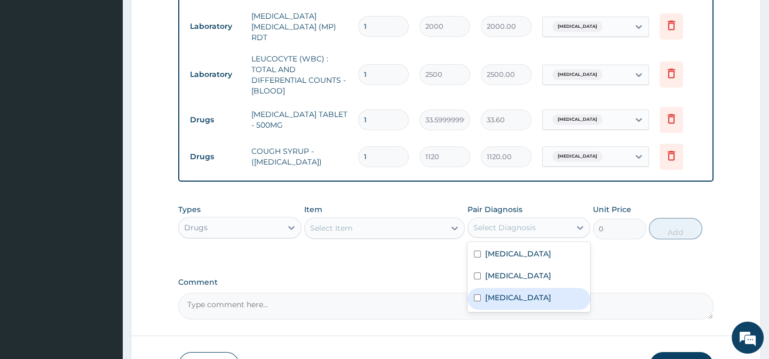
click at [507, 303] on label "Upper respiratory infection" at bounding box center [518, 297] width 66 height 11
checkbox input "true"
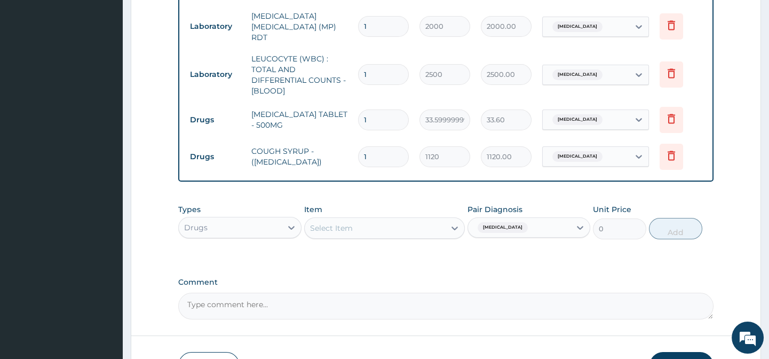
click at [412, 293] on div "Comment" at bounding box center [445, 298] width 535 height 42
click at [449, 233] on icon at bounding box center [454, 228] width 11 height 11
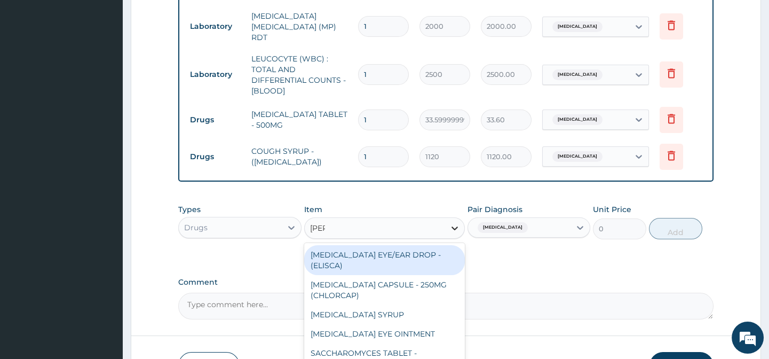
type input "lorat"
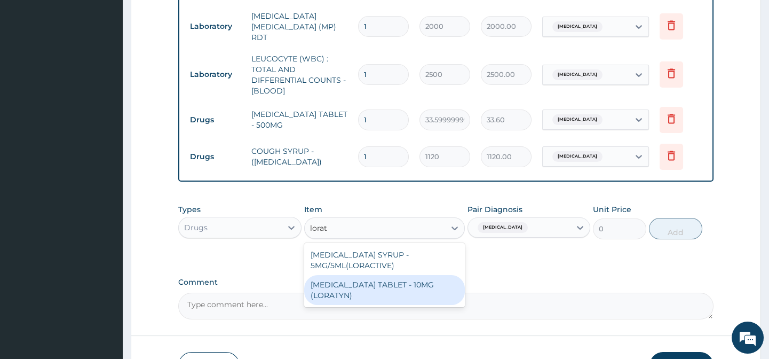
click at [406, 290] on div "[MEDICAL_DATA] TABLET - 10MG (LORATYN)" at bounding box center [384, 290] width 161 height 30
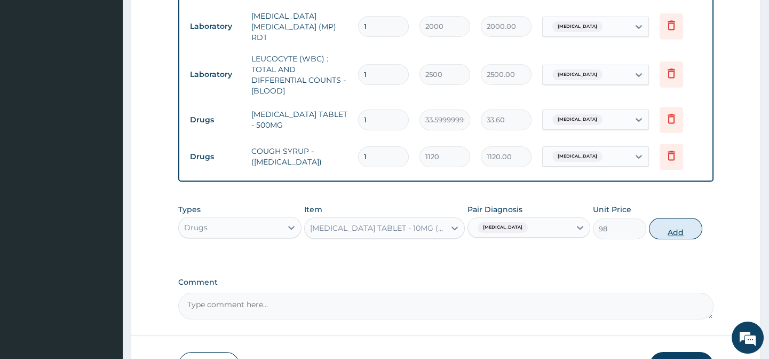
click at [671, 234] on button "Add" at bounding box center [675, 228] width 53 height 21
type input "0"
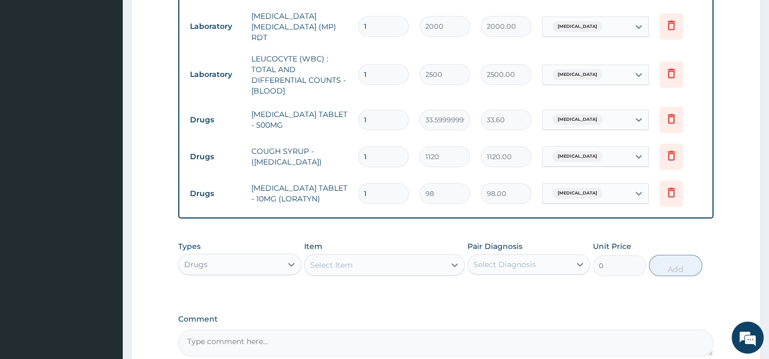
click at [385, 121] on input "1" at bounding box center [383, 119] width 51 height 21
type input "16"
type input "537.60"
type input "16"
click at [395, 183] on input "1" at bounding box center [383, 193] width 51 height 21
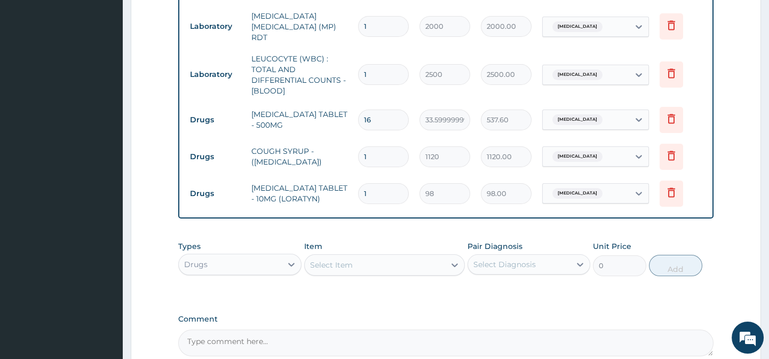
type input "10"
type input "980.00"
type input "10"
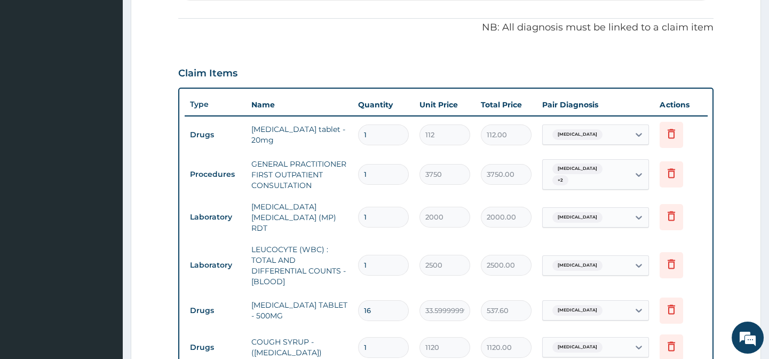
scroll to position [206, 0]
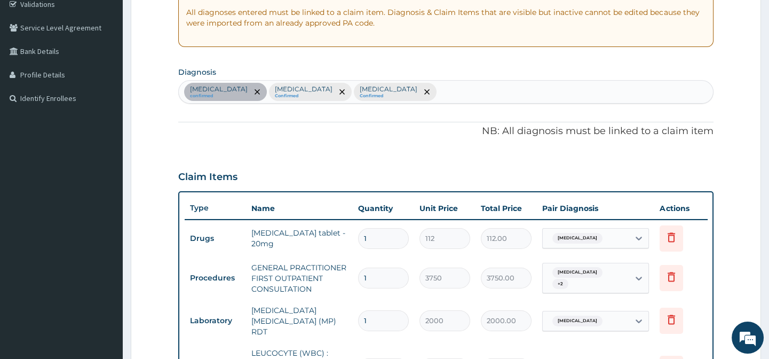
click at [501, 85] on div "Essential hypertension confirmed Malaria Confirmed Upper respiratory infection …" at bounding box center [446, 92] width 534 height 22
type input "bronchit"
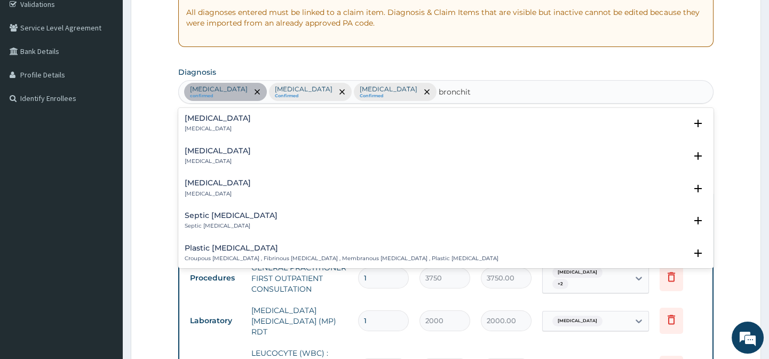
click at [340, 126] on div "Bronchitis Bronchitis" at bounding box center [446, 123] width 522 height 19
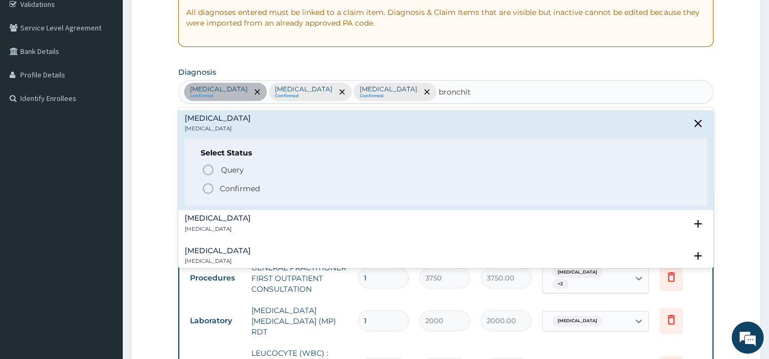
click at [211, 183] on icon "status option filled" at bounding box center [208, 188] width 13 height 13
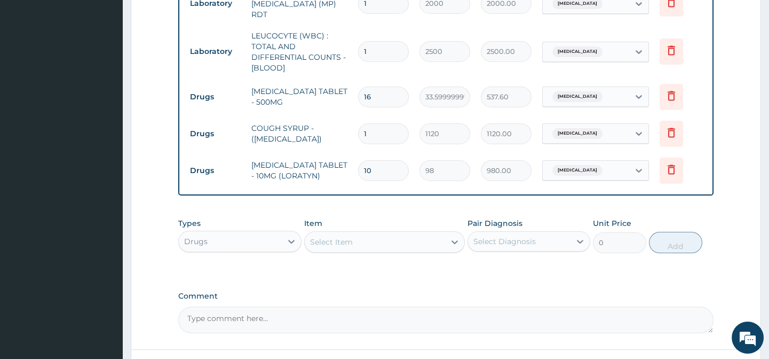
scroll to position [611, 0]
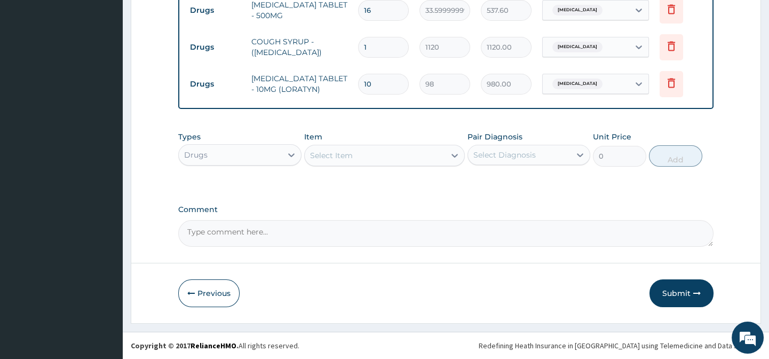
click at [528, 160] on div "Select Diagnosis" at bounding box center [519, 154] width 102 height 17
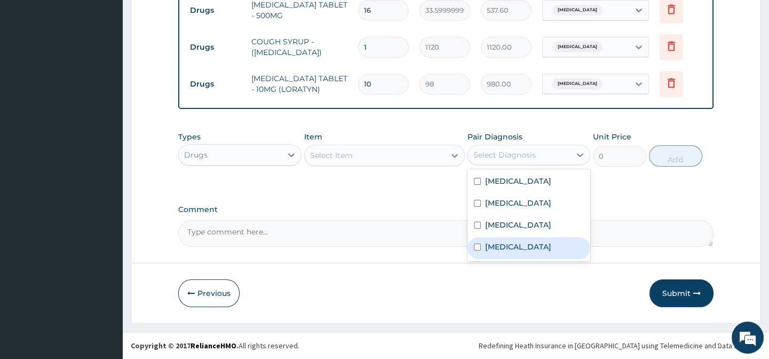
click at [519, 252] on label "Bronchitis" at bounding box center [518, 246] width 66 height 11
checkbox input "true"
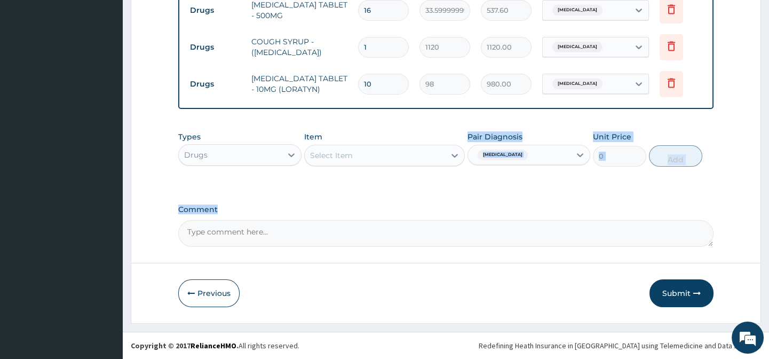
drag, startPoint x: 378, startPoint y: 212, endPoint x: 430, endPoint y: 163, distance: 71.7
click at [430, 163] on div "Select Item" at bounding box center [375, 155] width 140 height 17
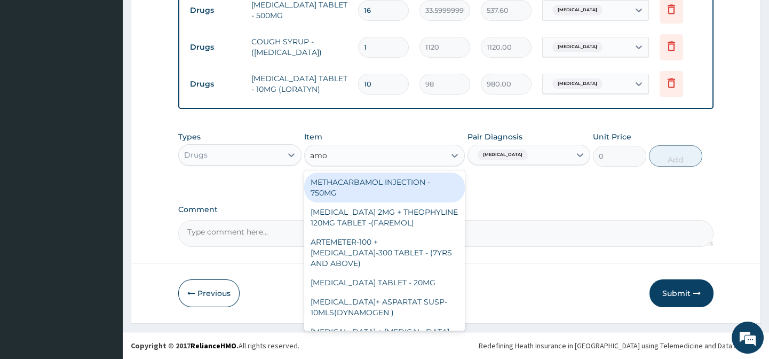
type input "amox"
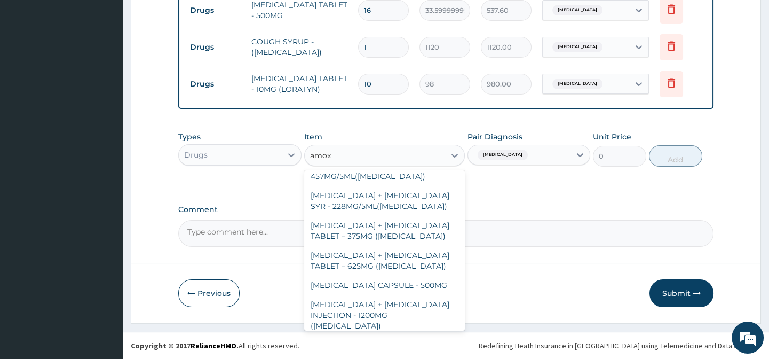
scroll to position [339, 0]
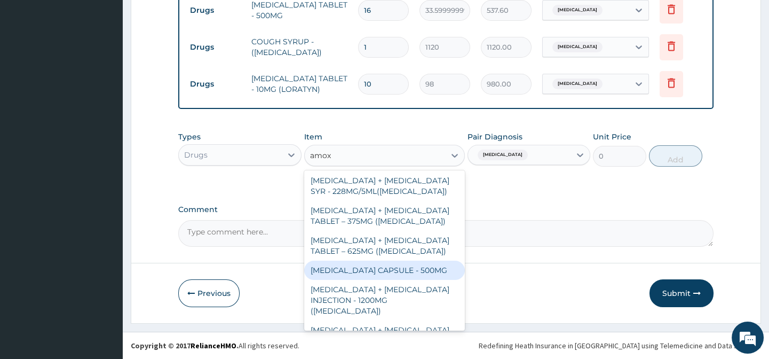
click at [390, 260] on div "[MEDICAL_DATA] CAPSULE - 500MG" at bounding box center [384, 269] width 161 height 19
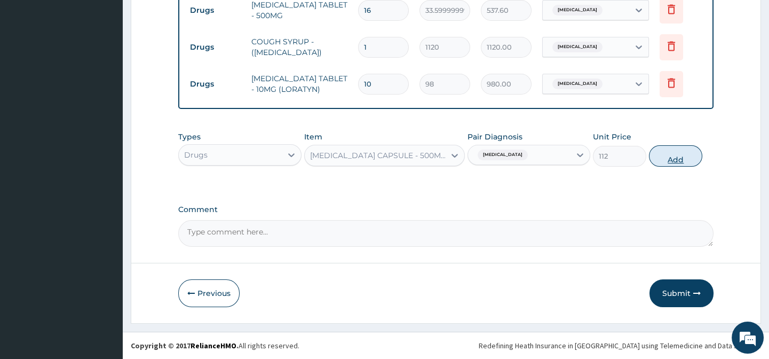
click at [659, 155] on button "Add" at bounding box center [675, 155] width 53 height 21
type input "0"
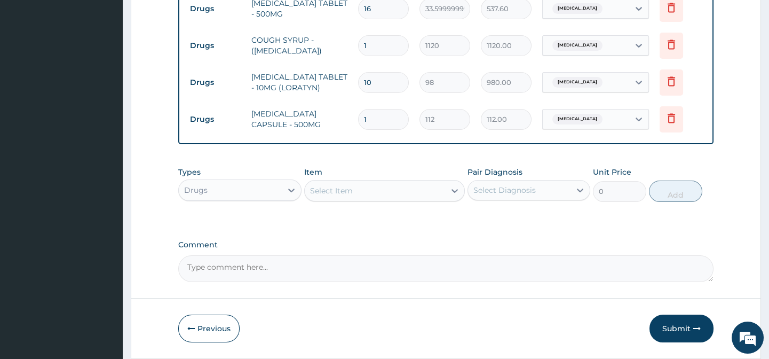
click at [385, 109] on input "1" at bounding box center [383, 119] width 51 height 21
type input "15"
type input "1680.00"
type input "15"
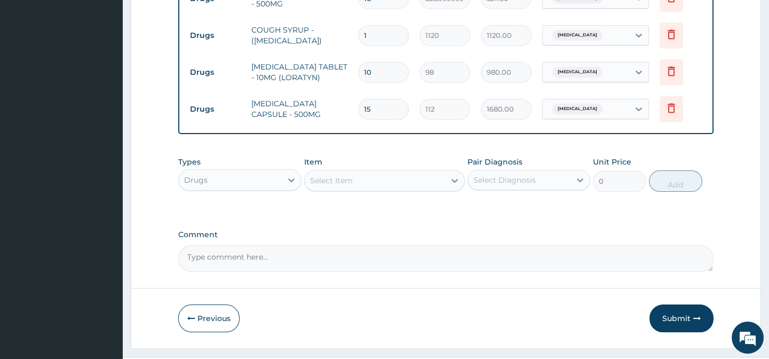
scroll to position [648, 0]
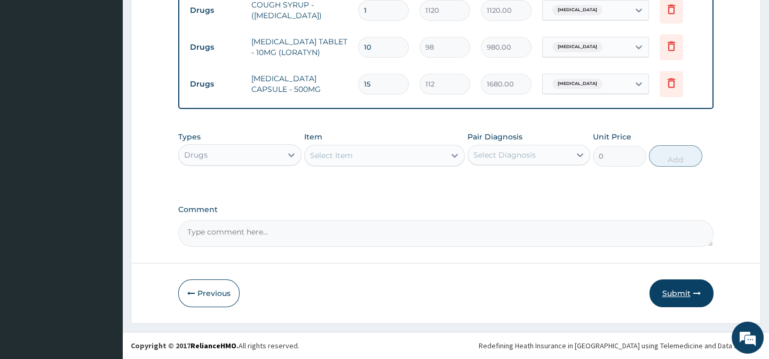
click at [688, 298] on button "Submit" at bounding box center [681, 293] width 64 height 28
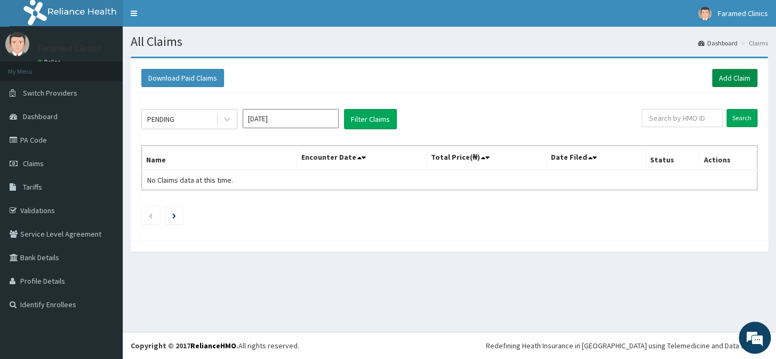
click at [738, 69] on link "Add Claim" at bounding box center [734, 78] width 45 height 18
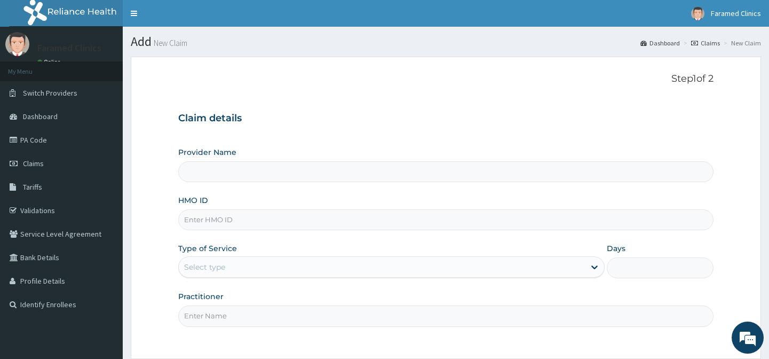
type input "Faramed clinics - Tollgate"
drag, startPoint x: 282, startPoint y: 223, endPoint x: 236, endPoint y: 149, distance: 86.8
click at [282, 223] on input "HMO ID" at bounding box center [445, 219] width 535 height 21
click at [274, 221] on input "HMO ID" at bounding box center [445, 219] width 535 height 21
paste input "gbz/10142/b"
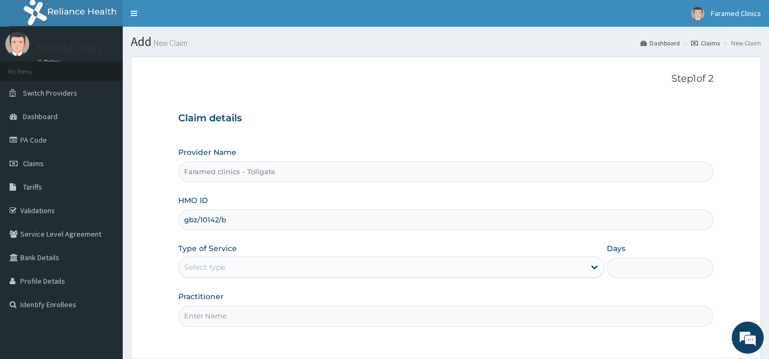
type input "gbz/10142/b"
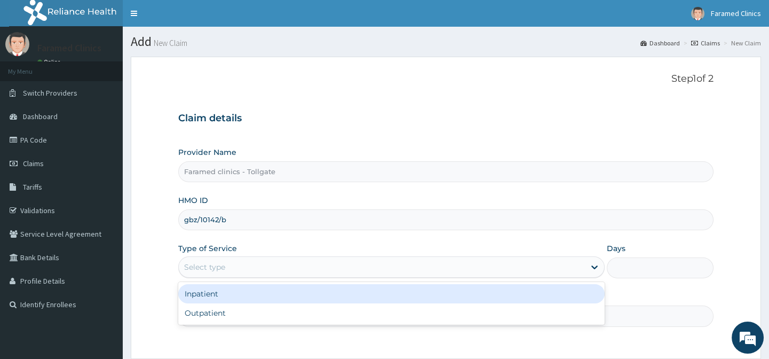
click at [307, 272] on div "Select type" at bounding box center [382, 266] width 406 height 17
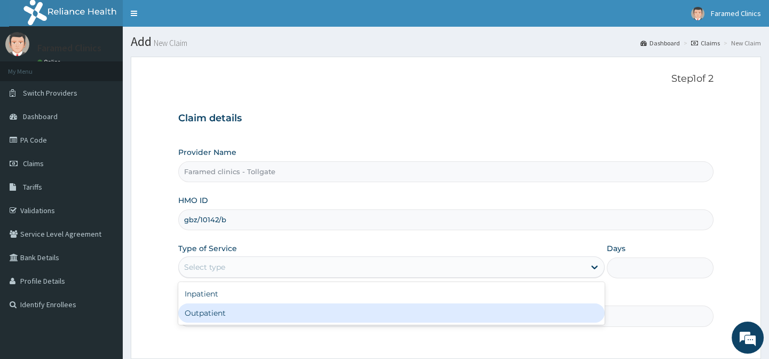
click at [303, 313] on div "Outpatient" at bounding box center [391, 312] width 426 height 19
type input "1"
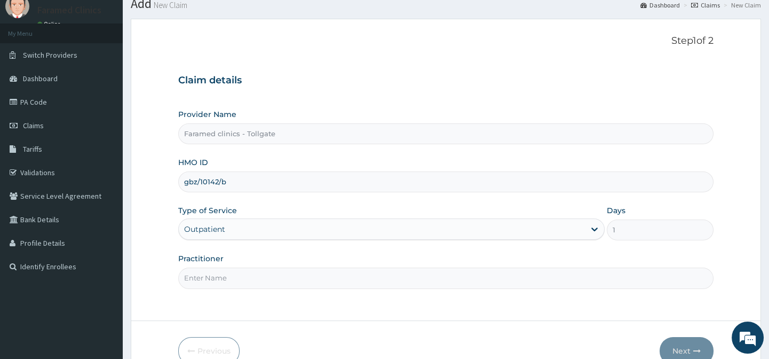
scroll to position [66, 0]
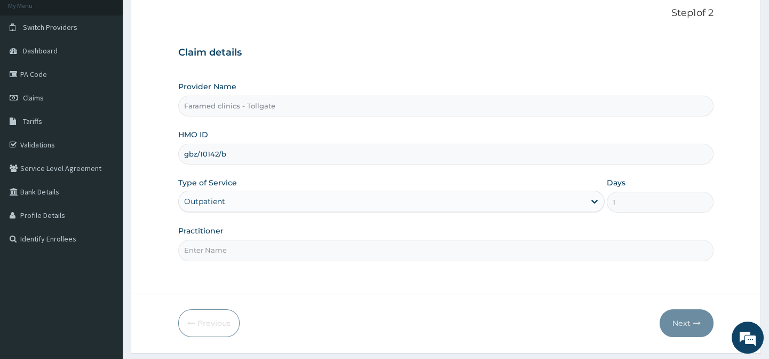
click at [381, 256] on input "Practitioner" at bounding box center [445, 250] width 535 height 21
type input "gp"
click at [687, 318] on button "Next" at bounding box center [687, 323] width 54 height 28
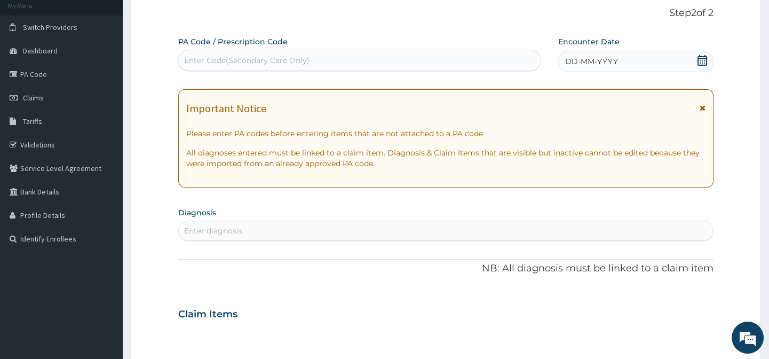
click at [477, 55] on div "Enter Code(Secondary Care Only)" at bounding box center [359, 60] width 361 height 17
click at [254, 60] on div "Enter Code(Secondary Care Only)" at bounding box center [246, 60] width 125 height 11
paste input "PA/F9F8AE"
type input "PA/F9F8AE"
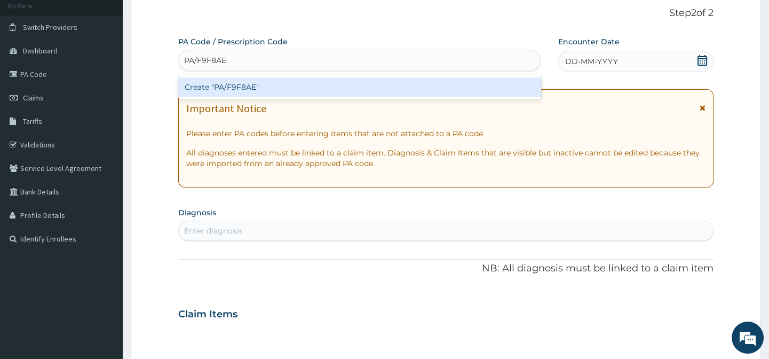
click at [252, 82] on div "Create "PA/F9F8AE"" at bounding box center [359, 86] width 362 height 19
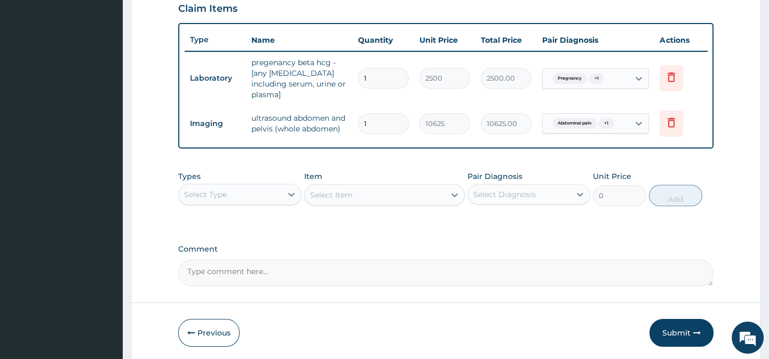
scroll to position [376, 0]
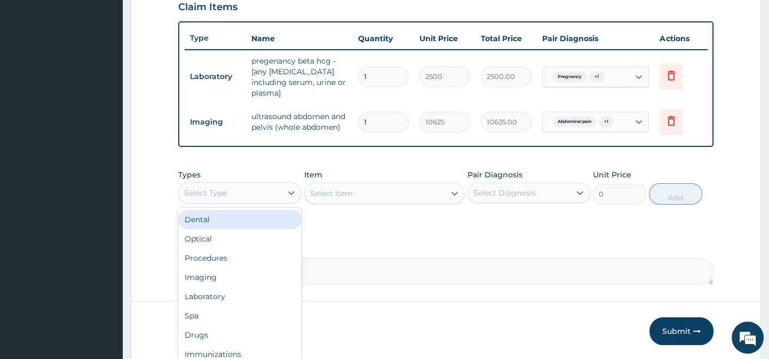
click at [273, 190] on div "Select Type" at bounding box center [230, 192] width 102 height 17
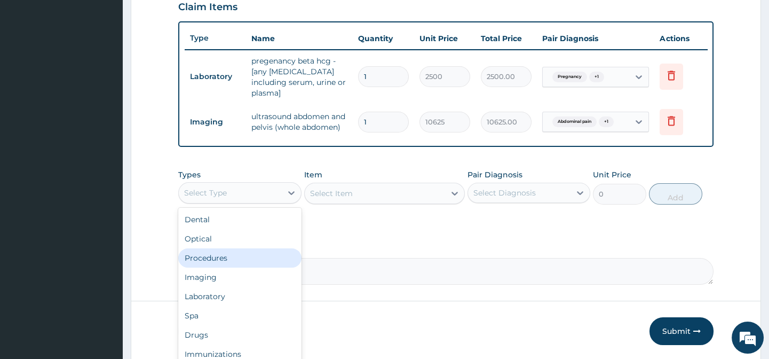
click at [254, 252] on div "Procedures" at bounding box center [239, 257] width 123 height 19
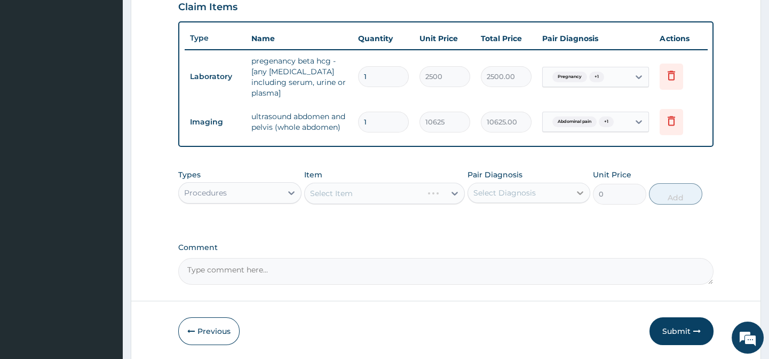
click at [580, 187] on icon at bounding box center [580, 192] width 11 height 11
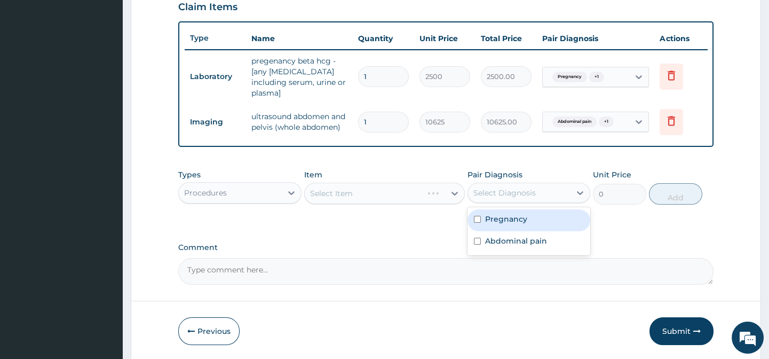
click at [531, 211] on div "Pregnancy" at bounding box center [528, 220] width 123 height 22
checkbox input "true"
click at [431, 233] on div "PA Code / Prescription Code PA/F9F8AE Encounter Date [DATE] Important Notice Pl…" at bounding box center [445, 5] width 535 height 558
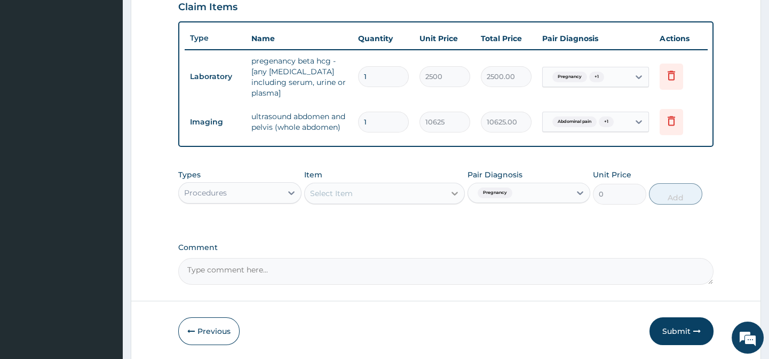
click at [448, 189] on div at bounding box center [454, 193] width 19 height 19
type input "general pract"
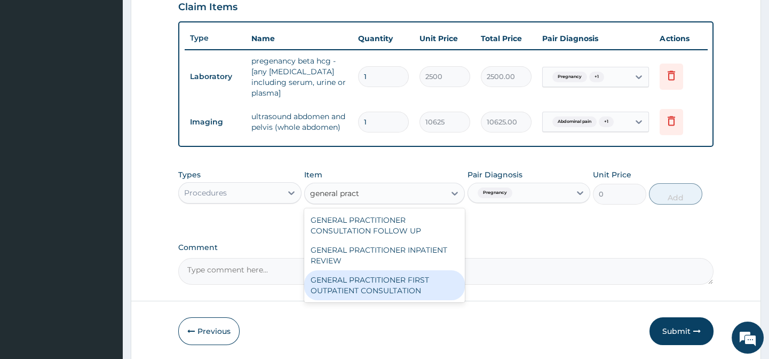
click at [398, 290] on div "GENERAL PRACTITIONER FIRST OUTPATIENT CONSULTATION" at bounding box center [384, 285] width 161 height 30
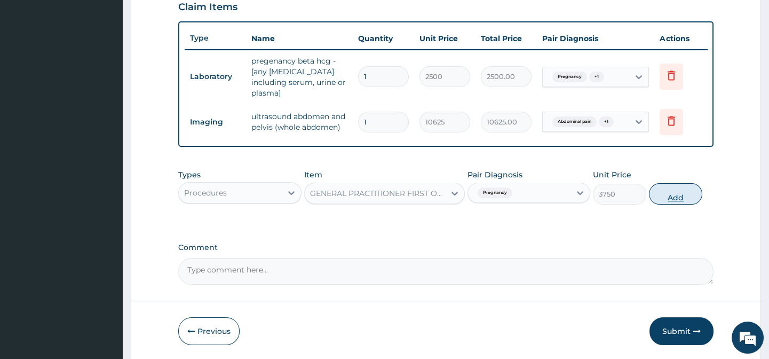
click at [665, 185] on button "Add" at bounding box center [675, 193] width 53 height 21
type input "0"
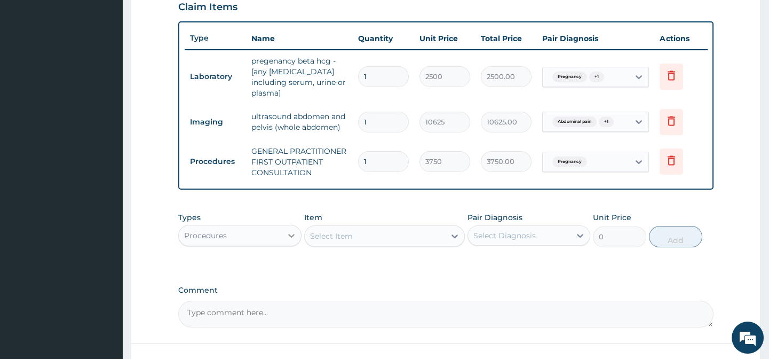
click at [287, 230] on icon at bounding box center [291, 235] width 11 height 11
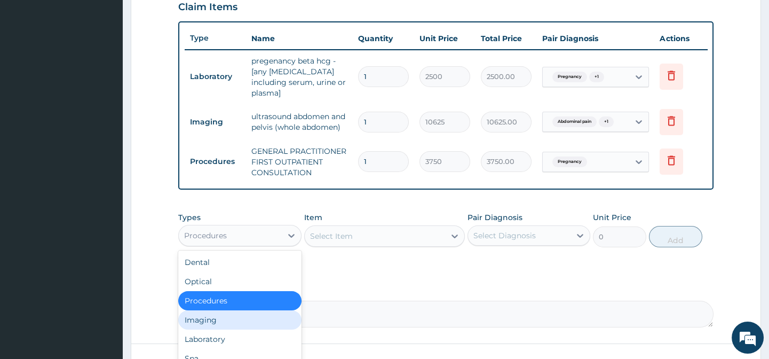
scroll to position [452, 0]
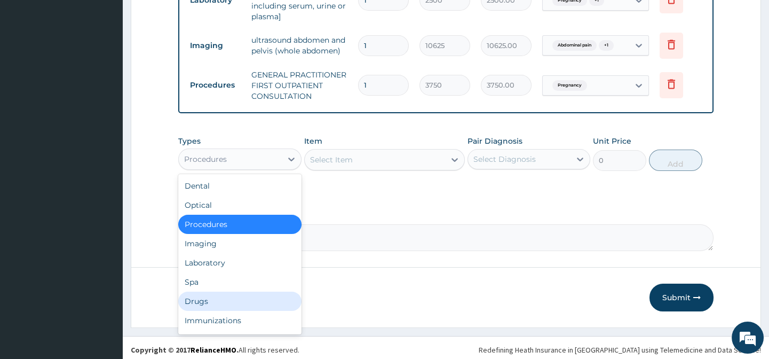
click at [230, 302] on div "Drugs" at bounding box center [239, 300] width 123 height 19
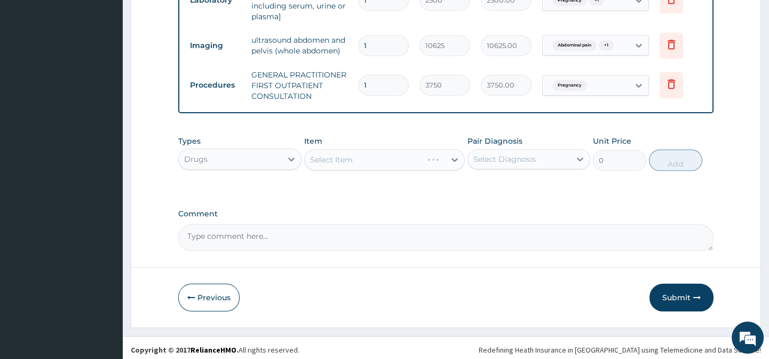
click at [525, 160] on div "Select Diagnosis" at bounding box center [504, 159] width 62 height 11
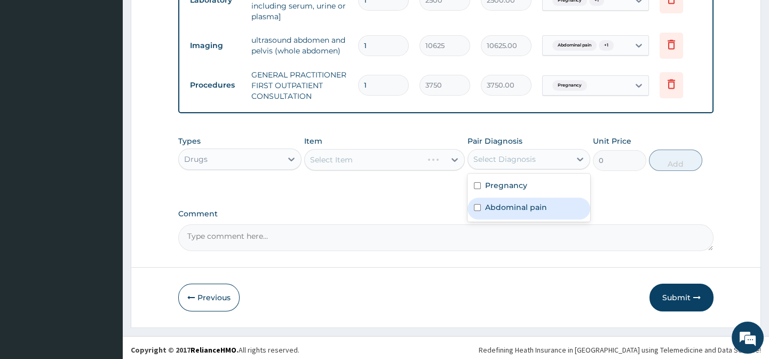
click at [509, 203] on label "Abdominal pain" at bounding box center [516, 207] width 62 height 11
checkbox input "true"
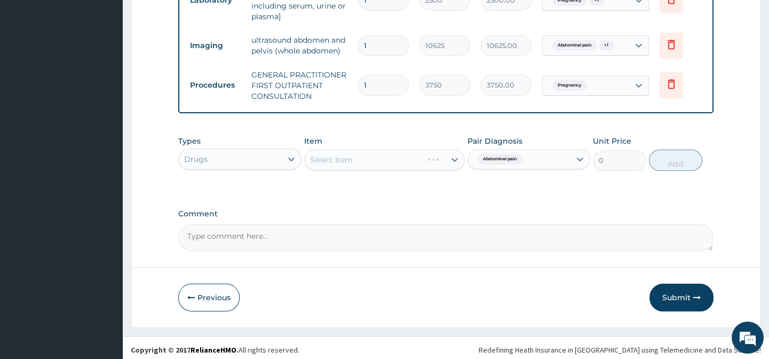
click at [464, 209] on label "Comment" at bounding box center [445, 213] width 535 height 9
click at [464, 224] on textarea "Comment" at bounding box center [445, 237] width 535 height 27
click at [454, 158] on icon at bounding box center [454, 159] width 11 height 11
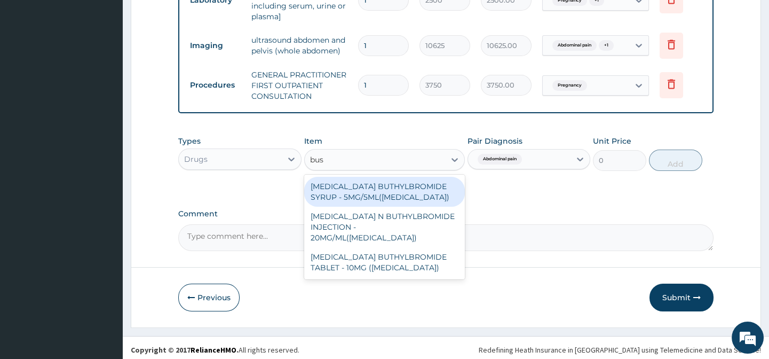
type input "busc"
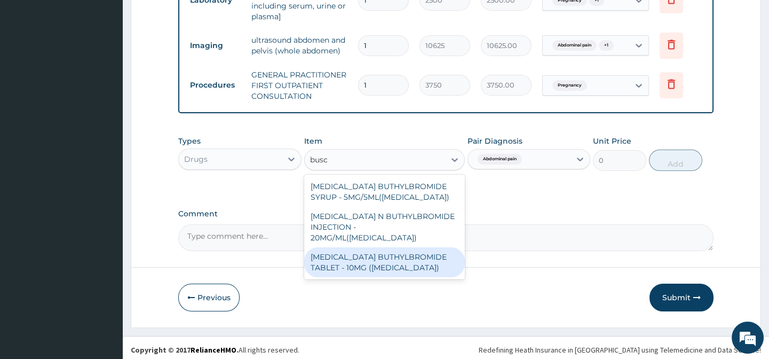
click at [379, 249] on div "[MEDICAL_DATA] BUTHYLBROMIDE TABLET - 10MG ([MEDICAL_DATA])" at bounding box center [384, 262] width 161 height 30
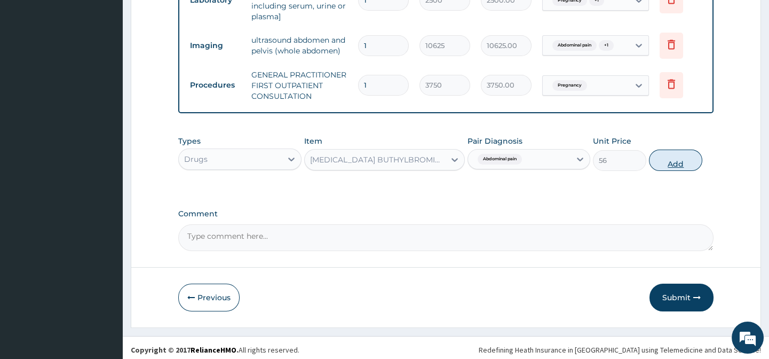
click at [688, 151] on button "Add" at bounding box center [675, 159] width 53 height 21
type input "0"
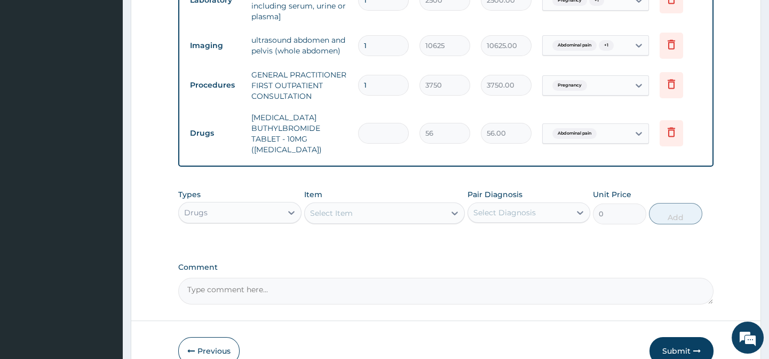
type input "0.00"
type input "6"
type input "336.00"
type input "6"
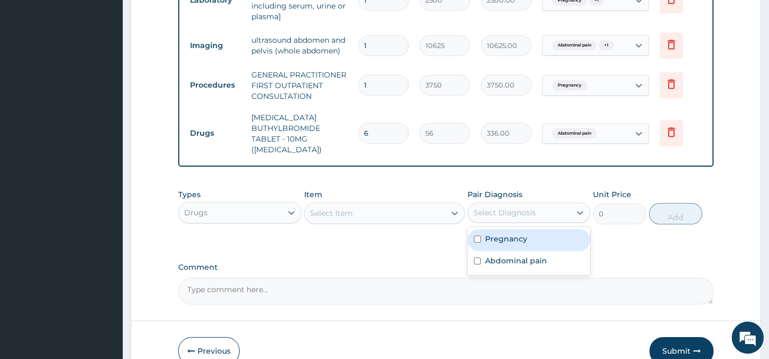
click at [545, 204] on div "Select Diagnosis" at bounding box center [519, 212] width 102 height 17
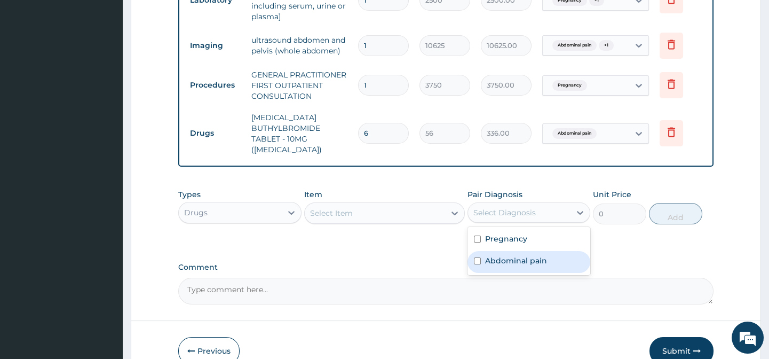
click at [527, 255] on label "Abdominal pain" at bounding box center [516, 260] width 62 height 11
checkbox input "true"
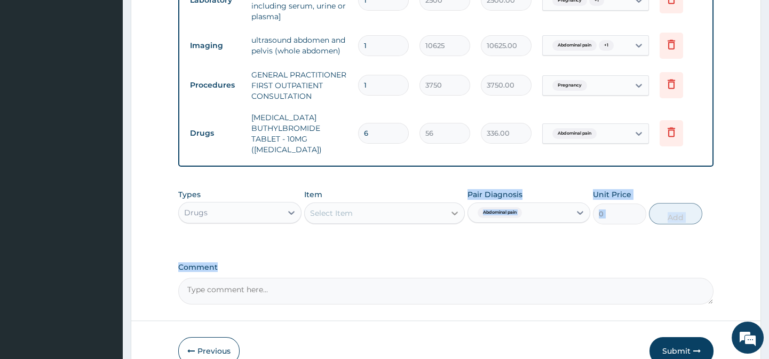
drag, startPoint x: 446, startPoint y: 255, endPoint x: 454, endPoint y: 210, distance: 46.1
click at [454, 211] on icon at bounding box center [454, 213] width 6 height 4
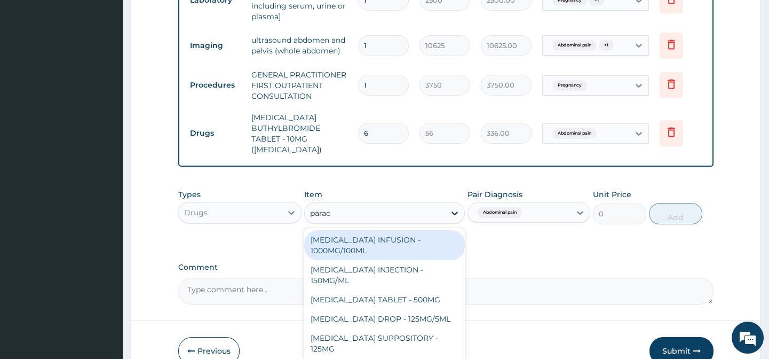
type input "parace"
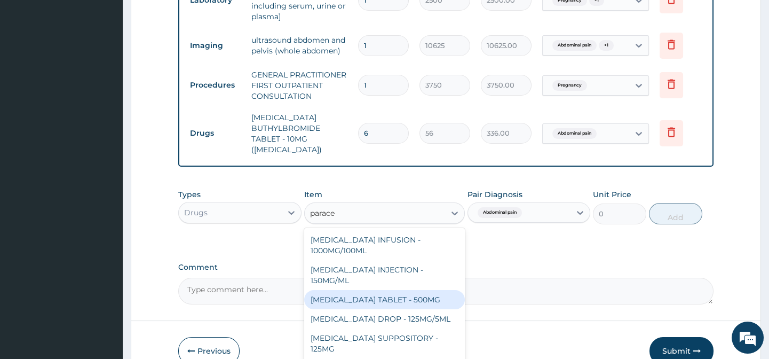
click at [417, 297] on div "[MEDICAL_DATA] TABLET - 500MG" at bounding box center [384, 299] width 161 height 19
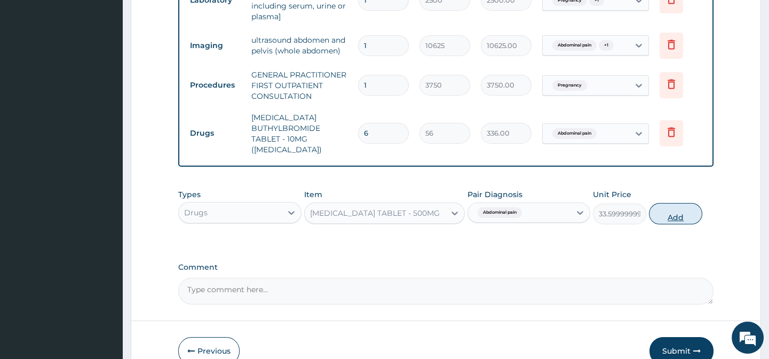
click at [669, 210] on button "Add" at bounding box center [675, 213] width 53 height 21
type input "0"
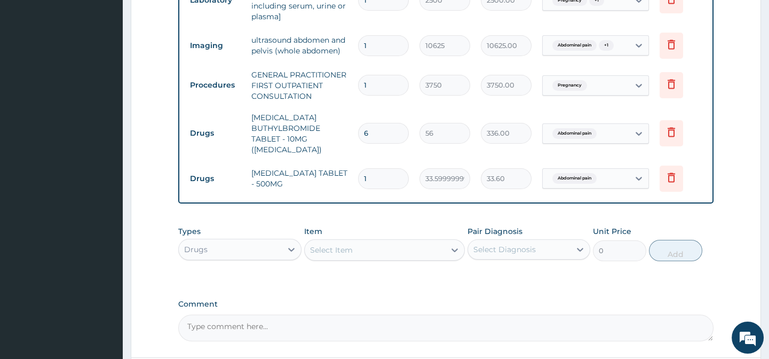
type input "16"
type input "537.60"
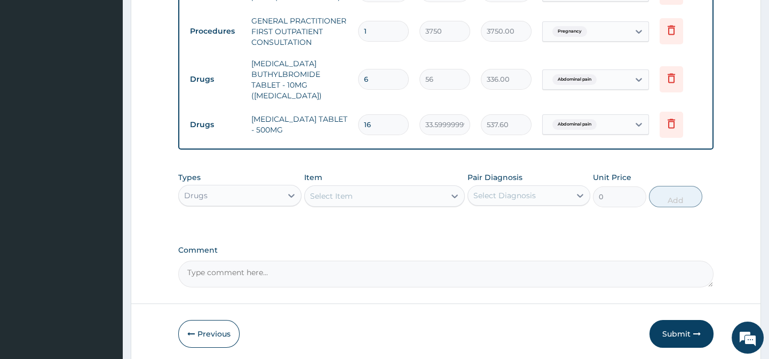
scroll to position [508, 0]
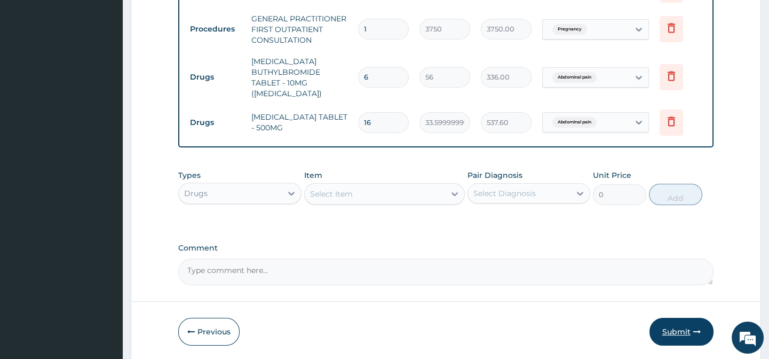
type input "16"
click at [680, 327] on button "Submit" at bounding box center [681, 332] width 64 height 28
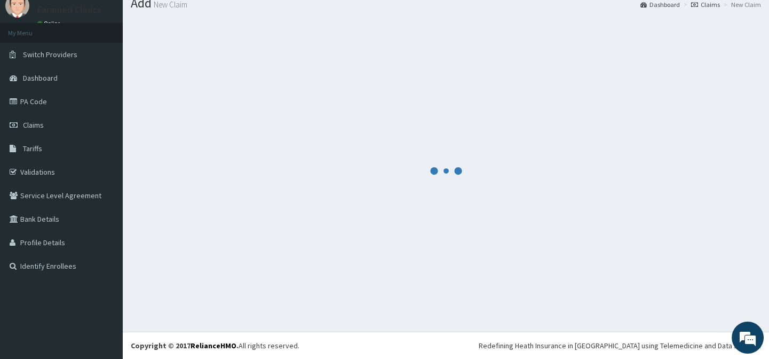
scroll to position [38, 0]
click at [621, 286] on div at bounding box center [446, 171] width 630 height 305
